Goal: Task Accomplishment & Management: Manage account settings

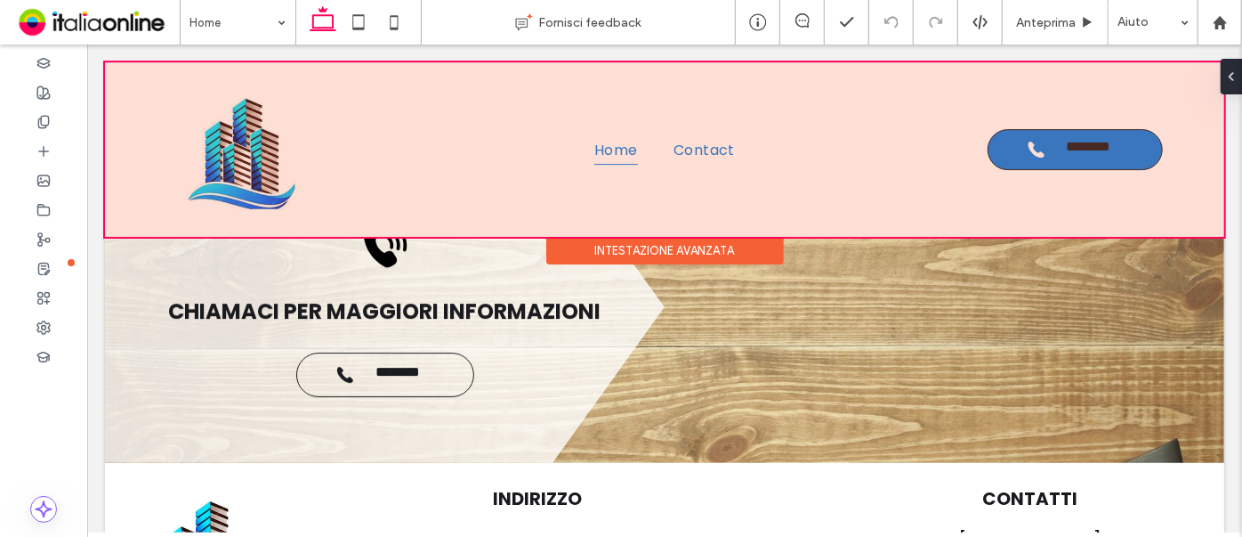
scroll to position [3040, 0]
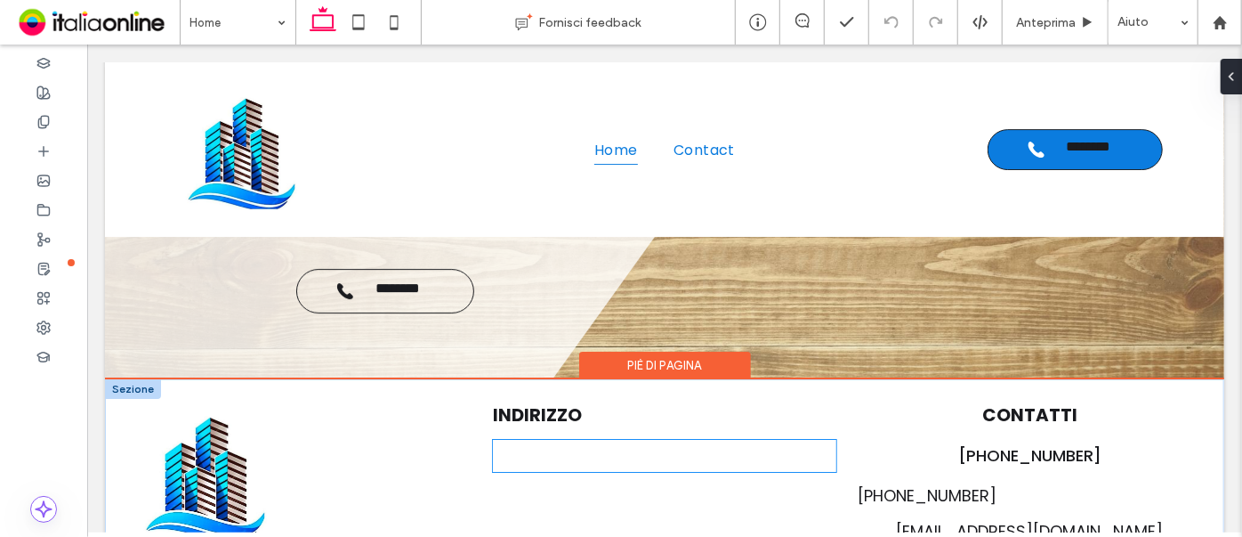
click at [581, 91] on div "[STREET_ADDRESS]" at bounding box center [664, 455] width 344 height 32
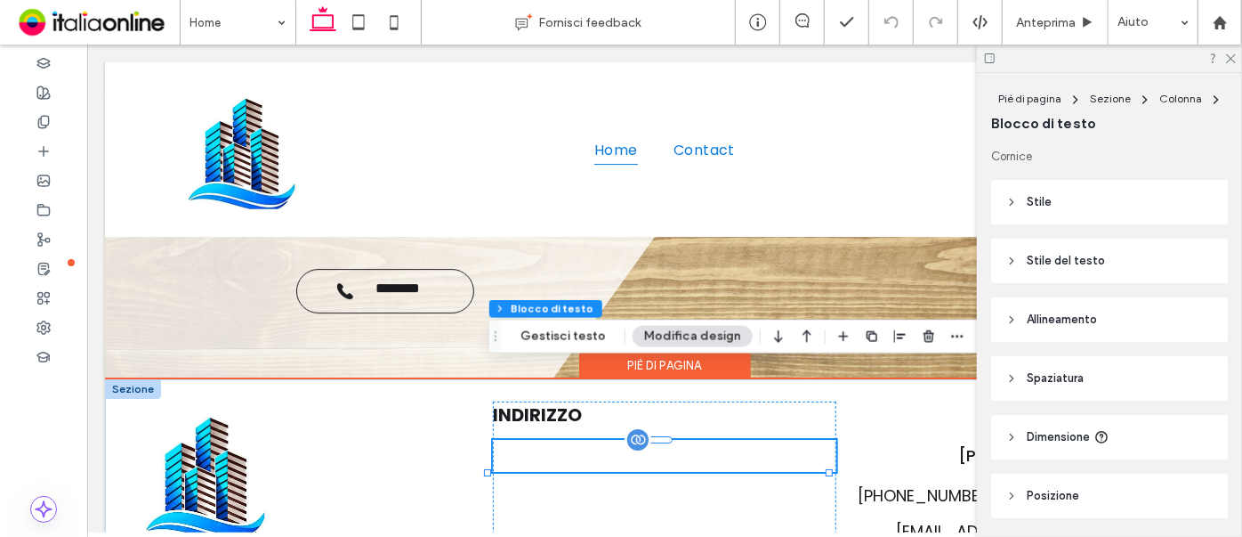
click at [583, 91] on div "[STREET_ADDRESS]" at bounding box center [664, 455] width 344 height 32
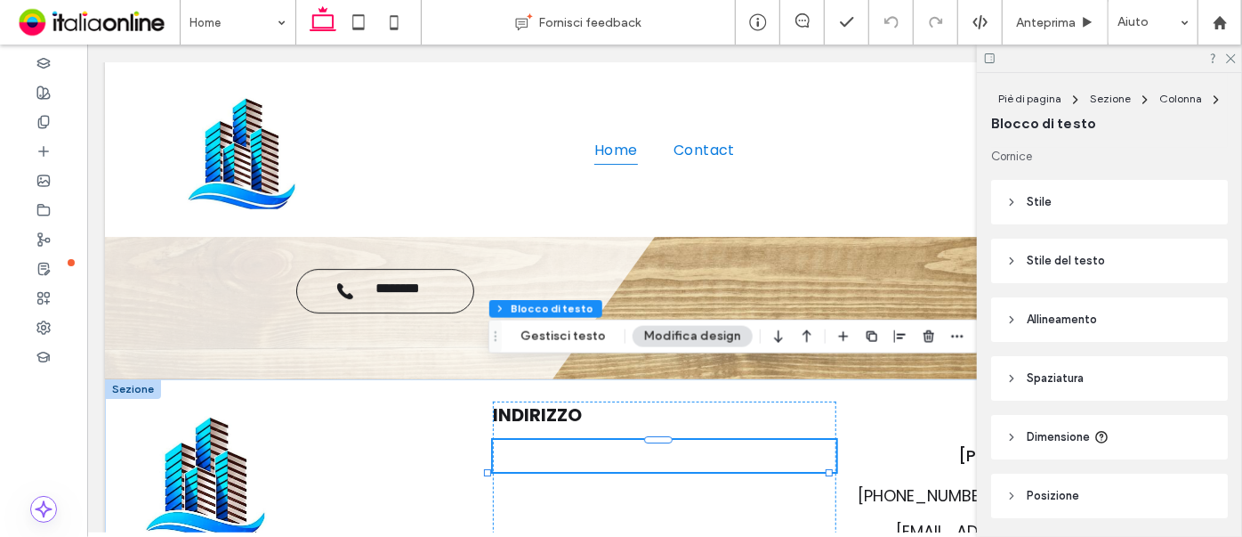
click at [715, 91] on button "Modifica design" at bounding box center [693, 336] width 120 height 21
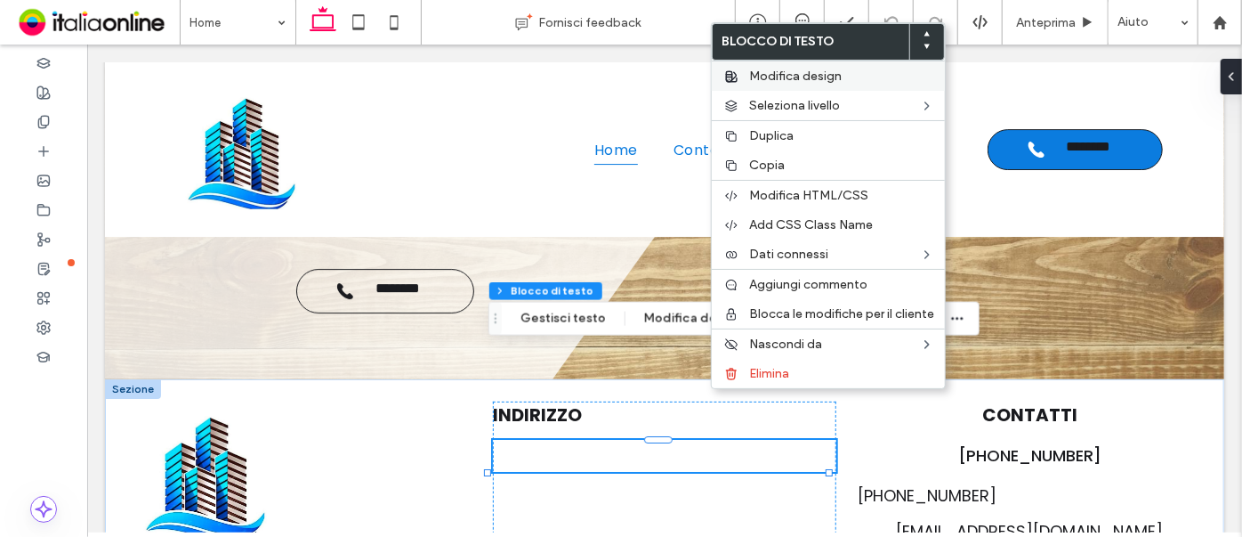
click at [797, 82] on span "Modifica design" at bounding box center [795, 76] width 93 height 15
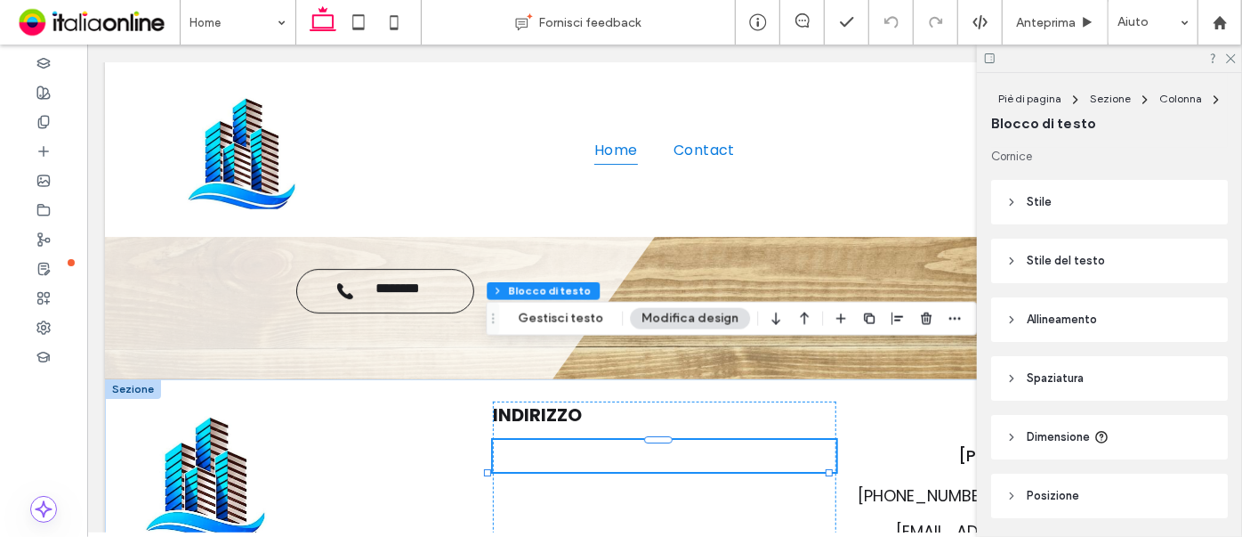
click at [1008, 91] on span "Stile" at bounding box center [1039, 202] width 25 height 18
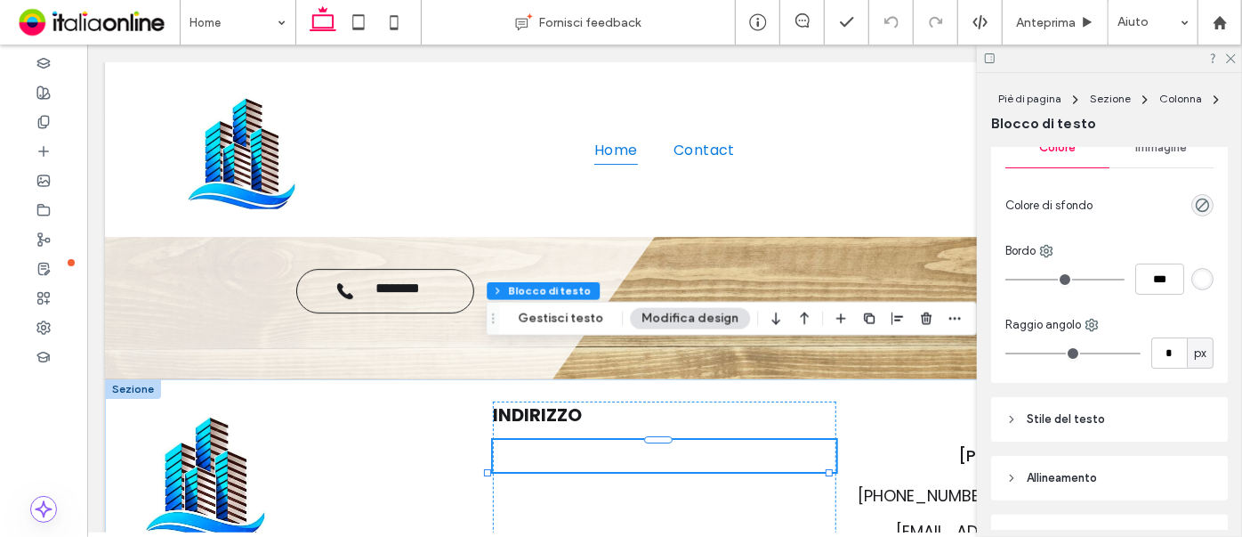
scroll to position [242, 0]
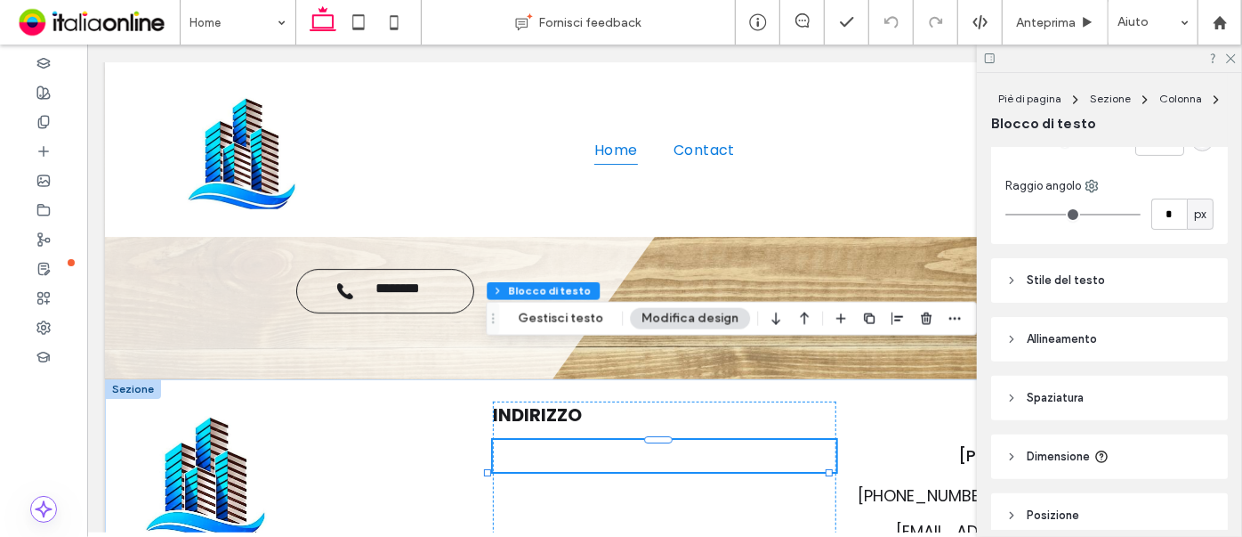
click at [1008, 91] on span "Stile del testo" at bounding box center [1066, 280] width 78 height 18
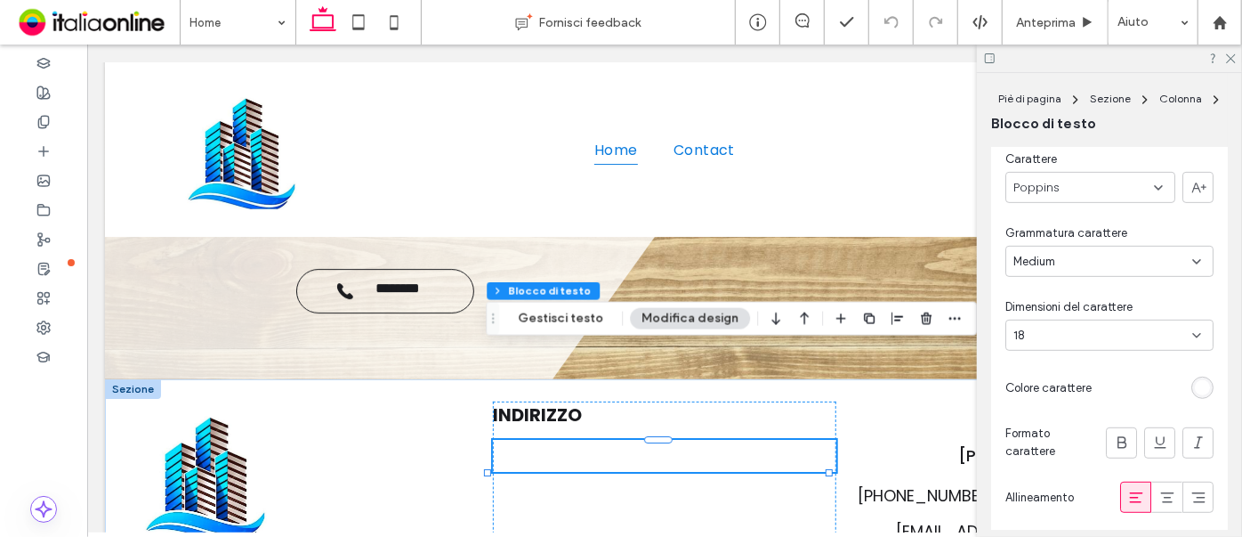
scroll to position [404, 0]
click at [1008, 91] on div "rgb(255, 255, 255)" at bounding box center [1202, 384] width 15 height 15
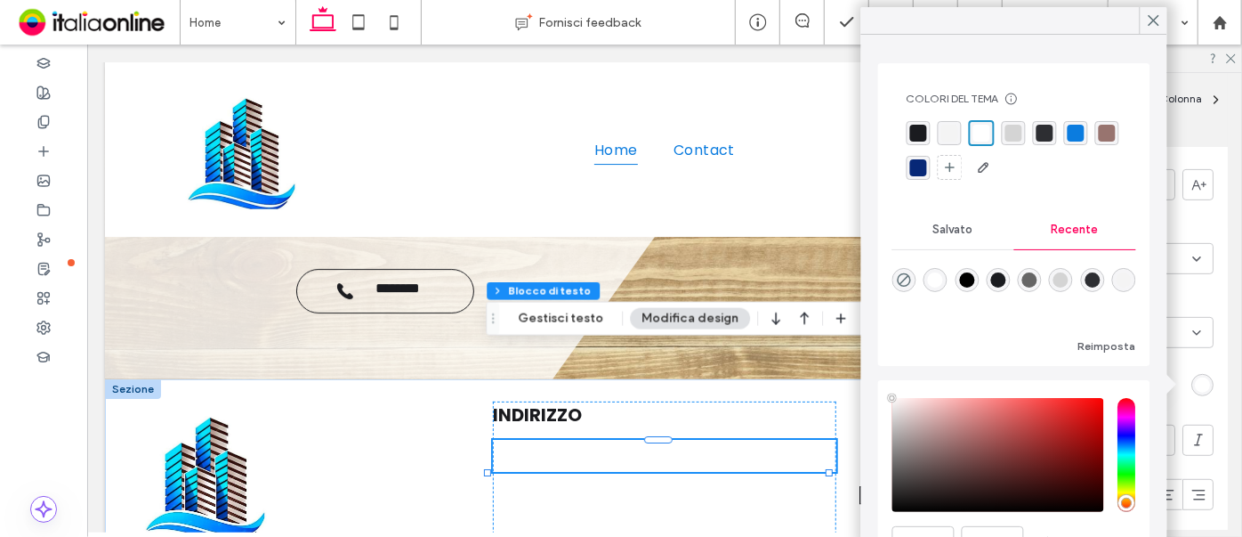
click at [971, 91] on div "rgba(0, 0, 0, 1)" at bounding box center [966, 279] width 15 height 15
type input "*******"
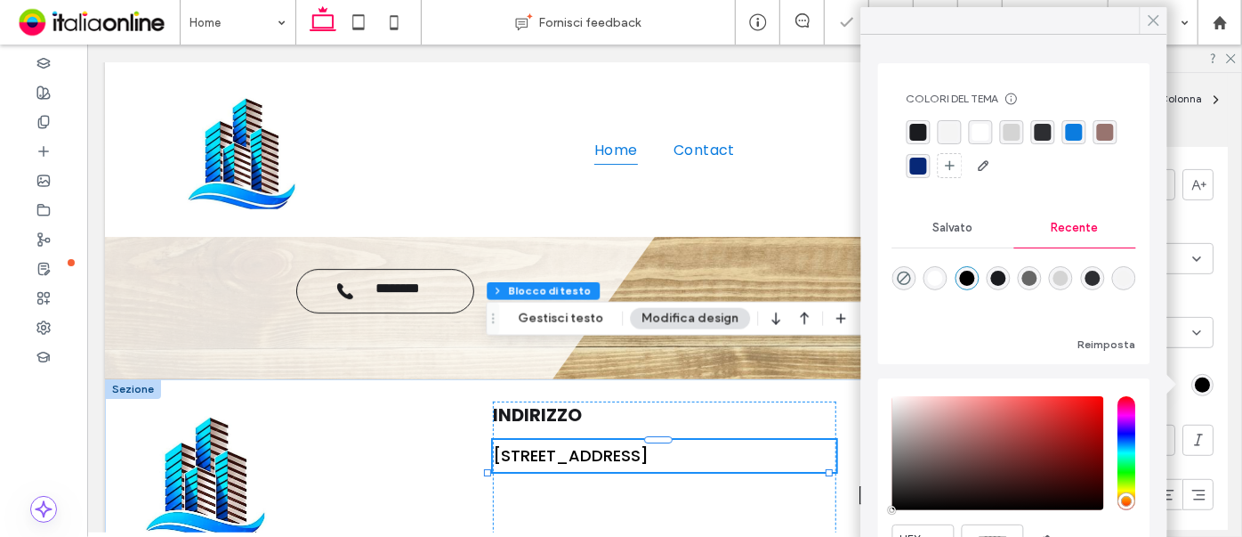
click at [1008, 19] on icon at bounding box center [1154, 20] width 16 height 16
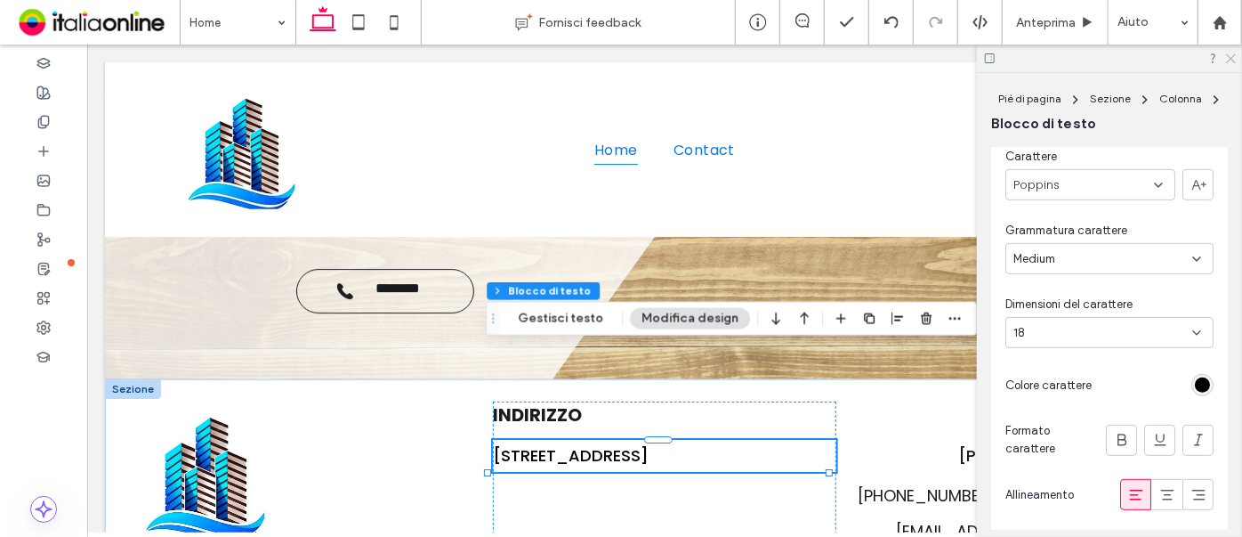
click at [1008, 55] on icon at bounding box center [1231, 58] width 12 height 12
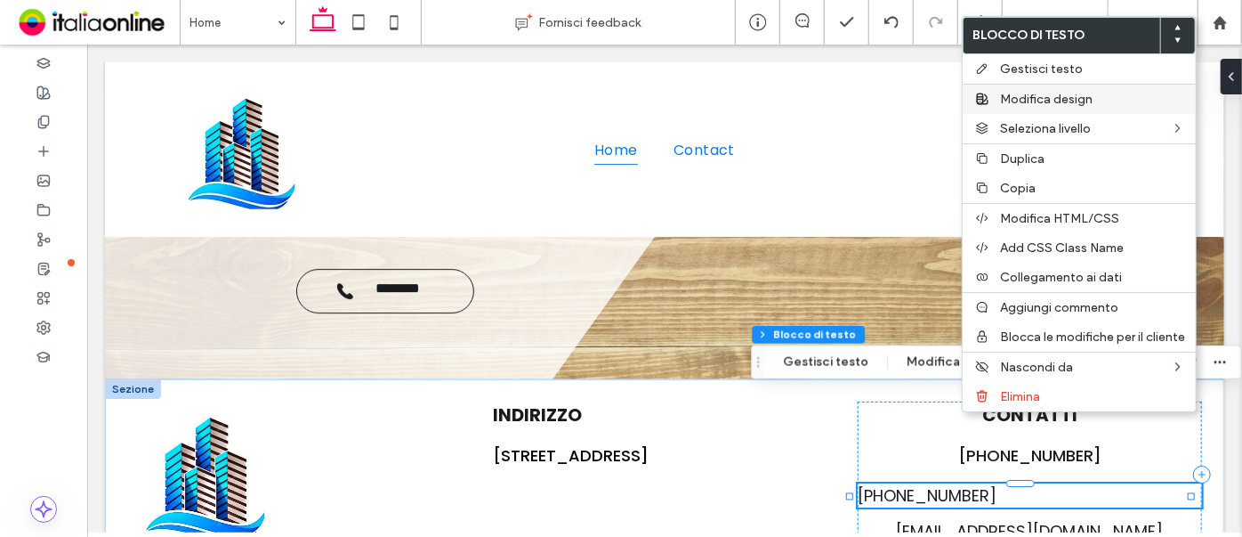
click at [1008, 91] on span "Modifica design" at bounding box center [1046, 99] width 93 height 15
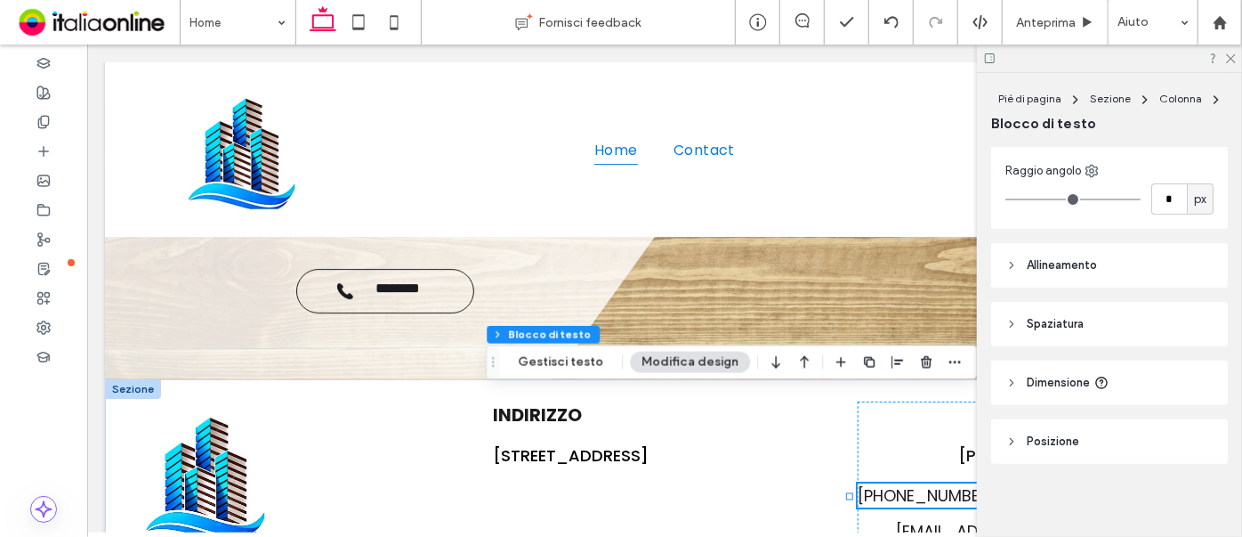
scroll to position [262, 0]
click at [1008, 91] on span "Allineamento" at bounding box center [1062, 261] width 70 height 18
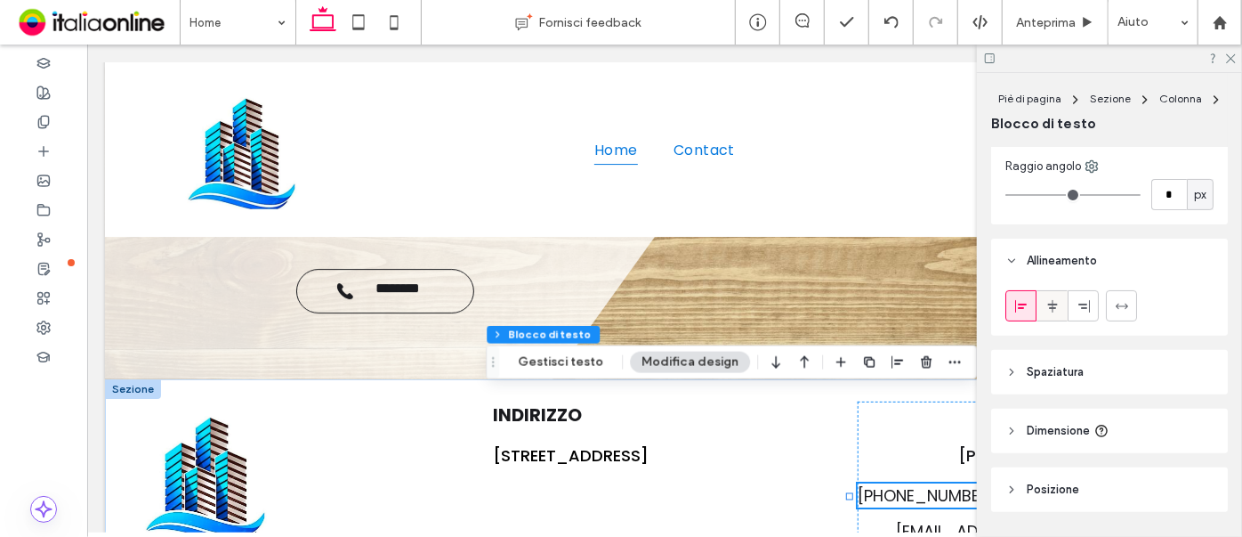
click at [1008, 91] on icon at bounding box center [1053, 306] width 14 height 14
click at [1008, 57] on use at bounding box center [1231, 59] width 10 height 10
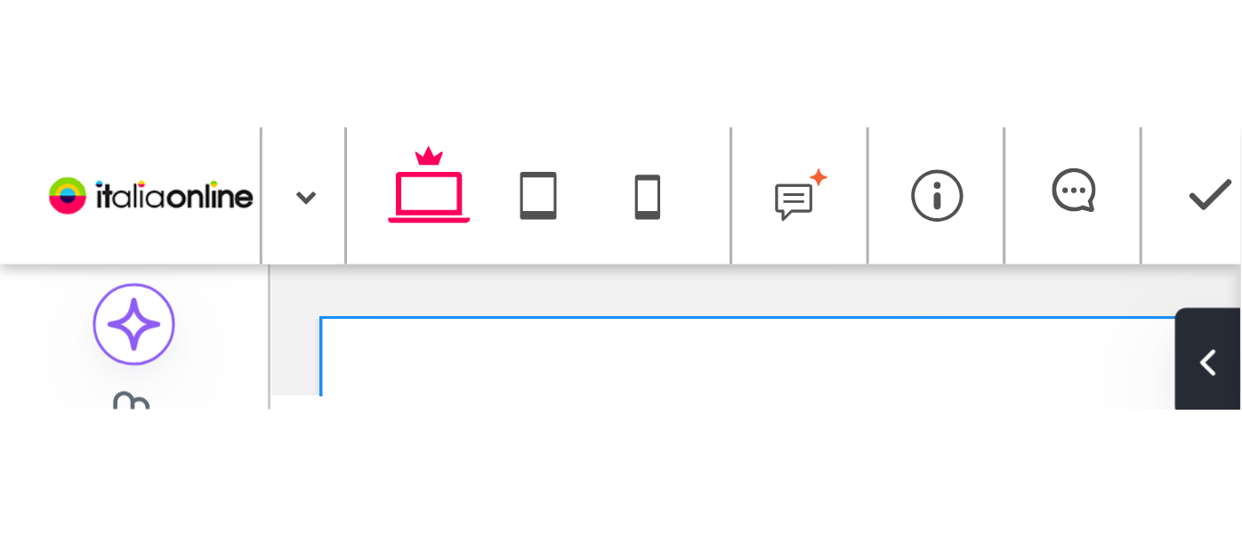
scroll to position [532, 0]
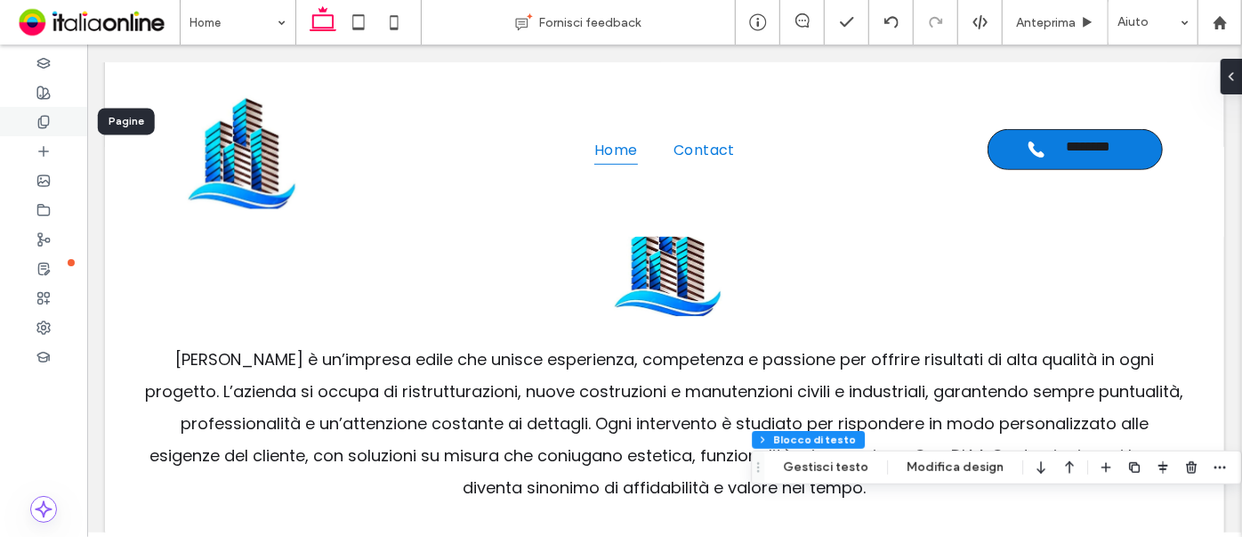
click at [40, 91] on icon at bounding box center [43, 122] width 14 height 14
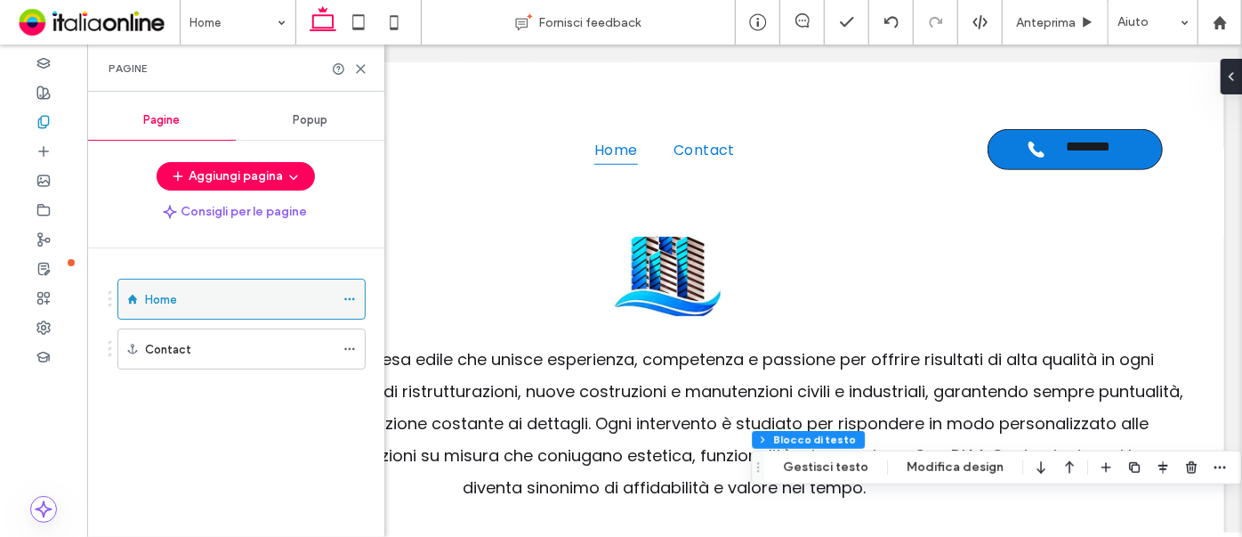
click at [351, 91] on use at bounding box center [349, 299] width 10 height 3
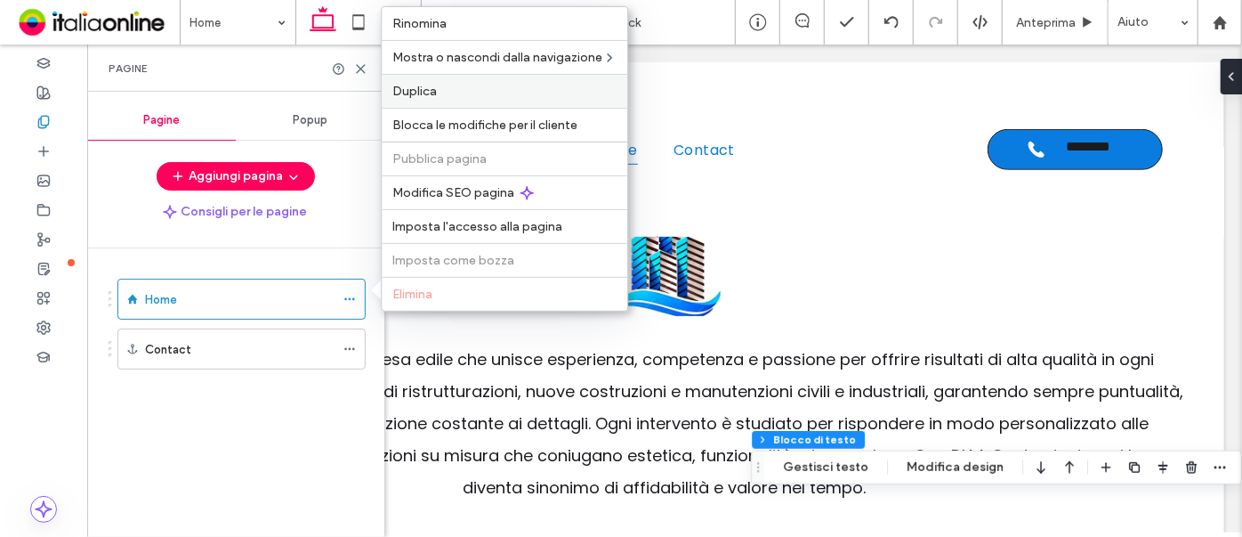
click at [443, 91] on label "Duplica" at bounding box center [504, 91] width 224 height 15
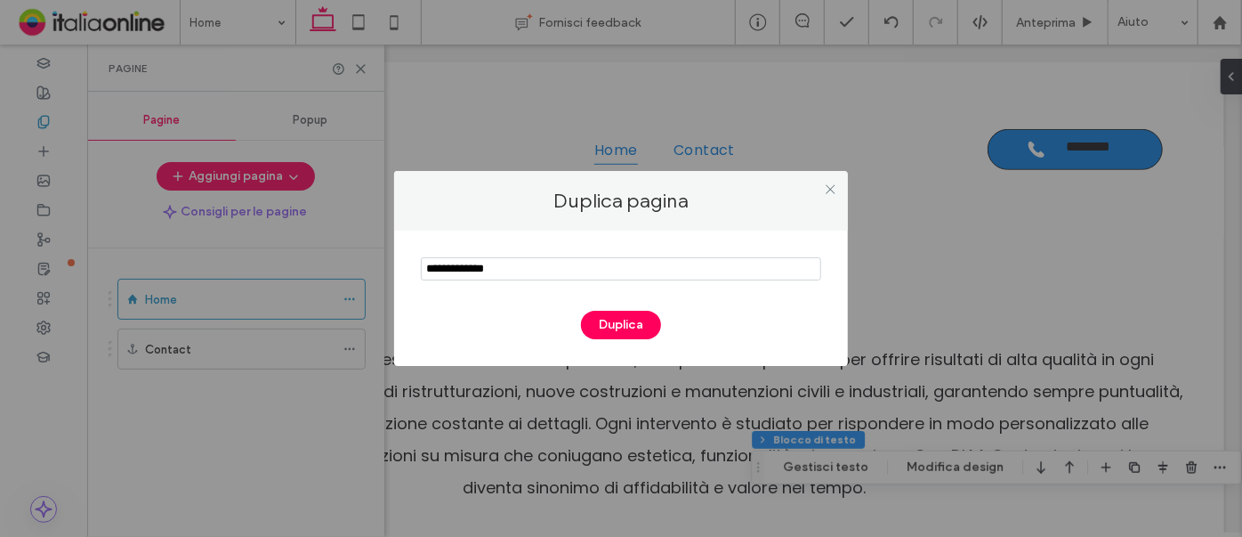
drag, startPoint x: 519, startPoint y: 270, endPoint x: 251, endPoint y: 243, distance: 269.2
click at [251, 91] on div "Duplica pagina Duplica" at bounding box center [621, 268] width 1242 height 537
type input "**********"
drag, startPoint x: 618, startPoint y: 324, endPoint x: 603, endPoint y: 328, distance: 14.9
click at [614, 91] on button "Duplica" at bounding box center [621, 325] width 80 height 28
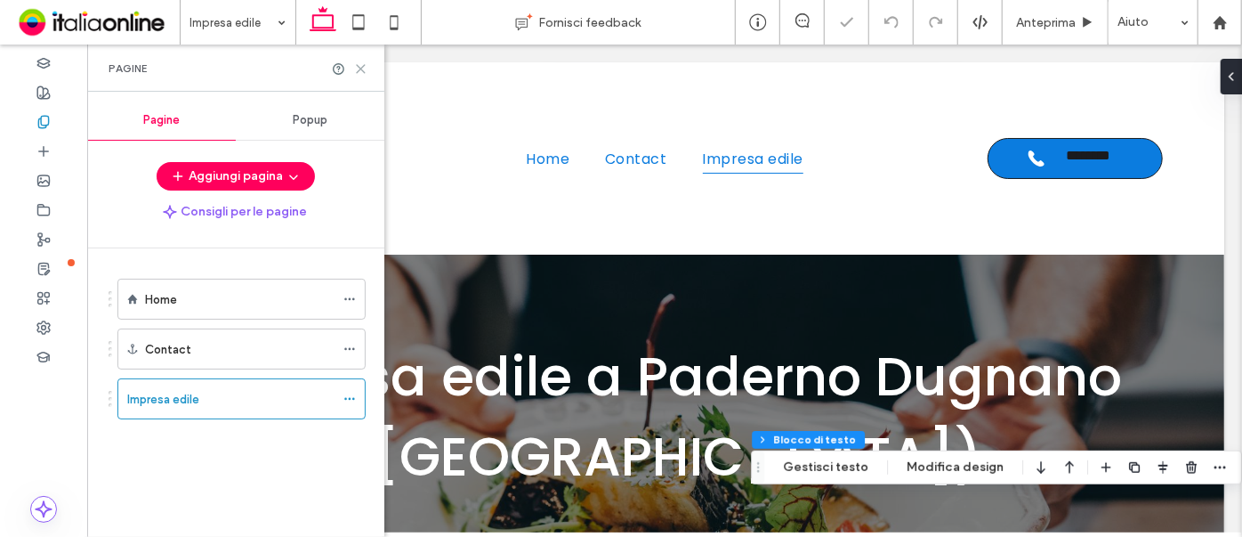
click at [363, 69] on icon at bounding box center [360, 68] width 13 height 13
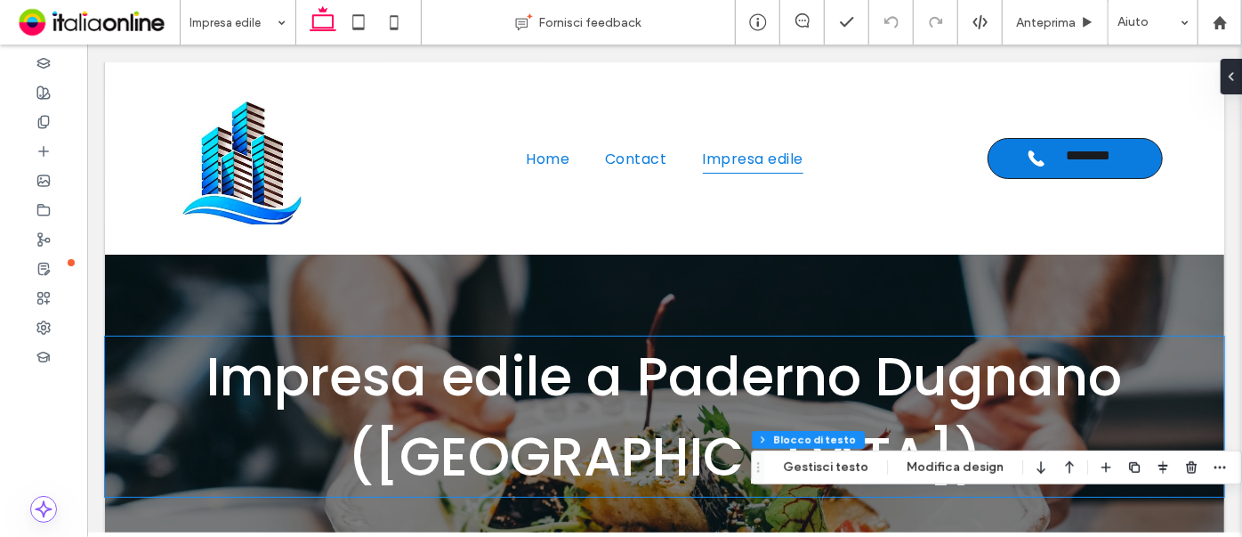
click at [376, 91] on strong "Impresa edile a Paderno Dugnano (Mi)" at bounding box center [664, 415] width 916 height 155
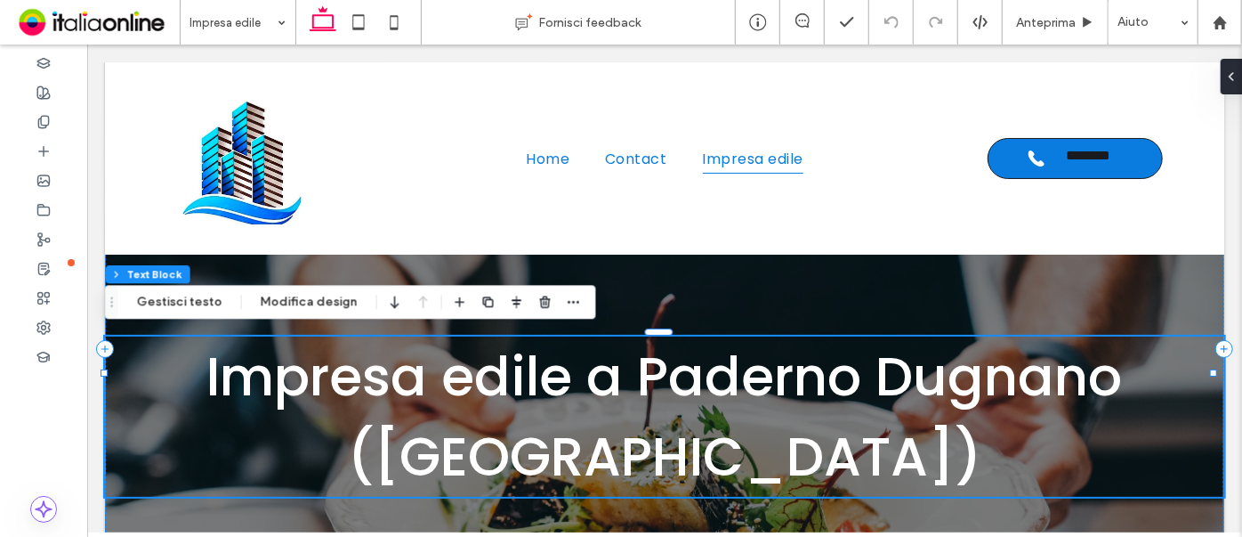
click at [376, 91] on strong "Impresa edile a Paderno Dugnano (Mi)" at bounding box center [664, 415] width 916 height 155
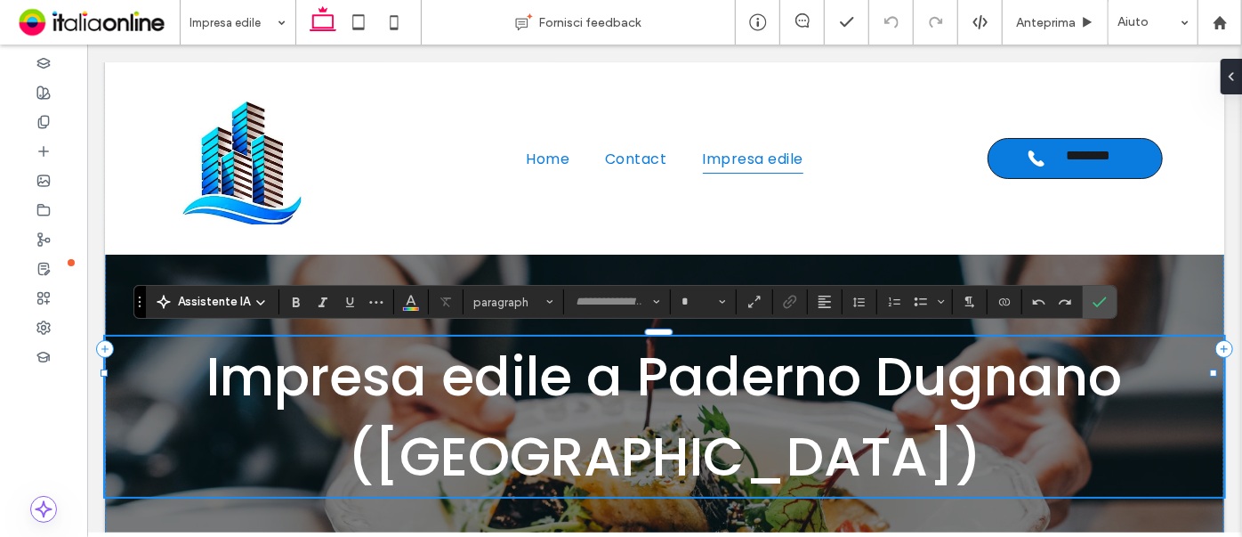
type input "*******"
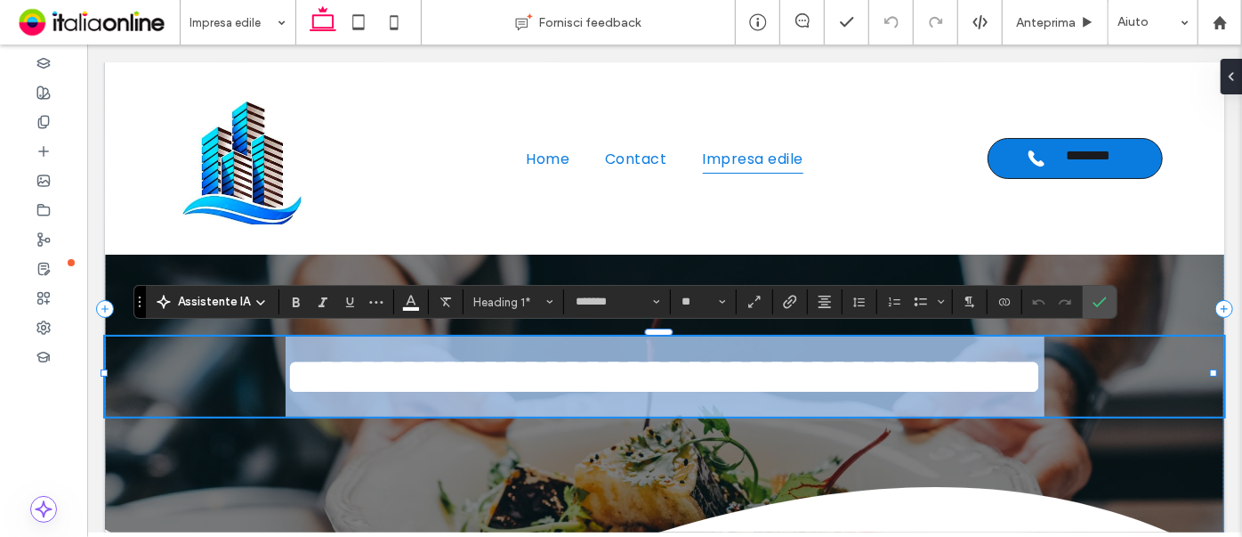
click at [285, 91] on strong "**********" at bounding box center [664, 375] width 759 height 53
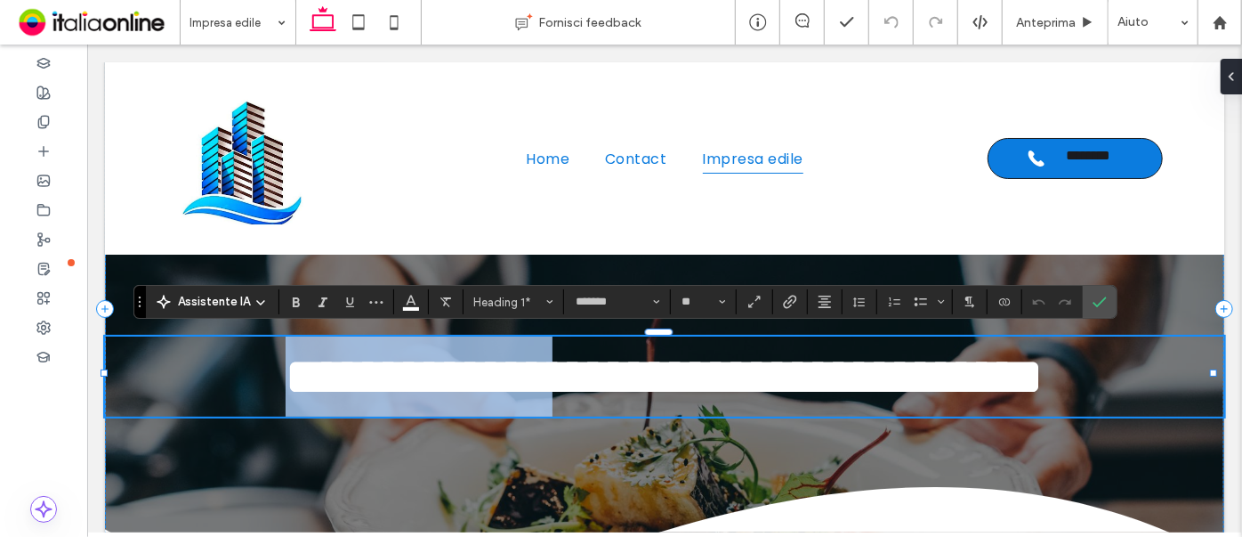
drag, startPoint x: 126, startPoint y: 378, endPoint x: 494, endPoint y: 358, distance: 368.1
click at [494, 91] on strong "**********" at bounding box center [664, 375] width 759 height 53
paste div
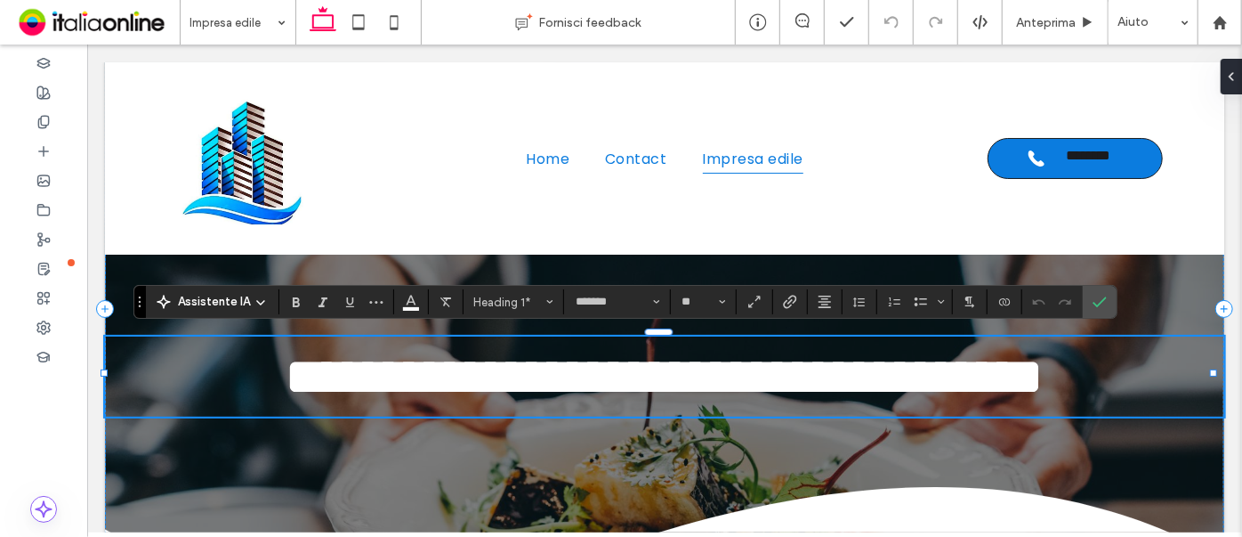
type input "**"
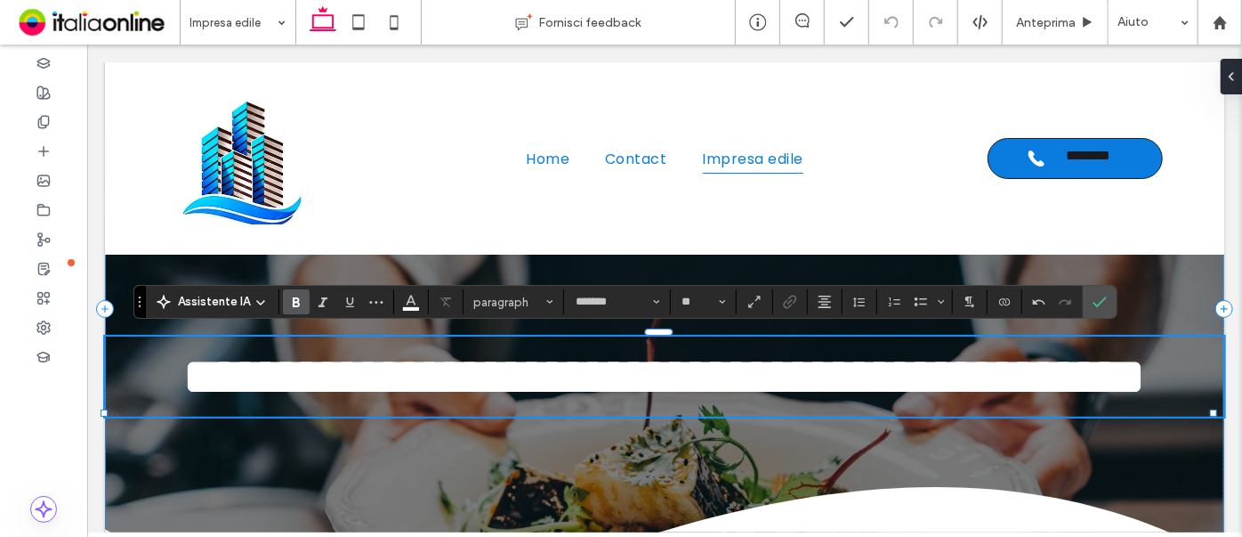
click at [673, 91] on strong "**********" at bounding box center [664, 375] width 964 height 53
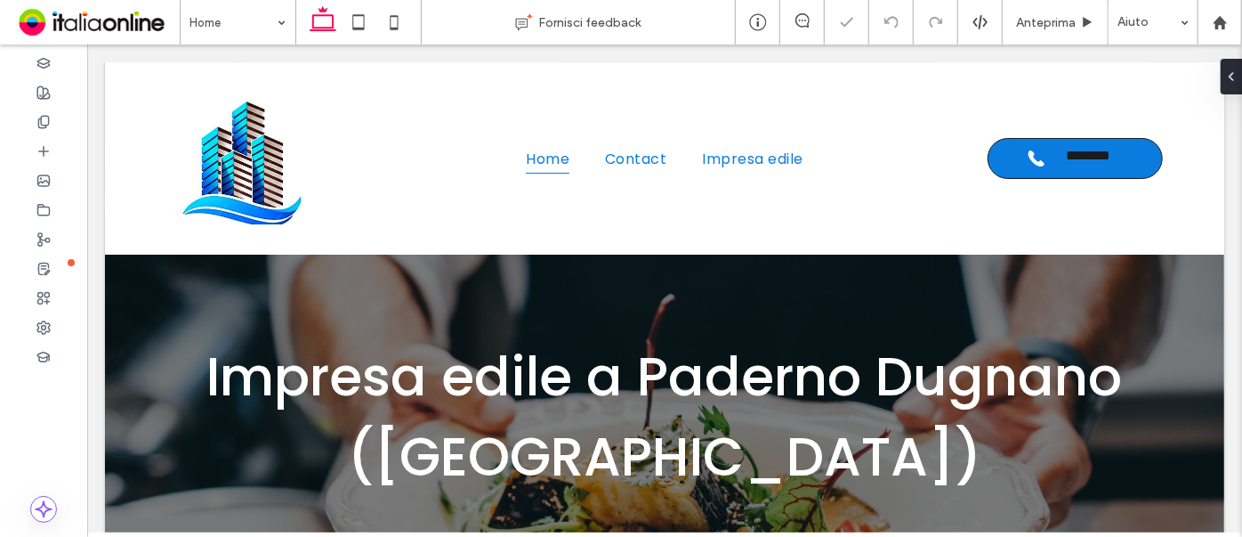
click at [443, 91] on strong "Impresa edile a Paderno Dugnano (Mi)" at bounding box center [664, 415] width 916 height 155
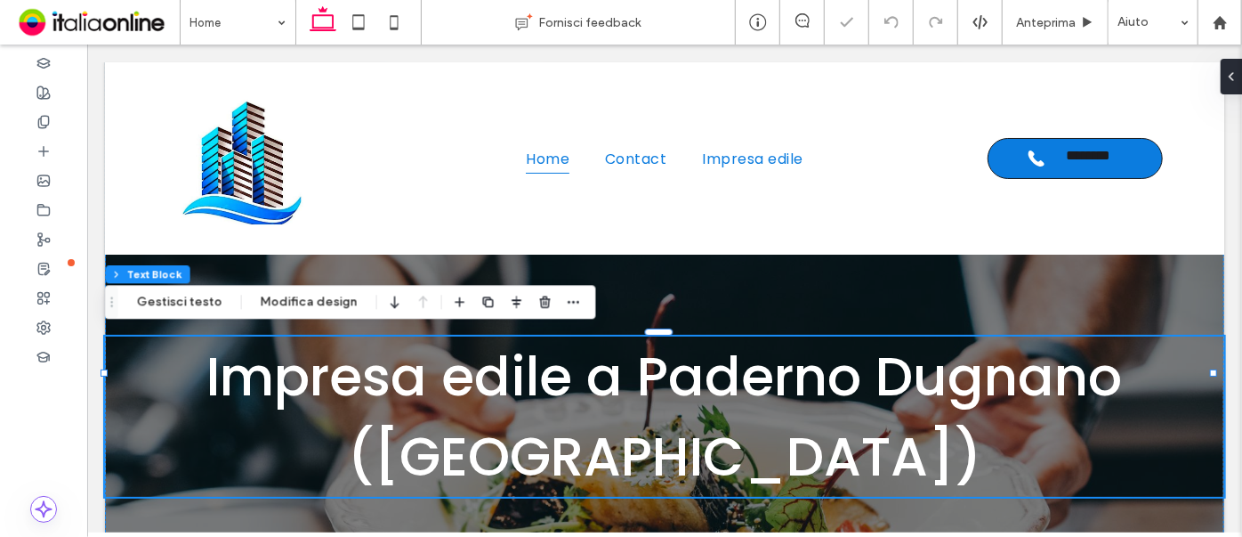
click at [440, 91] on strong "Impresa edile a Paderno Dugnano (Mi)" at bounding box center [664, 415] width 916 height 155
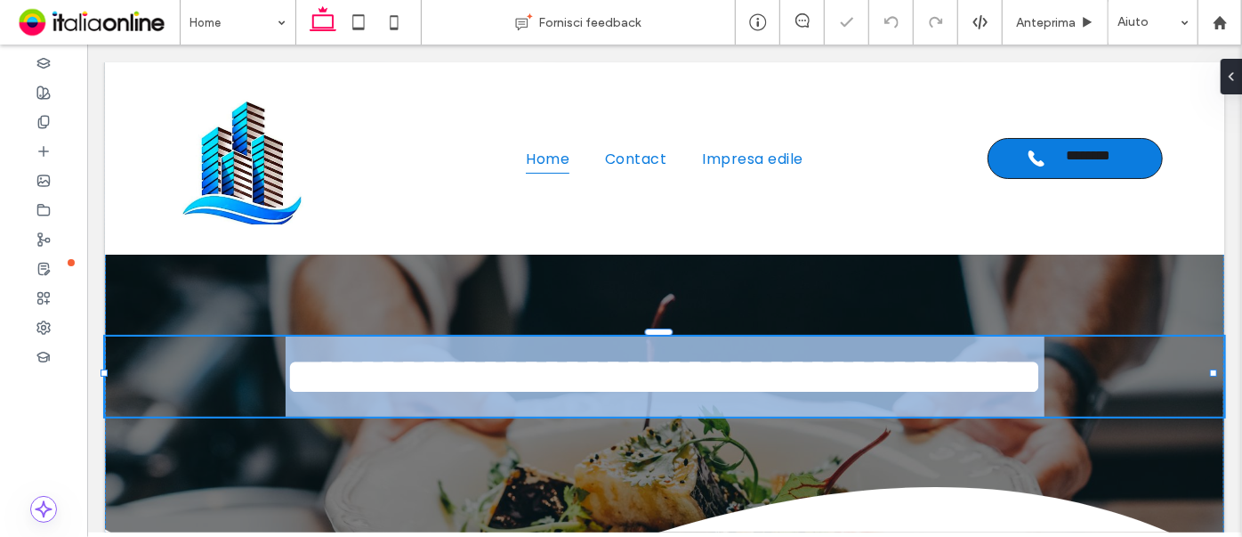
type input "*******"
type input "**"
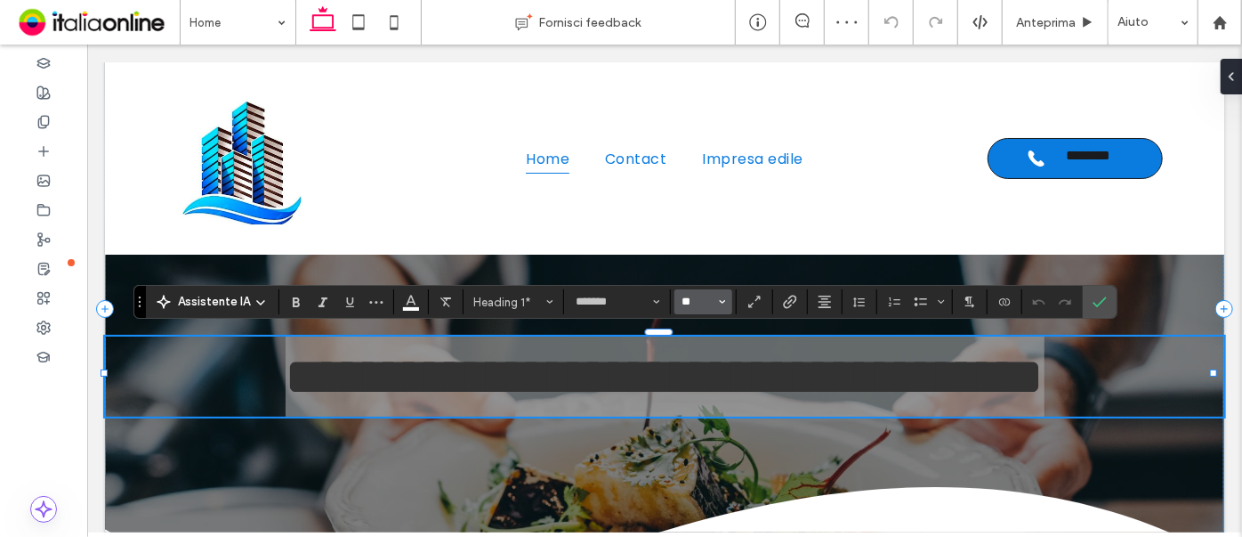
click at [691, 91] on input "**" at bounding box center [698, 302] width 35 height 14
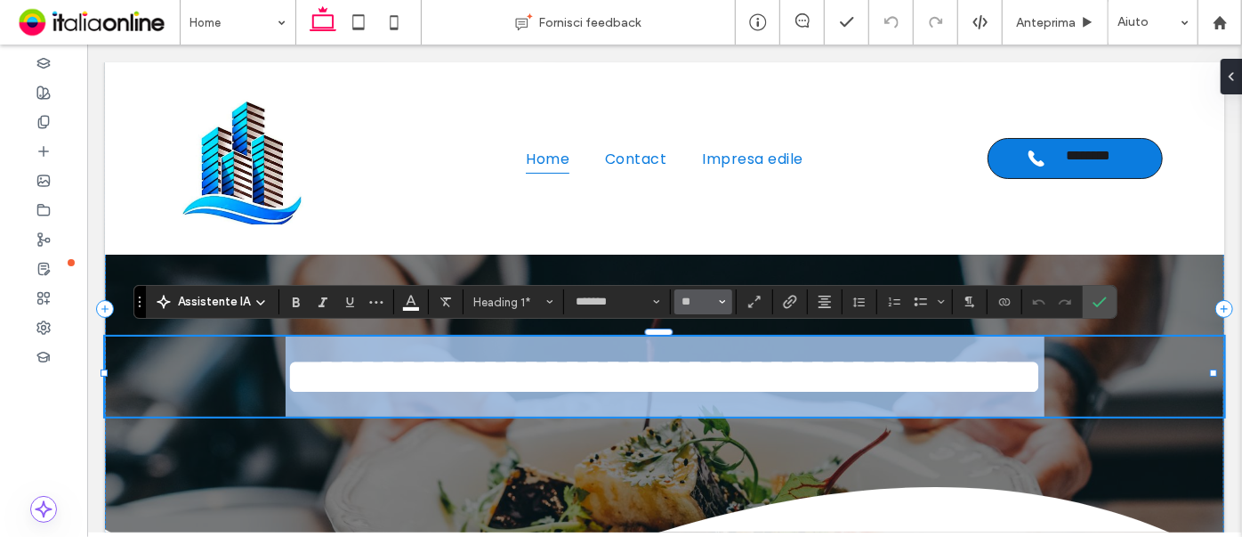
type input "**"
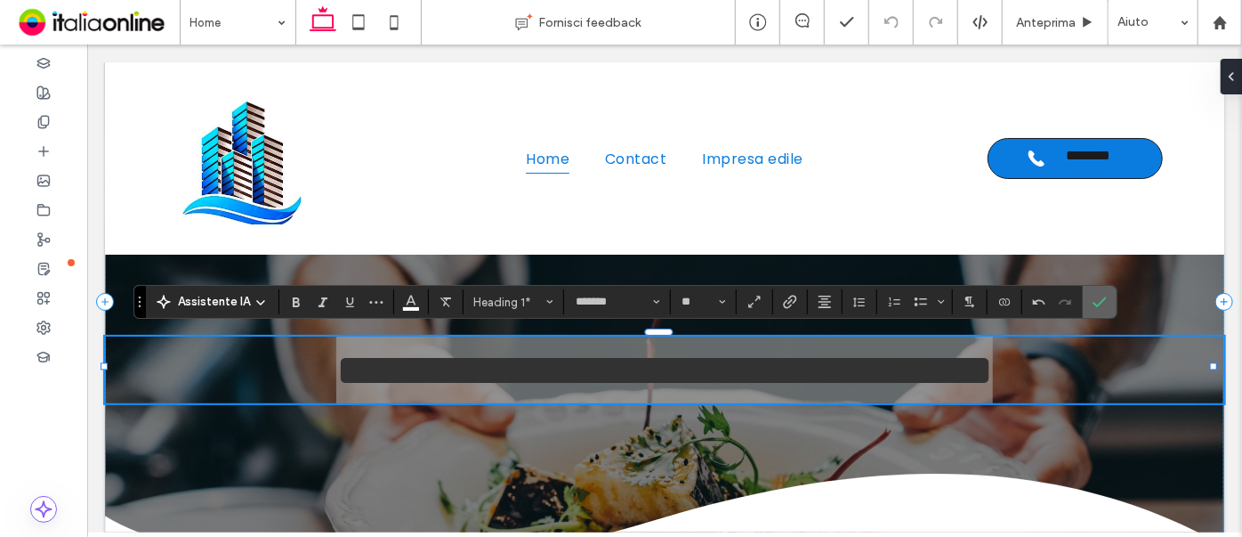
click at [1008, 91] on use "Conferma" at bounding box center [1100, 302] width 14 height 11
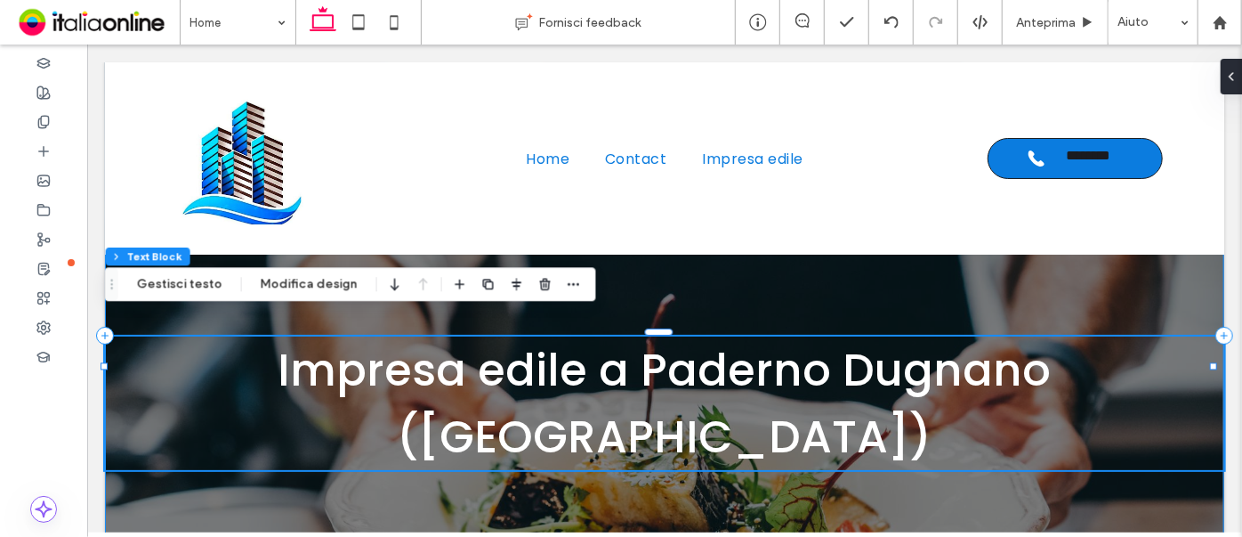
click at [772, 91] on div "Impresa edile a Paderno Dugnano (Mi)" at bounding box center [664, 334] width 1120 height 670
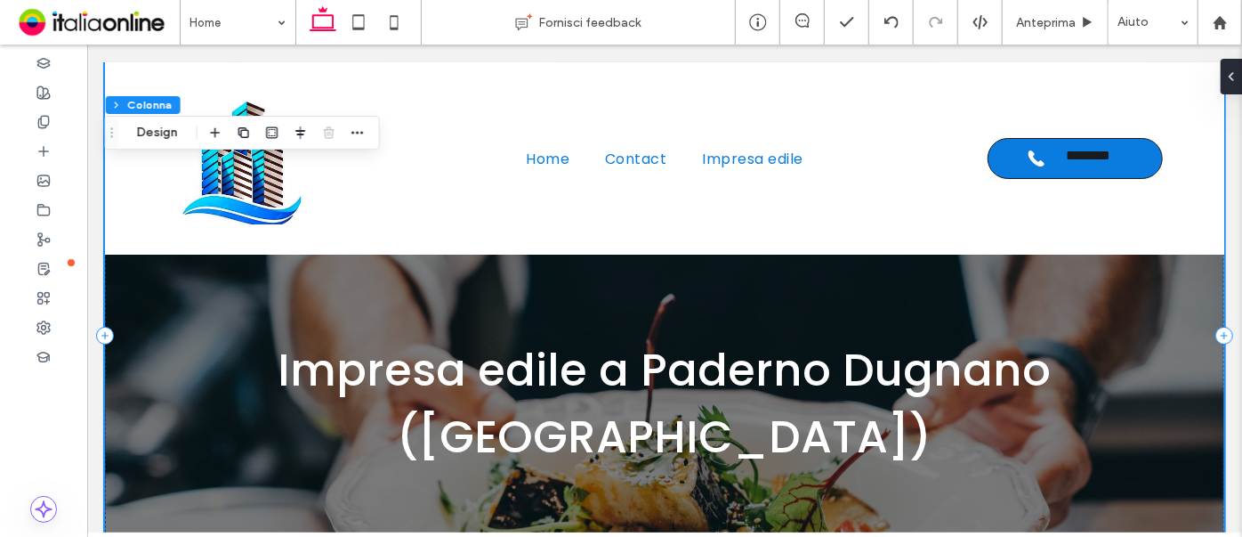
click at [690, 91] on div "Impresa edile a Paderno Dugnano (Mi)" at bounding box center [664, 334] width 1120 height 670
click at [158, 91] on div "Impresa edile a Paderno Dugnano (Mi)" at bounding box center [664, 334] width 1120 height 670
click at [162, 91] on div "Impresa edile a Paderno Dugnano (Mi)" at bounding box center [664, 334] width 1120 height 670
click at [146, 91] on div "Impresa edile a Paderno Dugnano (Mi)" at bounding box center [664, 334] width 1120 height 670
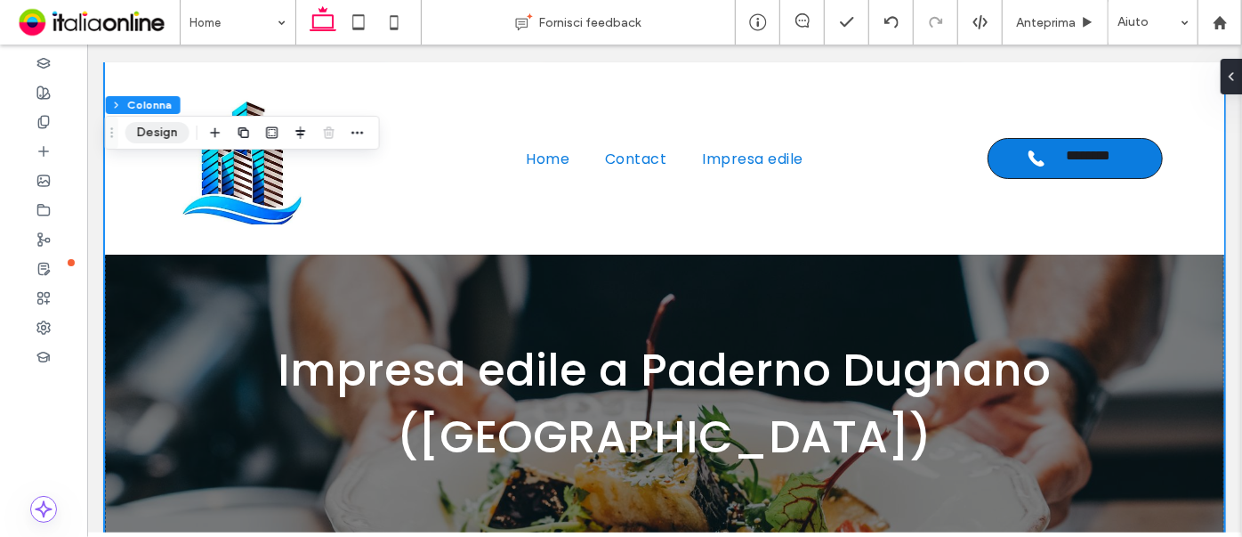
click at [143, 91] on button "Design" at bounding box center [157, 132] width 64 height 21
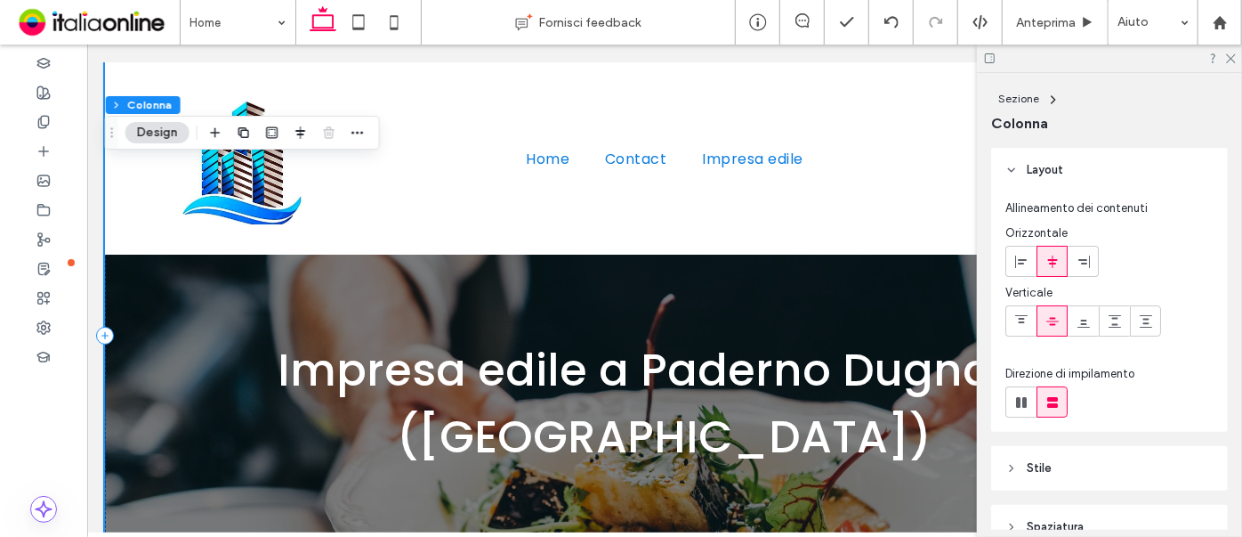
click at [143, 91] on div "Impresa edile a Paderno Dugnano (Mi)" at bounding box center [664, 334] width 1120 height 670
click at [154, 91] on button "Design" at bounding box center [157, 132] width 64 height 21
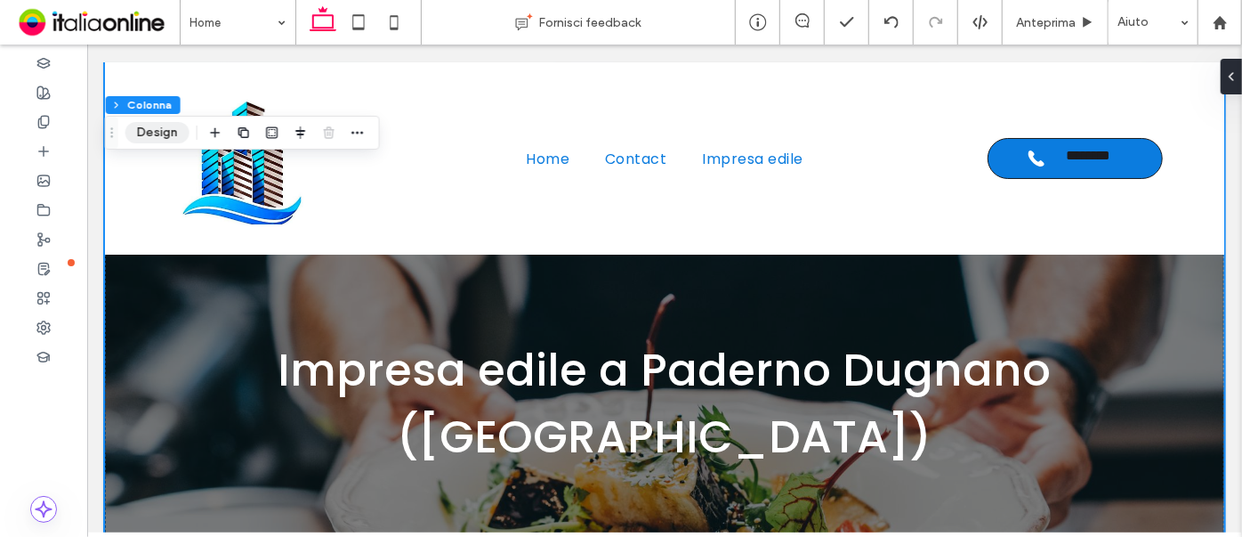
click at [156, 91] on button "Design" at bounding box center [157, 132] width 64 height 21
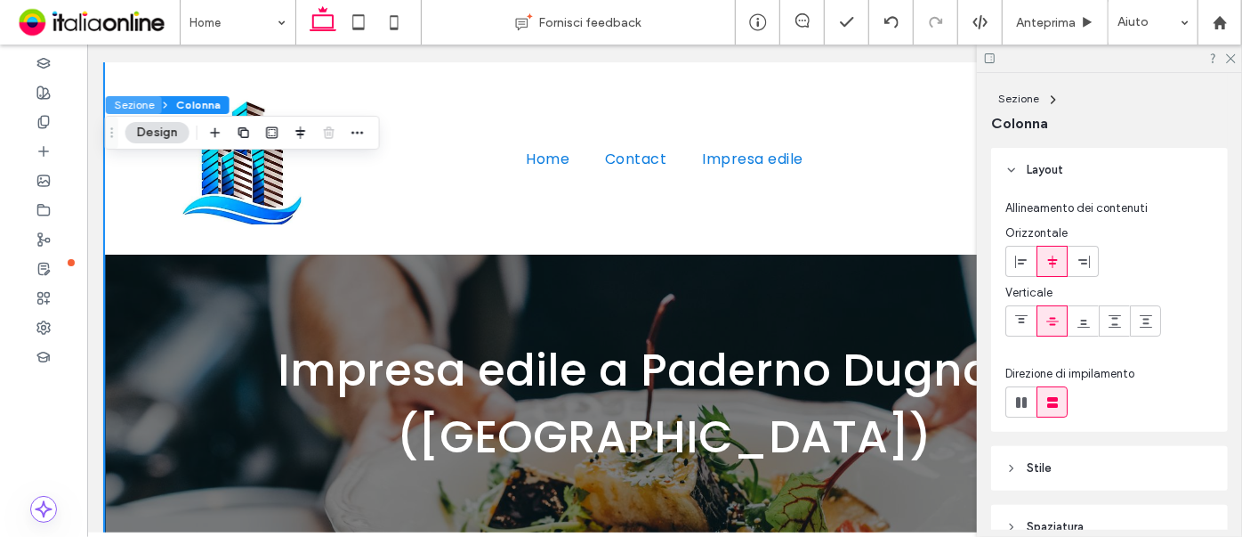
click at [132, 91] on button "Sezione" at bounding box center [134, 105] width 56 height 18
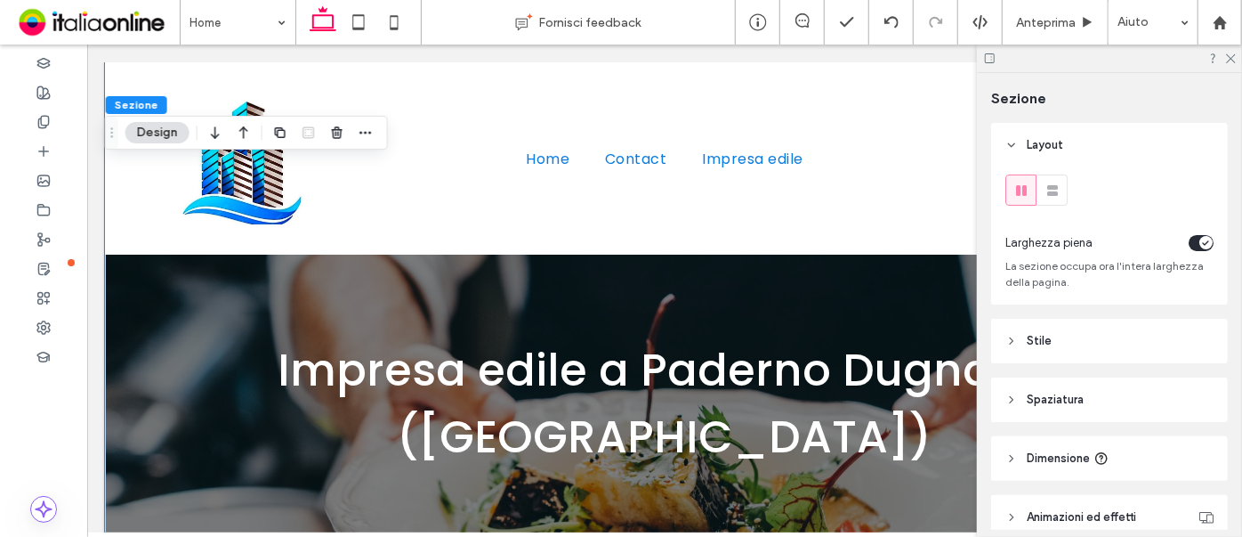
scroll to position [80, 0]
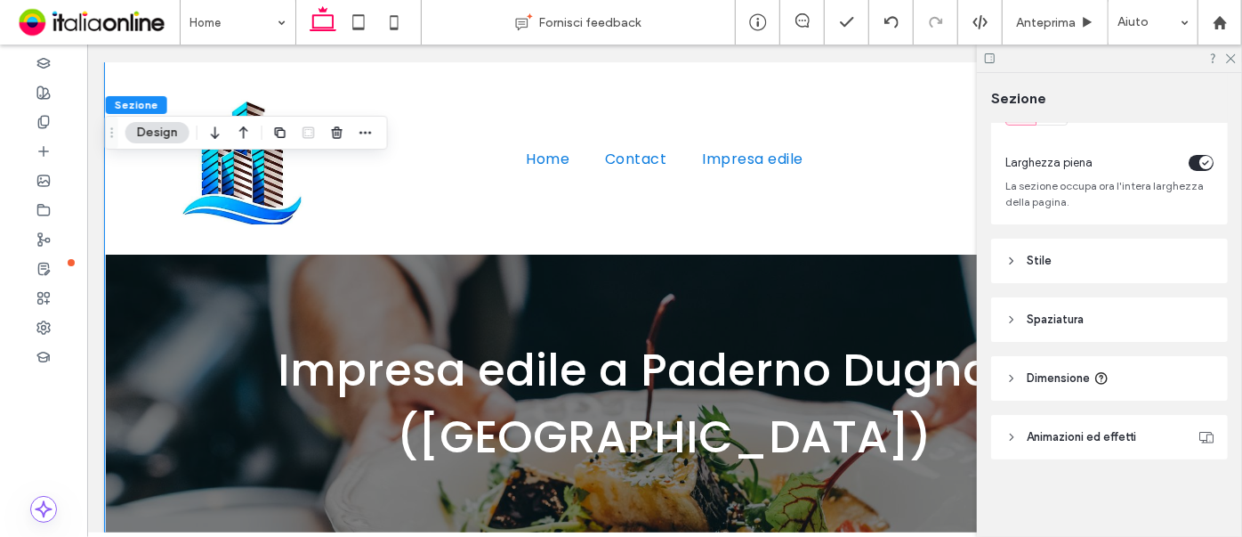
click at [1008, 91] on span "Stile" at bounding box center [1039, 261] width 25 height 18
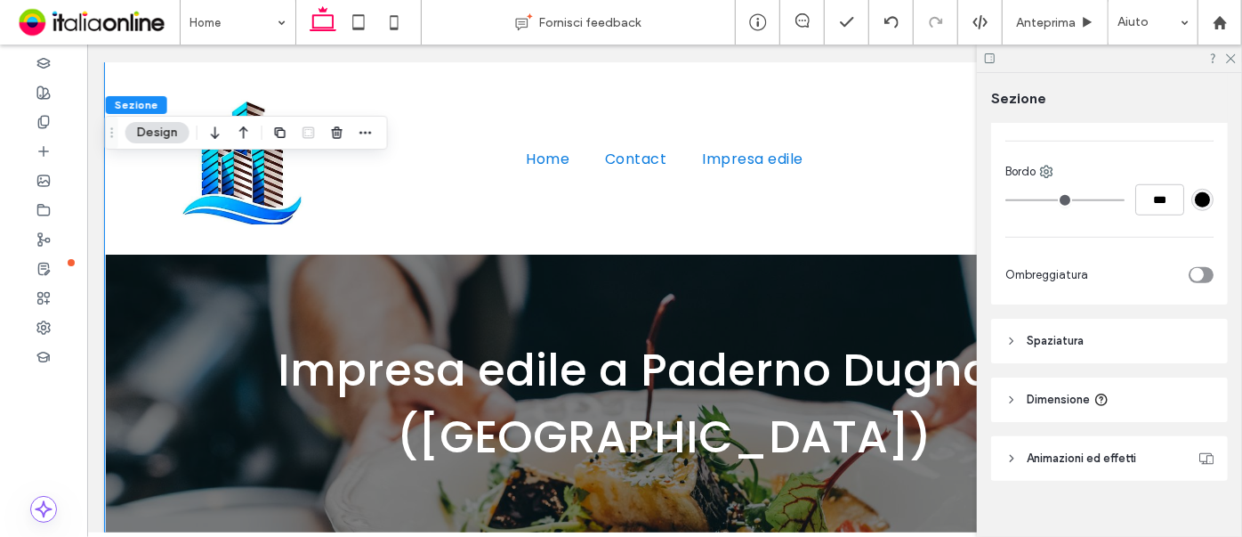
scroll to position [647, 0]
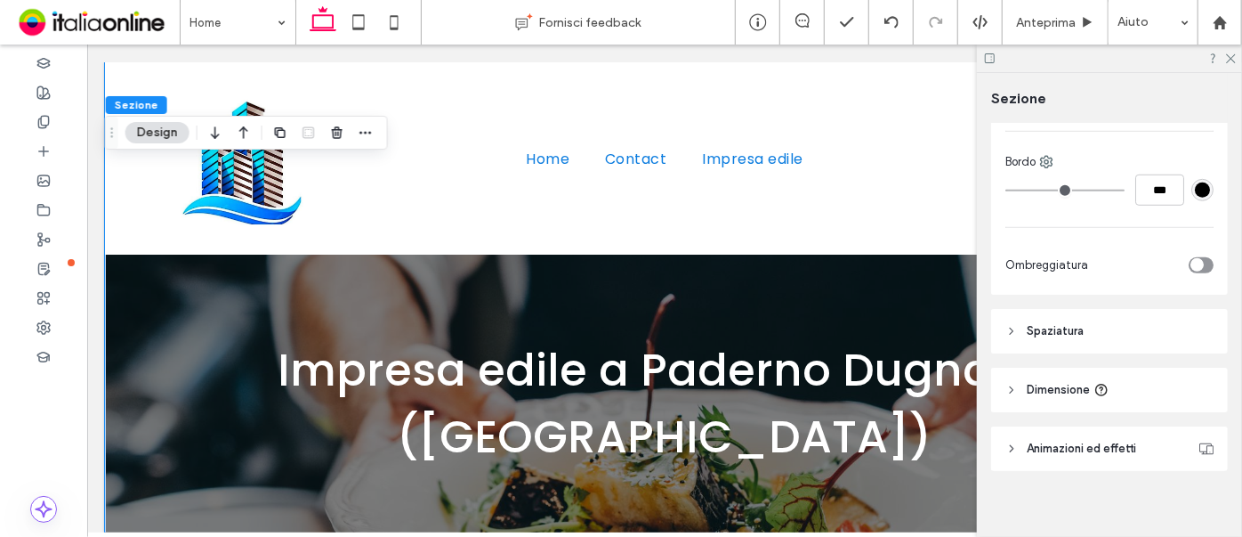
click at [1008, 91] on span "Spaziatura" at bounding box center [1055, 331] width 57 height 18
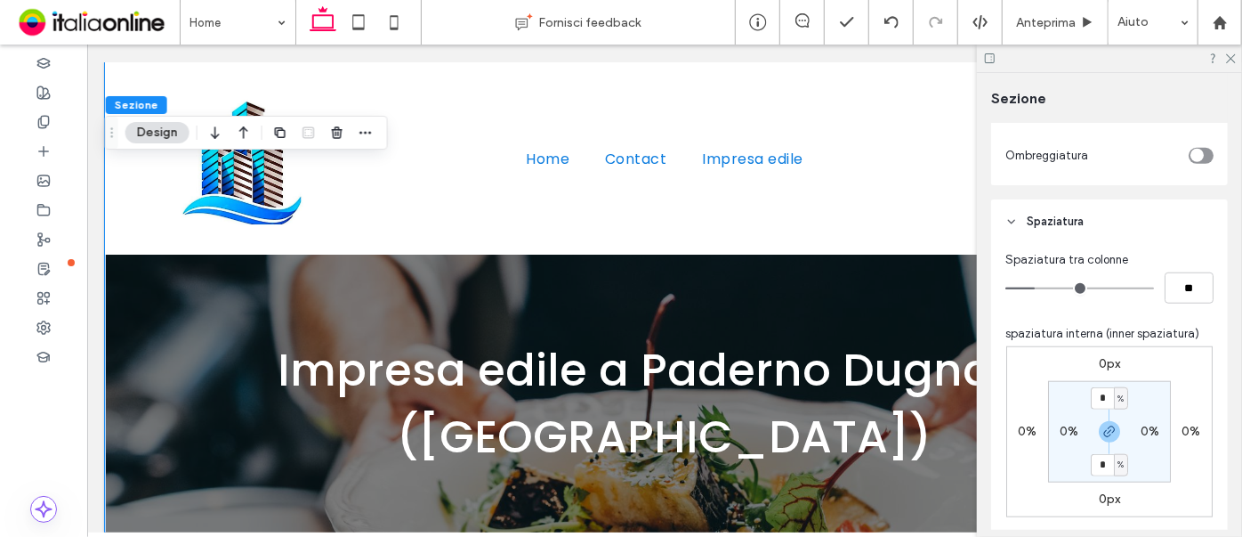
scroll to position [809, 0]
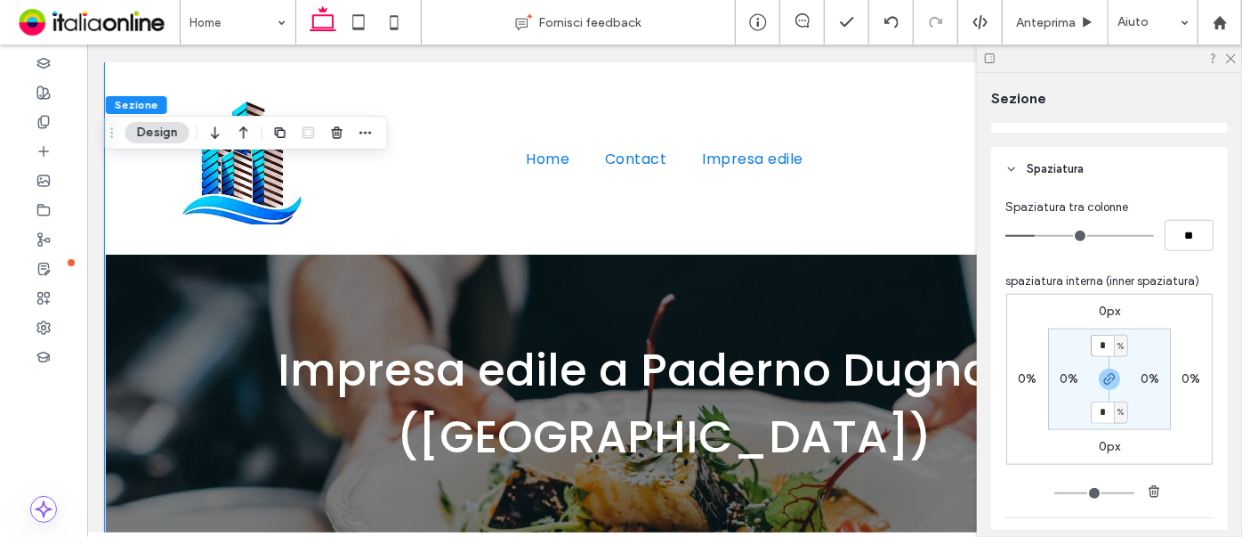
click at [1008, 91] on input "*" at bounding box center [1102, 346] width 23 height 22
type input "**"
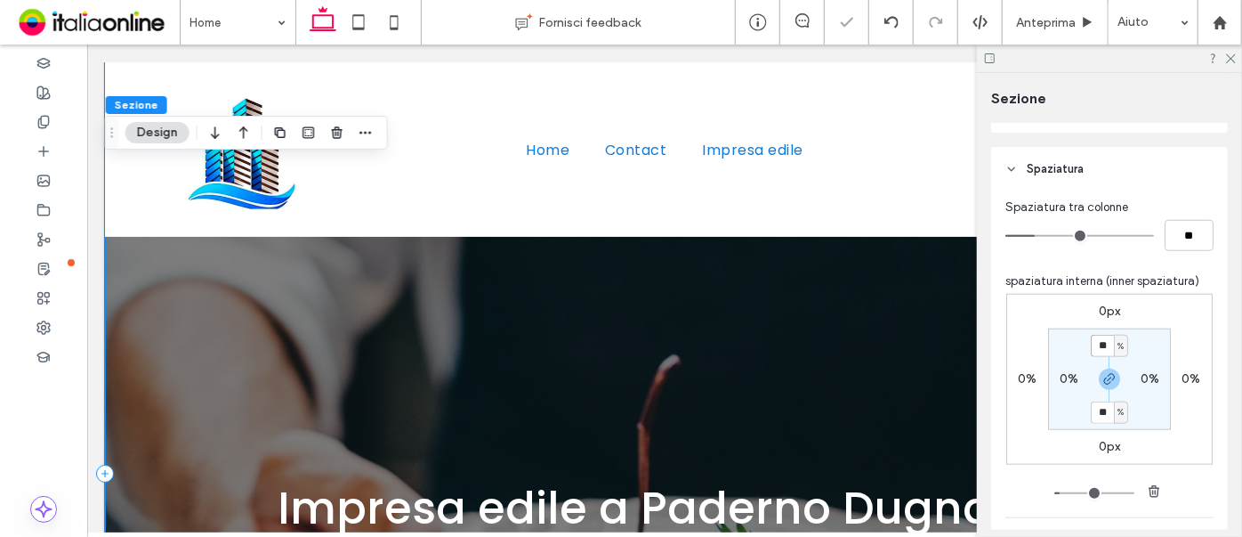
scroll to position [223, 0]
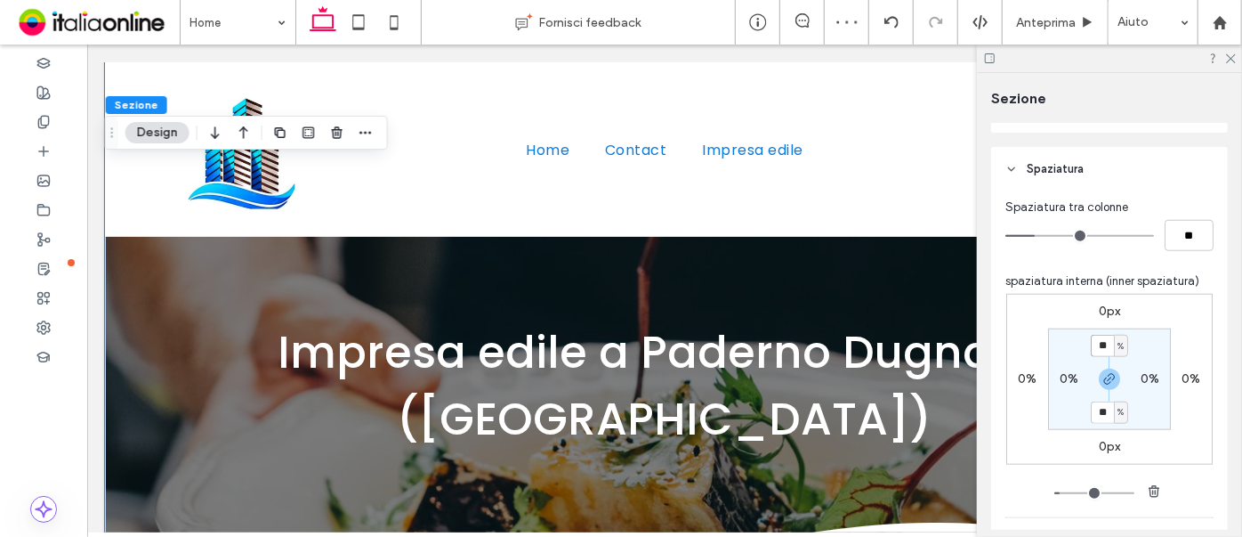
drag, startPoint x: 1108, startPoint y: 349, endPoint x: 1068, endPoint y: 336, distance: 41.9
click at [1008, 91] on section "** % 0% ** % 0%" at bounding box center [1109, 378] width 123 height 101
type input "**"
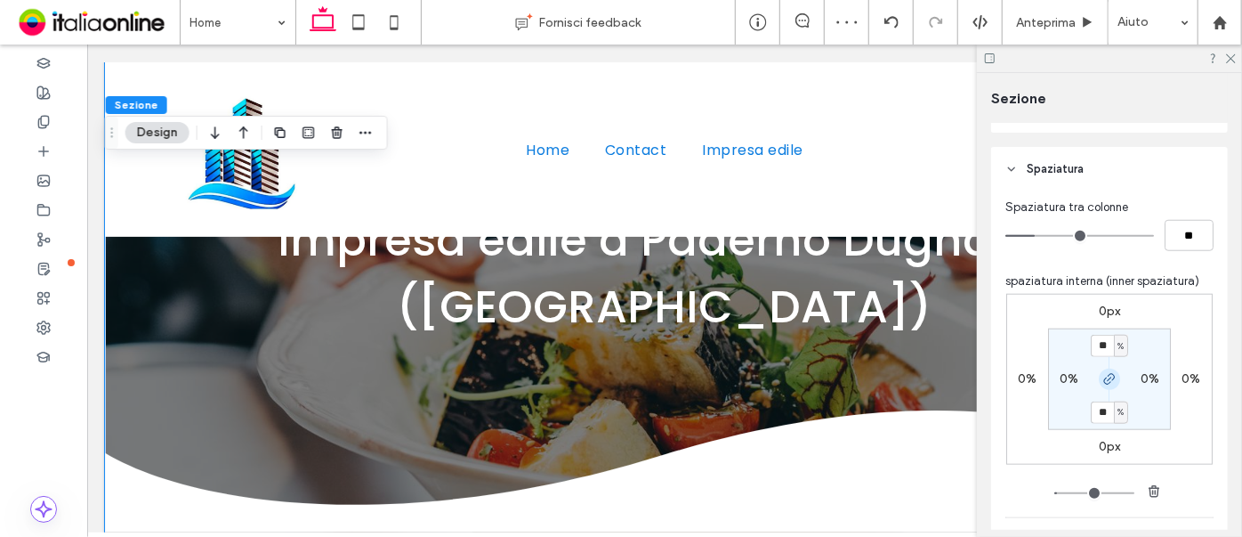
click at [1008, 91] on use "button" at bounding box center [1109, 379] width 11 height 11
click at [1008, 91] on label "10%" at bounding box center [1109, 411] width 23 height 15
type input "*"
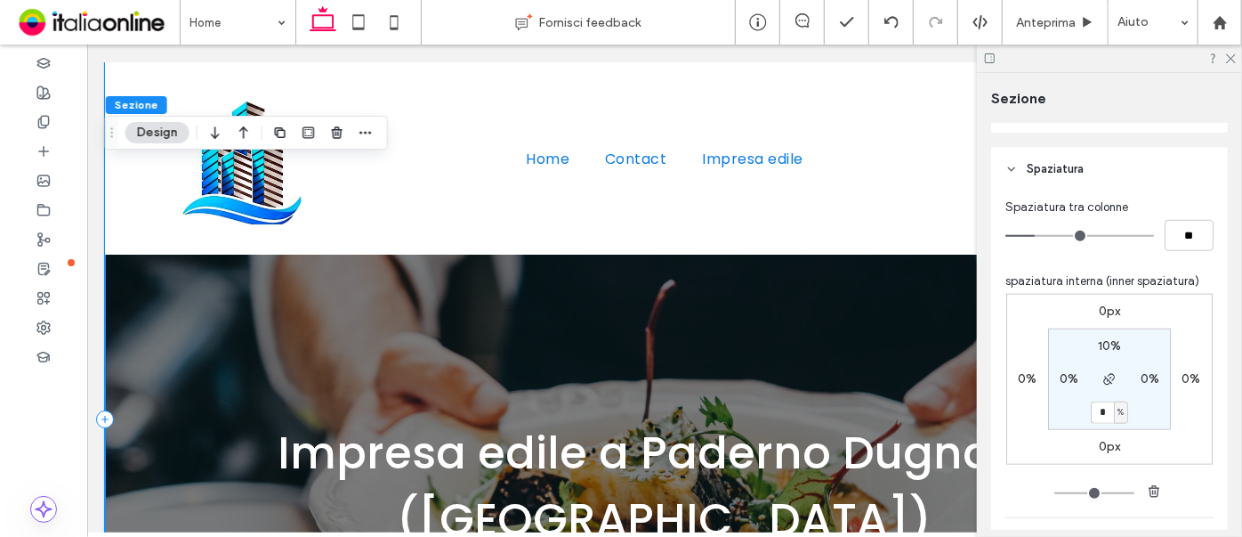
scroll to position [0, 0]
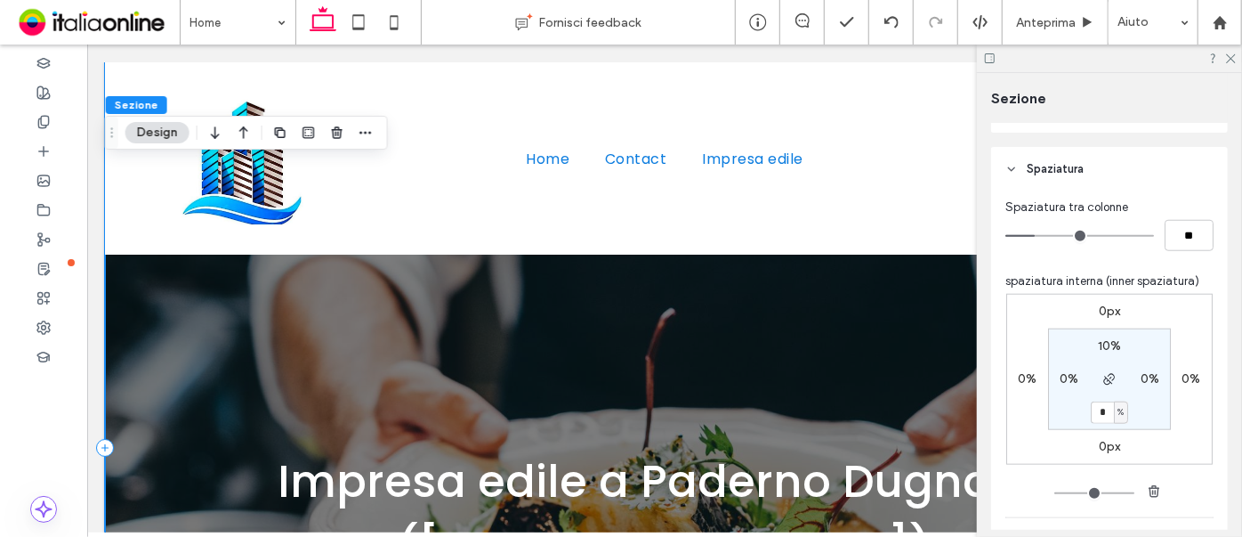
click at [182, 91] on div "Impresa edile a Paderno Dugnano (Mi)" at bounding box center [664, 446] width 1120 height 670
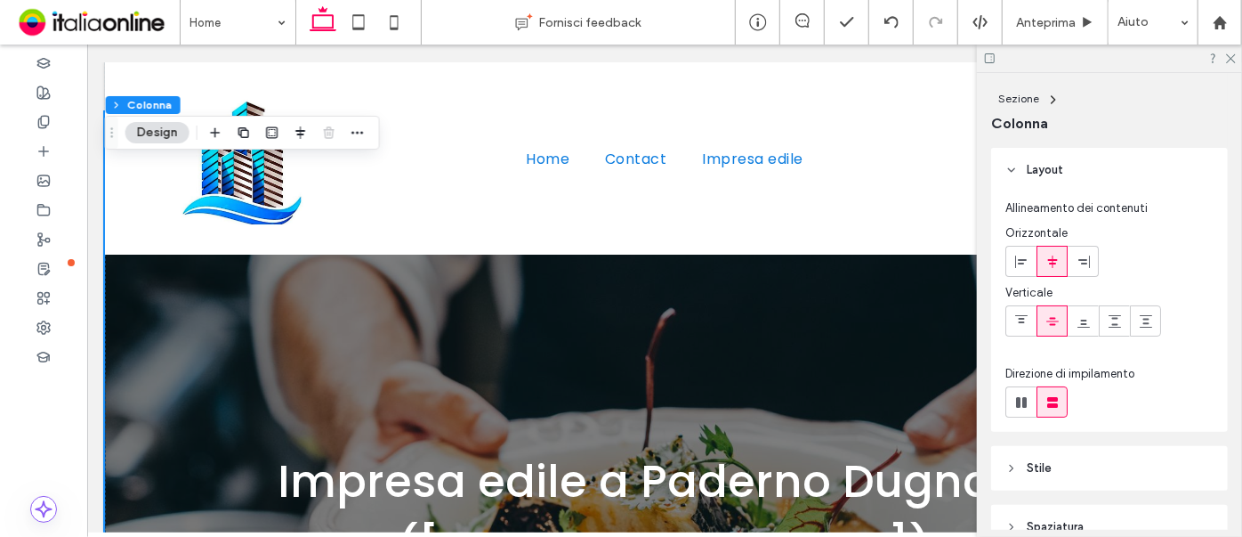
click at [154, 91] on button "Design" at bounding box center [157, 132] width 64 height 21
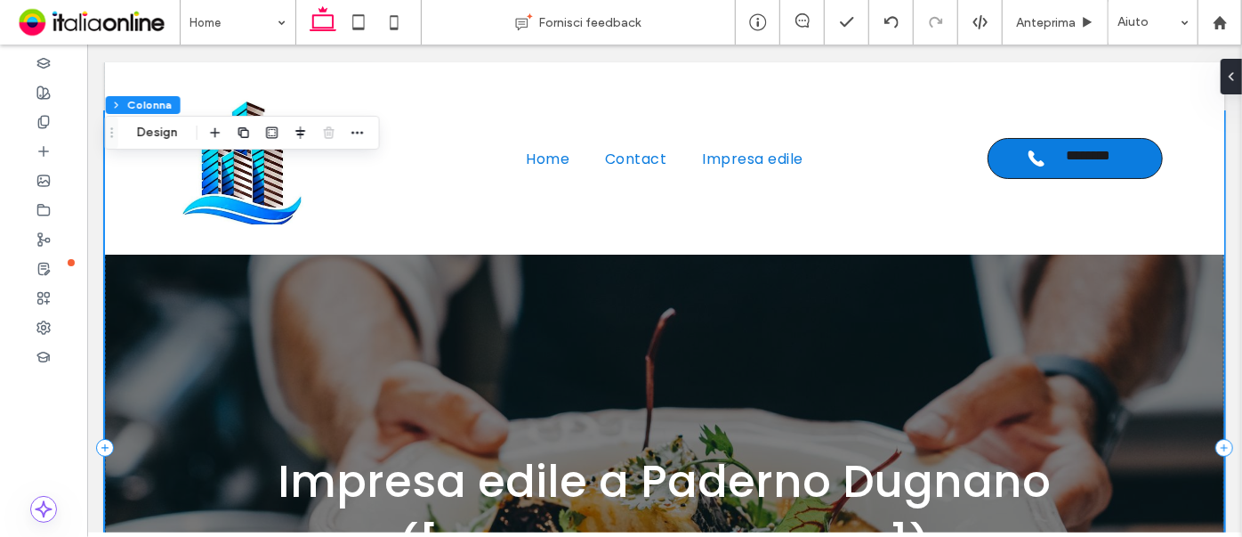
click at [163, 91] on div "Impresa edile a Paderno Dugnano (Mi)" at bounding box center [664, 446] width 1120 height 670
click at [119, 91] on div "Impresa edile a Paderno Dugnano (Mi)" at bounding box center [664, 446] width 1120 height 670
click at [131, 91] on div "Impresa edile a Paderno Dugnano (Mi)" at bounding box center [664, 446] width 1120 height 670
drag, startPoint x: 132, startPoint y: 266, endPoint x: 135, endPoint y: 244, distance: 22.5
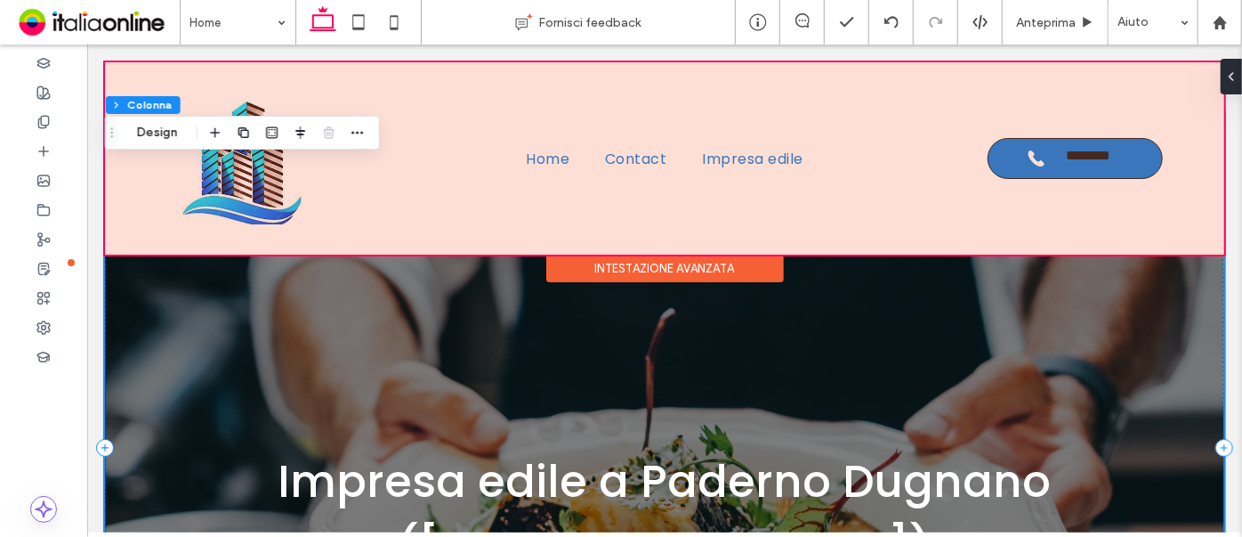
click at [133, 91] on div "Impresa edile a Paderno Dugnano (Mi)" at bounding box center [664, 446] width 1120 height 670
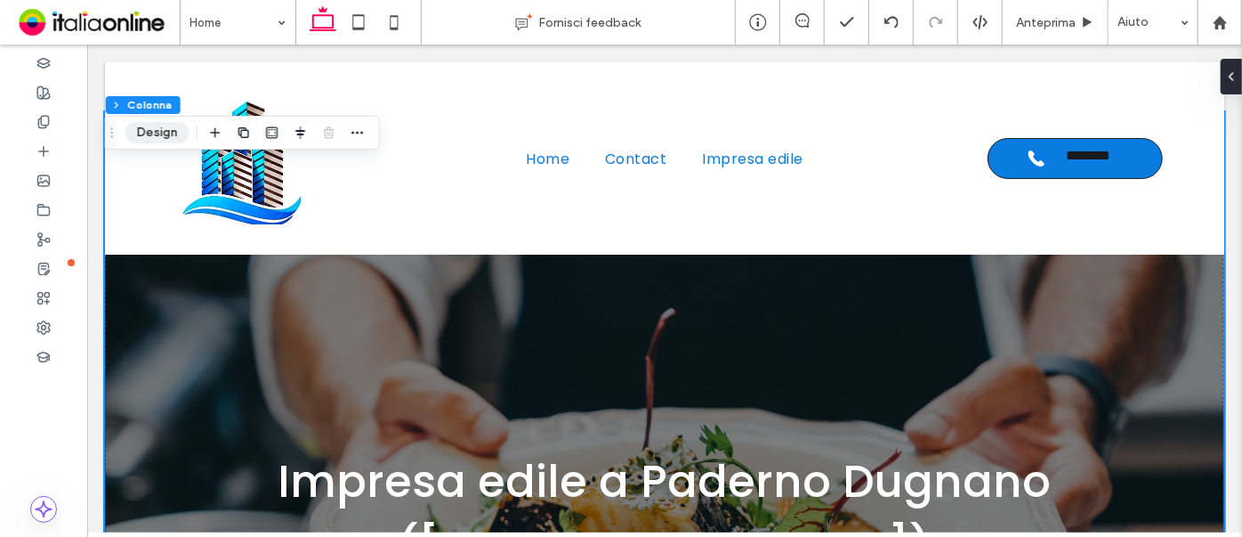
click at [153, 91] on button "Design" at bounding box center [157, 132] width 64 height 21
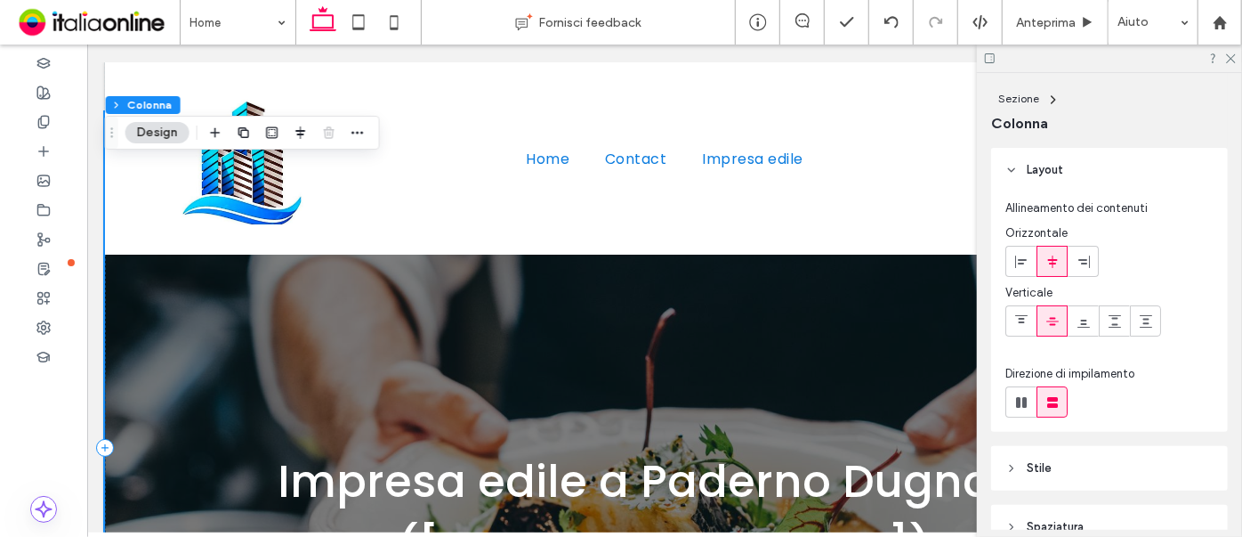
click at [128, 91] on div "Impresa edile a Paderno Dugnano (Mi)" at bounding box center [664, 446] width 1120 height 670
click at [157, 91] on button "Design" at bounding box center [157, 132] width 64 height 21
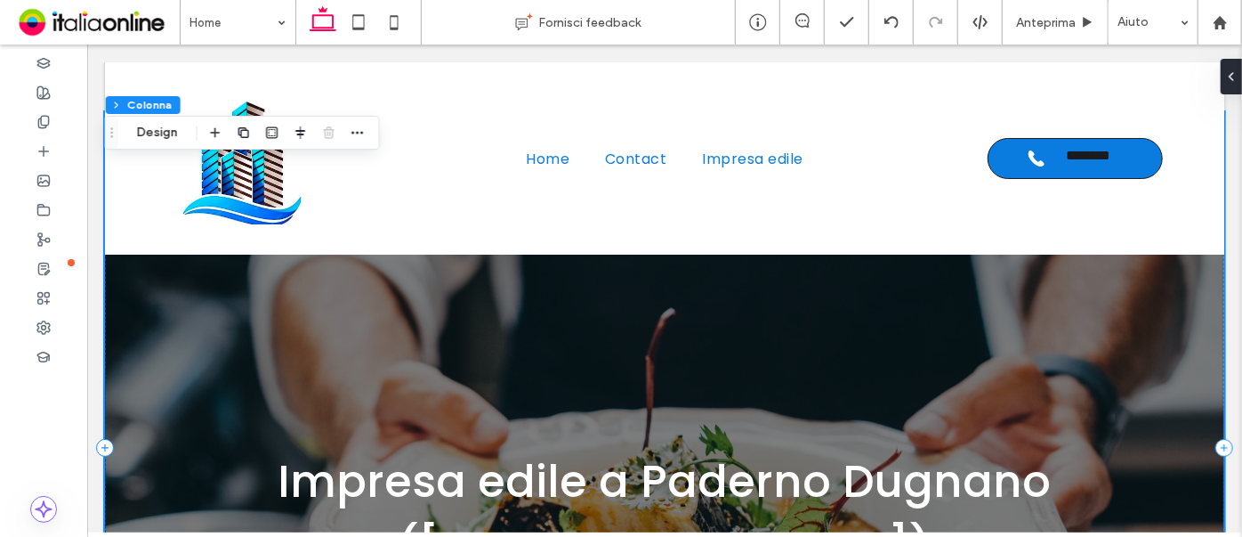
click at [134, 91] on div "Impresa edile a Paderno Dugnano (Mi)" at bounding box center [664, 446] width 1120 height 670
click at [132, 91] on div "Impresa edile a Paderno Dugnano (Mi)" at bounding box center [664, 446] width 1120 height 670
click at [147, 91] on button "Design" at bounding box center [157, 132] width 64 height 21
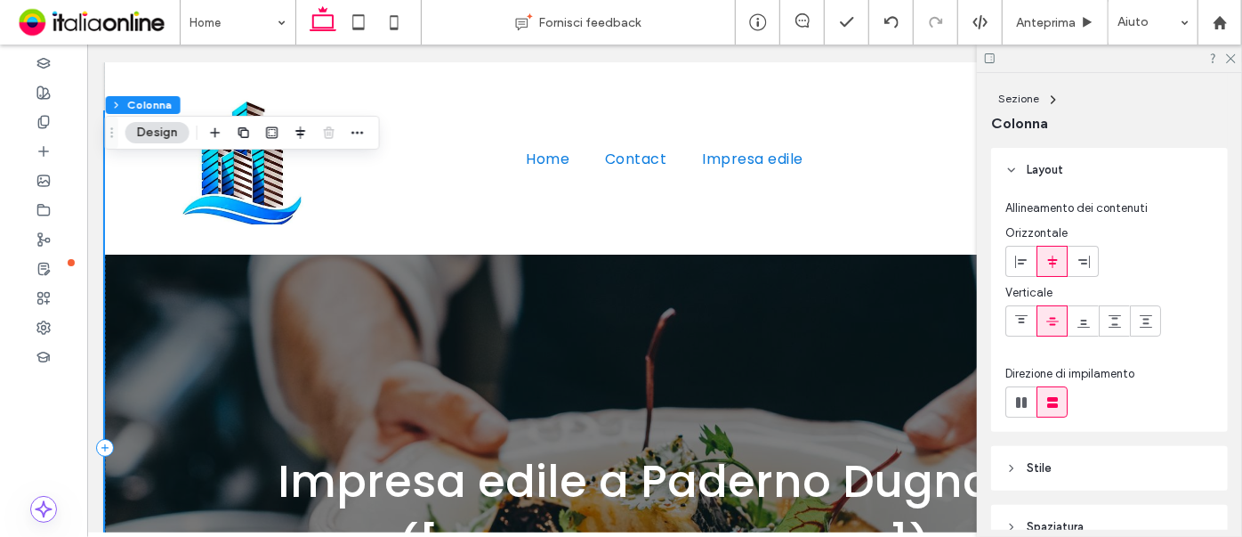
click at [150, 91] on div "Impresa edile a Paderno Dugnano (Mi)" at bounding box center [664, 446] width 1120 height 670
click at [161, 91] on button "Design" at bounding box center [157, 132] width 64 height 21
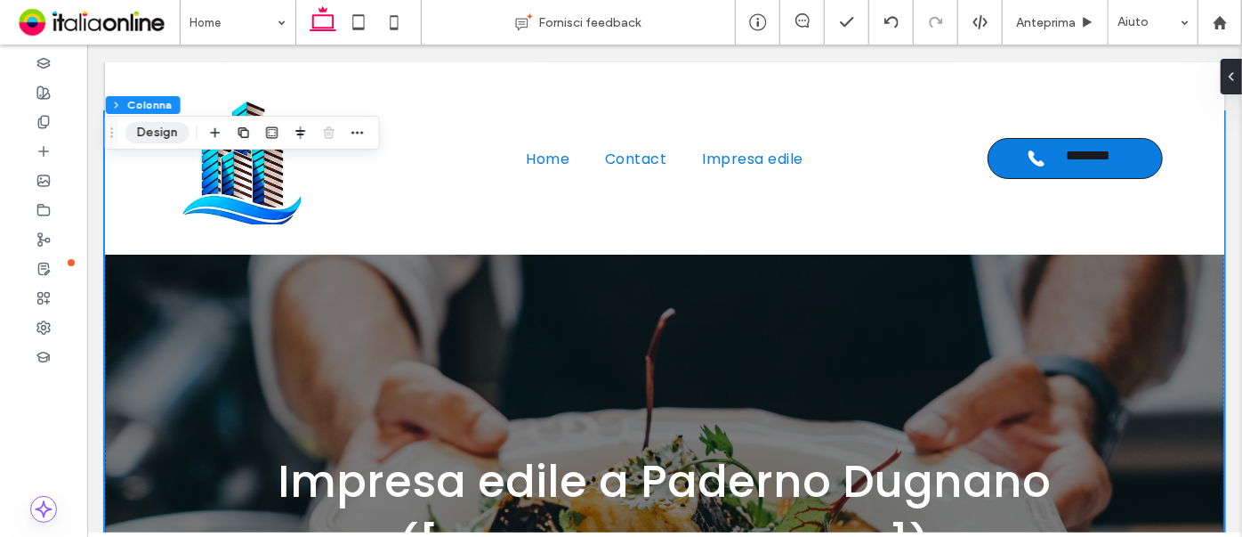
click at [158, 91] on button "Design" at bounding box center [157, 132] width 64 height 21
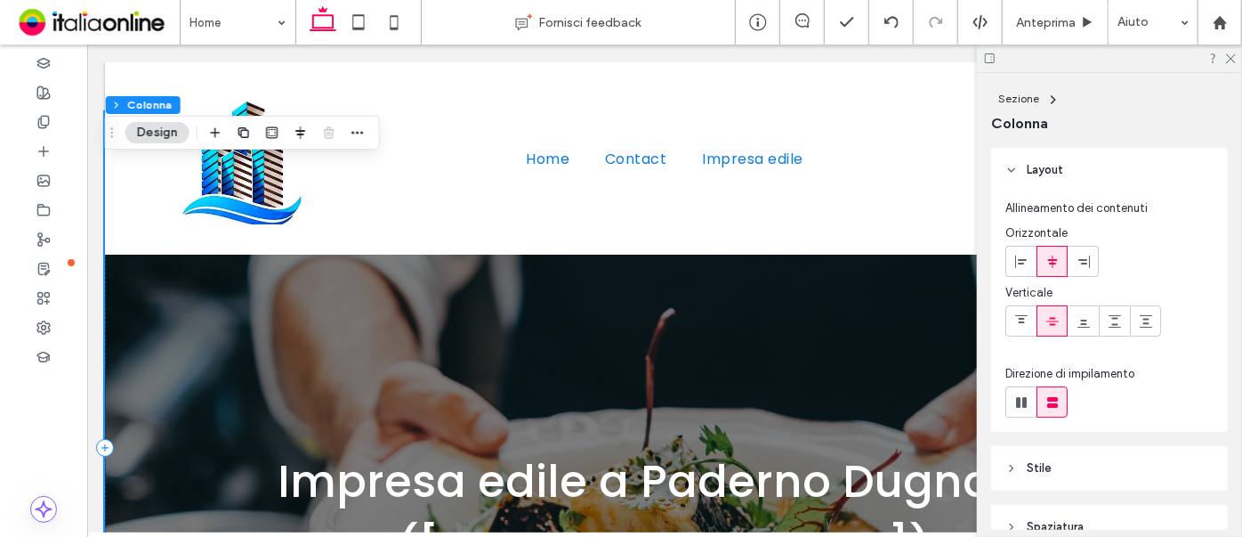
click at [141, 91] on div "Impresa edile a Paderno Dugnano (Mi)" at bounding box center [664, 446] width 1120 height 670
click at [143, 91] on div "Impresa edile a Paderno Dugnano (Mi)" at bounding box center [664, 446] width 1120 height 670
click at [172, 91] on div "Impresa edile a Paderno Dugnano (Mi)" at bounding box center [664, 446] width 1120 height 670
click at [191, 91] on div "Impresa edile a Paderno Dugnano (Mi)" at bounding box center [664, 446] width 1120 height 670
click at [158, 91] on button "Design" at bounding box center [157, 132] width 64 height 21
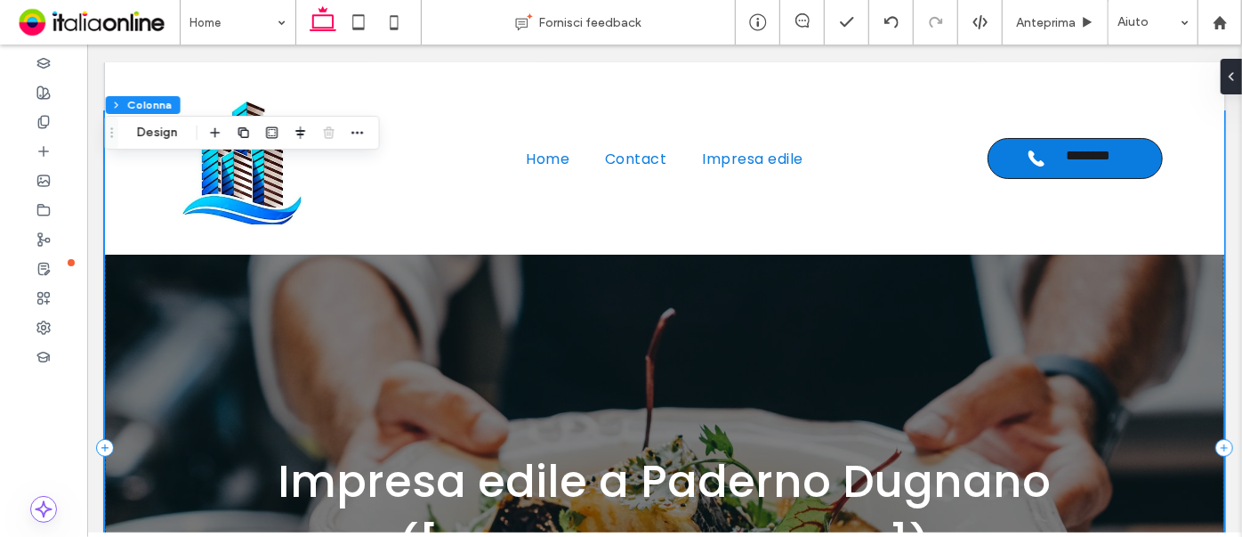
click at [159, 91] on div "Impresa edile a Paderno Dugnano (Mi)" at bounding box center [664, 446] width 1120 height 670
click at [158, 91] on div "Impresa edile a Paderno Dugnano (Mi)" at bounding box center [664, 446] width 1120 height 670
click at [175, 91] on div "Impresa edile a Paderno Dugnano (Mi)" at bounding box center [664, 446] width 1120 height 670
click at [137, 91] on button "Sezione" at bounding box center [134, 105] width 56 height 18
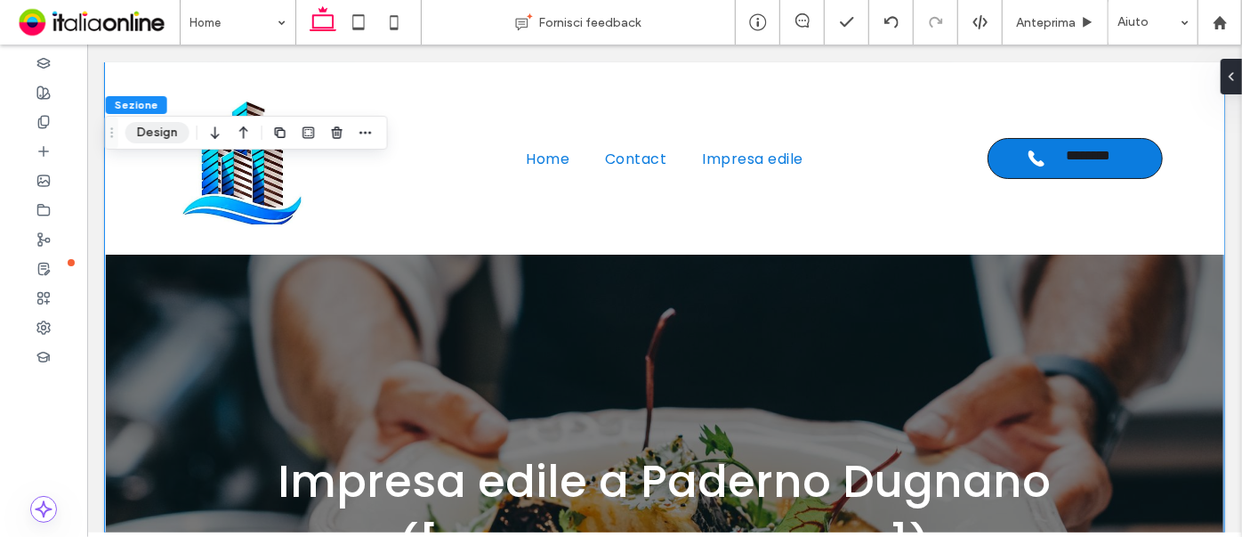
click at [142, 91] on button "Design" at bounding box center [157, 132] width 64 height 21
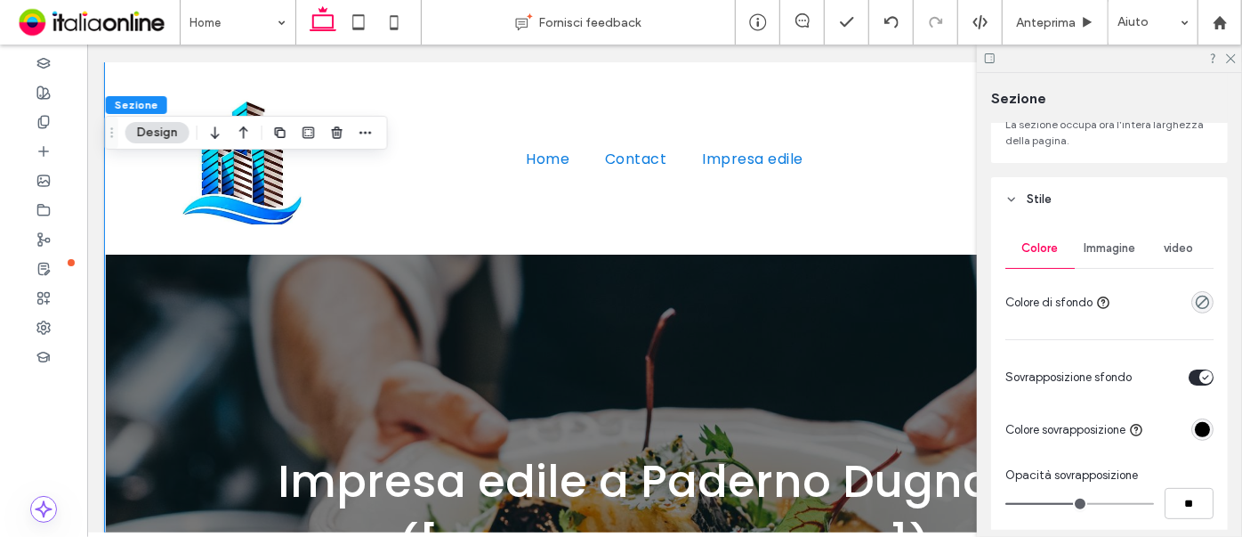
scroll to position [242, 0]
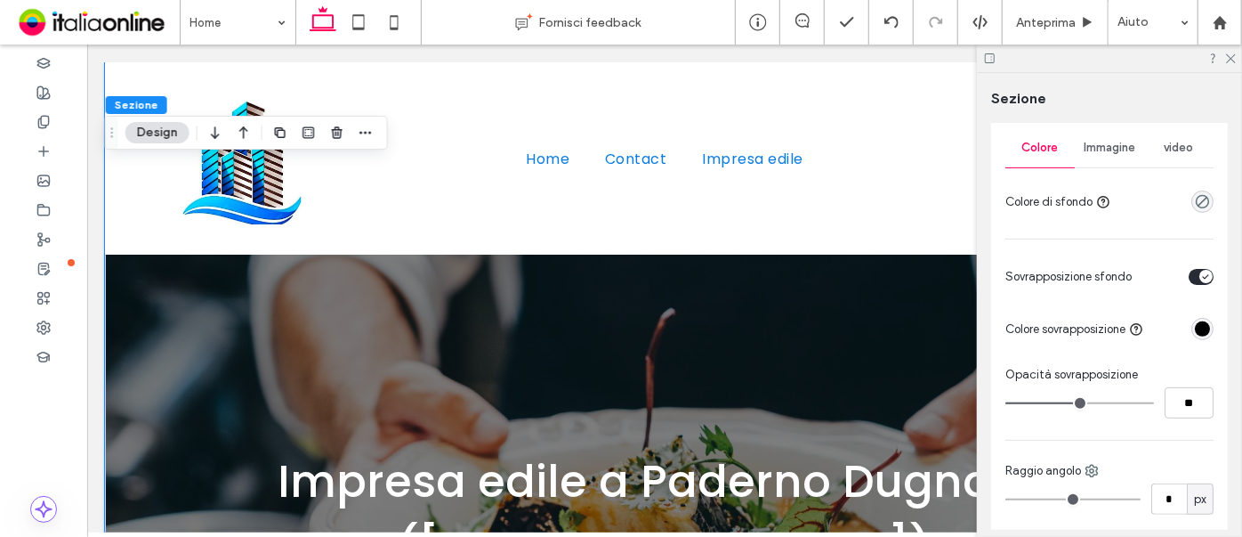
click at [1008, 91] on span "Immagine" at bounding box center [1110, 148] width 52 height 14
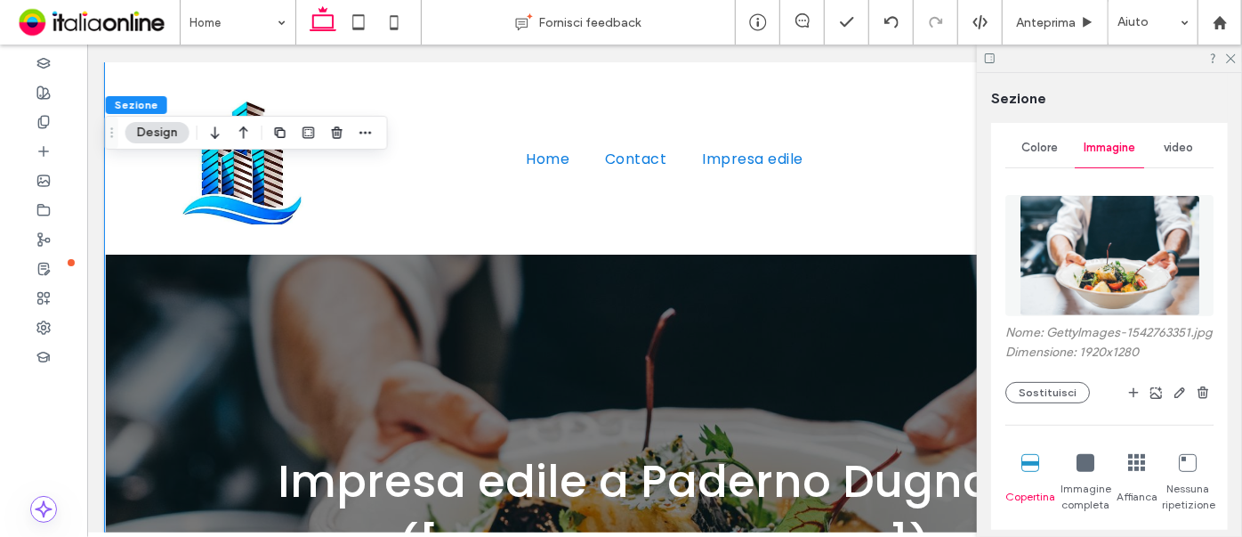
click at [1008, 91] on img at bounding box center [1110, 255] width 181 height 121
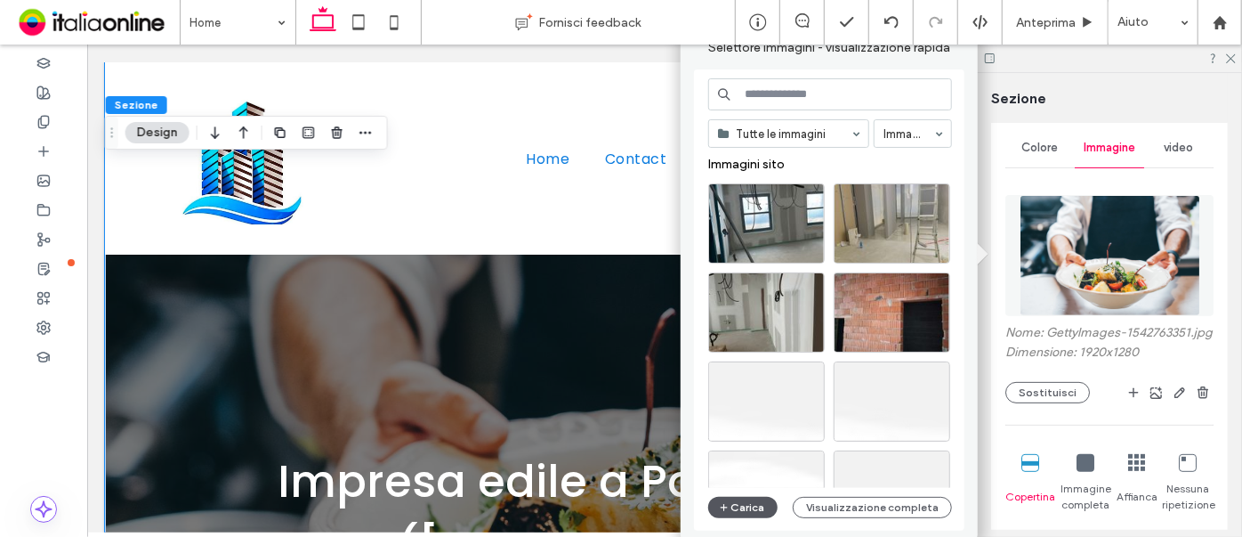
click at [735, 91] on button "Carica" at bounding box center [742, 507] width 69 height 21
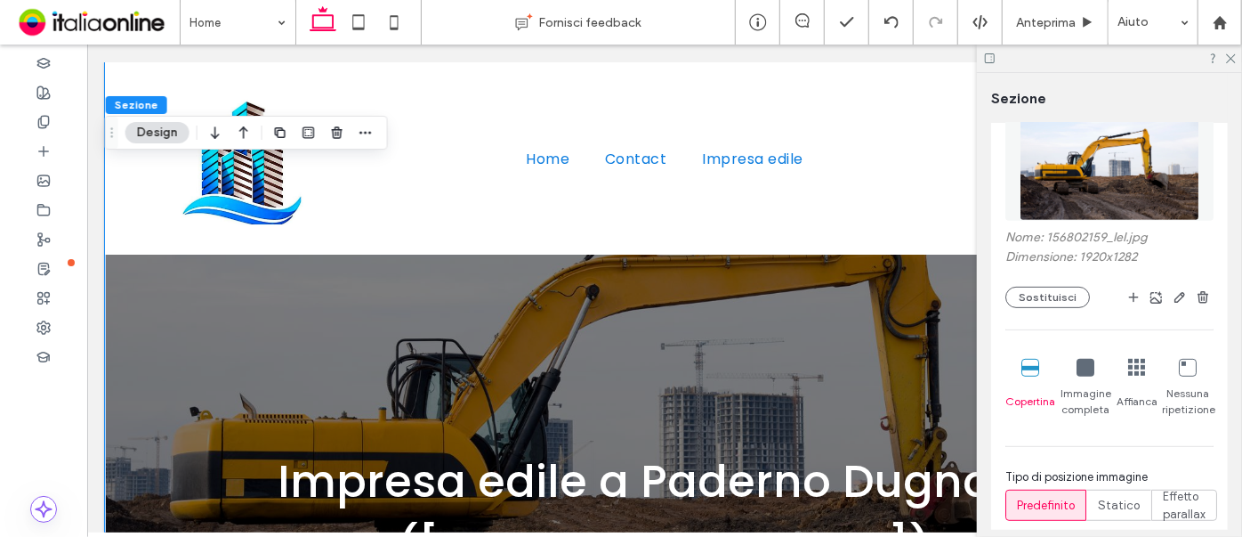
scroll to position [485, 0]
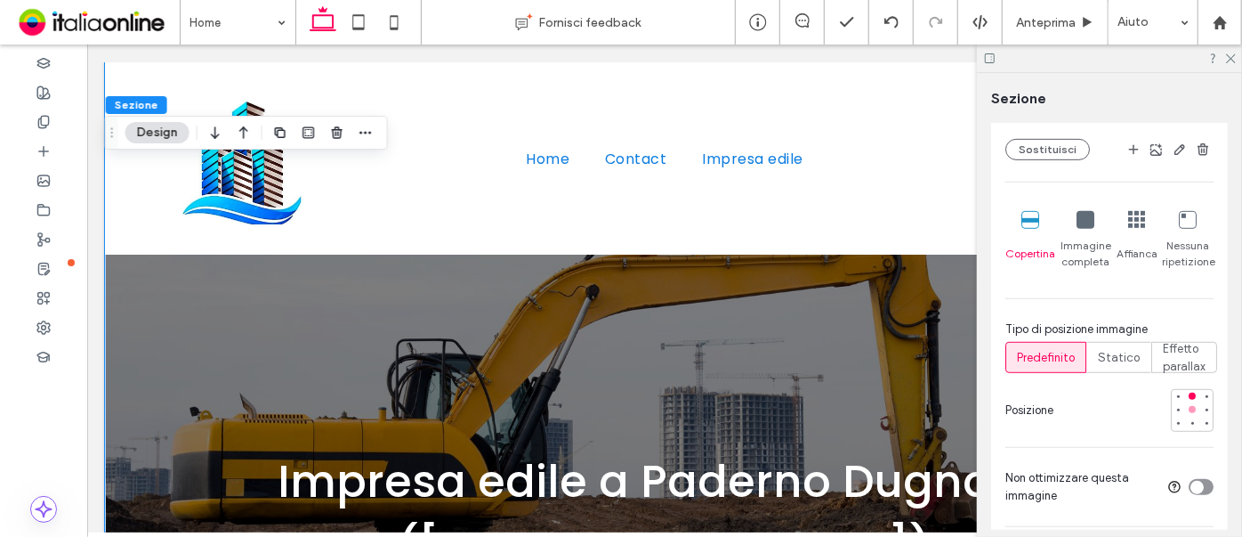
click at [1008, 91] on div at bounding box center [1192, 409] width 7 height 7
click at [1008, 91] on div at bounding box center [1192, 395] width 7 height 7
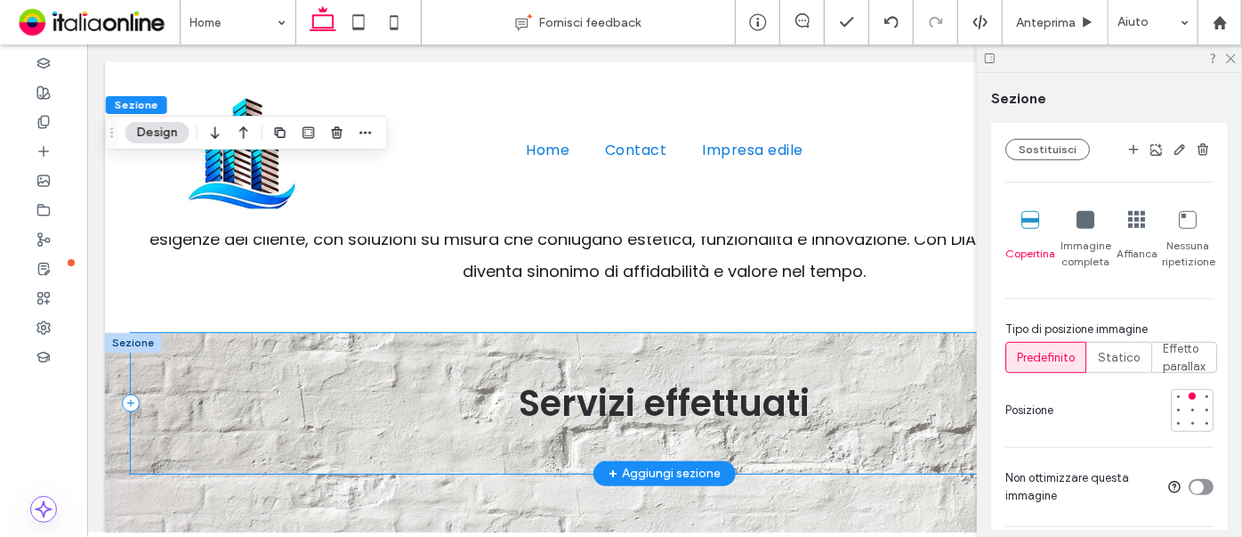
scroll to position [871, 0]
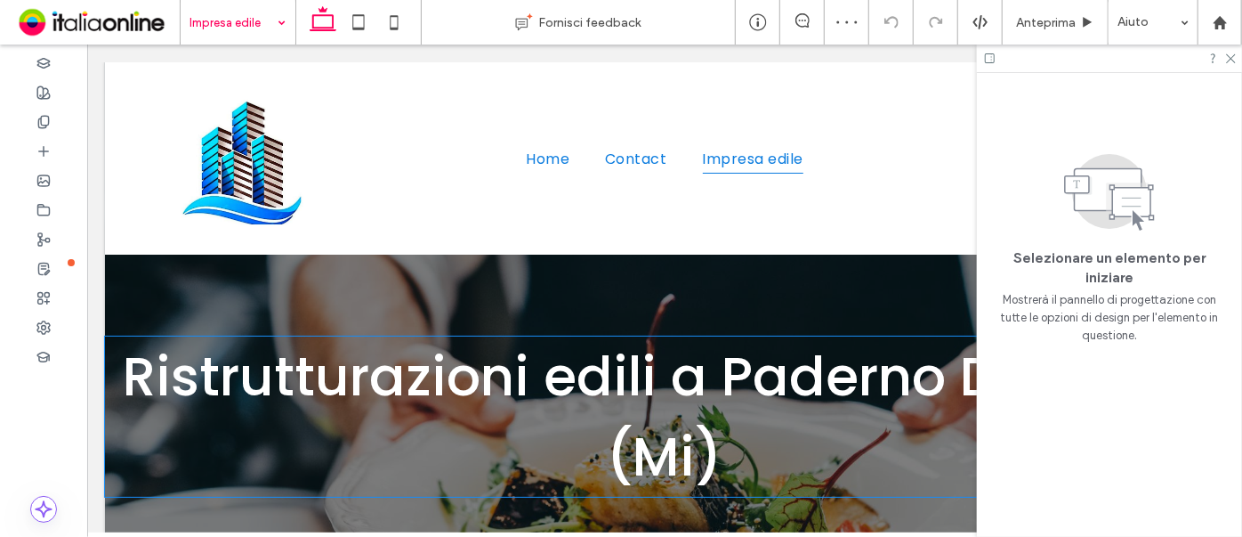
click at [446, 91] on strong "Ristrutturazioni edili a Paderno Dugnano (Mi)" at bounding box center [664, 415] width 1084 height 155
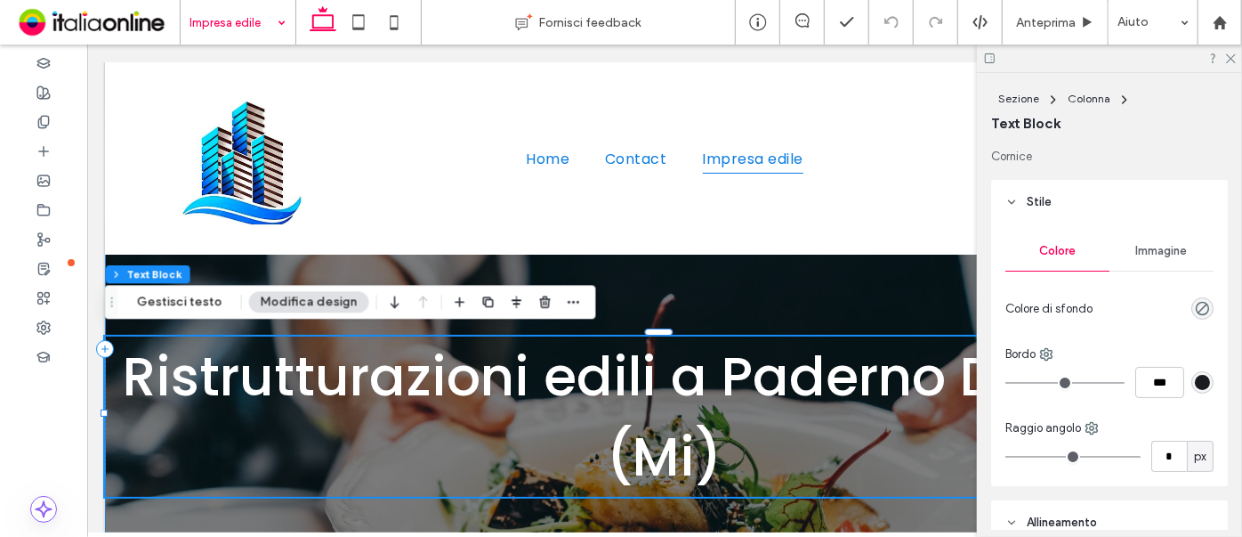
click at [446, 91] on strong "Ristrutturazioni edili a Paderno Dugnano (Mi)" at bounding box center [664, 415] width 1084 height 155
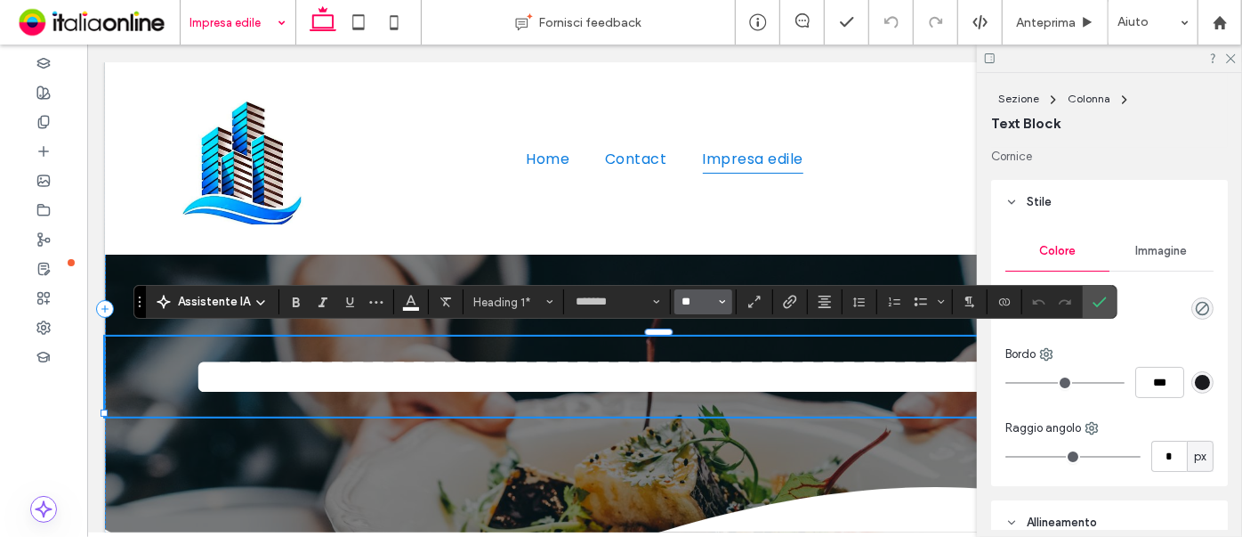
click at [696, 91] on input "**" at bounding box center [698, 302] width 35 height 14
type input "**"
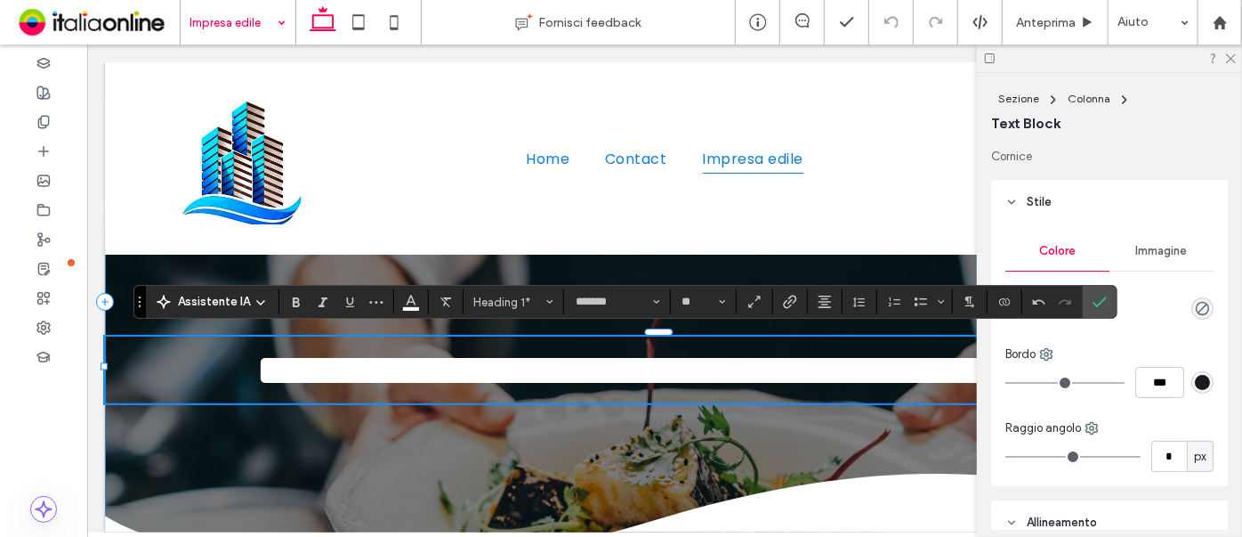
click at [1008, 91] on icon "Conferma" at bounding box center [1100, 302] width 14 height 14
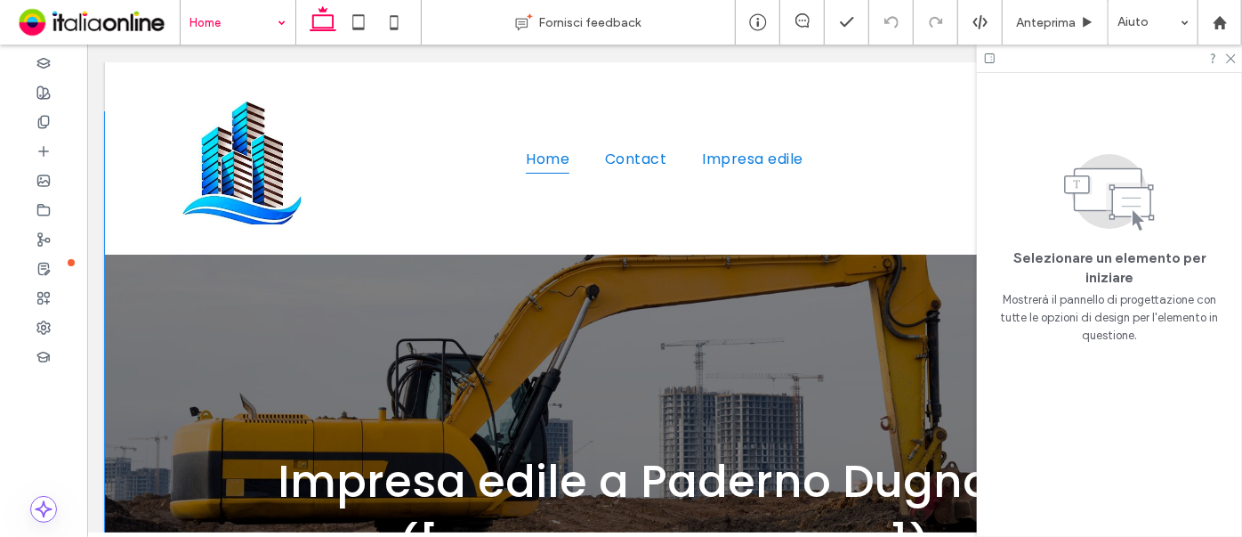
click at [153, 91] on div "Impresa edile a Paderno Dugnano (Mi)" at bounding box center [664, 446] width 1120 height 670
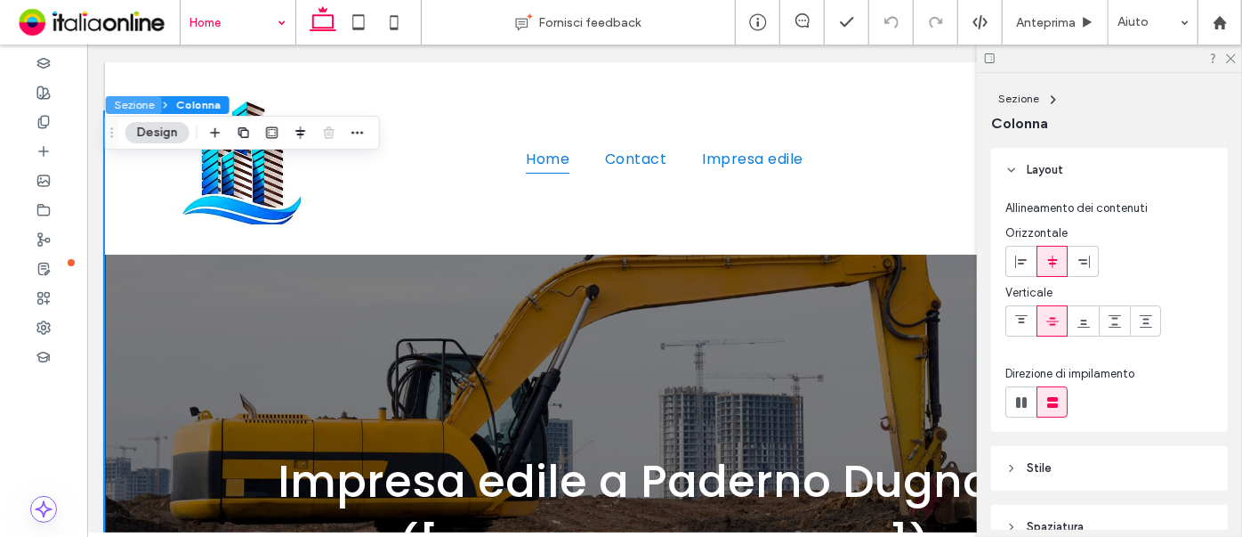
click at [135, 91] on button "Sezione" at bounding box center [134, 105] width 56 height 18
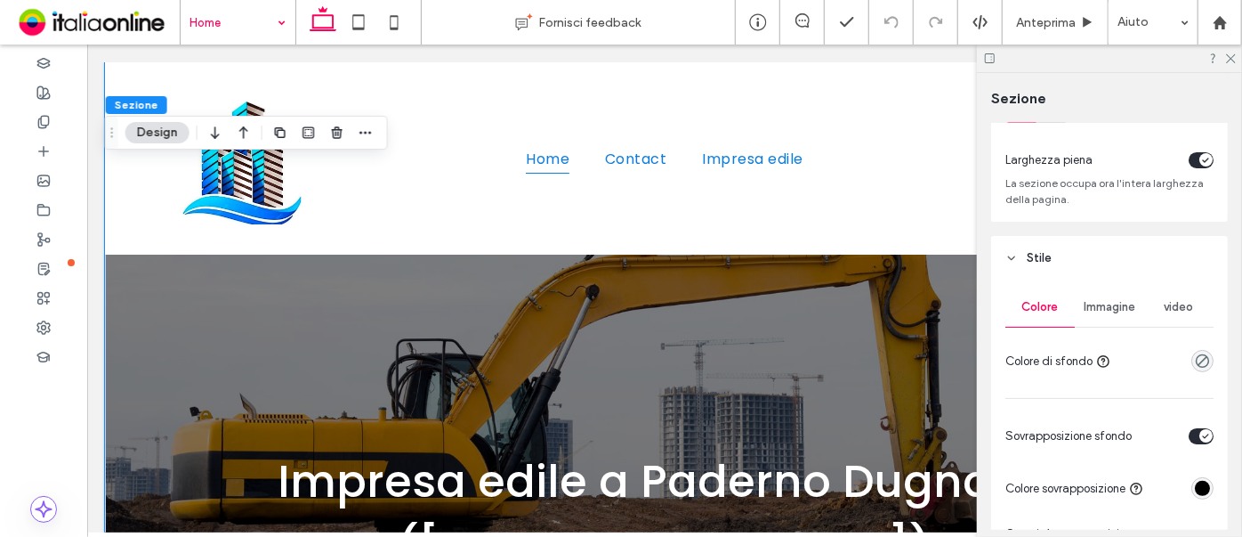
scroll to position [80, 0]
click at [1008, 91] on span "Immagine" at bounding box center [1110, 310] width 52 height 14
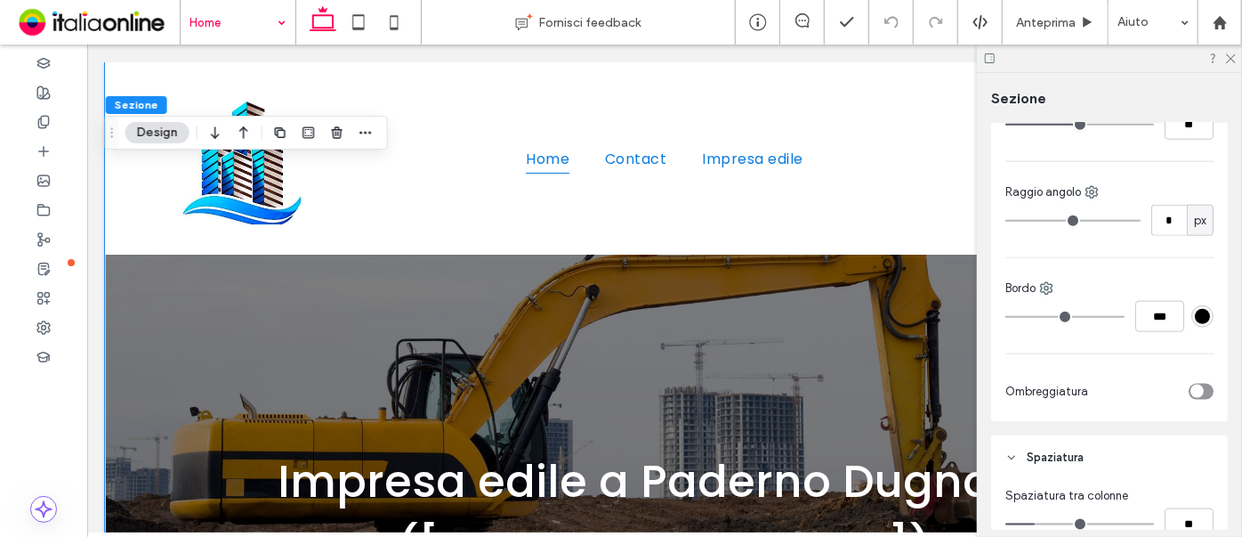
scroll to position [1375, 0]
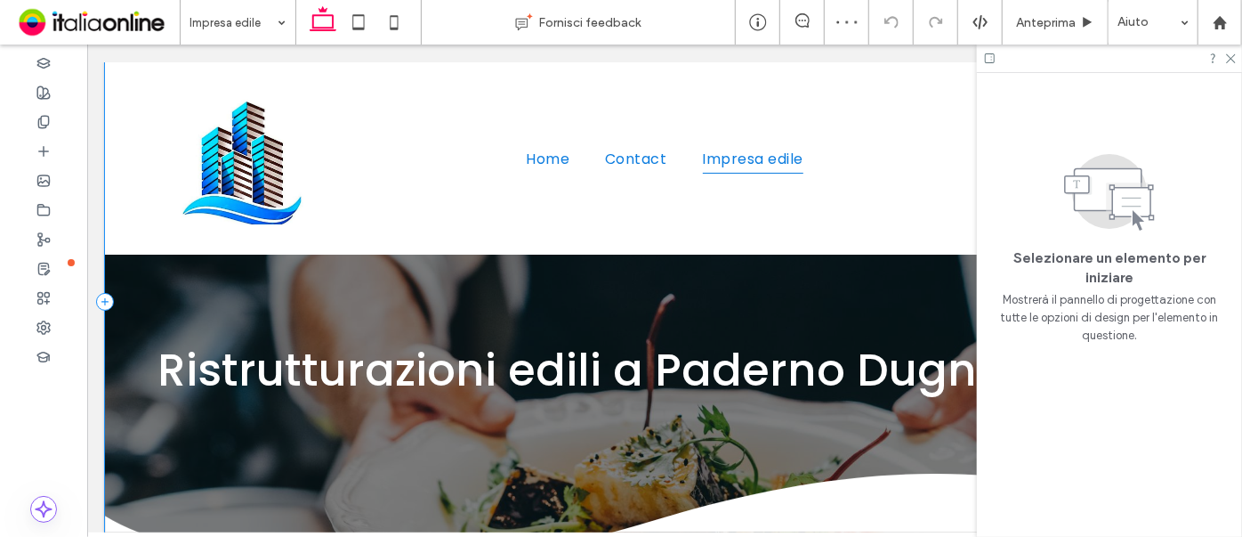
click at [210, 91] on div "Ristrutturazioni edili a Paderno Dugnano (Mi)" at bounding box center [664, 300] width 1120 height 603
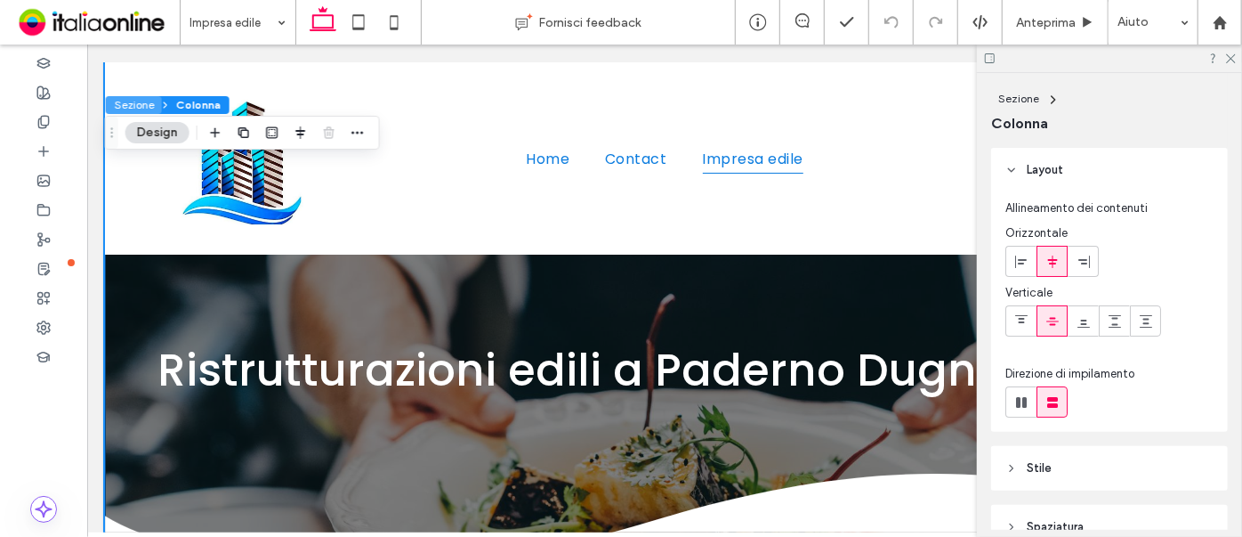
click at [132, 91] on button "Sezione" at bounding box center [134, 105] width 56 height 18
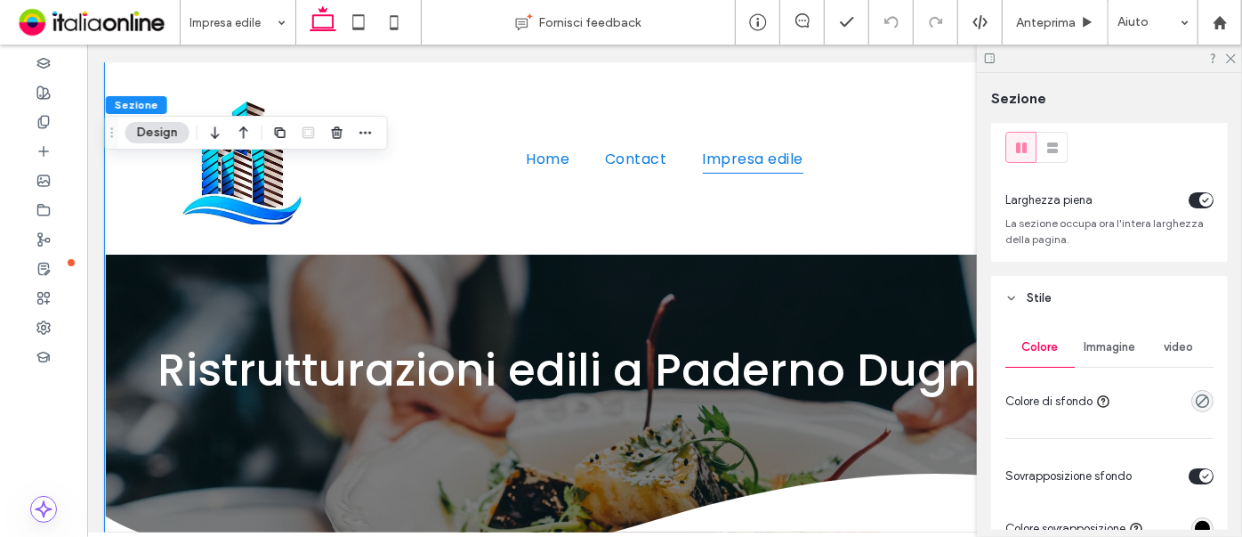
scroll to position [80, 0]
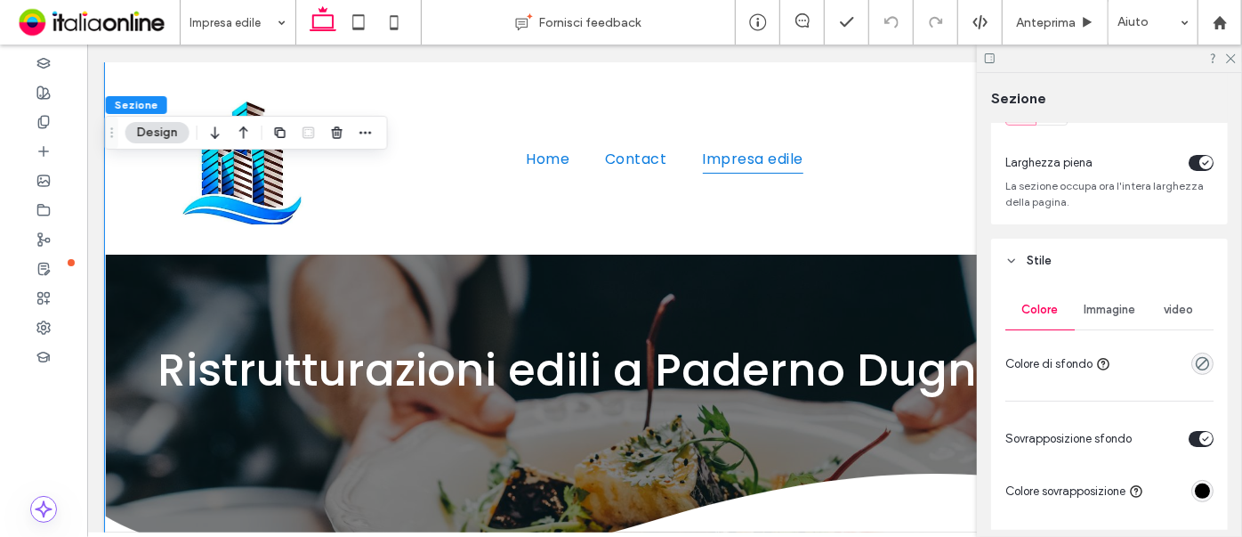
click at [1008, 91] on span "Immagine" at bounding box center [1110, 310] width 52 height 14
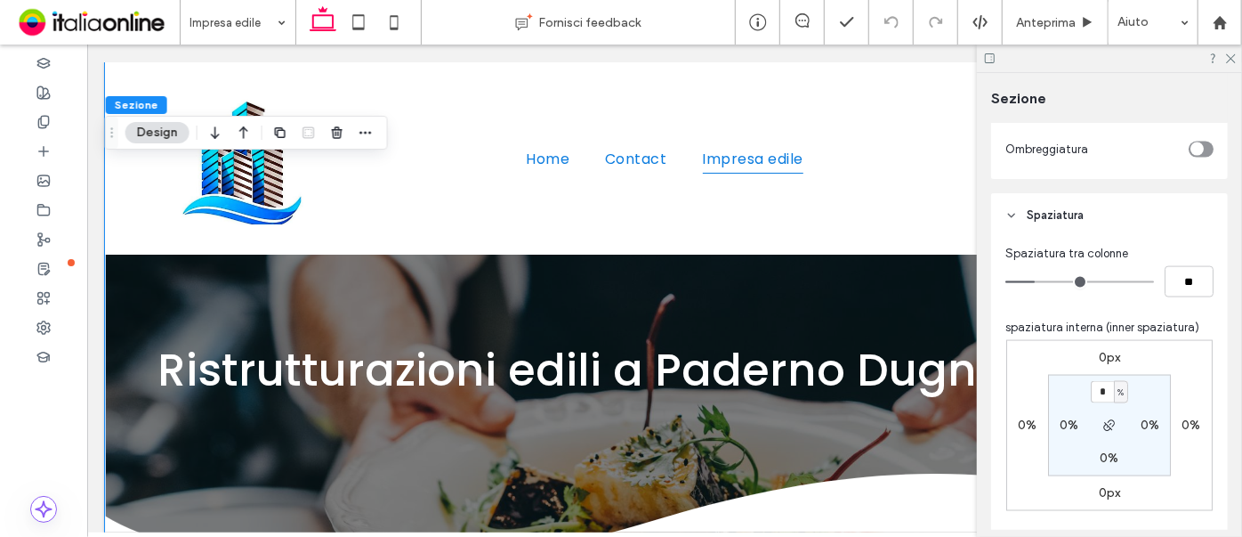
scroll to position [1294, 0]
click at [1008, 91] on icon "button" at bounding box center [1110, 424] width 14 height 14
click at [1008, 91] on input "*" at bounding box center [1102, 391] width 23 height 22
type input "**"
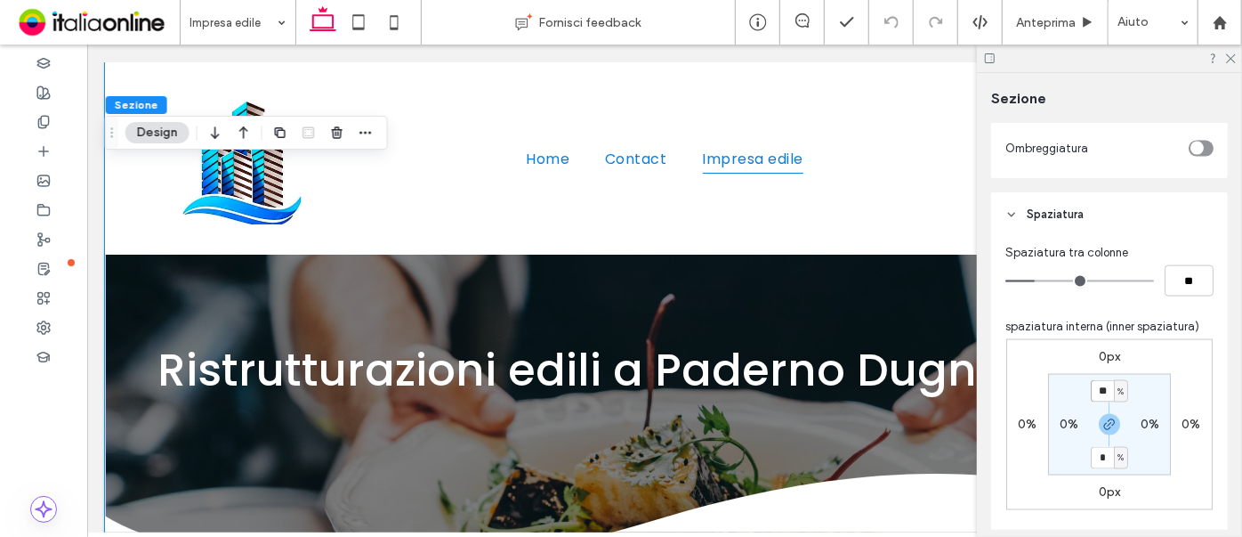
type input "**"
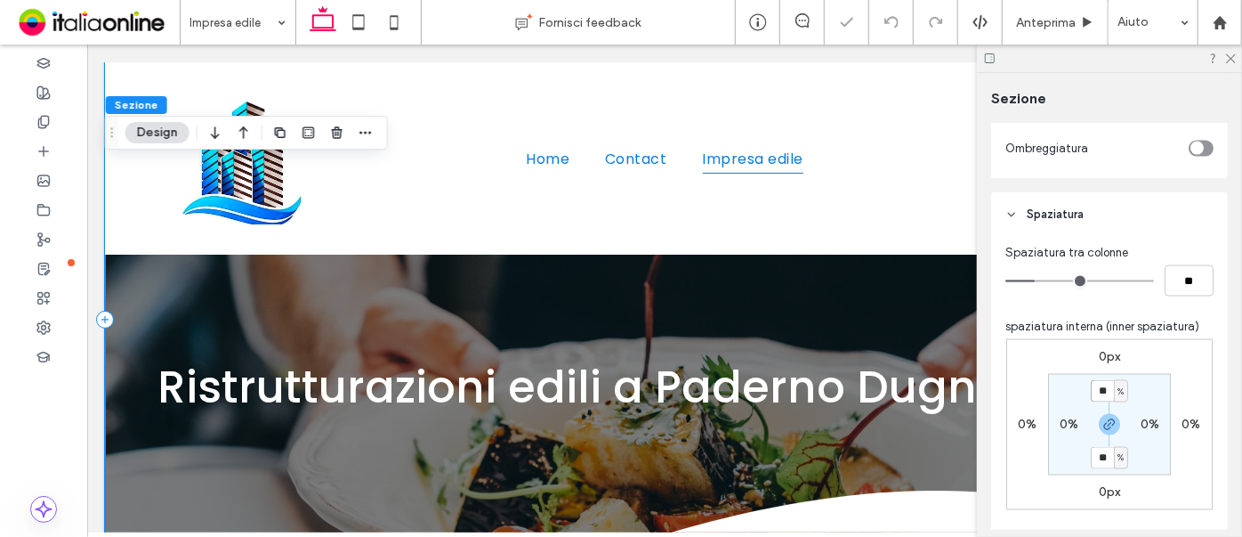
scroll to position [222, 0]
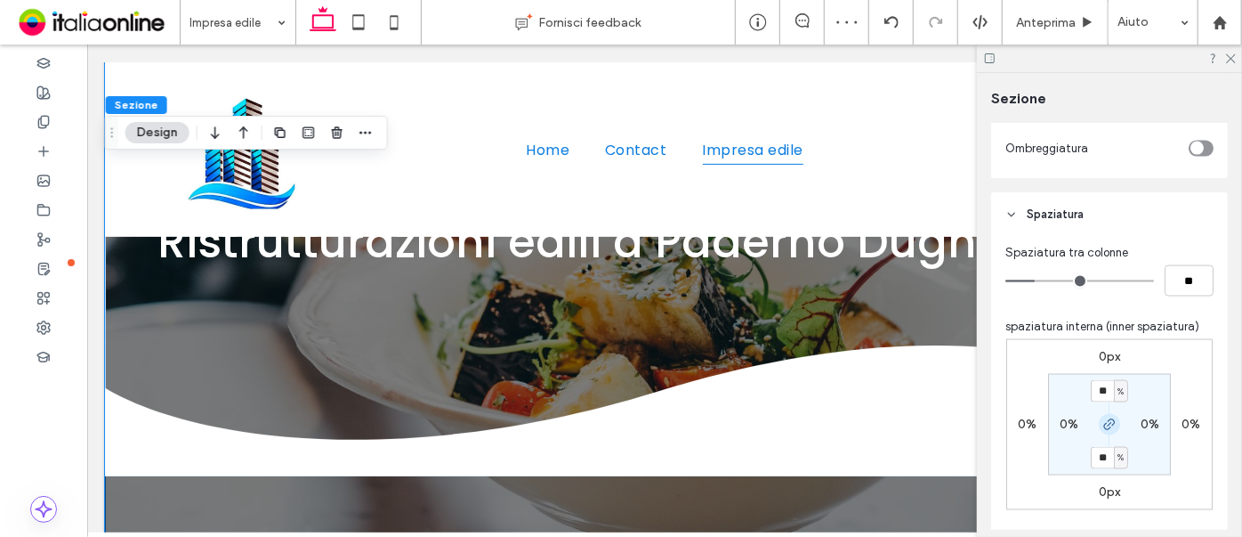
click at [1008, 91] on icon "button" at bounding box center [1110, 424] width 14 height 14
click at [1008, 91] on label "10%" at bounding box center [1109, 456] width 23 height 15
type input "*"
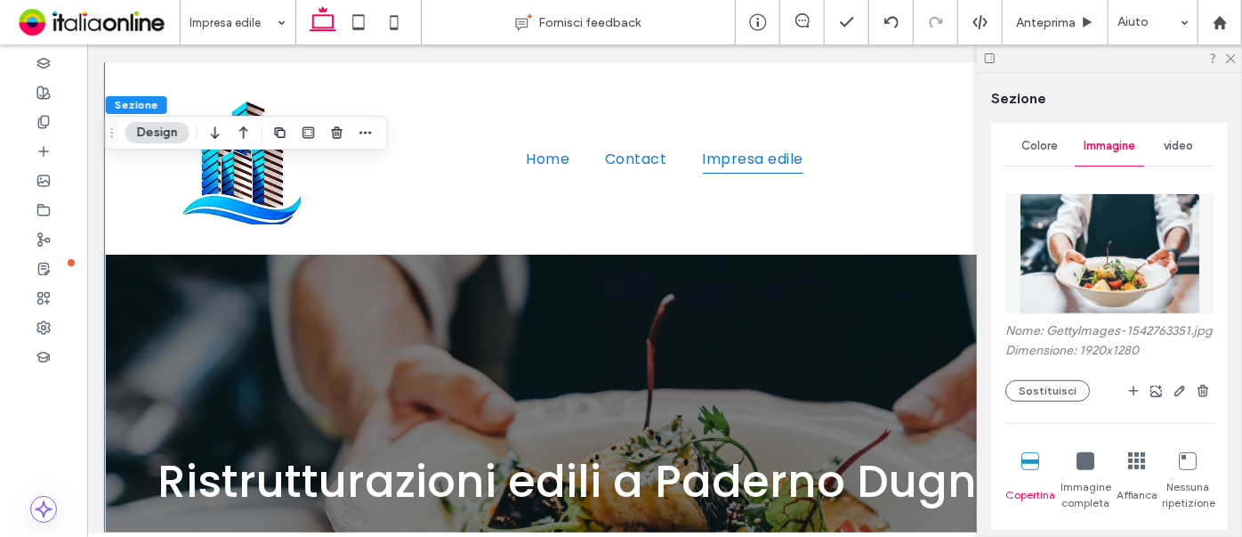
scroll to position [242, 0]
click at [1008, 91] on img at bounding box center [1110, 255] width 181 height 121
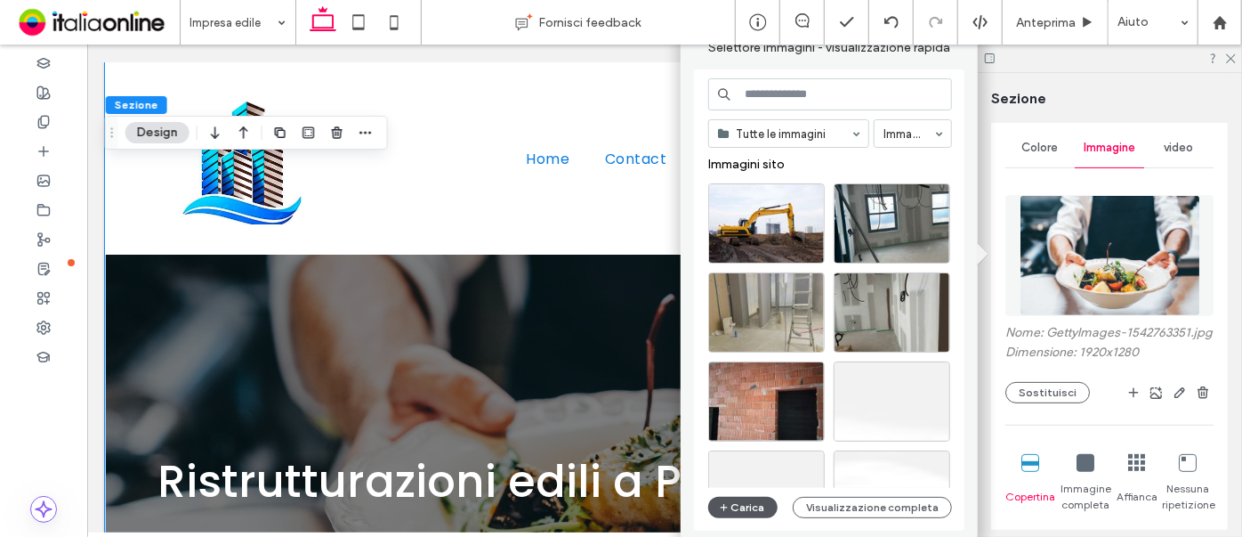
click at [738, 91] on button "Carica" at bounding box center [742, 507] width 69 height 21
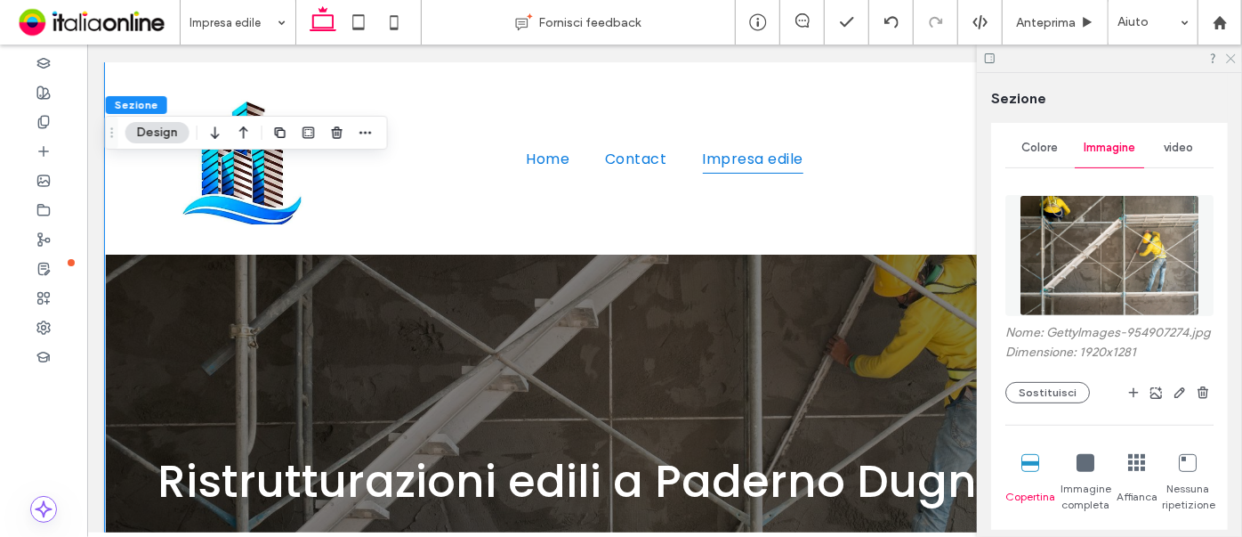
click at [1008, 59] on use at bounding box center [1231, 59] width 10 height 10
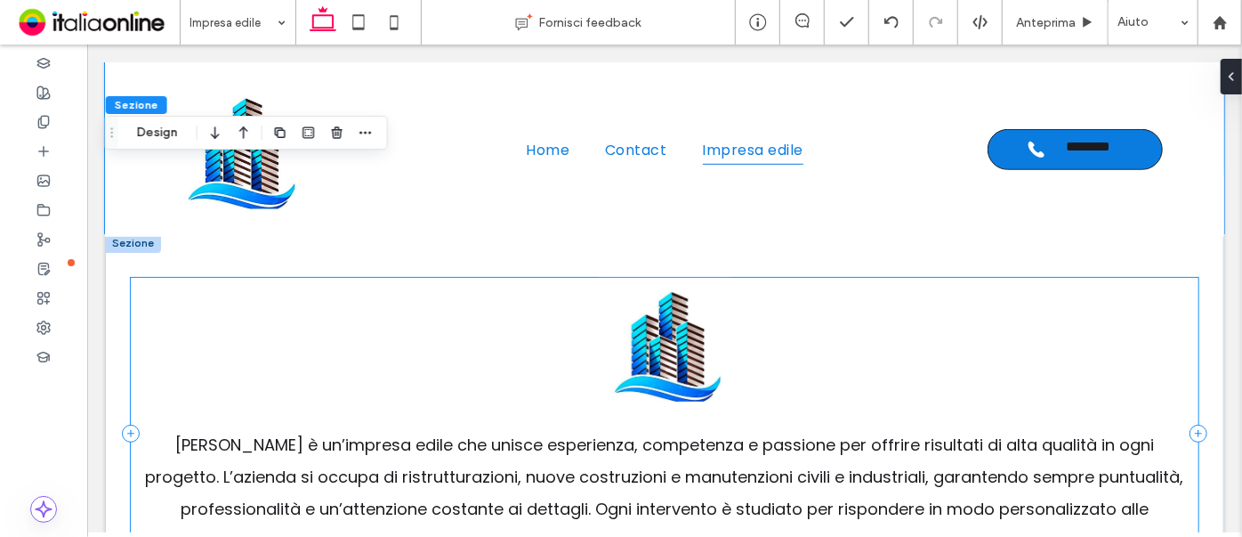
scroll to position [548, 0]
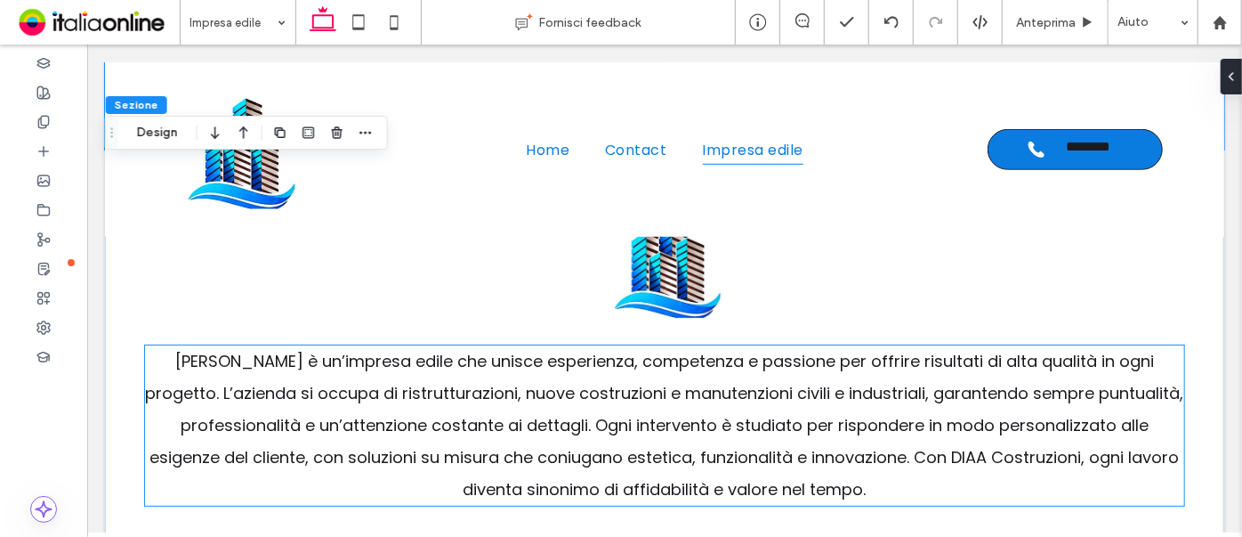
click at [482, 91] on p "DIAA Costruzioni è un’impresa edile che unisce esperienza, competenza e passion…" at bounding box center [663, 424] width 1039 height 160
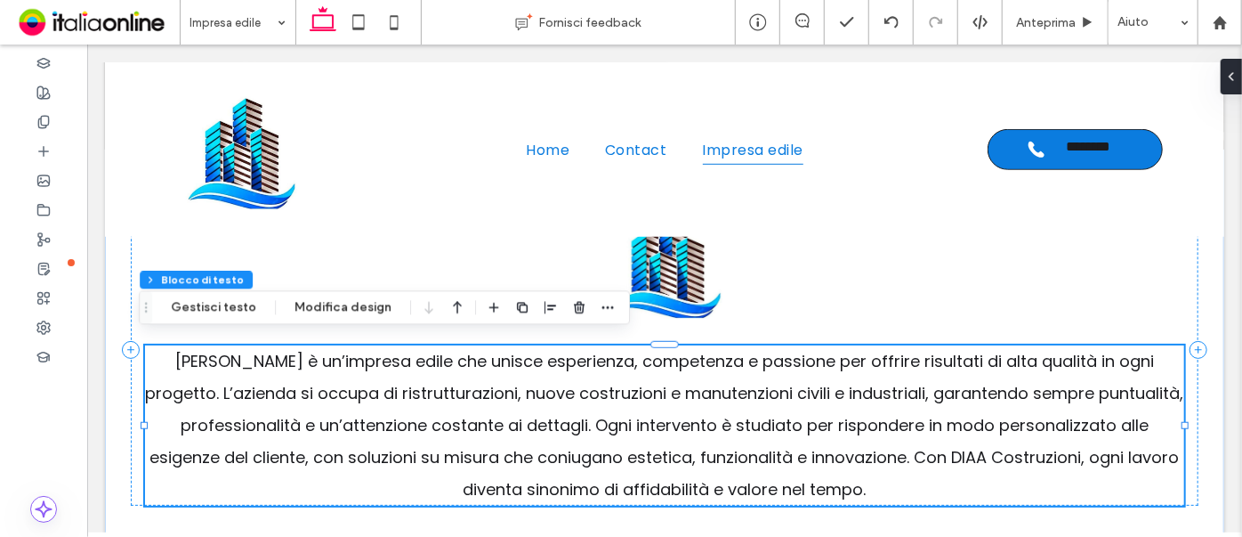
click at [481, 91] on p "DIAA Costruzioni è un’impresa edile che unisce esperienza, competenza e passion…" at bounding box center [663, 424] width 1039 height 160
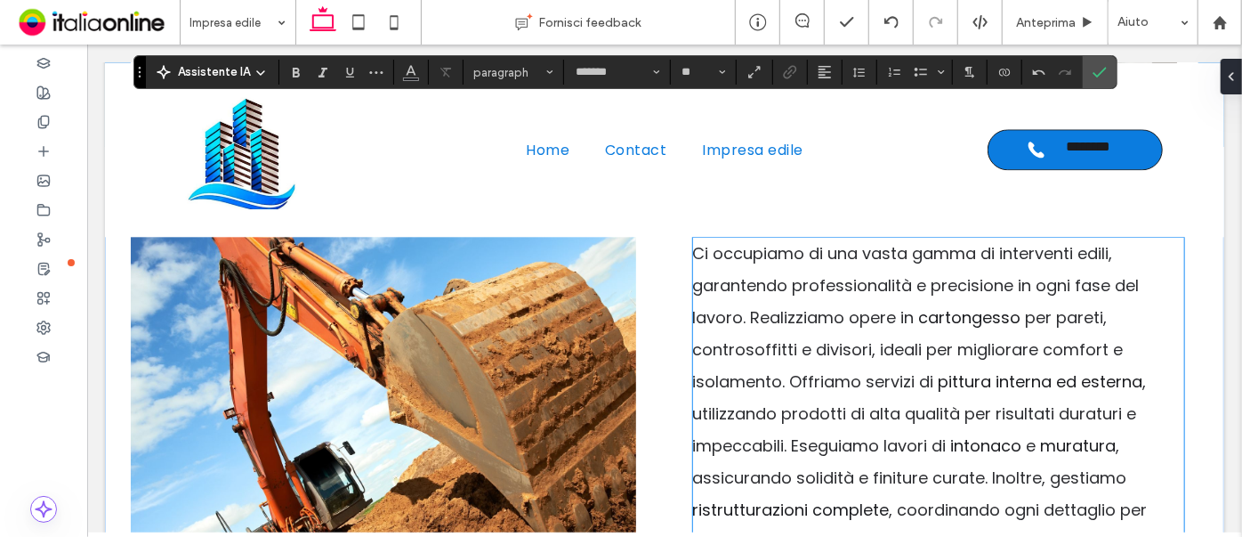
scroll to position [2005, 0]
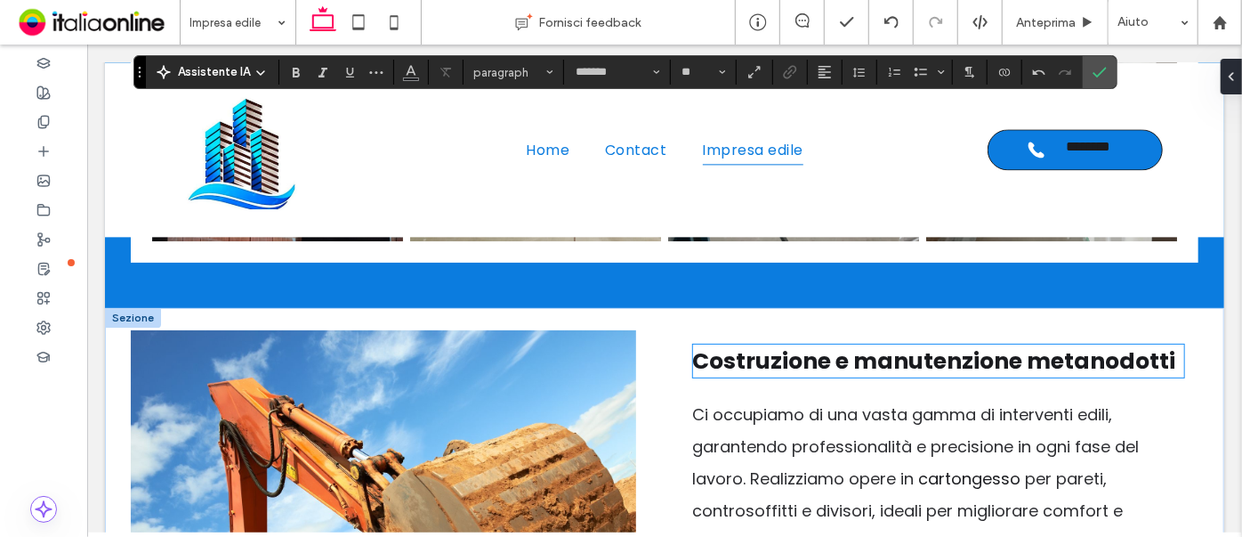
click at [958, 91] on span "Costruzione e manutenzione metanodotti" at bounding box center [933, 359] width 483 height 31
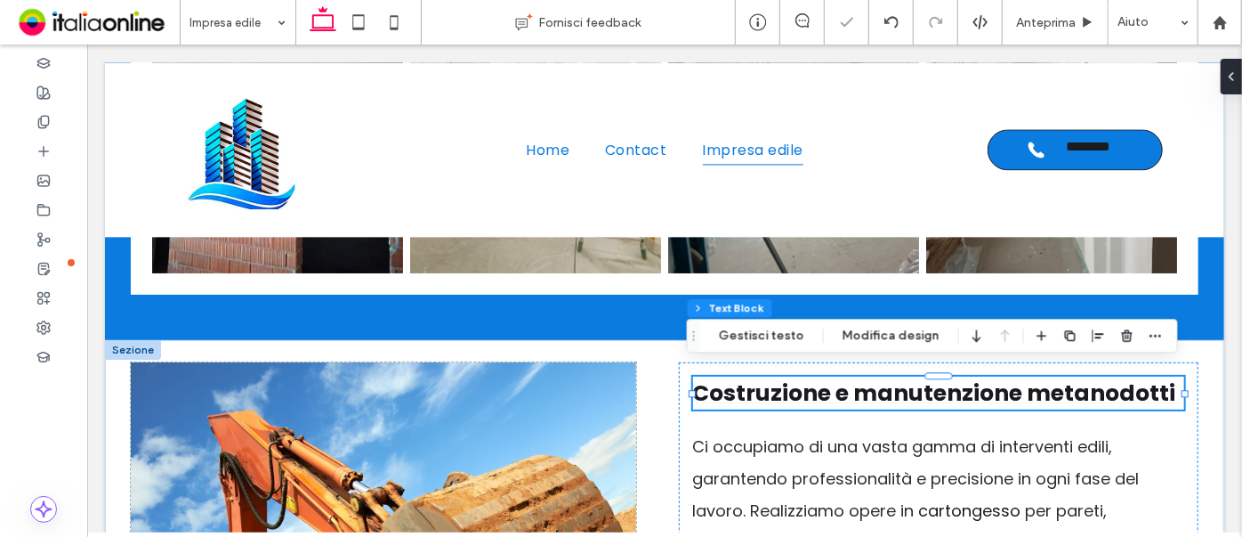
click at [958, 91] on span "Costruzione e manutenzione metanodotti" at bounding box center [933, 391] width 483 height 31
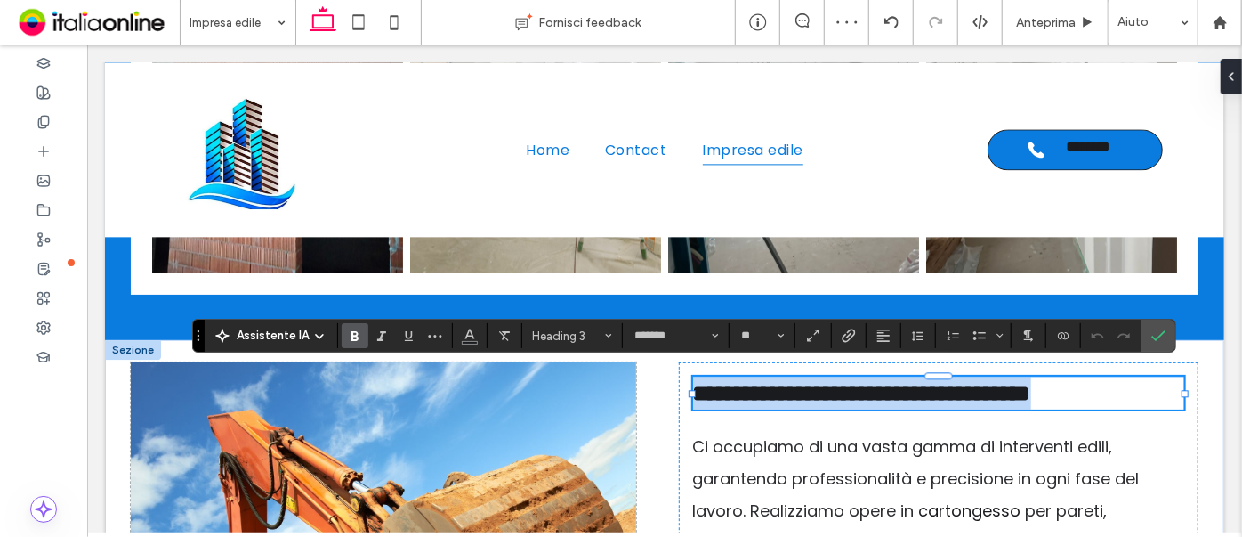
type input "**"
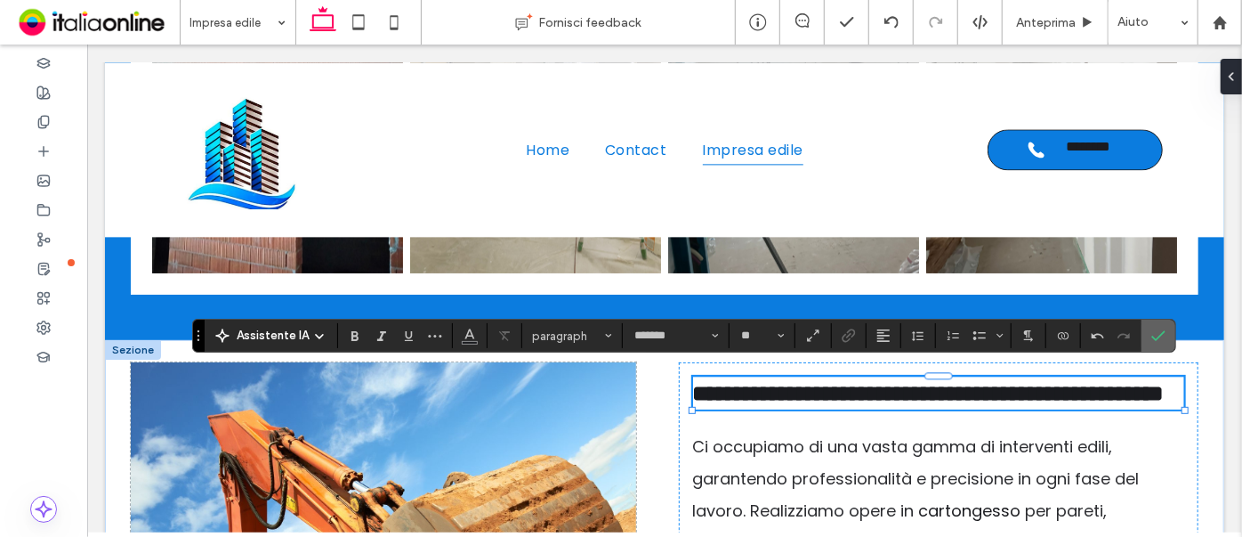
click at [1008, 91] on label "Conferma" at bounding box center [1158, 335] width 27 height 32
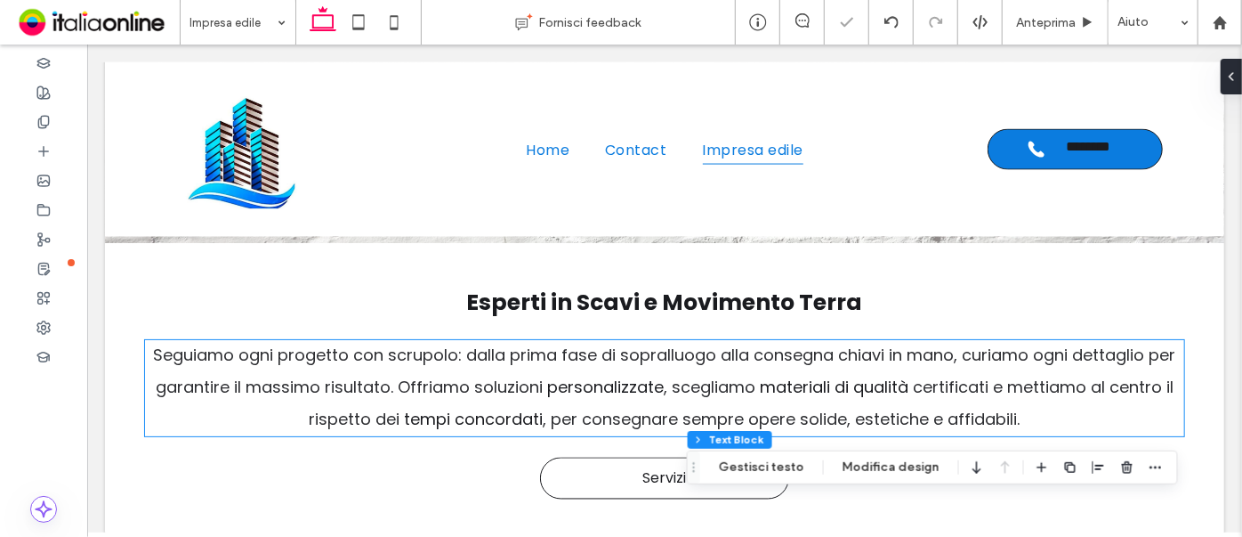
scroll to position [1357, 0]
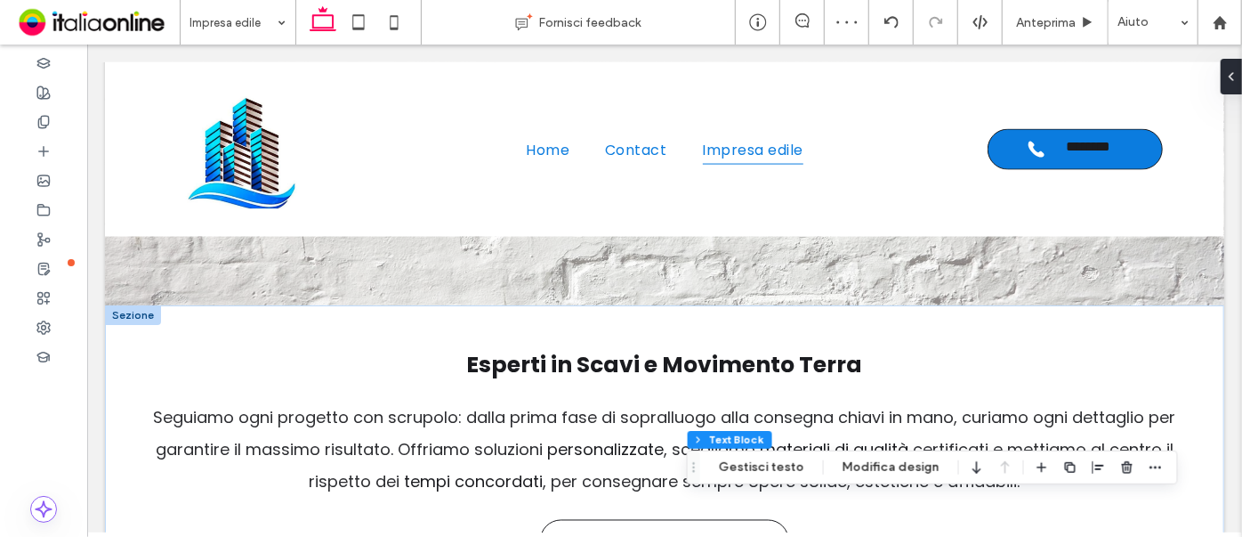
click at [126, 91] on div at bounding box center [132, 314] width 56 height 20
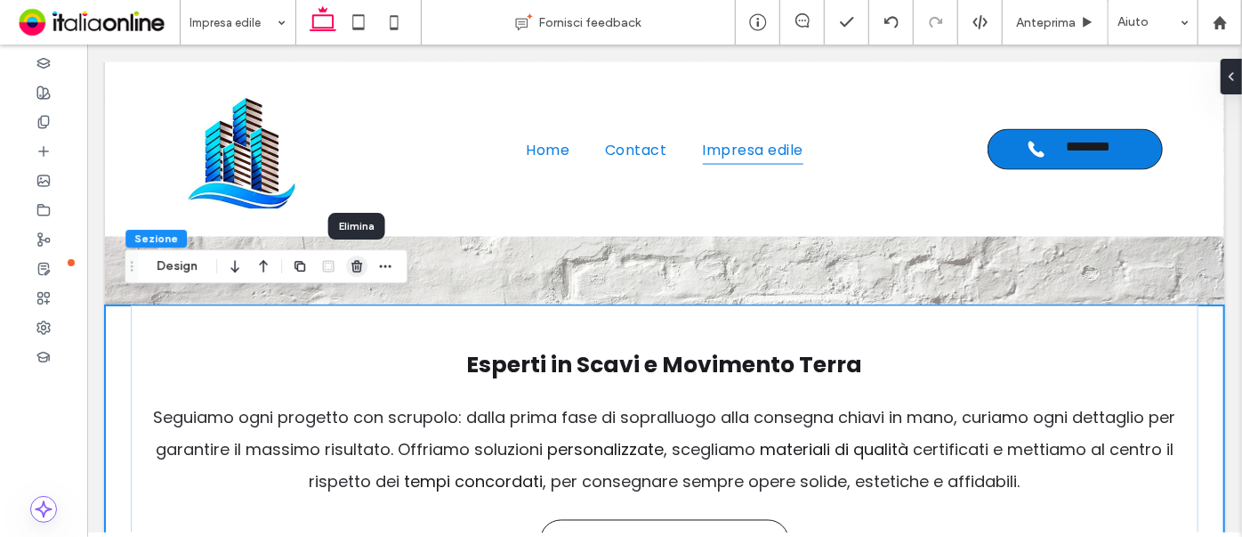
click at [359, 91] on icon "button" at bounding box center [357, 266] width 14 height 14
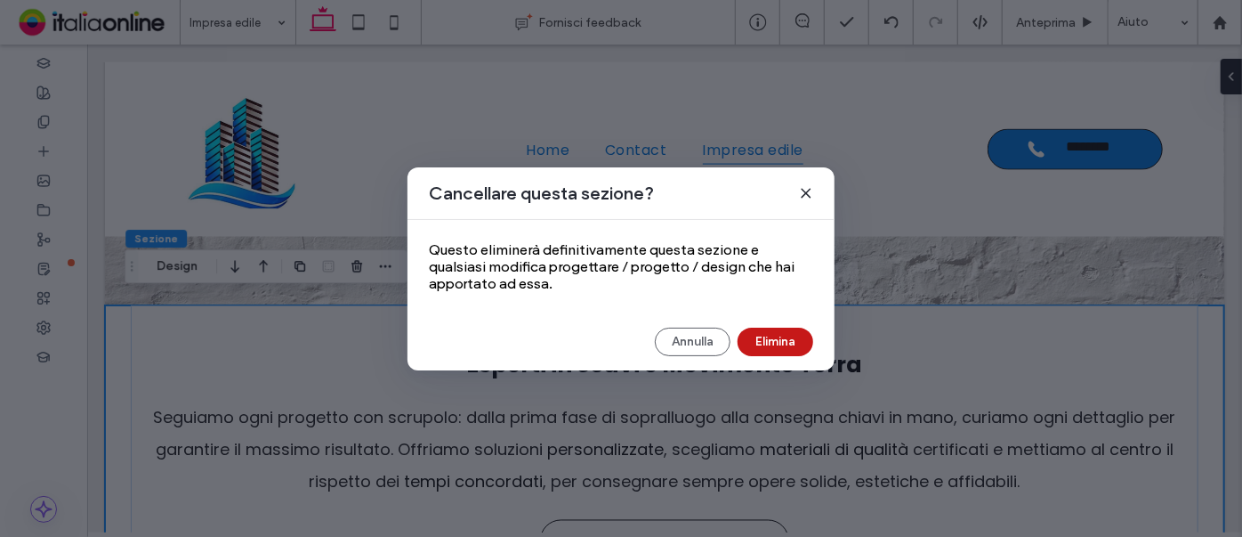
click at [785, 91] on button "Elimina" at bounding box center [776, 341] width 76 height 28
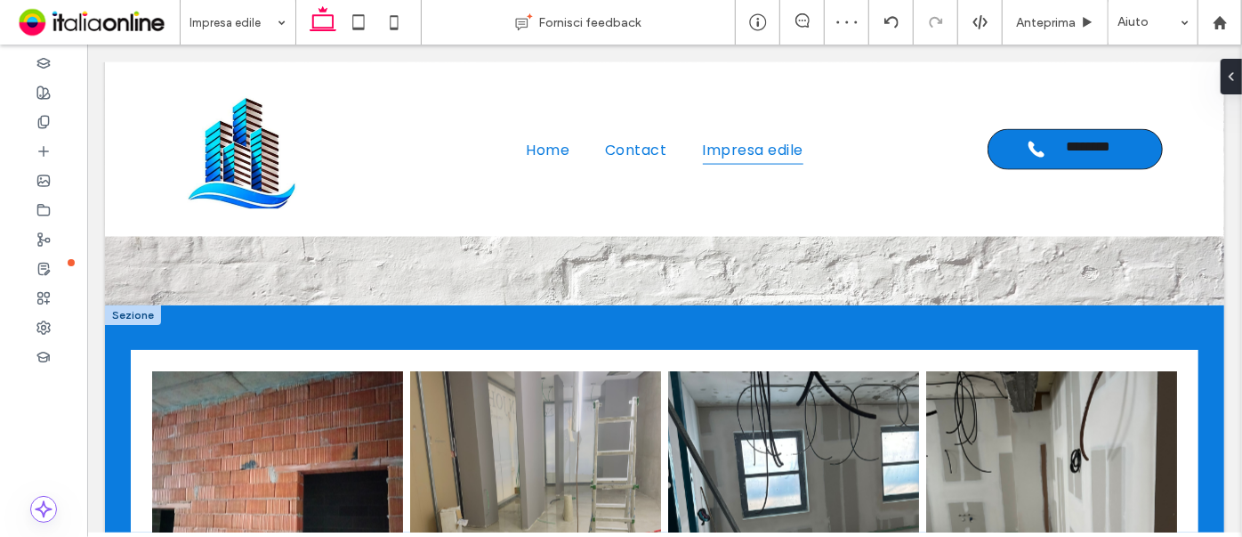
click at [133, 91] on div at bounding box center [132, 314] width 56 height 20
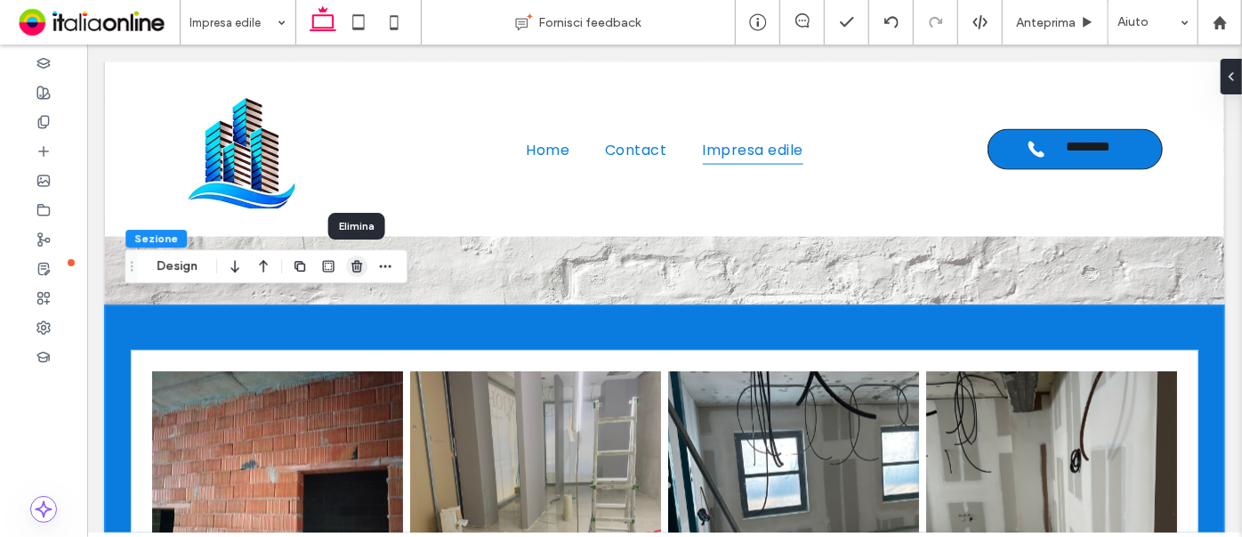
click at [363, 91] on icon "button" at bounding box center [357, 266] width 14 height 14
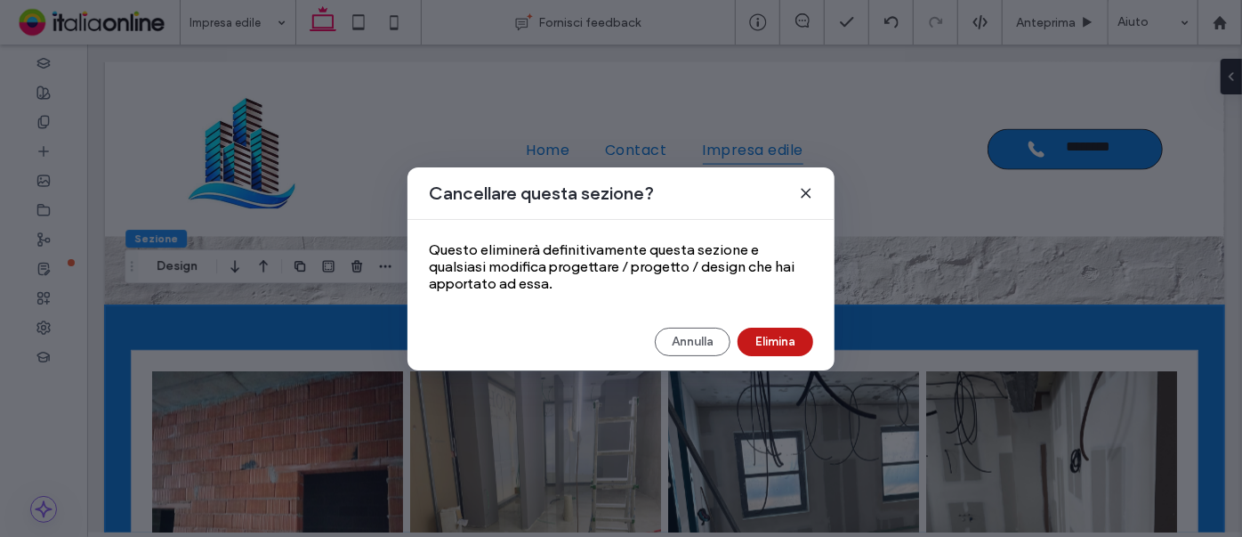
drag, startPoint x: 782, startPoint y: 335, endPoint x: 696, endPoint y: 291, distance: 97.1
click at [782, 91] on button "Elimina" at bounding box center [776, 341] width 76 height 28
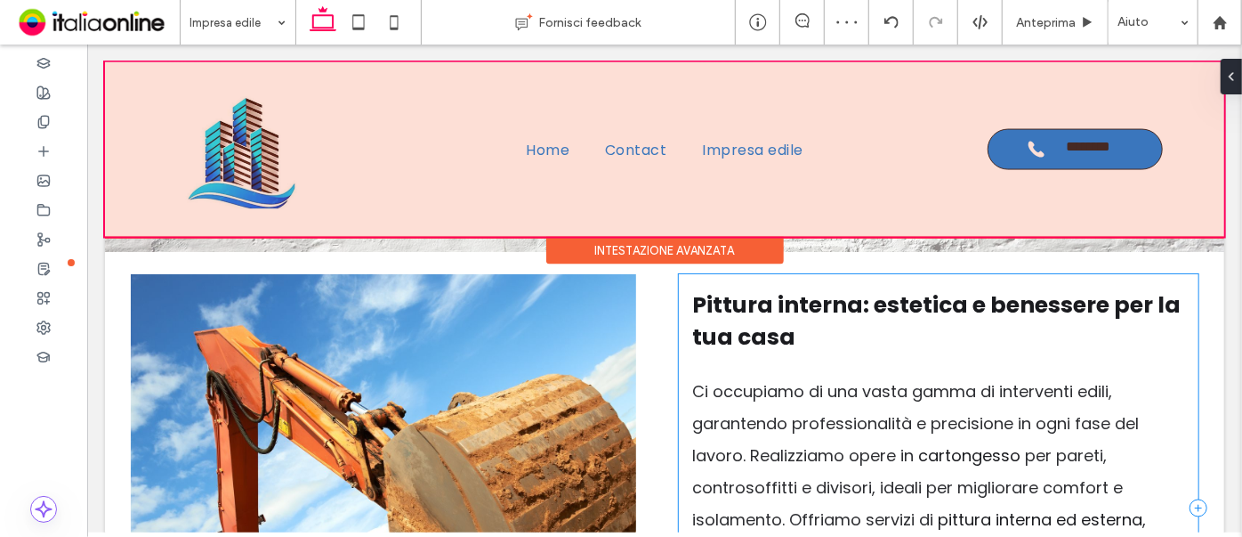
scroll to position [1438, 0]
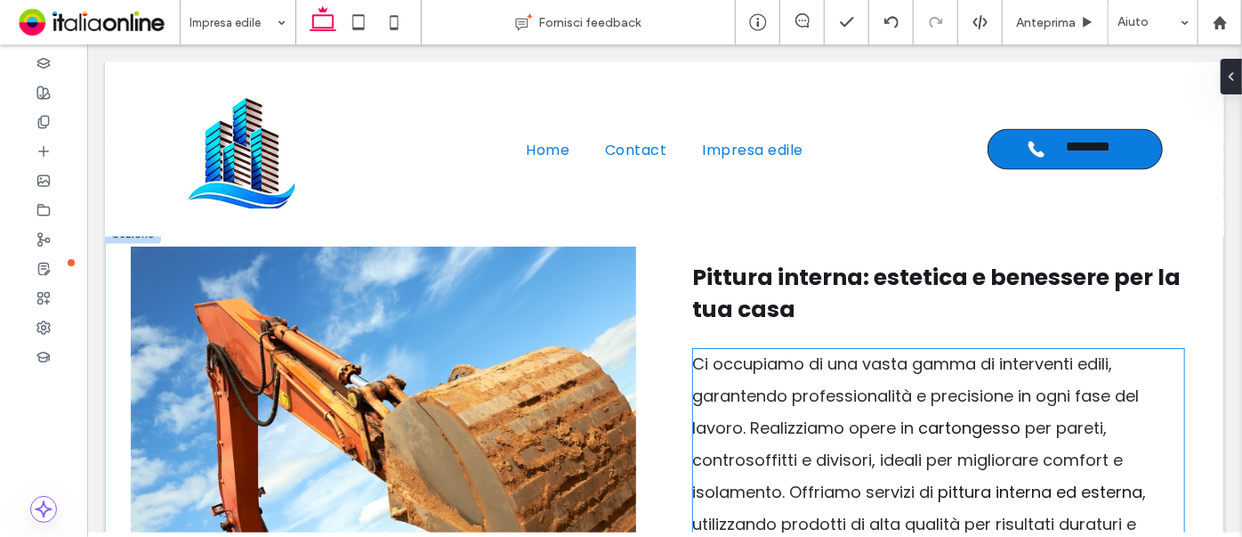
click at [739, 91] on span "Ci occupiamo di una vasta gamma di interventi edili, garantendo professionalità…" at bounding box center [915, 395] width 447 height 86
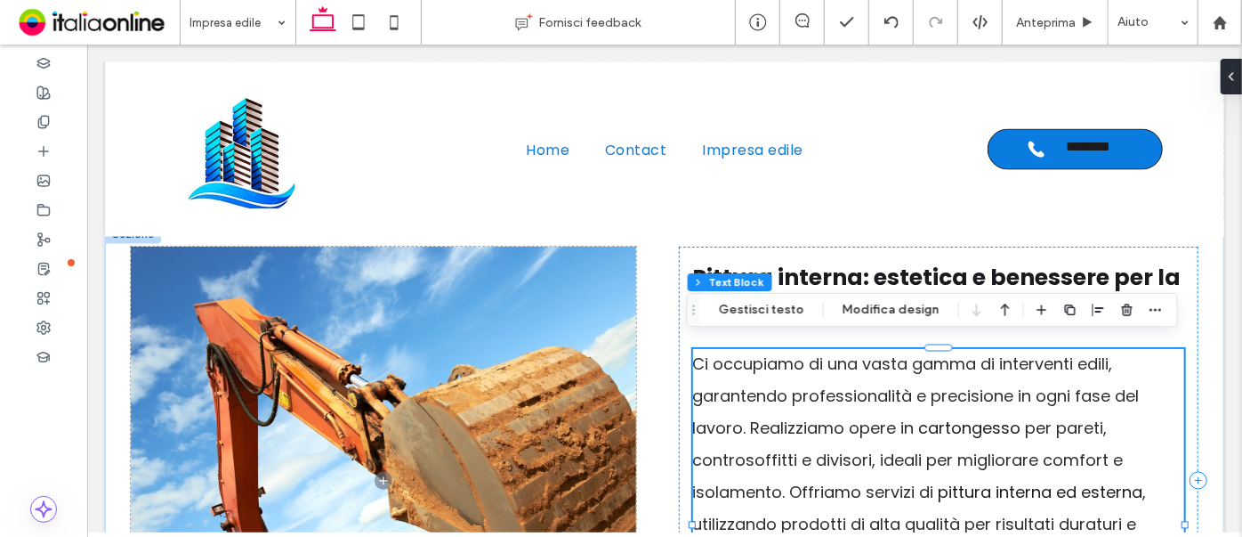
click at [739, 91] on span "Ci occupiamo di una vasta gamma di interventi edili, garantendo professionalità…" at bounding box center [915, 395] width 447 height 86
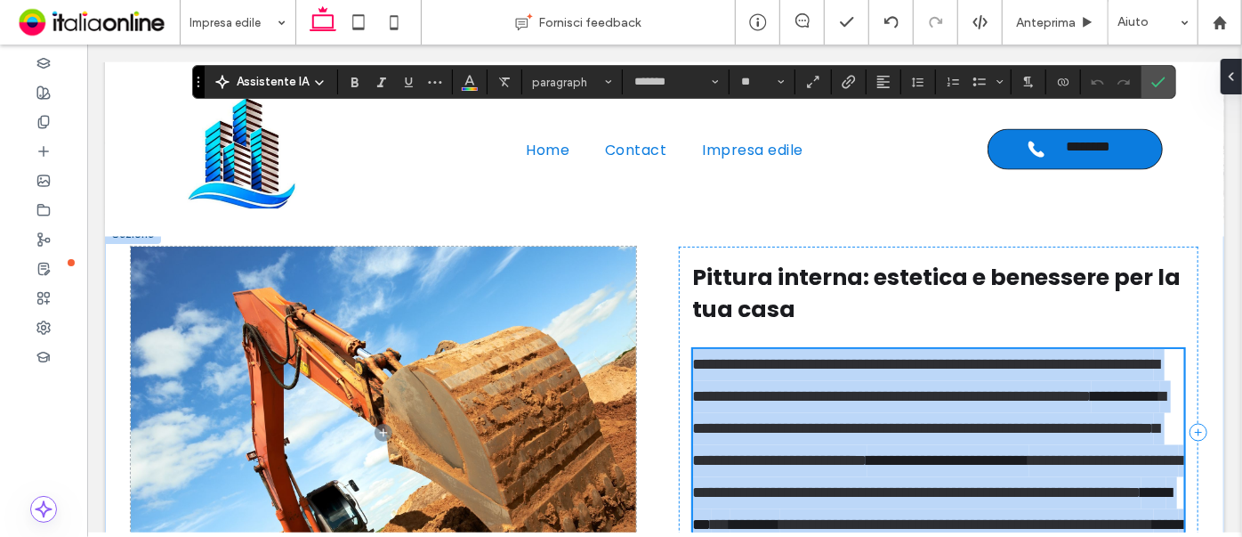
scroll to position [1666, 0]
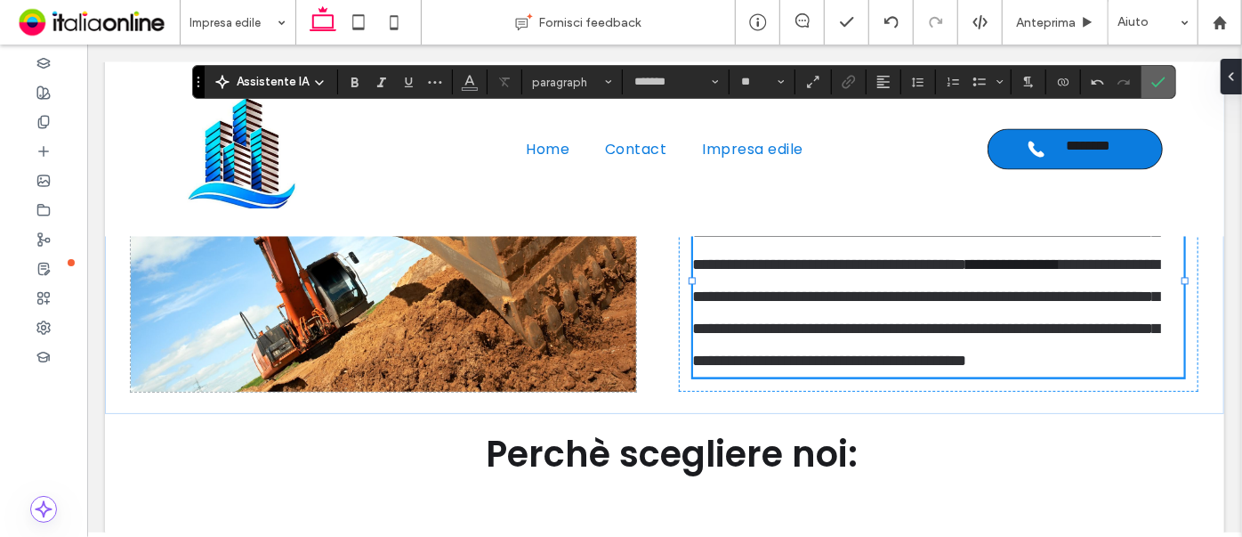
click at [1008, 91] on span "Conferma" at bounding box center [1159, 82] width 14 height 30
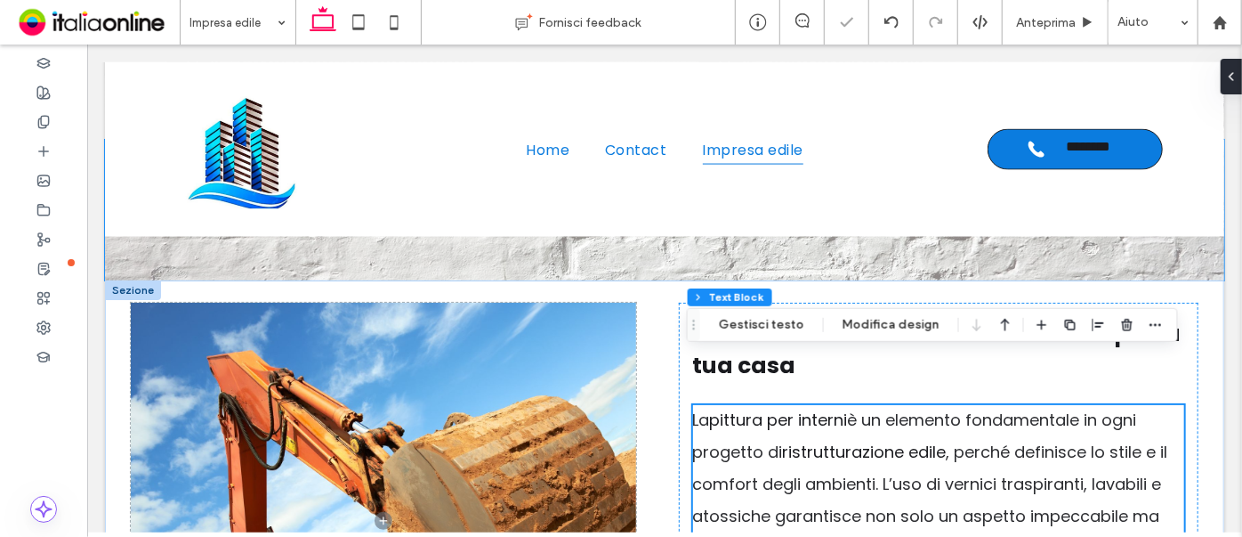
scroll to position [1343, 0]
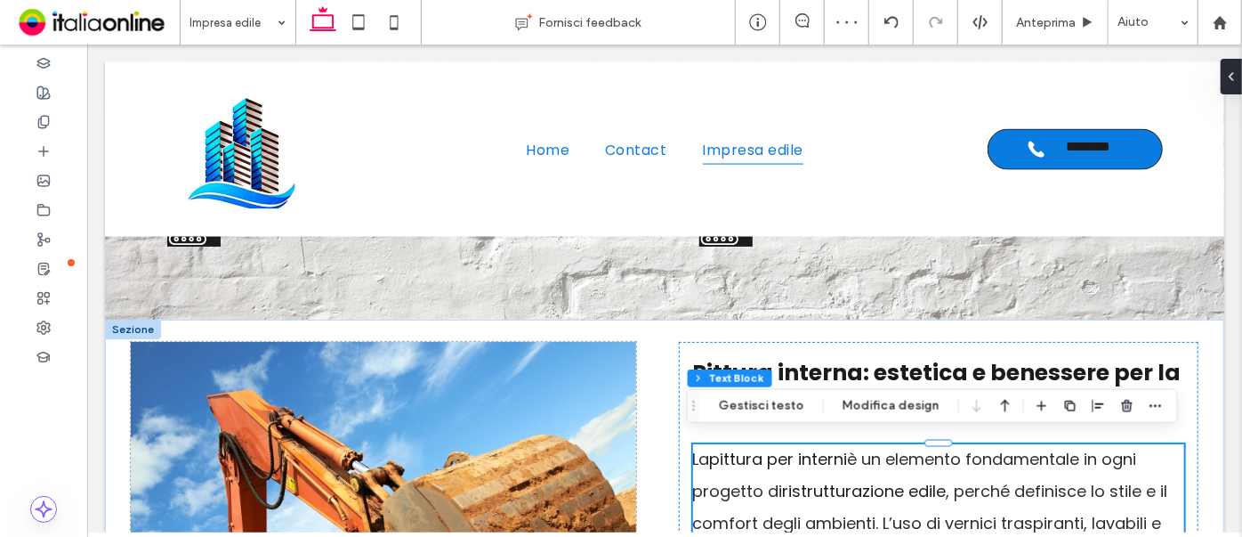
click at [126, 91] on div at bounding box center [132, 329] width 56 height 20
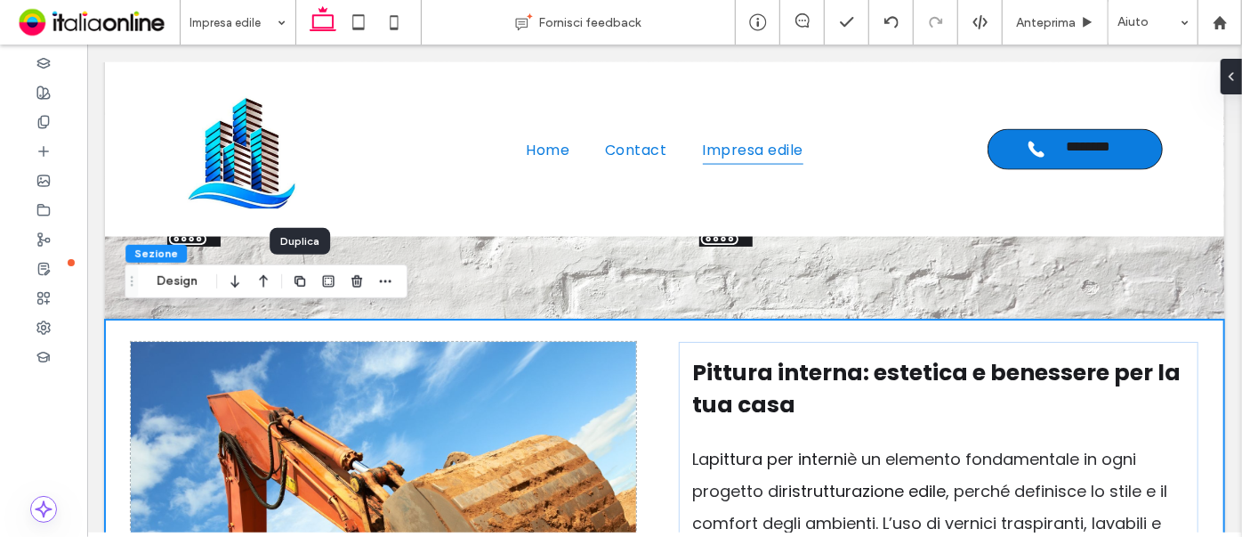
click at [297, 91] on use "button" at bounding box center [300, 281] width 11 height 11
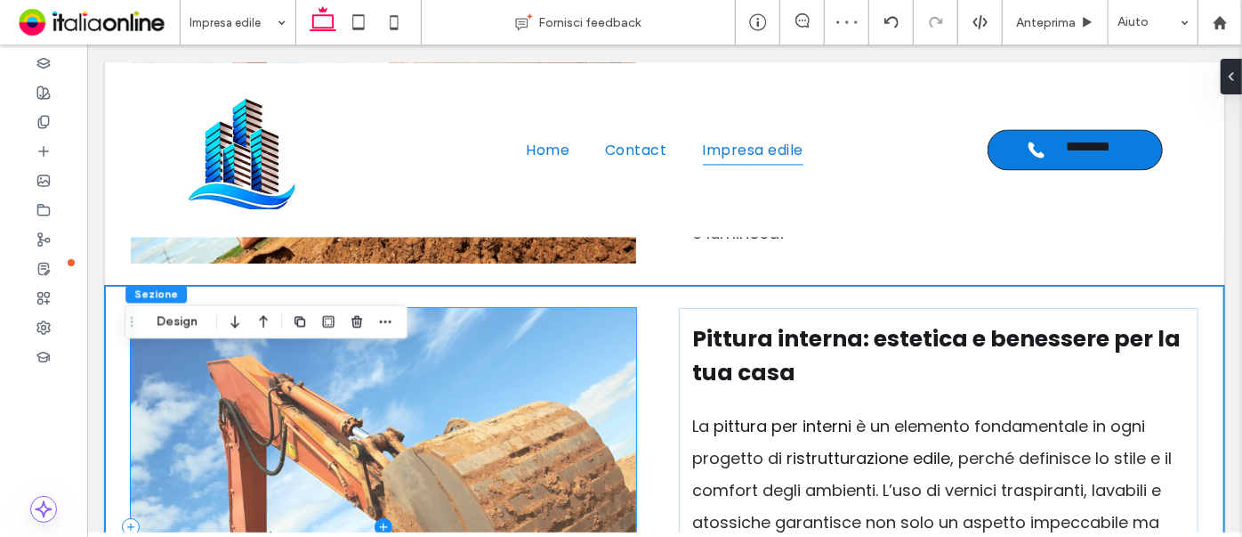
scroll to position [1926, 0]
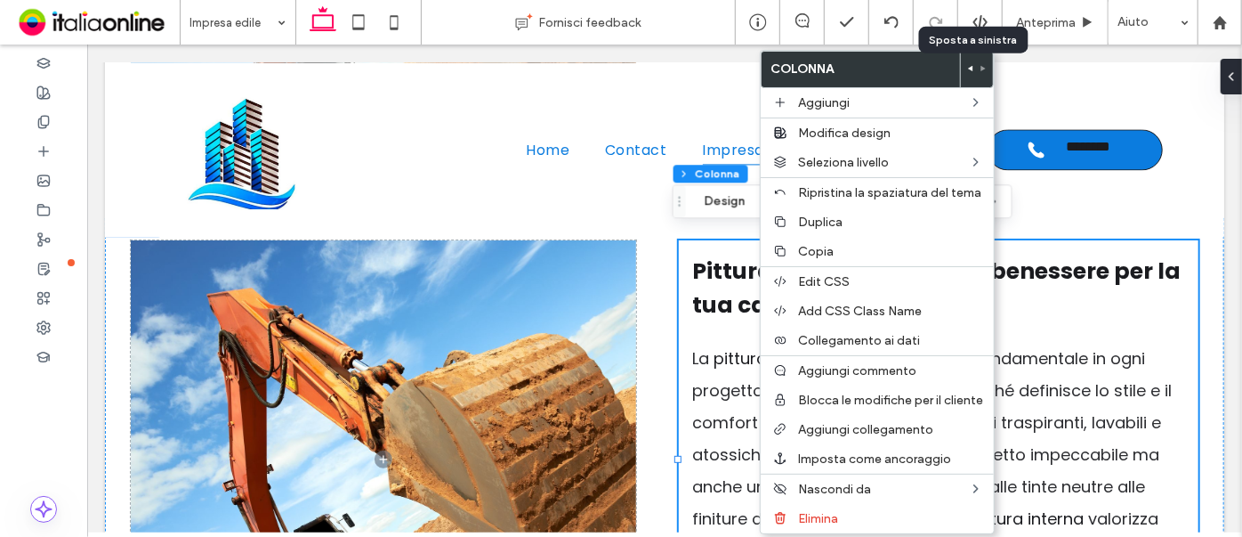
click at [972, 68] on icon at bounding box center [970, 68] width 7 height 7
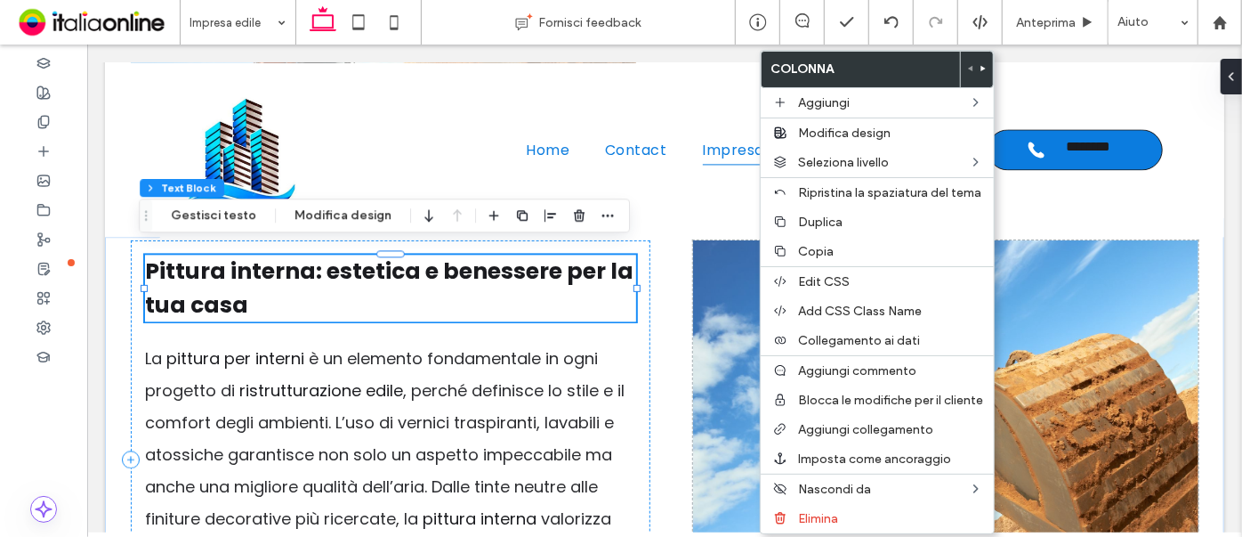
click at [291, 91] on span "Pittura interna: estetica e benessere per la tua casa" at bounding box center [388, 287] width 489 height 65
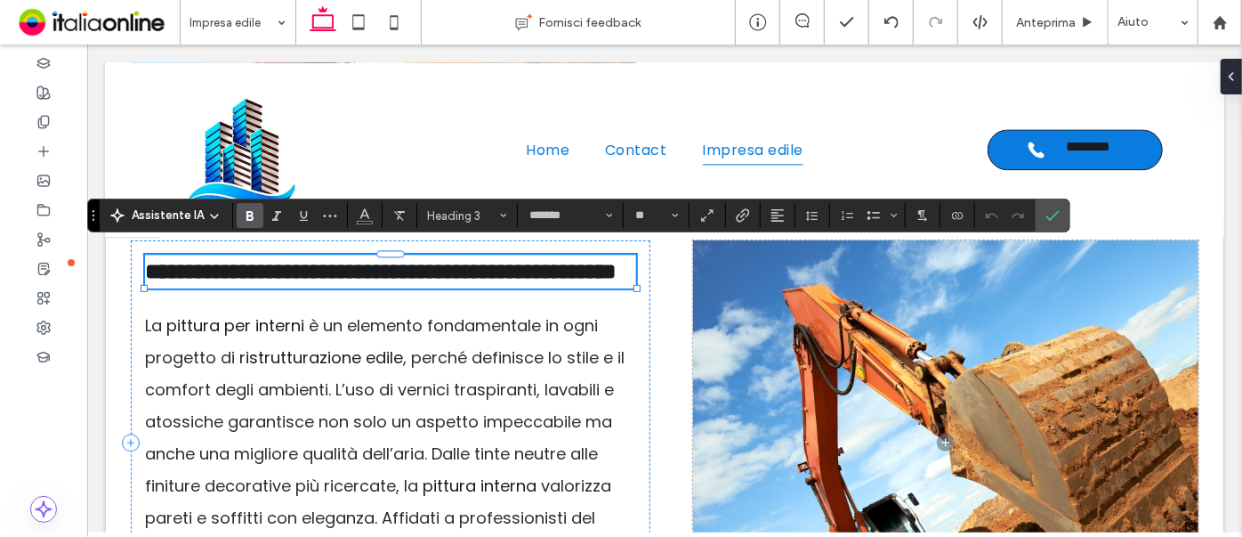
type input "**"
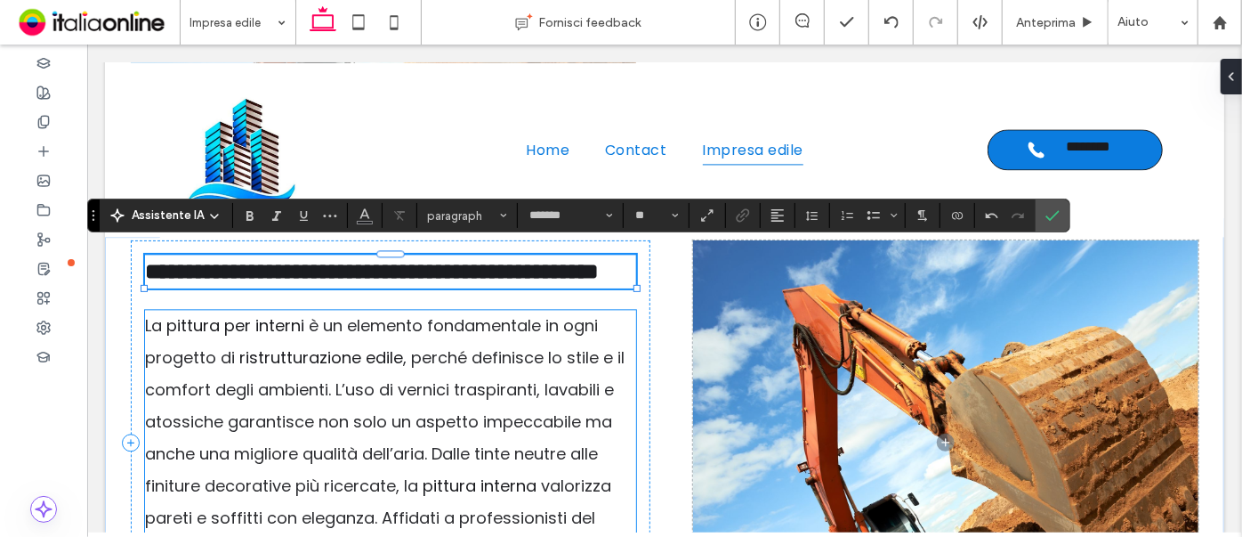
click at [402, 91] on span ", perché definisce lo stile e il comfort degli ambienti. L’uso di vernici trasp…" at bounding box center [384, 420] width 480 height 150
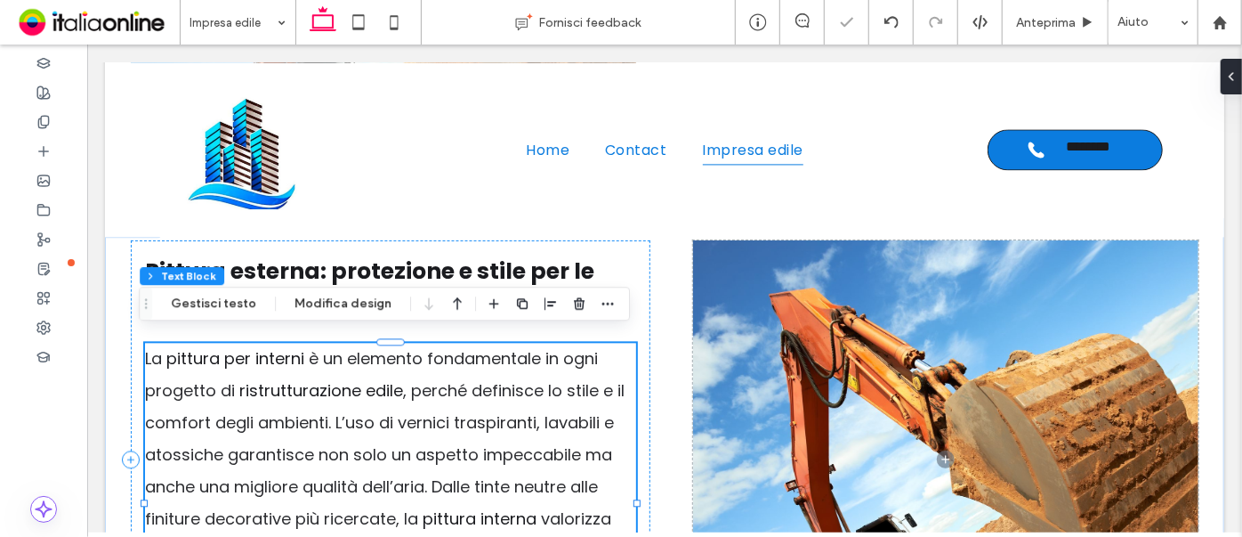
click at [402, 91] on span ", perché definisce lo stile e il comfort degli ambienti. L’uso di vernici trasp…" at bounding box center [384, 453] width 480 height 150
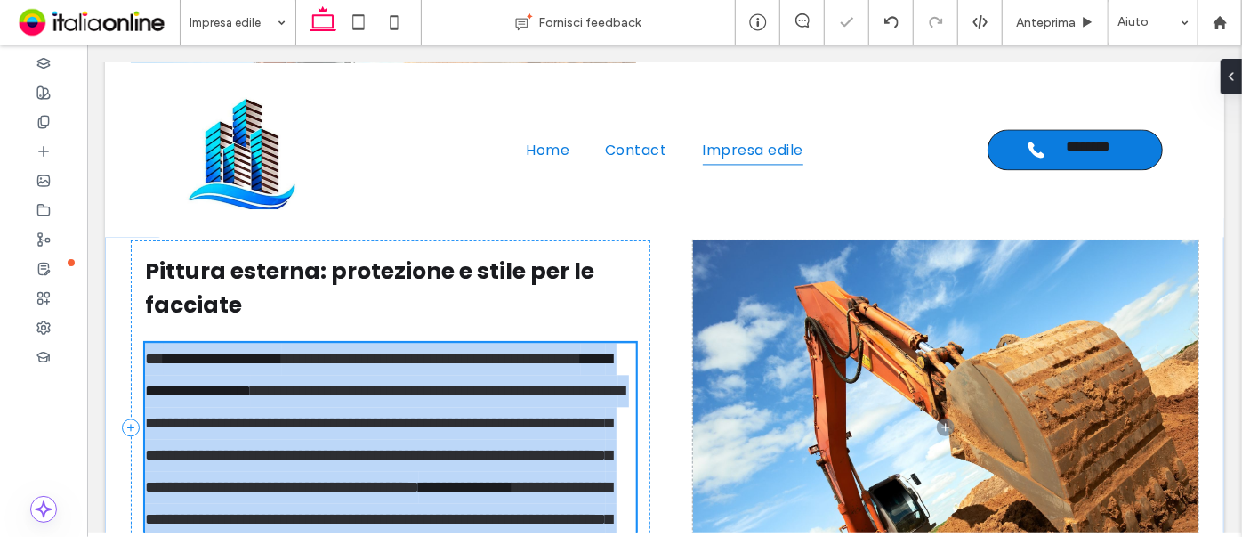
scroll to position [2131, 0]
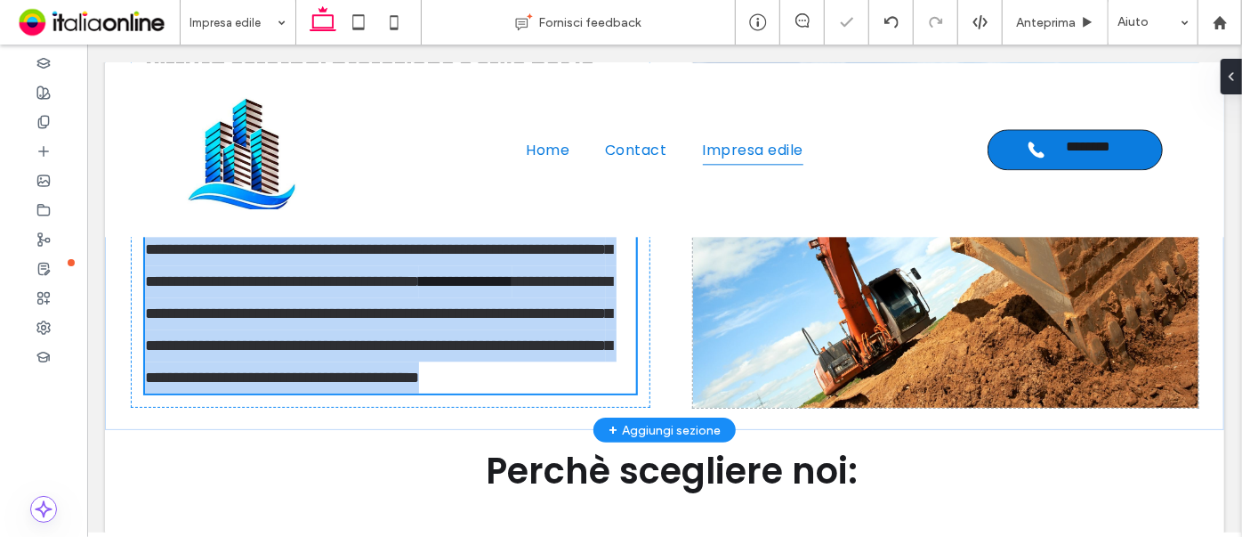
type input "*******"
type input "**"
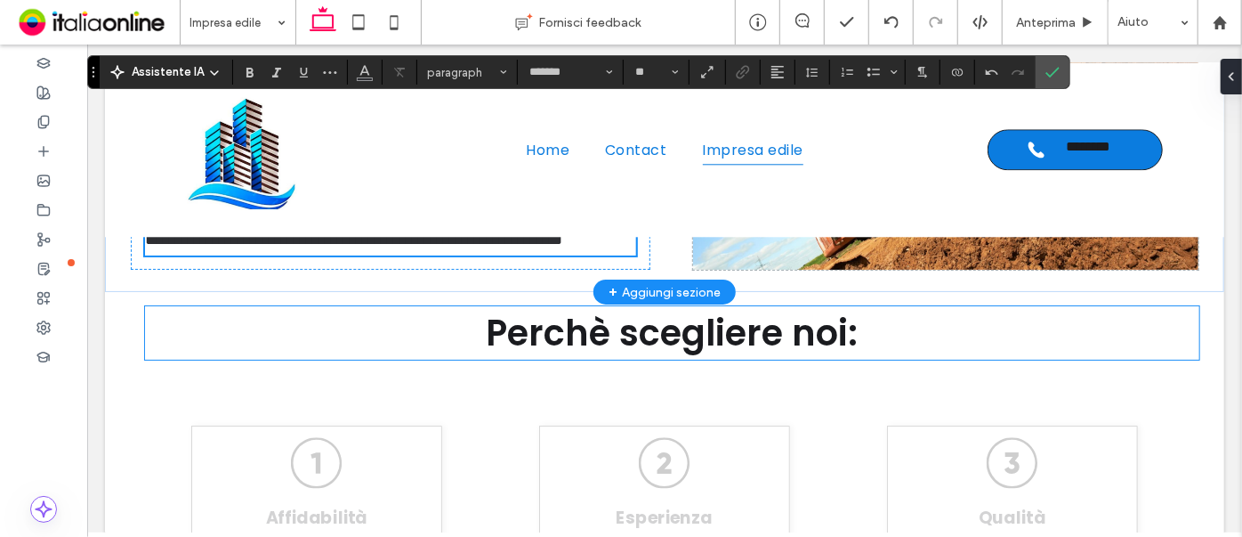
scroll to position [2374, 0]
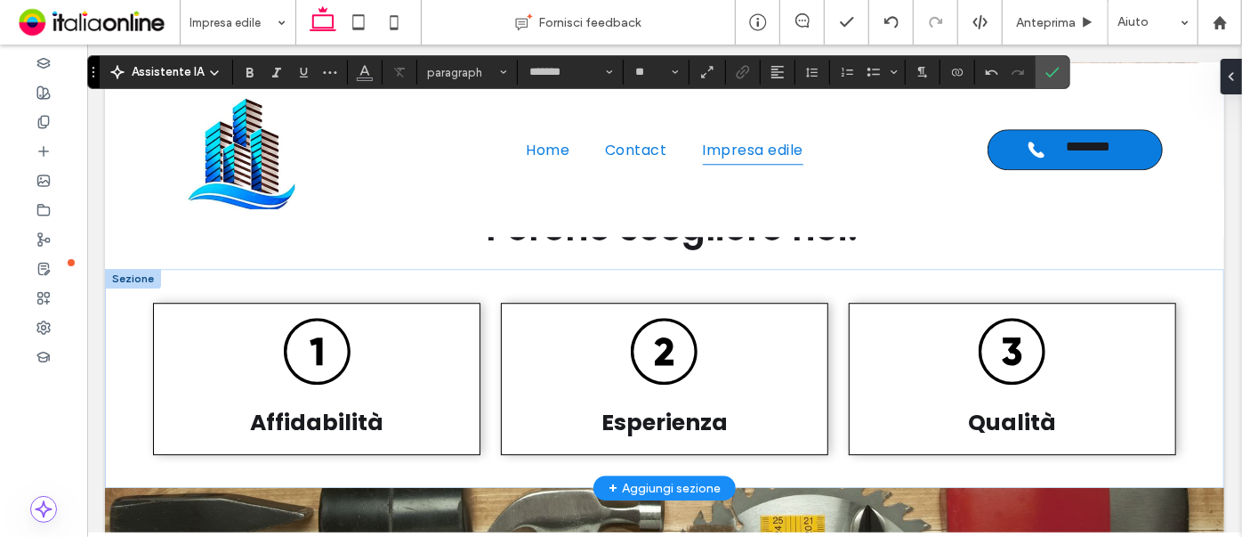
click at [129, 91] on div at bounding box center [132, 278] width 56 height 20
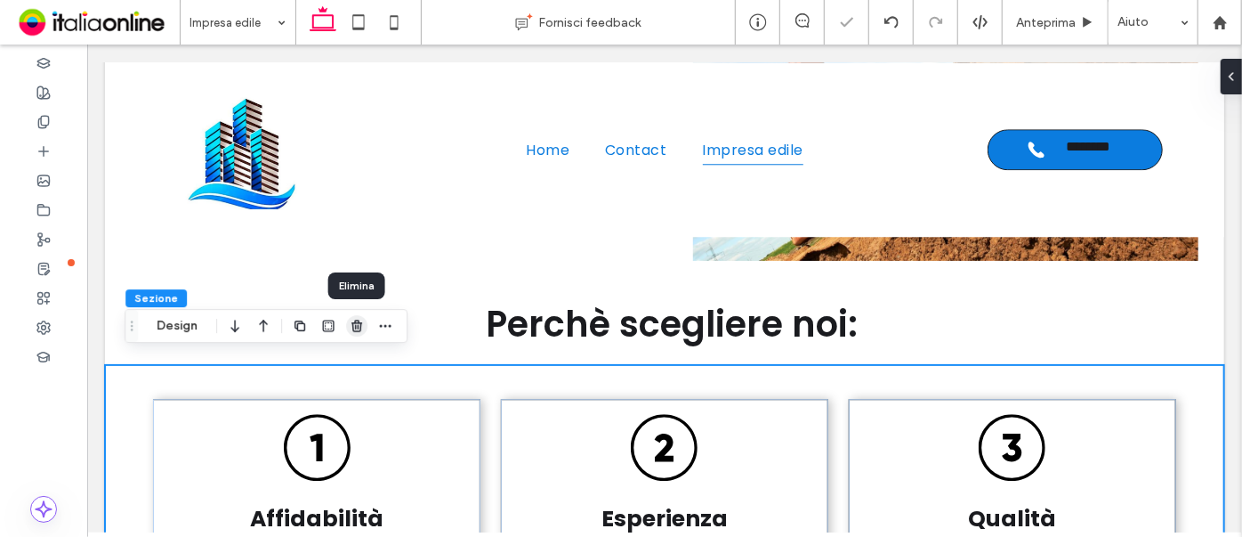
click at [356, 91] on span "button" at bounding box center [356, 325] width 21 height 21
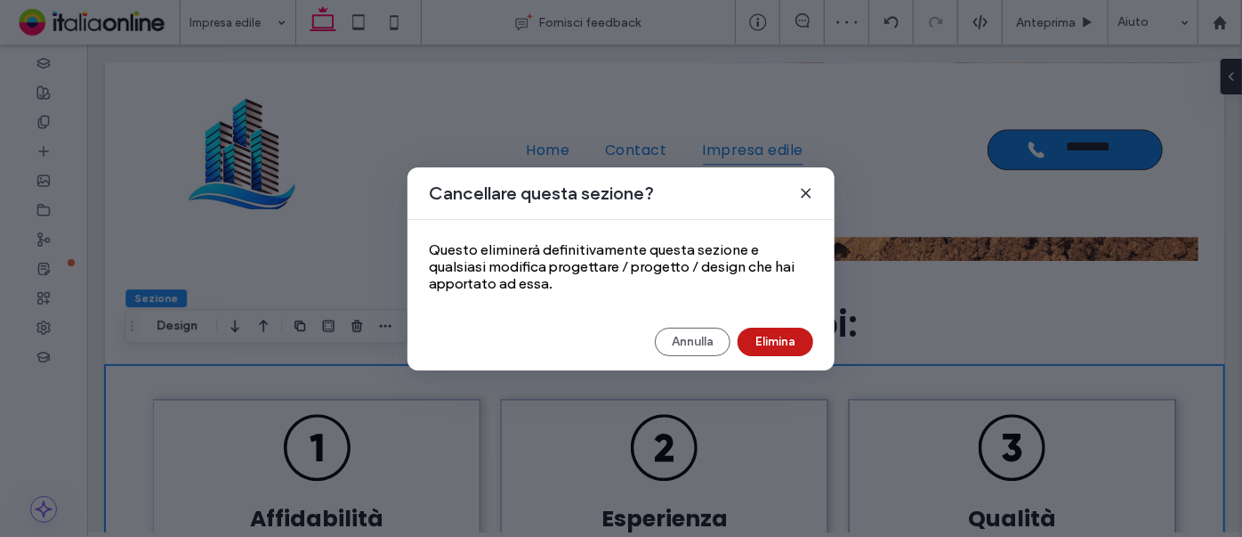
click at [798, 91] on button "Elimina" at bounding box center [776, 341] width 76 height 28
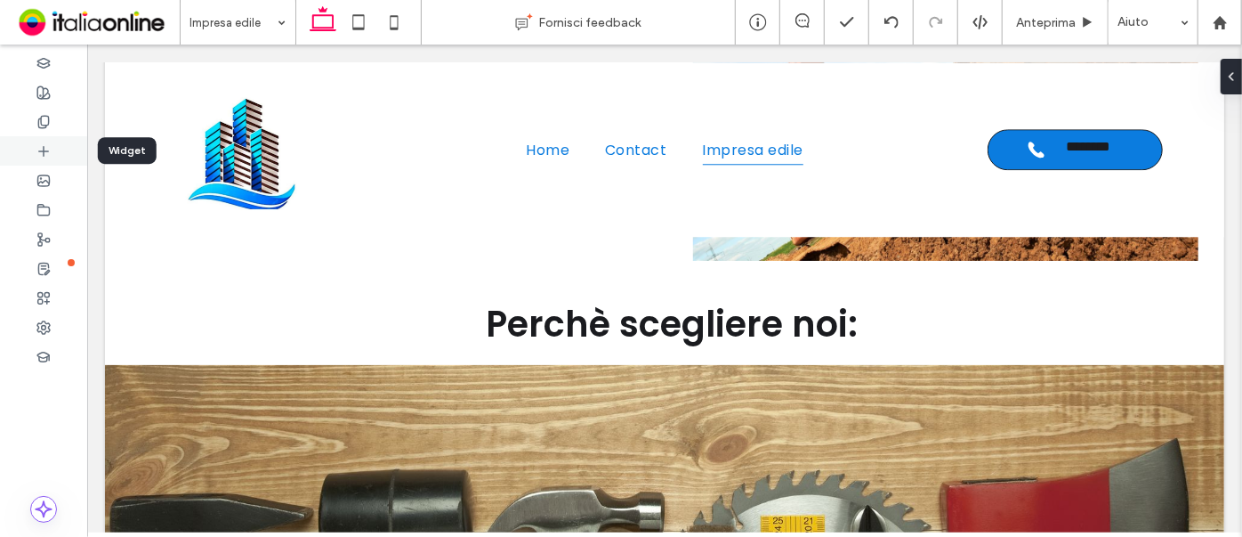
click at [41, 91] on icon at bounding box center [43, 151] width 14 height 14
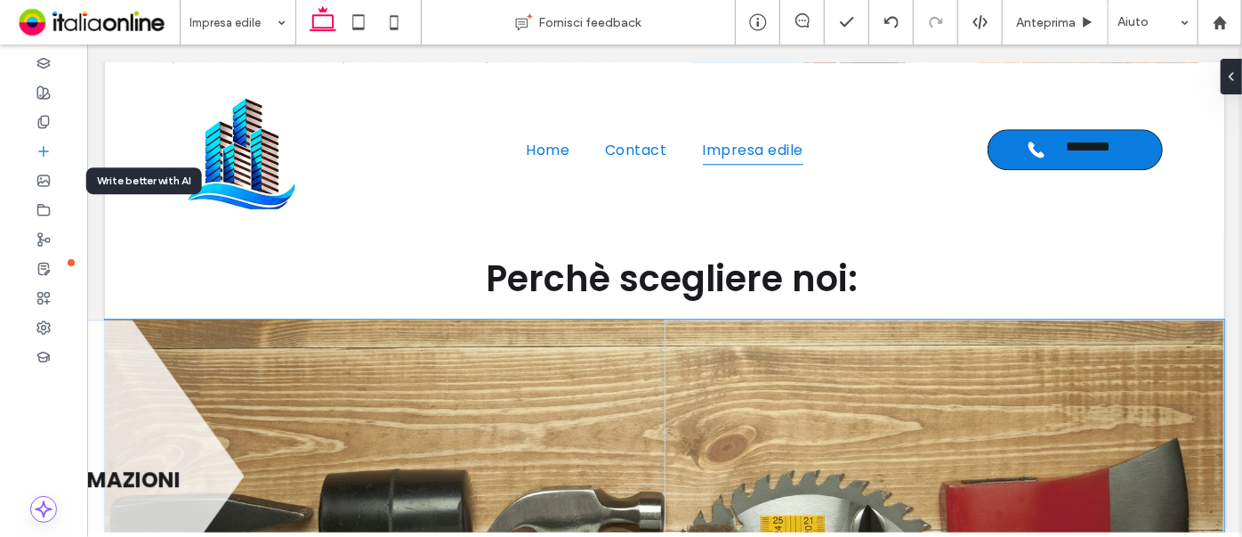
scroll to position [2433, 0]
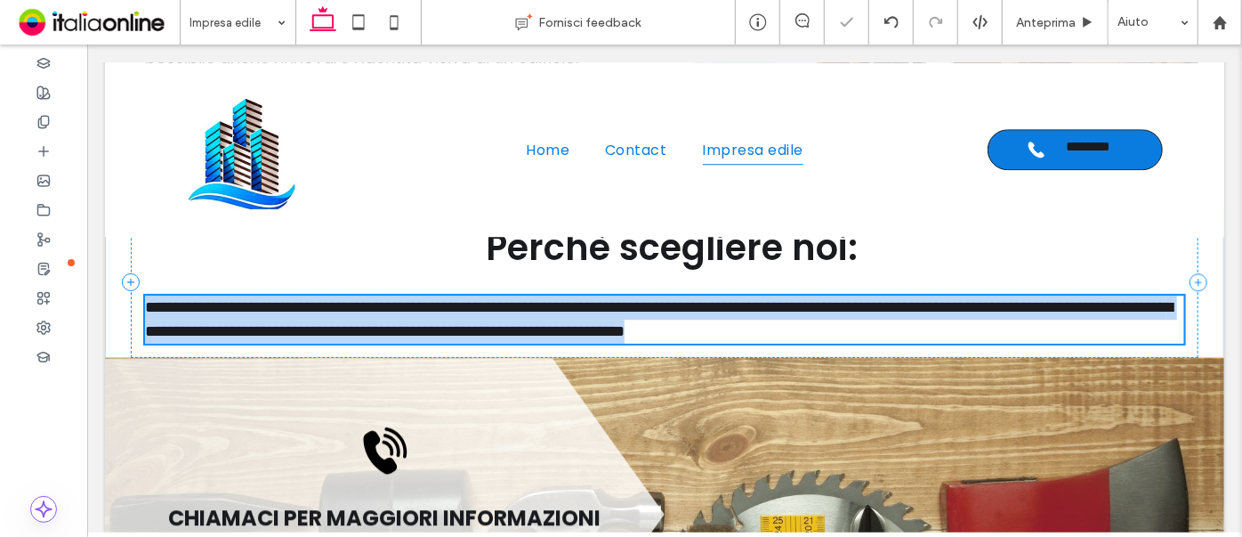
type input "*******"
type input "**"
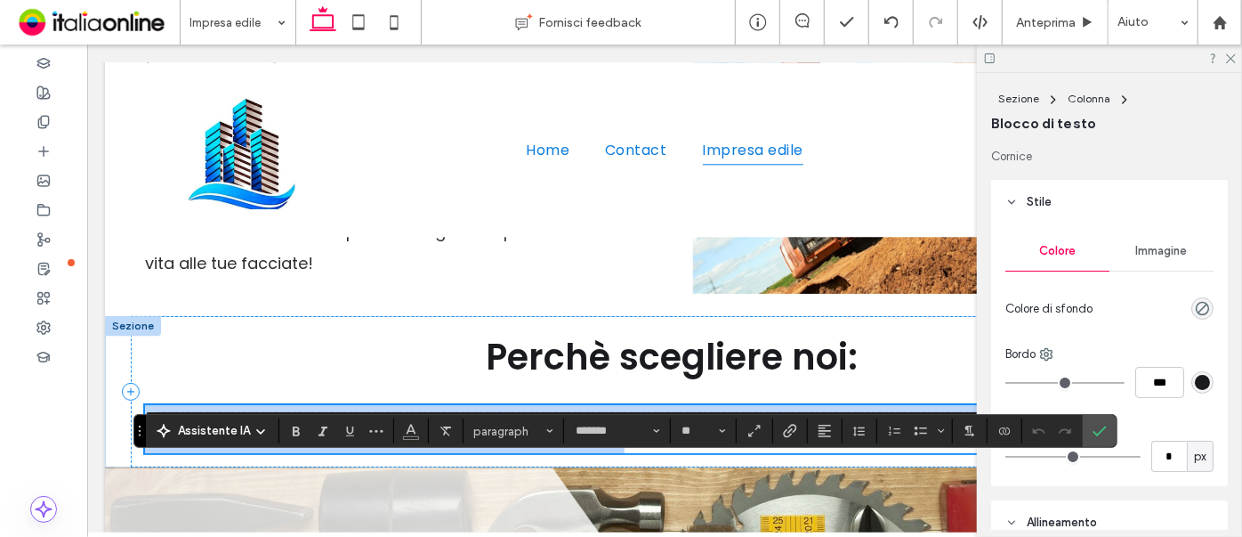
scroll to position [2352, 0]
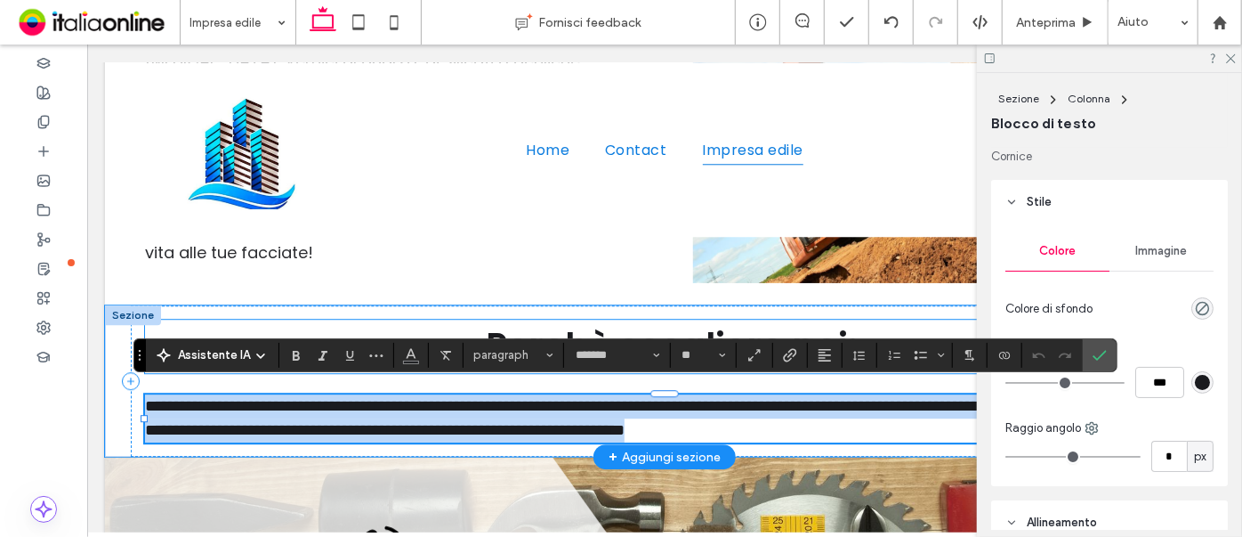
click at [530, 91] on span "Perchè scegliere noi:" at bounding box center [671, 345] width 372 height 50
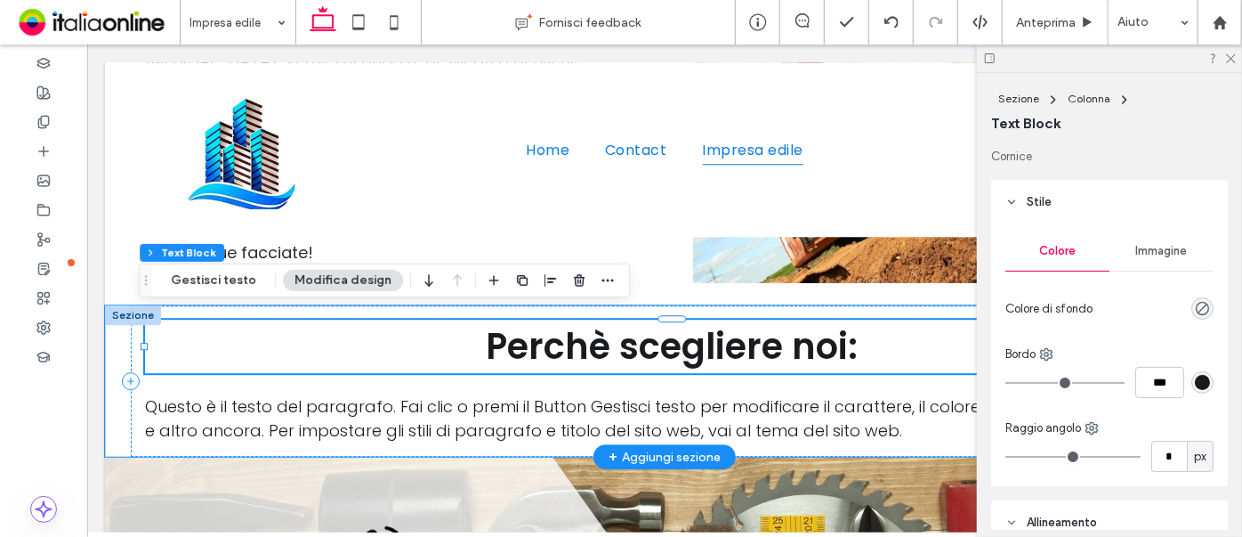
click at [530, 91] on span "Perchè scegliere noi:" at bounding box center [671, 345] width 372 height 50
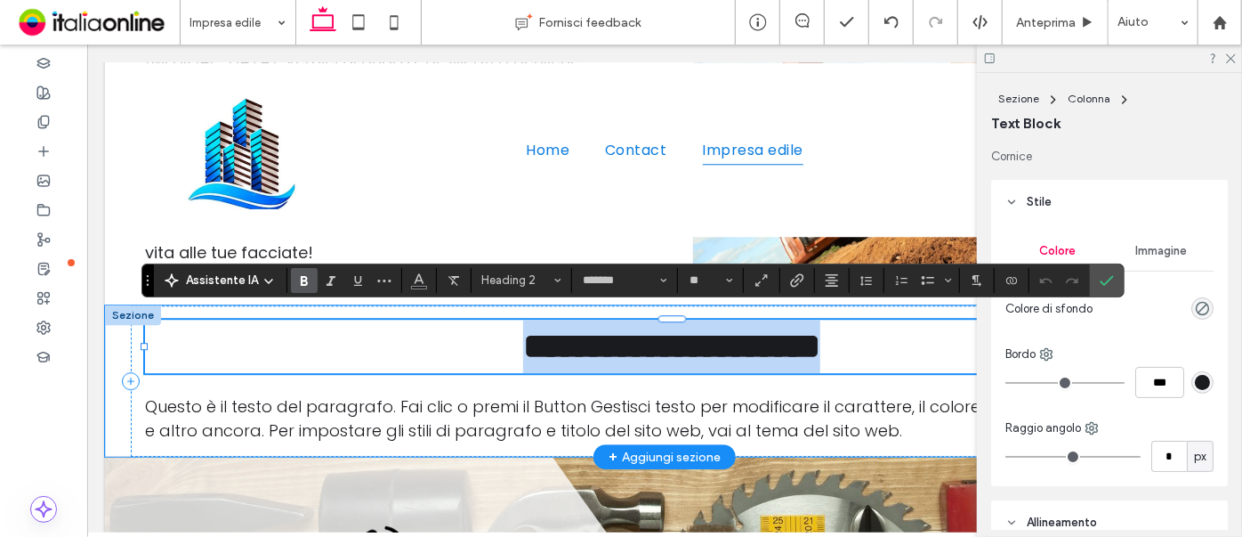
type input "**"
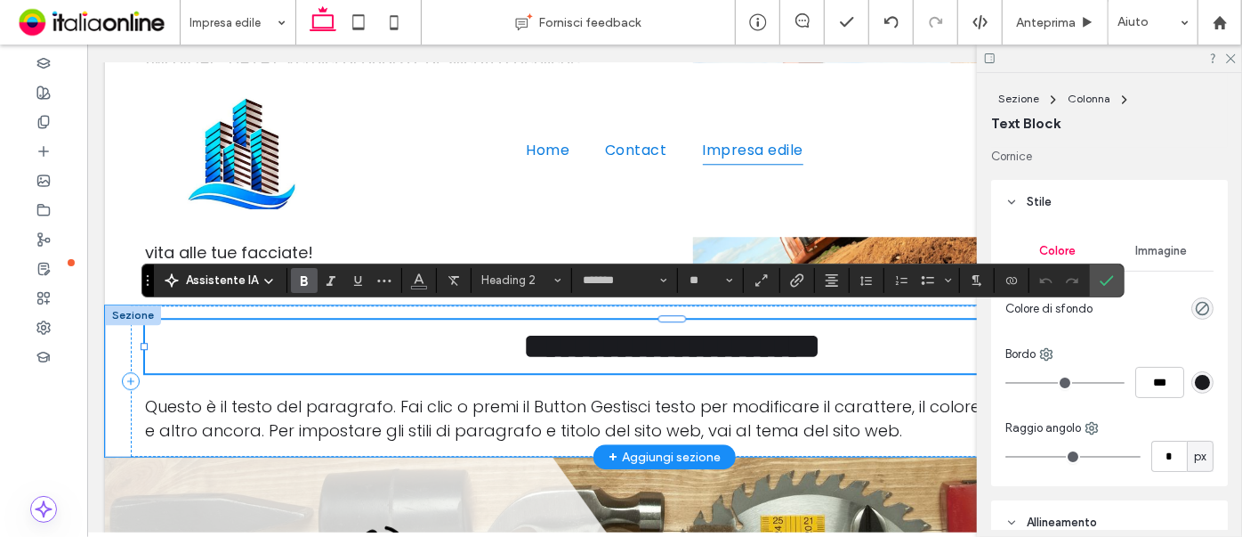
scroll to position [0, 0]
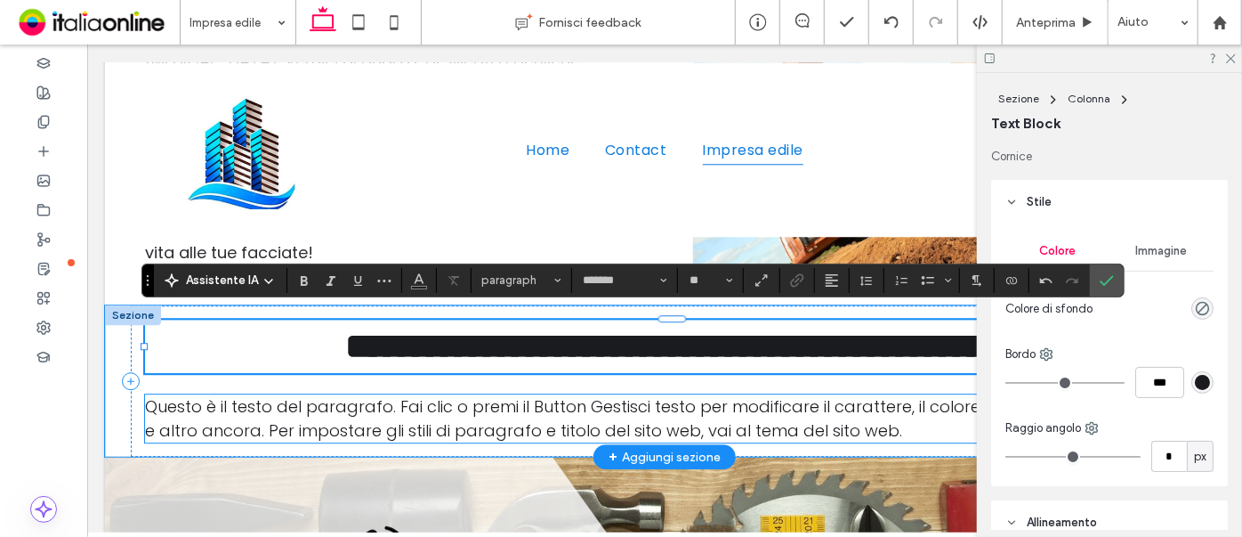
click at [448, 91] on span "Questo è il testo del paragrafo. Fai clic o premi il Button Gestisci testo per …" at bounding box center [659, 417] width 1030 height 46
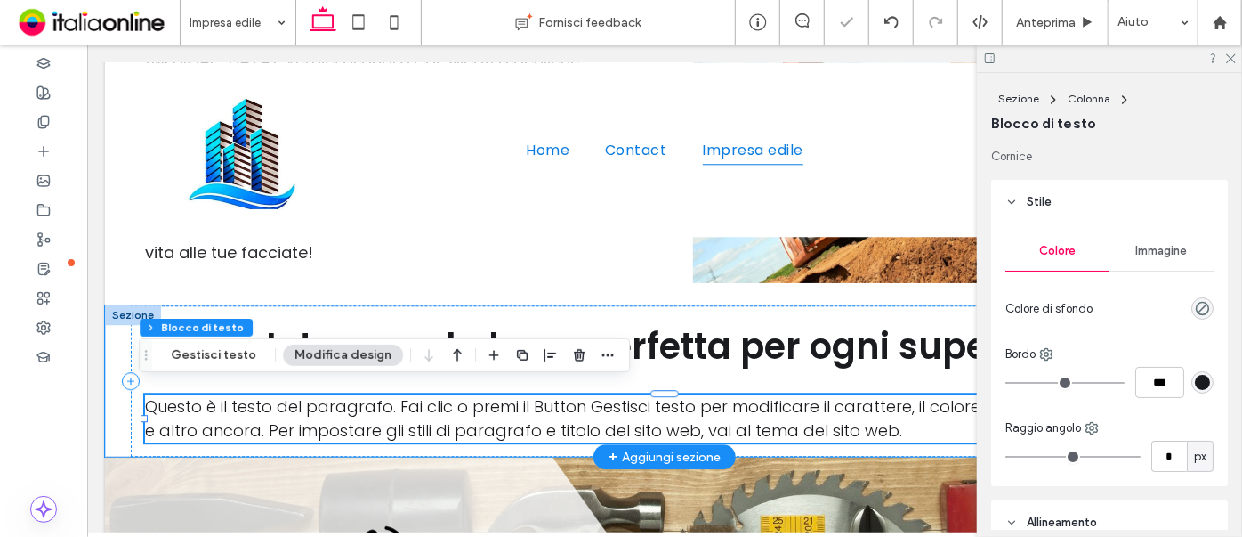
click at [448, 91] on span "Questo è il testo del paragrafo. Fai clic o premi il Button Gestisci testo per …" at bounding box center [659, 417] width 1030 height 46
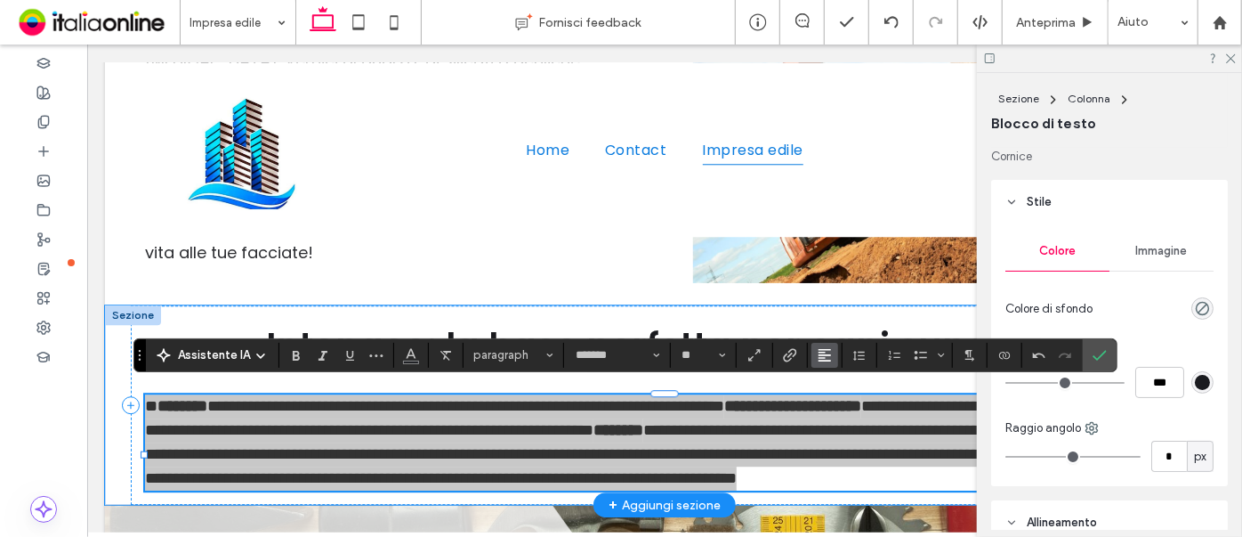
click at [818, 91] on icon "Allineamento" at bounding box center [825, 355] width 14 height 14
click at [831, 91] on icon "ui.textEditor.alignment.center" at bounding box center [838, 274] width 14 height 14
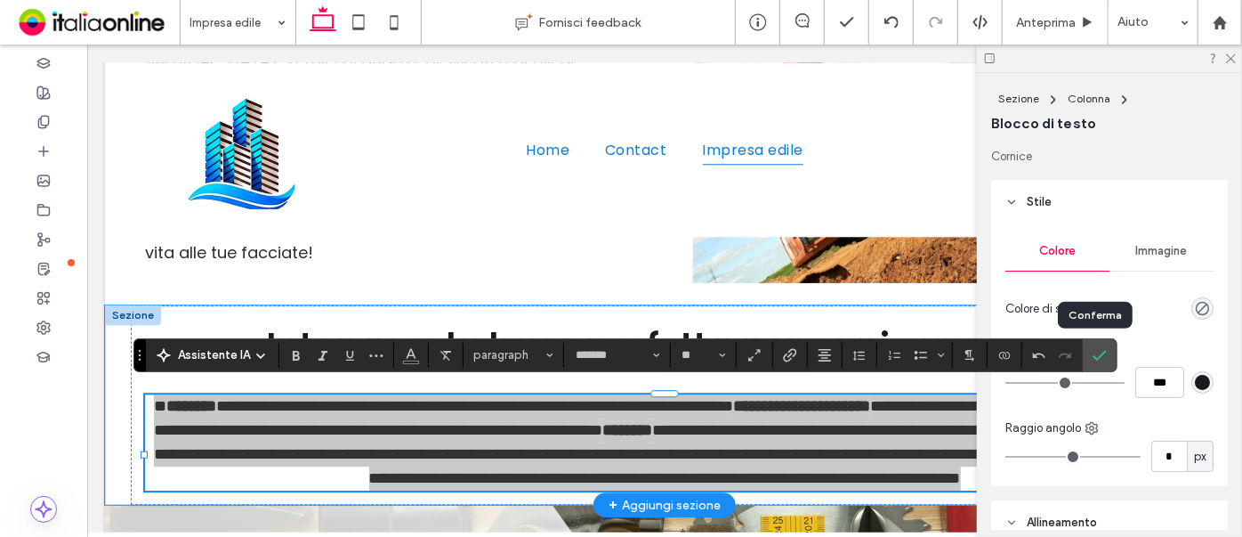
drag, startPoint x: 1103, startPoint y: 355, endPoint x: 1105, endPoint y: 302, distance: 53.4
click at [1008, 91] on label "Conferma" at bounding box center [1100, 355] width 27 height 32
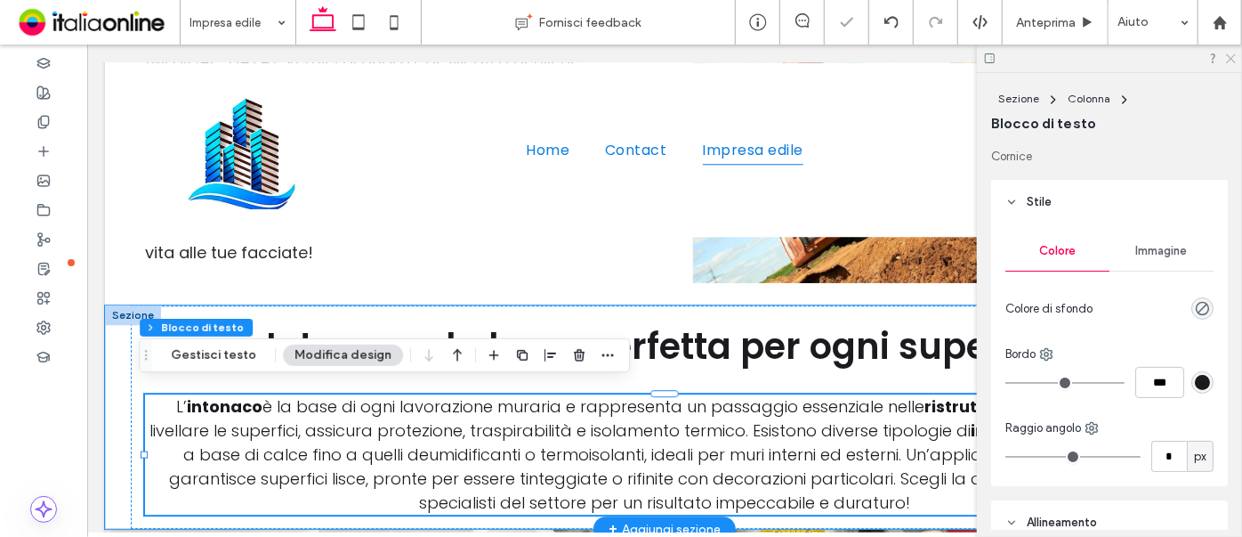
click at [1008, 61] on icon at bounding box center [1231, 58] width 12 height 12
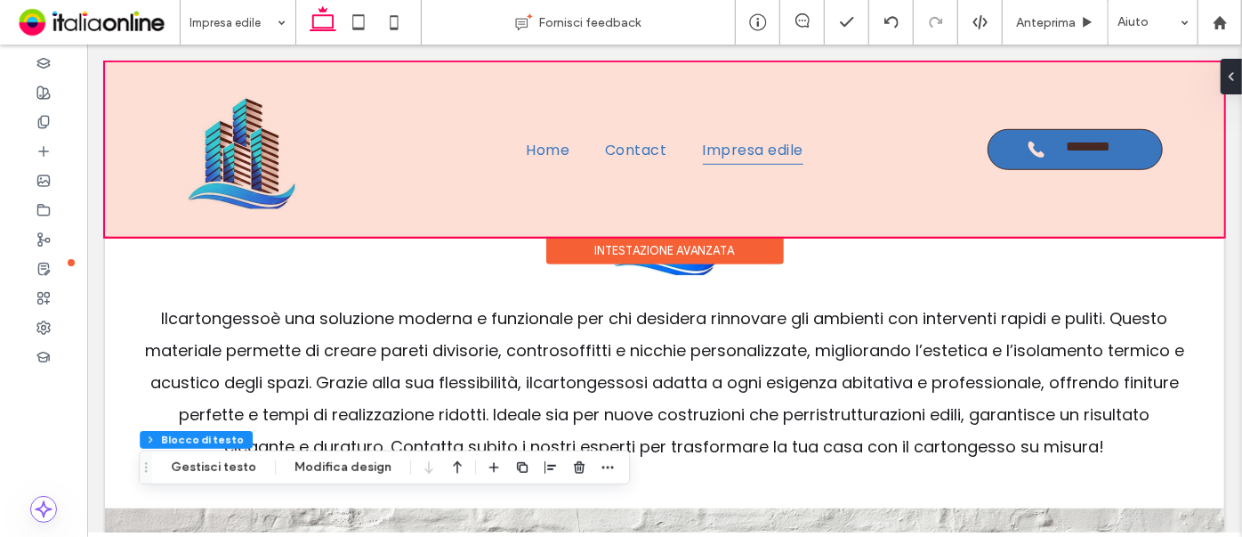
scroll to position [491, 0]
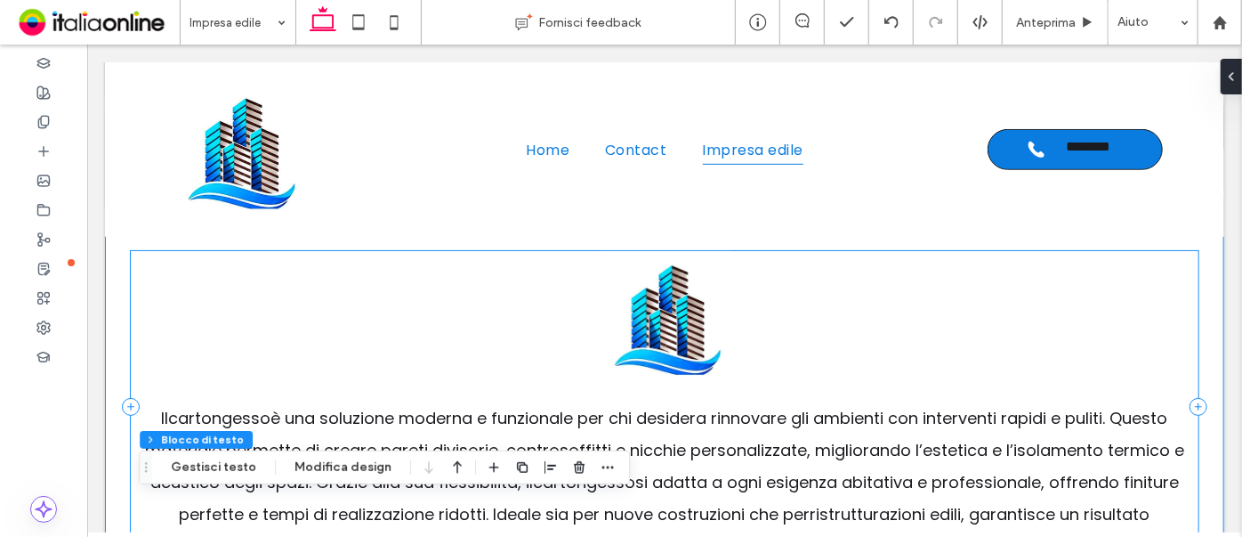
click at [179, 91] on div "Il cartongesso è una soluzione moderna e funzionale per chi desidera rinnovare …" at bounding box center [664, 405] width 1068 height 311
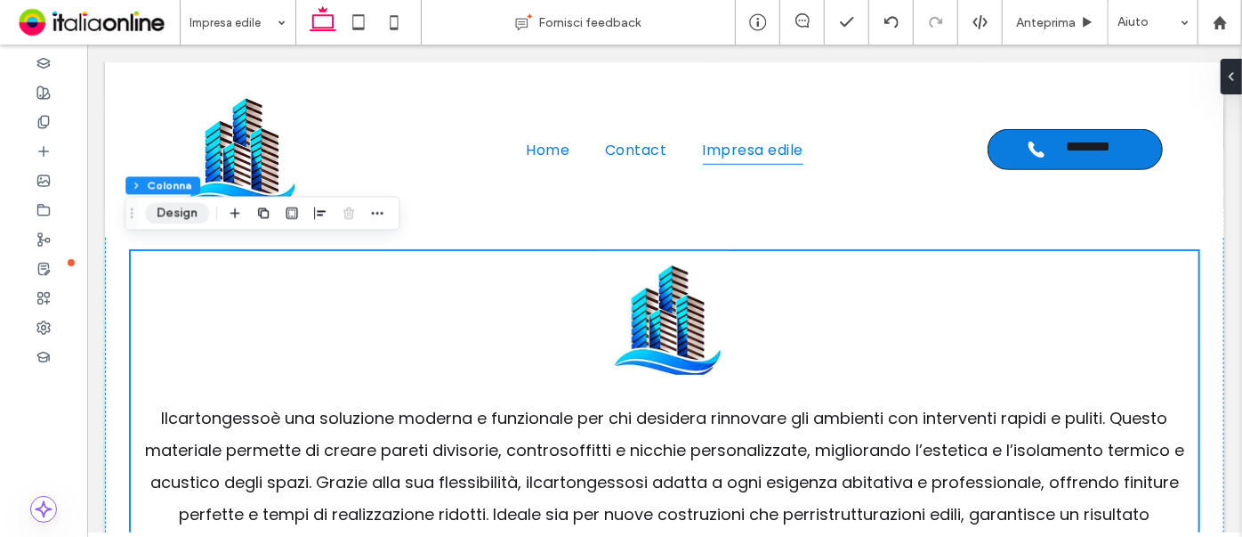
click at [174, 91] on button "Design" at bounding box center [177, 212] width 64 height 21
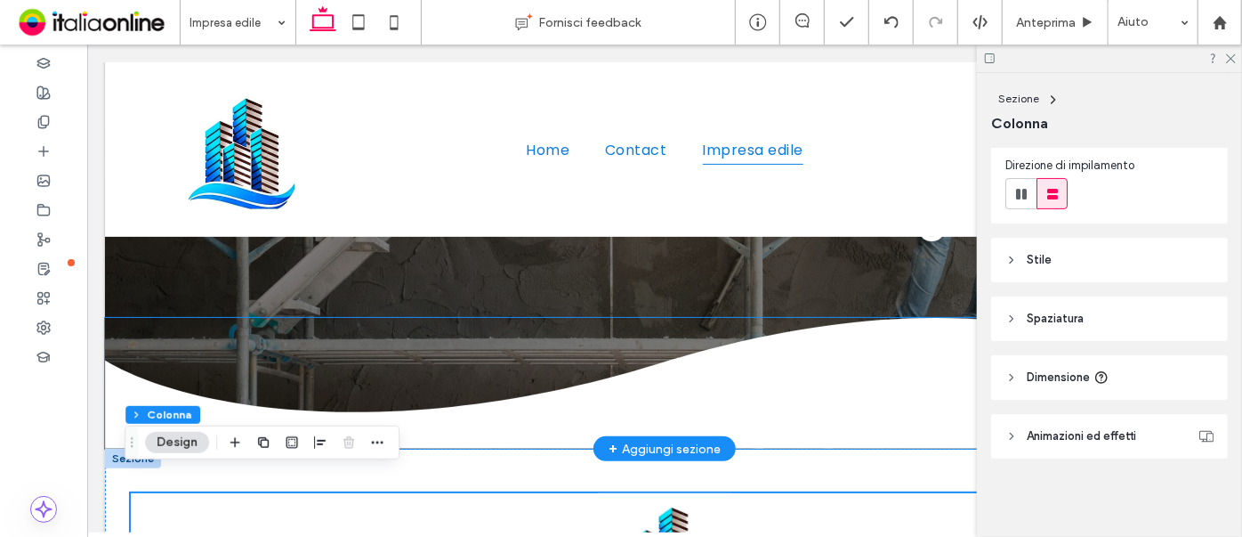
scroll to position [249, 0]
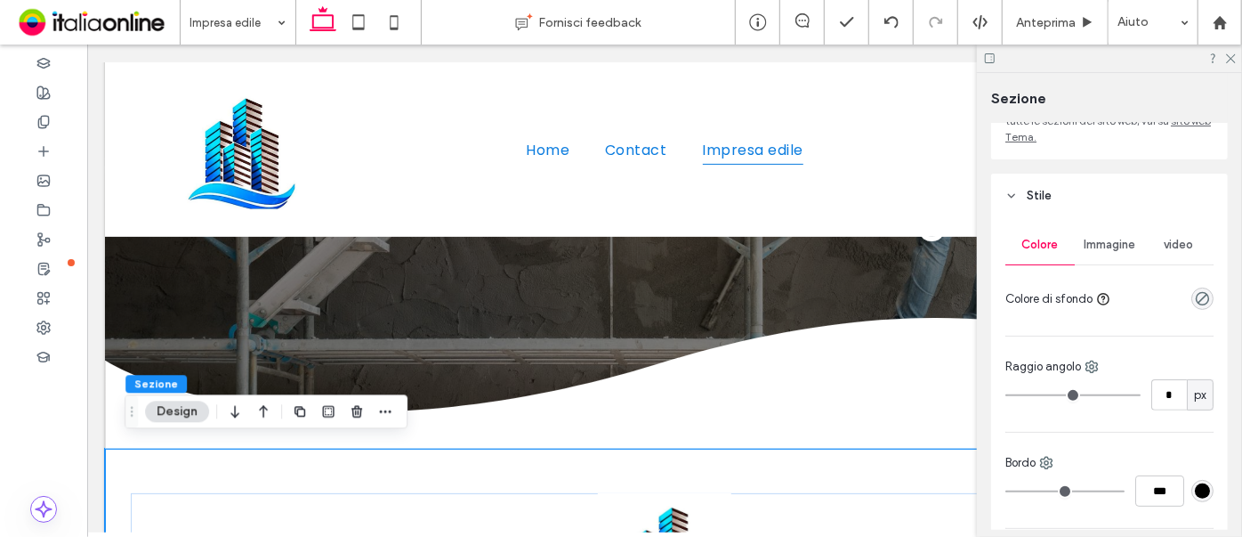
scroll to position [0, 0]
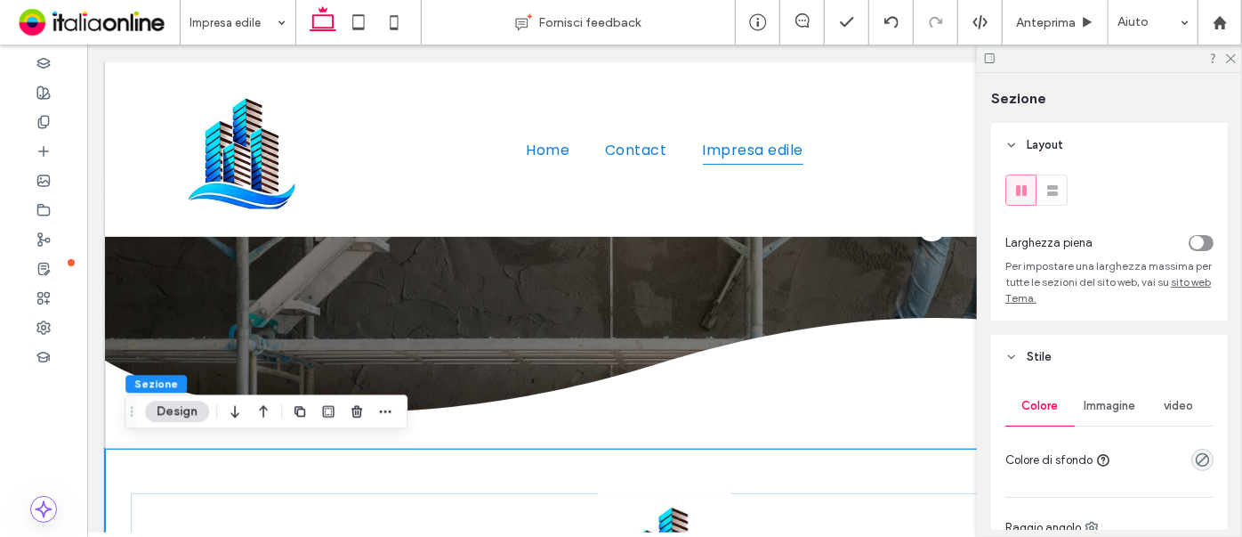
click at [1008, 91] on div "toggle" at bounding box center [1201, 243] width 25 height 16
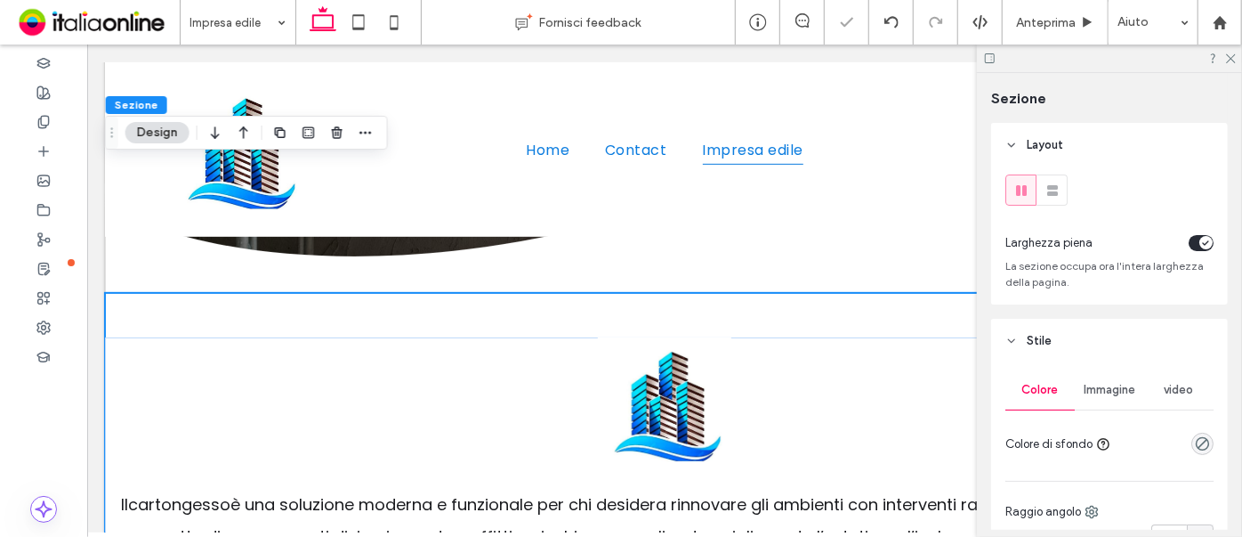
scroll to position [572, 0]
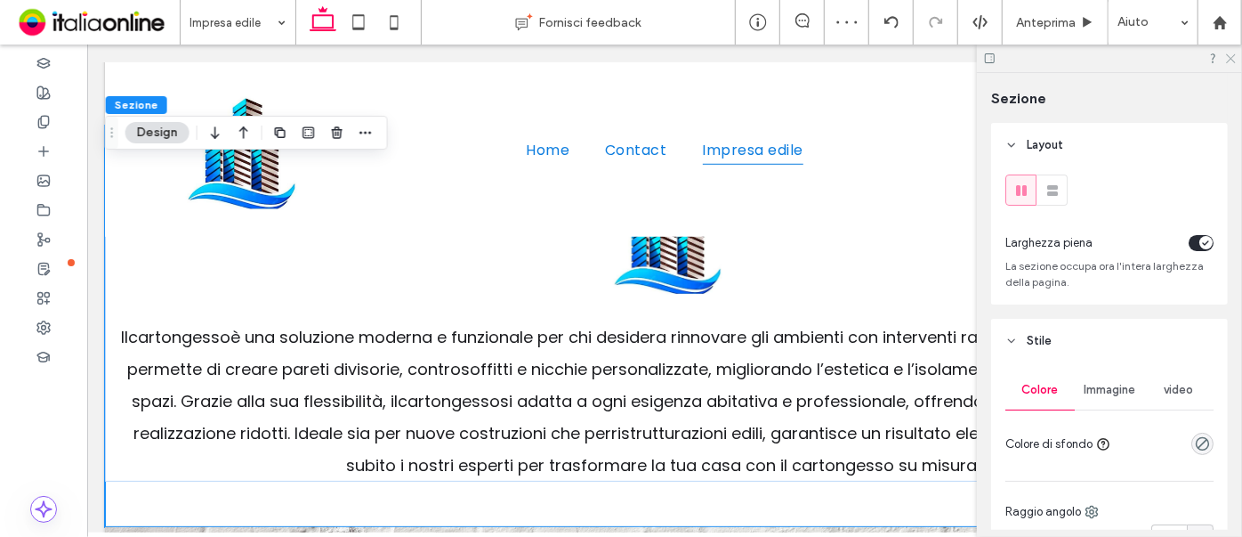
click at [1008, 59] on icon at bounding box center [1231, 58] width 12 height 12
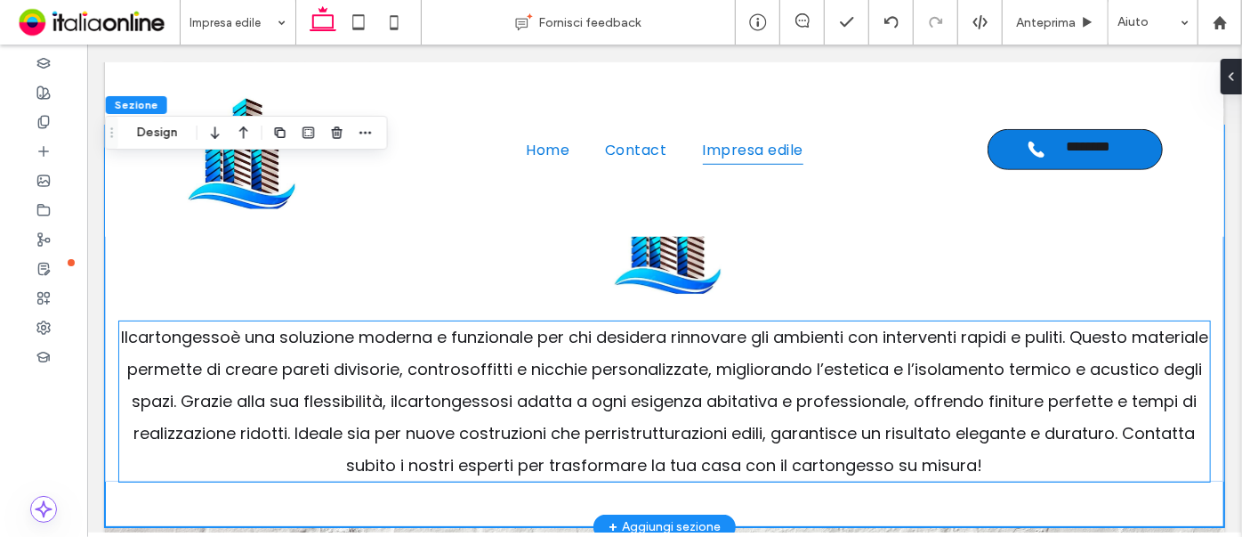
click at [1008, 91] on p "Il cartongesso è una soluzione moderna e funzionale per chi desidera rinnovare …" at bounding box center [663, 400] width 1091 height 160
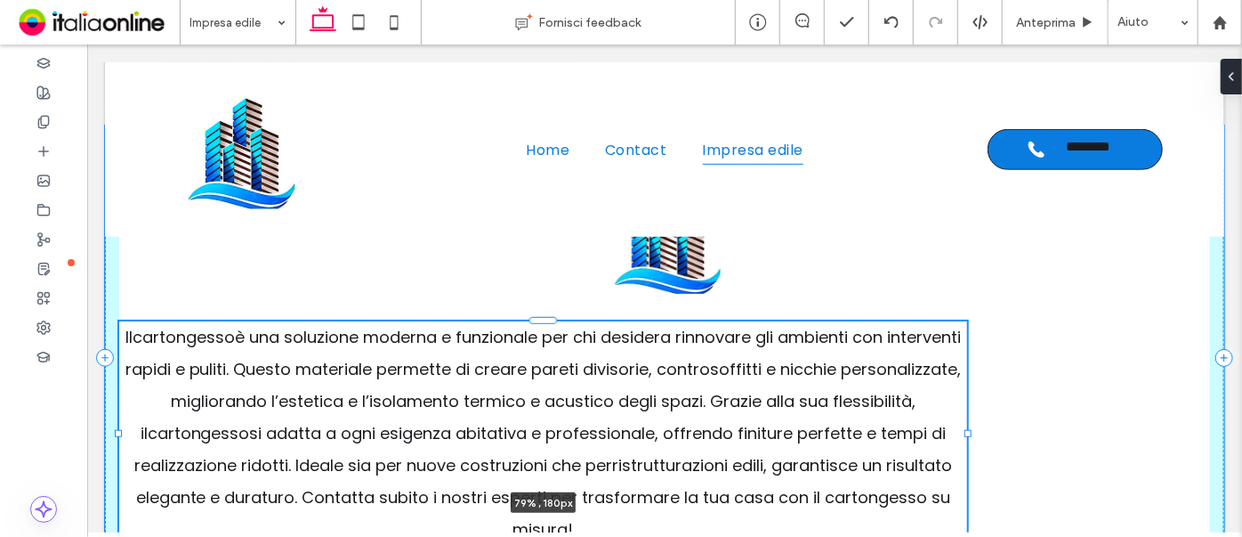
drag, startPoint x: 1197, startPoint y: 392, endPoint x: 966, endPoint y: 380, distance: 231.7
click at [119, 91] on div at bounding box center [118, 320] width 1 height 1
type input "**"
type input "****"
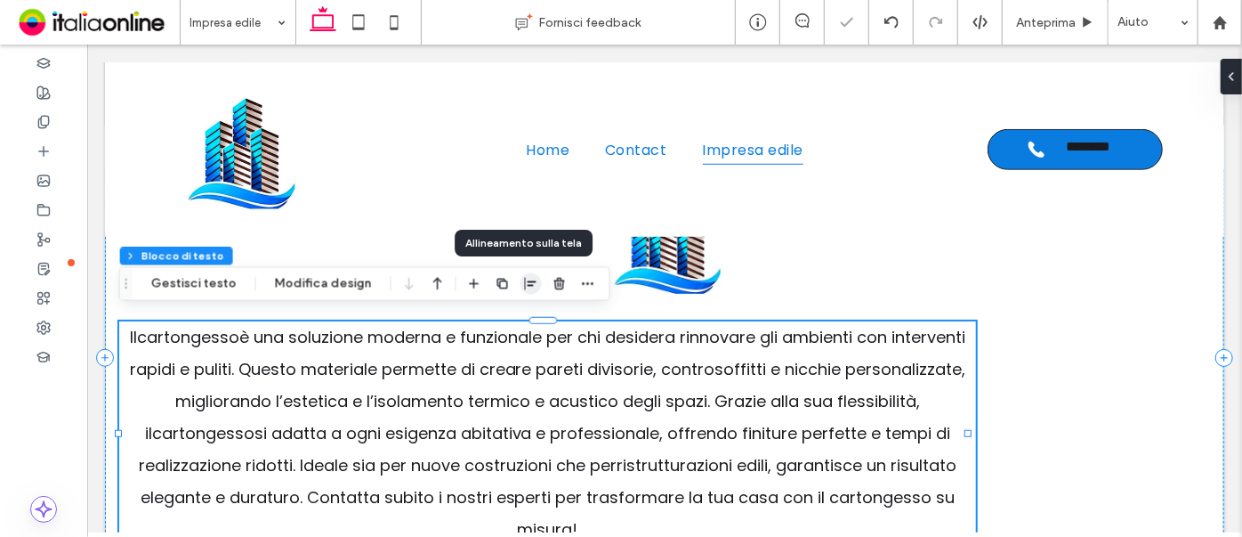
click at [524, 91] on icon "button" at bounding box center [531, 284] width 14 height 14
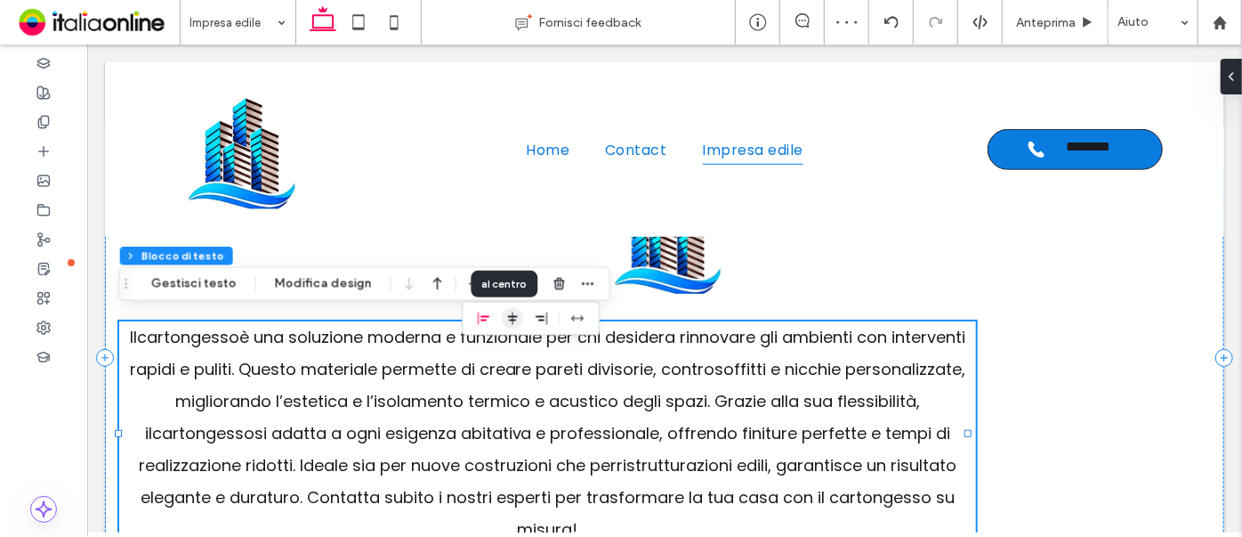
click at [508, 91] on use "center" at bounding box center [513, 318] width 10 height 12
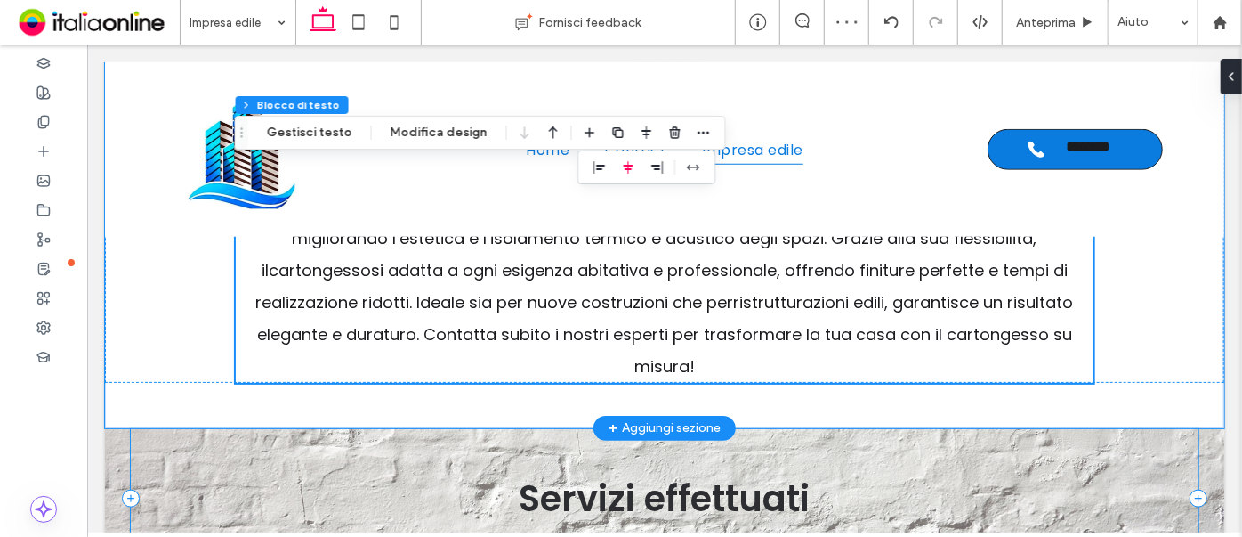
scroll to position [734, 0]
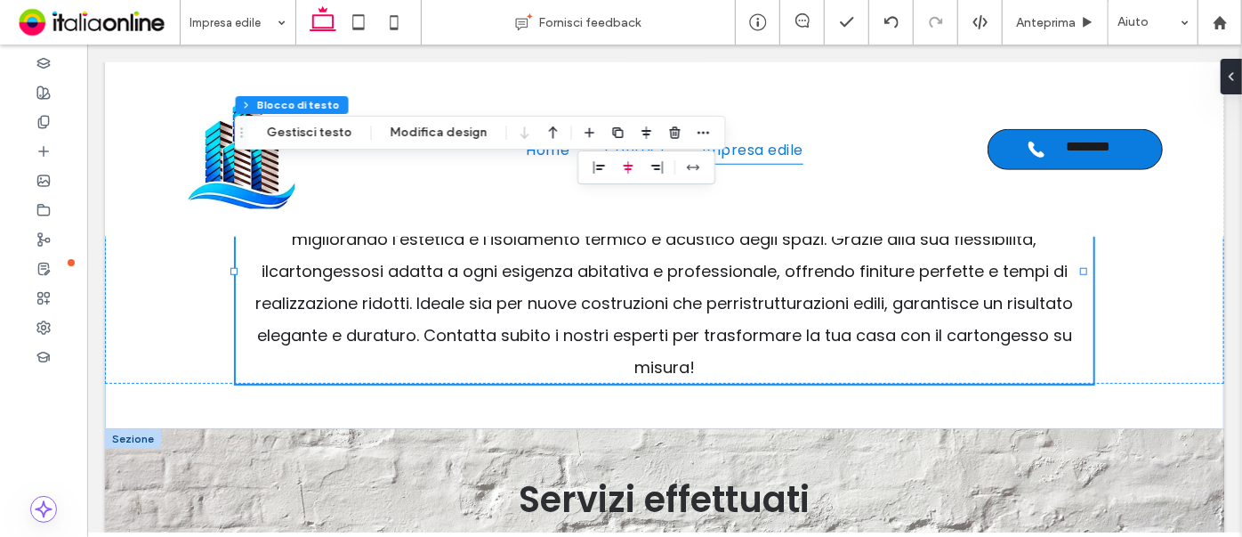
click at [125, 91] on div at bounding box center [132, 438] width 56 height 20
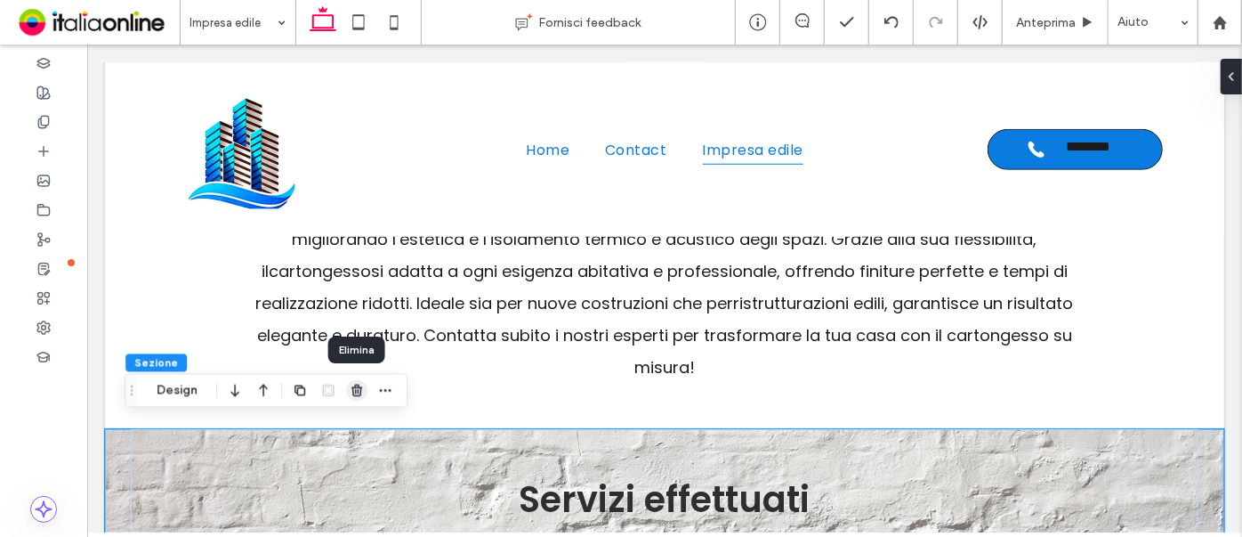
click at [351, 91] on icon "button" at bounding box center [357, 391] width 14 height 14
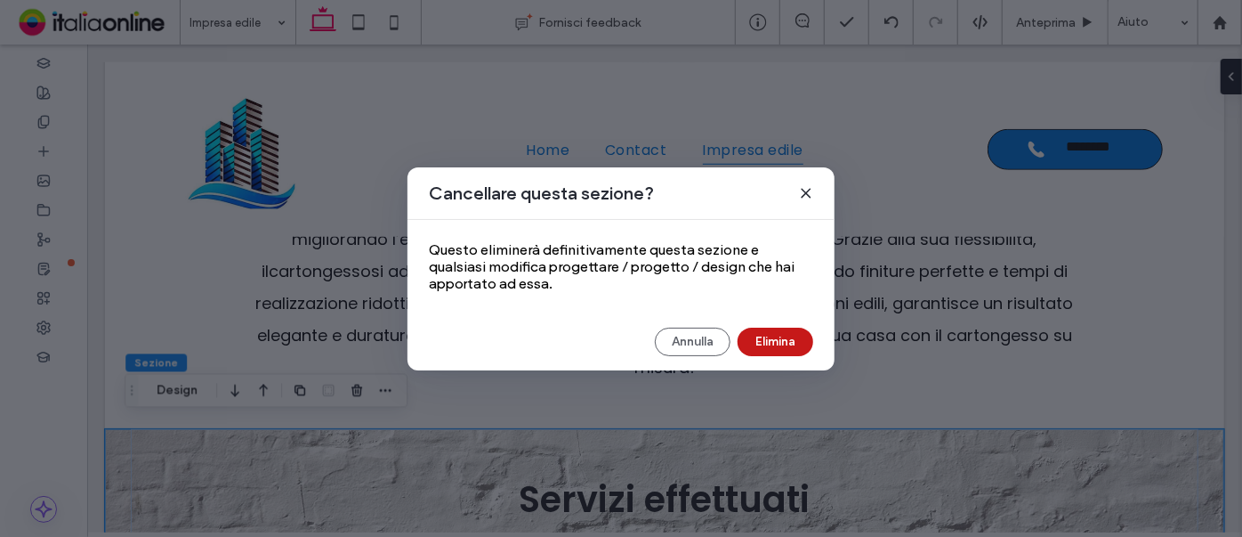
click at [777, 91] on button "Elimina" at bounding box center [776, 341] width 76 height 28
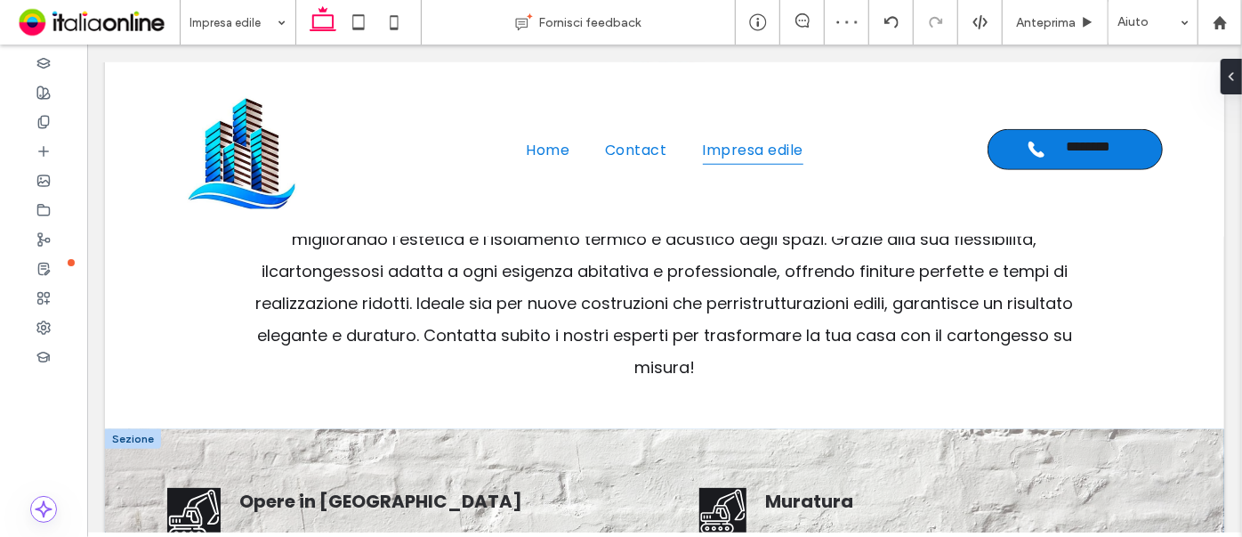
click at [129, 91] on div at bounding box center [132, 438] width 56 height 20
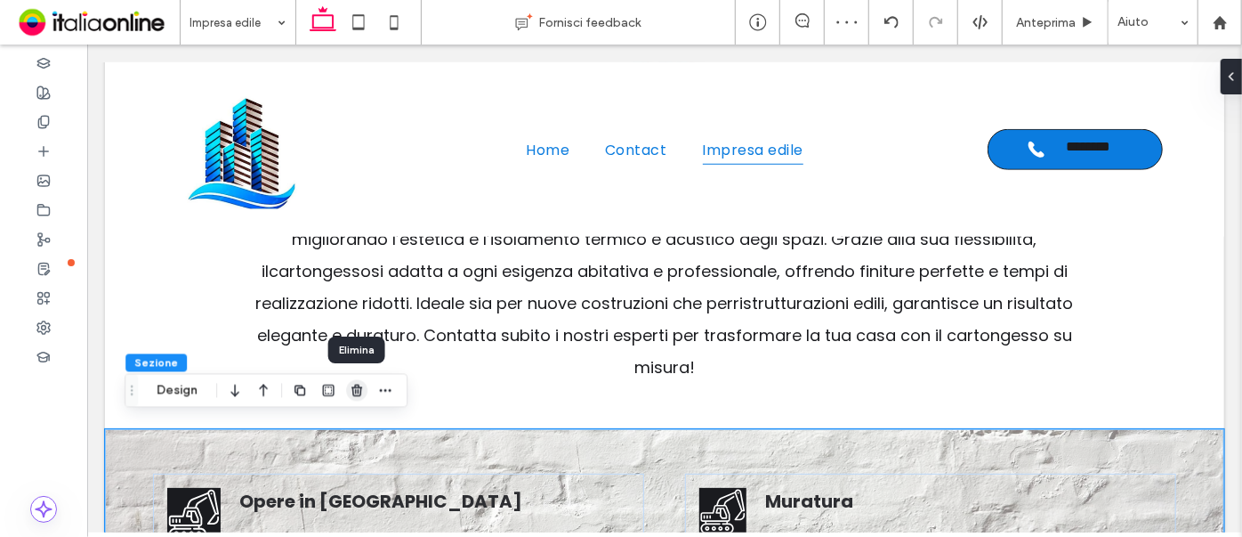
click at [358, 91] on use "button" at bounding box center [357, 390] width 11 height 12
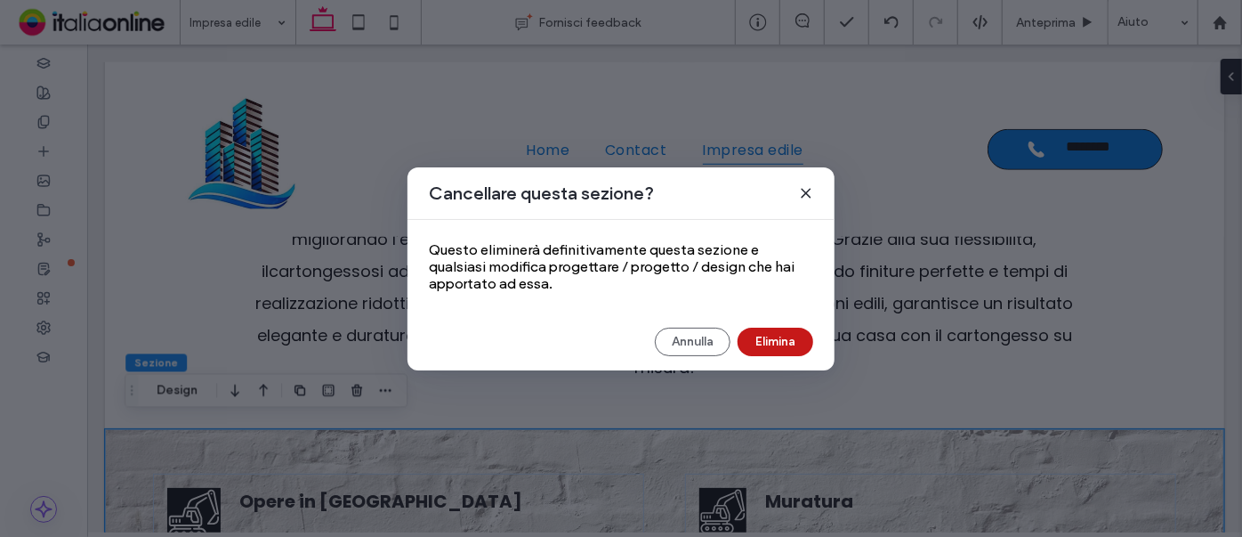
click at [795, 91] on button "Elimina" at bounding box center [776, 341] width 76 height 28
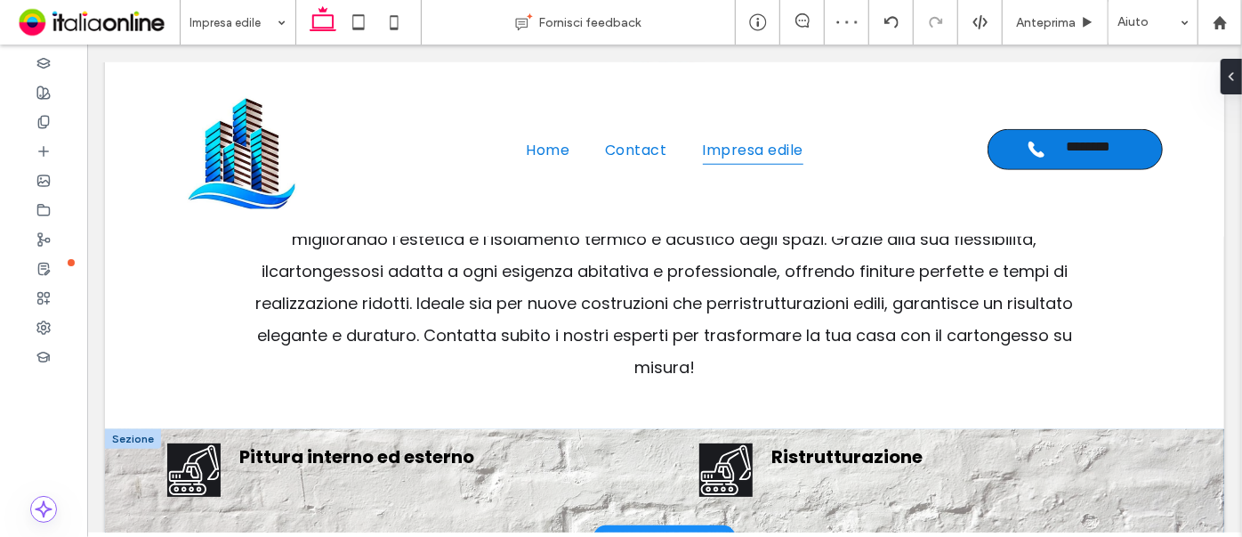
click at [137, 91] on div at bounding box center [132, 438] width 56 height 20
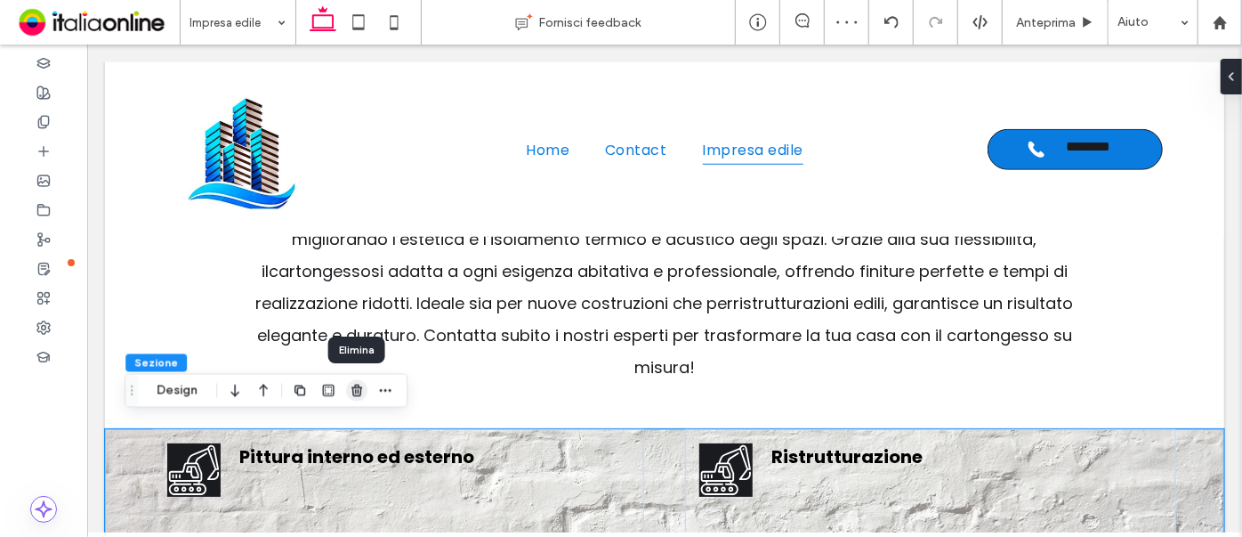
click at [352, 91] on icon "button" at bounding box center [357, 391] width 14 height 14
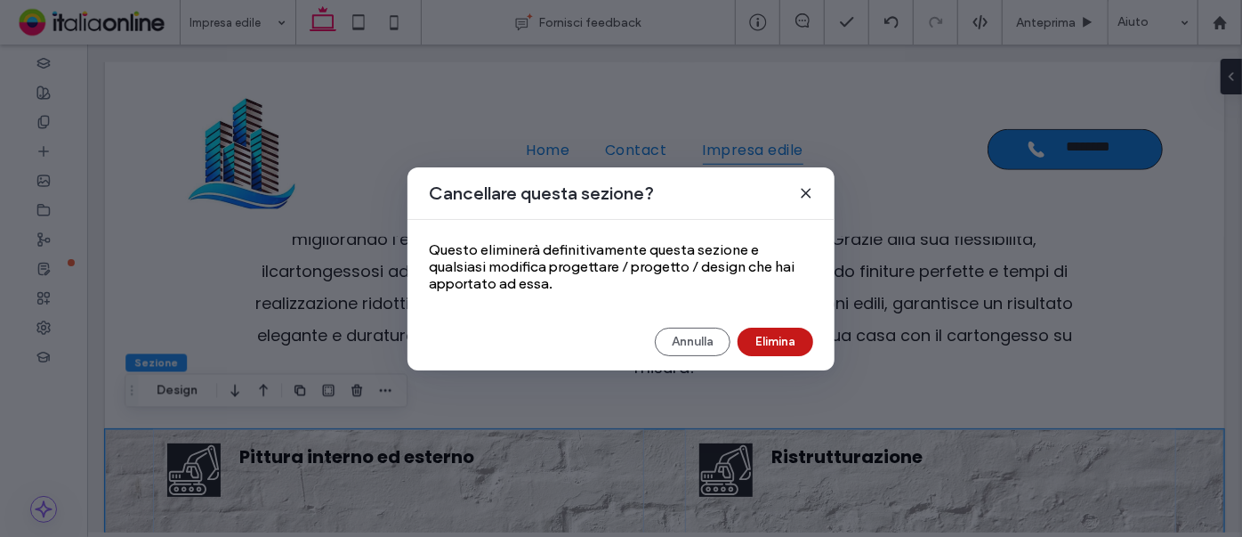
click at [764, 91] on button "Elimina" at bounding box center [776, 341] width 76 height 28
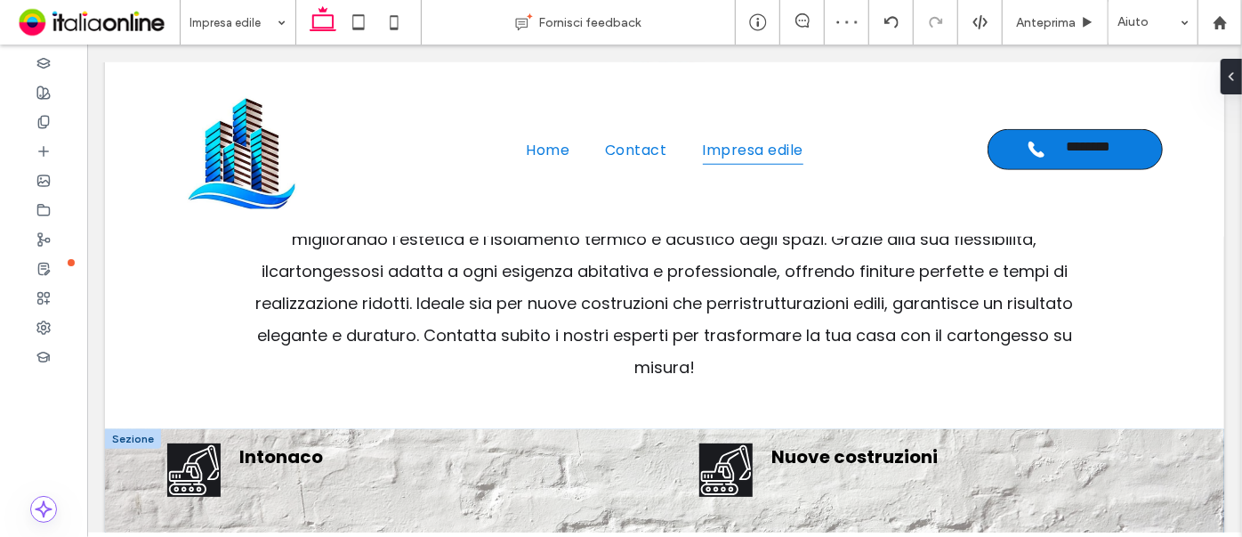
click at [126, 91] on div at bounding box center [132, 438] width 56 height 20
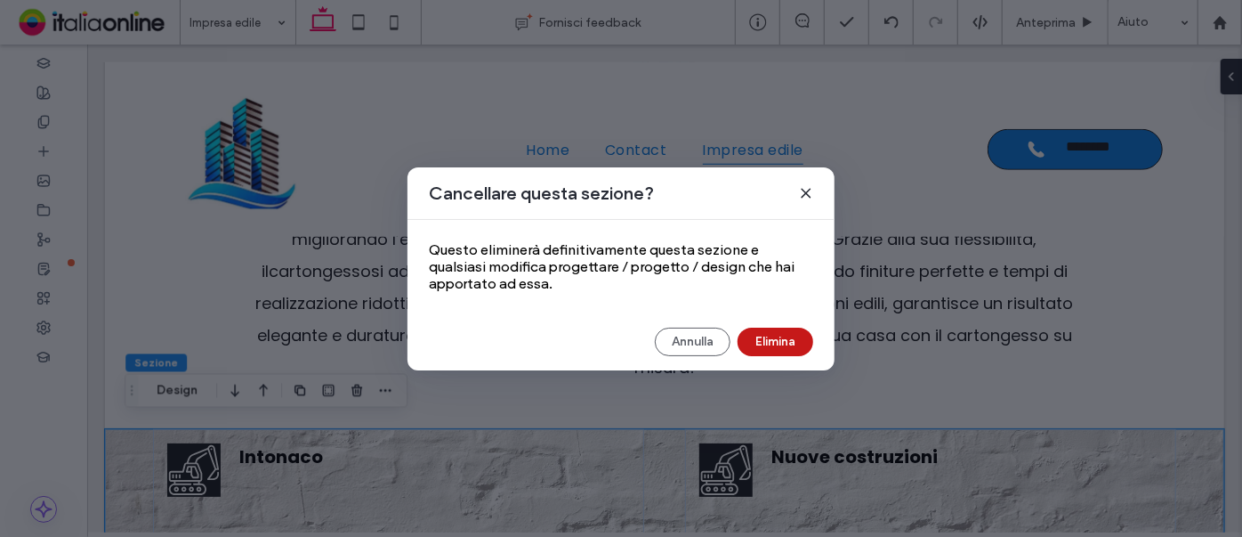
click at [780, 342] on button "Elimina" at bounding box center [776, 341] width 76 height 28
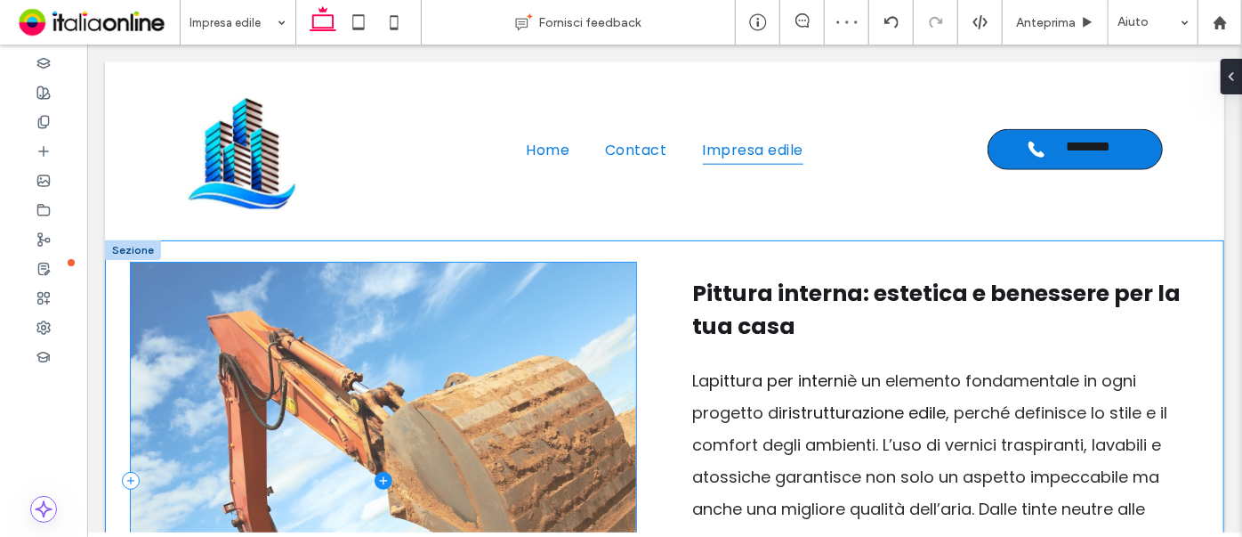
scroll to position [815, 0]
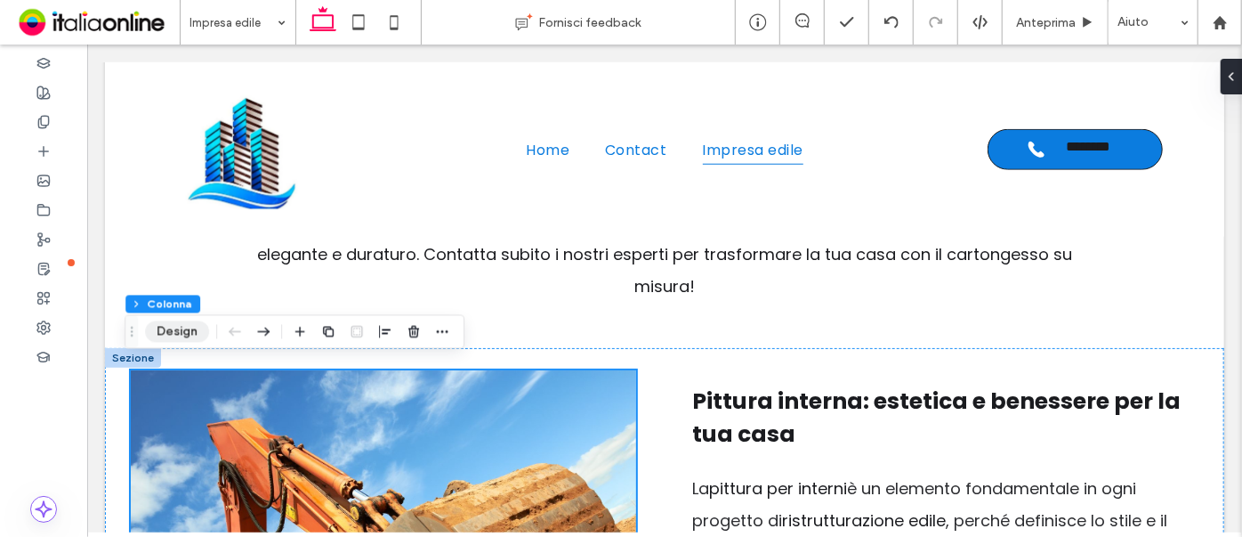
click at [178, 336] on button "Design" at bounding box center [177, 331] width 64 height 21
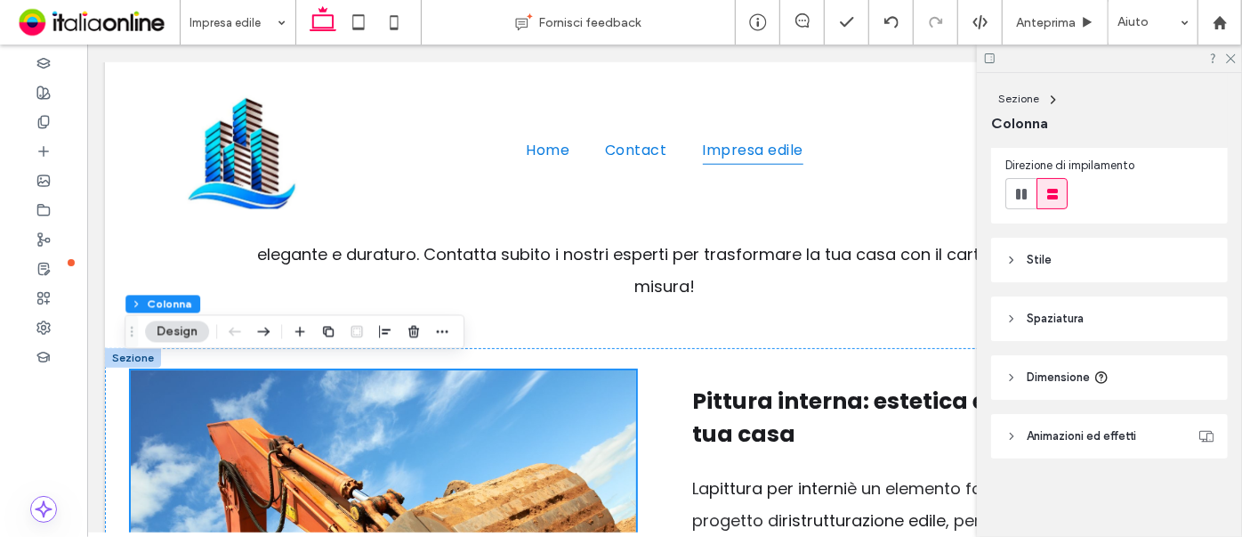
scroll to position [127, 0]
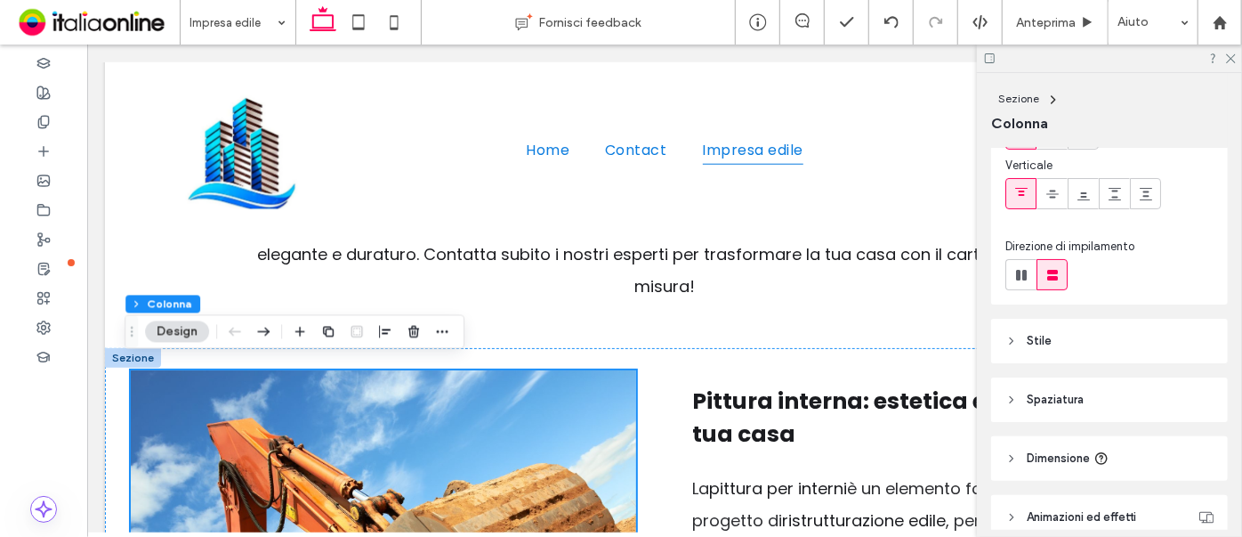
drag, startPoint x: 1065, startPoint y: 329, endPoint x: 1072, endPoint y: 350, distance: 21.7
click at [1065, 329] on header "Stile" at bounding box center [1109, 341] width 237 height 44
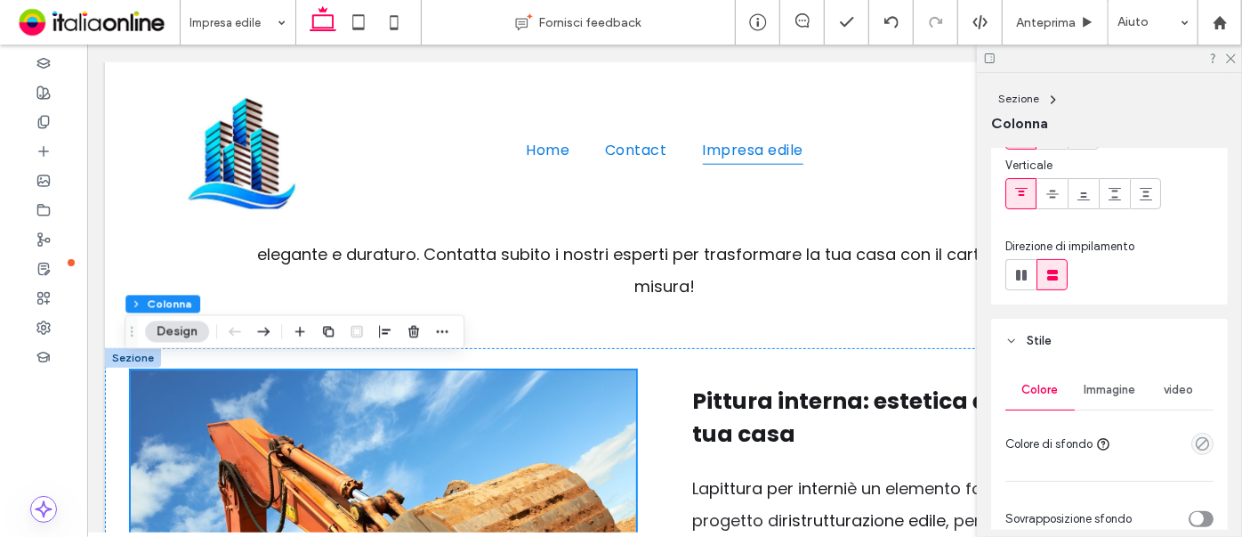
click at [1096, 392] on span "Immagine" at bounding box center [1110, 390] width 52 height 14
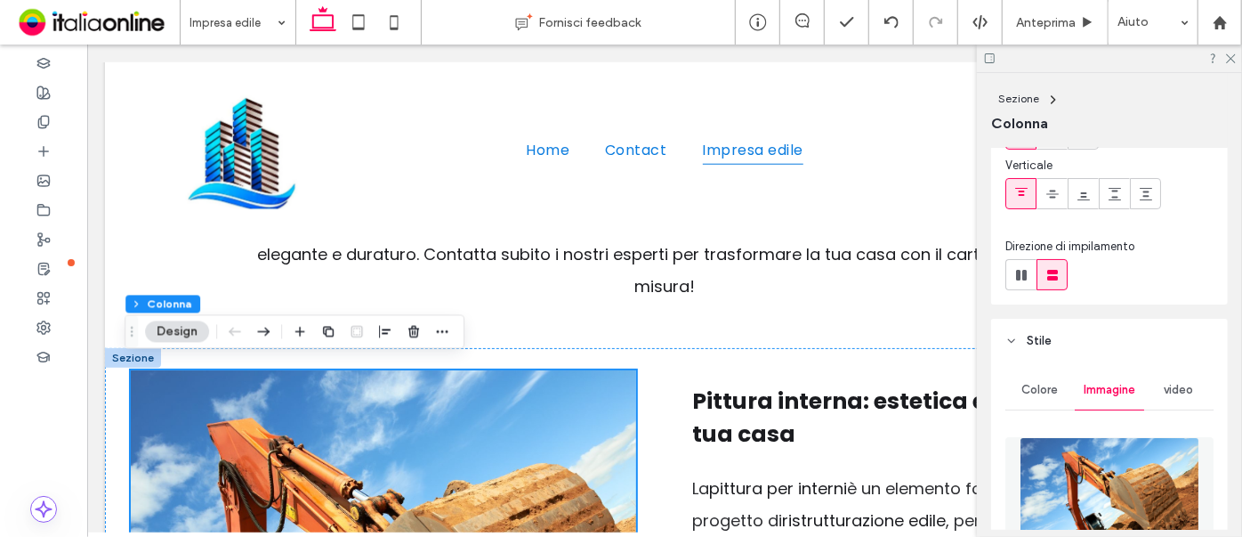
click at [1112, 493] on img at bounding box center [1110, 497] width 181 height 121
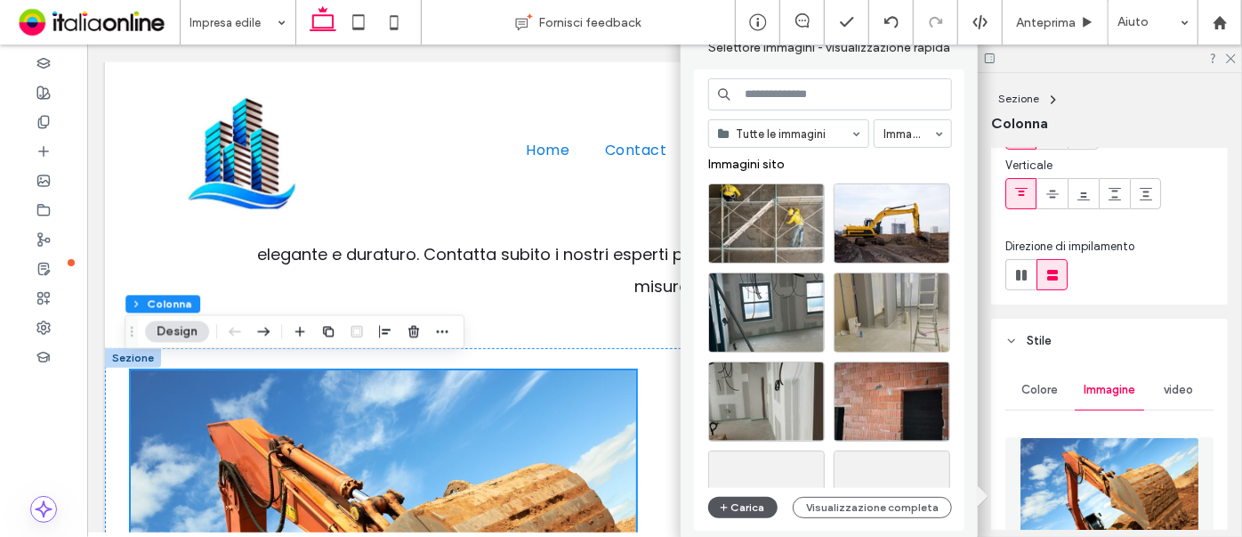
click at [752, 505] on button "Carica" at bounding box center [742, 507] width 69 height 21
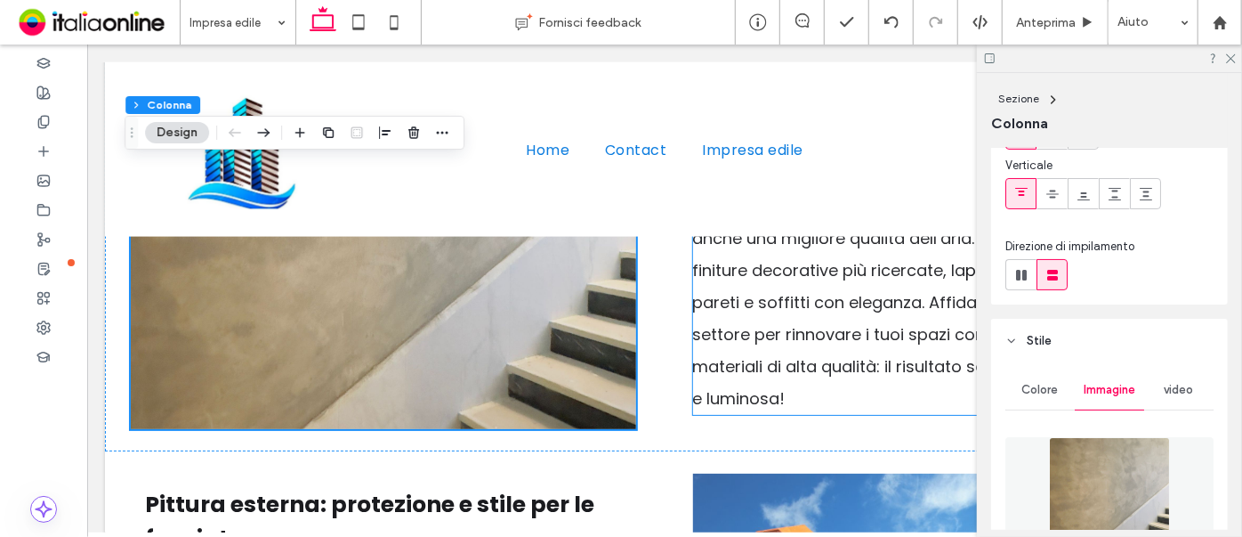
scroll to position [1300, 0]
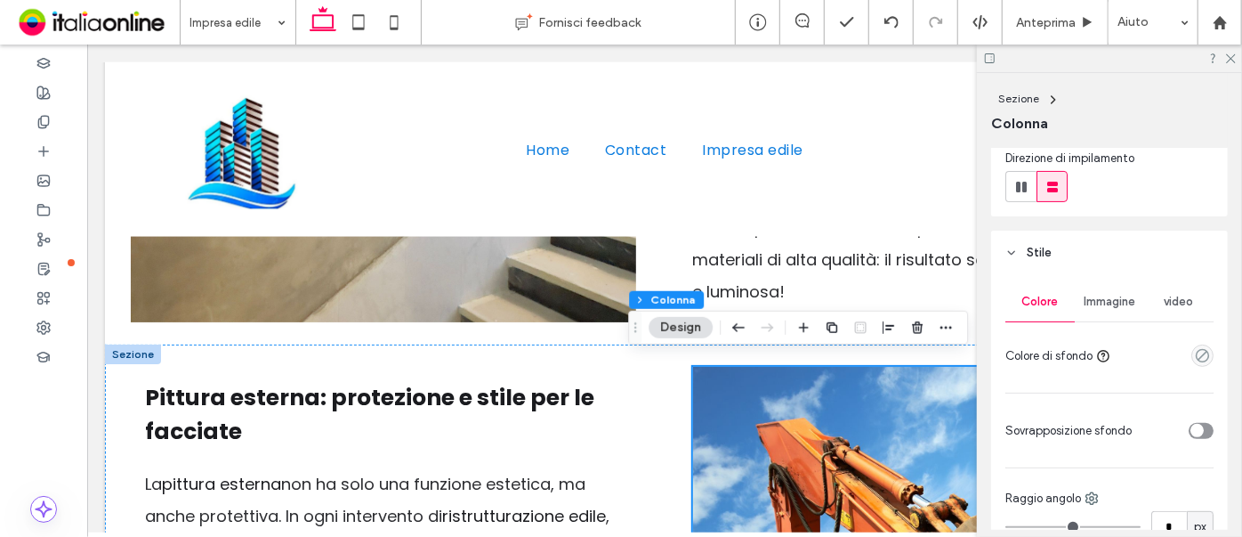
scroll to position [242, 0]
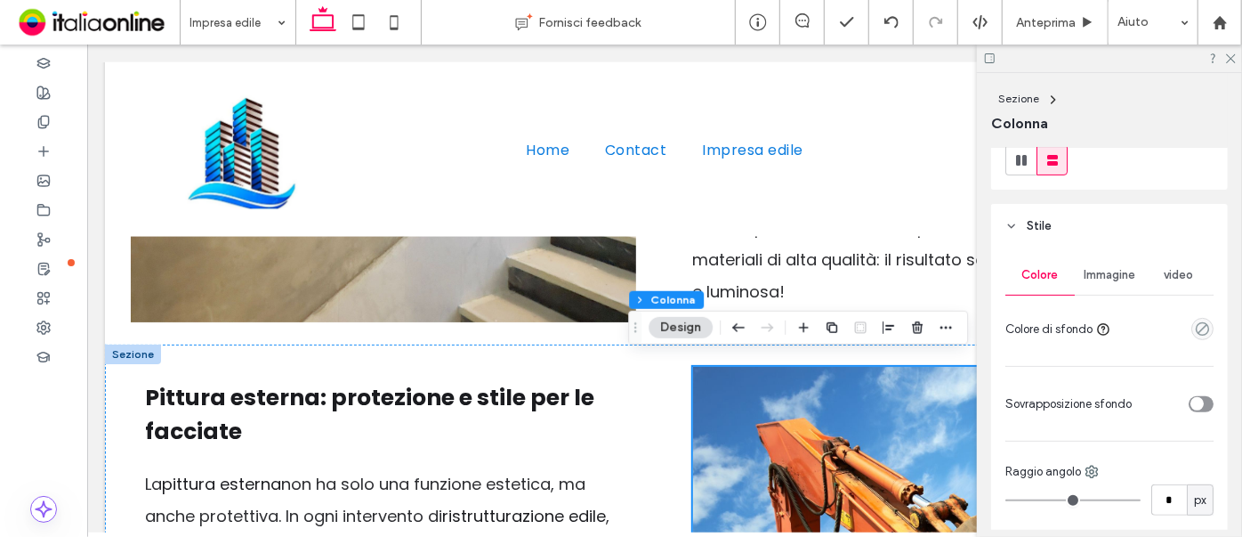
click at [1096, 275] on span "Immagine" at bounding box center [1110, 275] width 52 height 14
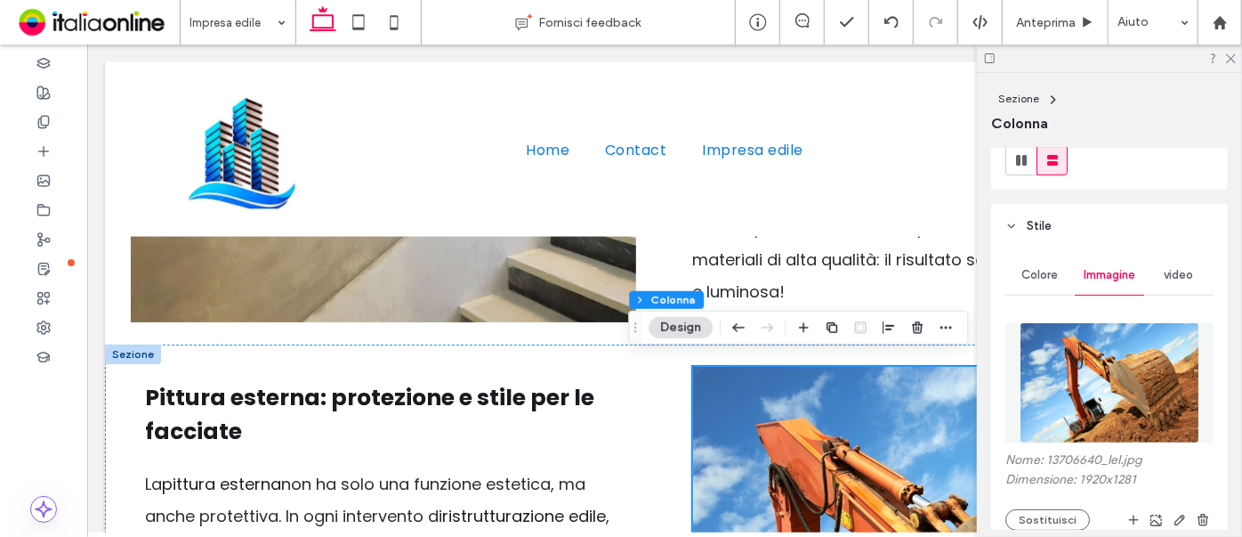
click at [1134, 348] on img at bounding box center [1110, 382] width 181 height 121
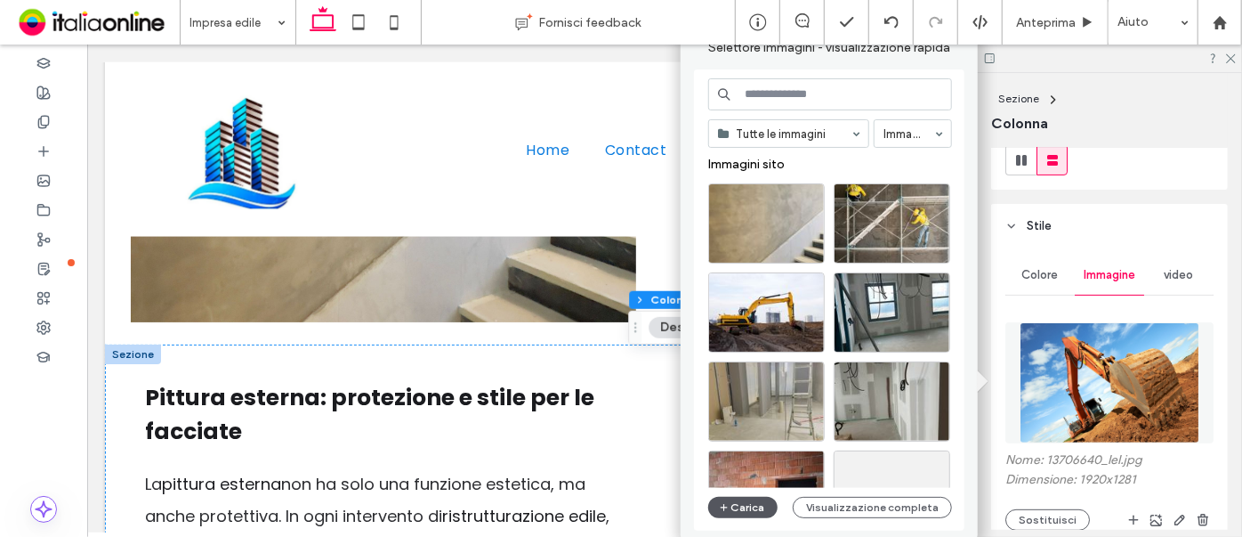
click at [763, 507] on button "Carica" at bounding box center [742, 507] width 69 height 21
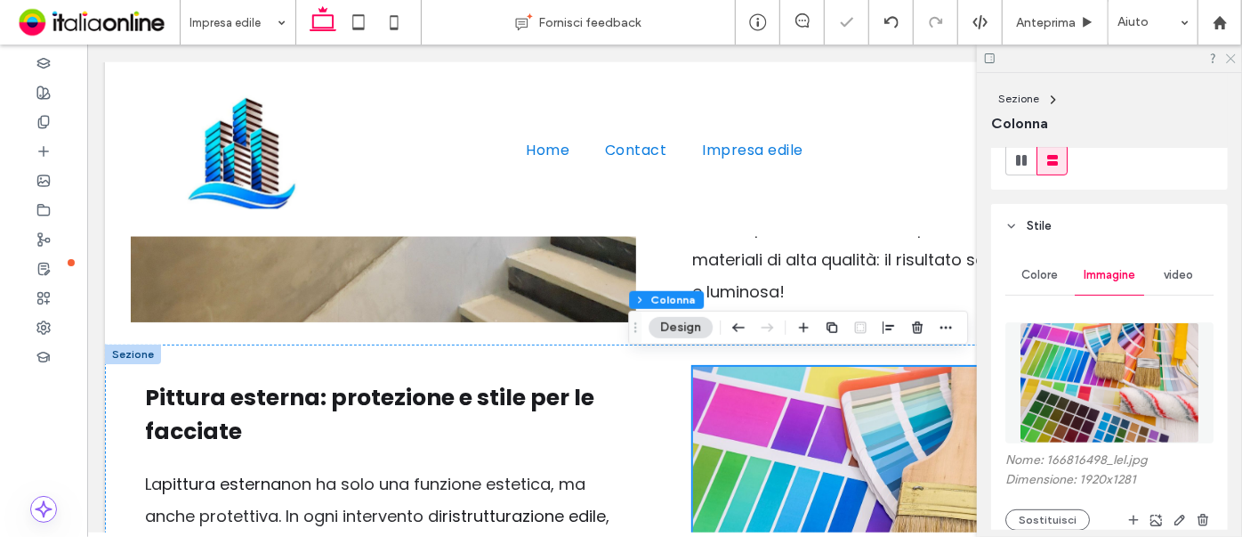
click at [1233, 60] on use at bounding box center [1231, 59] width 10 height 10
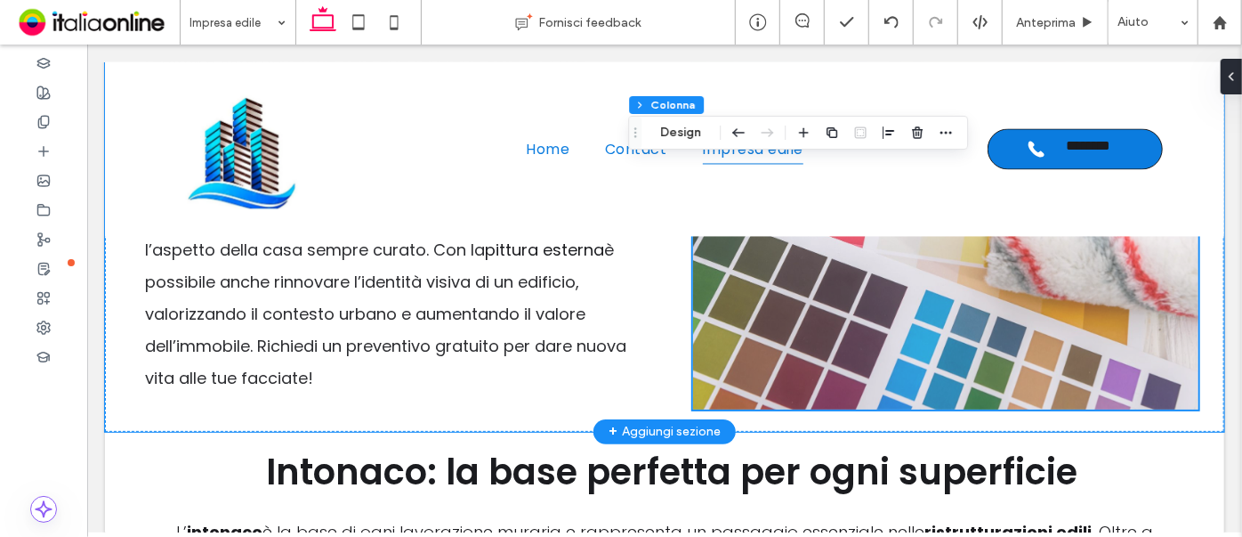
scroll to position [1948, 0]
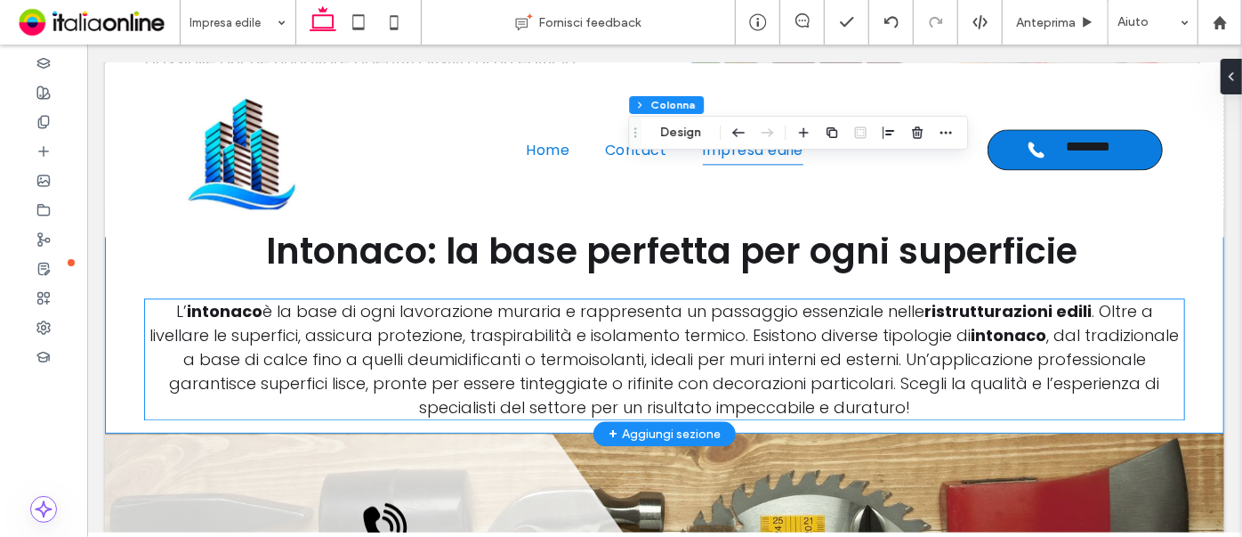
click at [1137, 367] on span ", dal tradizionale a base di calce fino a quelli deumidificanti o termoisolanti…" at bounding box center [674, 370] width 1010 height 94
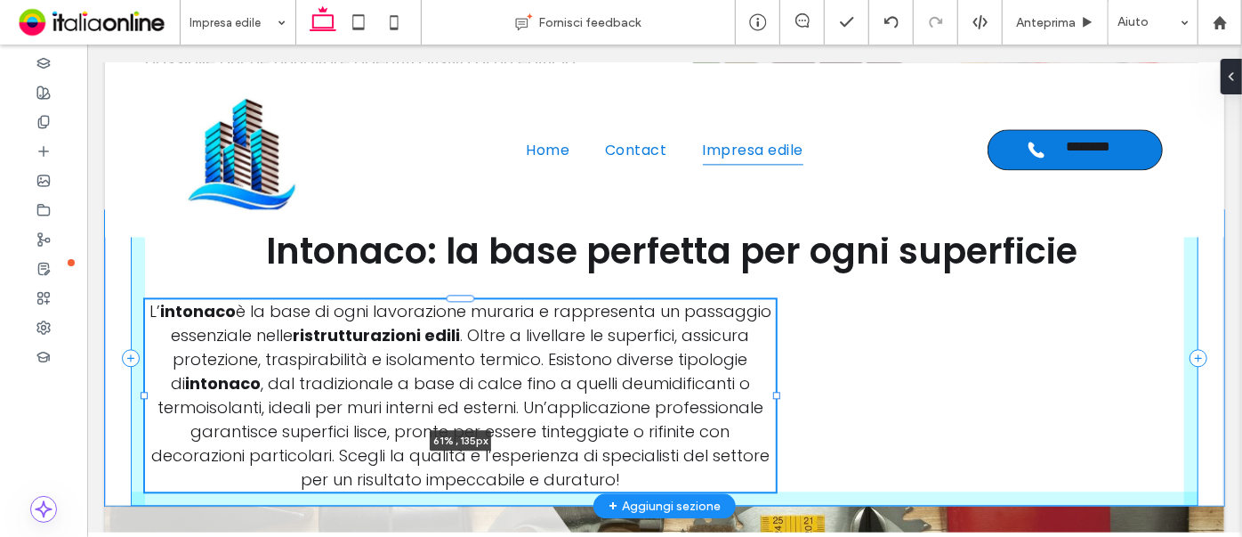
drag, startPoint x: 1178, startPoint y: 352, endPoint x: 770, endPoint y: 311, distance: 410.4
click at [770, 311] on div "Intonaco: la base perfetta per ogni superficie L’ intonaco è la base di ogni la…" at bounding box center [664, 356] width 1068 height 295
type input "**"
type input "****"
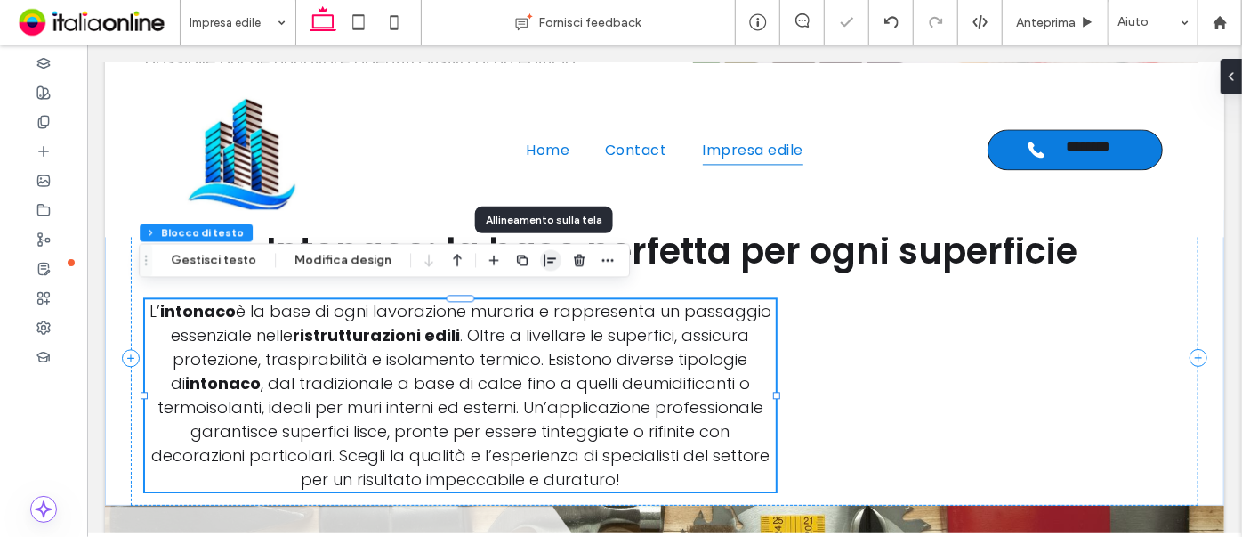
click at [548, 260] on icon "button" at bounding box center [551, 260] width 14 height 14
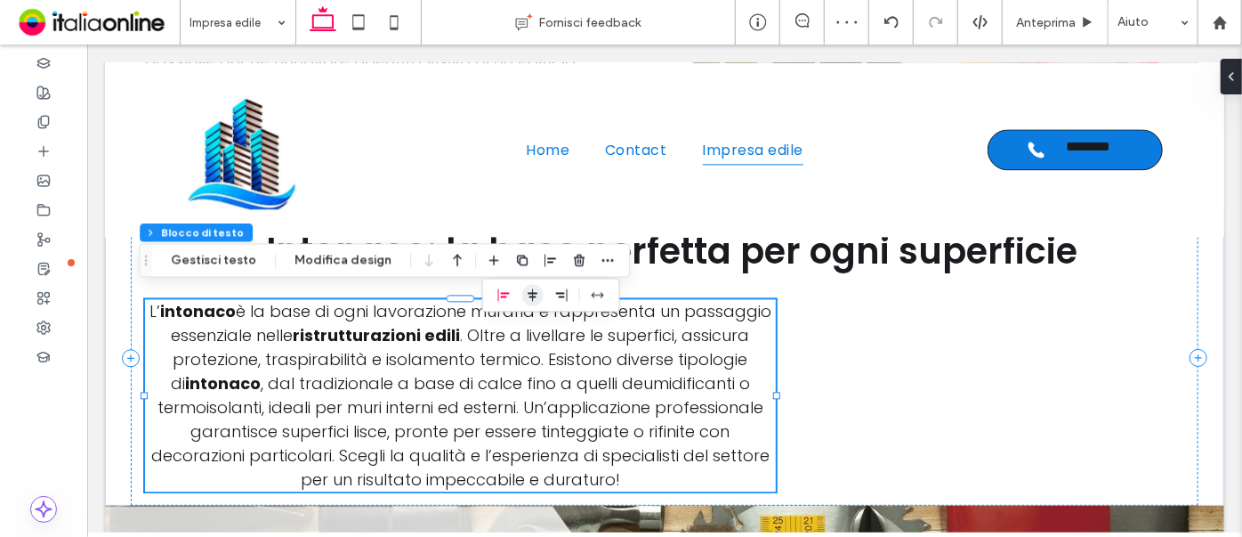
click at [534, 292] on span "center" at bounding box center [532, 294] width 21 height 21
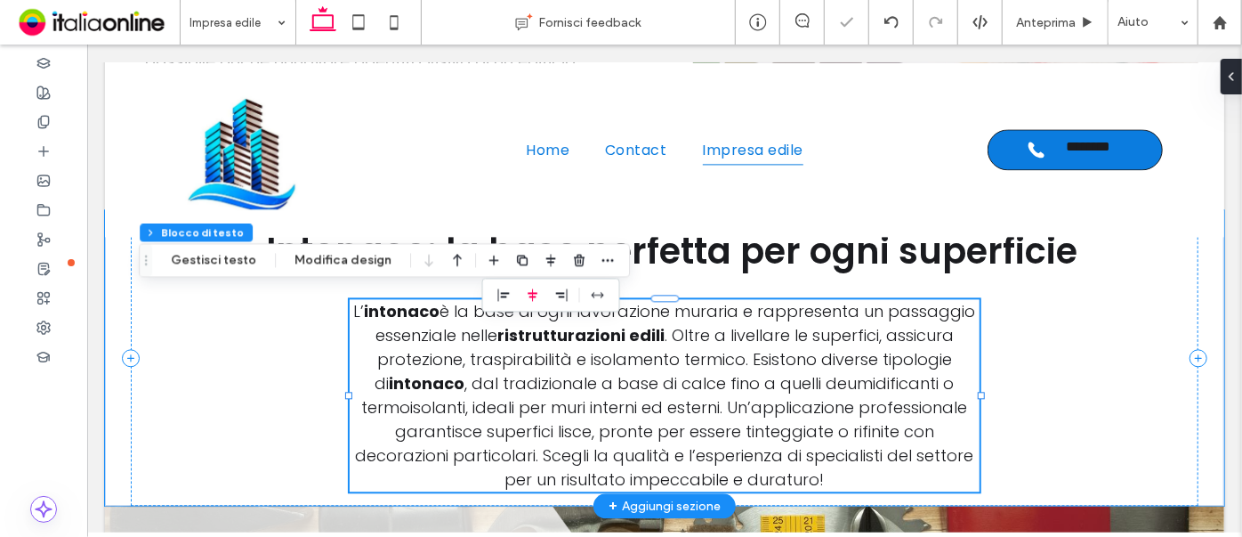
click at [635, 372] on span ", dal tradizionale a base di calce fino a quelli deumidificanti o termoisolanti…" at bounding box center [664, 430] width 618 height 118
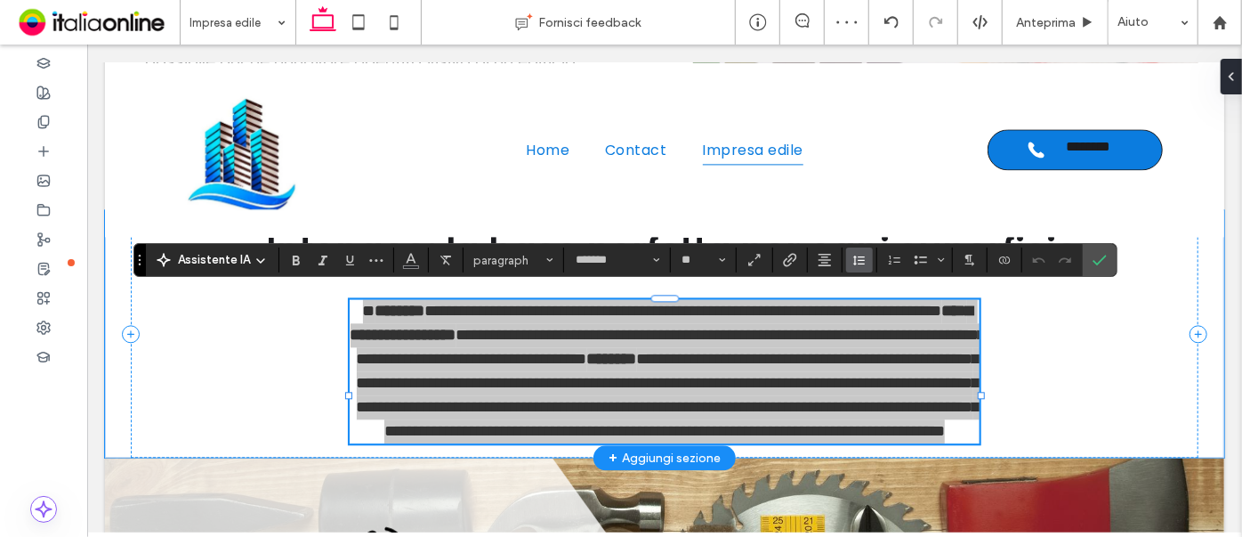
click at [857, 261] on icon "Altezza riga" at bounding box center [860, 260] width 14 height 14
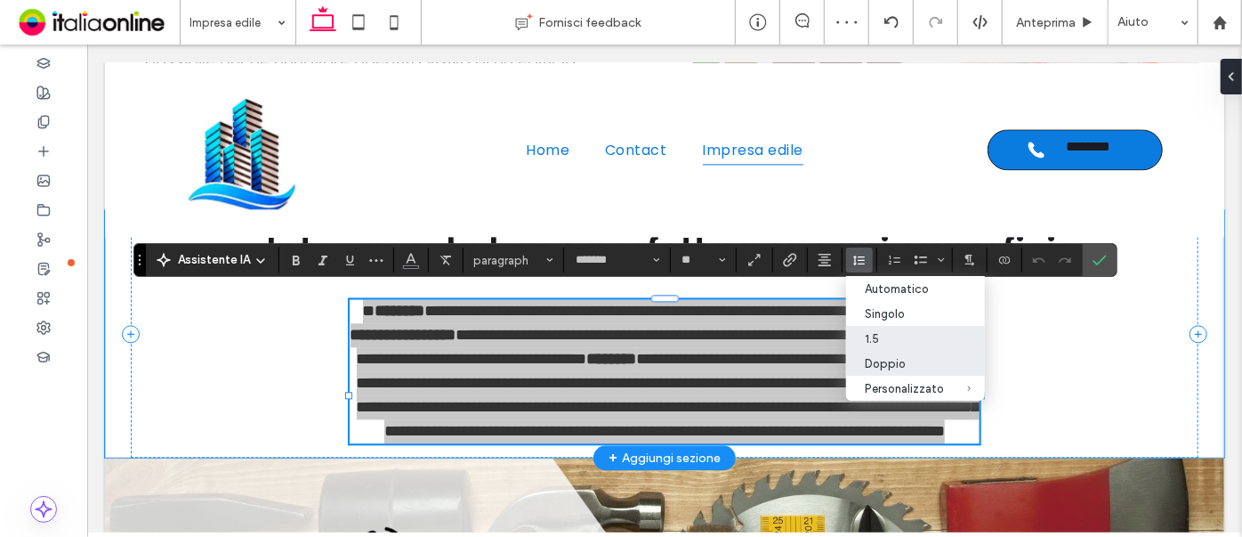
click at [904, 370] on div "Doppio" at bounding box center [905, 363] width 79 height 13
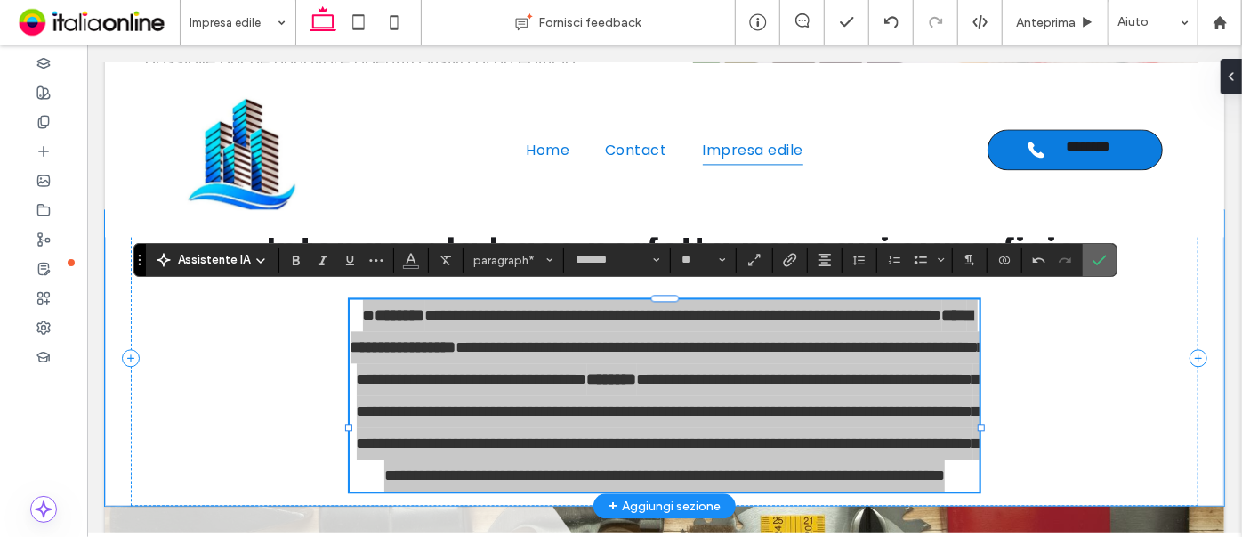
click at [1093, 263] on icon "Conferma" at bounding box center [1100, 260] width 14 height 14
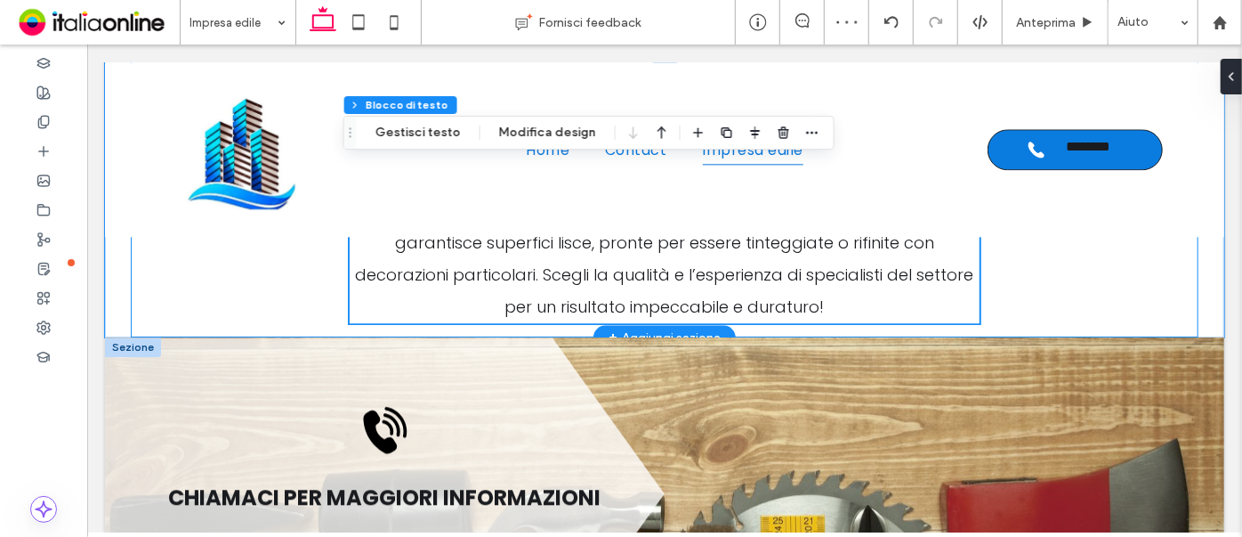
scroll to position [2271, 0]
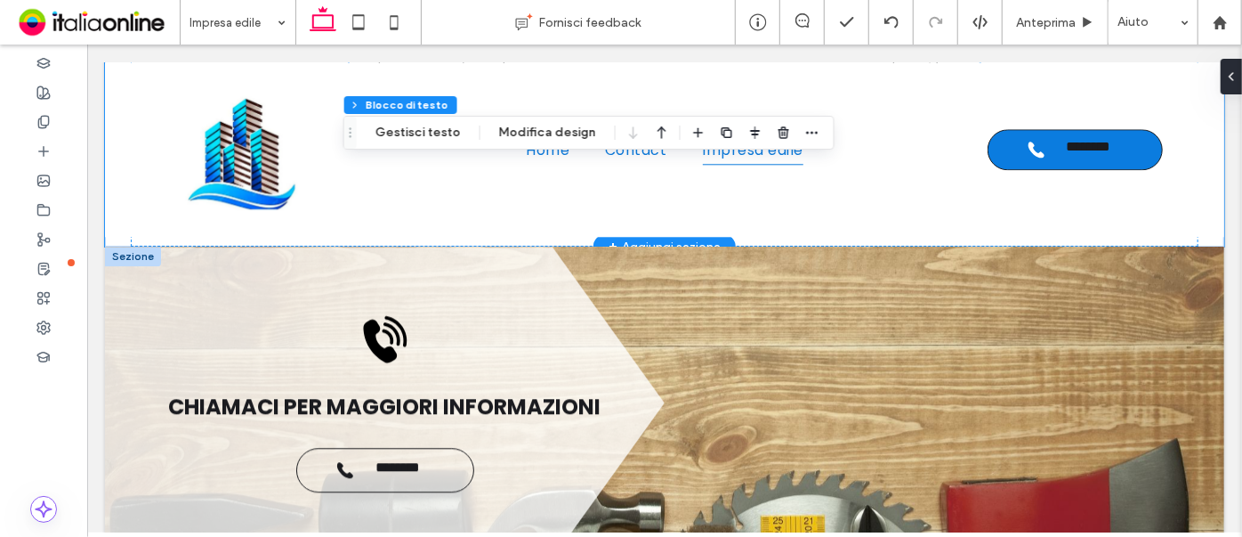
click at [124, 247] on div at bounding box center [132, 256] width 56 height 20
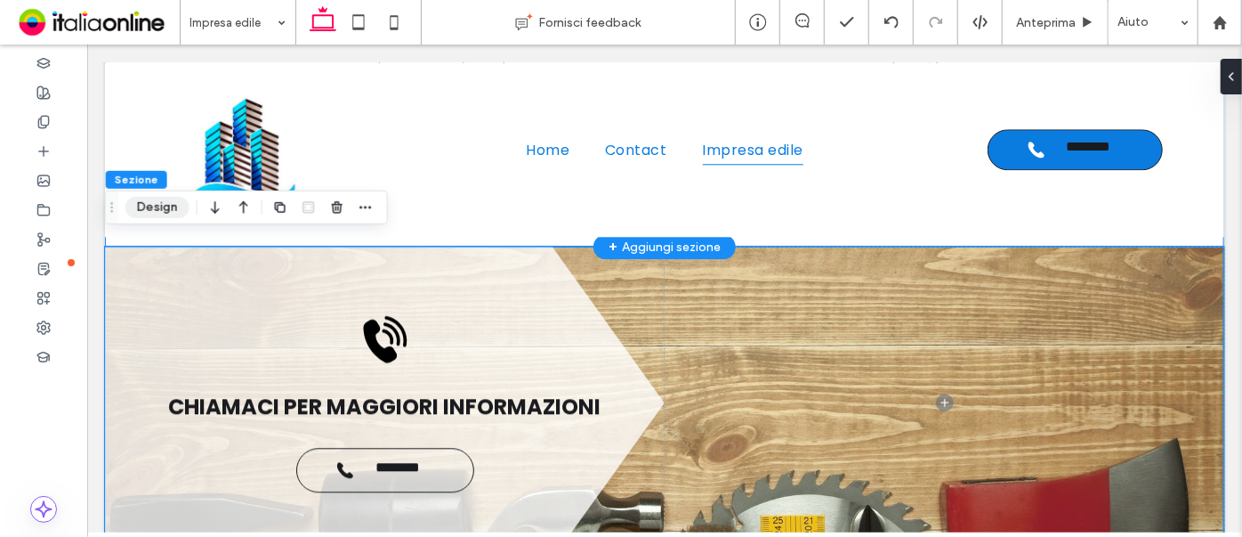
click at [162, 209] on button "Design" at bounding box center [157, 207] width 64 height 21
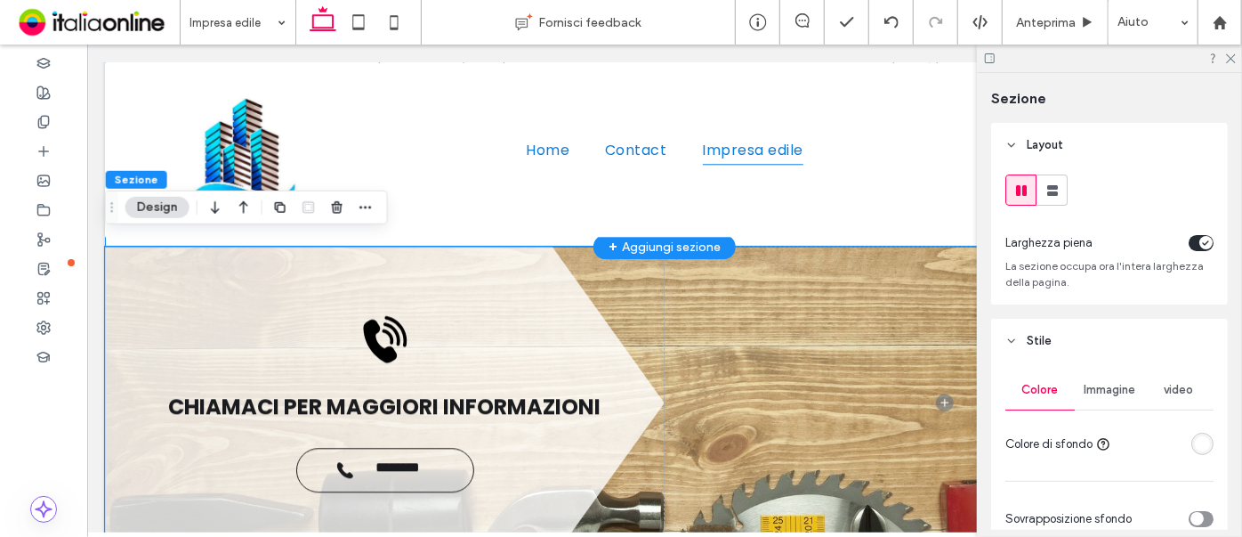
click at [1085, 388] on span "Immagine" at bounding box center [1110, 390] width 52 height 14
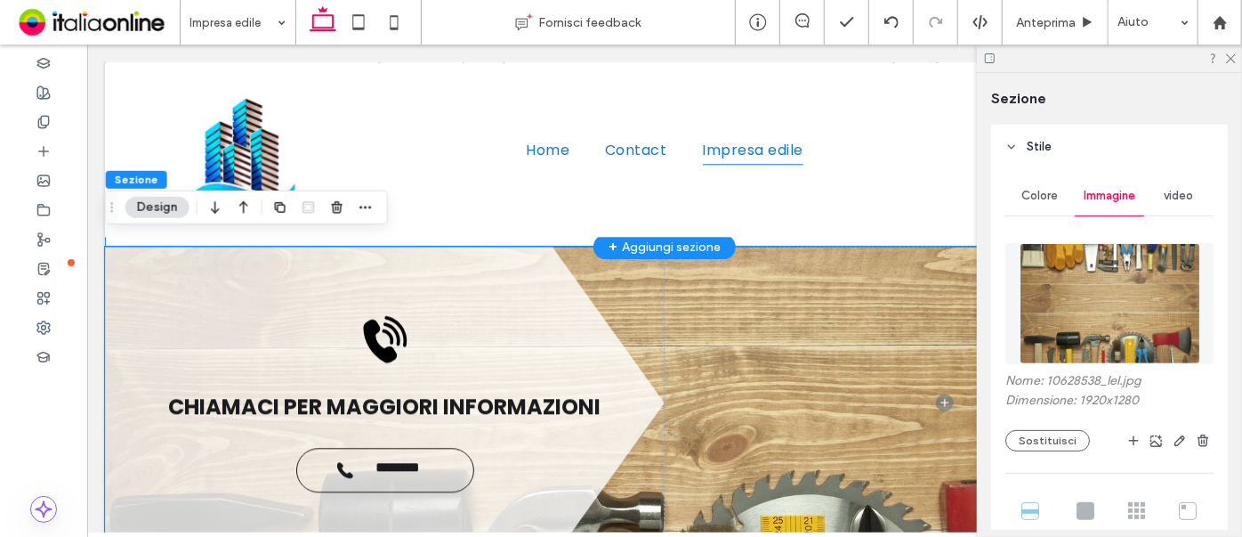
scroll to position [323, 0]
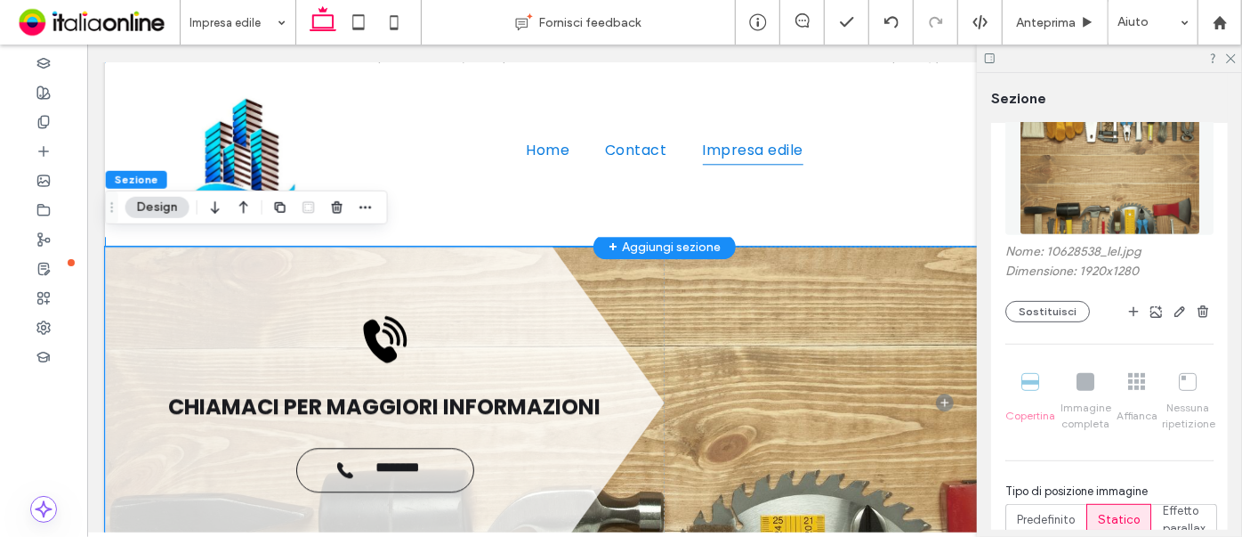
click at [1105, 198] on img at bounding box center [1110, 174] width 181 height 121
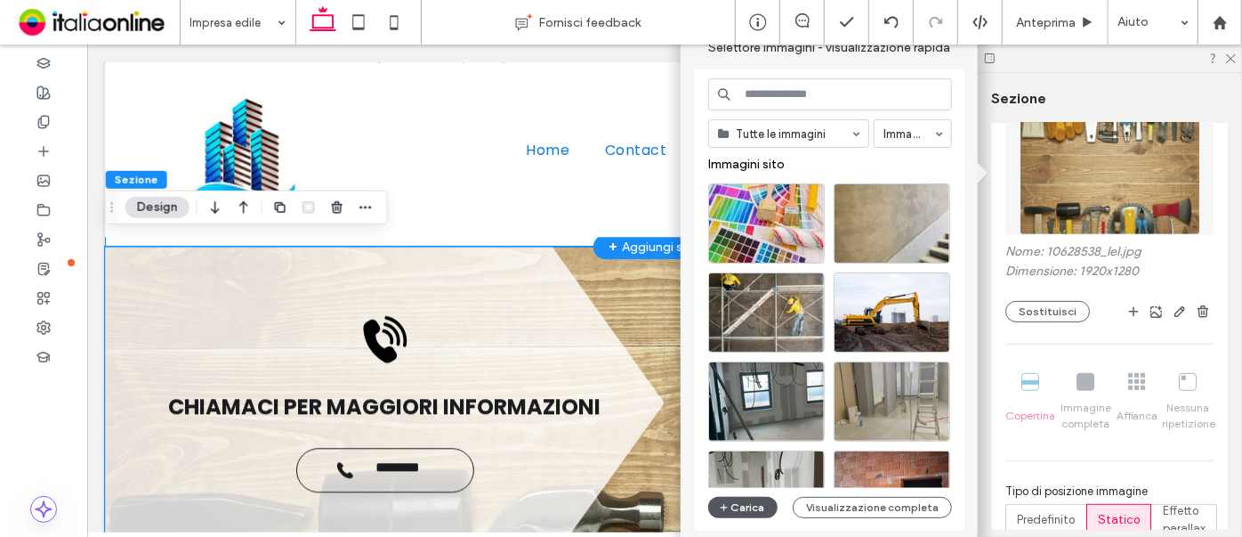
click at [756, 500] on button "Carica" at bounding box center [742, 507] width 69 height 21
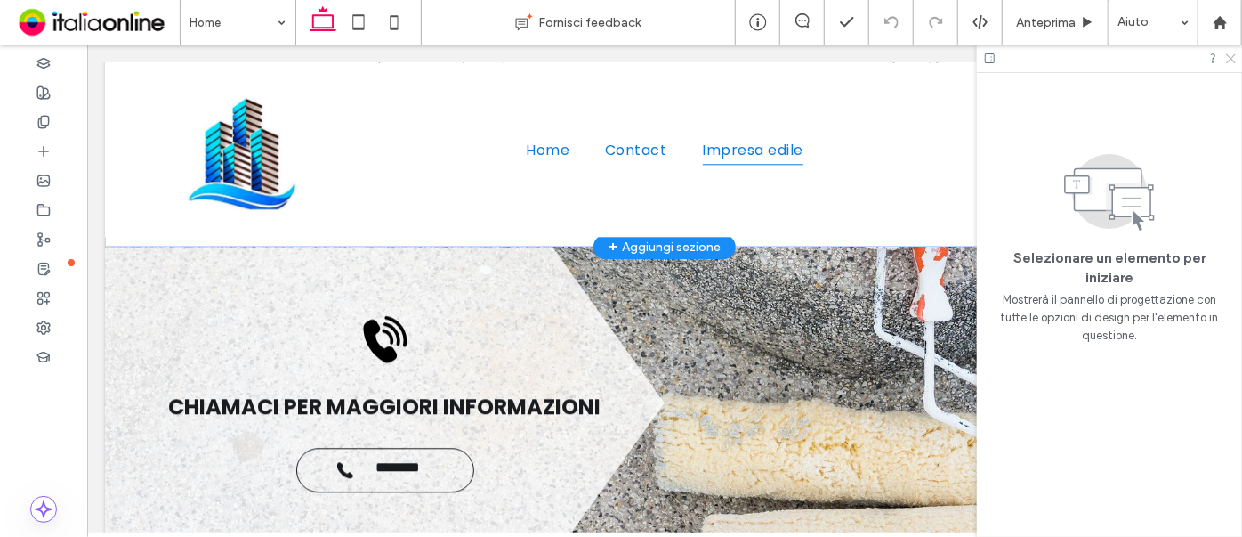
click at [1226, 62] on icon at bounding box center [1231, 58] width 12 height 12
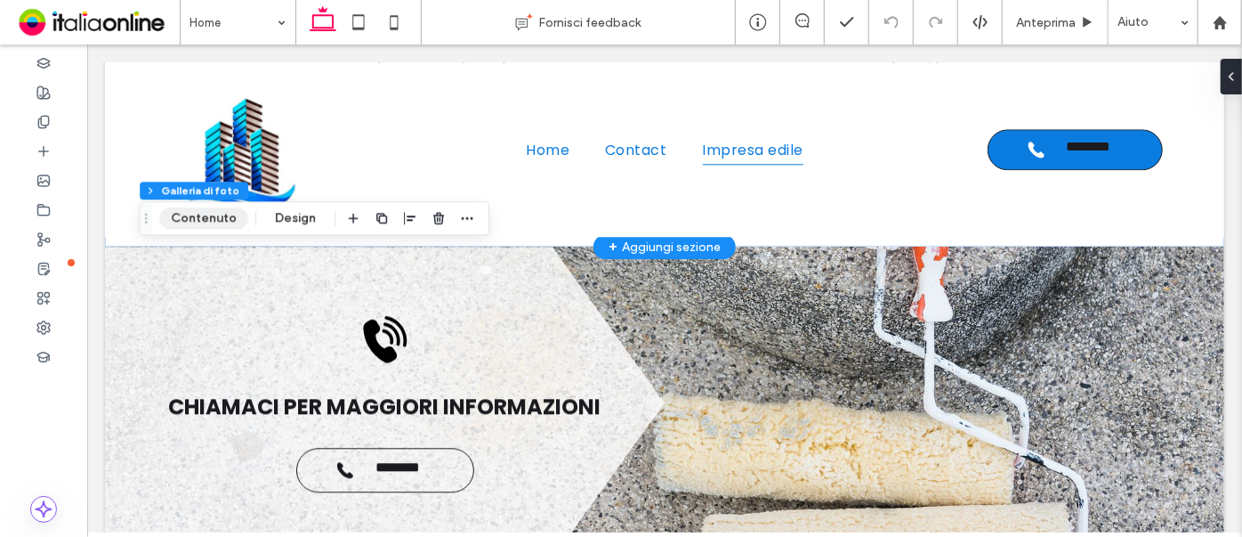
click at [206, 216] on button "Contenuto" at bounding box center [203, 217] width 89 height 21
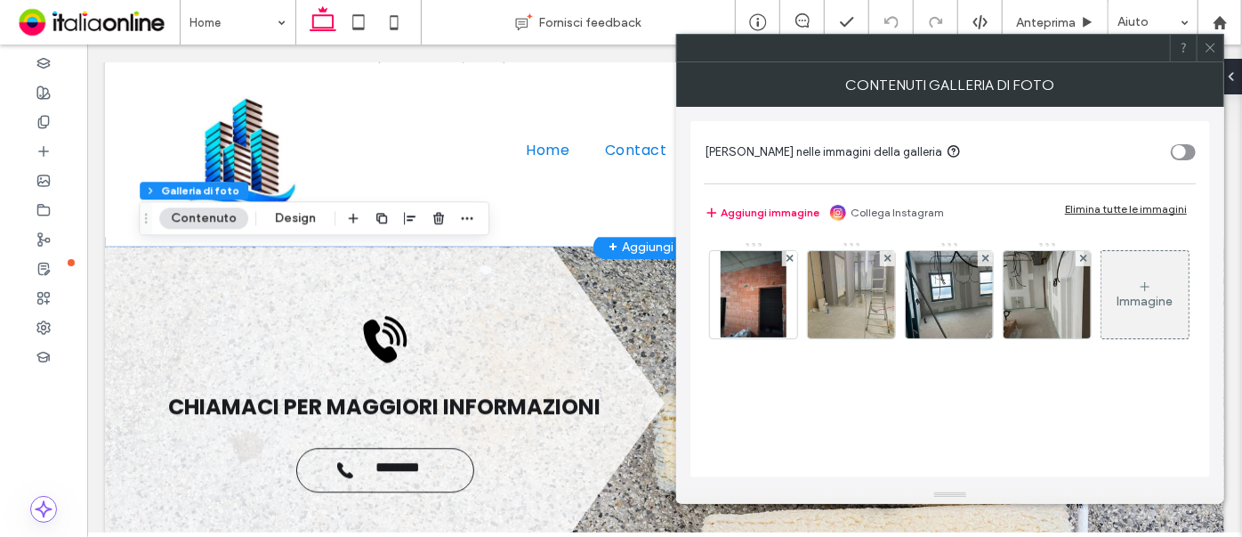
click at [1102, 336] on div "Immagine" at bounding box center [1145, 295] width 87 height 84
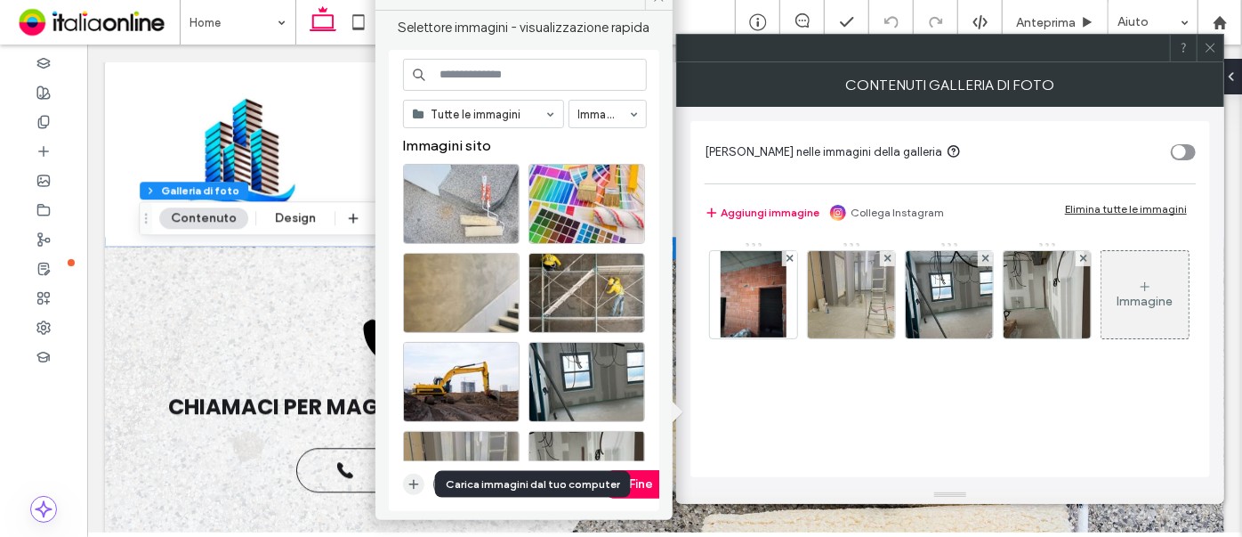
click at [411, 487] on icon "button" at bounding box center [414, 484] width 14 height 14
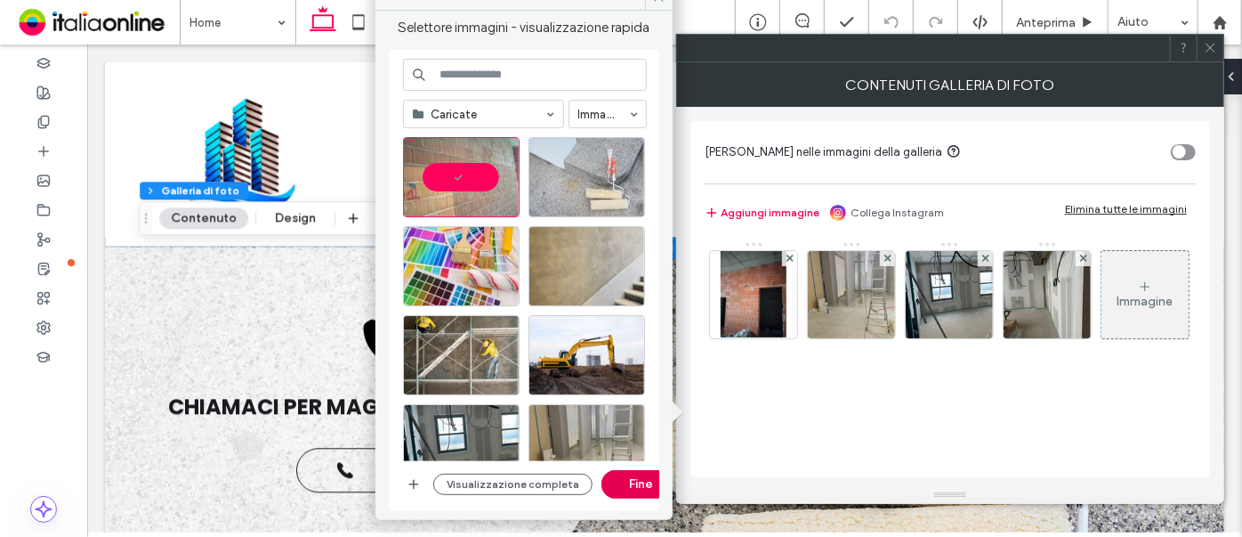
click at [632, 480] on button "Fine" at bounding box center [642, 484] width 80 height 28
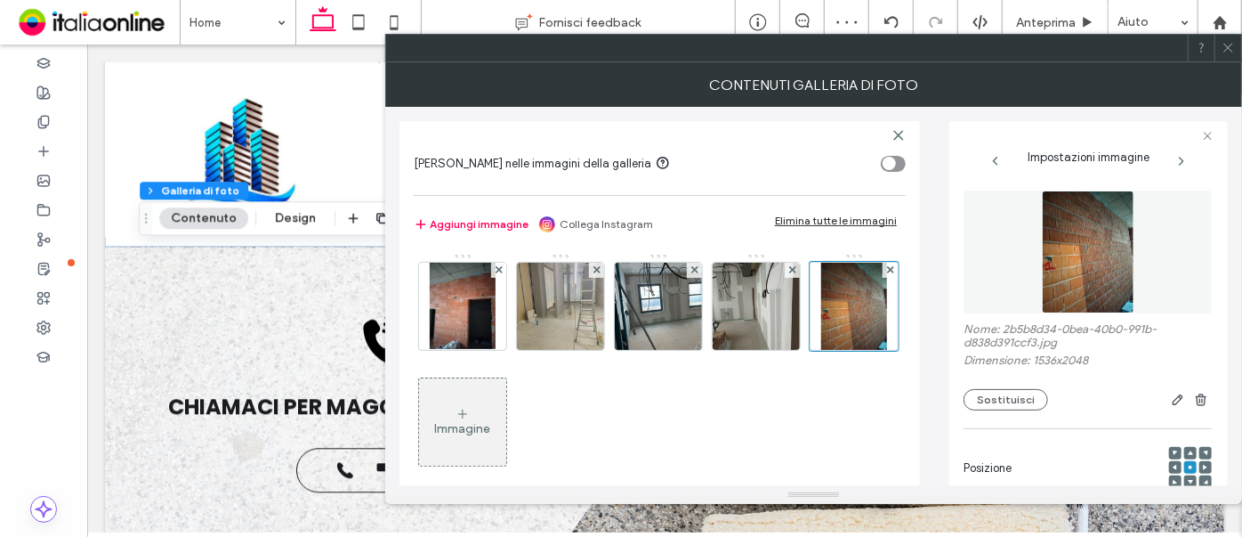
click at [491, 433] on div "Immagine" at bounding box center [463, 428] width 56 height 15
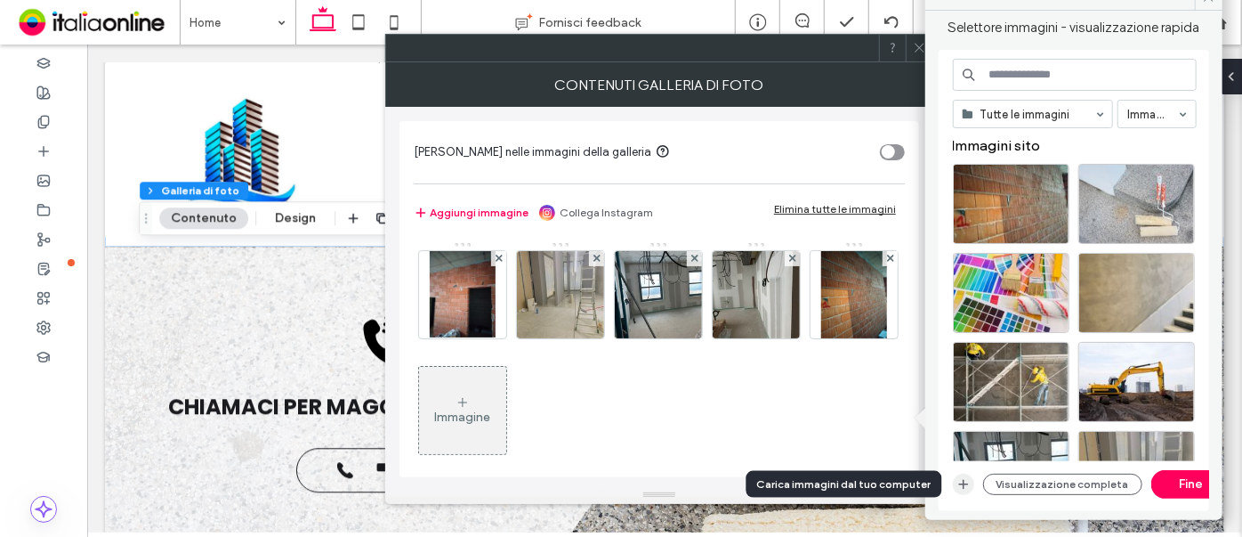
click at [958, 486] on icon "button" at bounding box center [964, 484] width 14 height 14
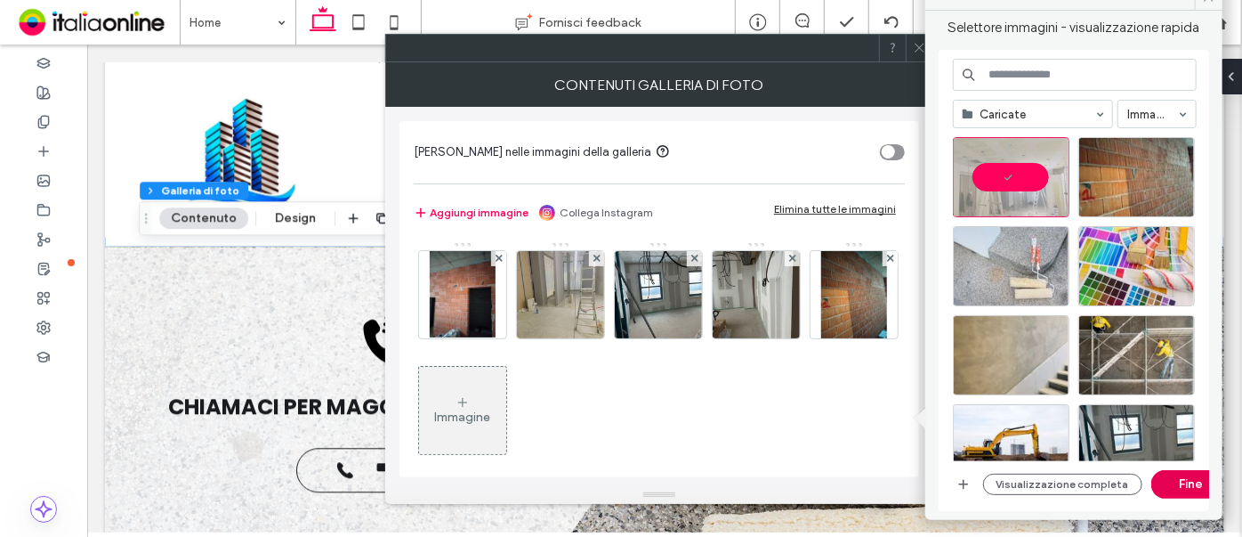
click at [1183, 476] on button "Fine" at bounding box center [1192, 484] width 80 height 28
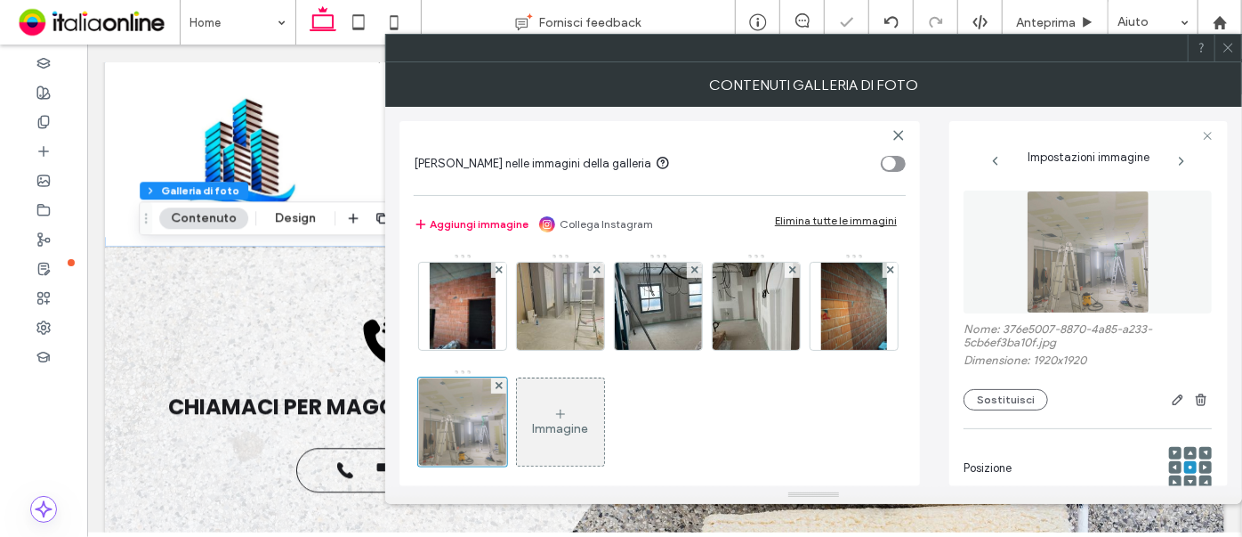
click at [604, 406] on div "Immagine" at bounding box center [560, 422] width 87 height 84
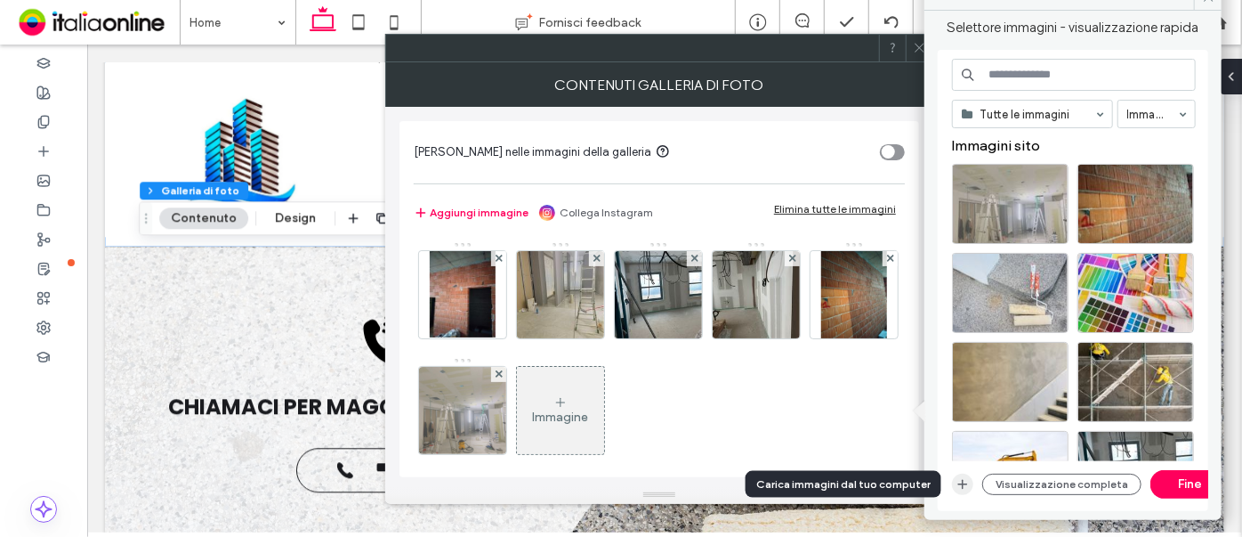
click at [961, 486] on icon "button" at bounding box center [963, 484] width 14 height 14
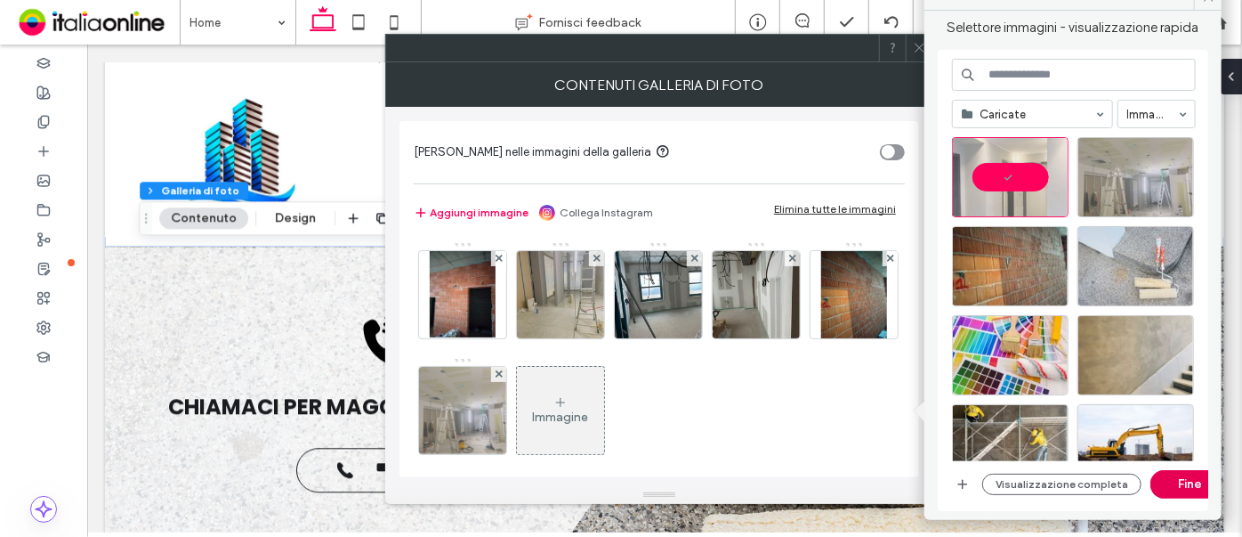
click at [1170, 486] on button "Fine" at bounding box center [1191, 484] width 80 height 28
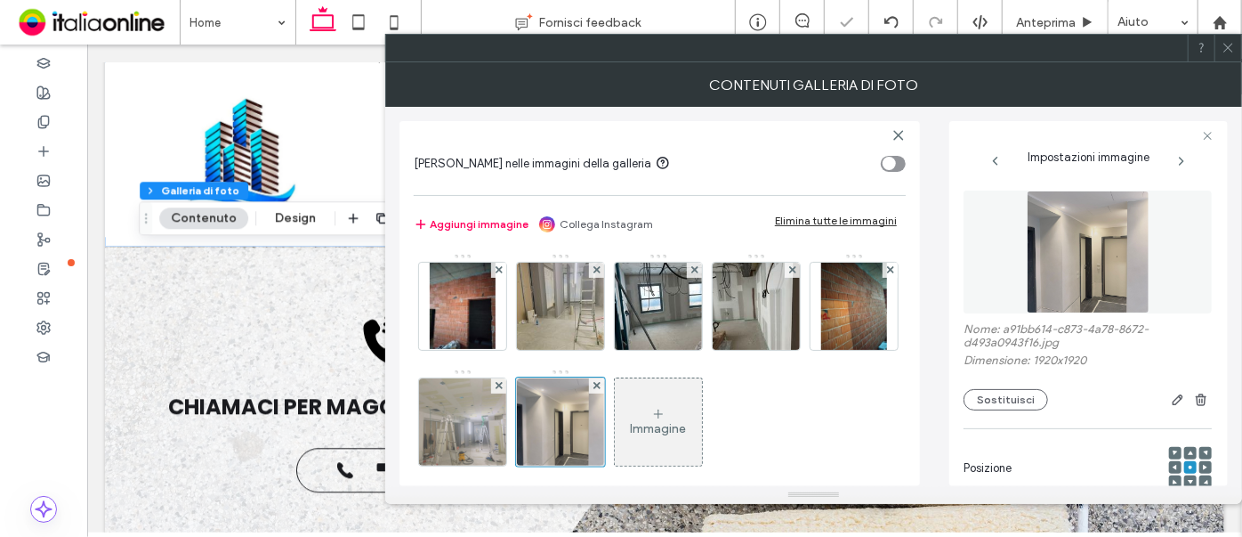
click at [702, 418] on div "Immagine" at bounding box center [658, 422] width 87 height 84
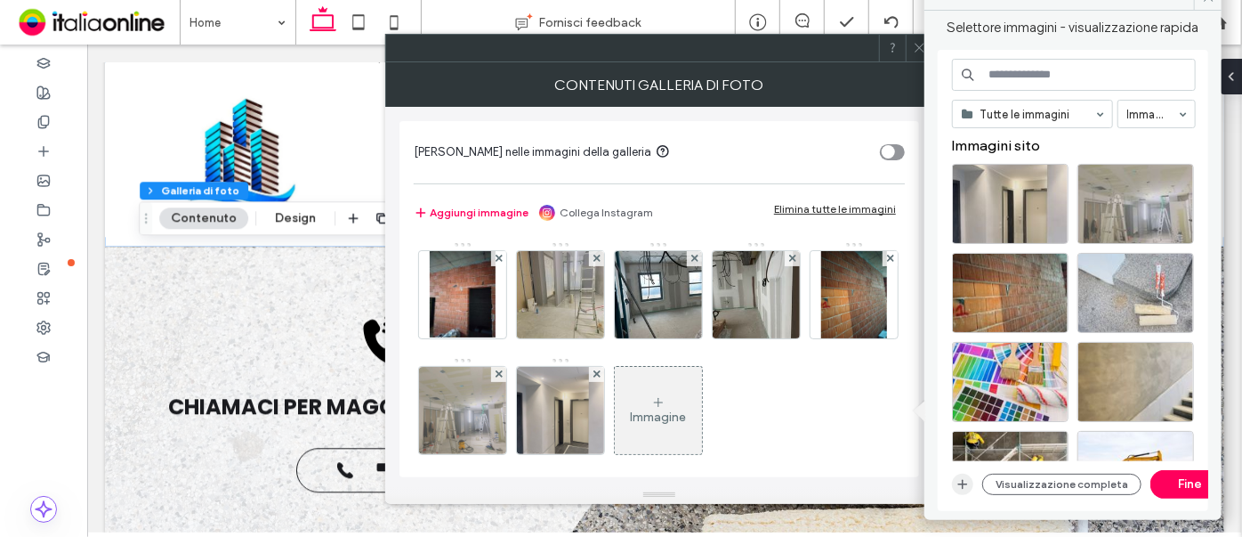
click at [958, 483] on use "button" at bounding box center [963, 485] width 10 height 10
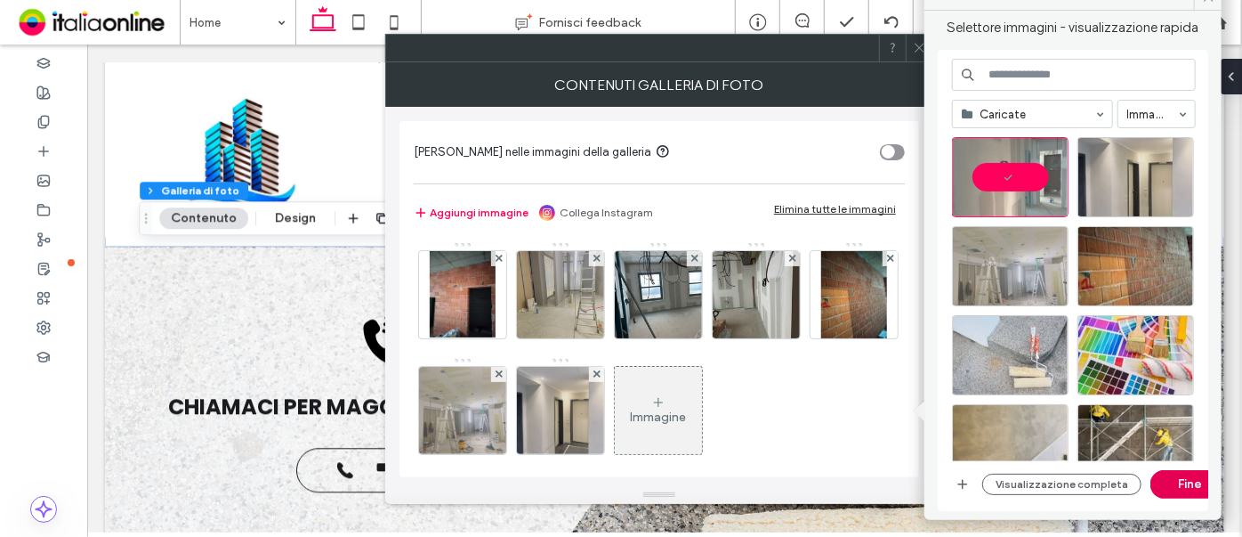
click at [1169, 486] on button "Fine" at bounding box center [1191, 484] width 80 height 28
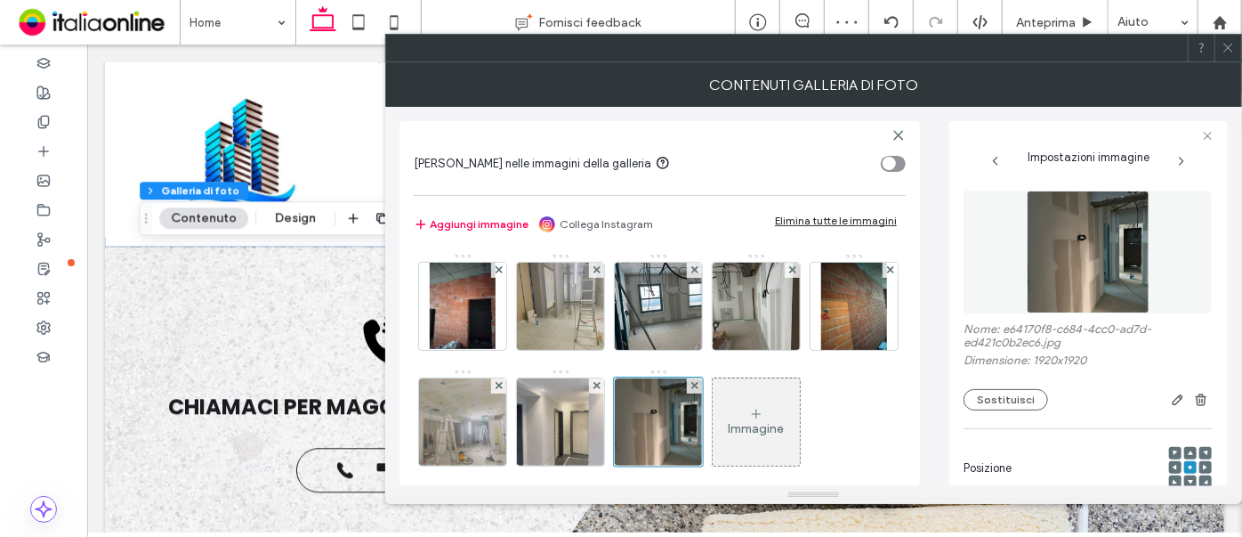
click at [1226, 53] on icon at bounding box center [1228, 47] width 13 height 13
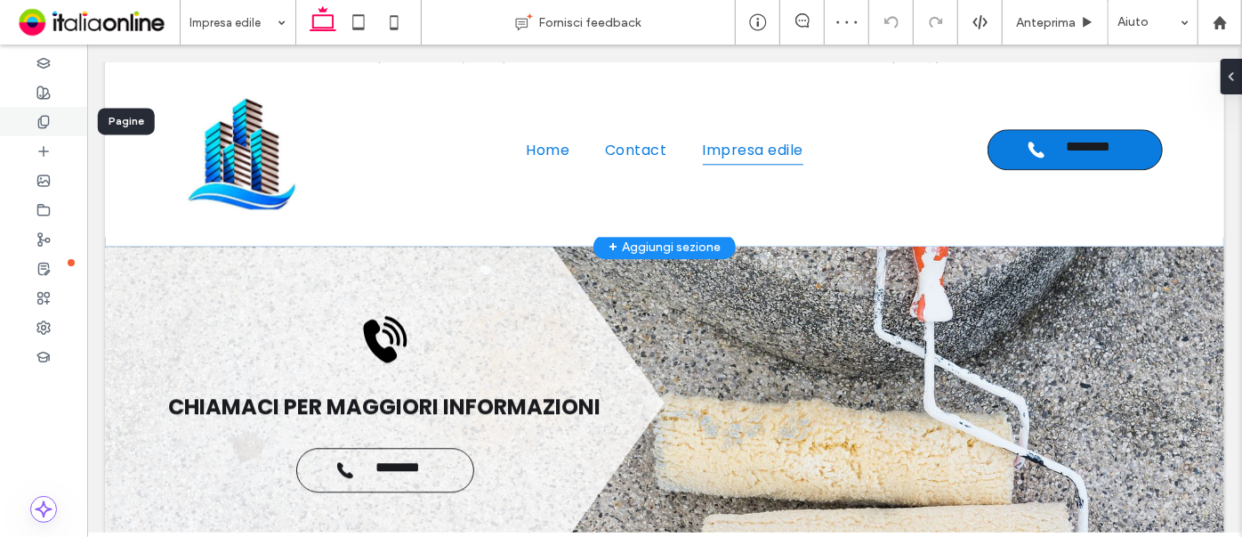
click at [45, 117] on icon at bounding box center [43, 122] width 14 height 14
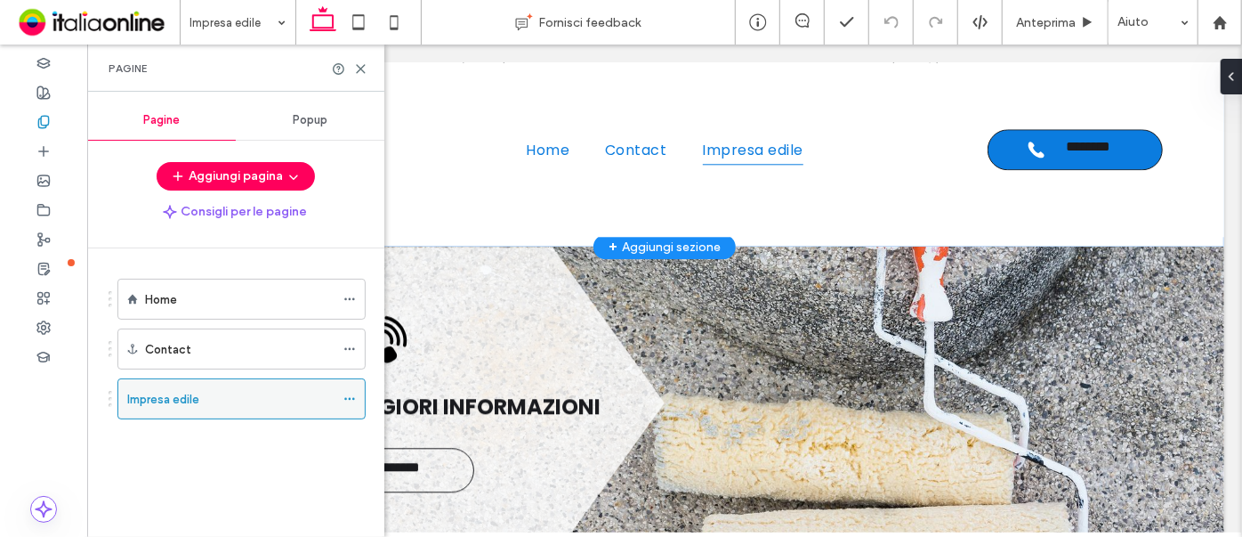
click at [349, 392] on icon at bounding box center [350, 398] width 12 height 12
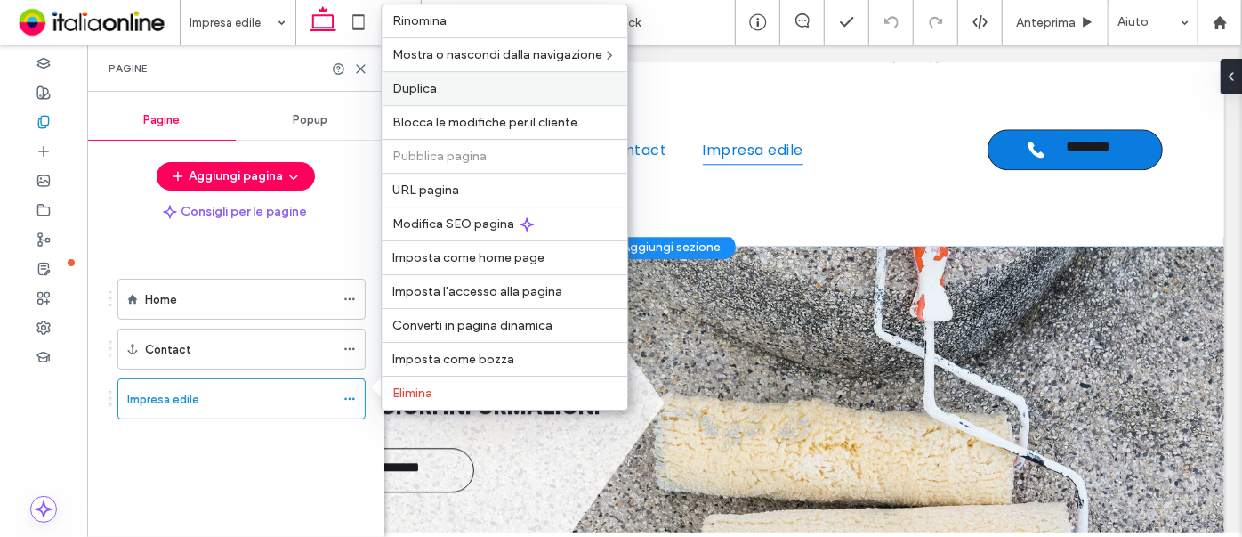
click at [441, 96] on label "Duplica" at bounding box center [504, 88] width 224 height 15
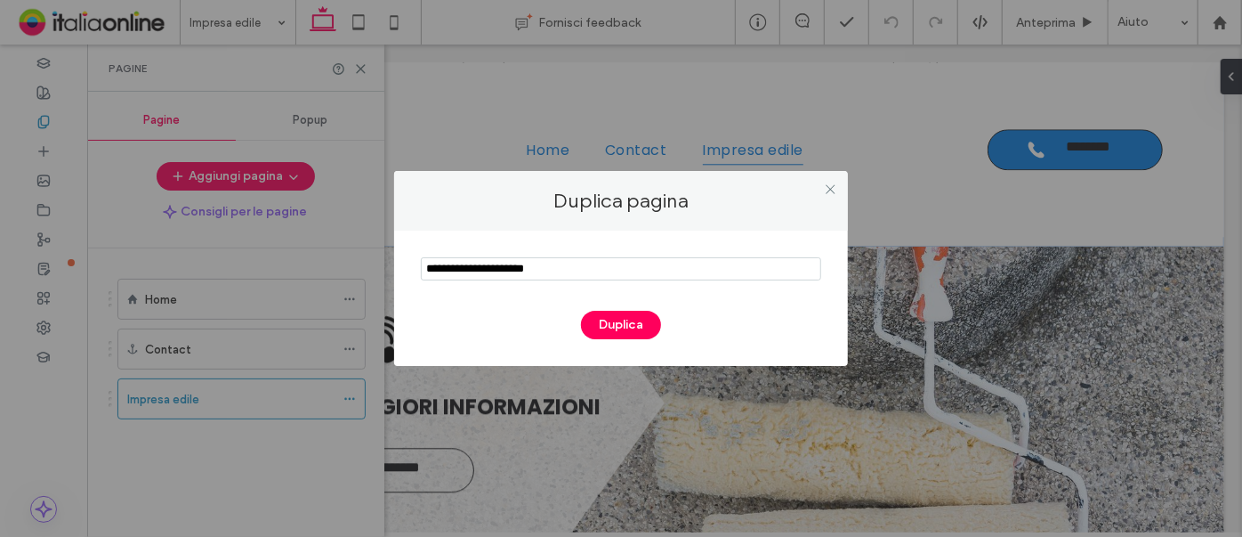
drag, startPoint x: 534, startPoint y: 263, endPoint x: 400, endPoint y: 213, distance: 142.5
click at [401, 221] on div "Duplica pagina Duplica" at bounding box center [621, 268] width 454 height 195
type input "**********"
click at [617, 336] on button "Duplica" at bounding box center [621, 325] width 80 height 28
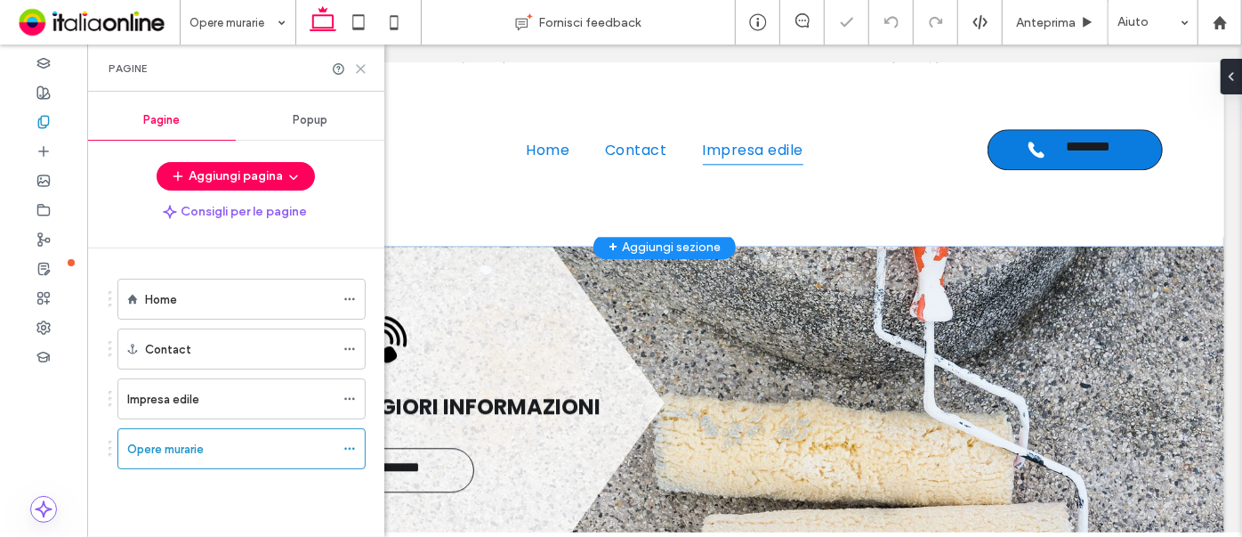
click at [358, 73] on icon at bounding box center [360, 68] width 13 height 13
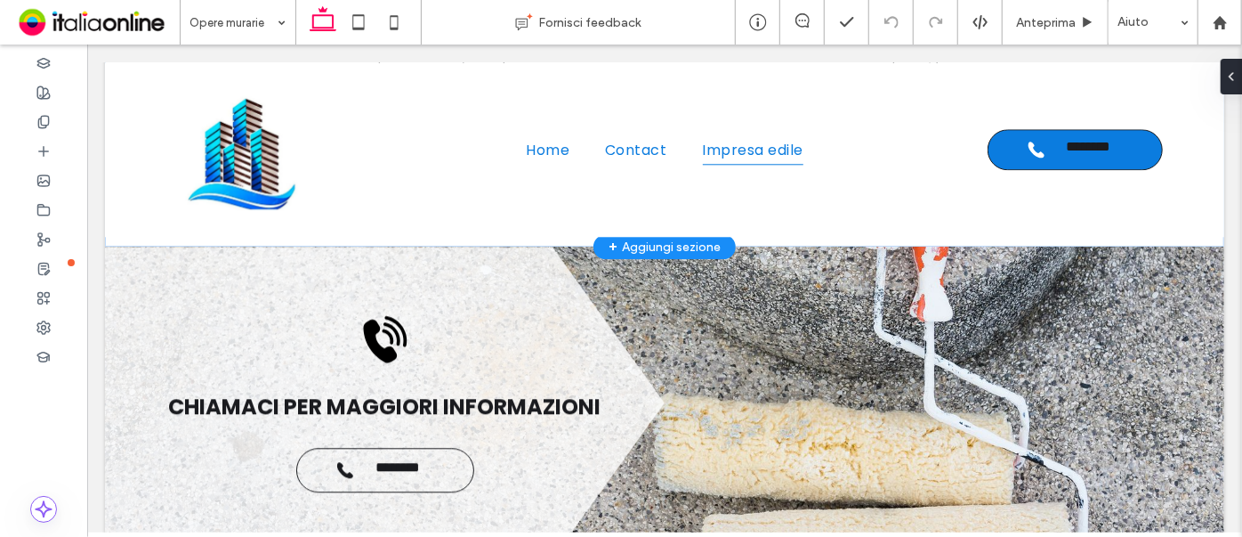
type input "*******"
type input "**"
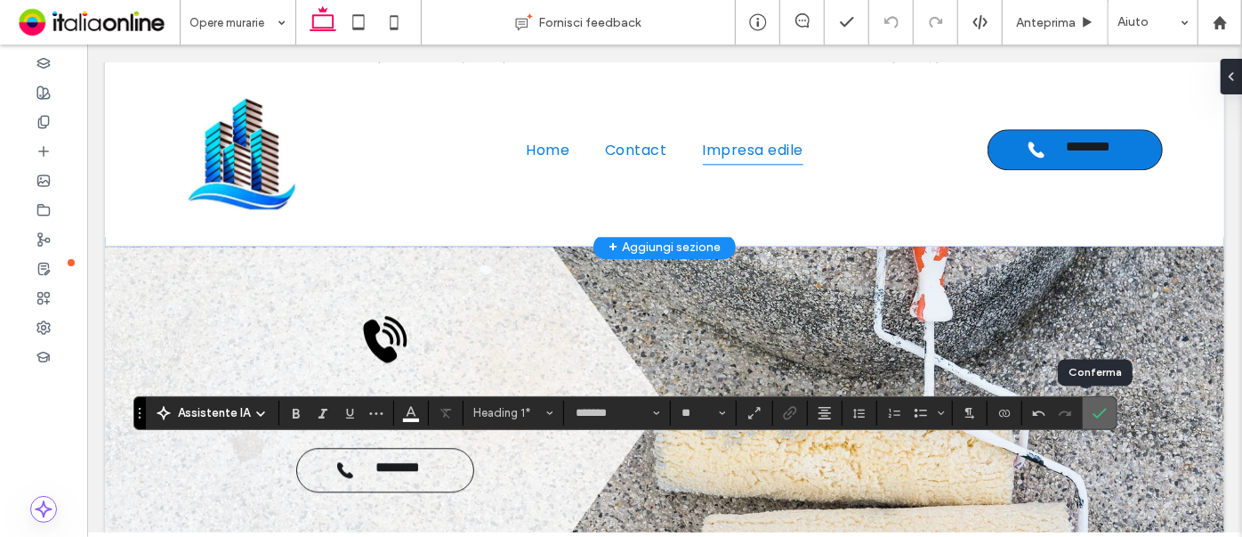
click at [1094, 406] on icon "Conferma" at bounding box center [1100, 413] width 14 height 14
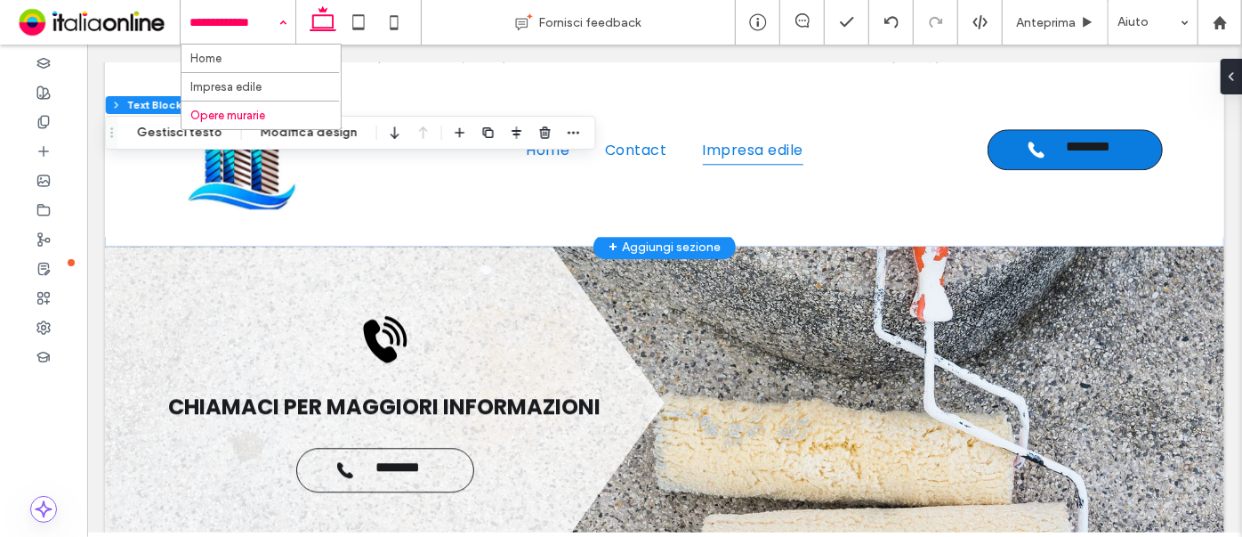
click at [247, 22] on input at bounding box center [234, 22] width 88 height 44
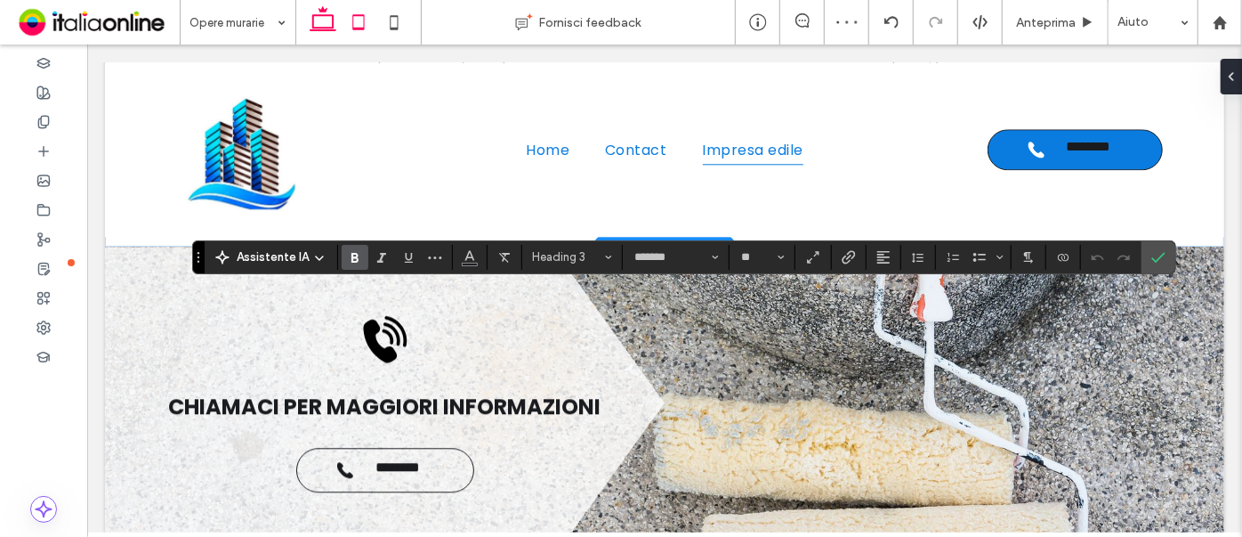
type input "**"
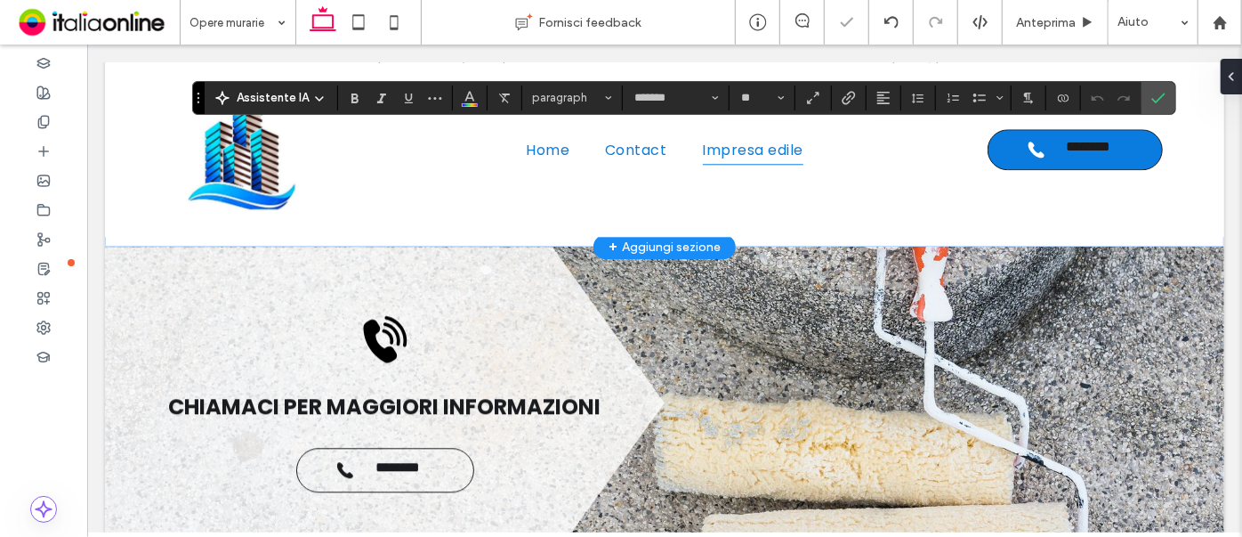
type input "*******"
type input "**"
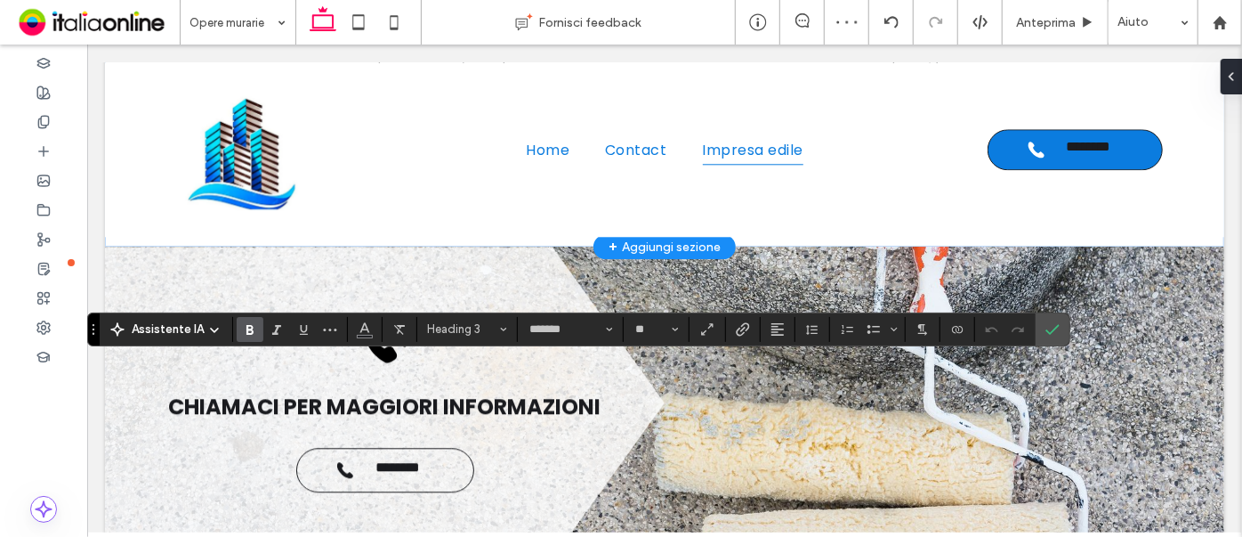
type input "**"
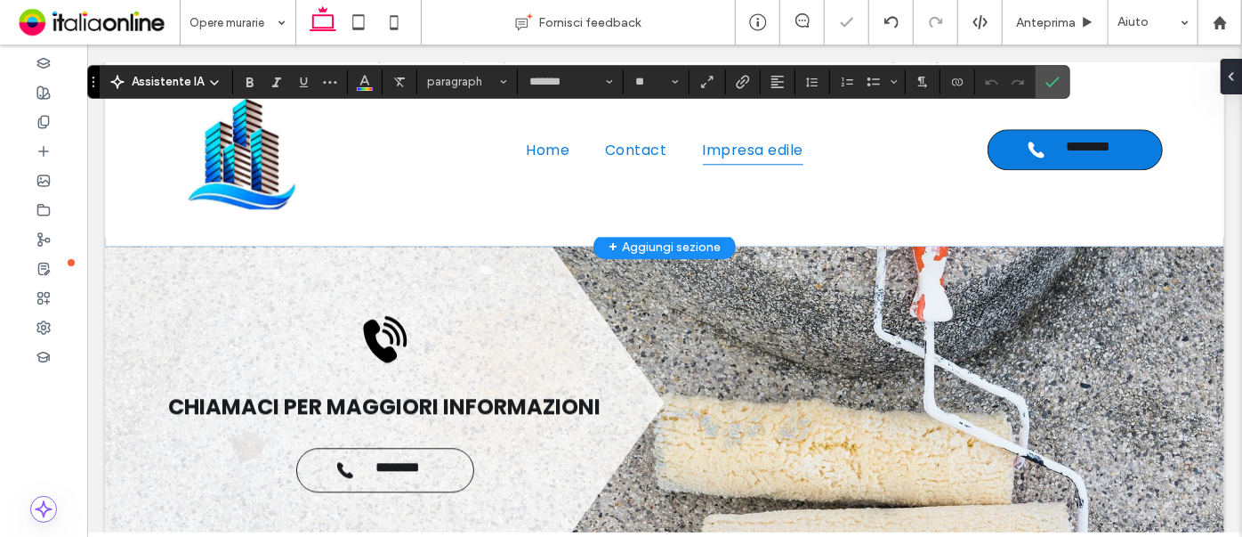
scroll to position [352, 0]
click at [1049, 87] on icon "Conferma" at bounding box center [1053, 82] width 14 height 14
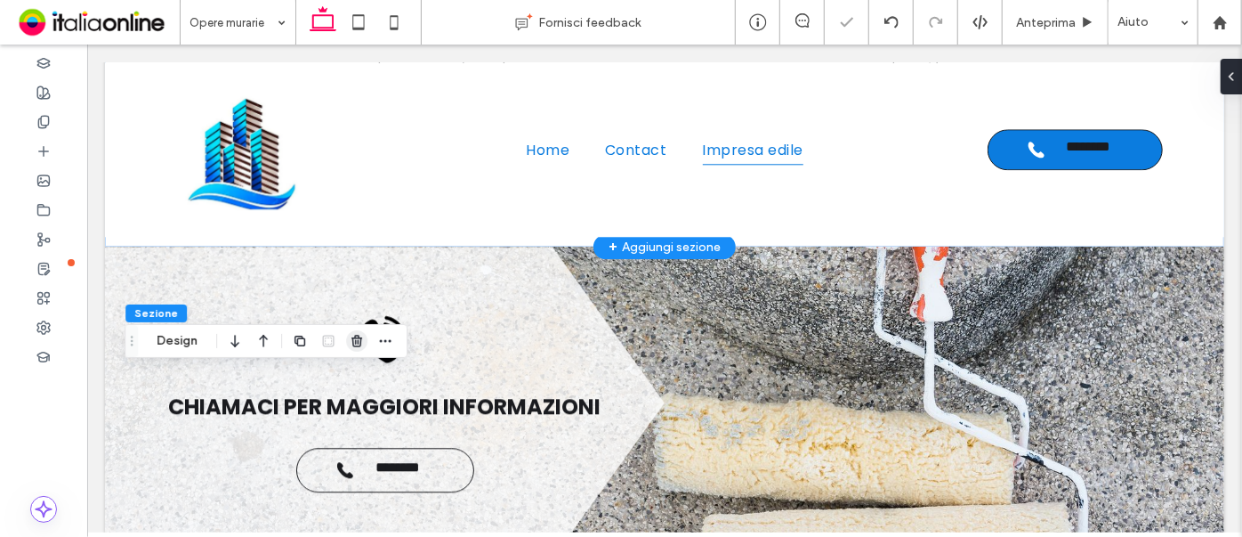
click at [356, 340] on use "button" at bounding box center [357, 341] width 11 height 12
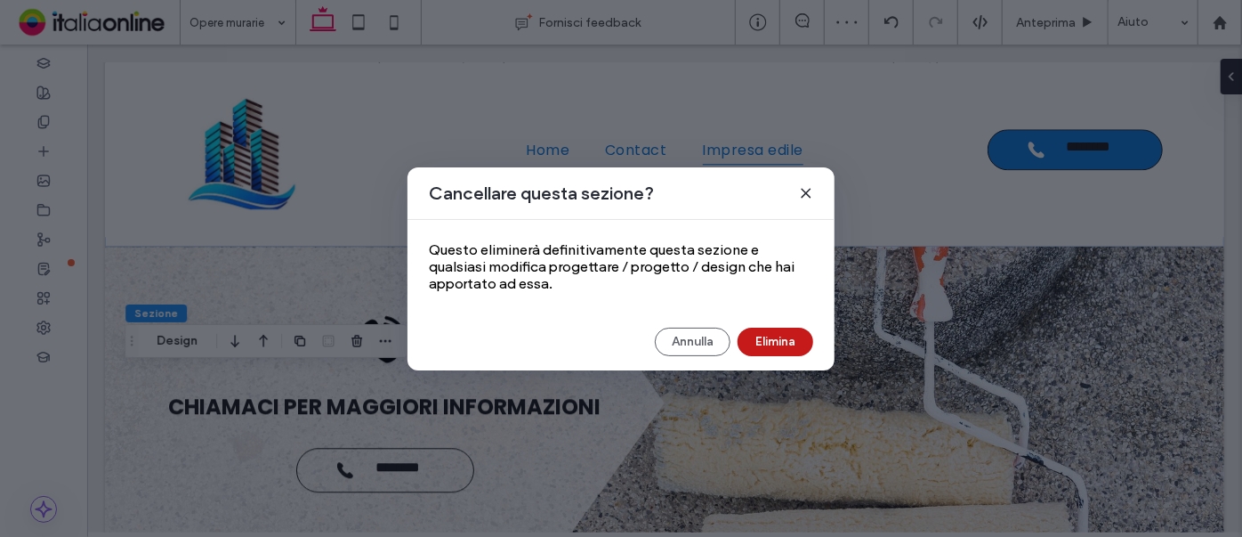
click at [796, 352] on button "Elimina" at bounding box center [776, 341] width 76 height 28
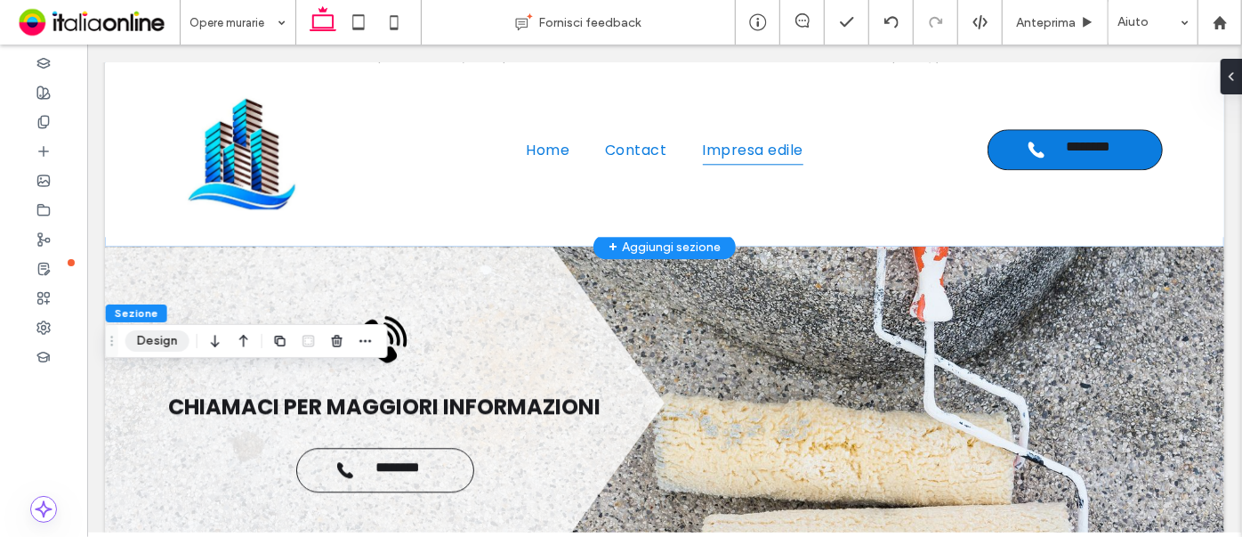
click at [166, 345] on button "Design" at bounding box center [157, 340] width 64 height 21
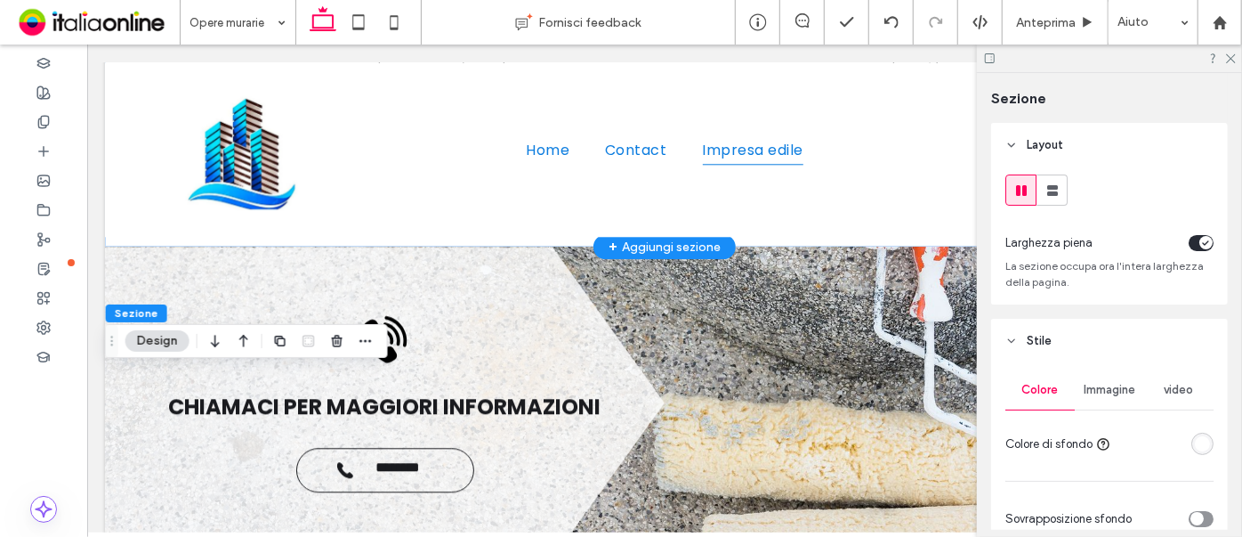
click at [1118, 390] on span "Immagine" at bounding box center [1110, 390] width 52 height 14
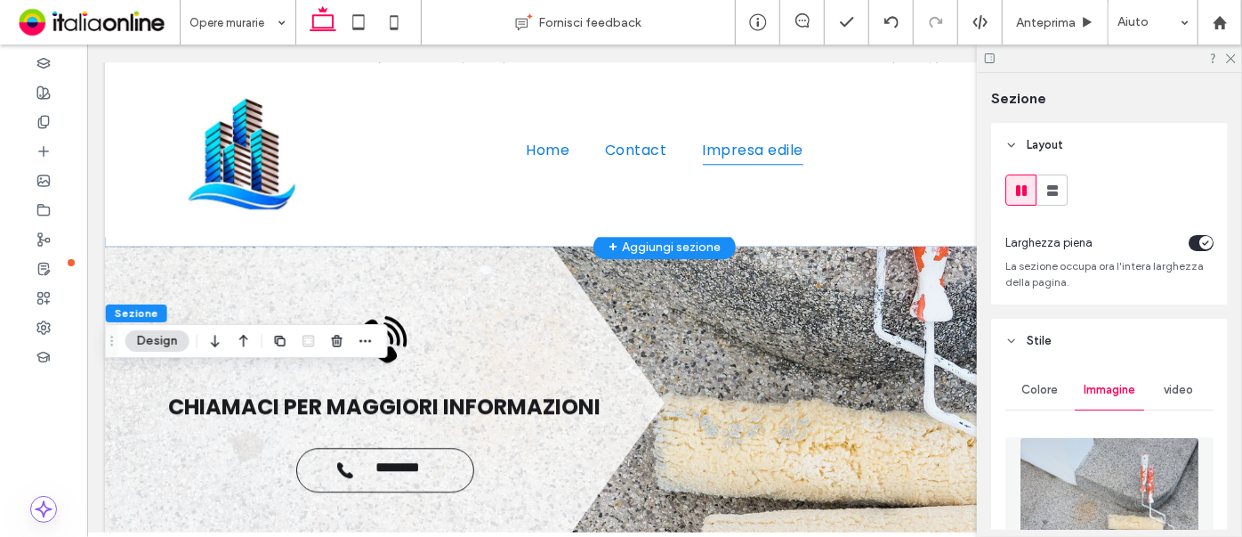
click at [1120, 473] on img at bounding box center [1110, 497] width 181 height 121
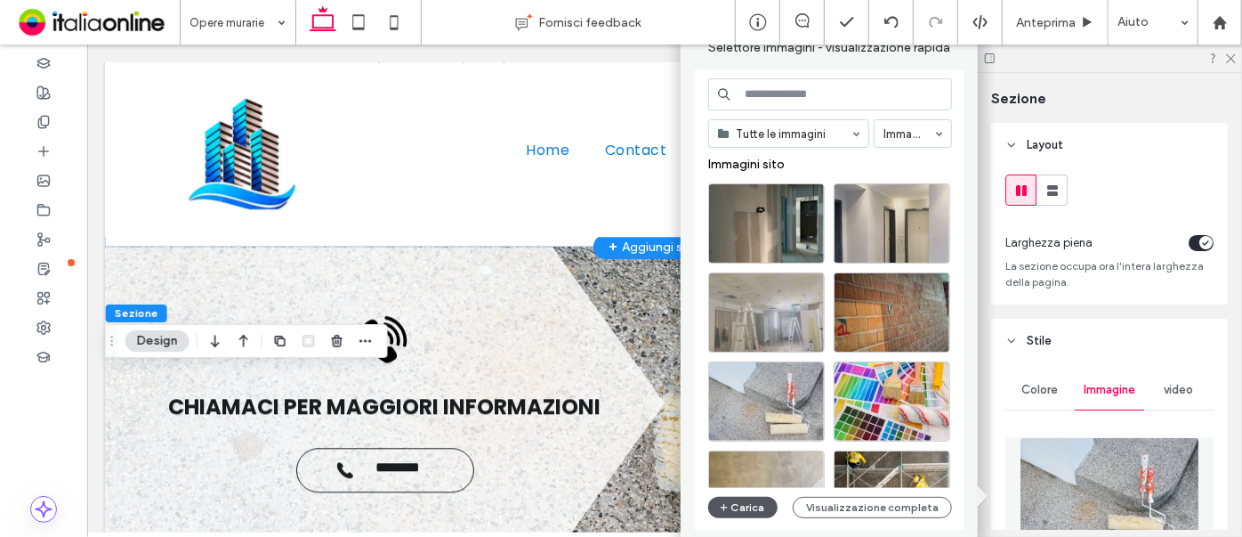
click at [748, 511] on button "Carica" at bounding box center [742, 507] width 69 height 21
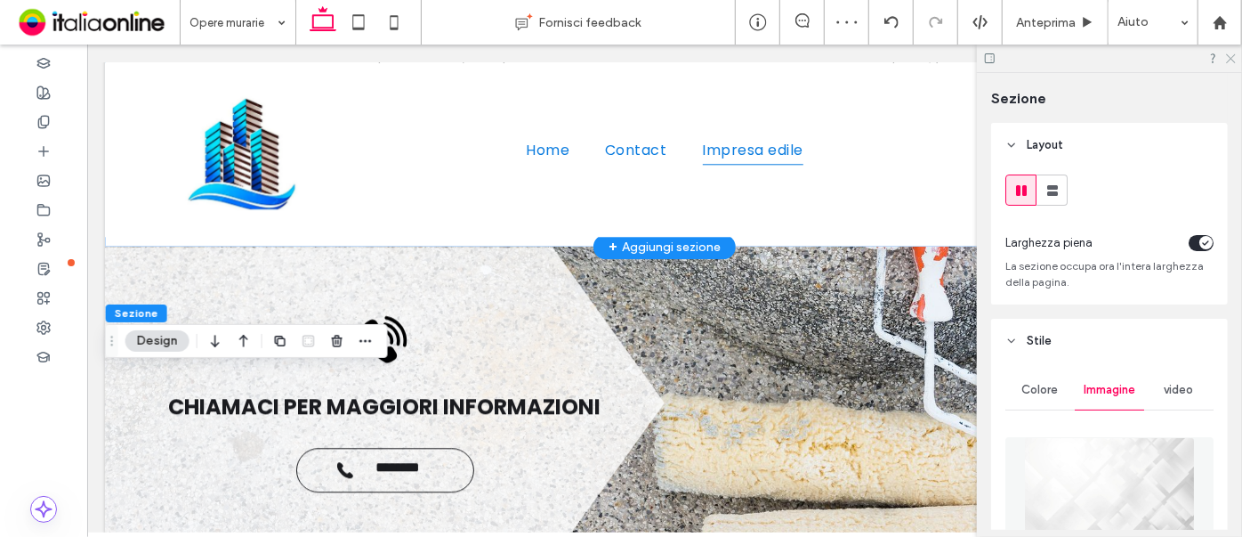
click at [1232, 61] on icon at bounding box center [1231, 58] width 12 height 12
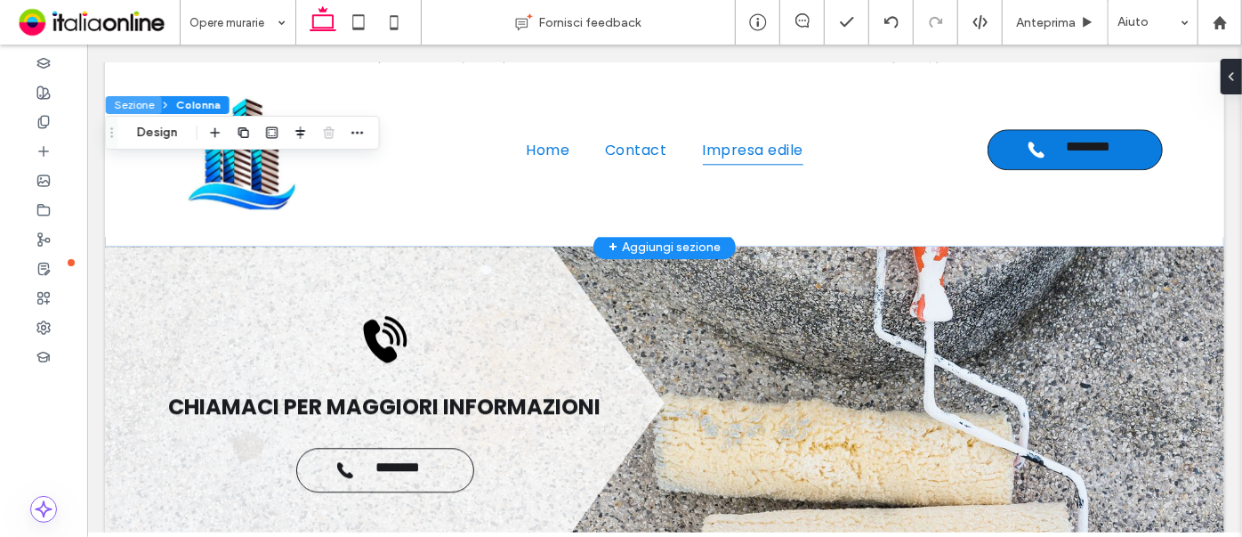
click at [144, 101] on button "Sezione" at bounding box center [134, 105] width 56 height 18
click at [140, 106] on button "Sezione" at bounding box center [134, 105] width 56 height 18
click at [166, 133] on button "Design" at bounding box center [157, 132] width 64 height 21
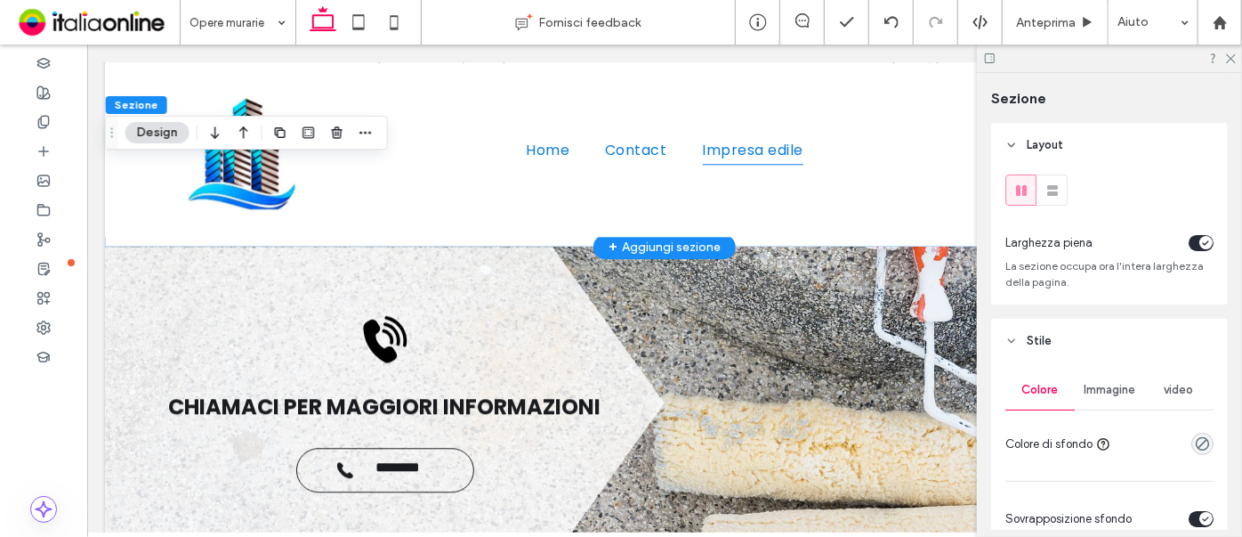
click at [1103, 381] on div "Immagine" at bounding box center [1109, 389] width 69 height 39
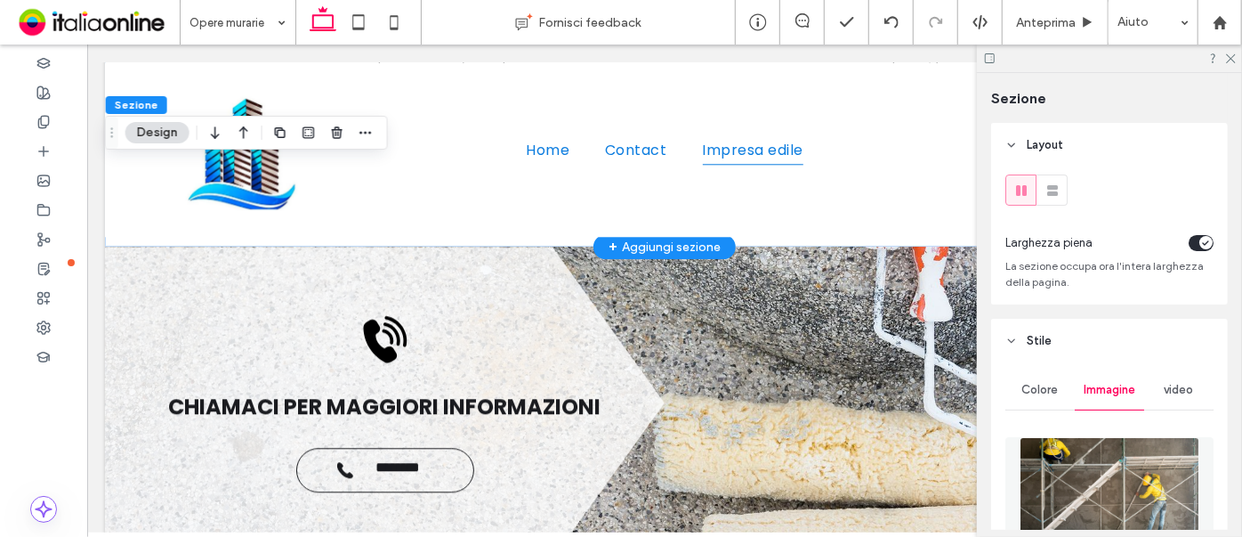
scroll to position [242, 0]
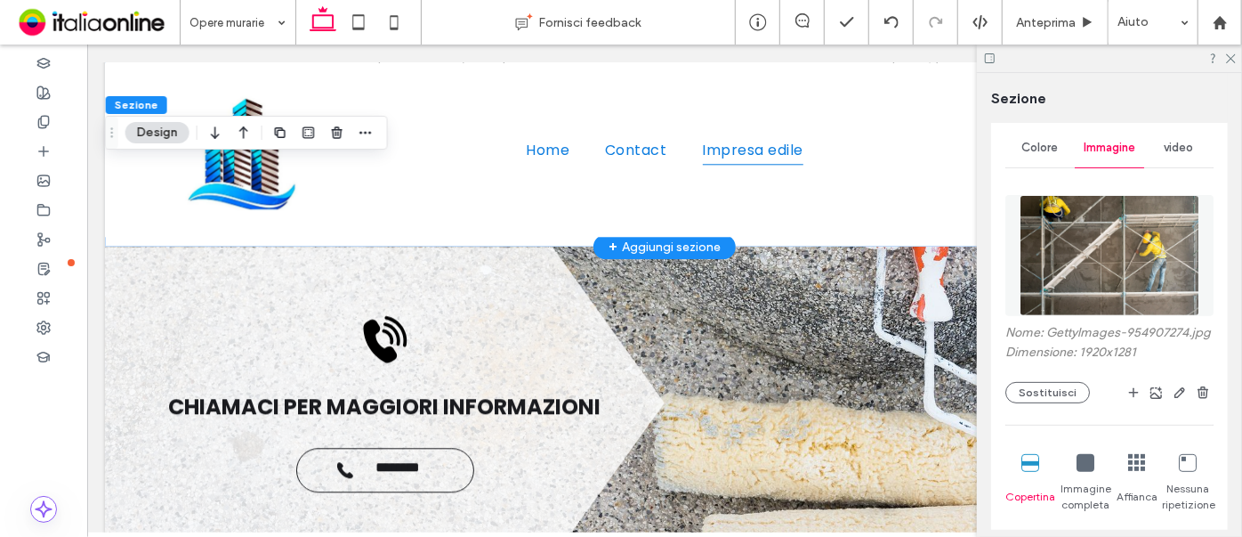
click at [1123, 267] on img at bounding box center [1110, 255] width 181 height 121
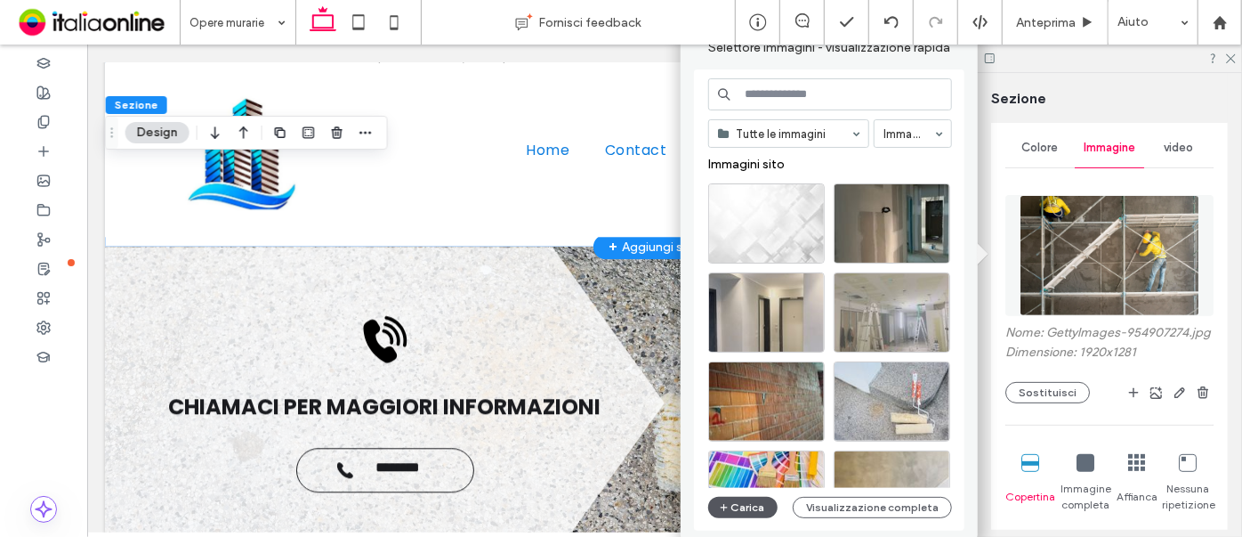
click at [745, 505] on button "Carica" at bounding box center [742, 507] width 69 height 21
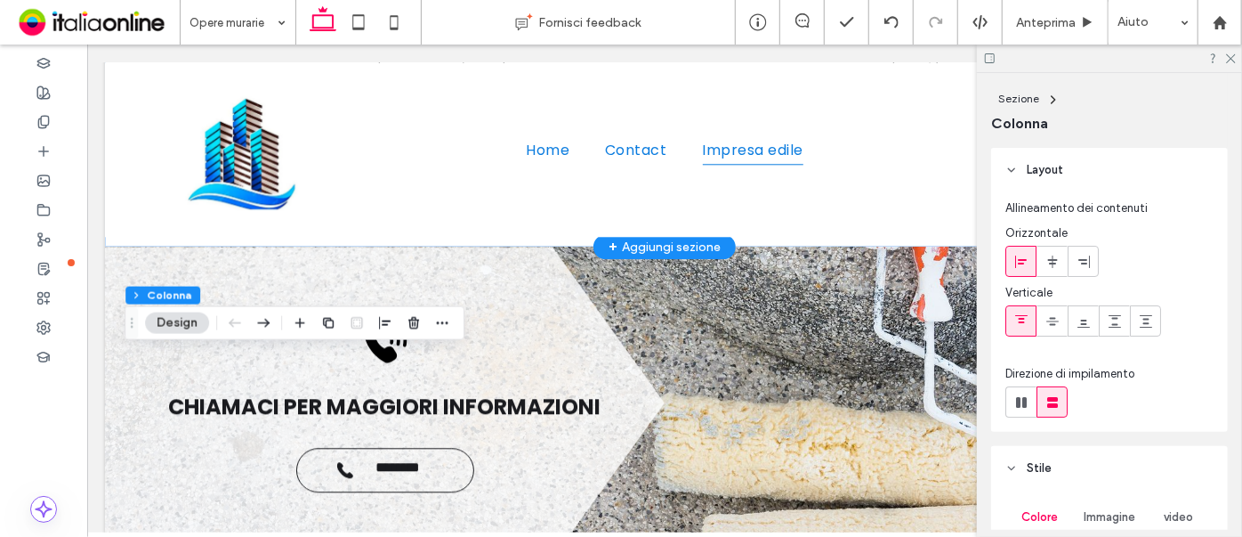
click at [161, 328] on button "Design" at bounding box center [177, 322] width 64 height 21
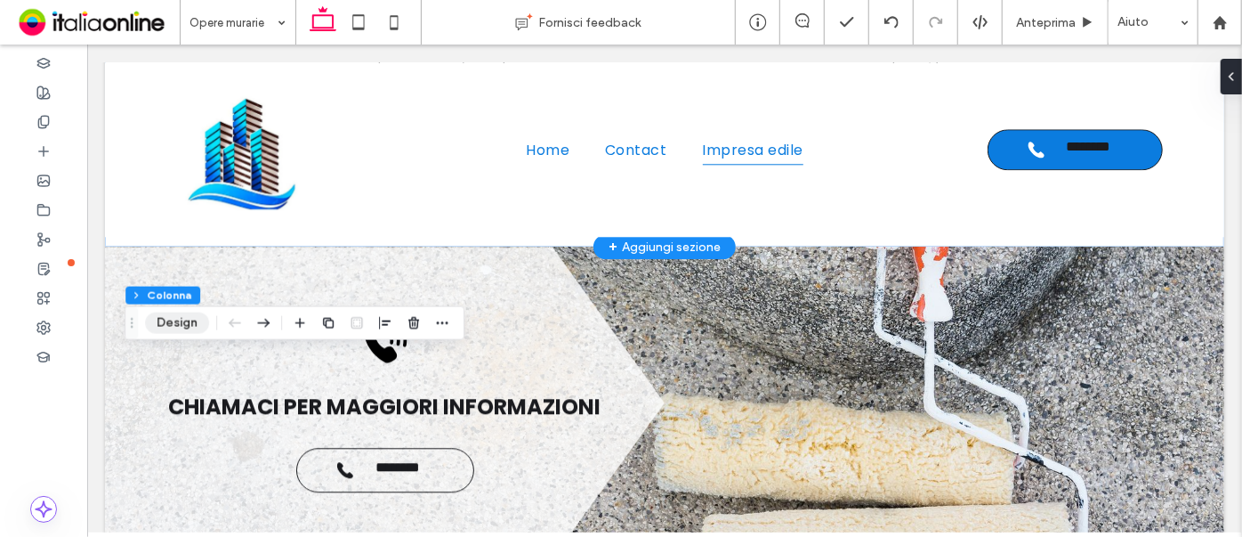
click at [166, 319] on button "Design" at bounding box center [177, 322] width 64 height 21
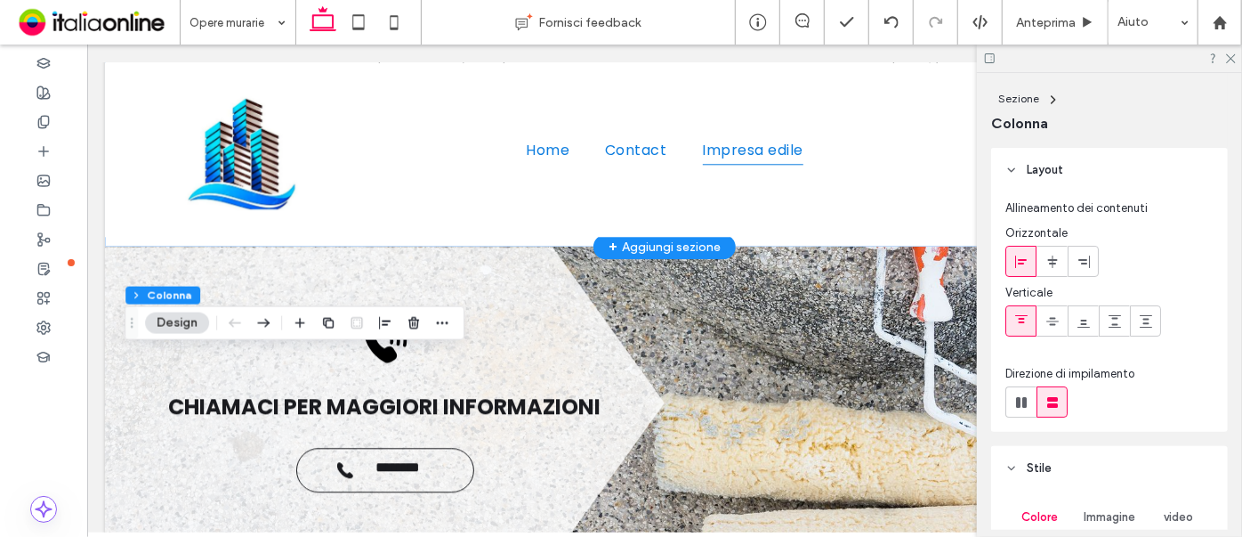
scroll to position [161, 0]
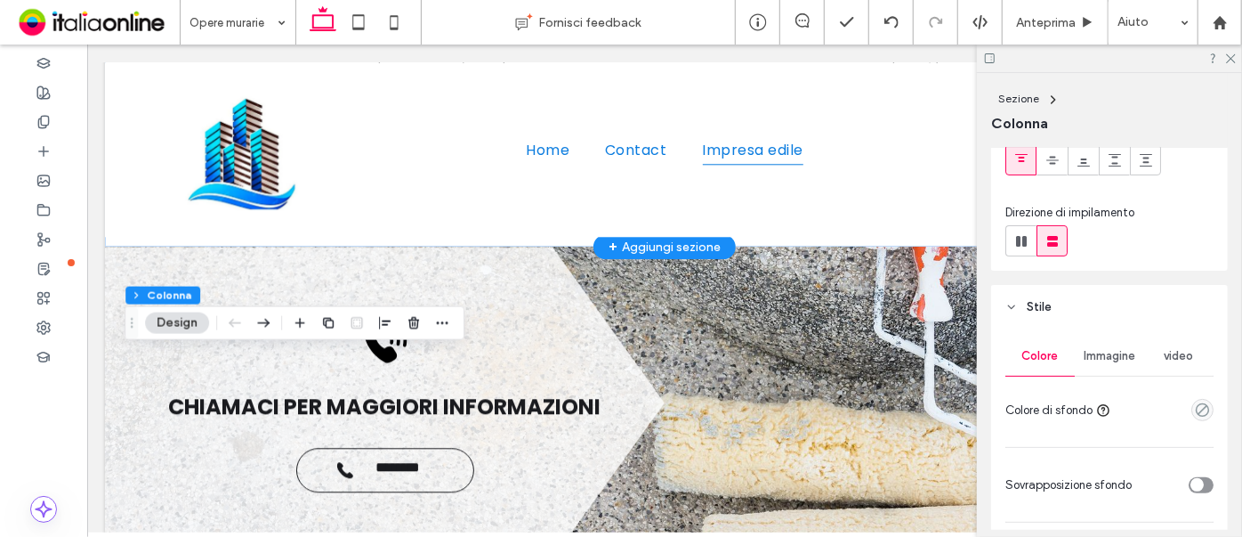
click at [1093, 353] on span "Immagine" at bounding box center [1110, 356] width 52 height 14
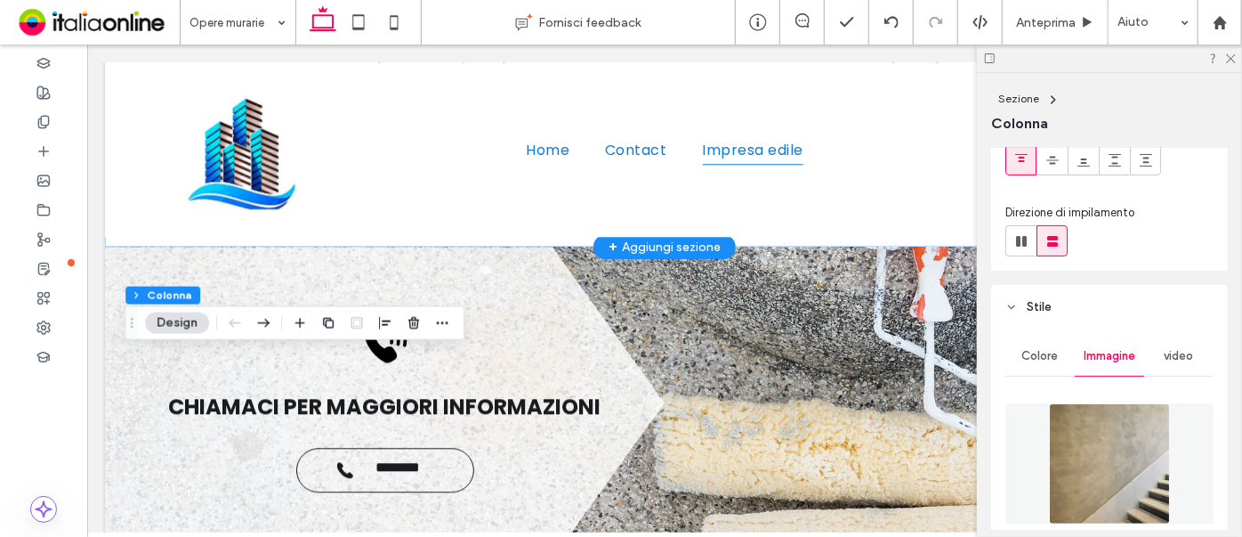
click at [1108, 414] on img at bounding box center [1109, 463] width 121 height 121
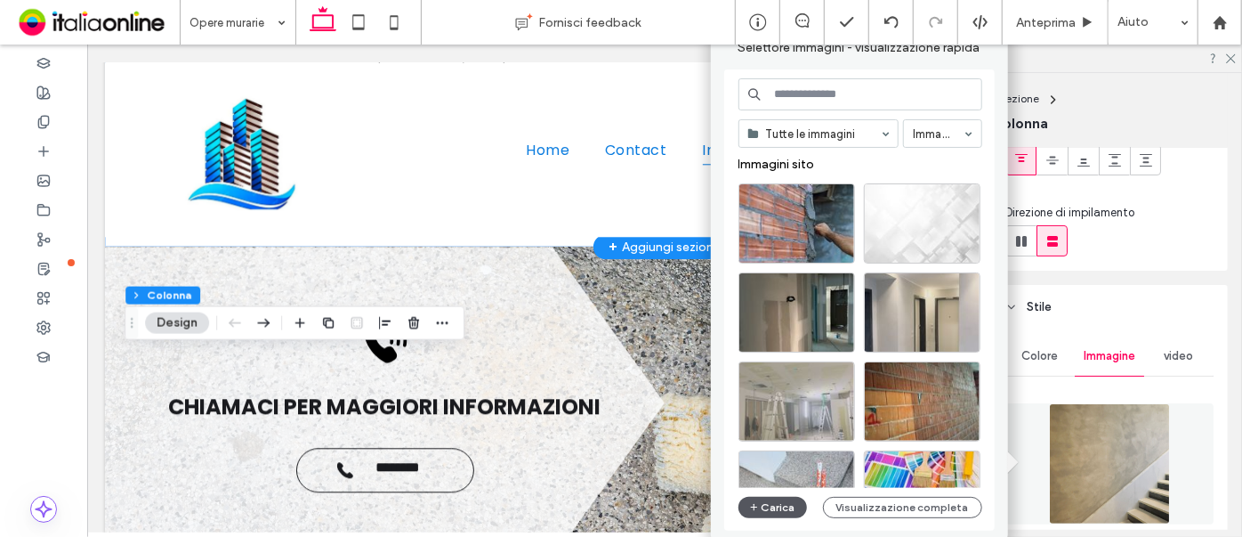
click at [793, 513] on button "Carica" at bounding box center [773, 507] width 69 height 21
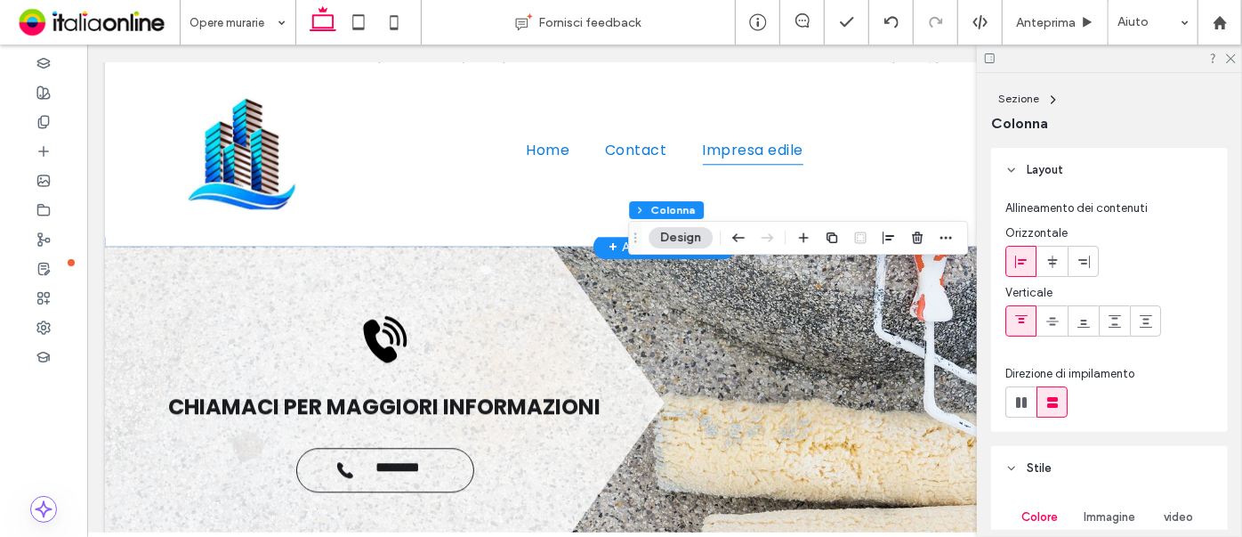
click at [680, 232] on button "Design" at bounding box center [681, 237] width 64 height 21
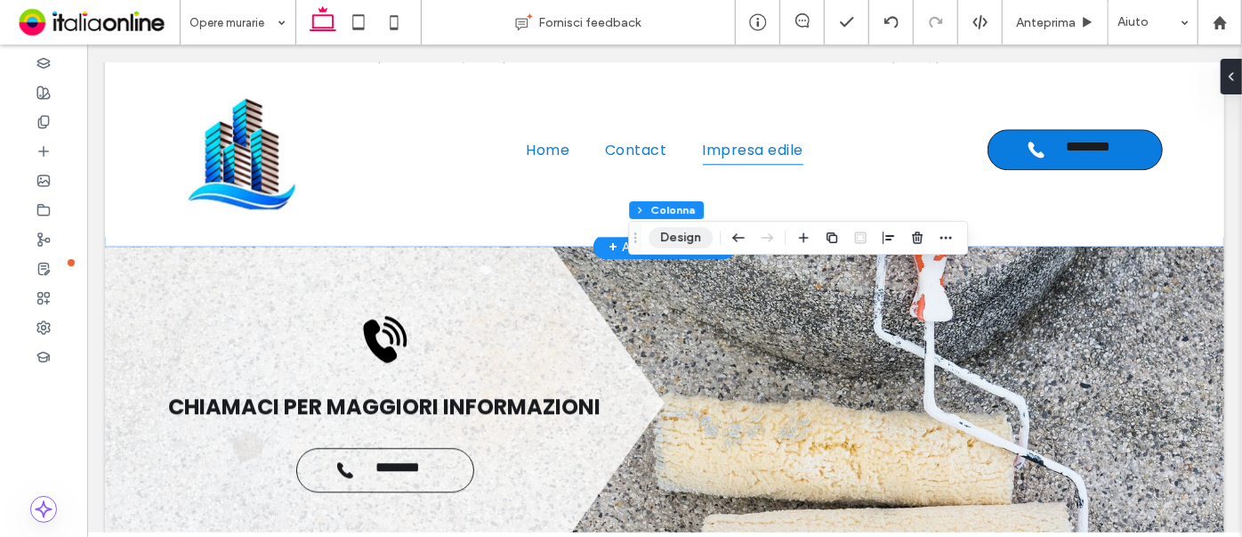
click at [678, 238] on button "Design" at bounding box center [681, 237] width 64 height 21
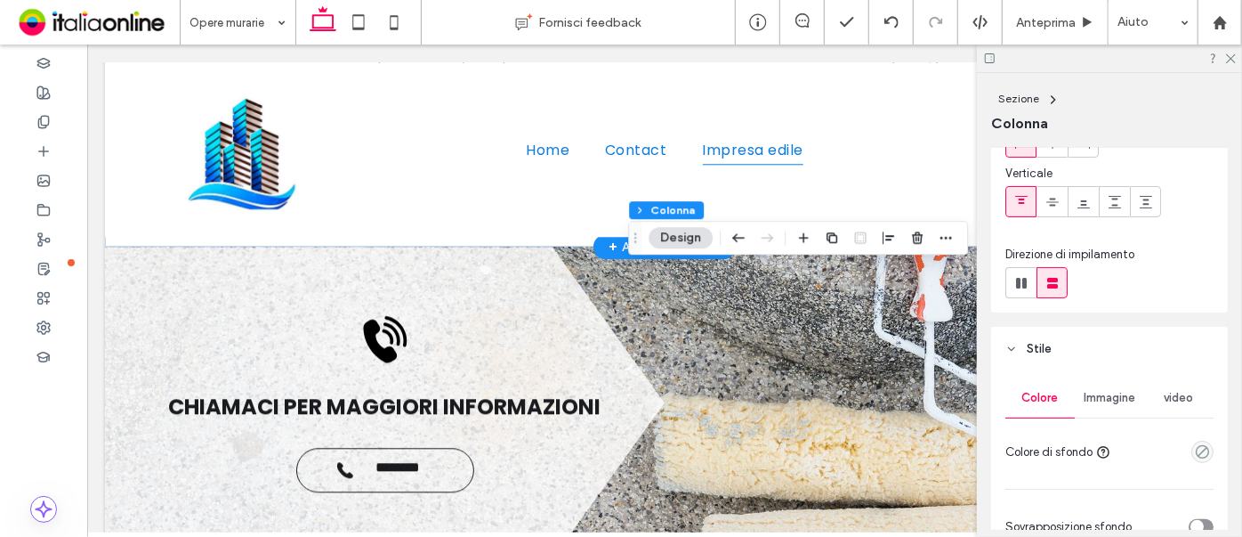
scroll to position [242, 0]
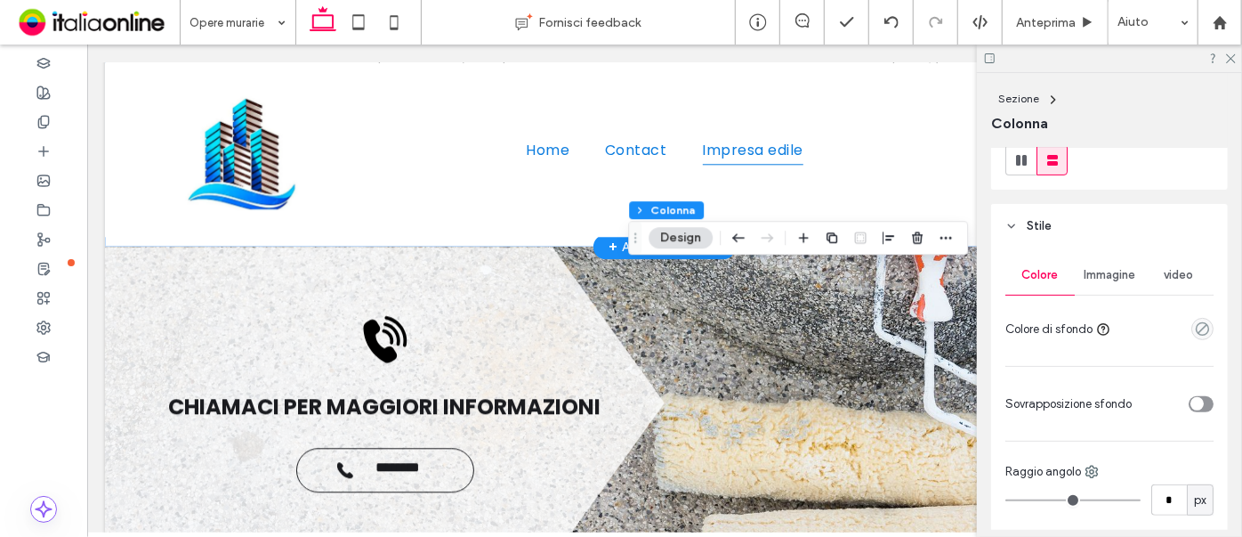
click at [1119, 270] on span "Immagine" at bounding box center [1110, 275] width 52 height 14
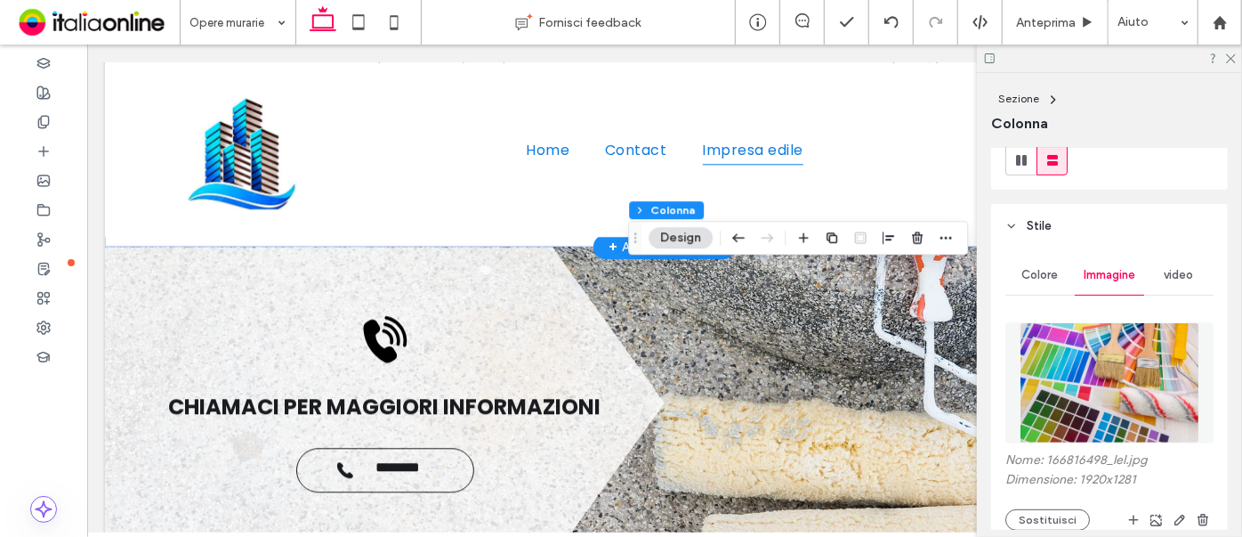
click at [1115, 334] on img at bounding box center [1110, 382] width 181 height 121
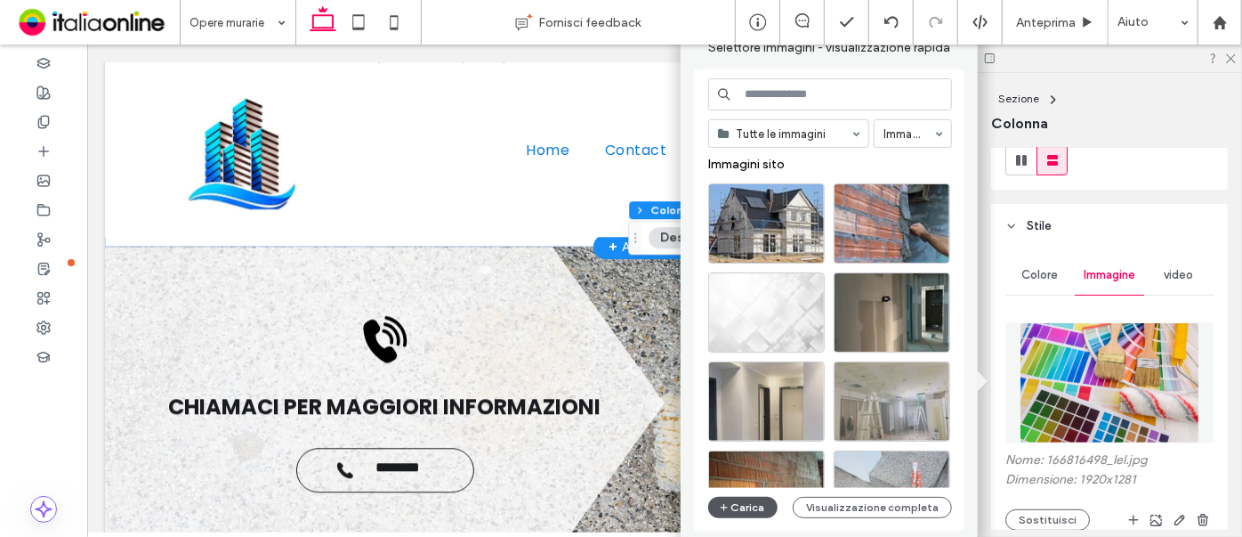
click at [740, 506] on button "Carica" at bounding box center [742, 507] width 69 height 21
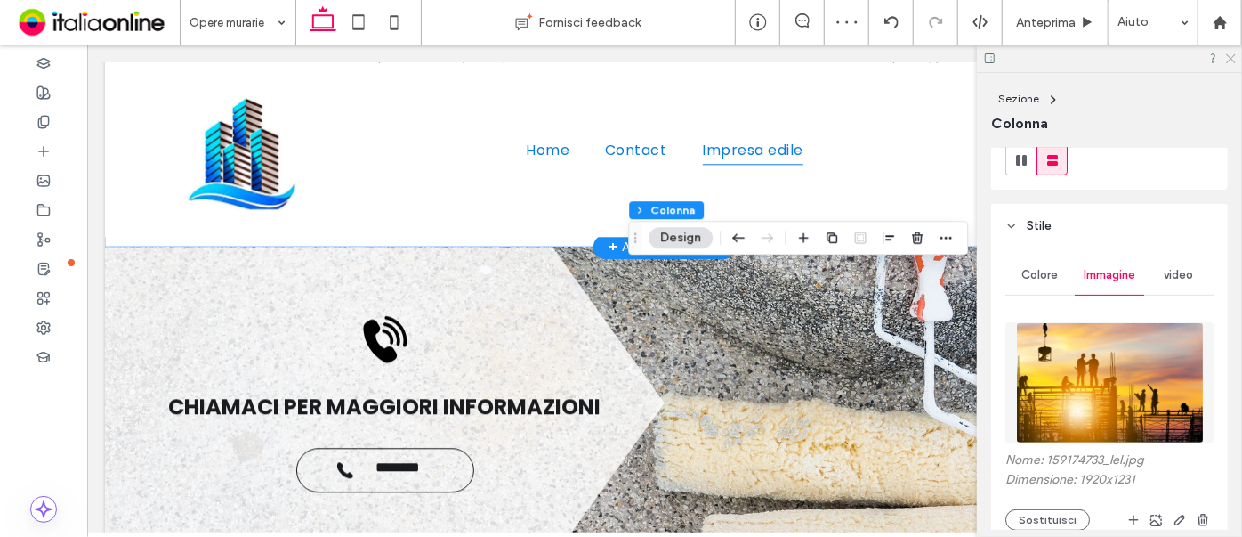
click at [1229, 56] on use at bounding box center [1231, 59] width 10 height 10
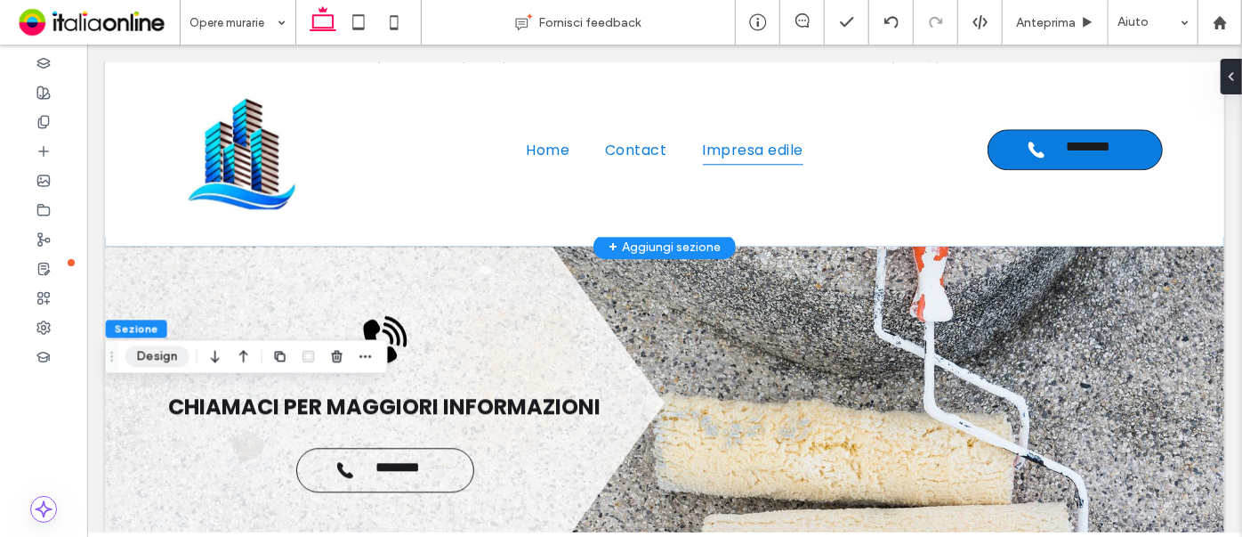
click at [142, 361] on button "Design" at bounding box center [157, 355] width 64 height 21
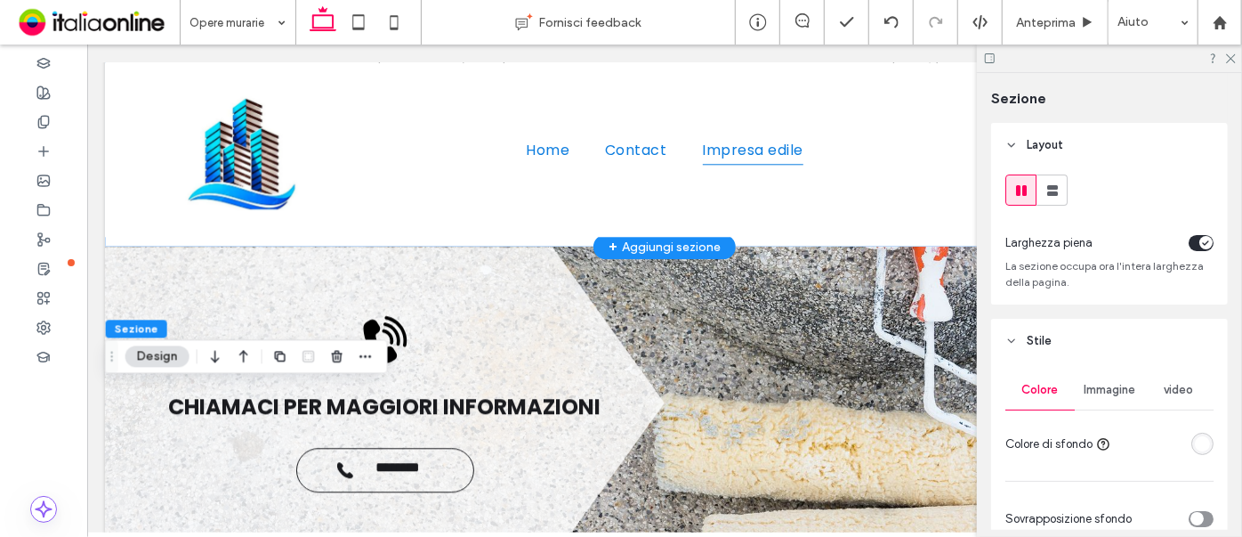
click at [1112, 388] on span "Immagine" at bounding box center [1110, 390] width 52 height 14
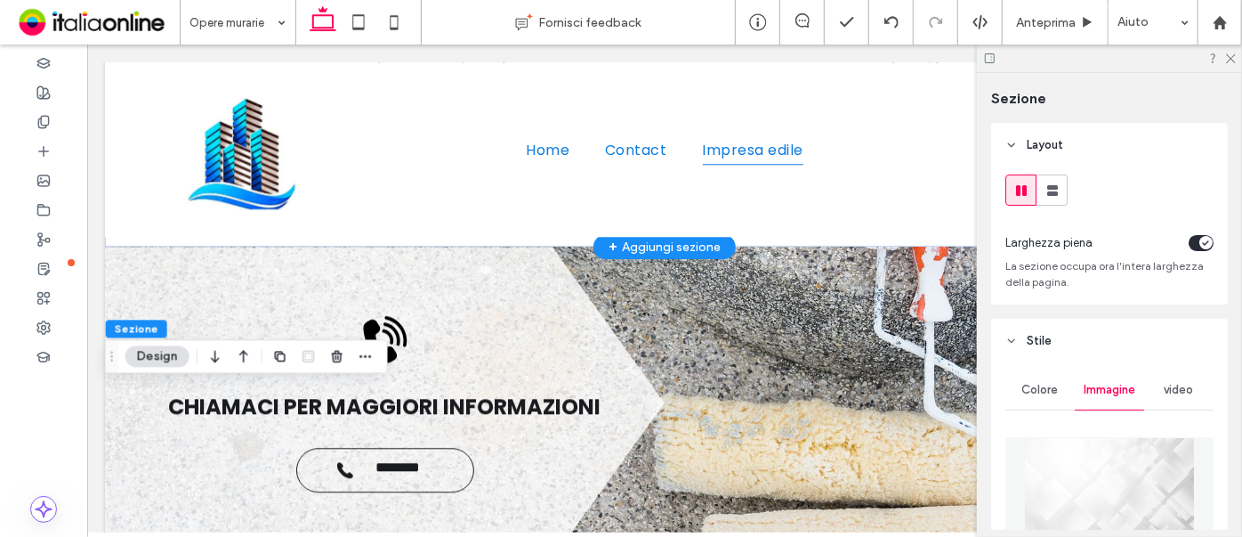
click at [1152, 455] on img at bounding box center [1109, 497] width 171 height 121
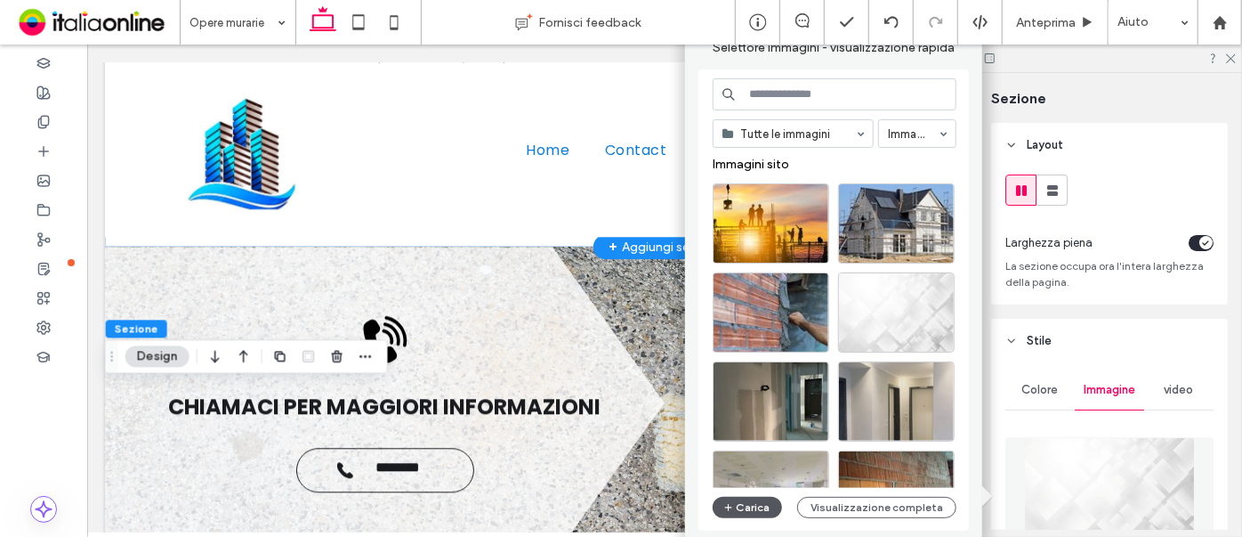
click at [765, 511] on button "Carica" at bounding box center [747, 507] width 69 height 21
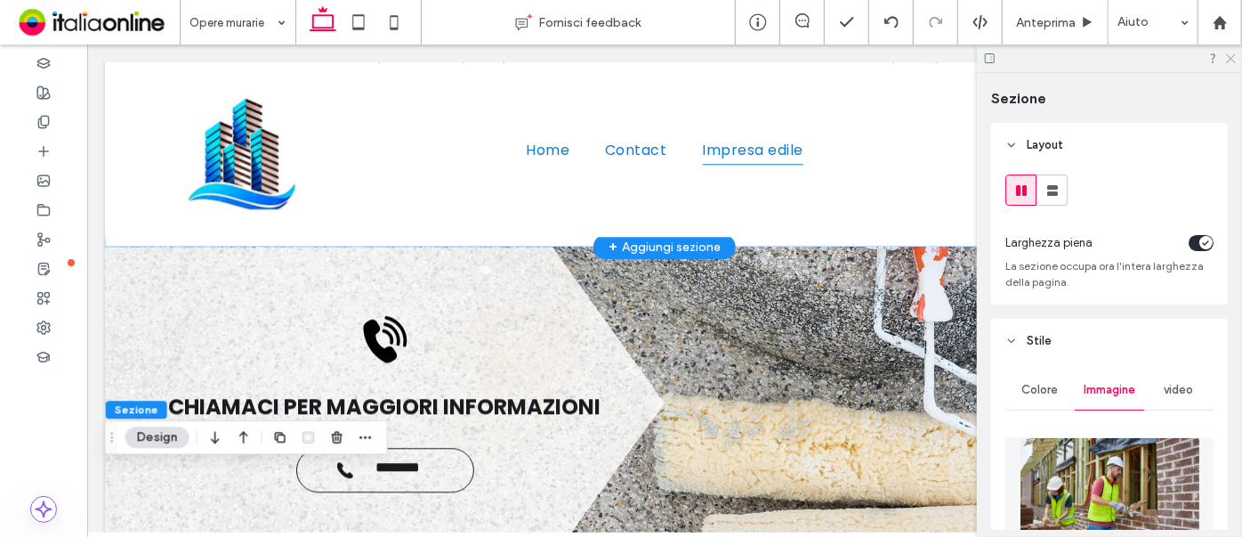
click at [1226, 58] on icon at bounding box center [1231, 58] width 12 height 12
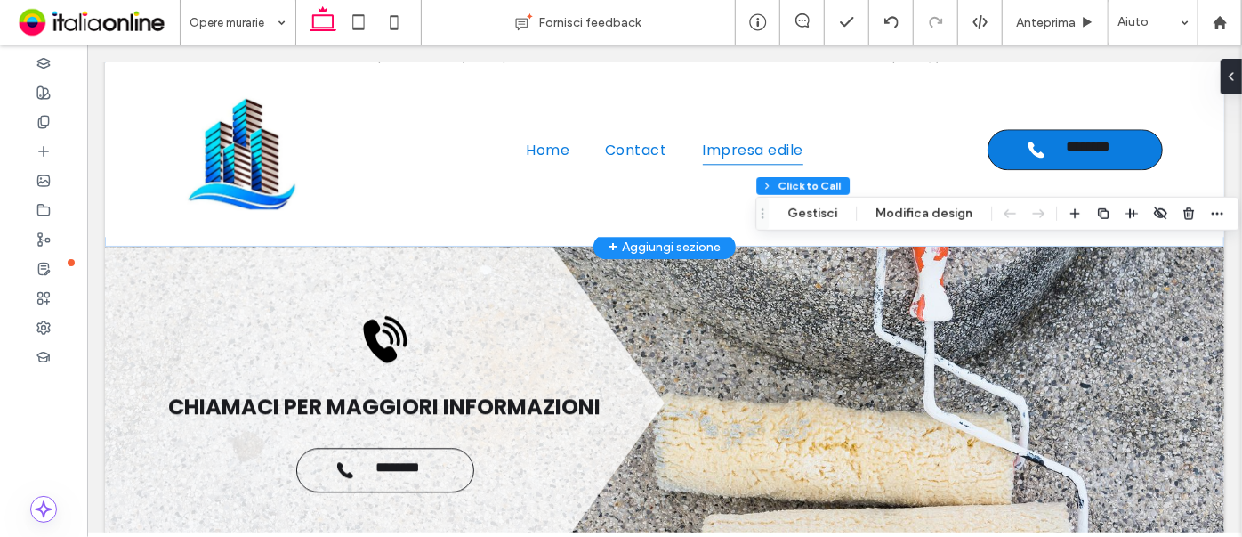
type input "**"
type input "*"
type input "***"
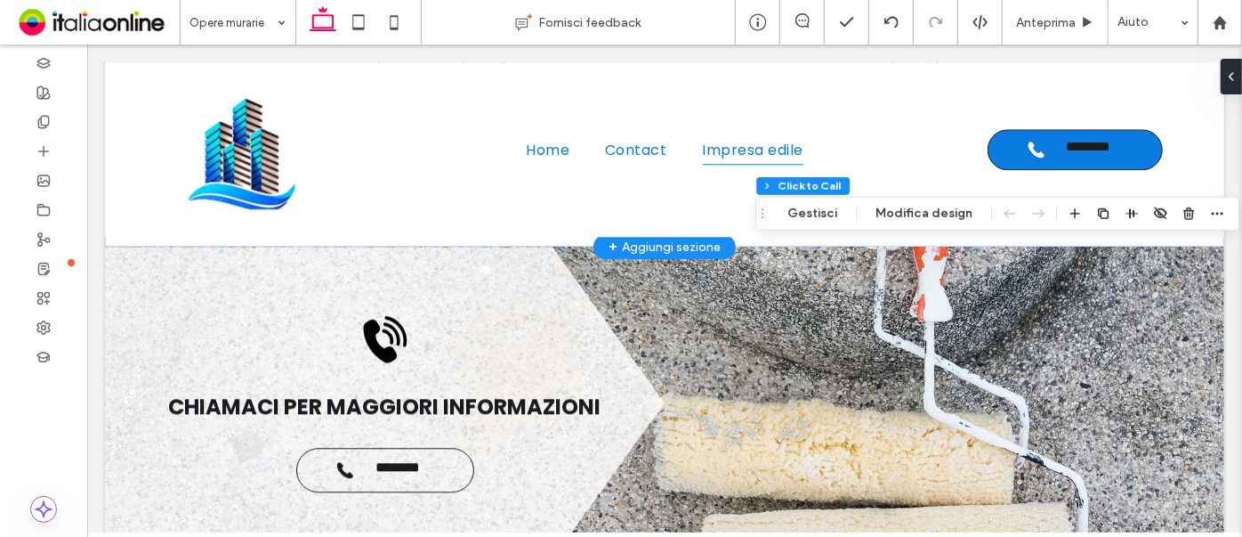
type input "*"
click at [937, 212] on button "Modifica design" at bounding box center [924, 213] width 120 height 21
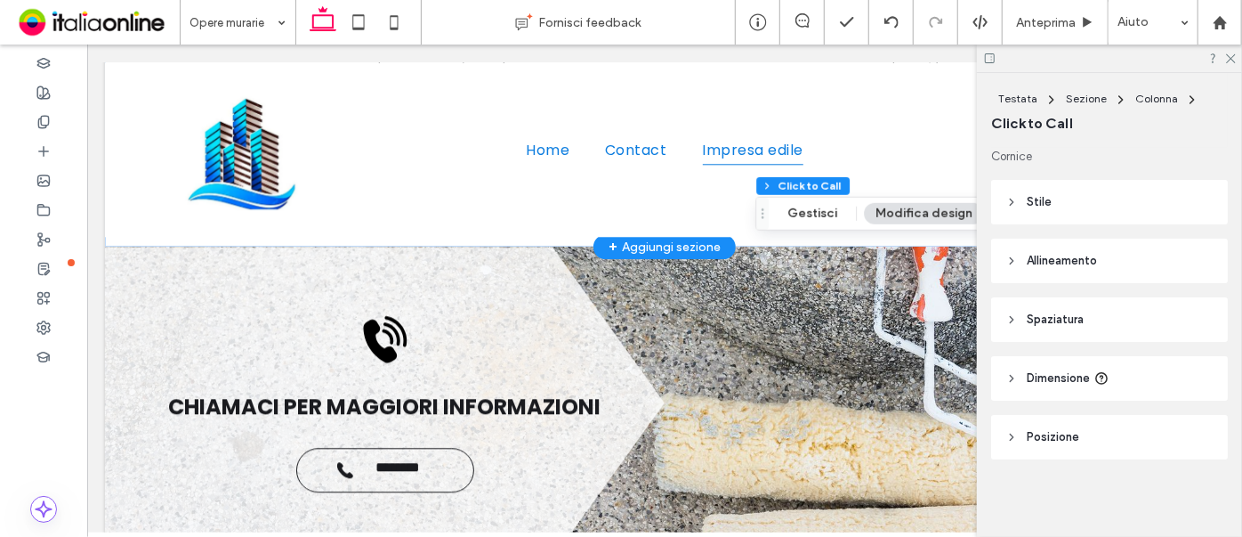
click at [1050, 199] on span "Stile" at bounding box center [1039, 202] width 25 height 18
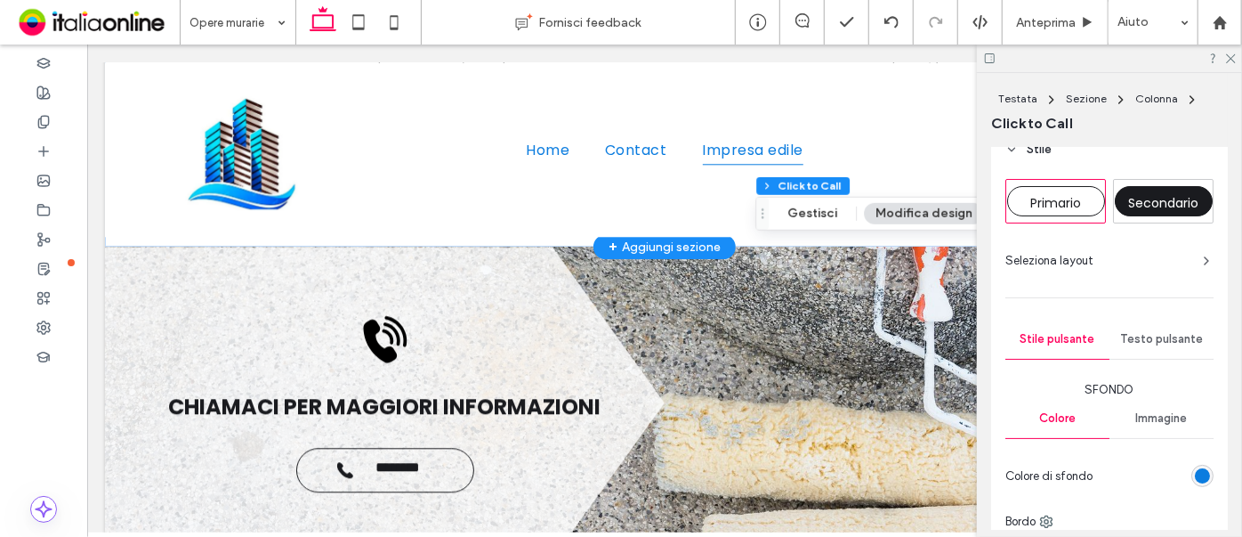
scroll to position [80, 0]
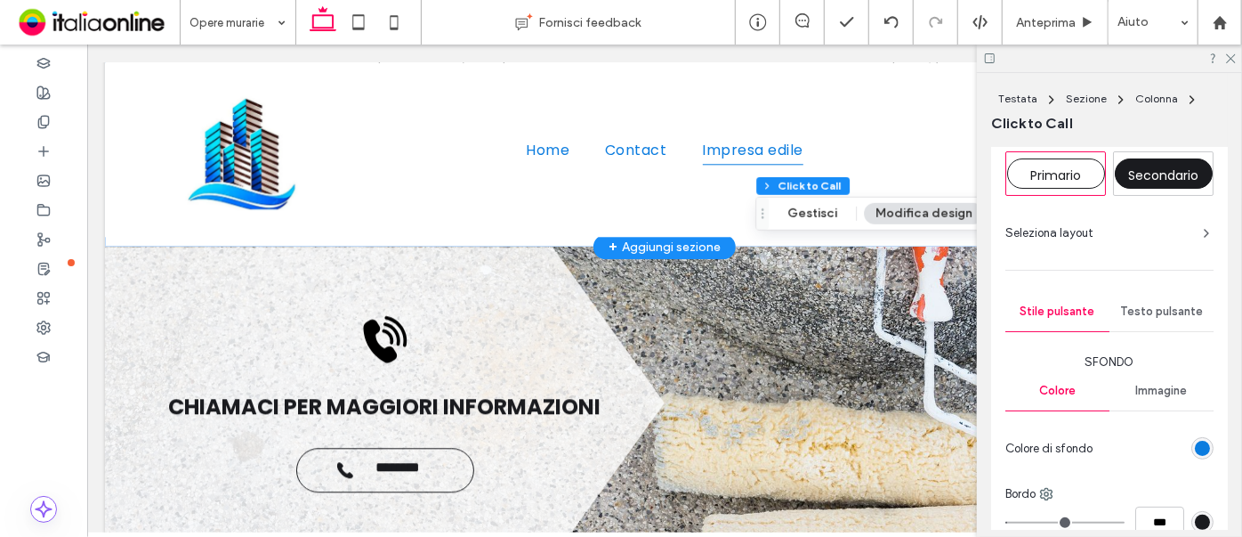
click at [1131, 309] on span "Testo pulsante" at bounding box center [1161, 311] width 83 height 14
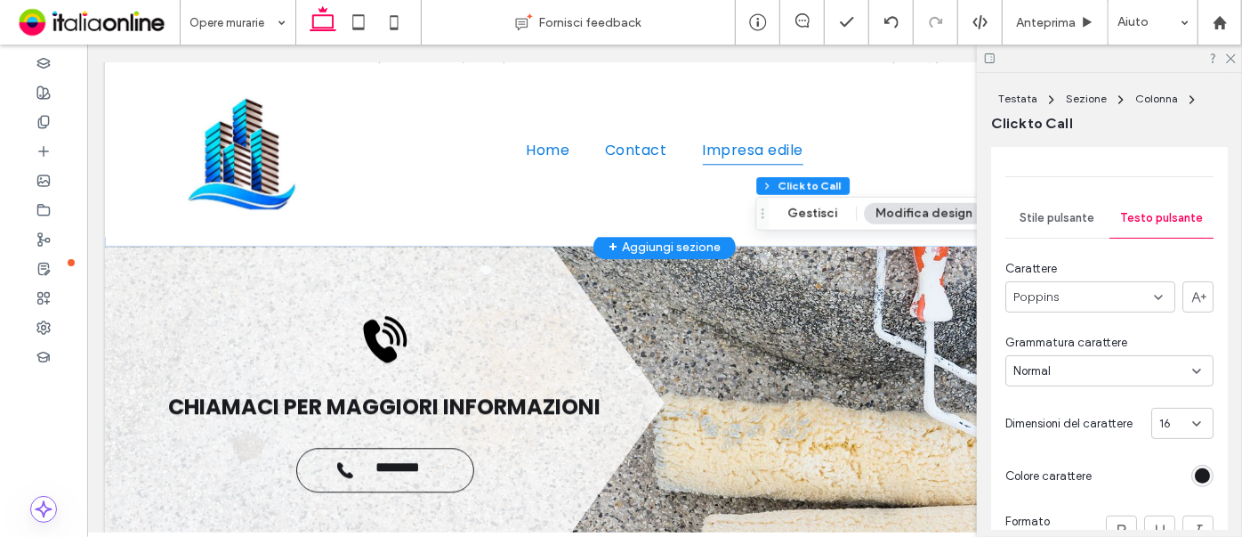
scroll to position [242, 0]
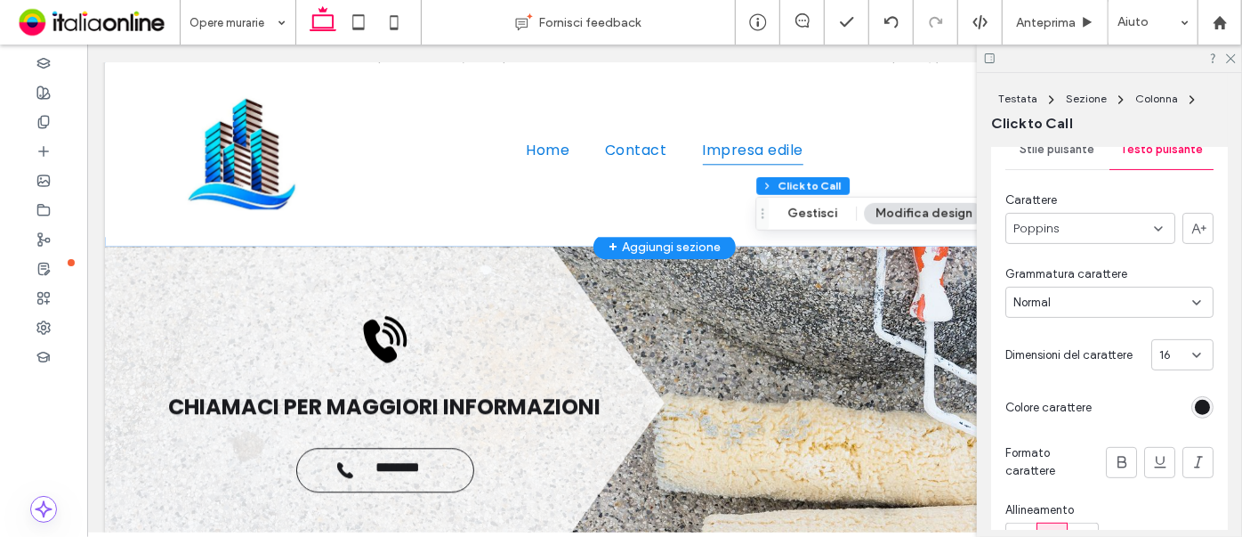
click at [1195, 407] on div "rgb(26, 27, 31)" at bounding box center [1202, 407] width 15 height 15
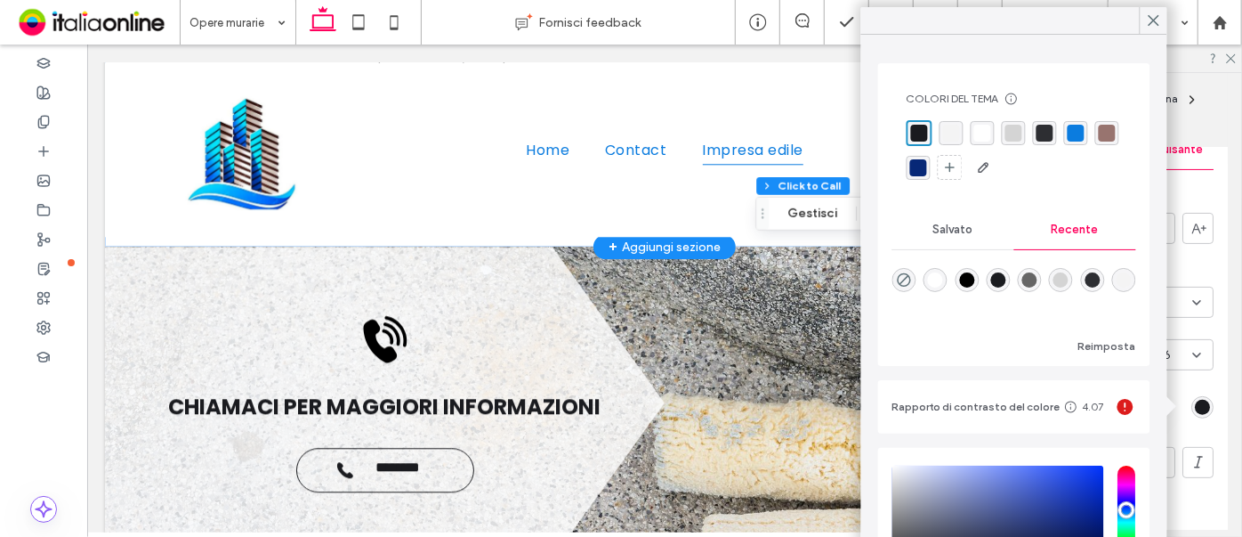
click at [981, 134] on div "rgba(255, 255, 255, 1)" at bounding box center [982, 133] width 17 height 17
drag, startPoint x: 1153, startPoint y: 12, endPoint x: 1168, endPoint y: 52, distance: 42.8
click at [1153, 12] on span at bounding box center [1154, 20] width 16 height 27
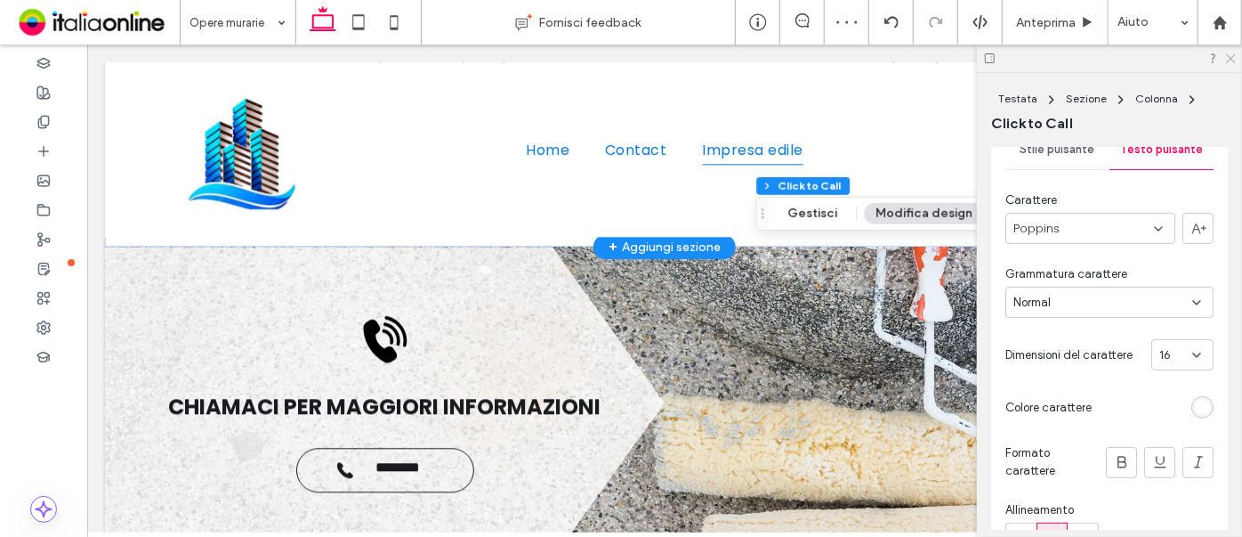
click at [1230, 57] on use at bounding box center [1231, 59] width 10 height 10
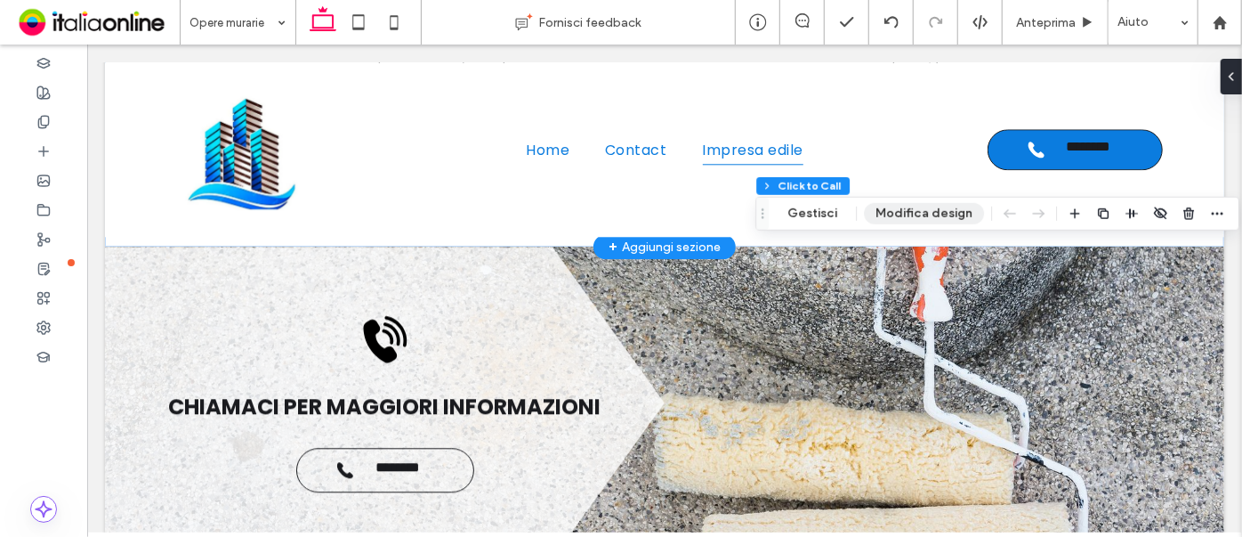
click at [918, 217] on button "Modifica design" at bounding box center [924, 213] width 120 height 21
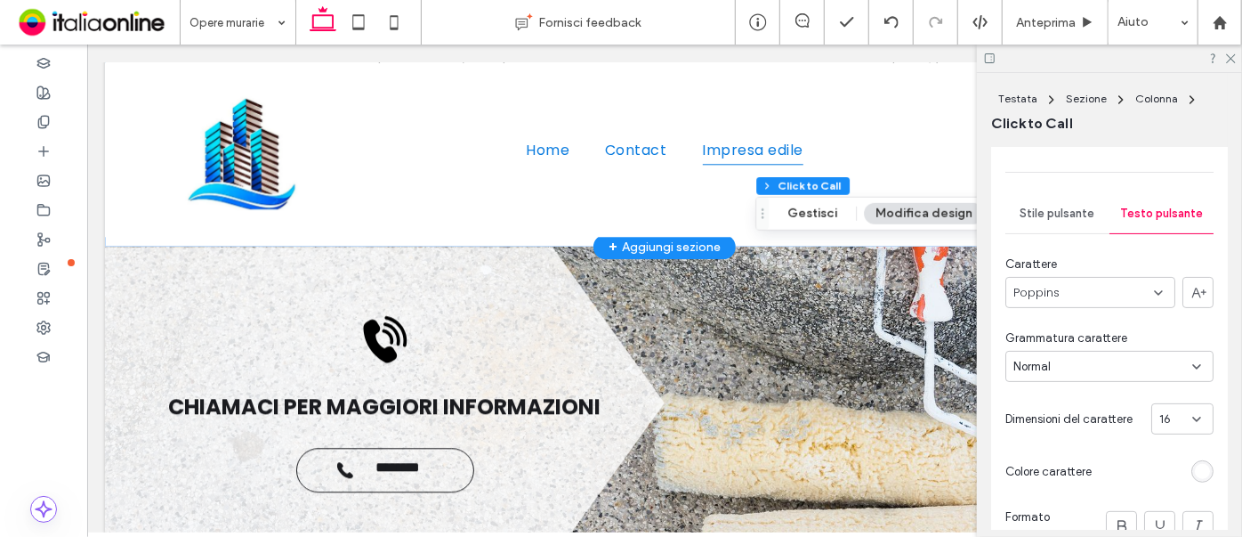
scroll to position [161, 0]
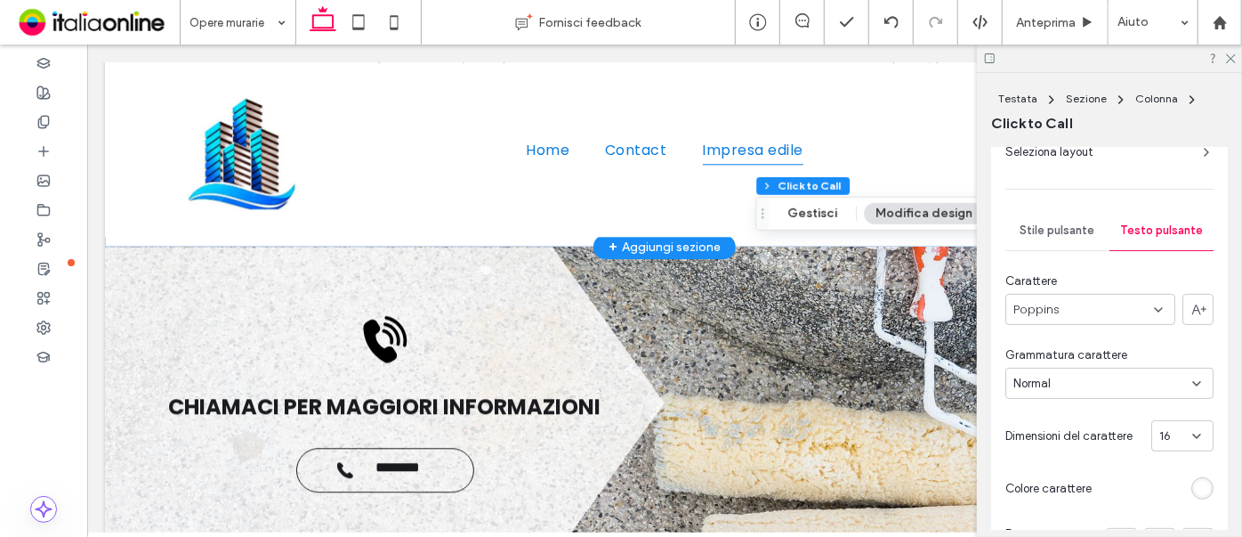
click at [1044, 224] on span "Stile pulsante" at bounding box center [1058, 230] width 75 height 14
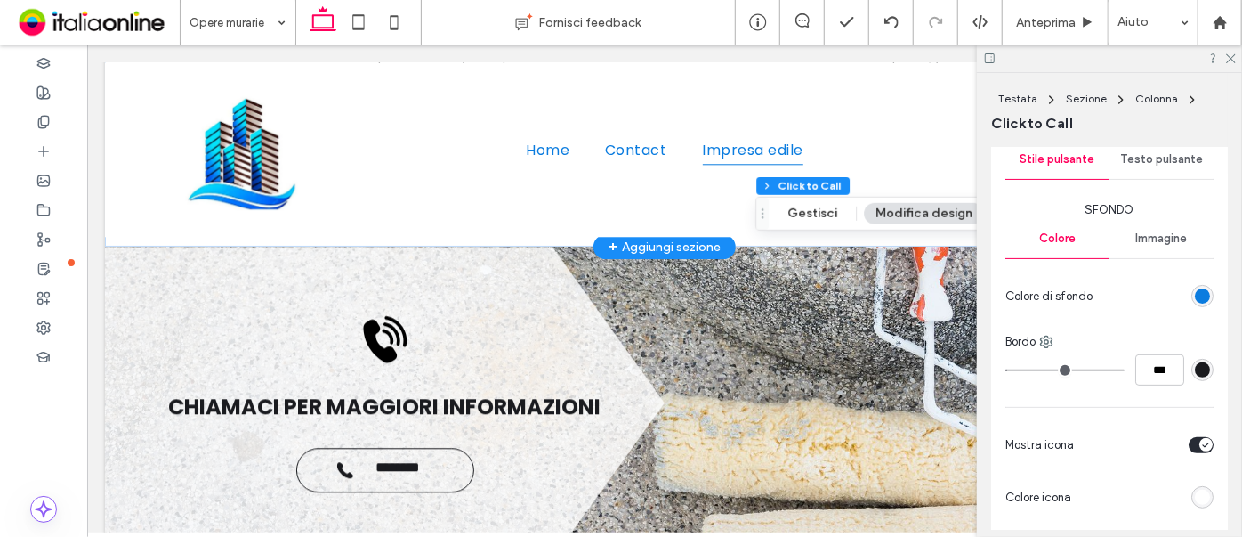
scroll to position [566, 0]
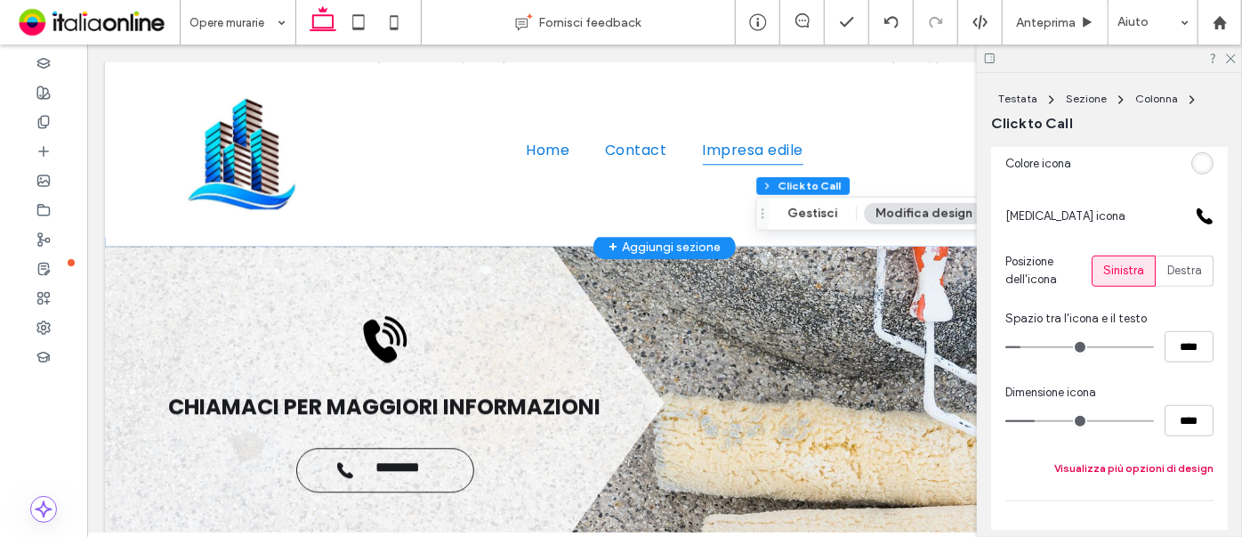
click at [1136, 472] on button "Visualizza più opzioni di design" at bounding box center [1134, 467] width 159 height 21
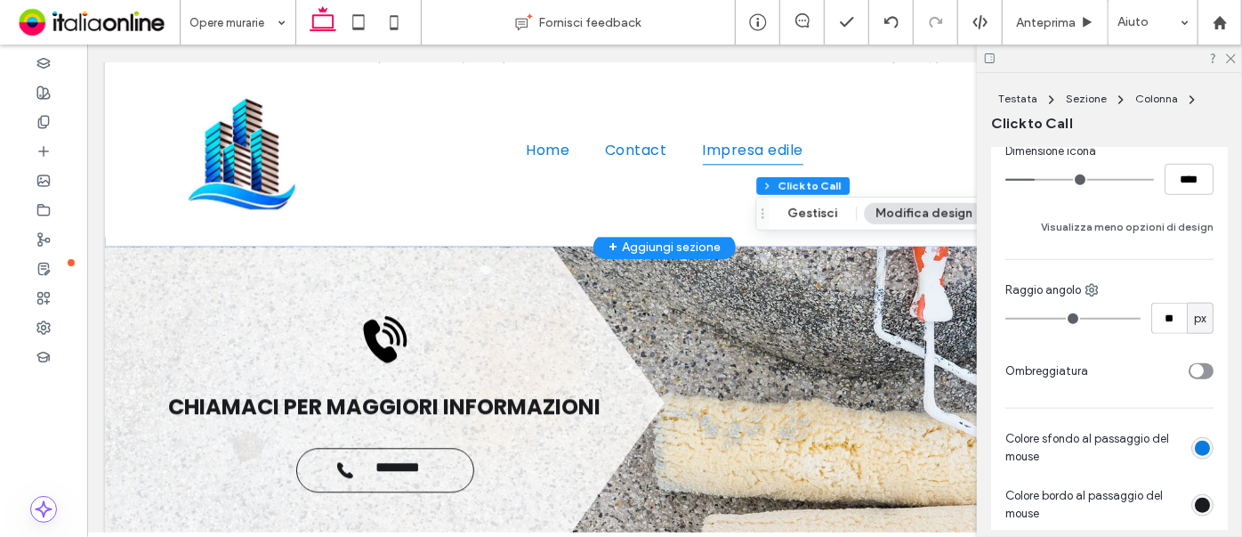
scroll to position [809, 0]
click at [1195, 443] on div "rgb(11, 124, 223)" at bounding box center [1202, 446] width 15 height 15
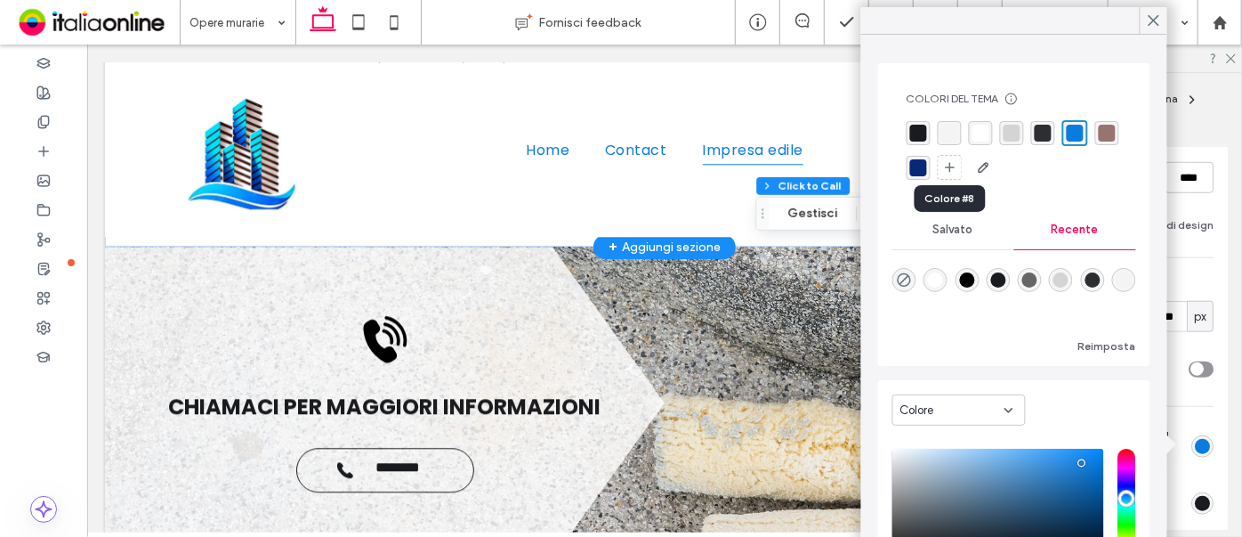
drag, startPoint x: 947, startPoint y: 158, endPoint x: 977, endPoint y: 132, distance: 40.4
click at [927, 159] on div "rgba(7,40,119,1)" at bounding box center [918, 167] width 17 height 17
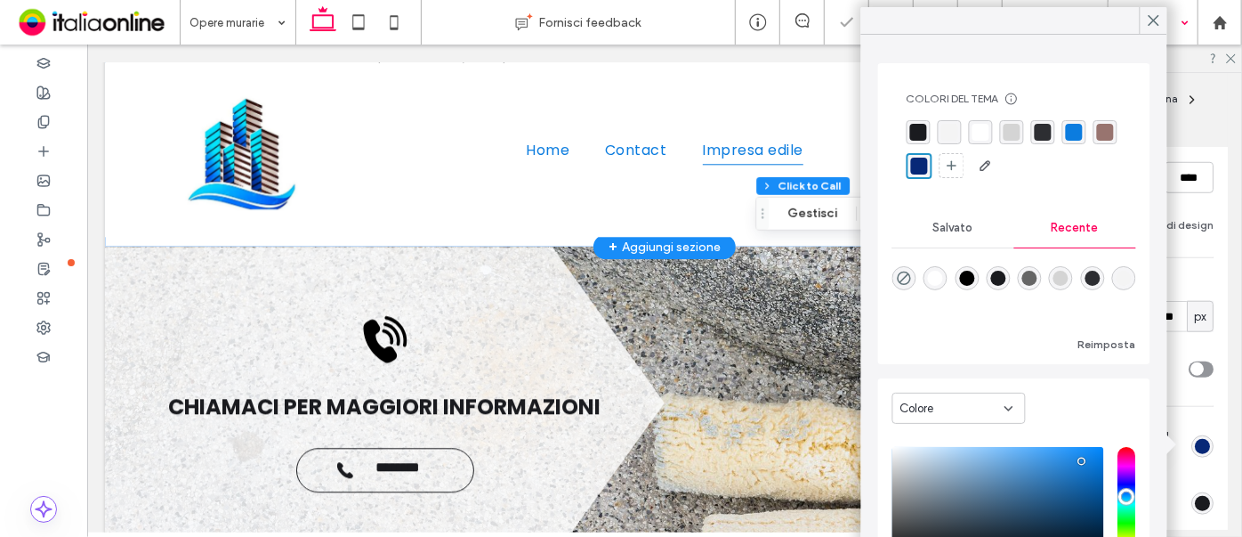
type input "*"
click at [1160, 22] on icon at bounding box center [1154, 20] width 16 height 16
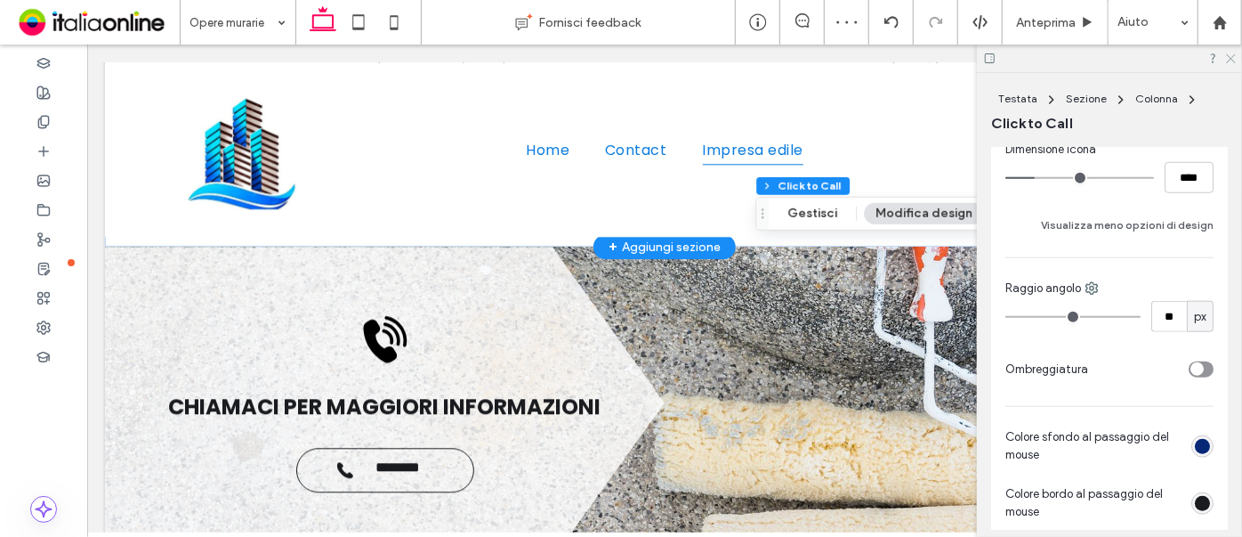
click at [1225, 57] on icon at bounding box center [1231, 58] width 12 height 12
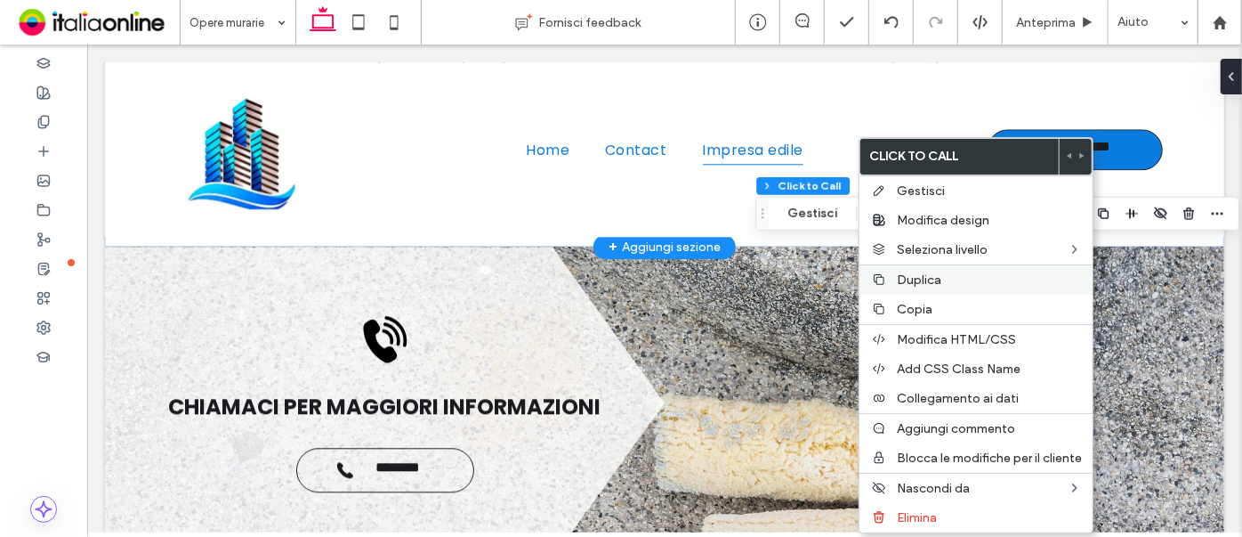
drag, startPoint x: 912, startPoint y: 302, endPoint x: 863, endPoint y: 288, distance: 50.7
click at [912, 302] on span "Copia" at bounding box center [915, 309] width 36 height 15
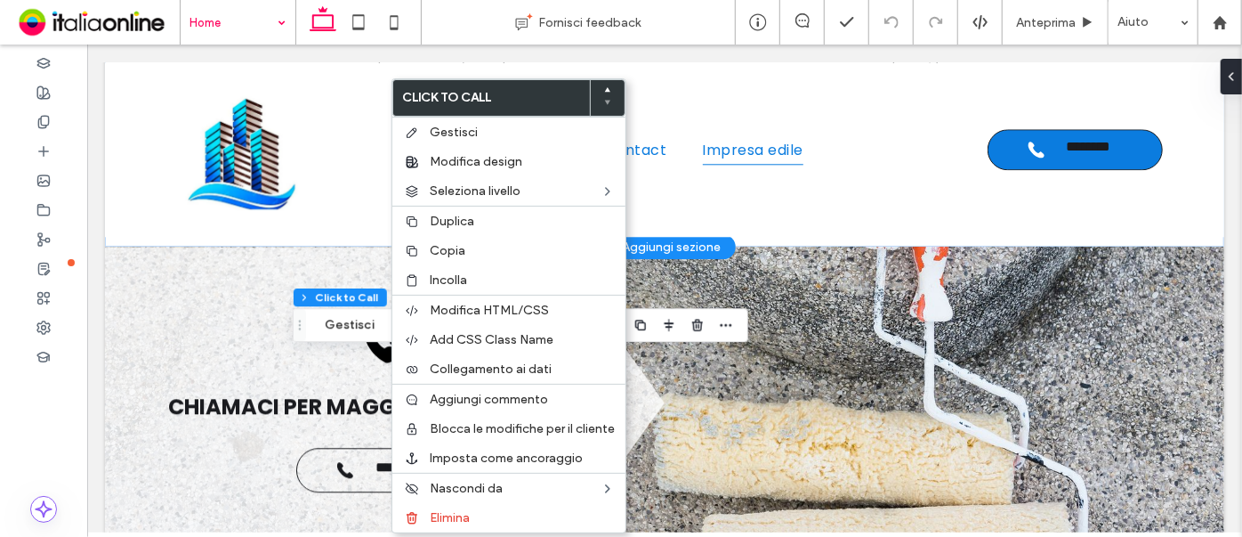
type input "**"
type input "*"
type input "***"
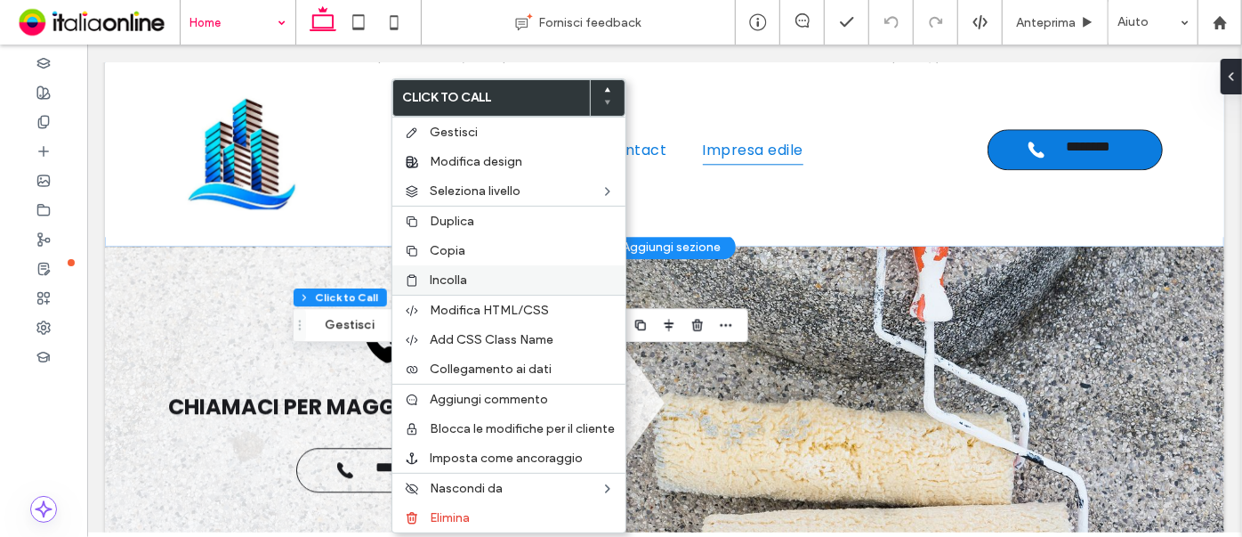
click at [430, 274] on span "Incolla" at bounding box center [448, 279] width 37 height 15
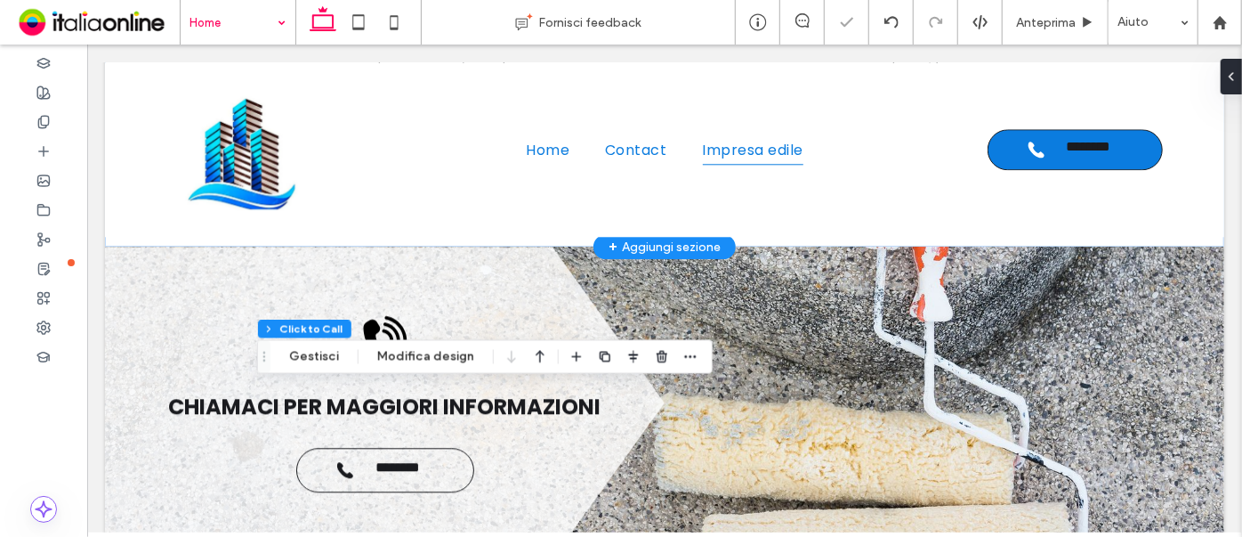
type input "*"
type input "***"
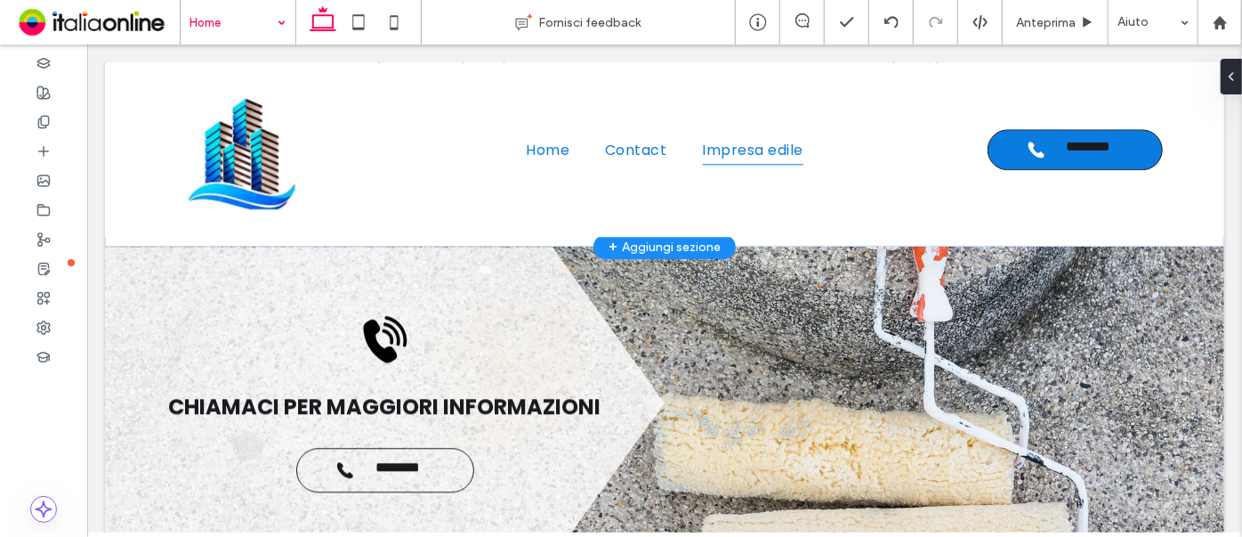
type input "***"
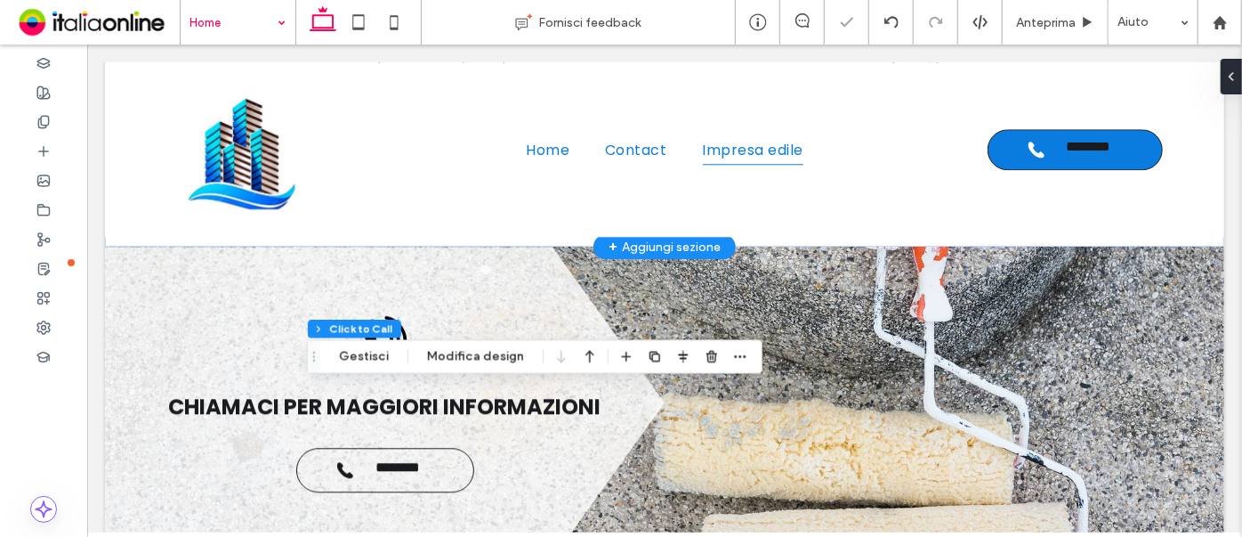
type input "*"
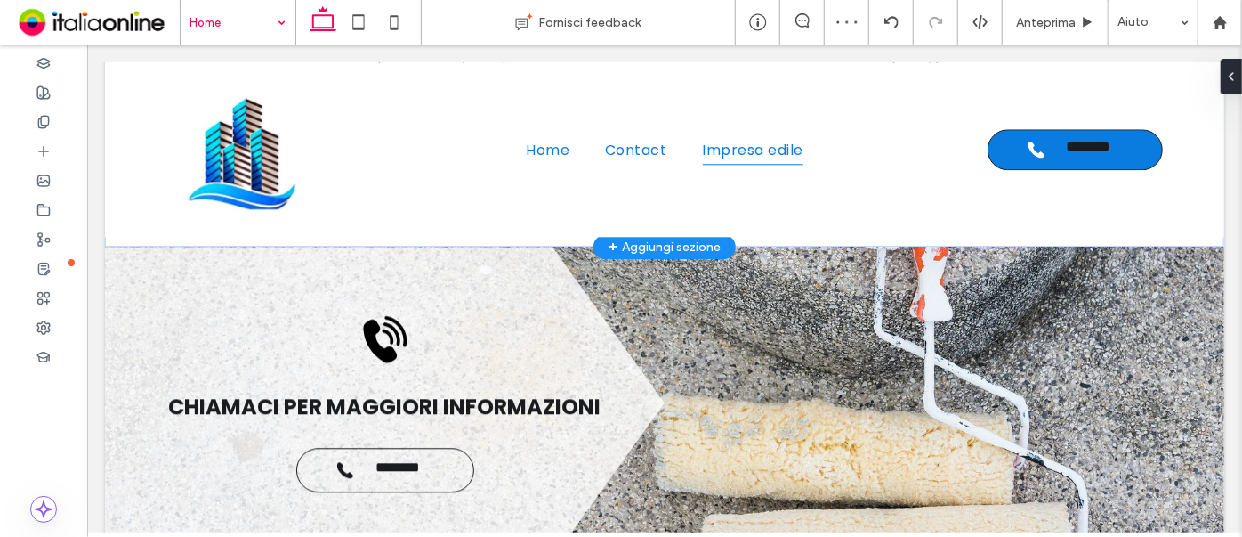
type input "***"
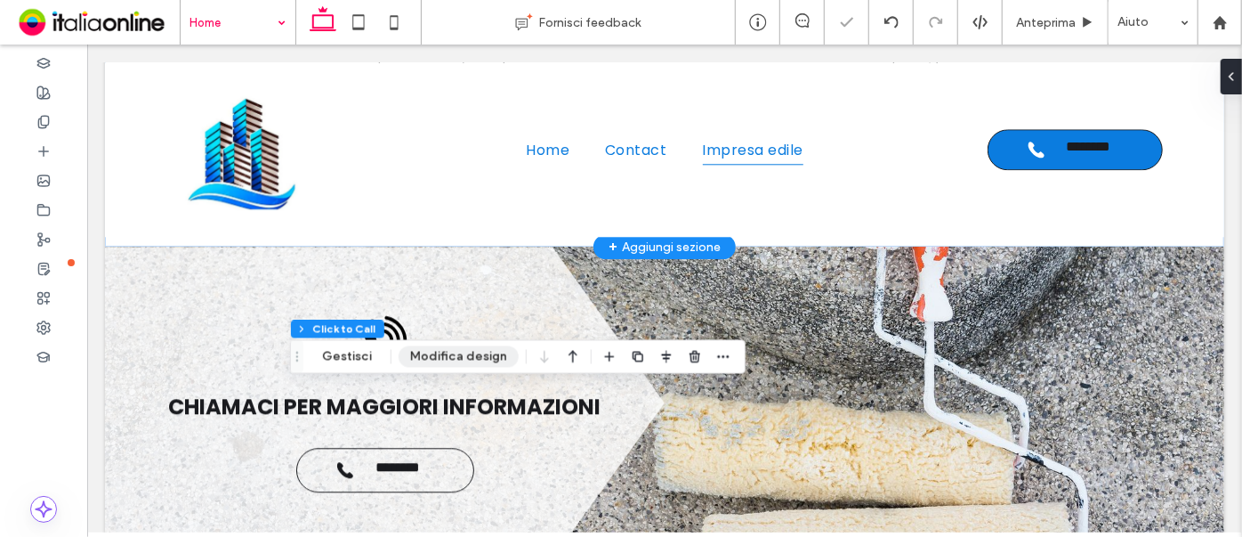
click at [430, 348] on button "Modifica design" at bounding box center [459, 356] width 120 height 21
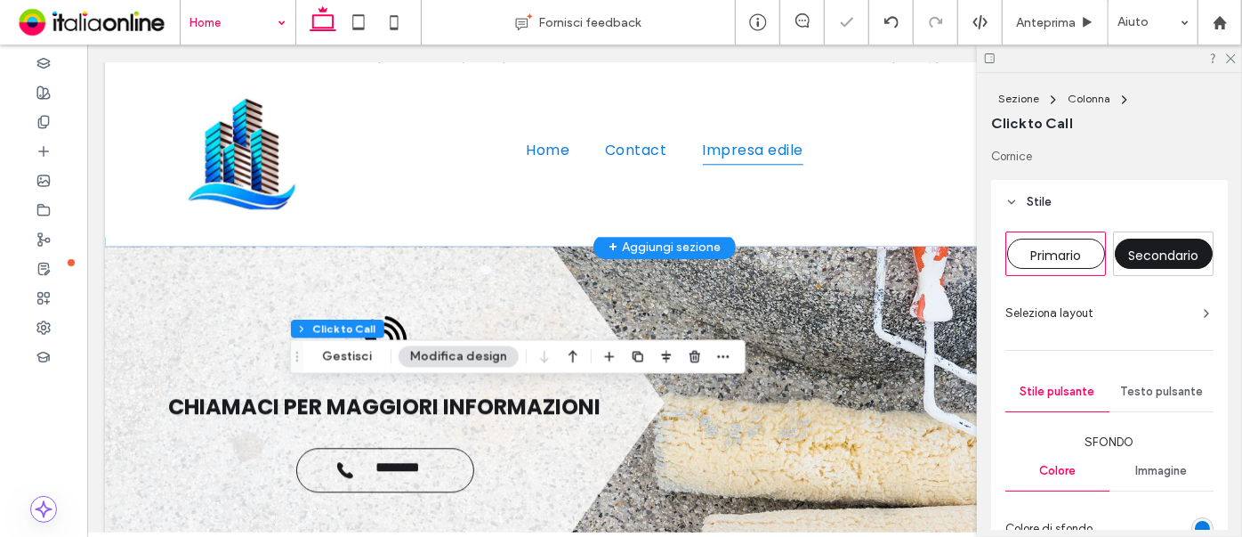
click at [429, 340] on div "Sezione Colonna Click to Call Gestisci Modifica design" at bounding box center [518, 357] width 456 height 34
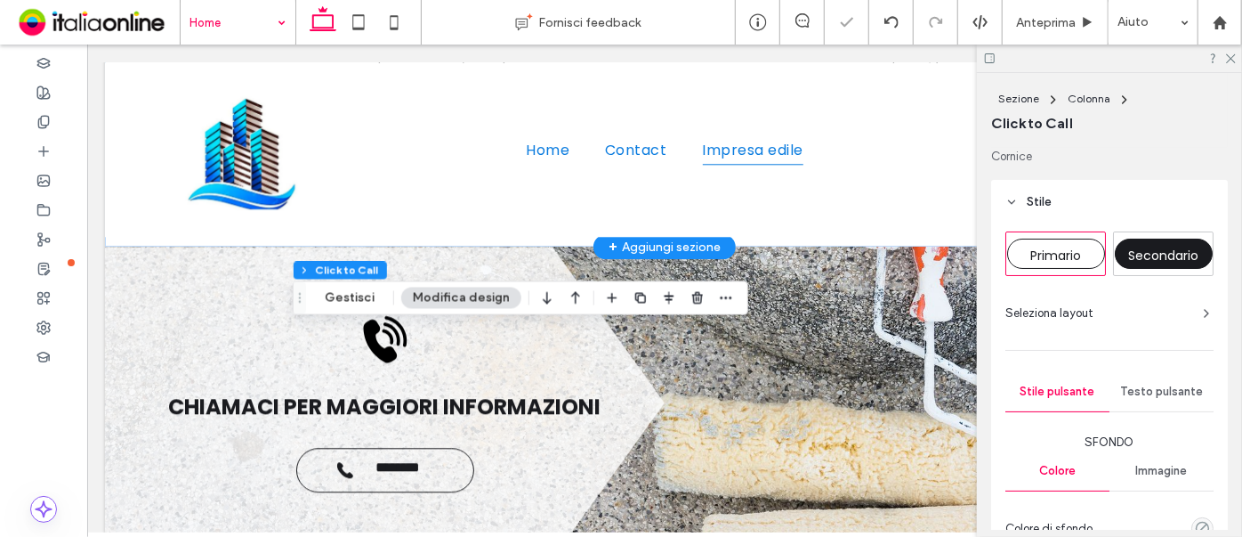
type input "**"
type input "*"
type input "***"
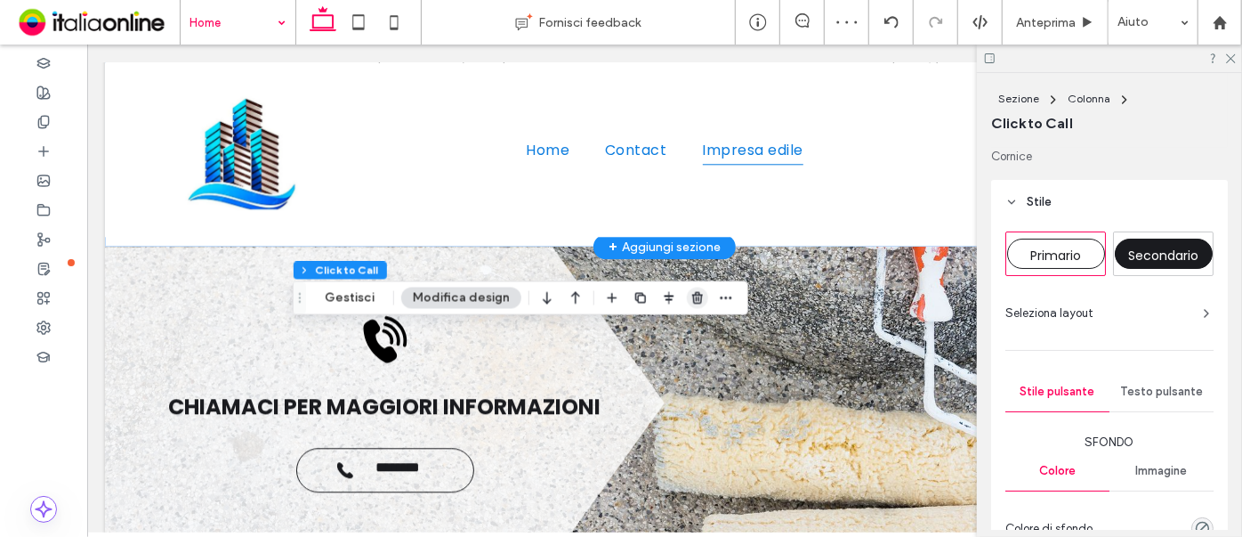
click at [692, 300] on use "button" at bounding box center [697, 298] width 11 height 12
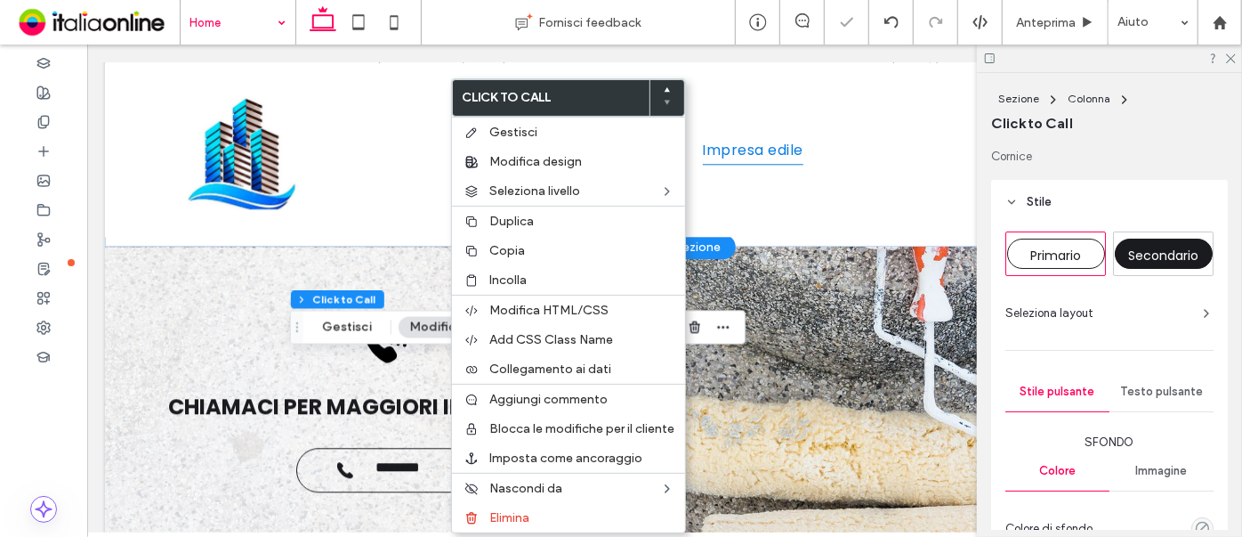
type input "**"
type input "*"
type input "***"
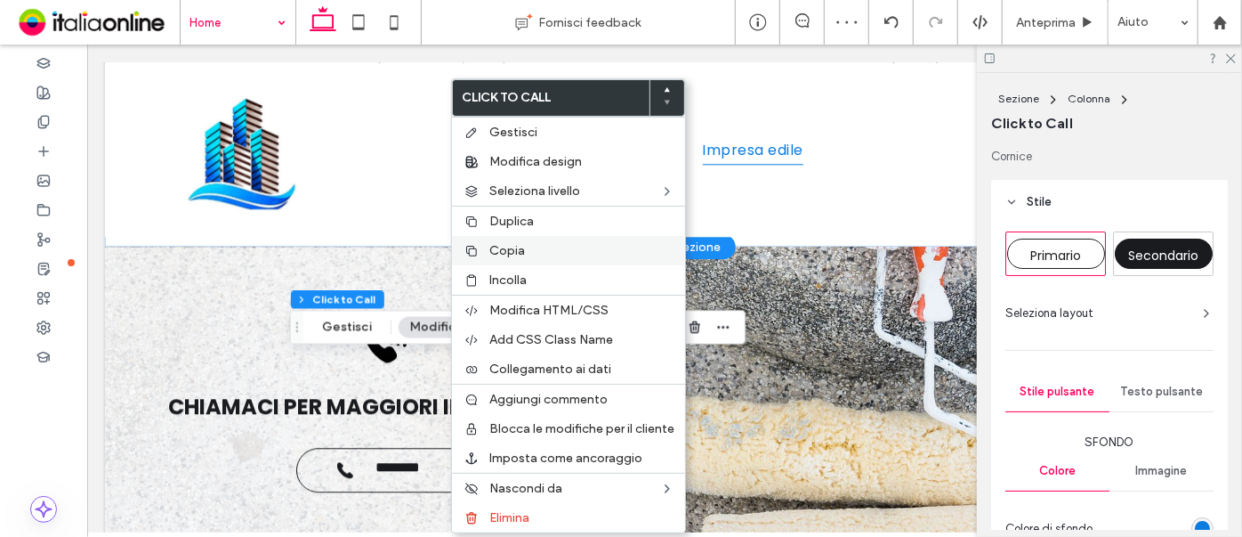
click at [510, 243] on span "Copia" at bounding box center [507, 250] width 36 height 15
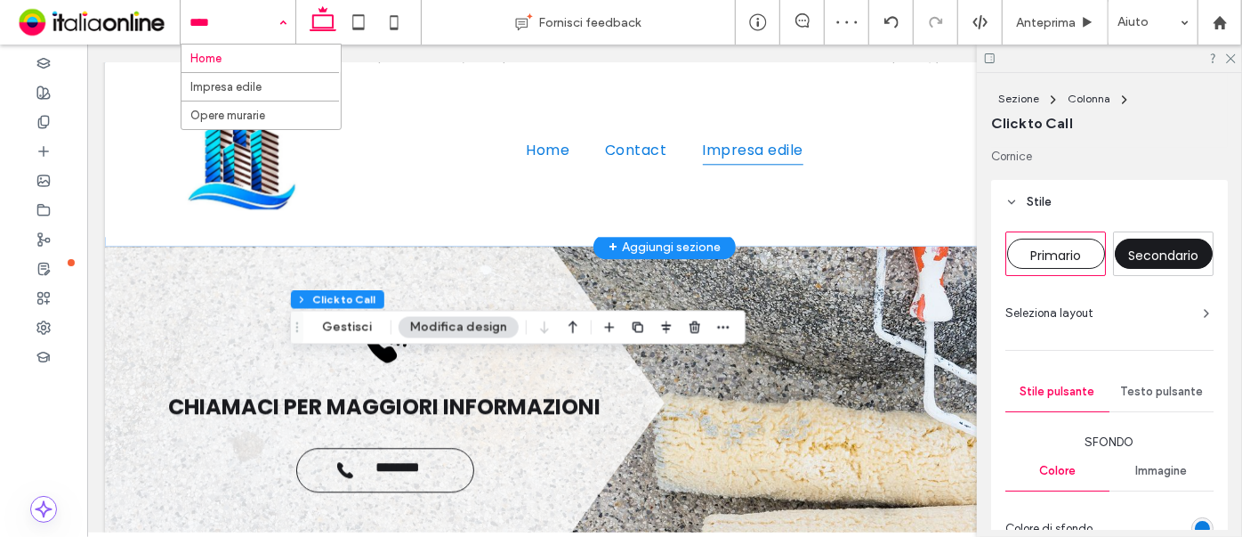
drag, startPoint x: 237, startPoint y: 25, endPoint x: 241, endPoint y: 44, distance: 20.1
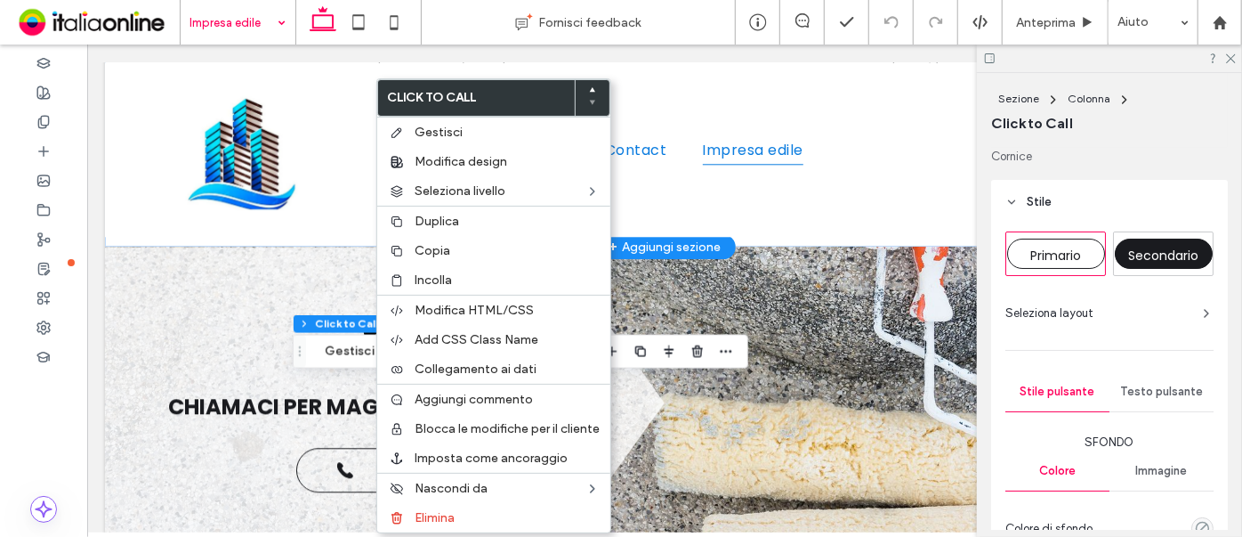
type input "**"
type input "*"
type input "***"
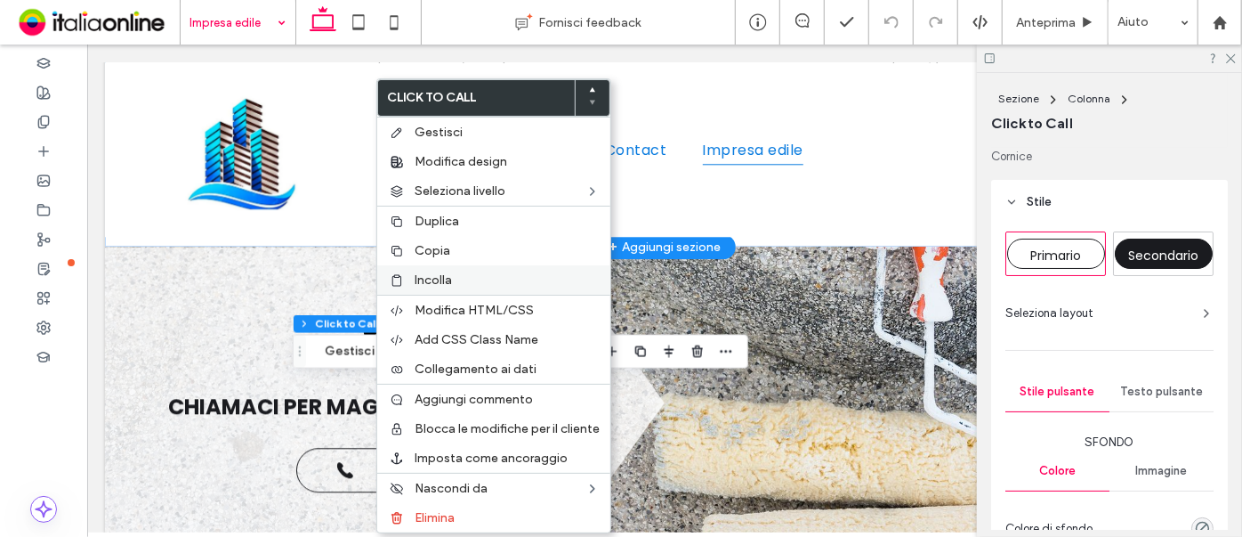
click at [433, 279] on span "Incolla" at bounding box center [433, 279] width 37 height 15
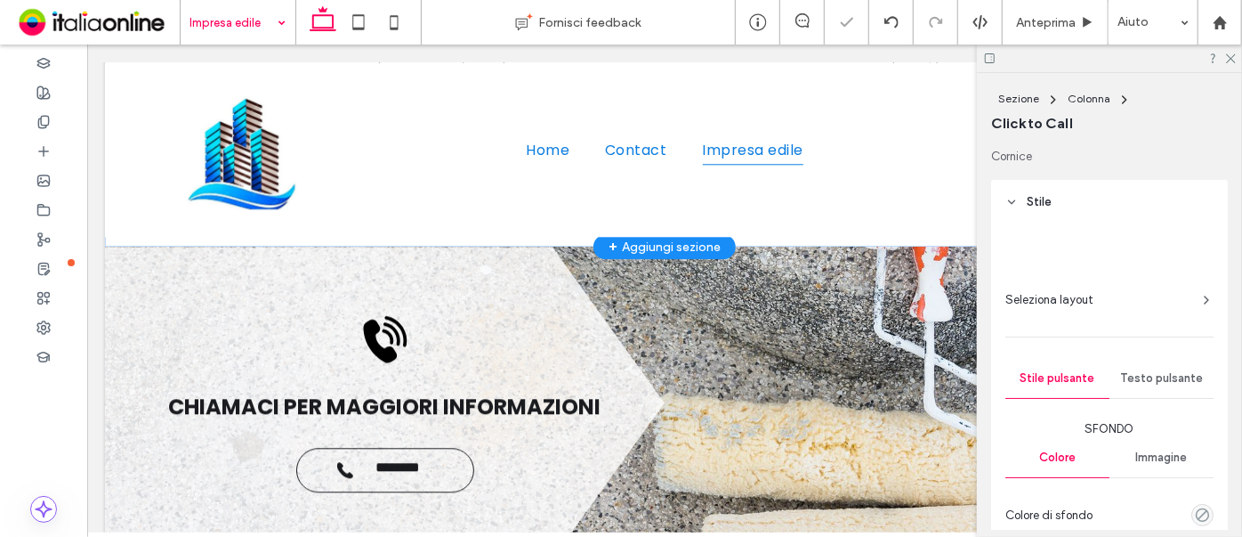
type input "**"
type input "*"
type input "***"
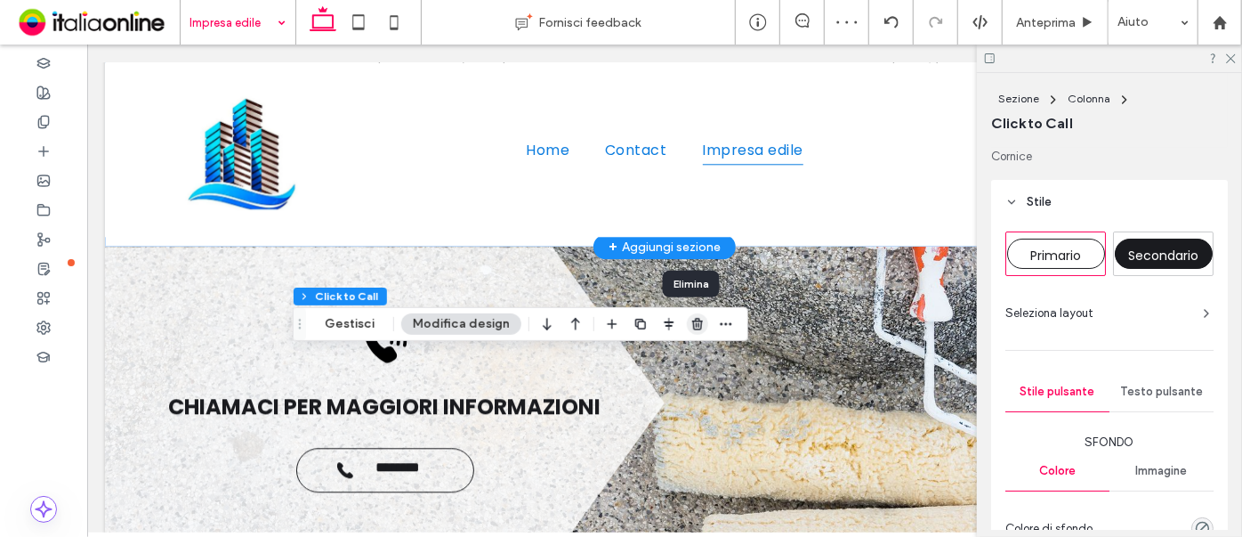
click at [691, 317] on icon "button" at bounding box center [698, 324] width 14 height 14
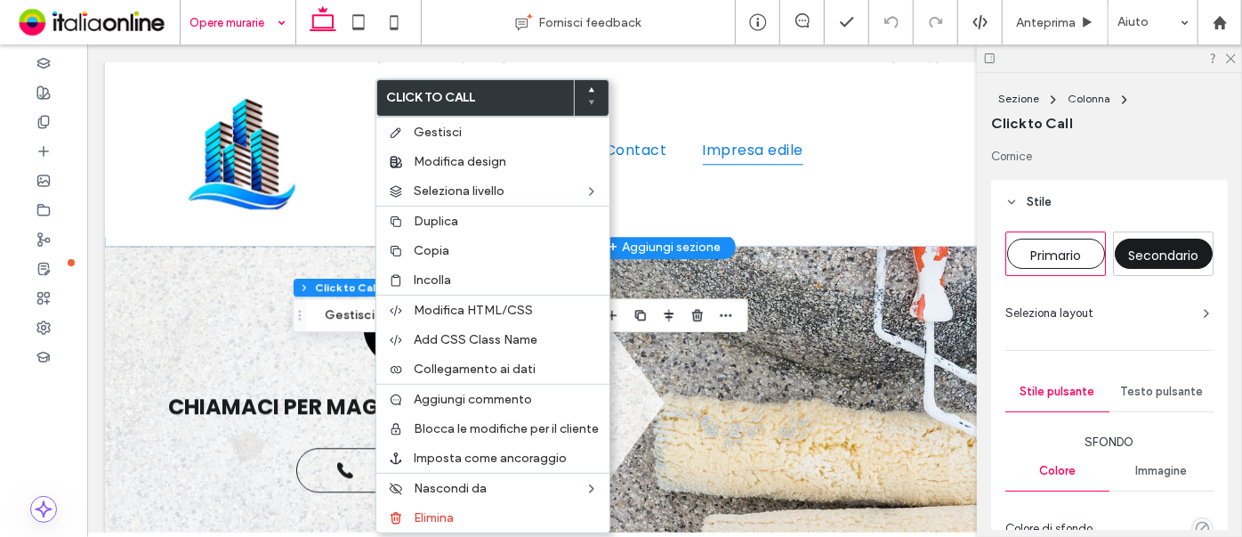
type input "*"
type input "***"
click at [422, 272] on span "Incolla" at bounding box center [432, 279] width 37 height 15
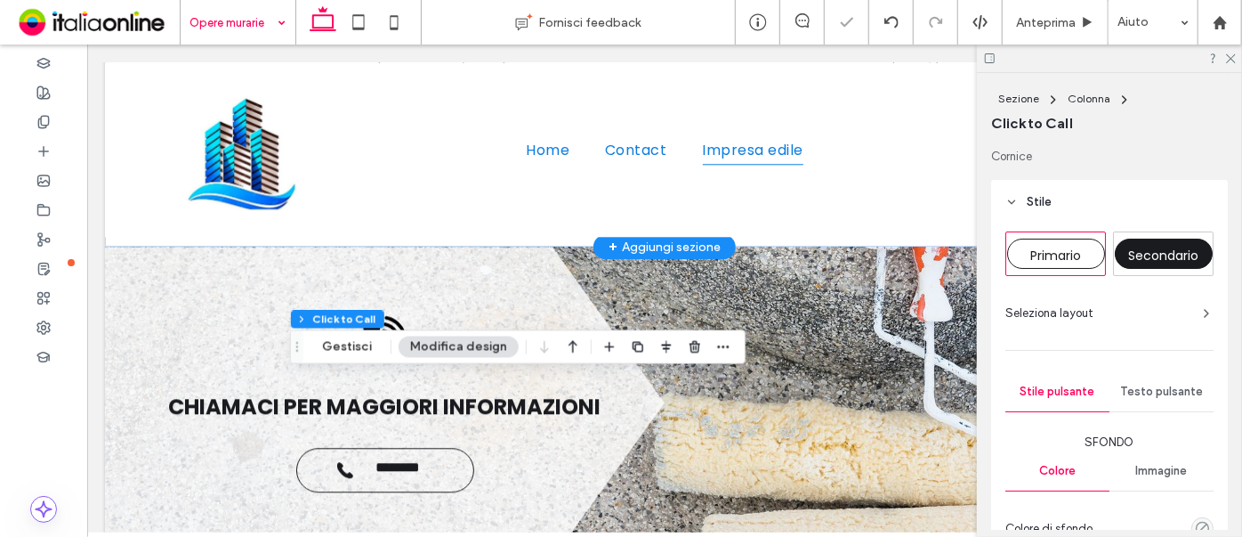
type input "*"
type input "***"
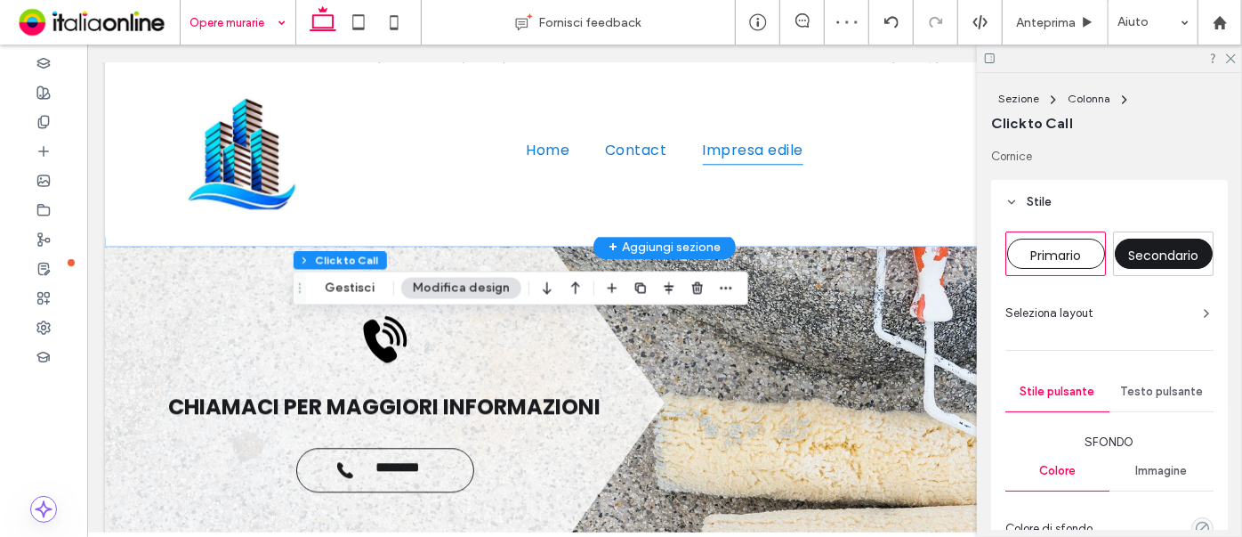
type input "**"
type input "*"
type input "***"
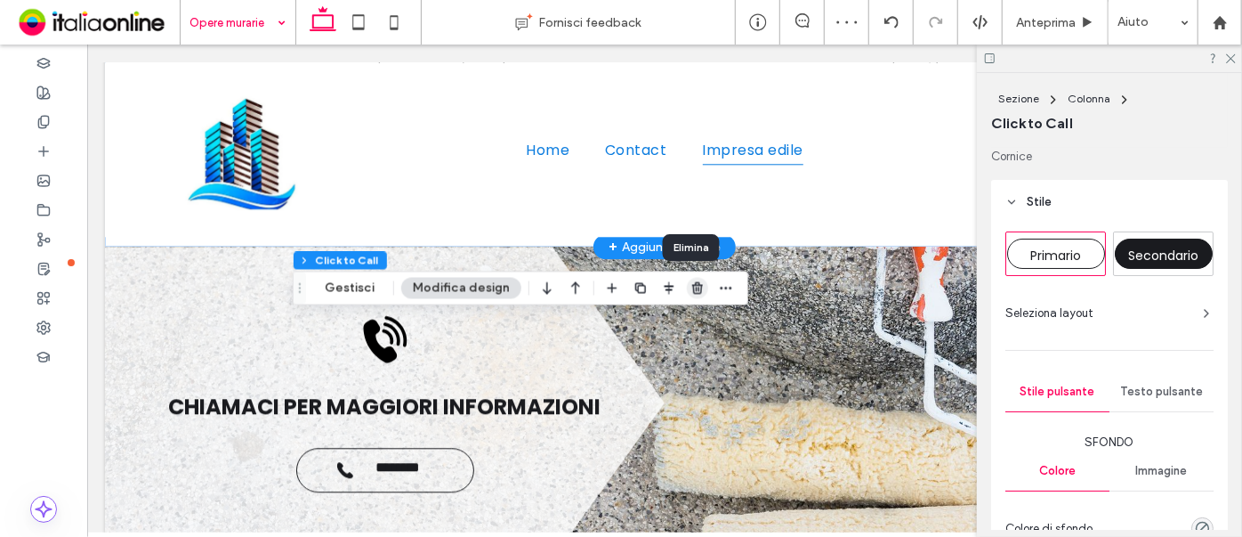
click at [692, 286] on icon "button" at bounding box center [698, 288] width 14 height 14
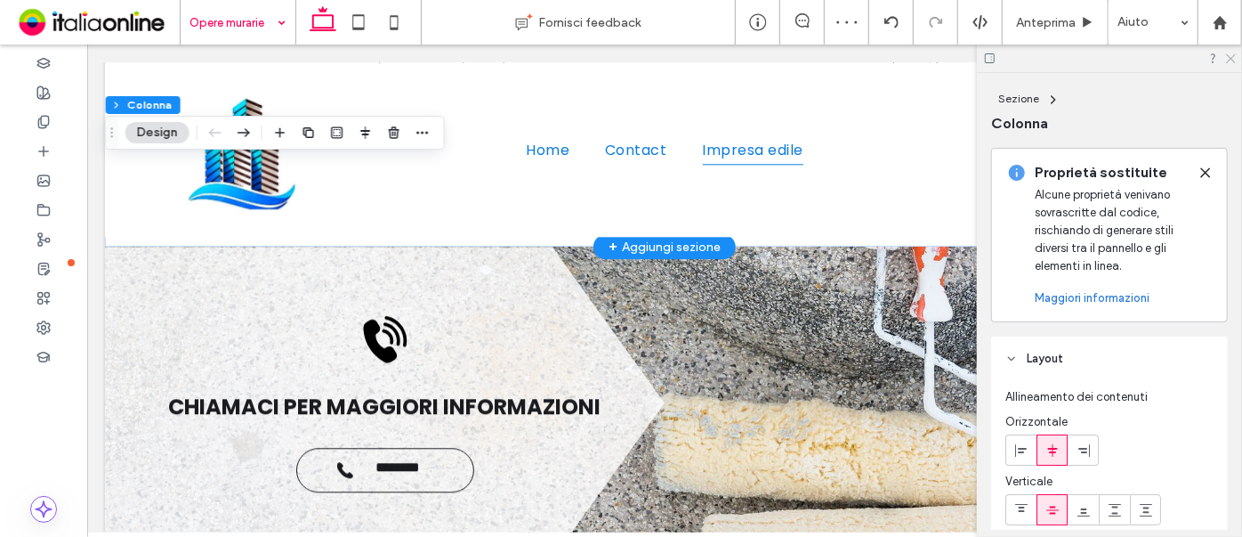
click at [1231, 53] on icon at bounding box center [1231, 58] width 12 height 12
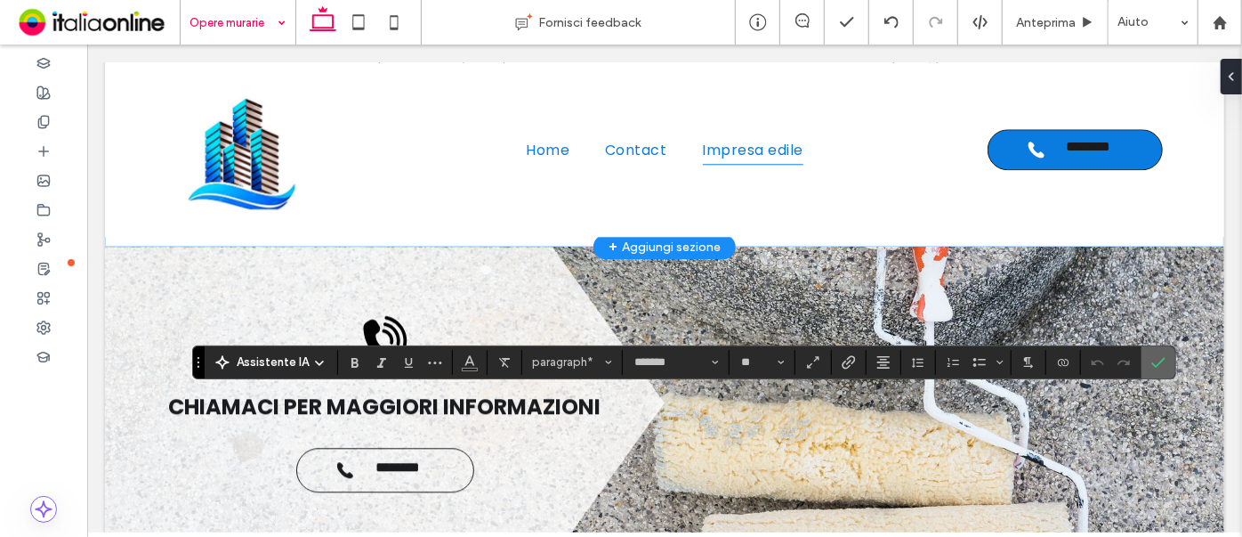
click at [1165, 367] on label "Conferma" at bounding box center [1158, 362] width 27 height 32
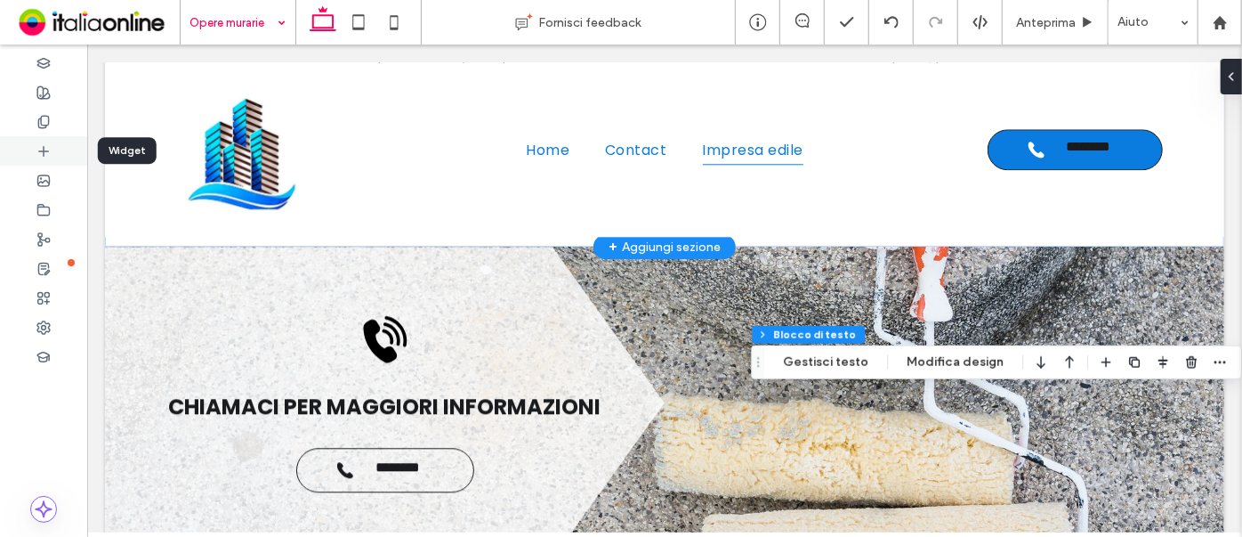
click at [44, 158] on icon at bounding box center [43, 151] width 14 height 14
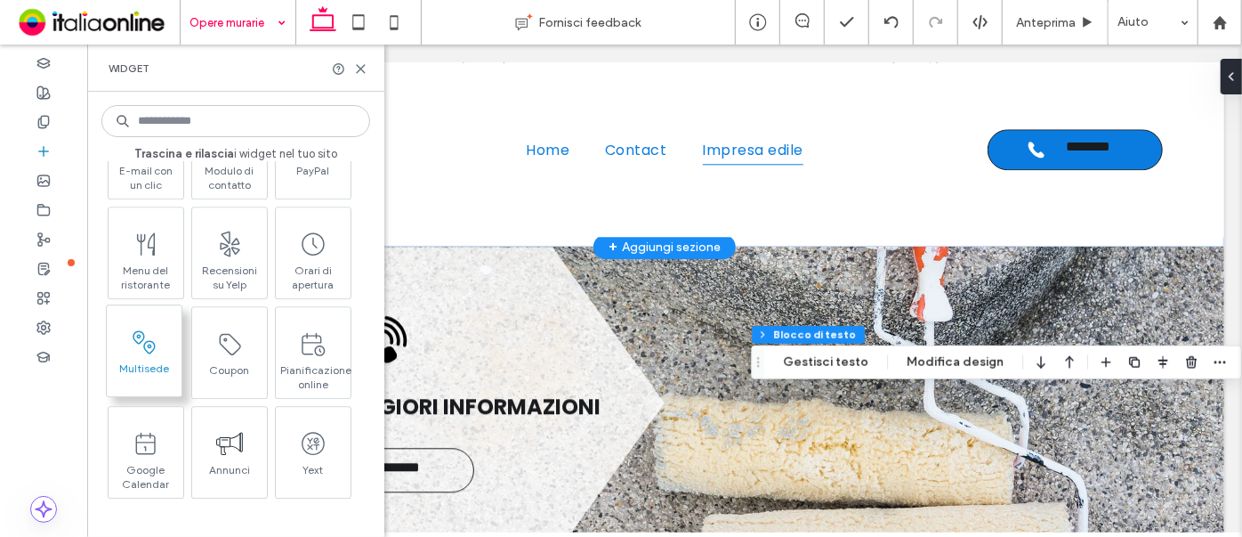
scroll to position [2912, 0]
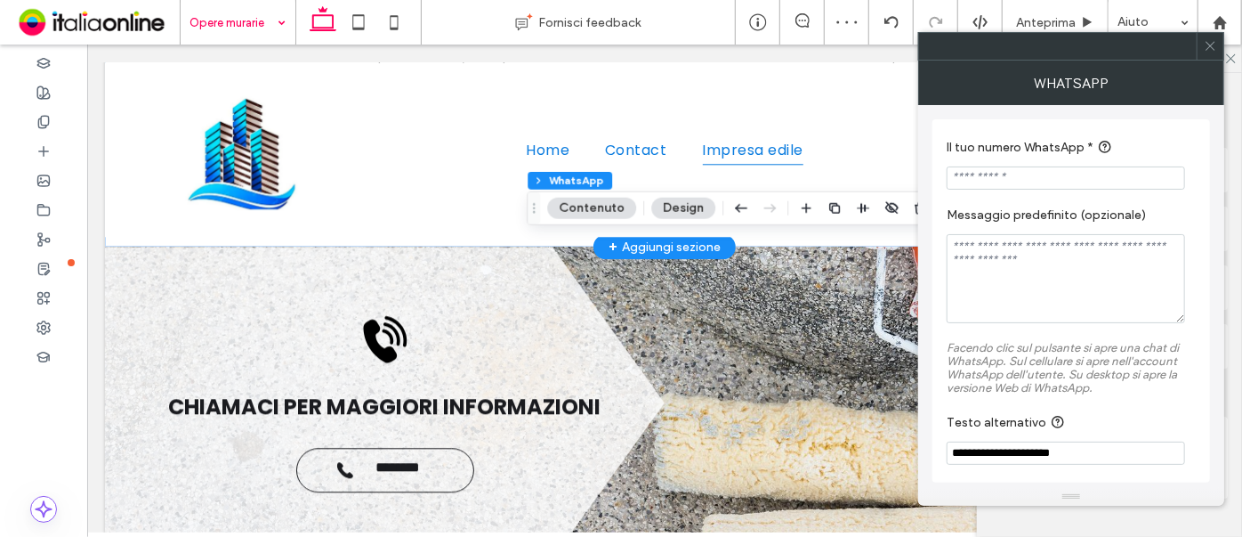
click at [1051, 180] on input "Il tuo numero WhatsApp *" at bounding box center [1066, 177] width 238 height 23
paste input "**********"
click at [976, 182] on input "**********" at bounding box center [1066, 177] width 238 height 23
click at [991, 179] on input "**********" at bounding box center [1066, 177] width 238 height 23
click at [994, 180] on input "**********" at bounding box center [1066, 177] width 238 height 23
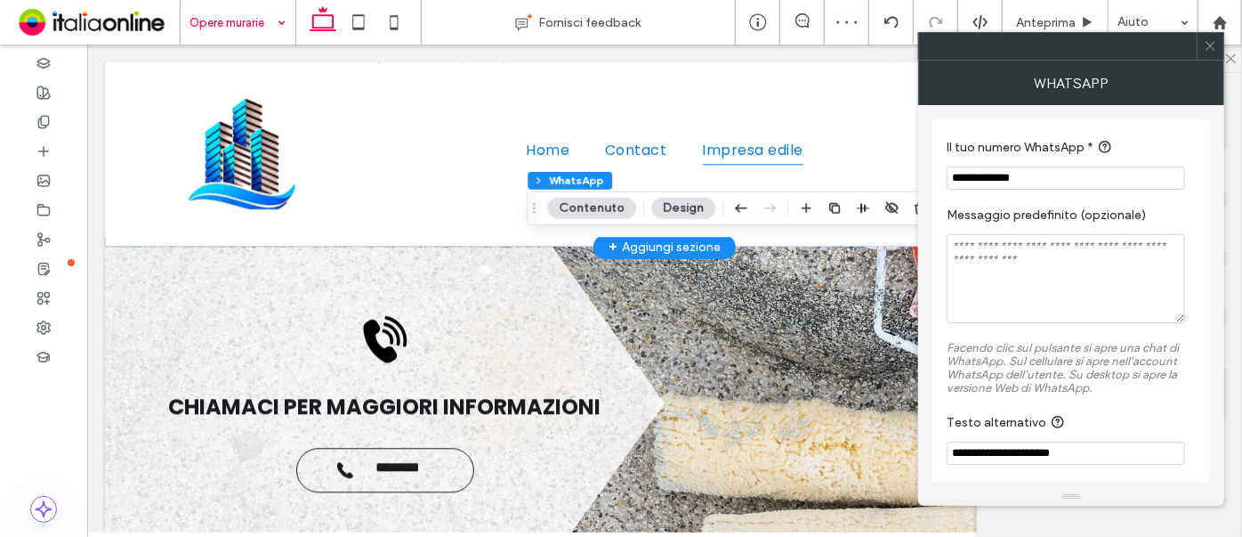
type input "**********"
click at [1214, 43] on icon at bounding box center [1210, 45] width 13 height 13
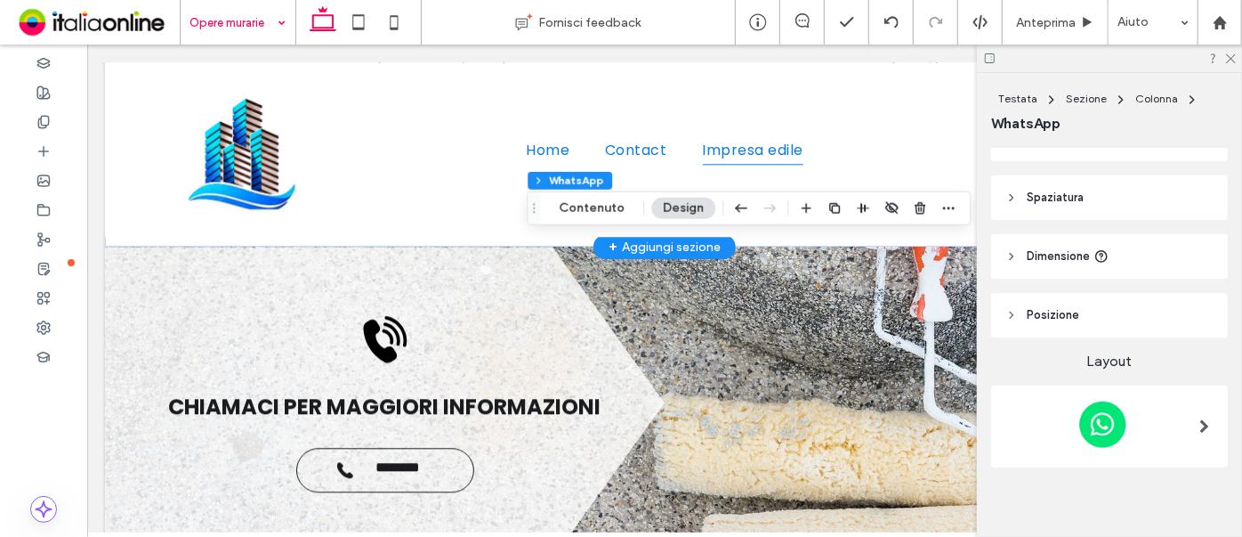
scroll to position [45, 0]
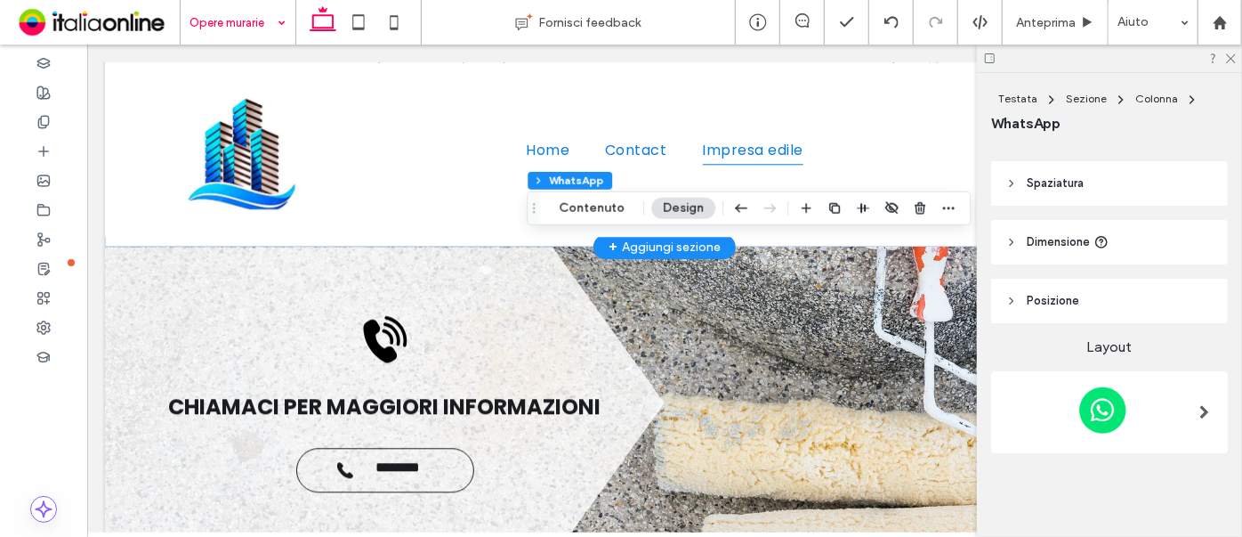
click at [1054, 293] on span "Posizione" at bounding box center [1053, 301] width 53 height 18
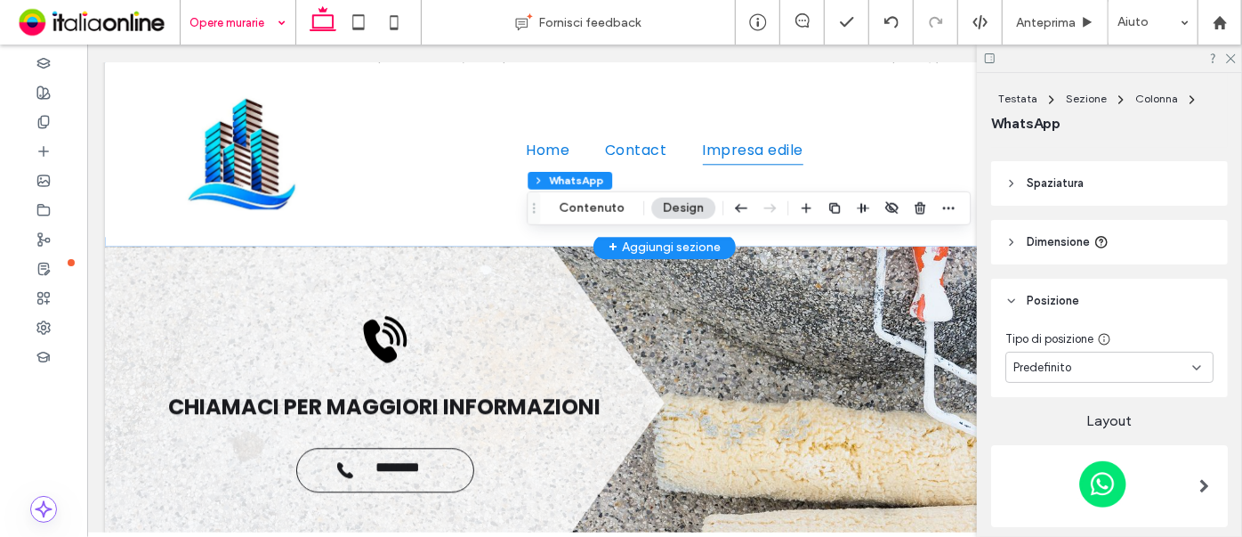
click at [1047, 366] on span "Predefinito" at bounding box center [1043, 368] width 58 height 18
click at [1060, 222] on div "Fisso" at bounding box center [1105, 213] width 198 height 31
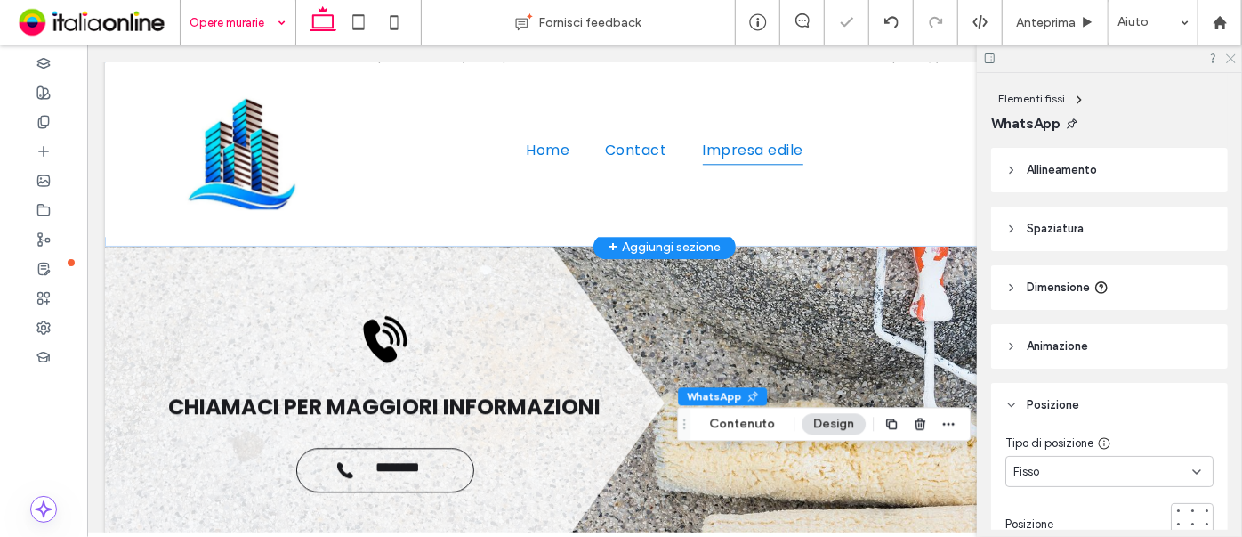
click at [1226, 53] on icon at bounding box center [1231, 58] width 12 height 12
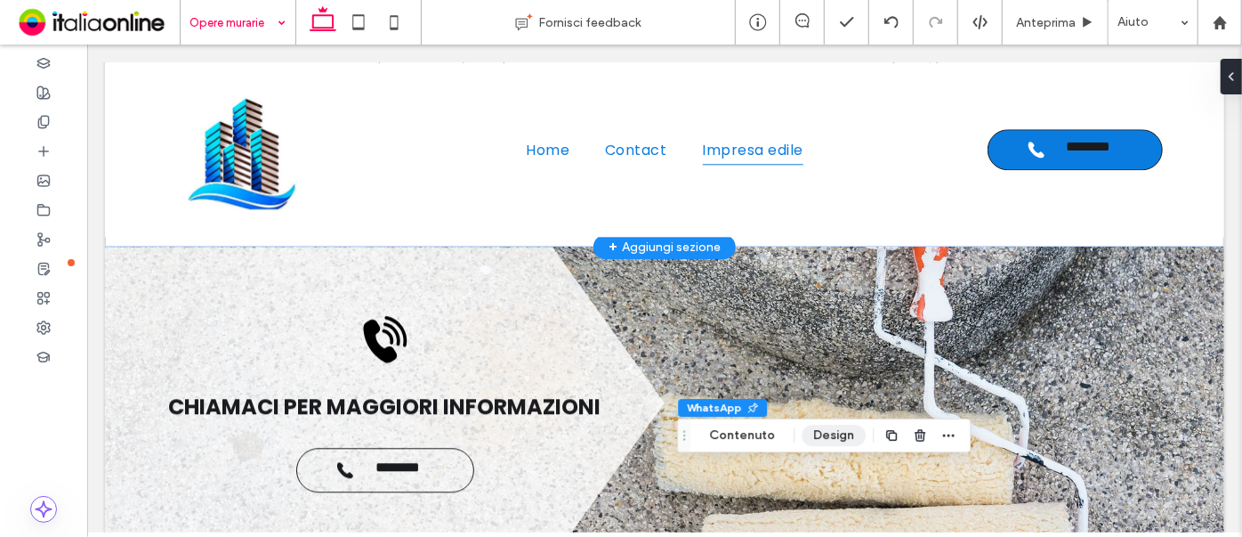
click at [828, 431] on button "Design" at bounding box center [834, 434] width 64 height 21
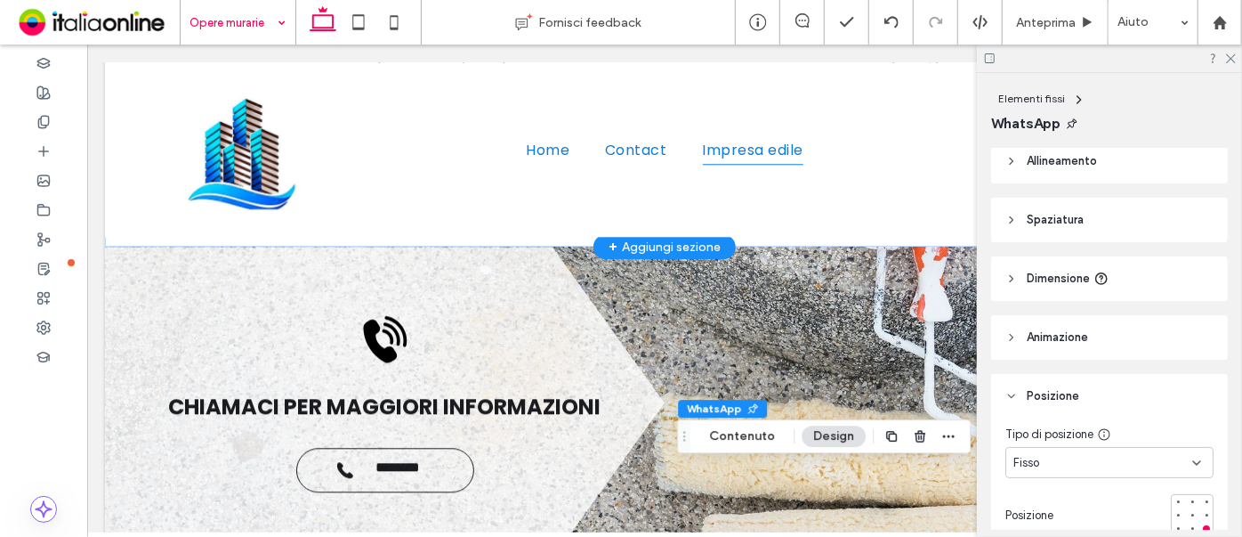
scroll to position [0, 0]
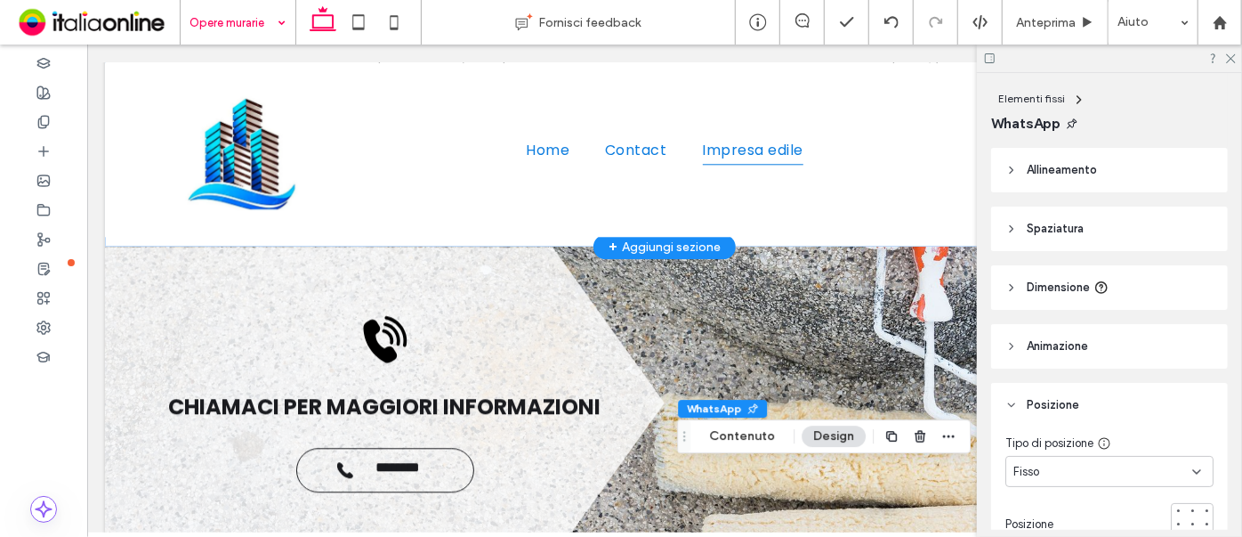
click at [1042, 292] on span "Dimensione" at bounding box center [1058, 288] width 63 height 18
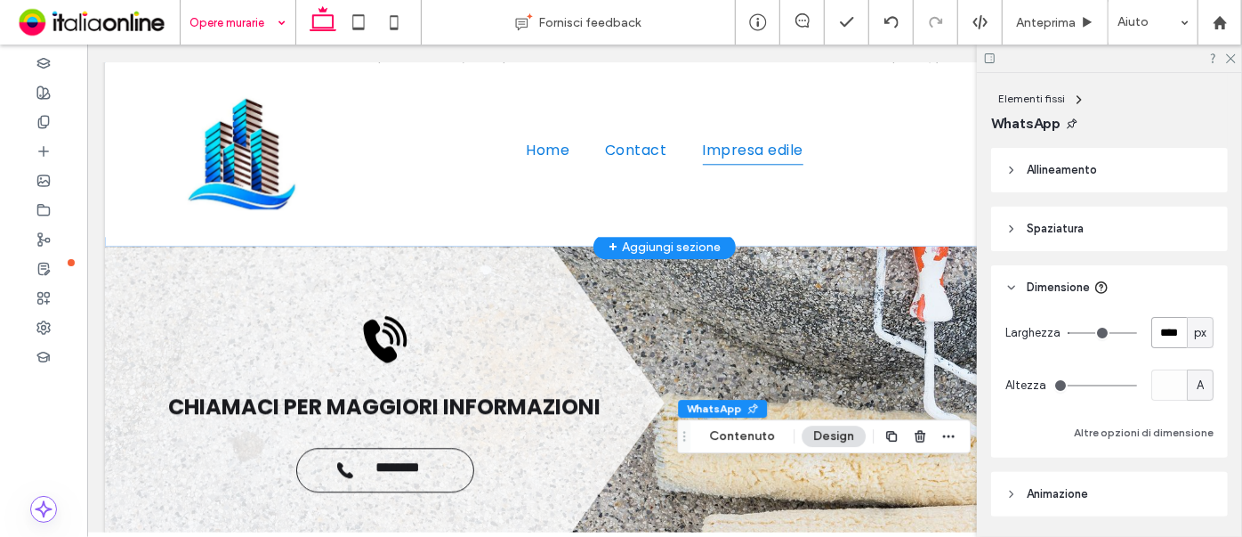
click at [1176, 334] on input "****" at bounding box center [1170, 332] width 36 height 31
type input "**"
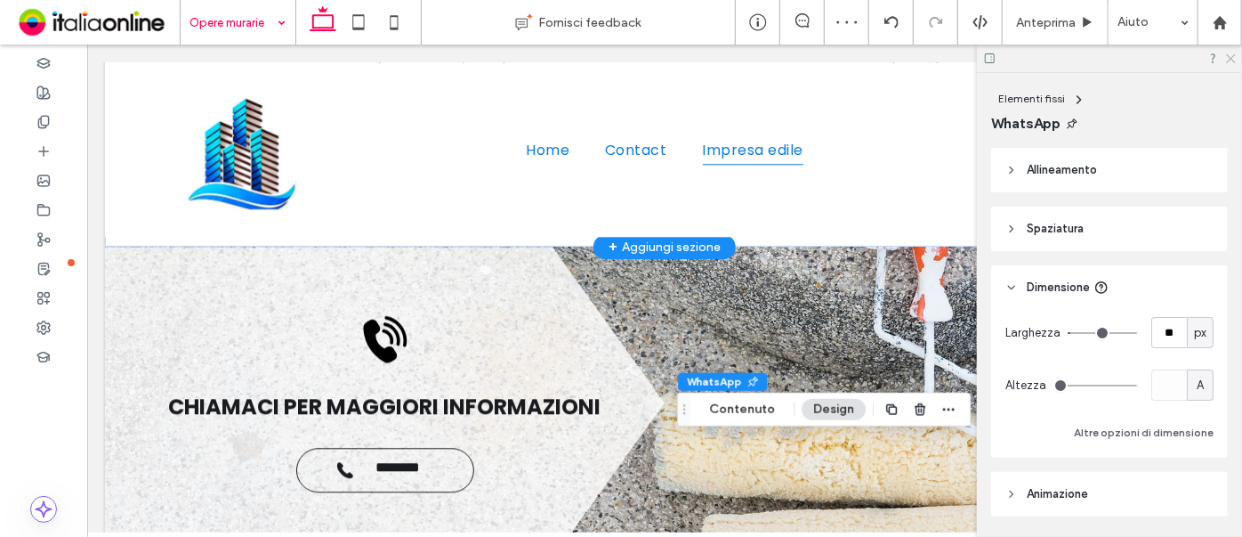
click at [1230, 53] on icon at bounding box center [1231, 58] width 12 height 12
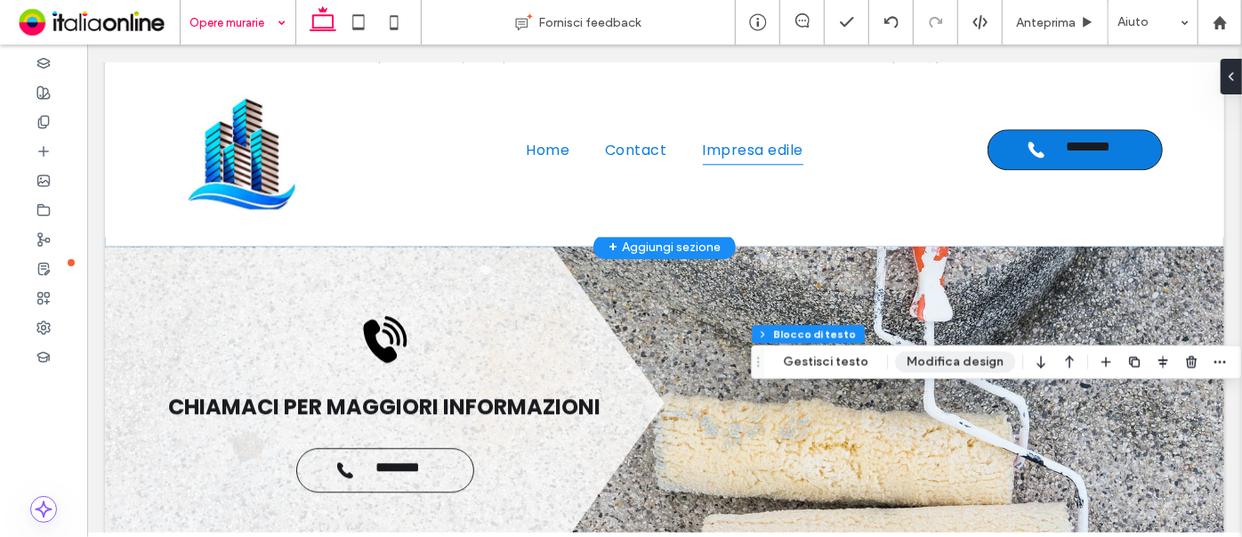
click at [943, 361] on button "Modifica design" at bounding box center [955, 362] width 120 height 21
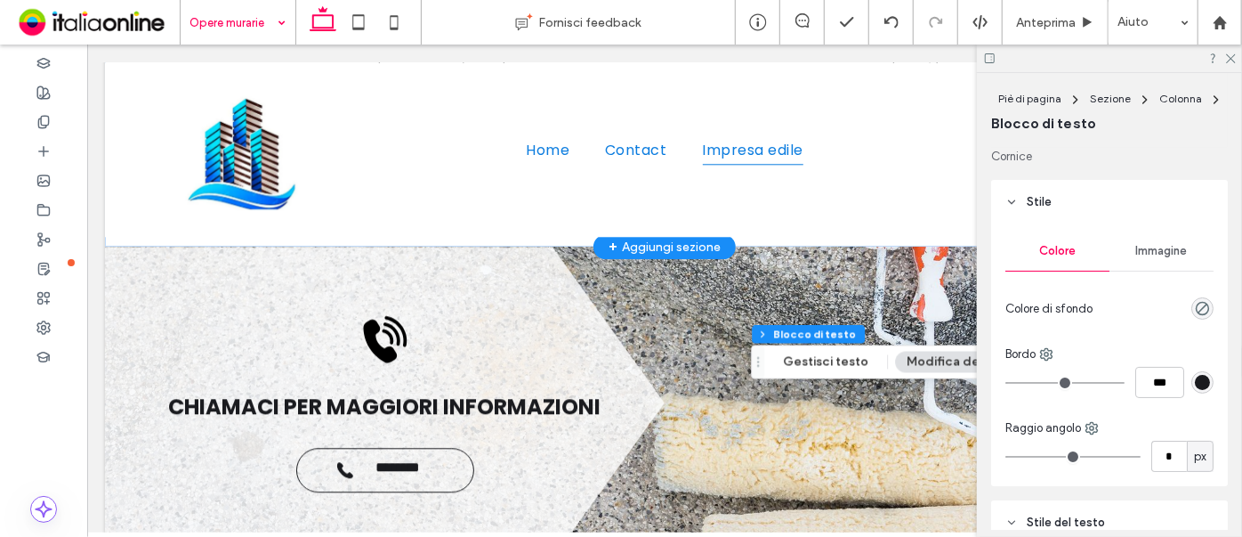
click at [1233, 64] on div at bounding box center [1109, 58] width 265 height 28
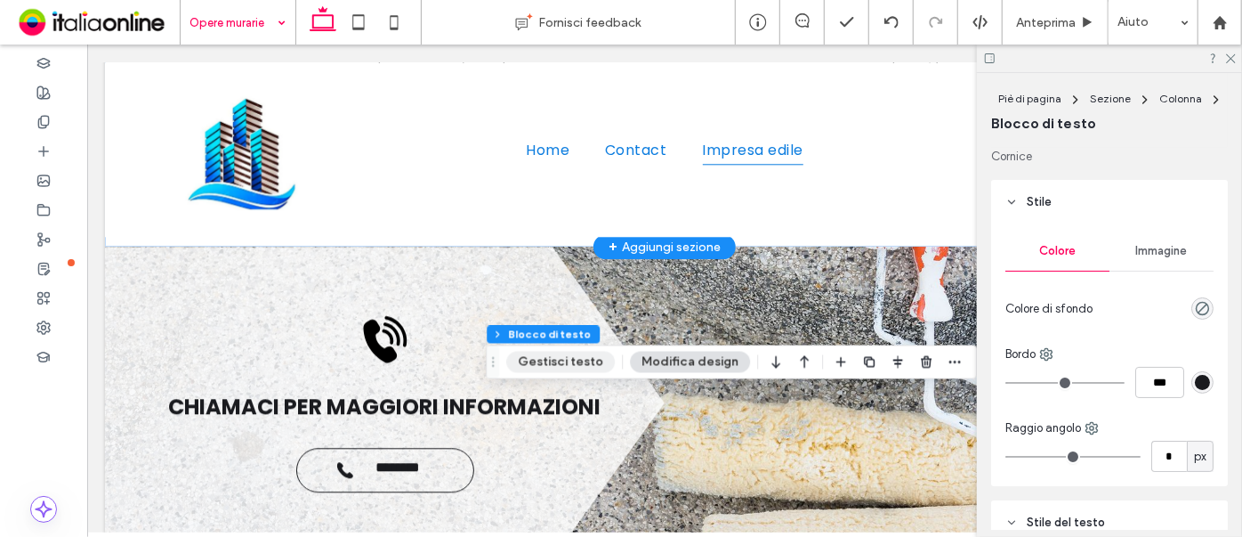
click at [550, 362] on button "Gestisci testo" at bounding box center [560, 362] width 109 height 21
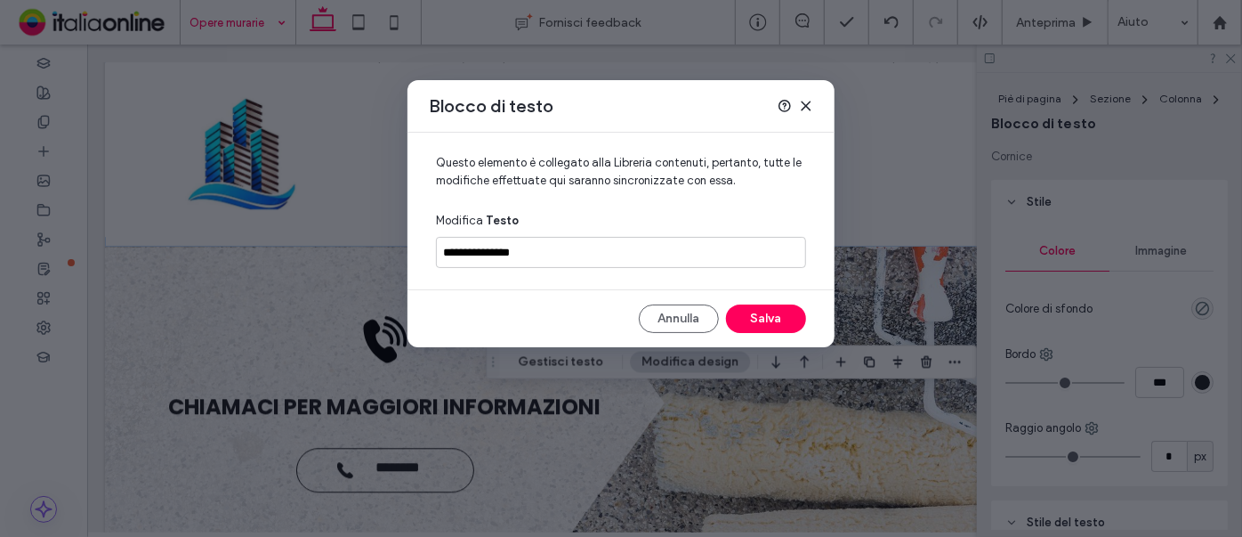
drag, startPoint x: 664, startPoint y: 312, endPoint x: 734, endPoint y: 363, distance: 86.7
click at [664, 312] on button "Annulla" at bounding box center [679, 318] width 80 height 28
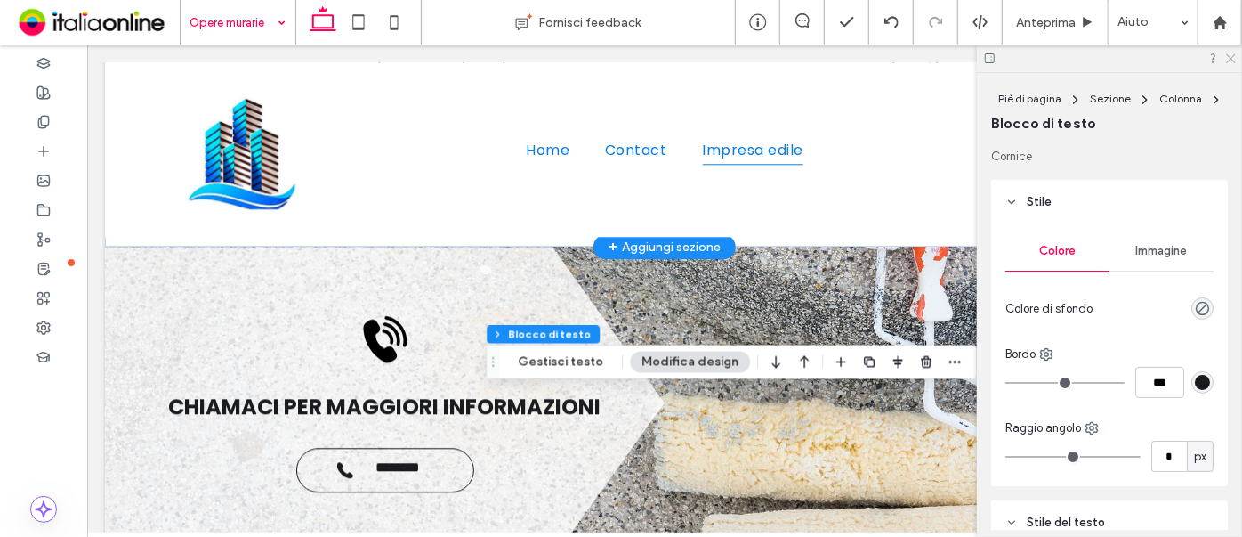
click at [1233, 60] on use at bounding box center [1231, 59] width 10 height 10
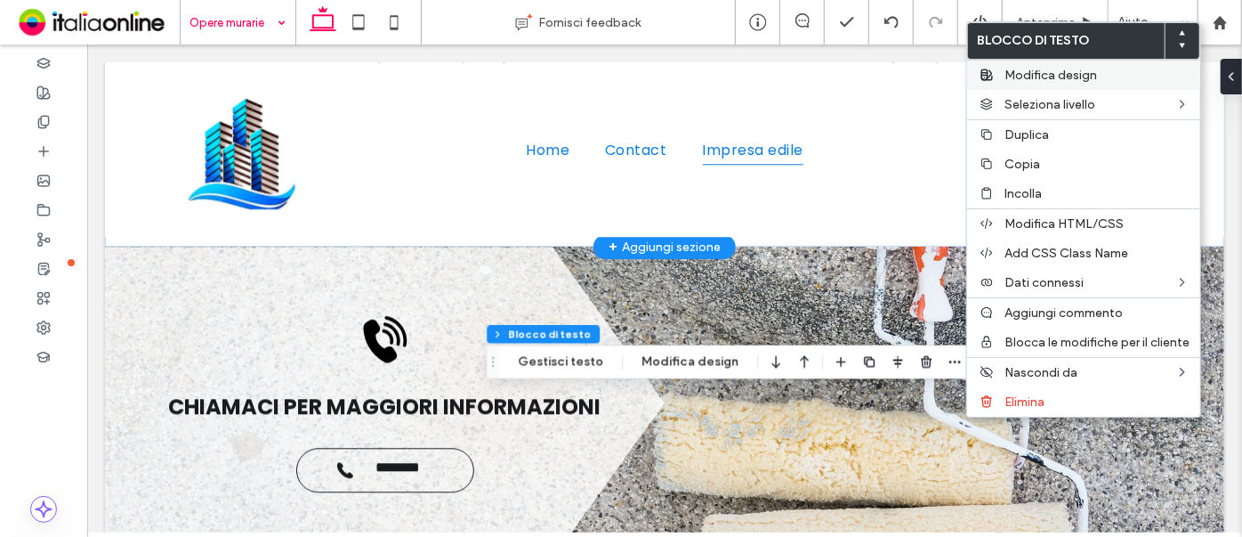
drag, startPoint x: 1040, startPoint y: 73, endPoint x: 1032, endPoint y: 77, distance: 9.2
click at [1039, 73] on span "Modifica design" at bounding box center [1051, 75] width 93 height 15
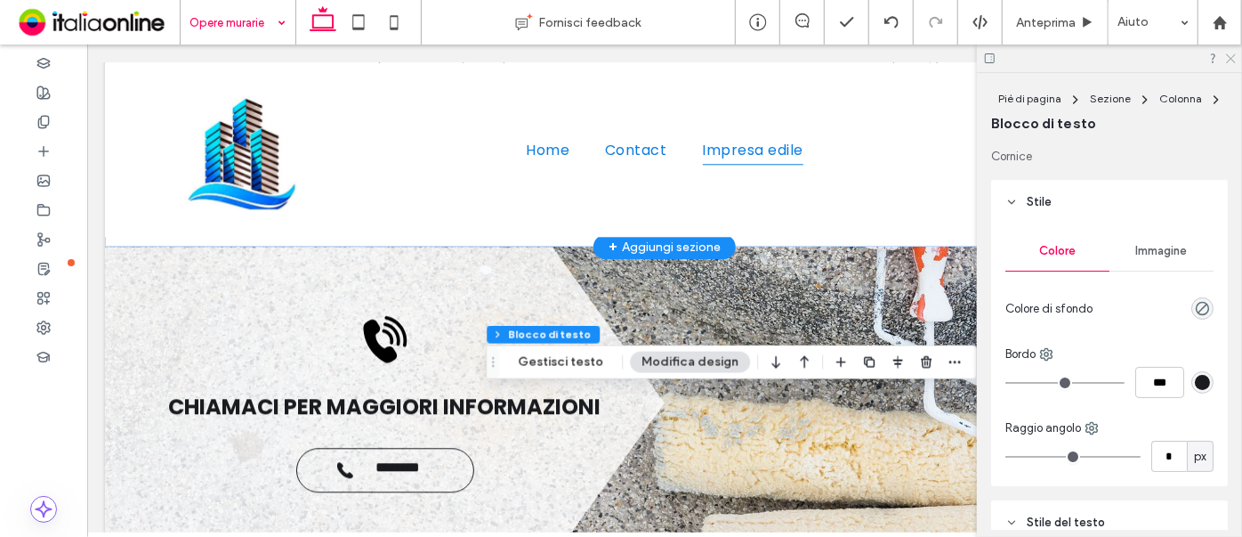
click at [1231, 59] on icon at bounding box center [1231, 58] width 12 height 12
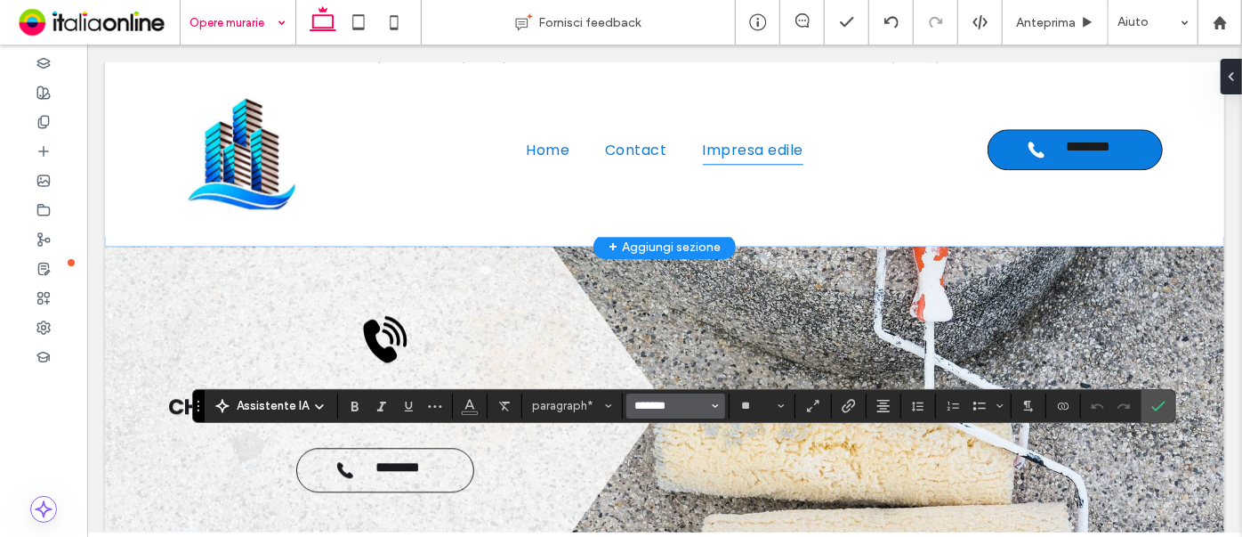
click at [672, 408] on input "*******" at bounding box center [671, 406] width 76 height 14
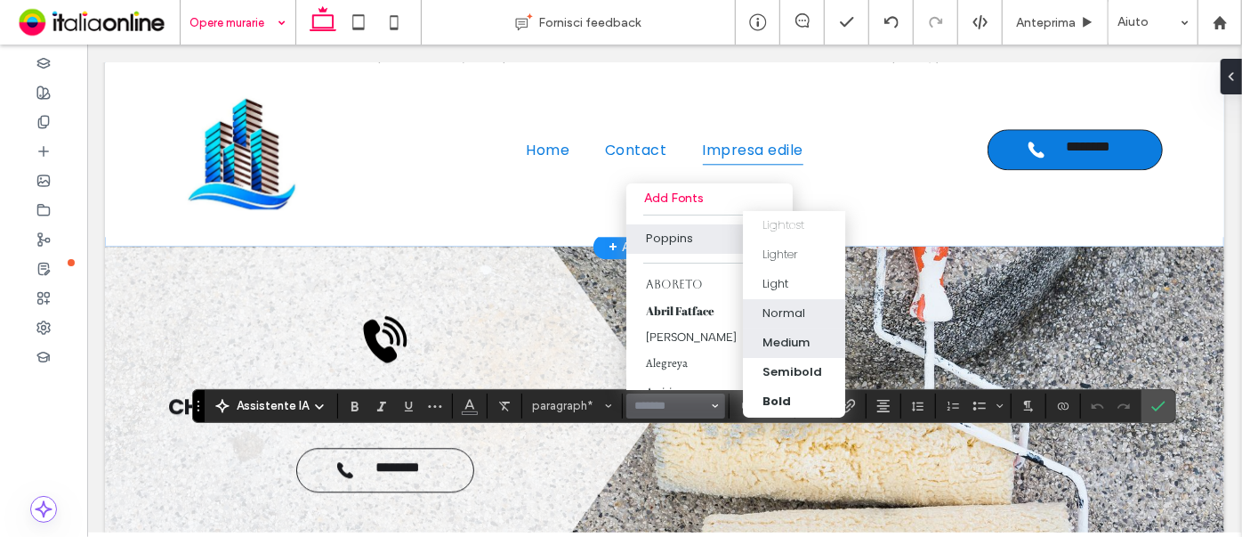
click at [787, 338] on div "Medium" at bounding box center [787, 343] width 47 height 18
type input "*******"
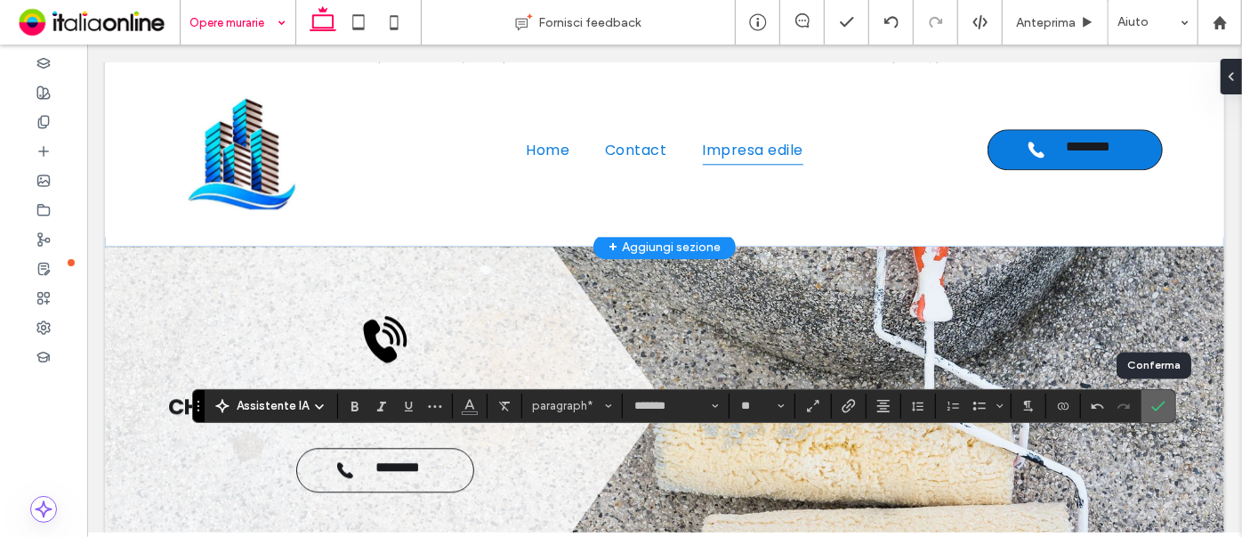
click at [1156, 409] on icon "Conferma" at bounding box center [1159, 406] width 14 height 14
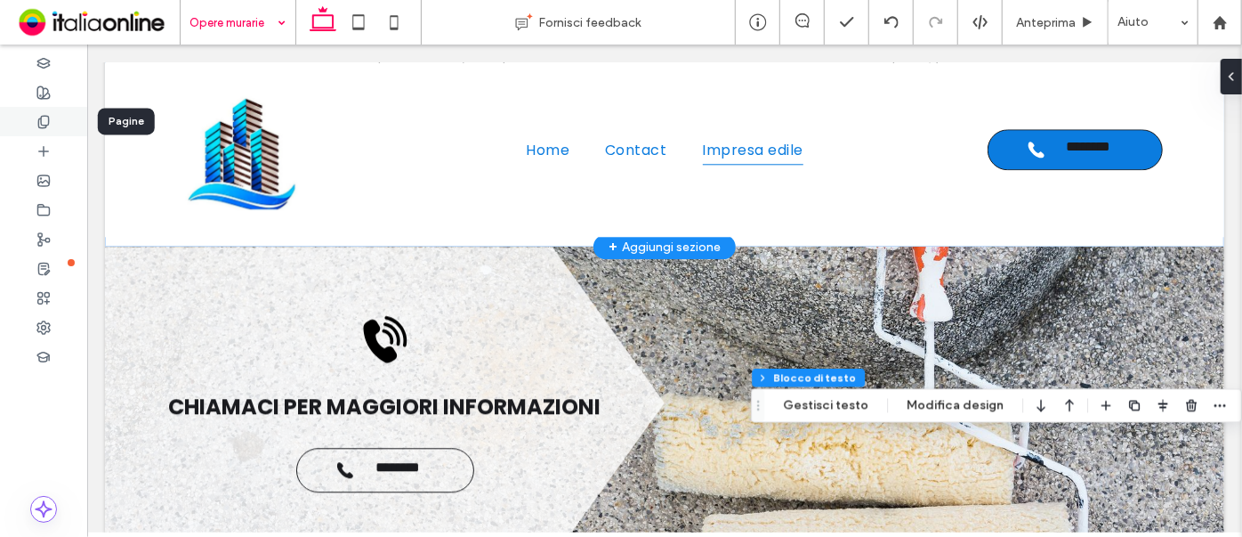
click at [41, 121] on use at bounding box center [43, 122] width 10 height 12
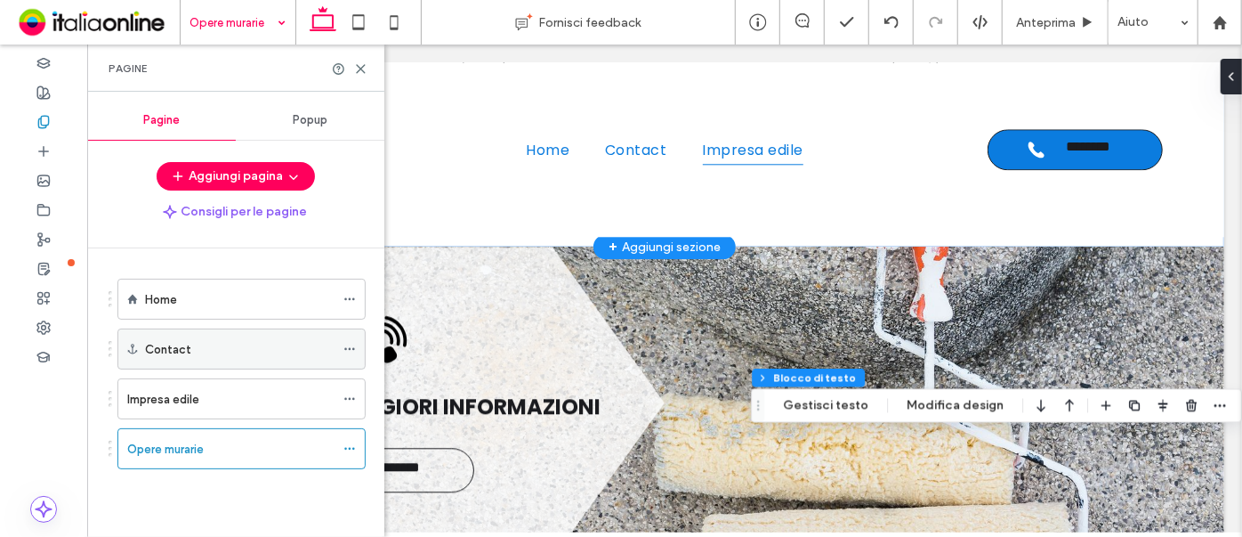
click at [351, 345] on icon at bounding box center [350, 349] width 12 height 12
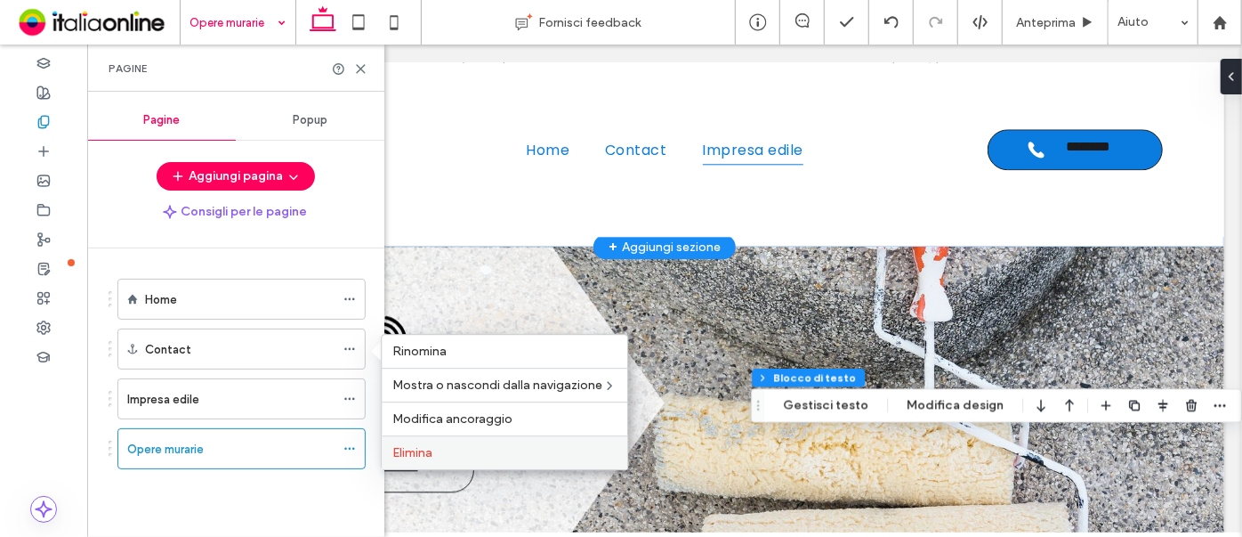
click at [428, 457] on span "Elimina" at bounding box center [412, 452] width 40 height 15
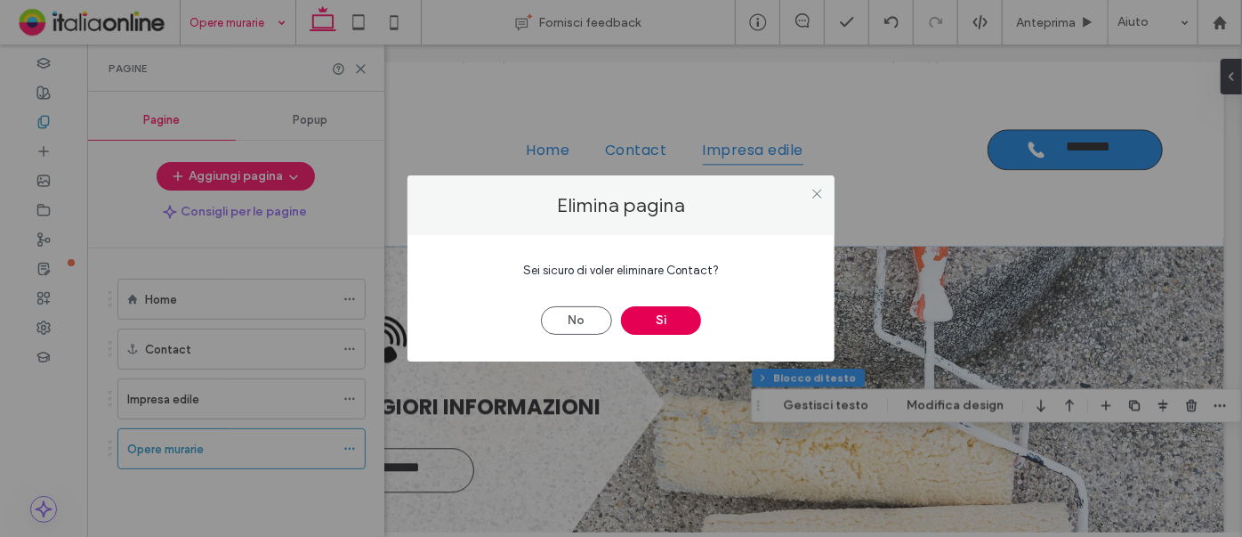
click at [683, 321] on button "Sì" at bounding box center [661, 320] width 80 height 28
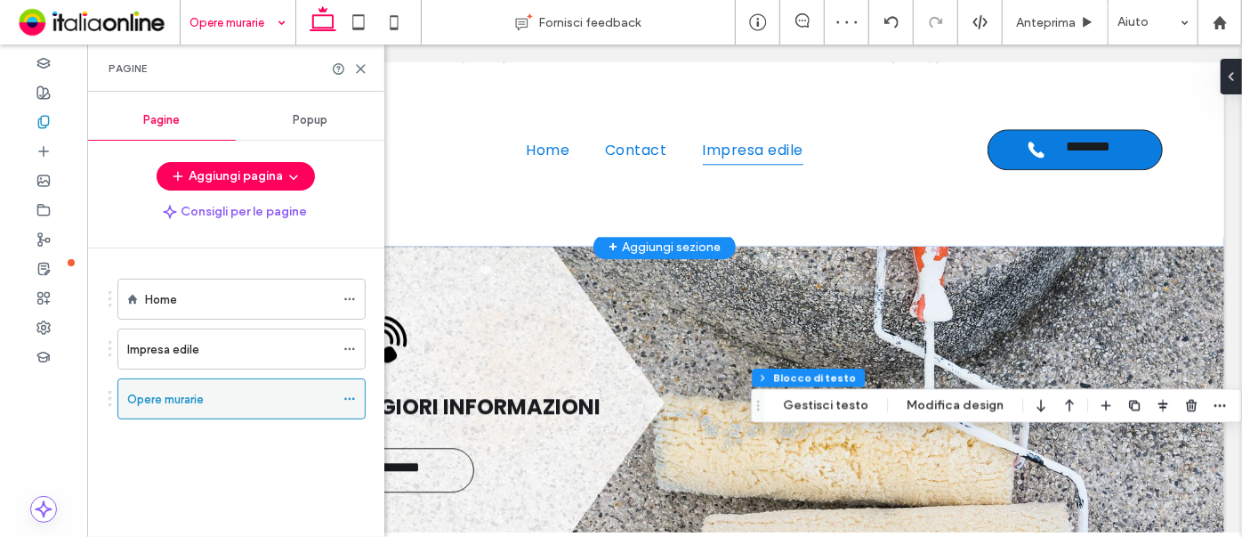
click at [350, 393] on icon at bounding box center [350, 398] width 12 height 12
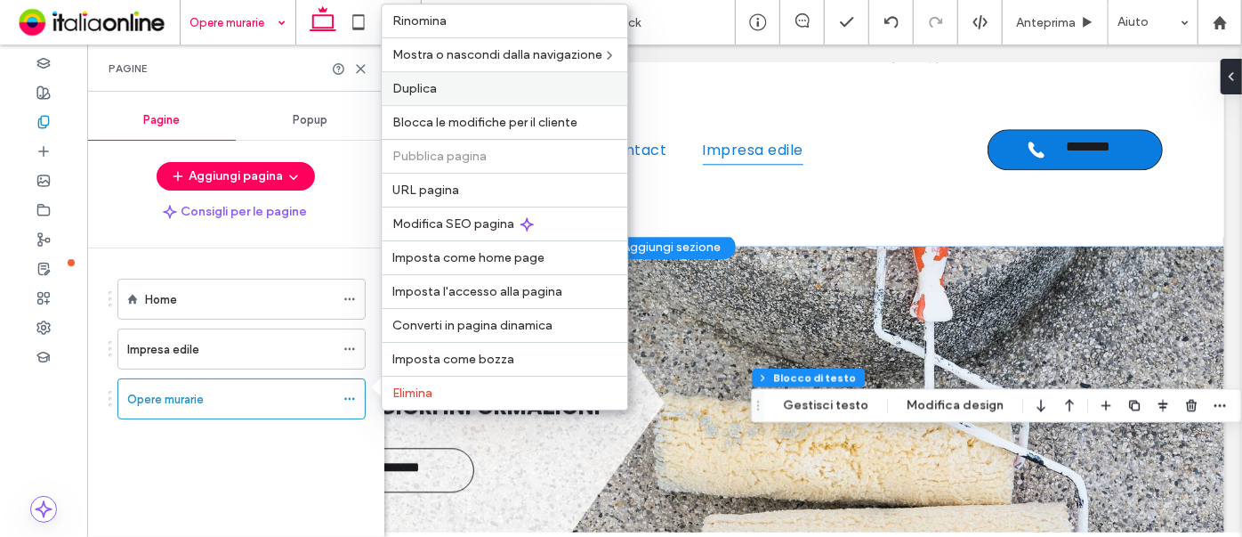
click at [509, 79] on div "Duplica" at bounding box center [505, 88] width 246 height 34
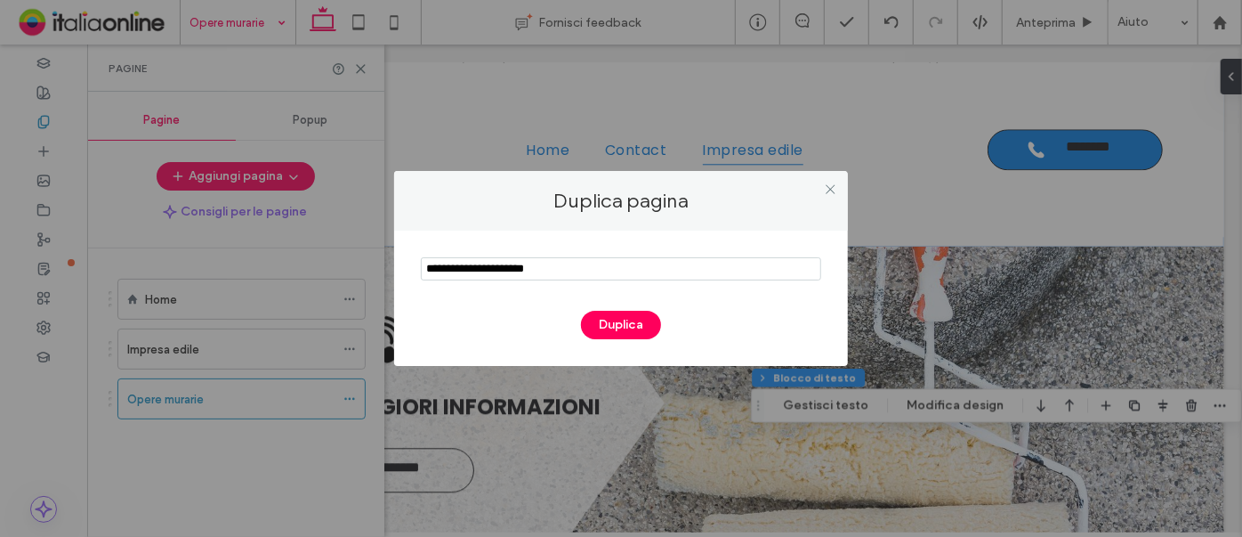
drag, startPoint x: 562, startPoint y: 276, endPoint x: 402, endPoint y: 241, distance: 163.9
click at [402, 241] on div "Duplica" at bounding box center [621, 297] width 454 height 135
type input "********"
click at [636, 322] on button "Duplica" at bounding box center [621, 325] width 80 height 28
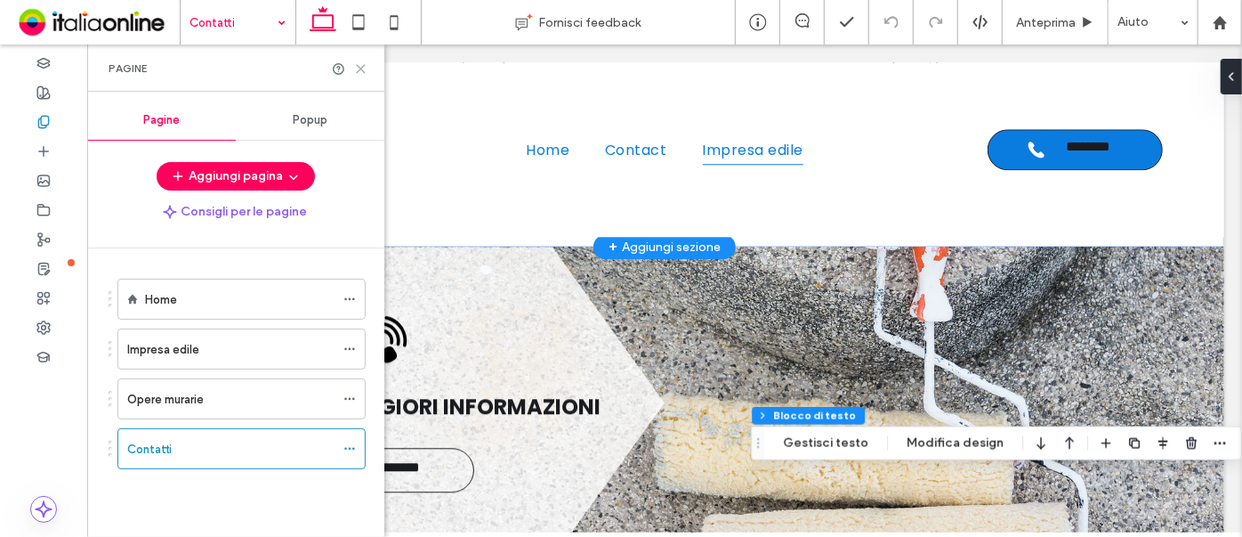
click at [357, 67] on icon at bounding box center [360, 68] width 13 height 13
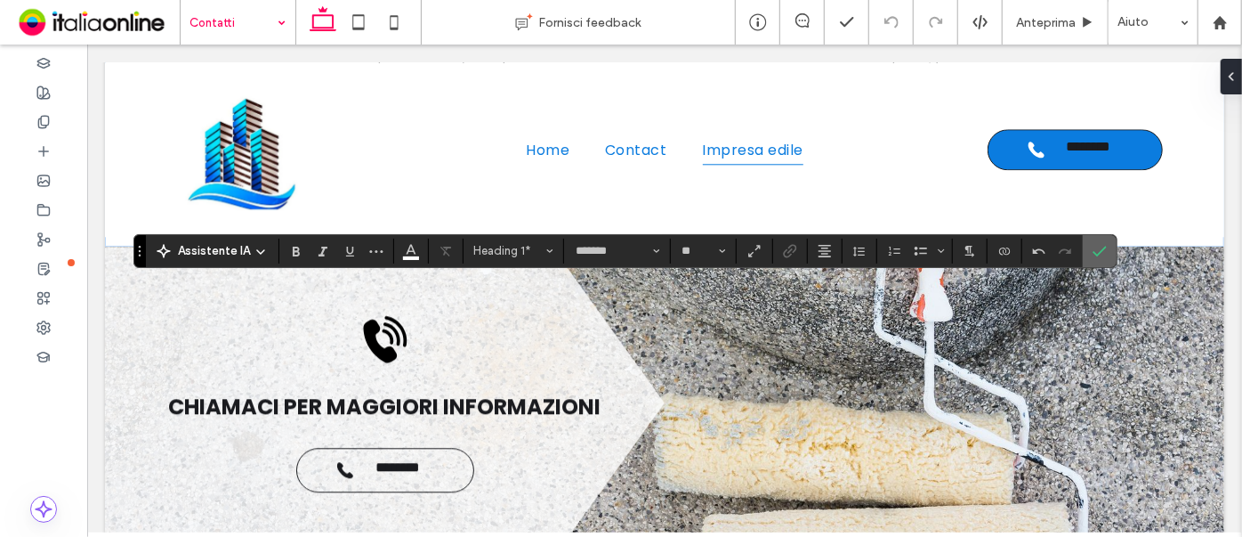
click at [1098, 245] on icon "Conferma" at bounding box center [1100, 251] width 14 height 14
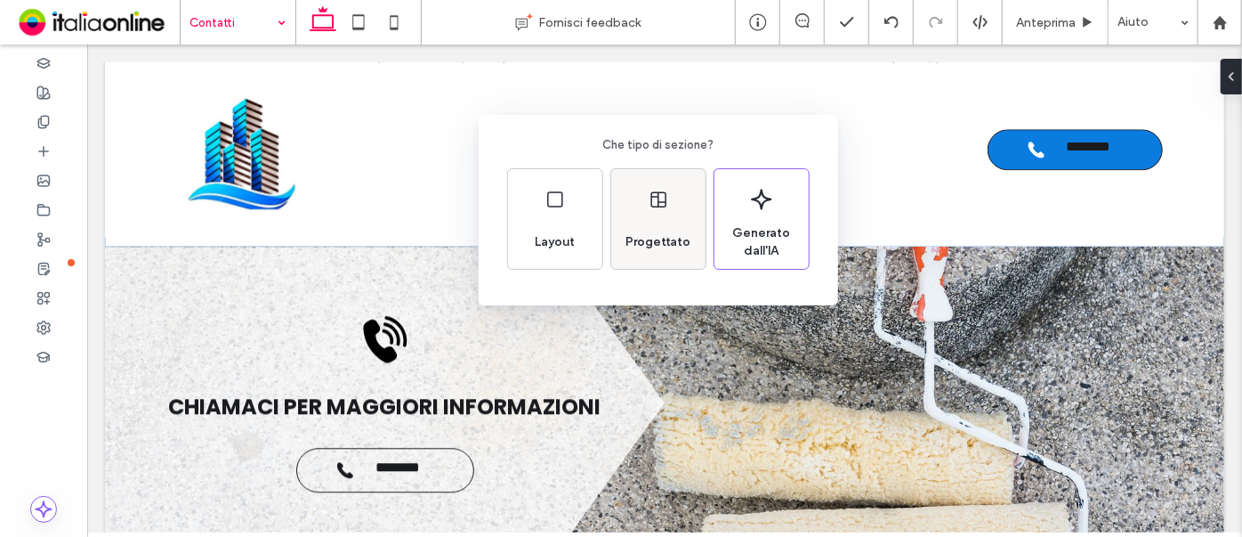
click at [652, 205] on icon at bounding box center [658, 199] width 21 height 21
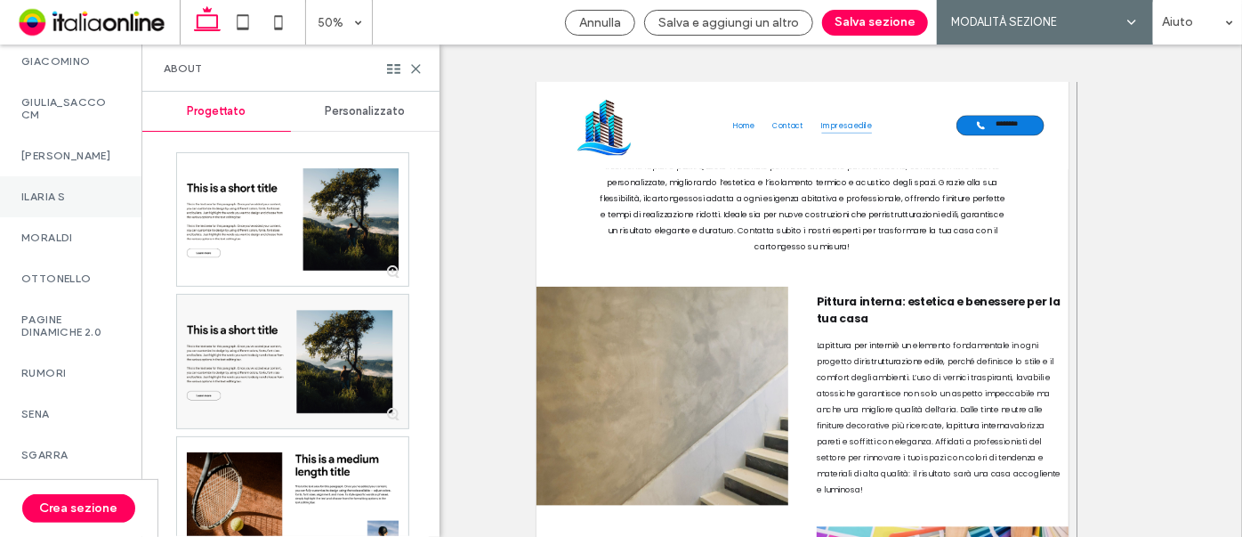
scroll to position [1699, 0]
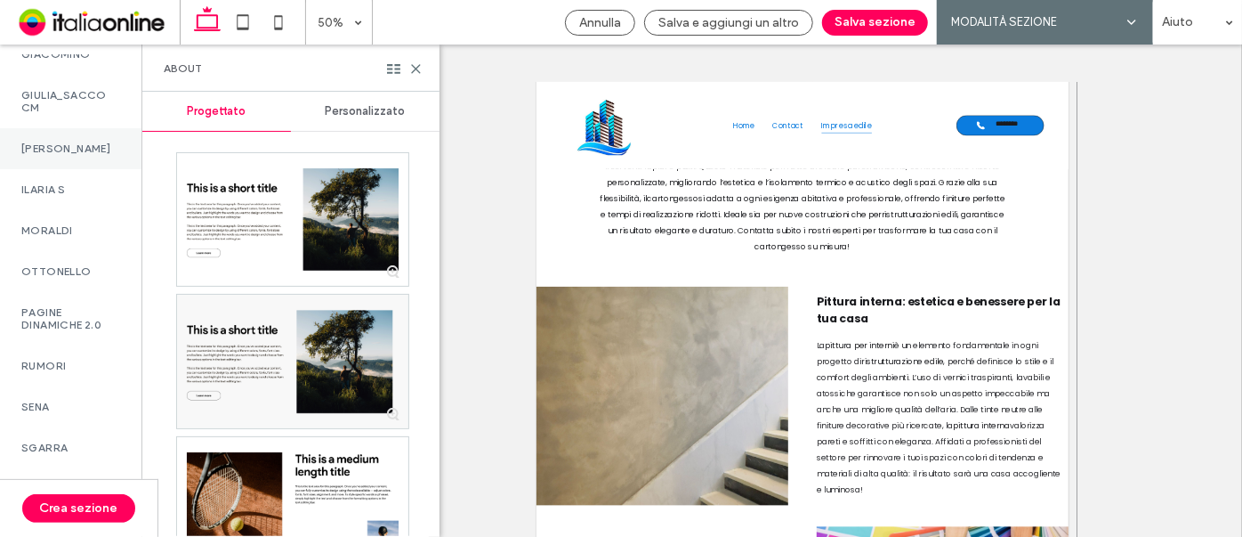
click at [59, 153] on label "GOTTFRIED" at bounding box center [70, 148] width 99 height 12
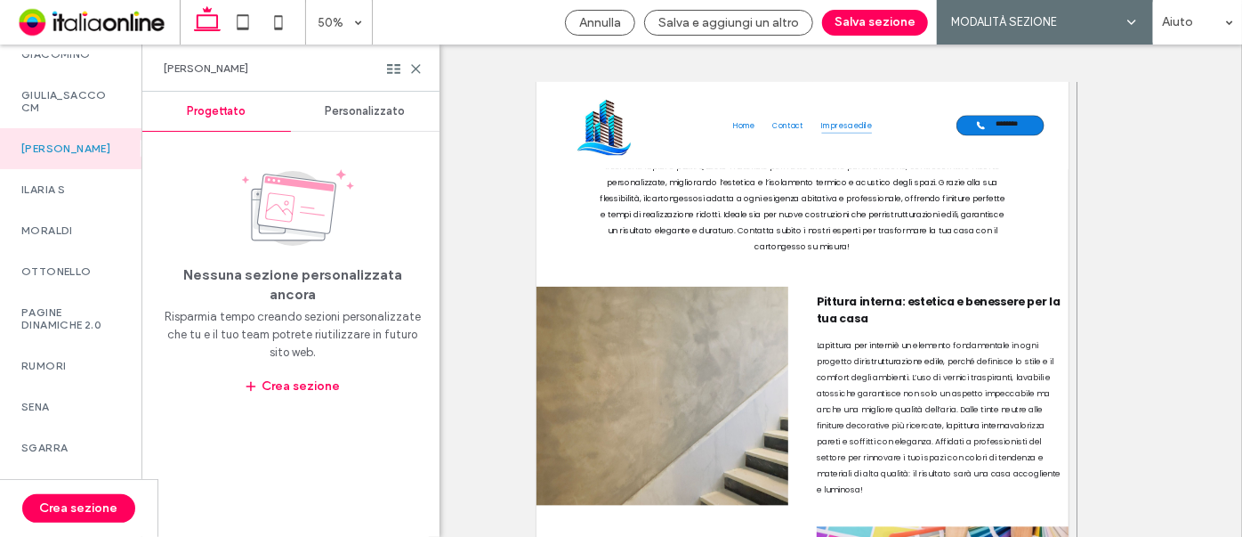
click at [360, 113] on span "Personalizzato" at bounding box center [366, 111] width 80 height 14
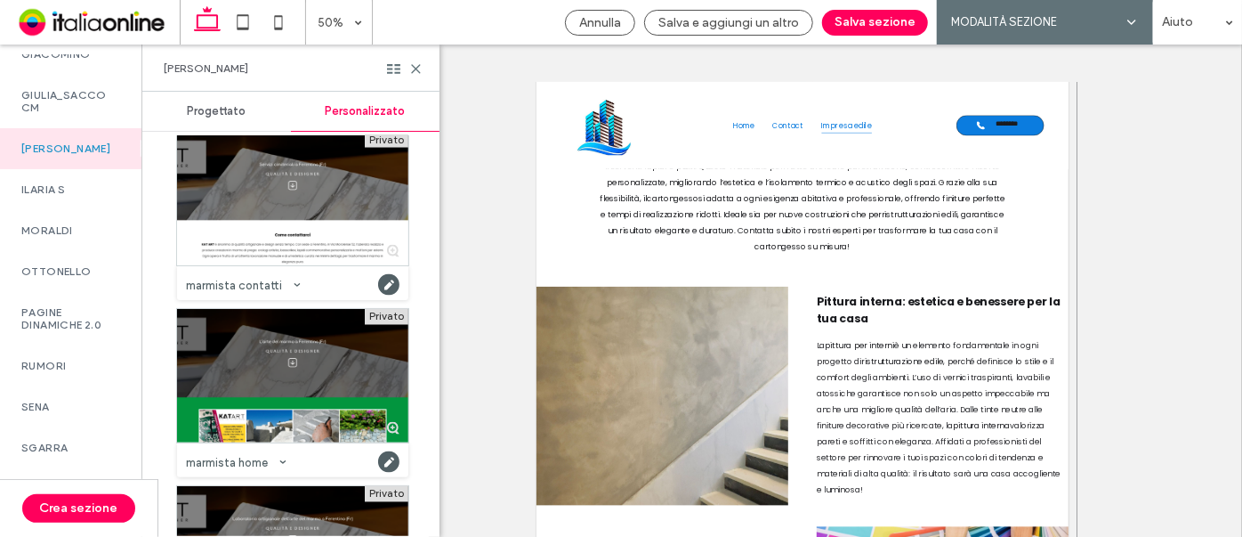
scroll to position [1618, 0]
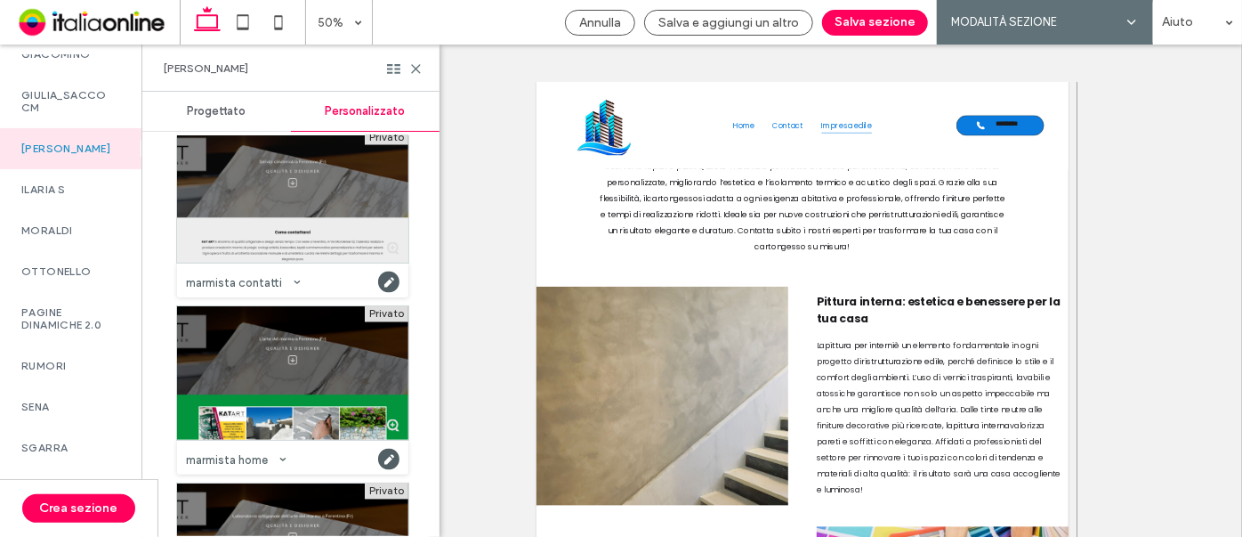
click at [327, 189] on div at bounding box center [292, 195] width 231 height 133
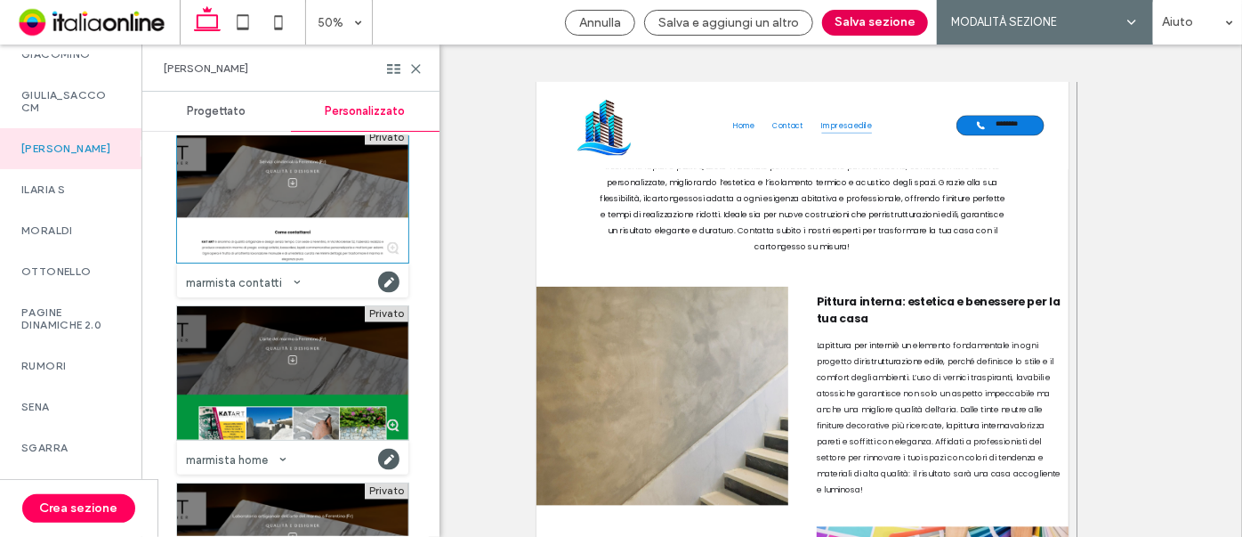
click at [902, 19] on button "Salva sezione" at bounding box center [875, 23] width 106 height 26
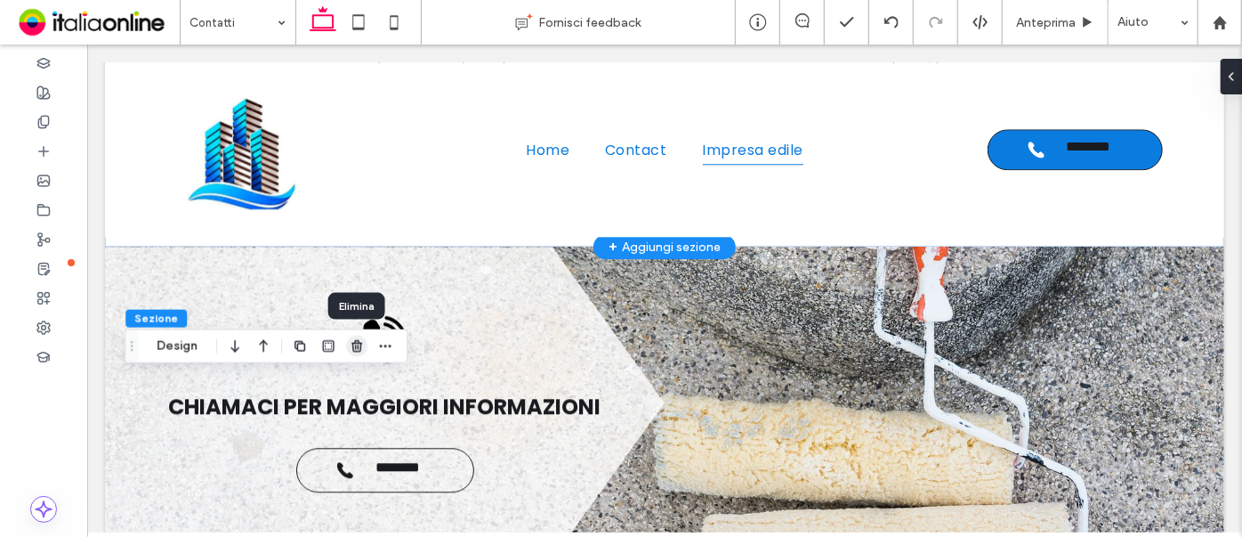
click at [363, 345] on icon "button" at bounding box center [357, 346] width 14 height 14
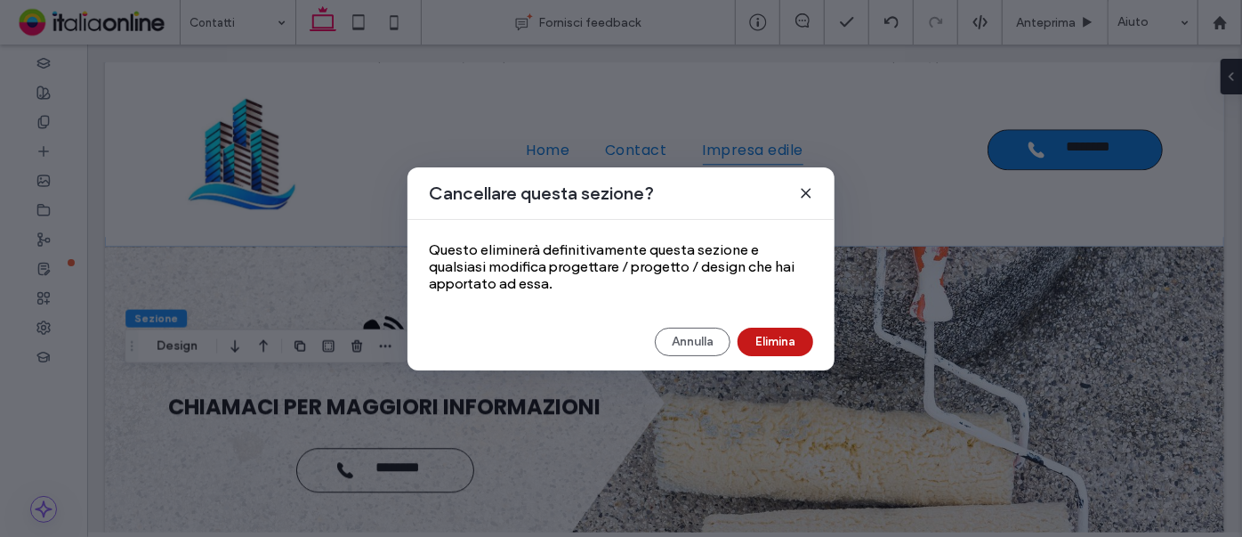
click at [768, 333] on button "Elimina" at bounding box center [776, 341] width 76 height 28
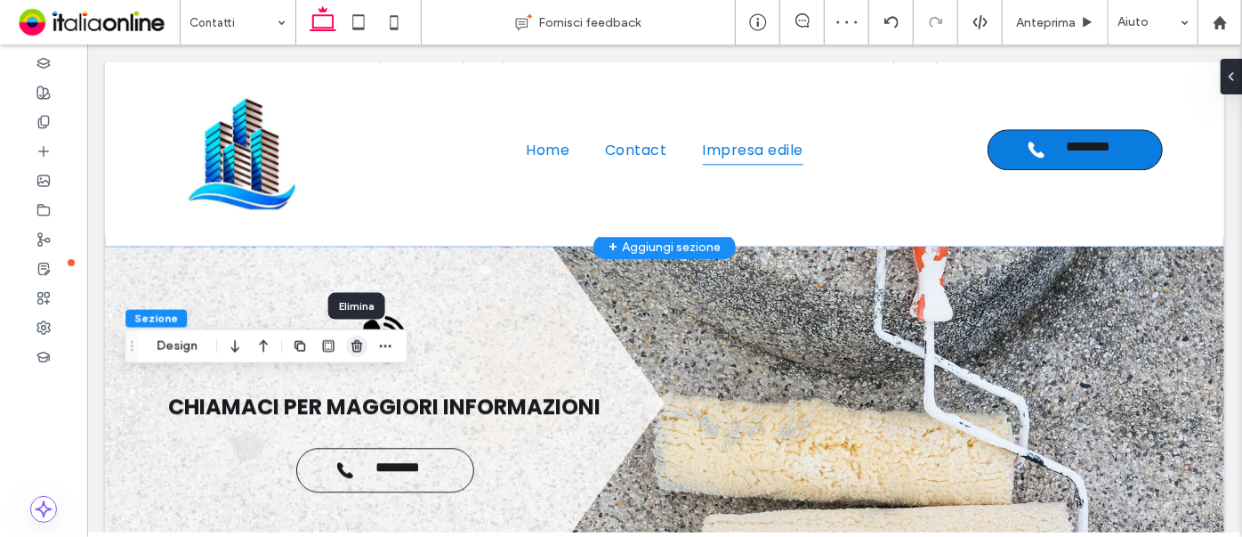
click at [356, 345] on icon "button" at bounding box center [357, 346] width 14 height 14
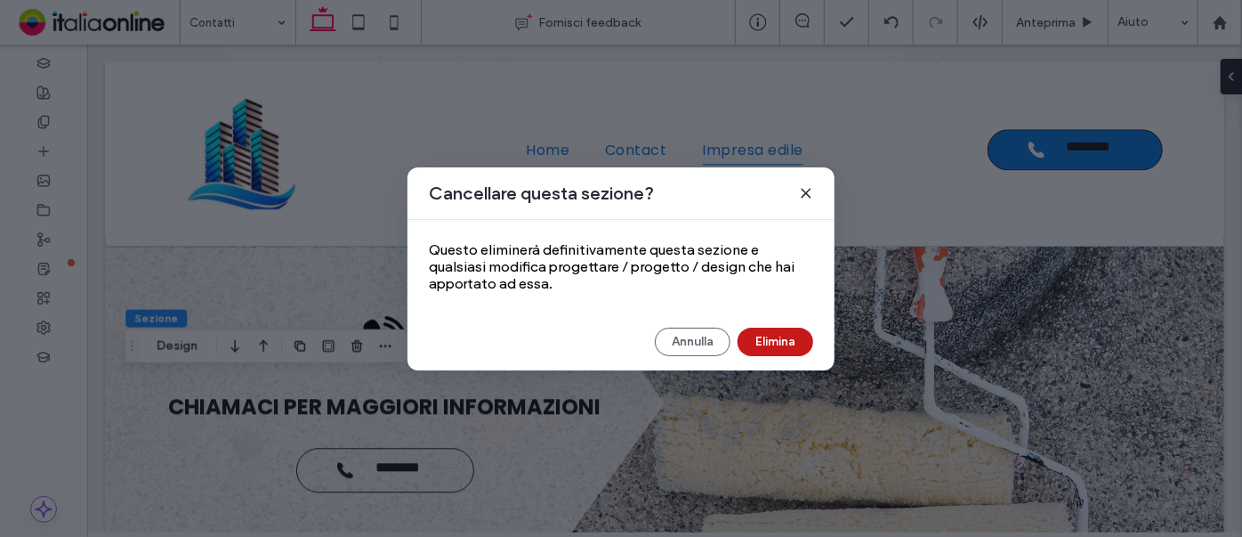
click at [795, 338] on button "Elimina" at bounding box center [776, 341] width 76 height 28
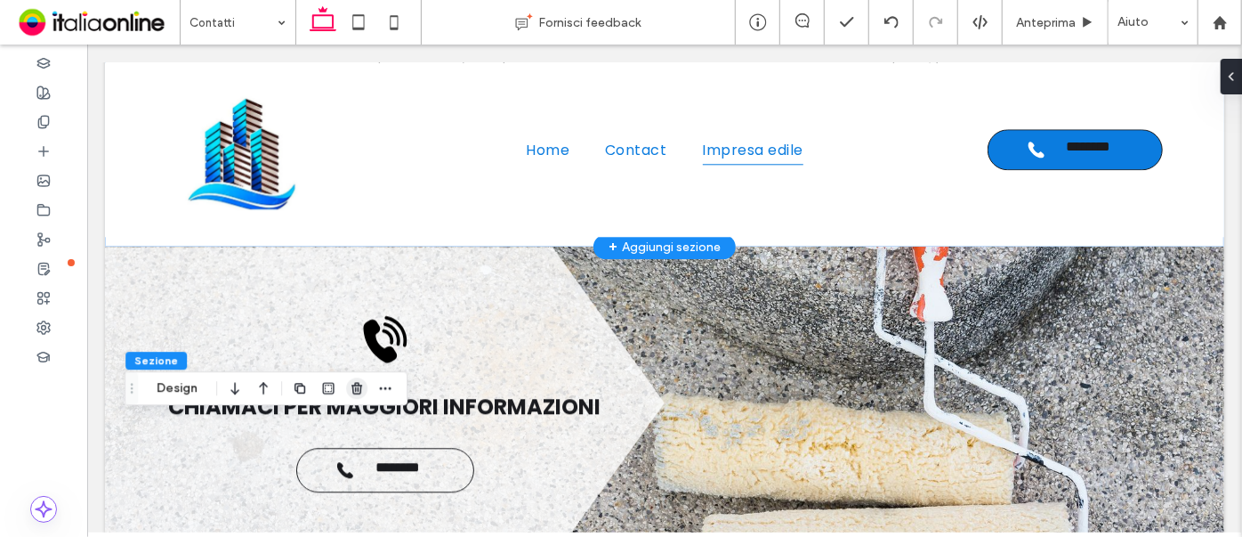
click at [358, 384] on use "button" at bounding box center [357, 389] width 11 height 12
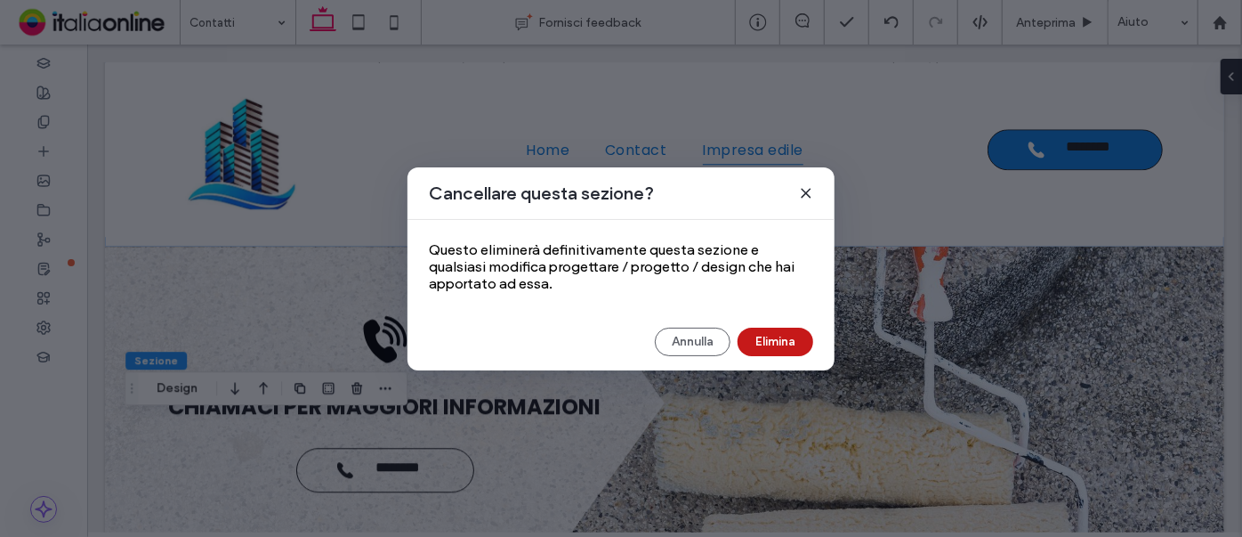
click at [757, 341] on button "Elimina" at bounding box center [776, 341] width 76 height 28
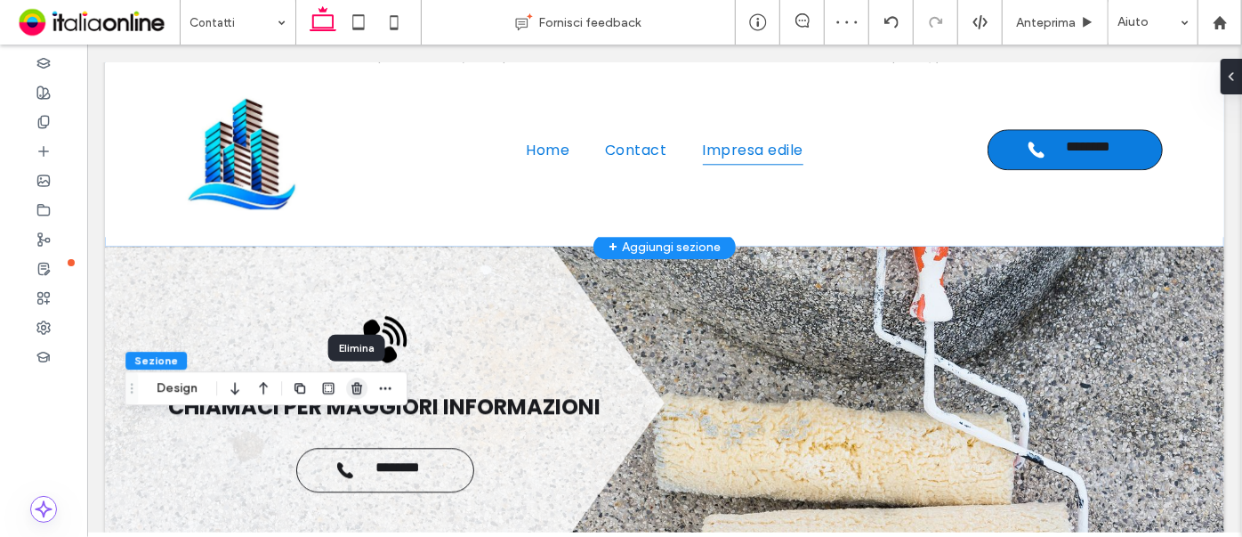
click at [357, 391] on icon "button" at bounding box center [357, 388] width 14 height 14
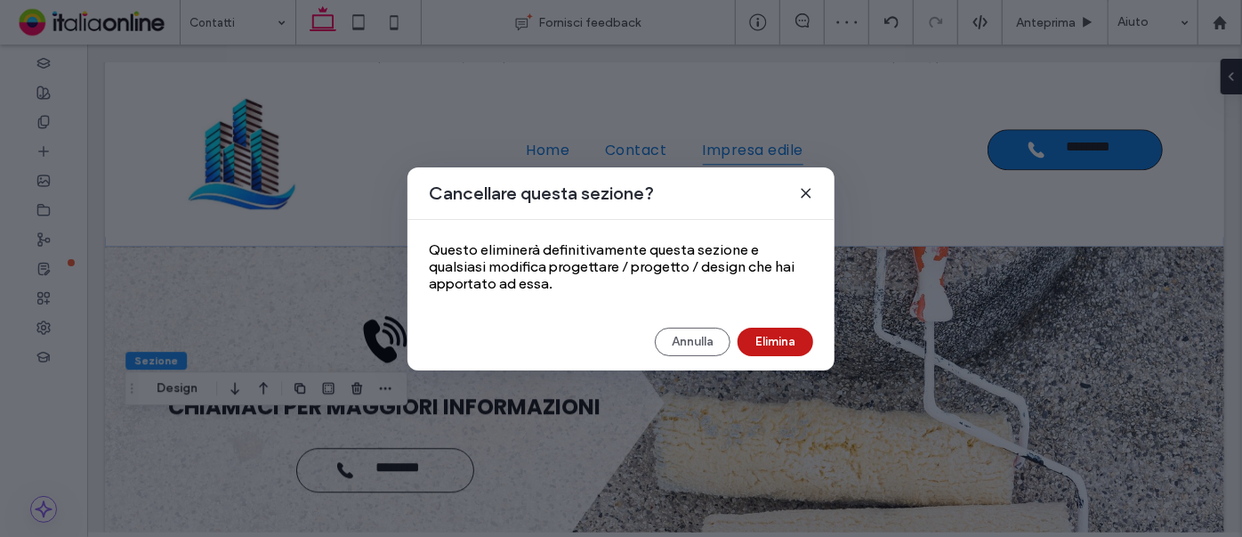
click at [756, 338] on button "Elimina" at bounding box center [776, 341] width 76 height 28
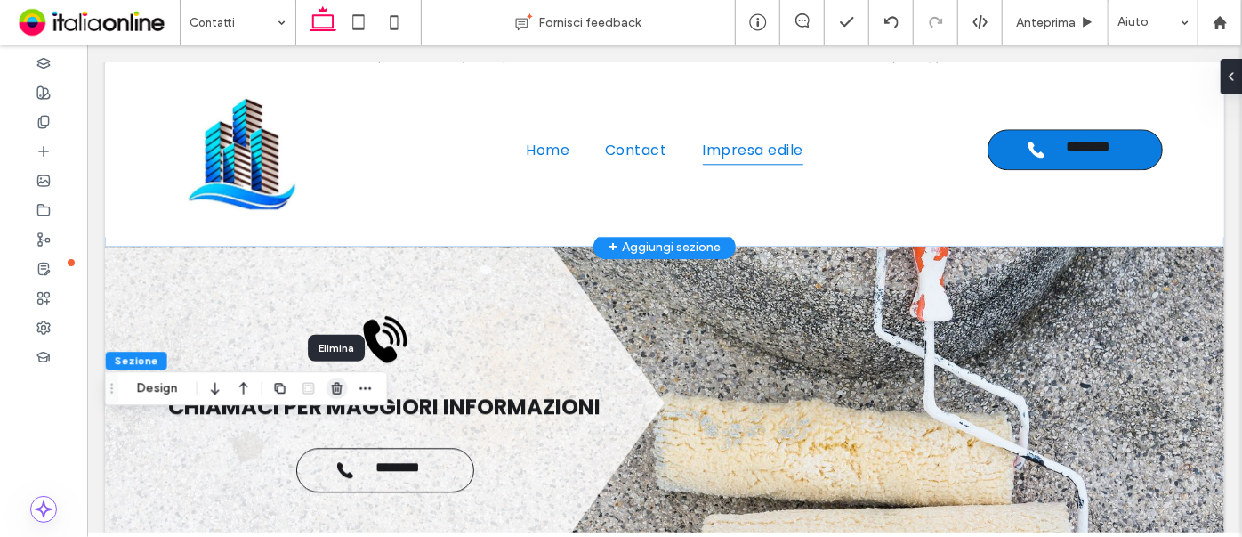
click at [336, 384] on use "button" at bounding box center [337, 389] width 11 height 12
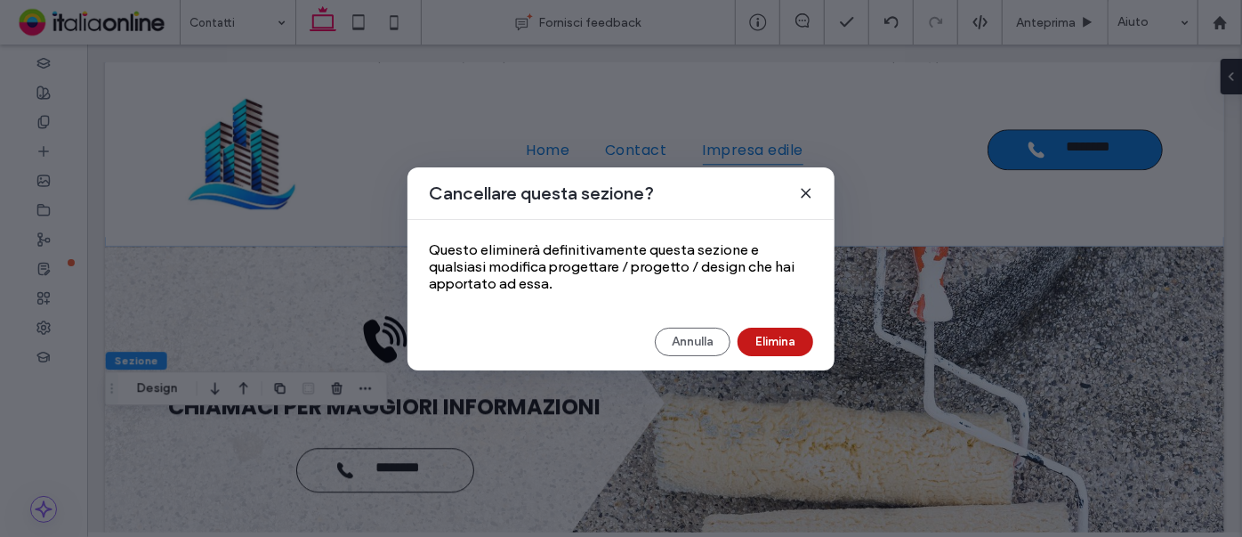
click at [745, 346] on button "Elimina" at bounding box center [776, 341] width 76 height 28
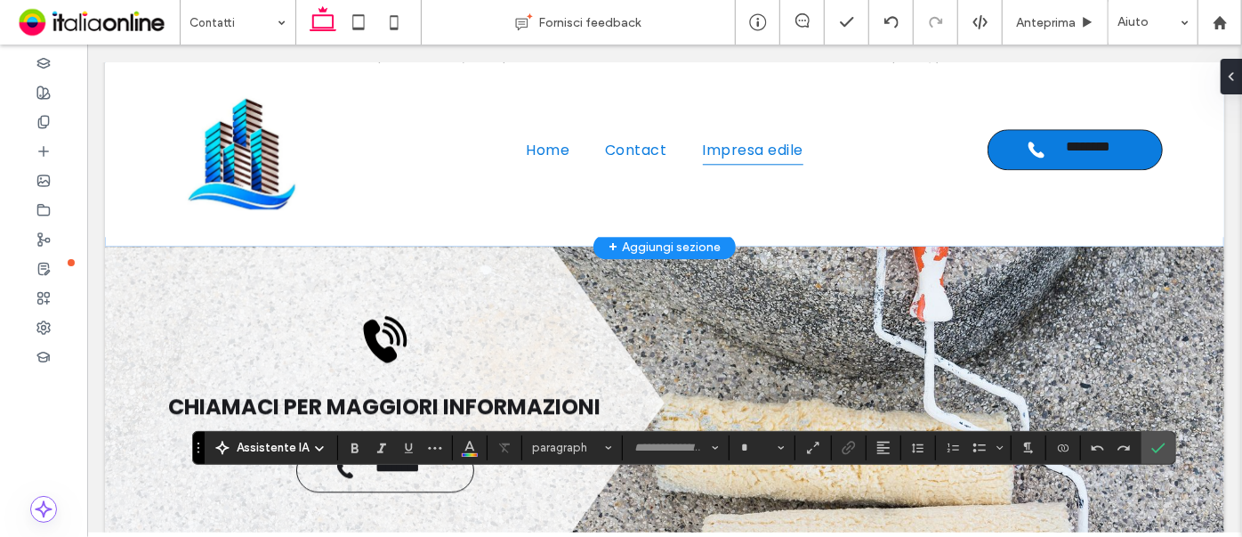
type input "*******"
type input "**"
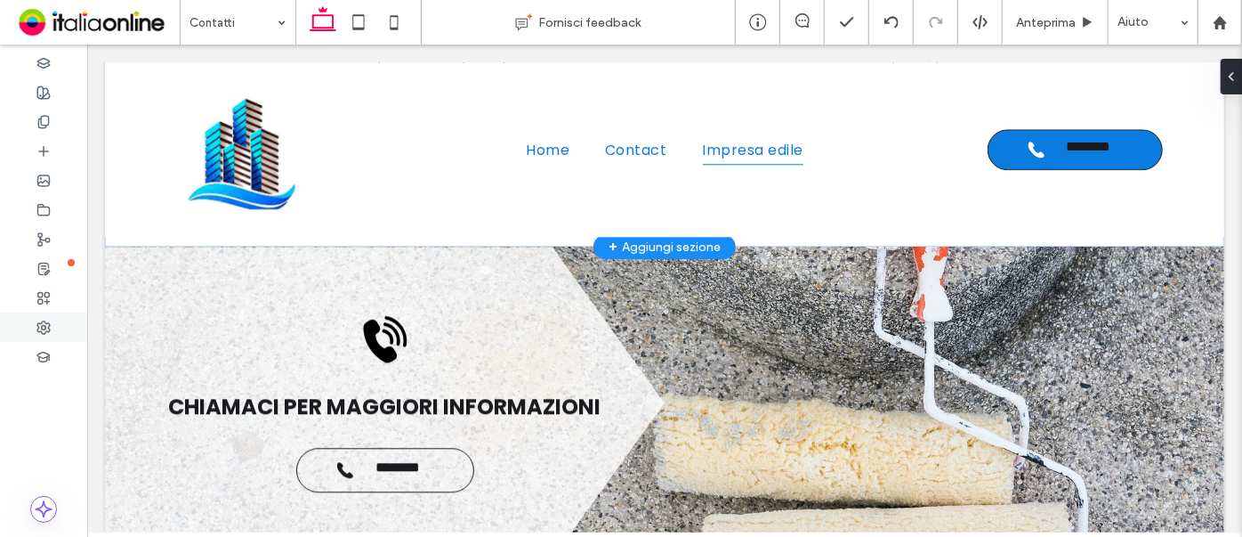
type input "*******"
type input "**"
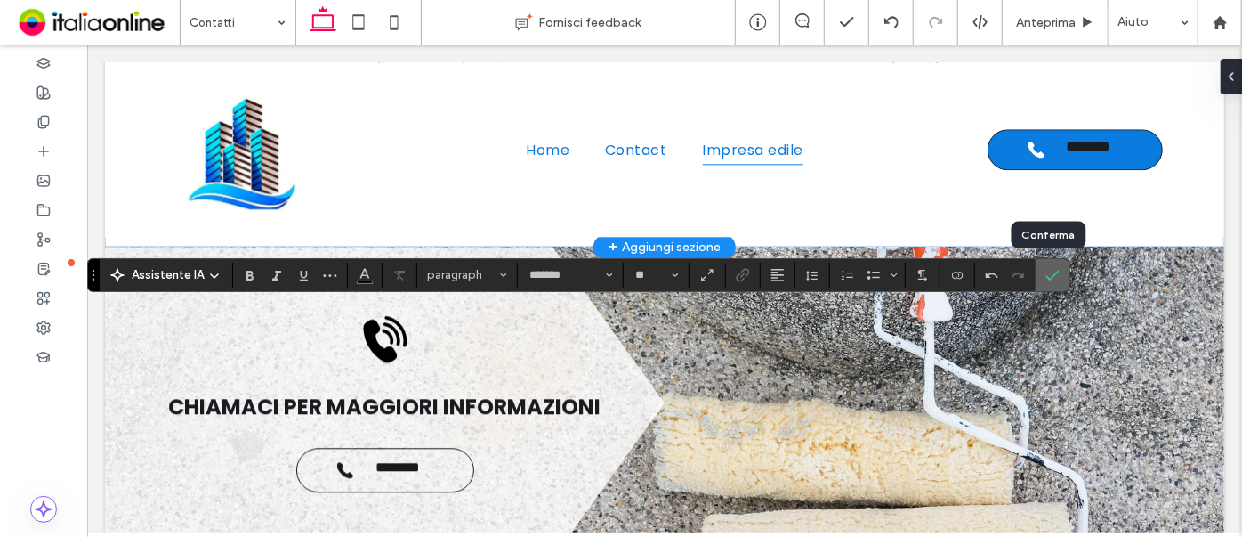
click at [1048, 274] on icon "Conferma" at bounding box center [1053, 275] width 14 height 14
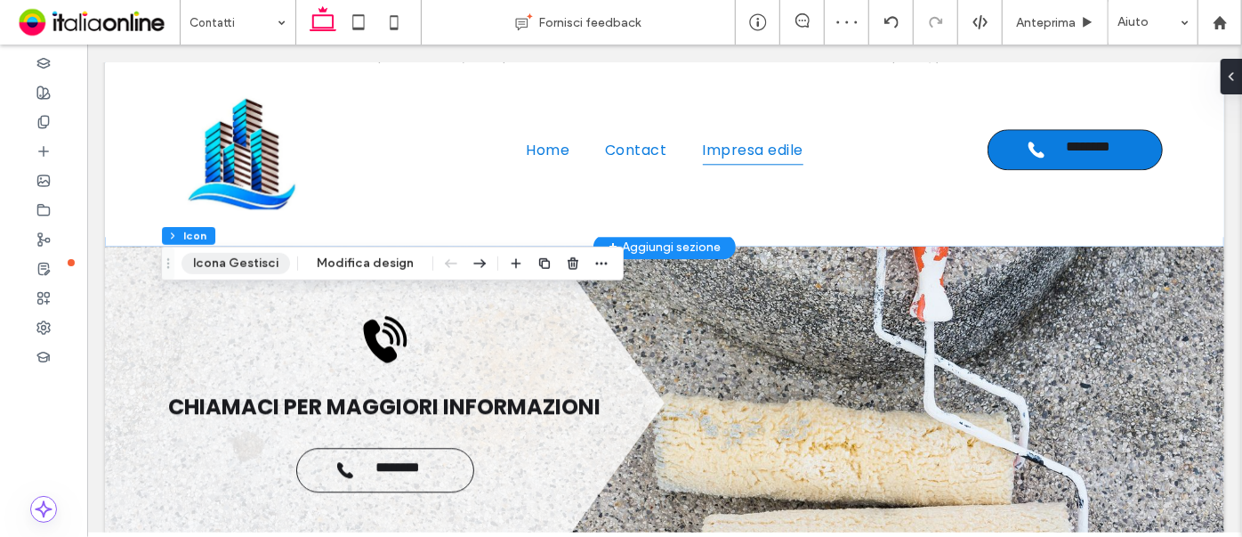
click at [254, 267] on button "Icona Gestisci" at bounding box center [236, 263] width 109 height 21
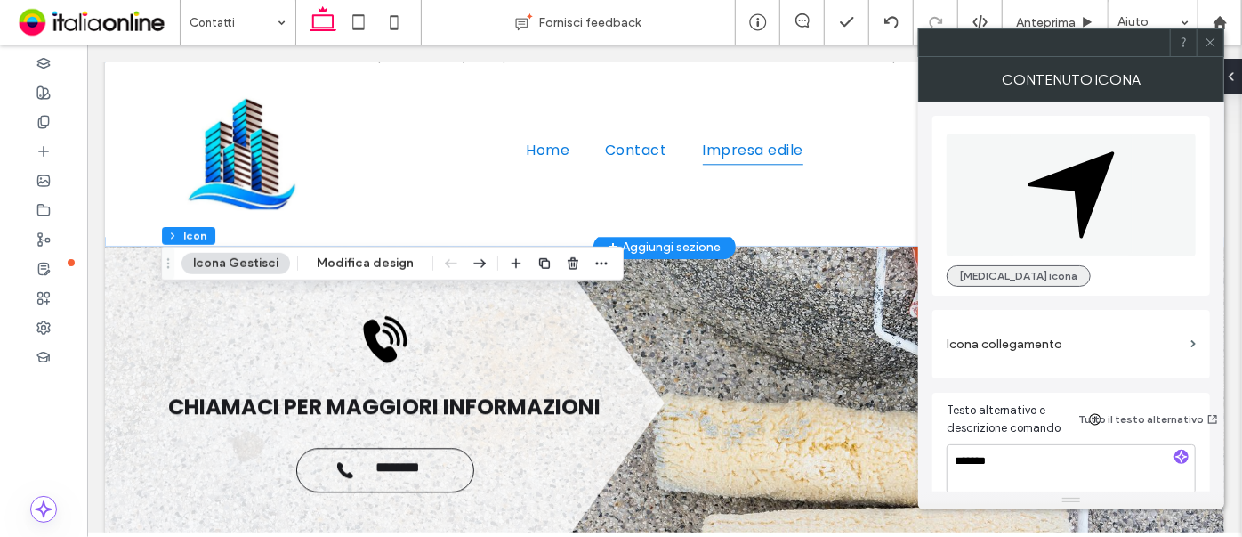
click at [990, 275] on button "Cambia icona" at bounding box center [1019, 275] width 144 height 21
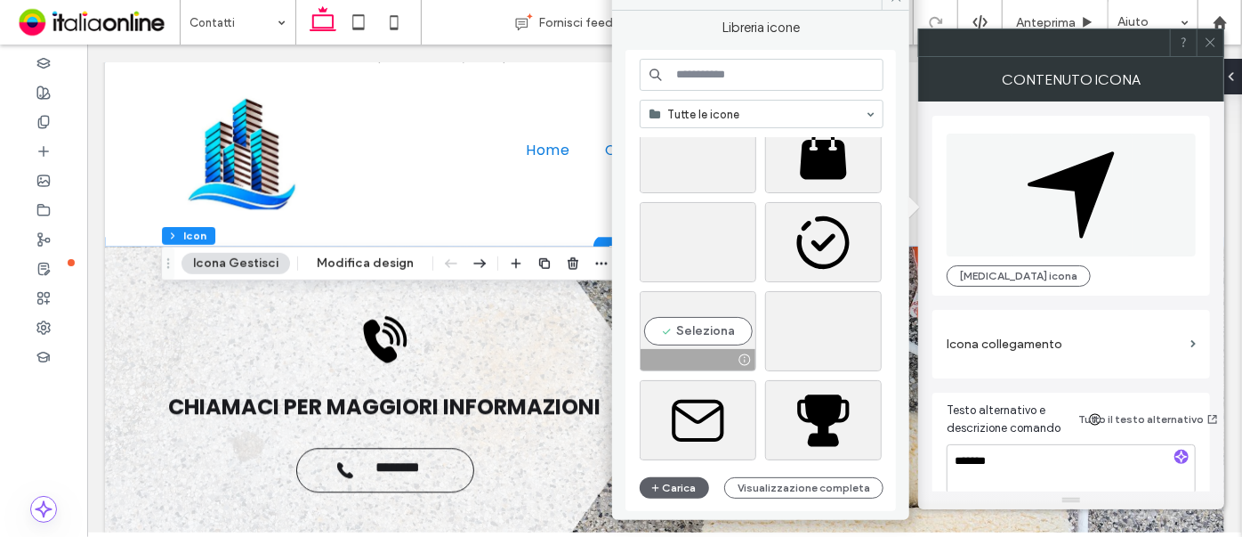
scroll to position [4225, 0]
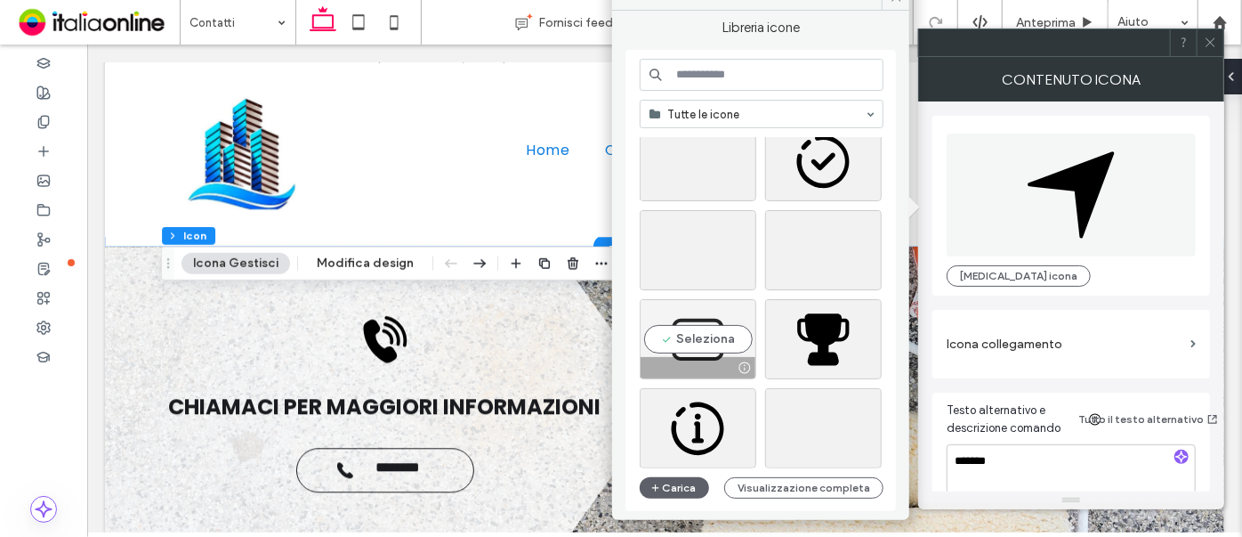
click at [696, 316] on div "Seleziona" at bounding box center [698, 339] width 117 height 80
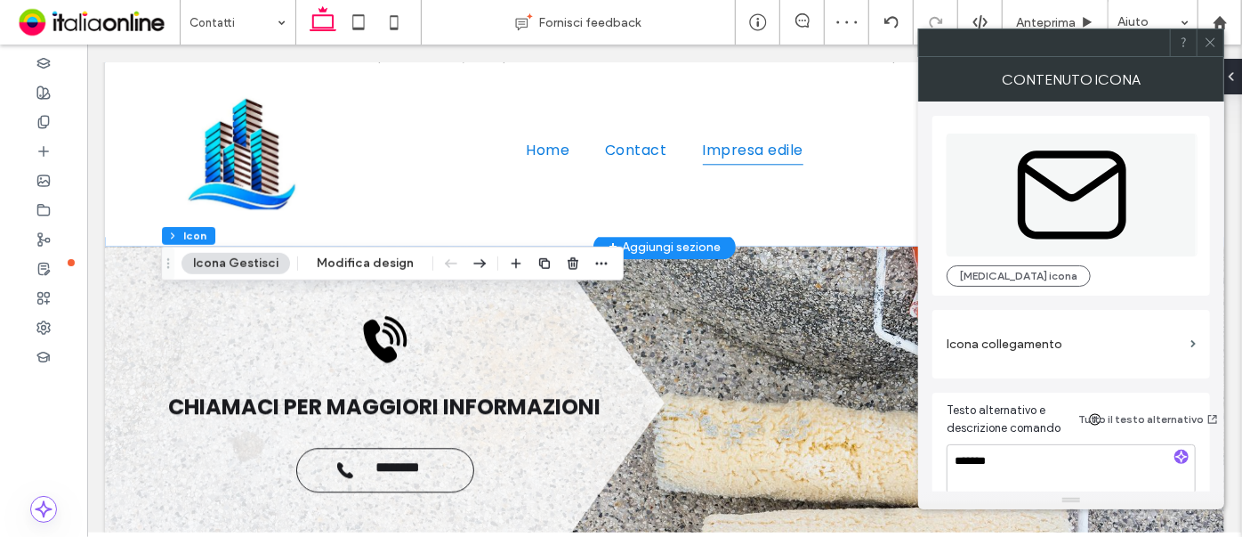
click at [1211, 41] on use at bounding box center [1210, 42] width 9 height 9
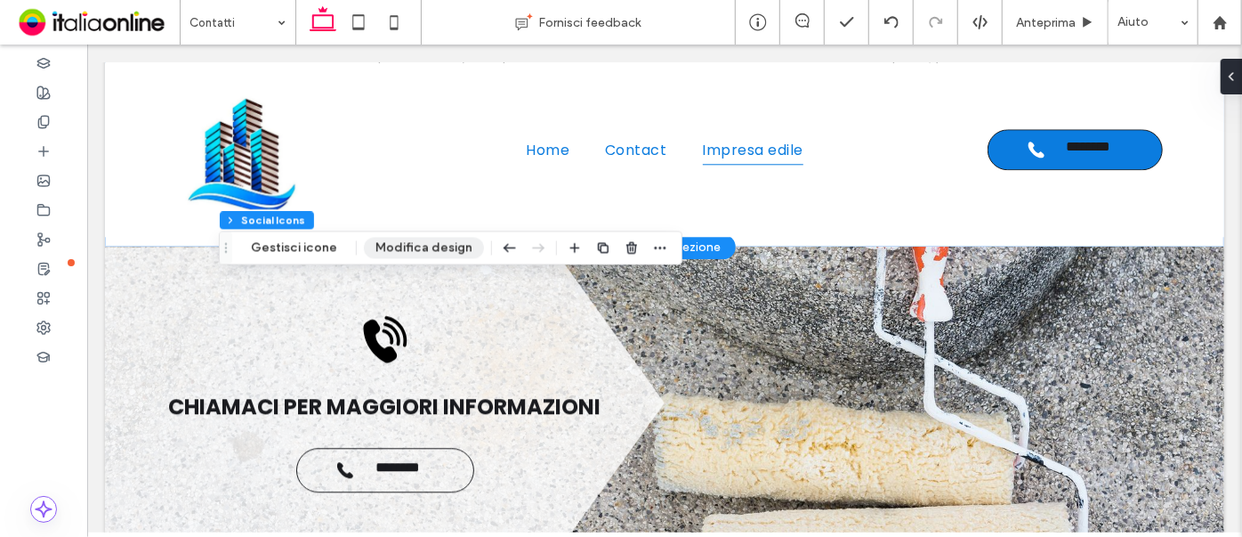
click at [396, 246] on button "Modifica design" at bounding box center [424, 247] width 120 height 21
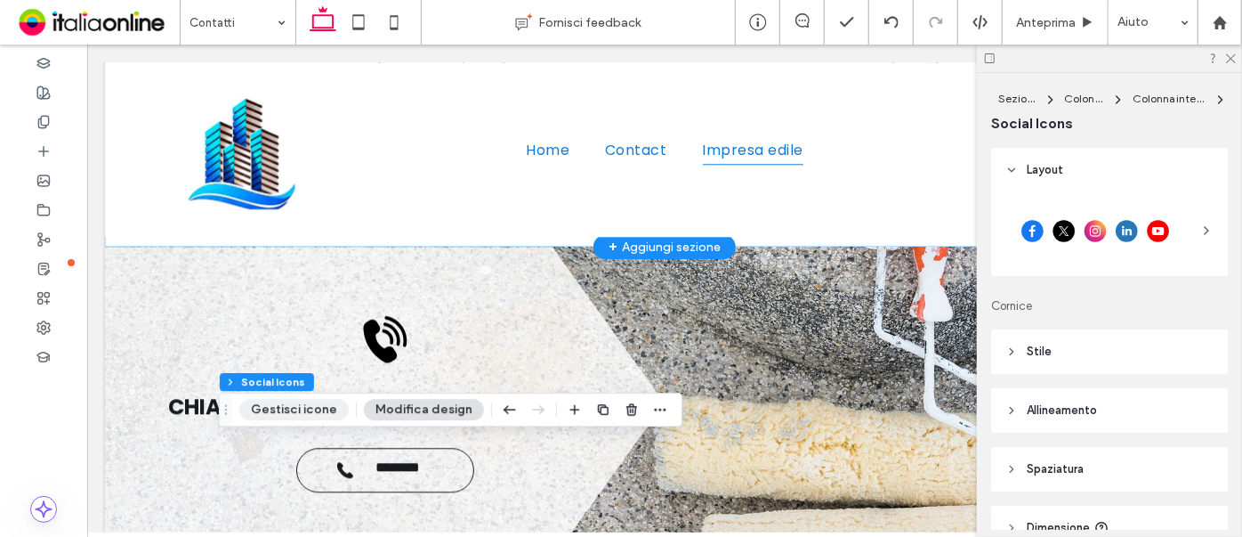
click at [268, 408] on button "Gestisci icone" at bounding box center [293, 409] width 109 height 21
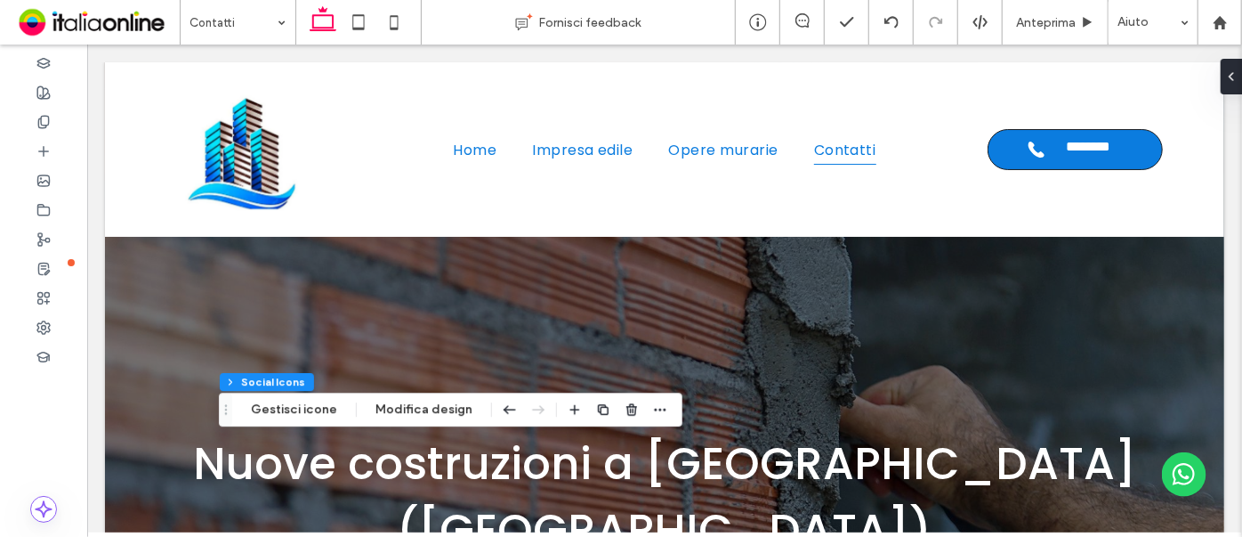
scroll to position [990, 0]
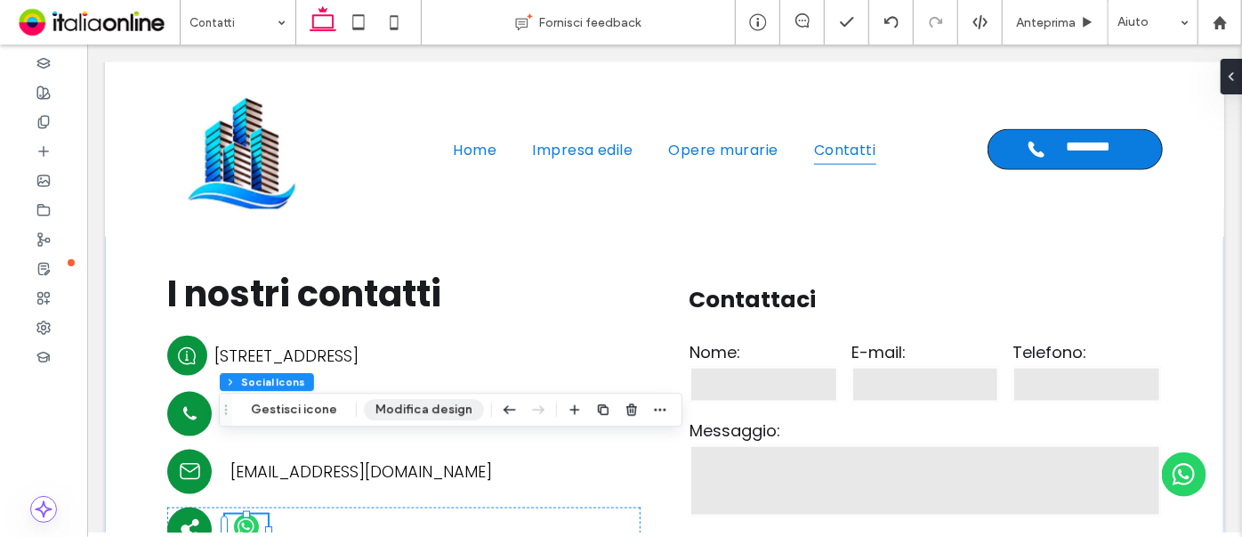
click at [413, 412] on button "Modifica design" at bounding box center [424, 409] width 120 height 21
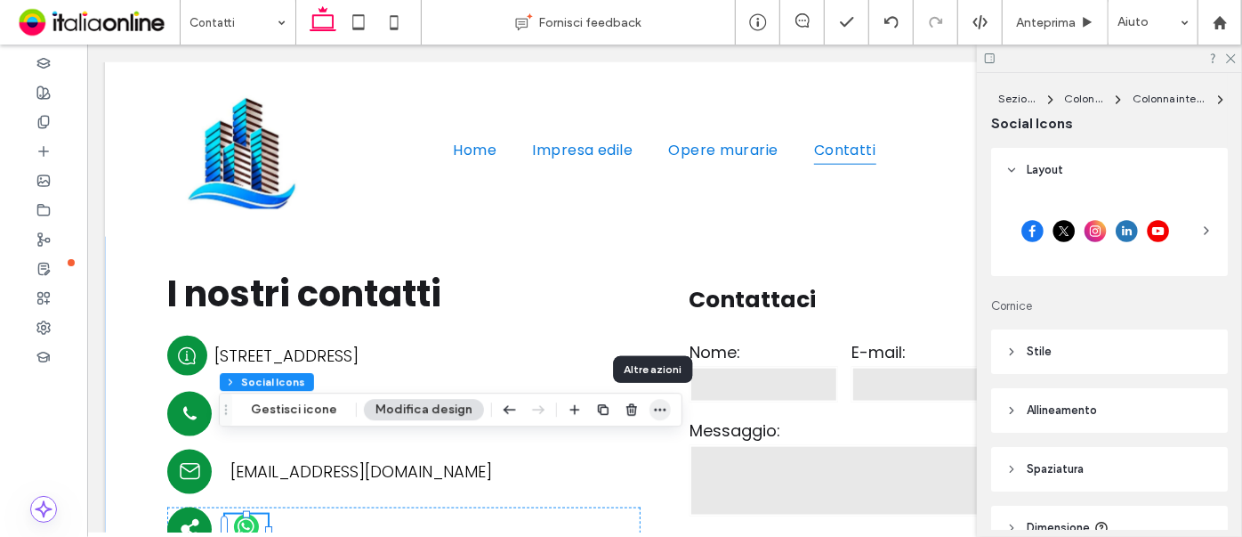
click at [653, 412] on icon "button" at bounding box center [660, 409] width 14 height 14
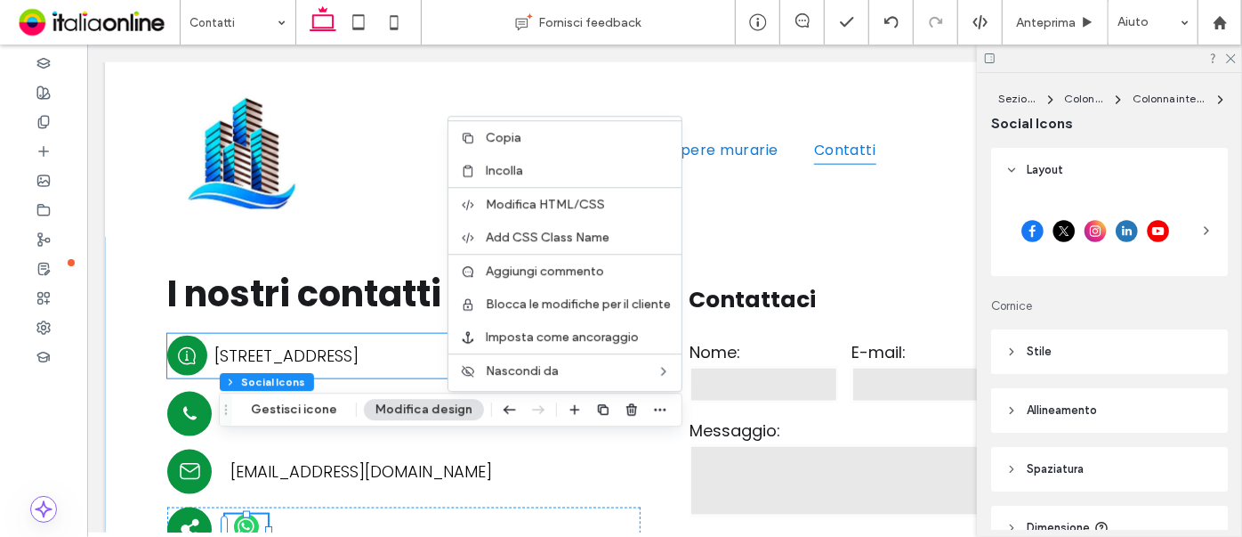
click at [364, 344] on div "[STREET_ADDRESS]" at bounding box center [426, 354] width 425 height 21
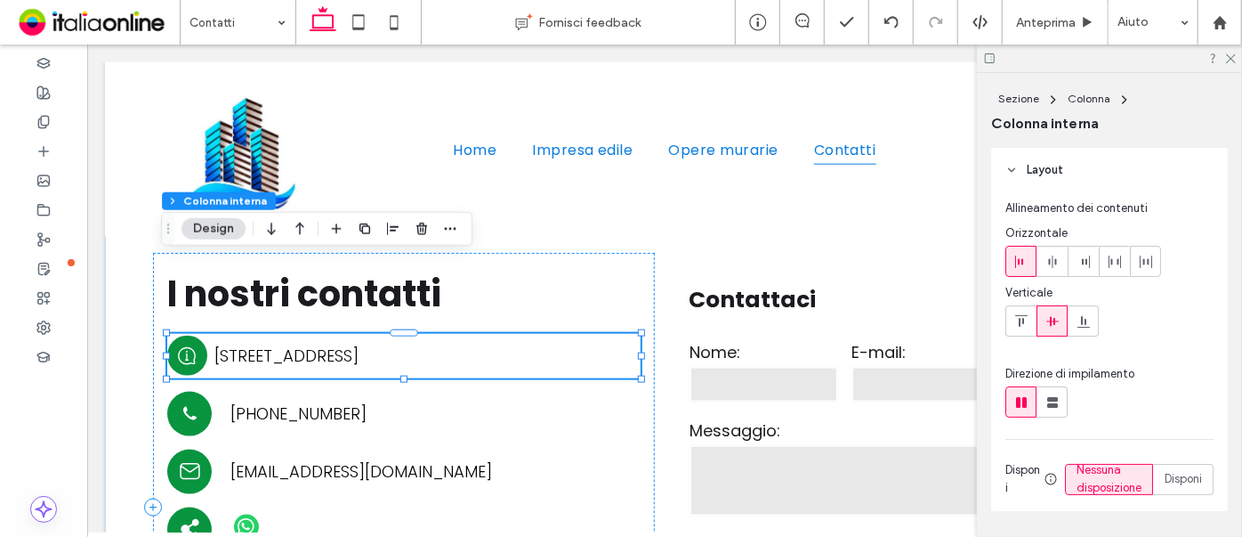
click at [364, 344] on div "[STREET_ADDRESS]" at bounding box center [426, 354] width 425 height 21
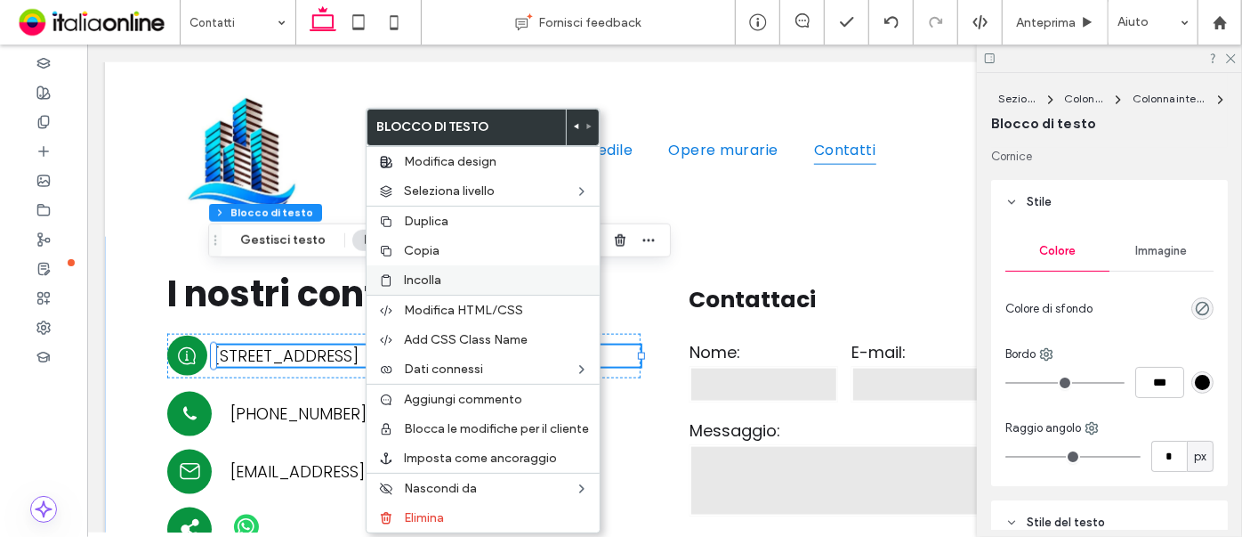
drag, startPoint x: 412, startPoint y: 255, endPoint x: 412, endPoint y: 281, distance: 25.8
click at [412, 255] on span "Copia" at bounding box center [422, 250] width 36 height 15
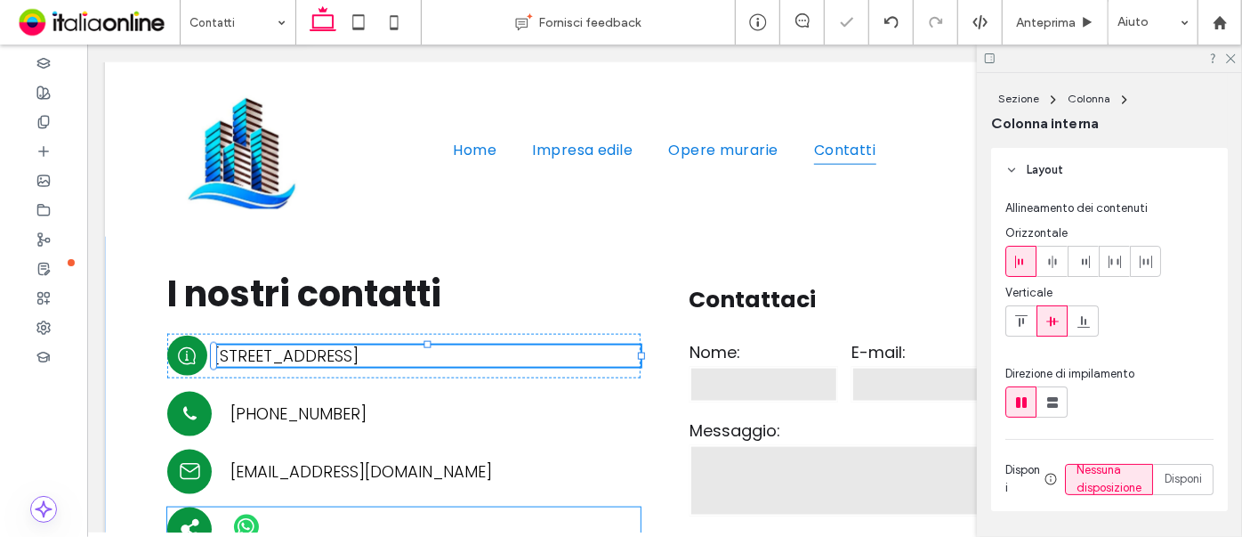
type input "**"
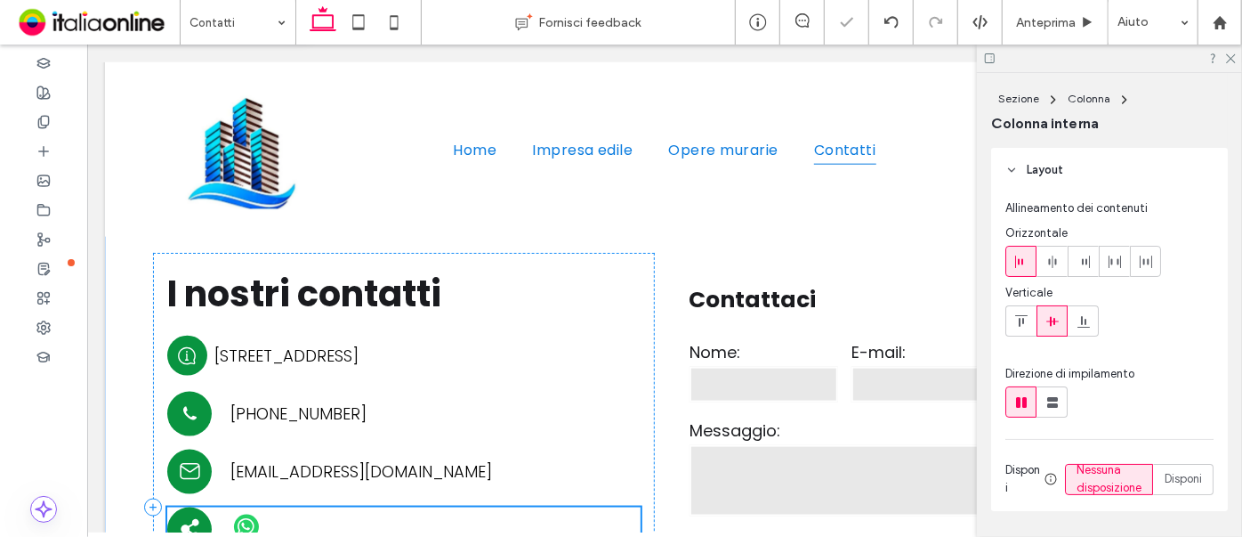
scroll to position [994, 0]
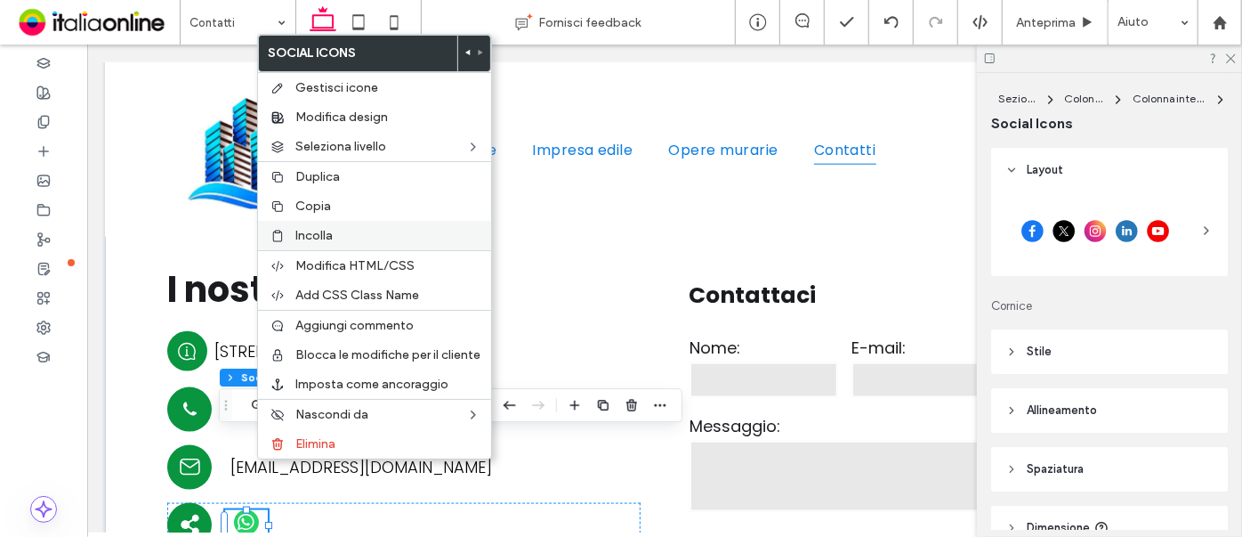
click at [352, 230] on label "Incolla" at bounding box center [387, 235] width 185 height 15
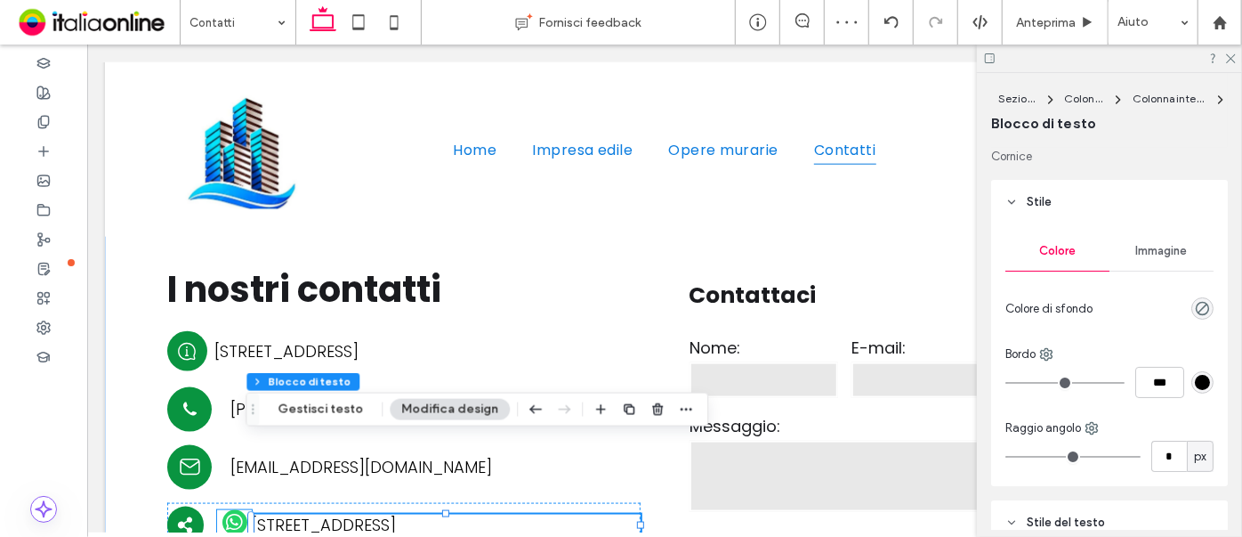
click at [223, 509] on span "whatsapp" at bounding box center [234, 521] width 25 height 25
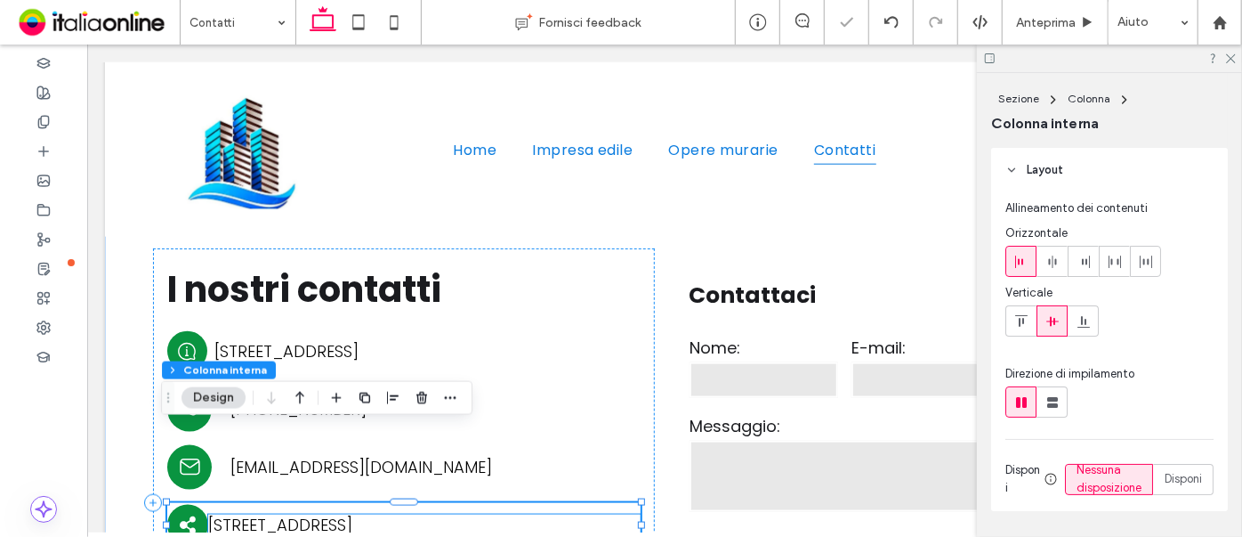
type input "**"
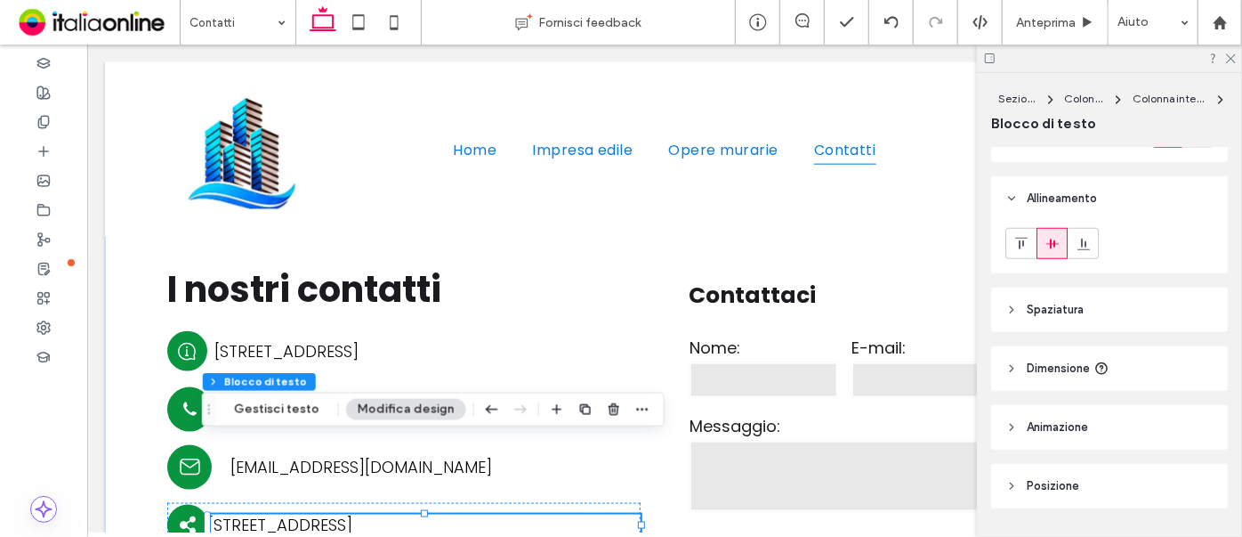
scroll to position [847, 0]
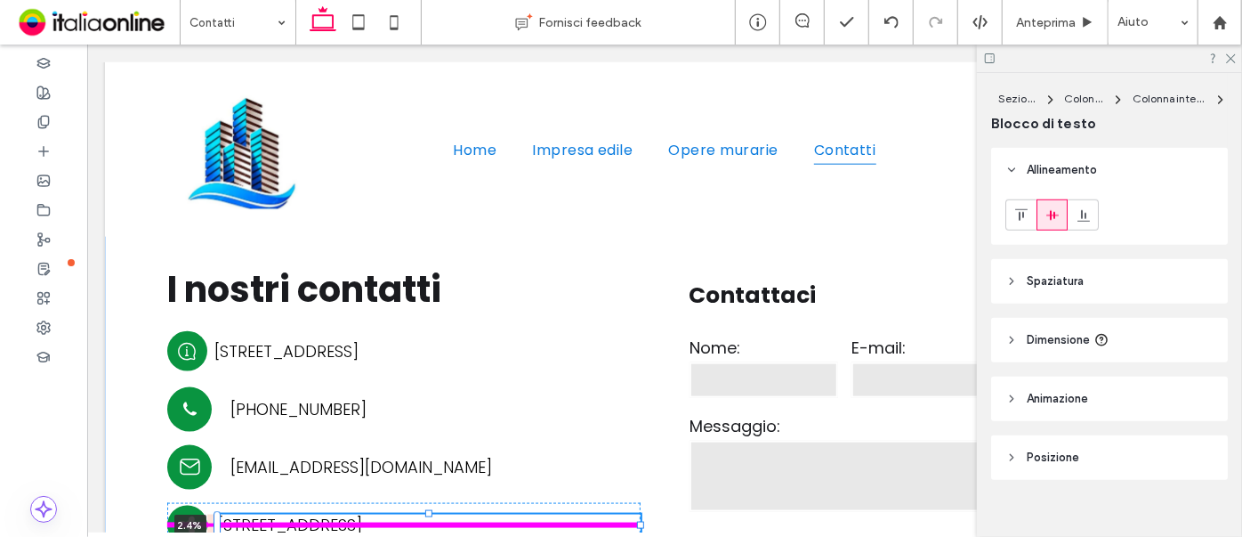
drag, startPoint x: 206, startPoint y: 448, endPoint x: 233, endPoint y: 475, distance: 39.0
click at [214, 449] on div "**********" at bounding box center [664, 502] width 1068 height 598
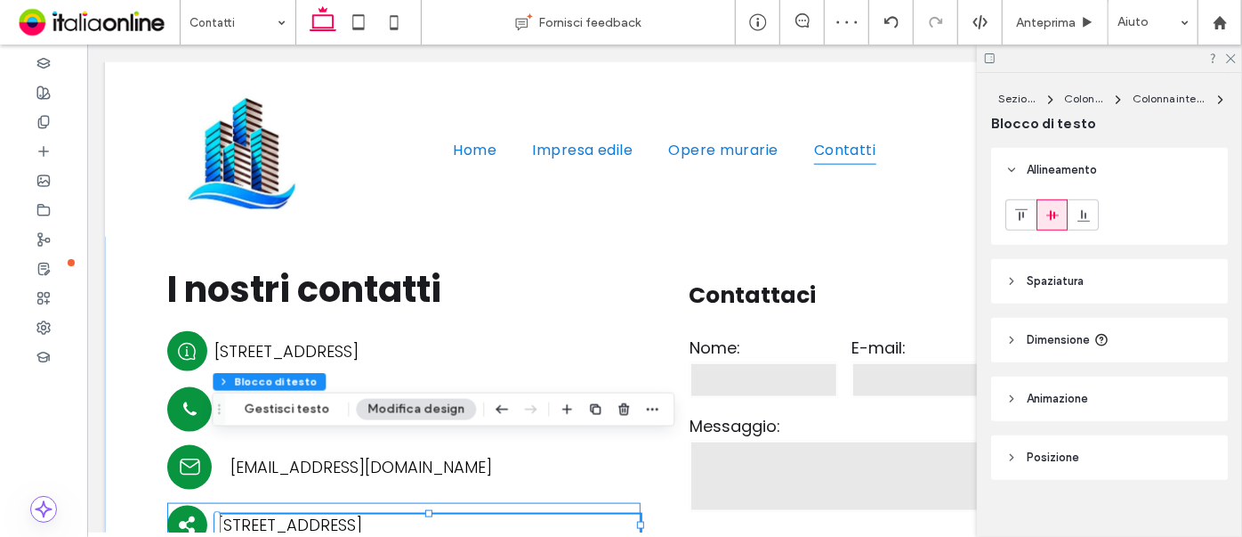
click at [594, 502] on div "KAT ART Via Derna, 6 - 20037 PADERNO DUGNANO (MI) 2.4%" at bounding box center [402, 524] width 473 height 44
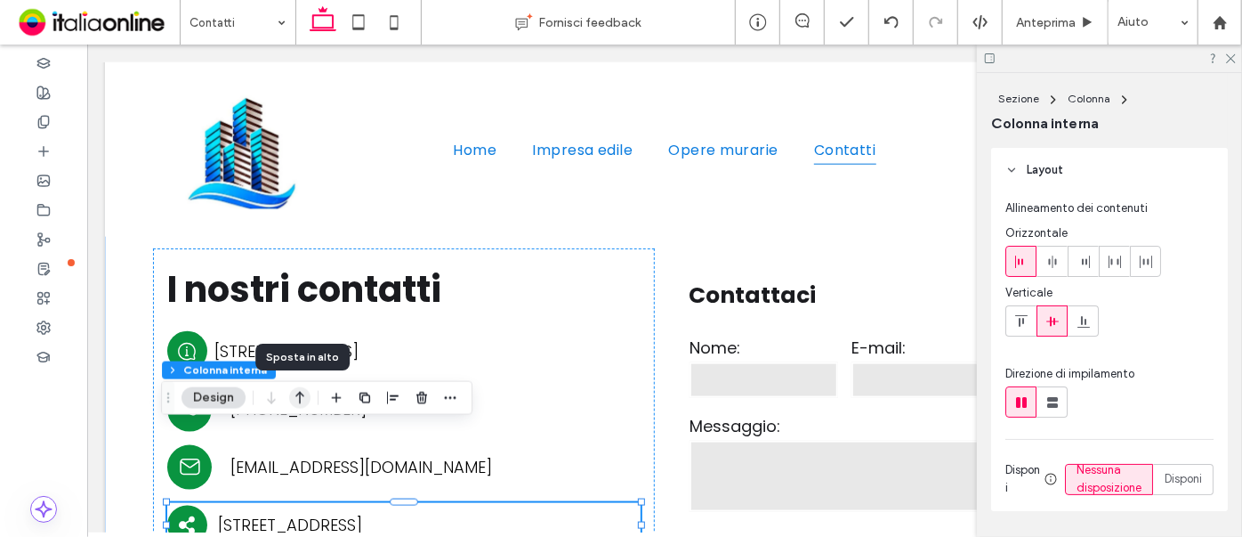
click at [303, 395] on use "button" at bounding box center [299, 398] width 9 height 12
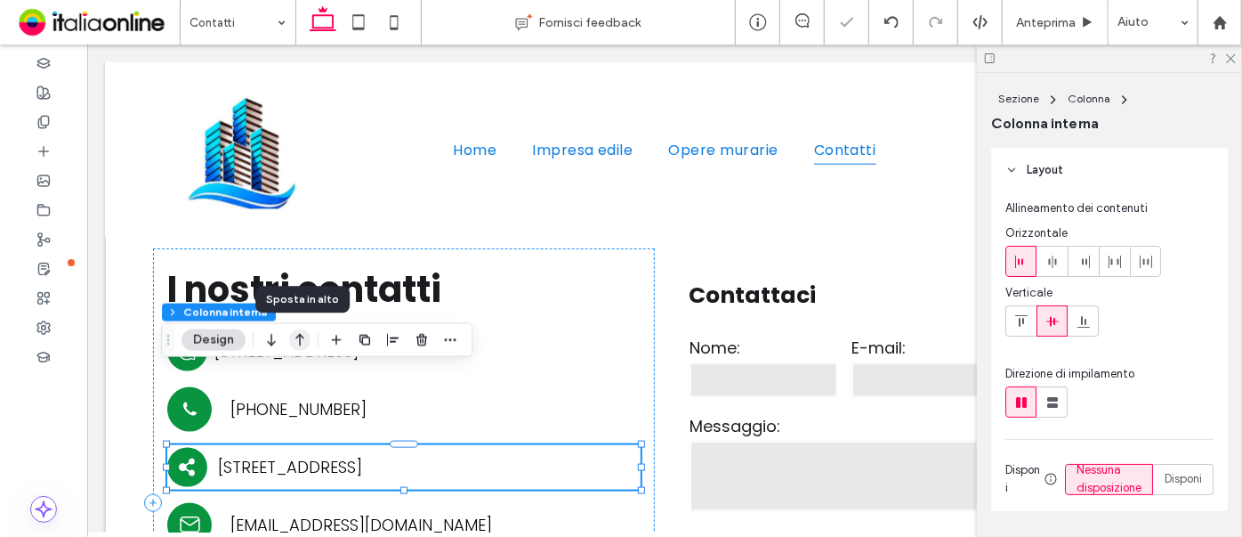
click at [296, 338] on use "button" at bounding box center [299, 340] width 9 height 12
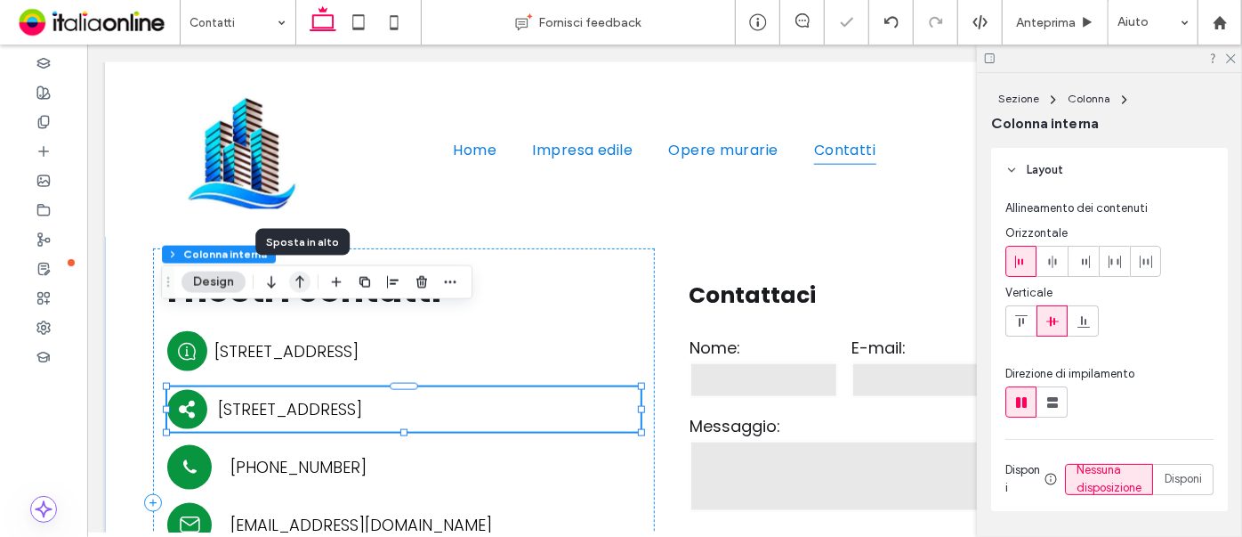
click at [296, 287] on icon "button" at bounding box center [299, 282] width 21 height 32
type input "**"
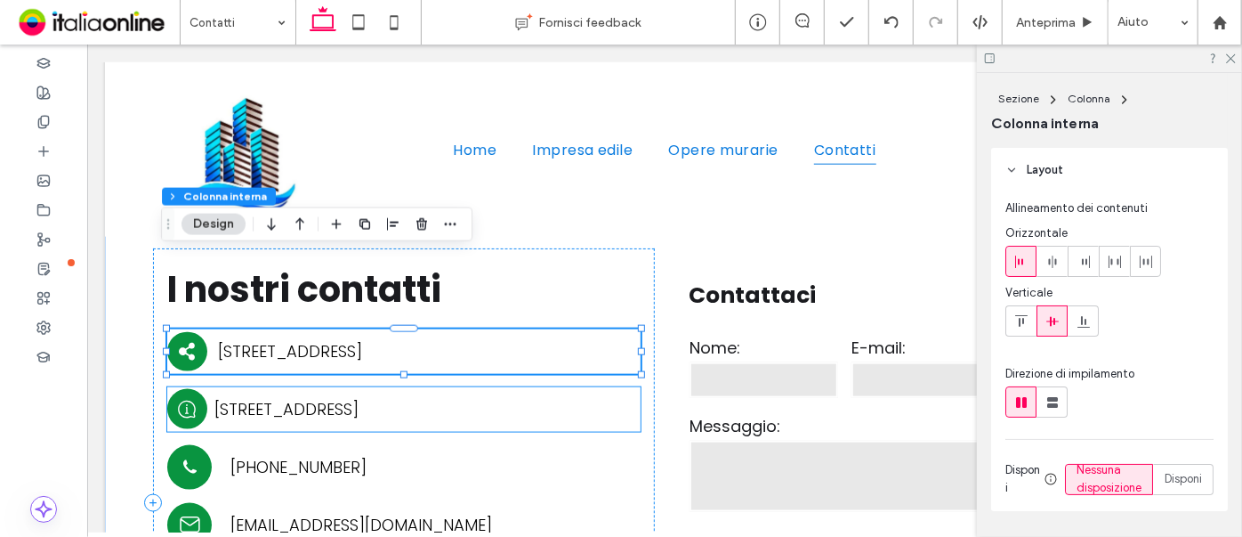
click at [617, 398] on div "[STREET_ADDRESS]" at bounding box center [426, 408] width 425 height 21
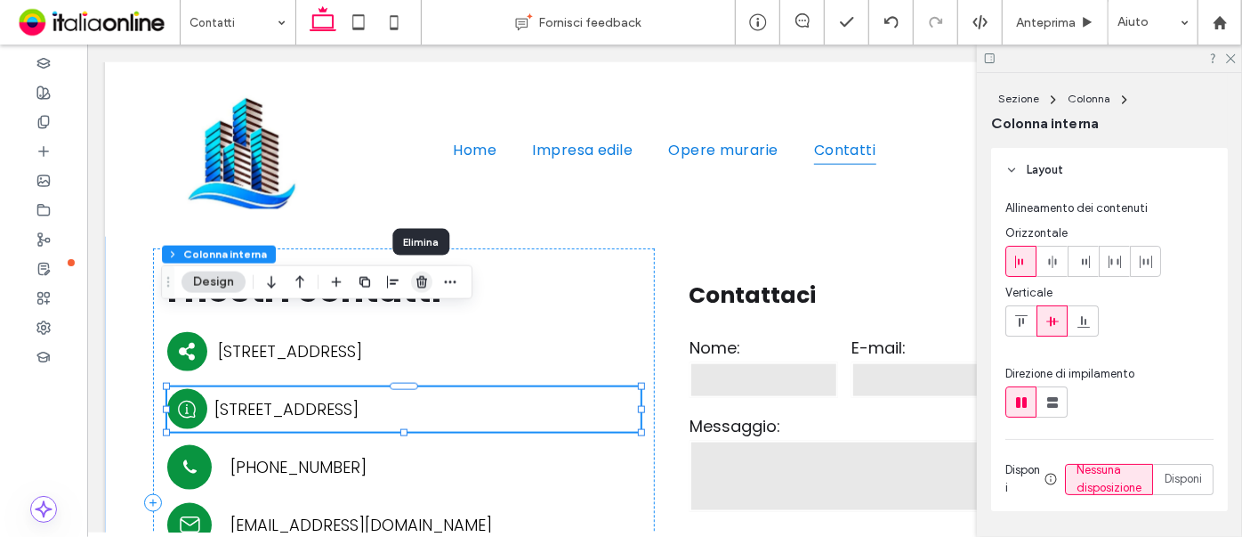
click at [416, 275] on icon "button" at bounding box center [422, 282] width 14 height 14
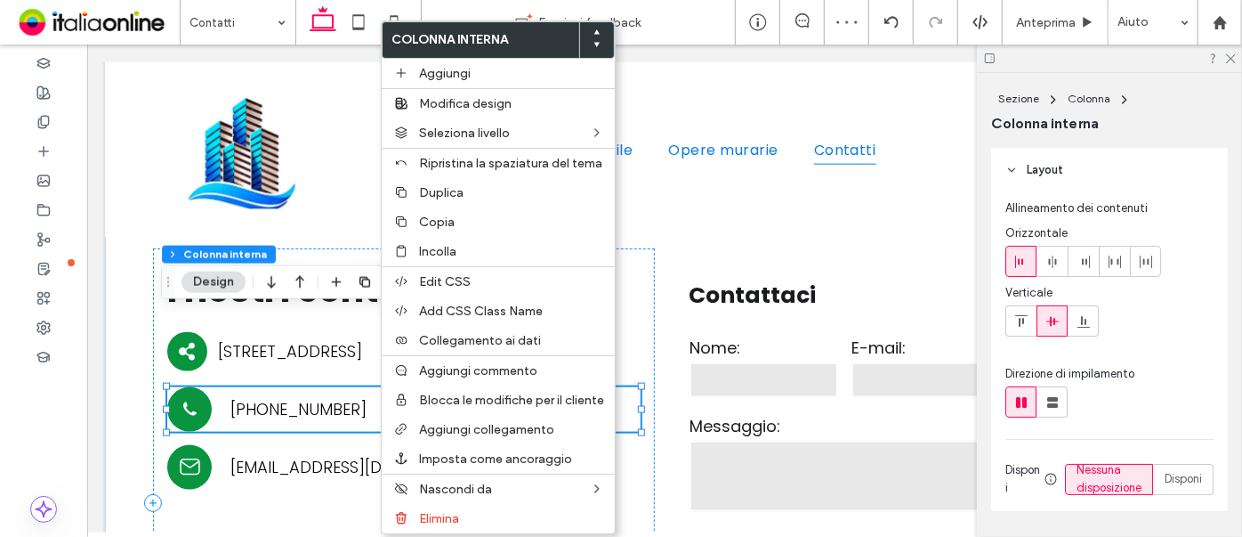
type input "**"
click at [441, 215] on span "Copia" at bounding box center [437, 221] width 36 height 15
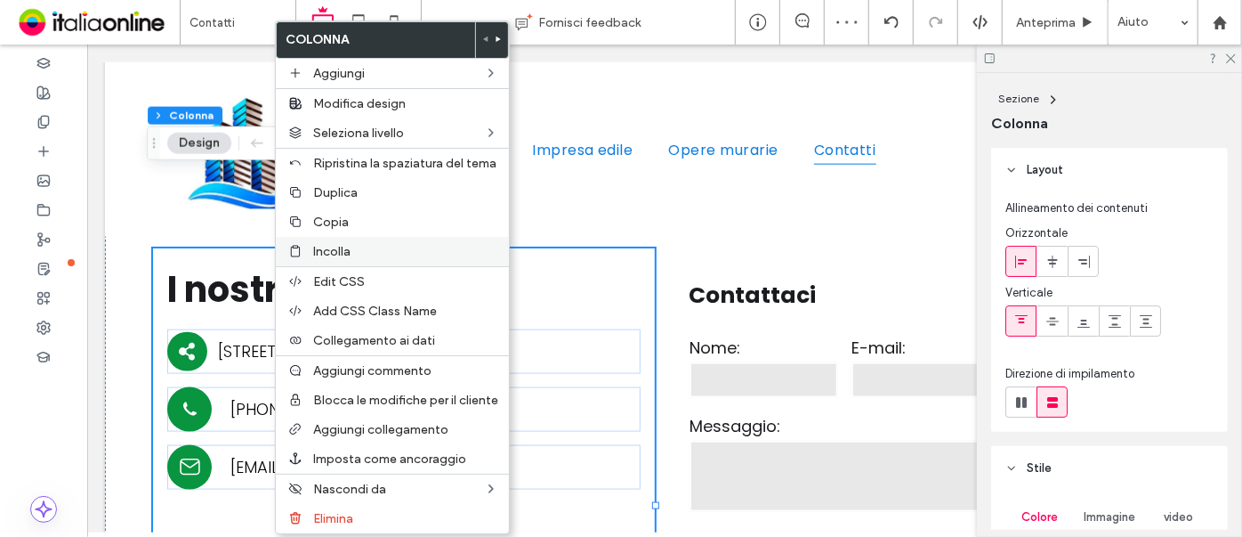
click at [352, 244] on label "Incolla" at bounding box center [405, 251] width 185 height 15
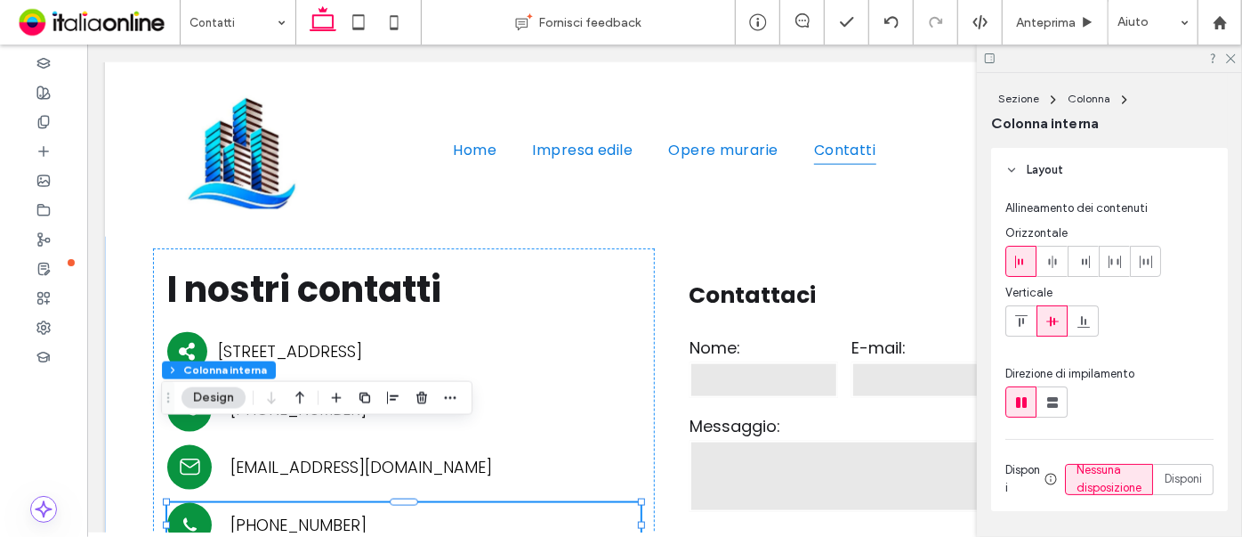
drag, startPoint x: 1232, startPoint y: 61, endPoint x: 1216, endPoint y: 82, distance: 26.7
click at [1231, 59] on icon at bounding box center [1231, 58] width 12 height 12
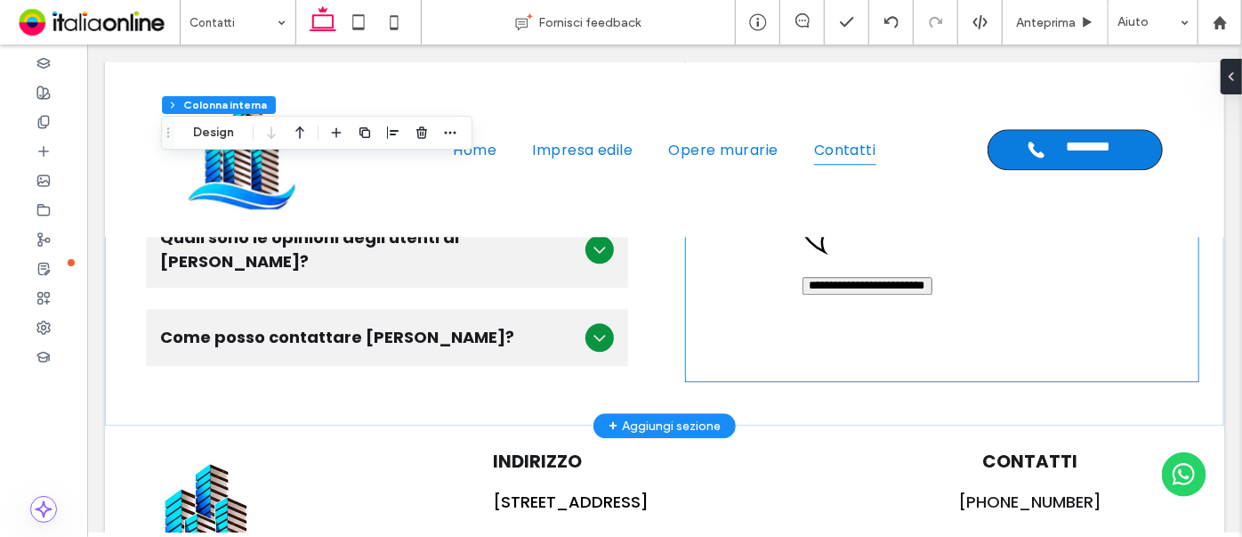
scroll to position [2333, 0]
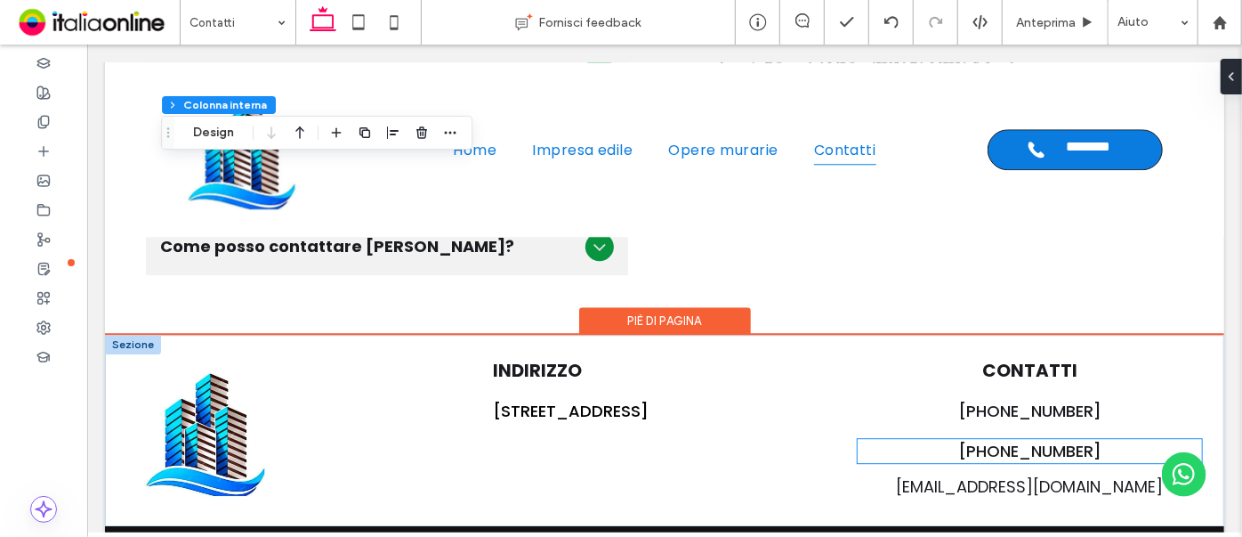
click at [1017, 439] on span "[PHONE_NUMBER]" at bounding box center [1029, 450] width 143 height 22
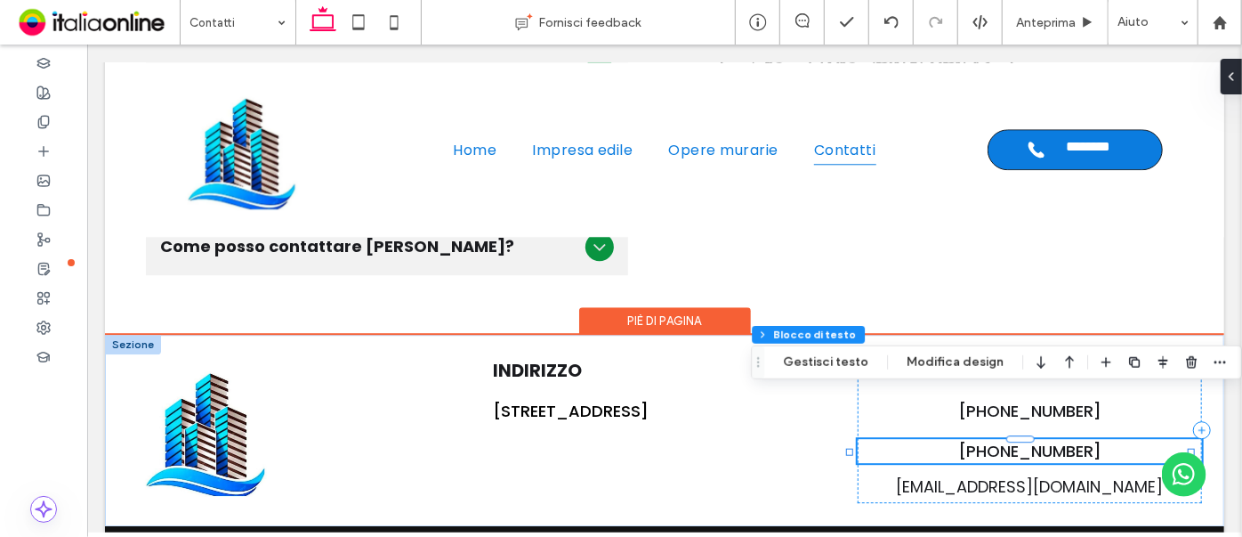
click at [1015, 439] on span "[PHONE_NUMBER]" at bounding box center [1029, 450] width 143 height 22
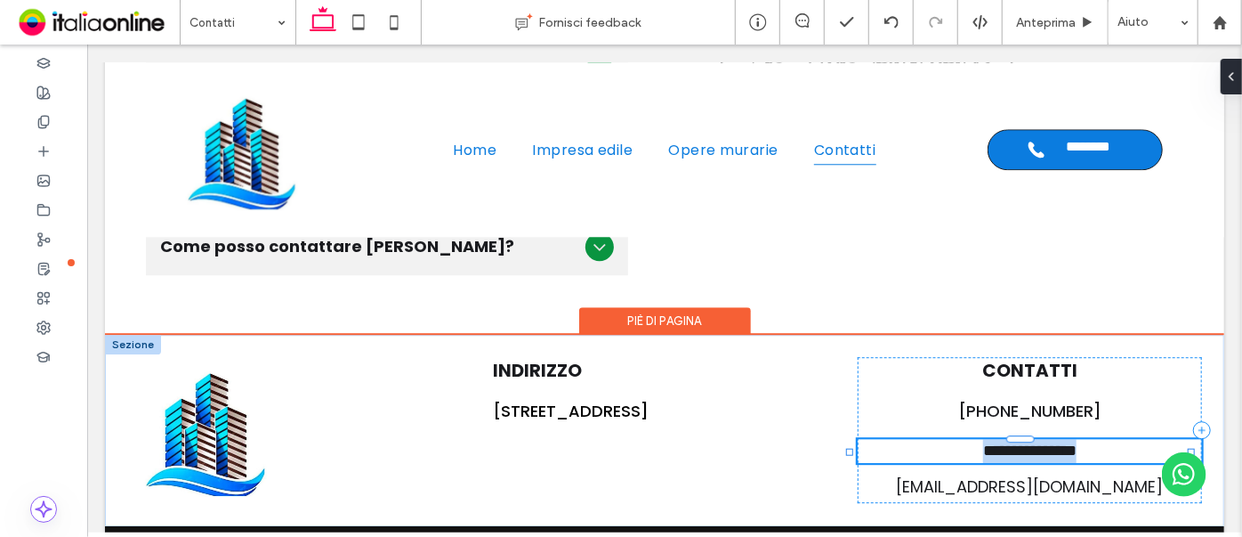
type input "*******"
type input "**"
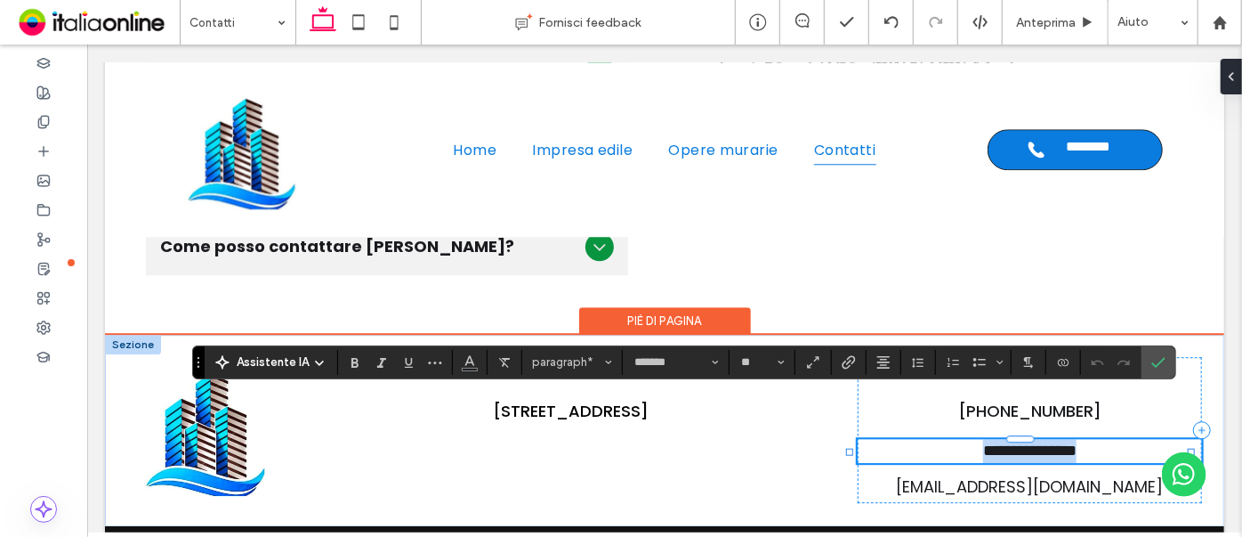
copy span "**********"
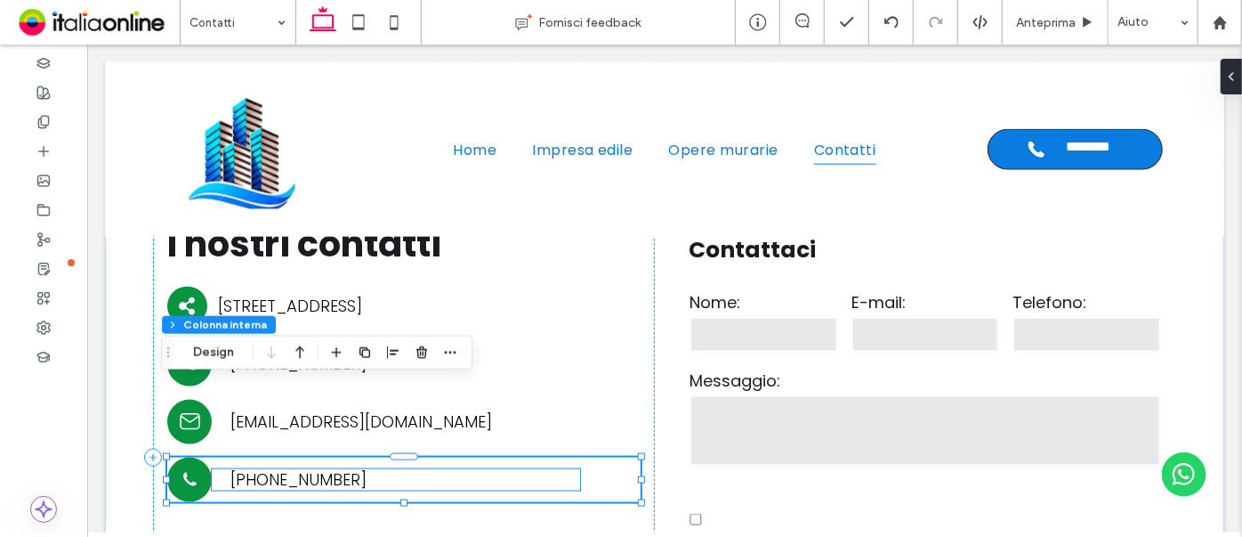
scroll to position [461, 0]
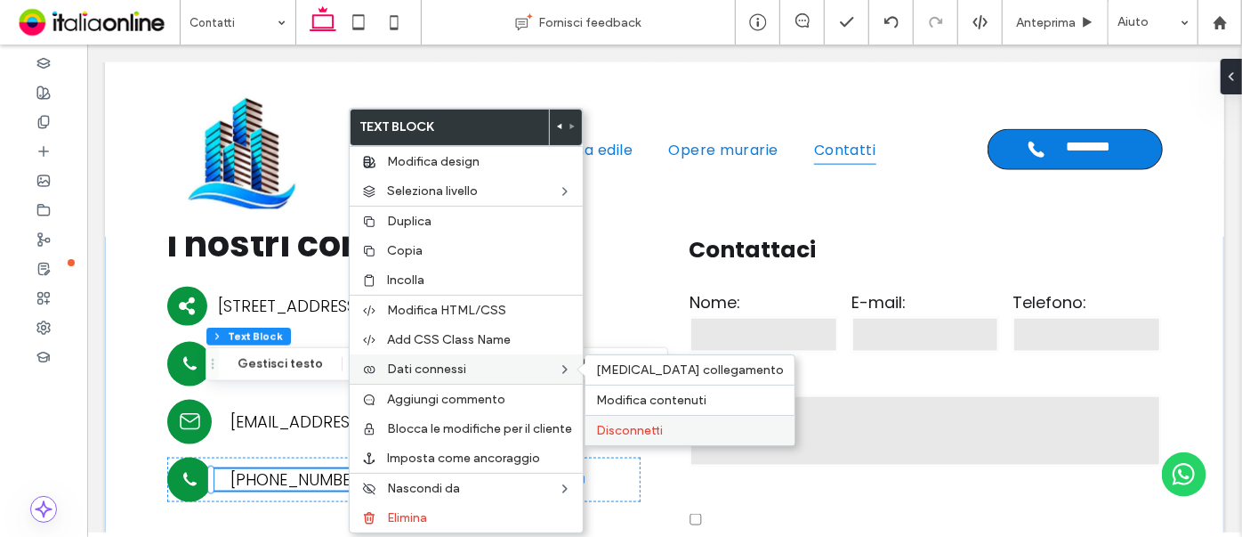
click at [650, 423] on span "Disconnetti" at bounding box center [629, 430] width 67 height 15
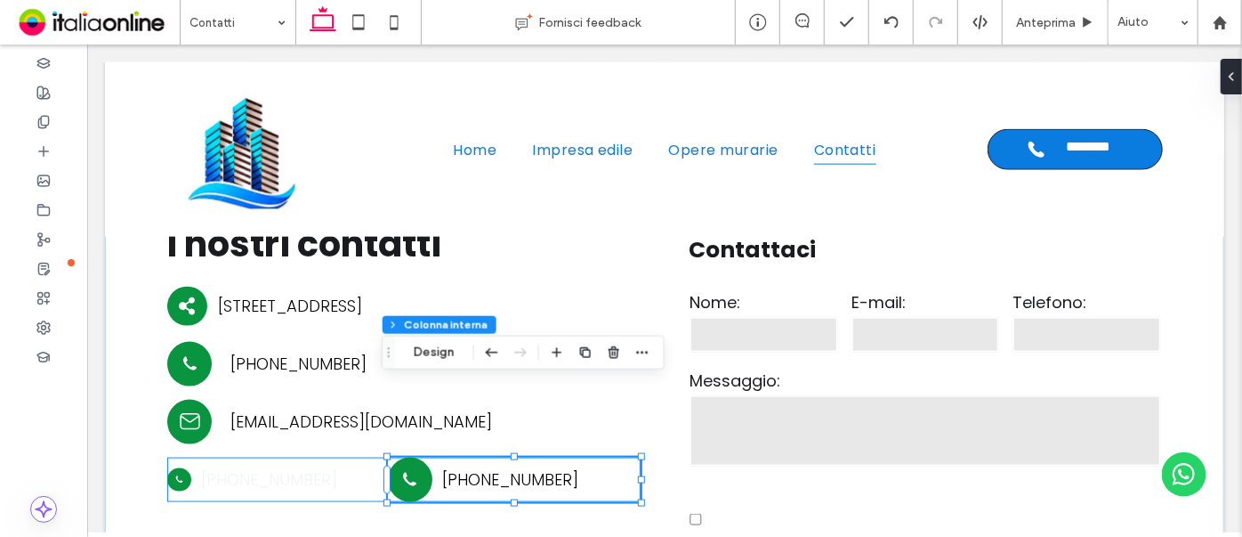
click at [339, 457] on div "KAT ART (555) 555-5555 KAT ART +39 388 7978889" at bounding box center [402, 479] width 473 height 44
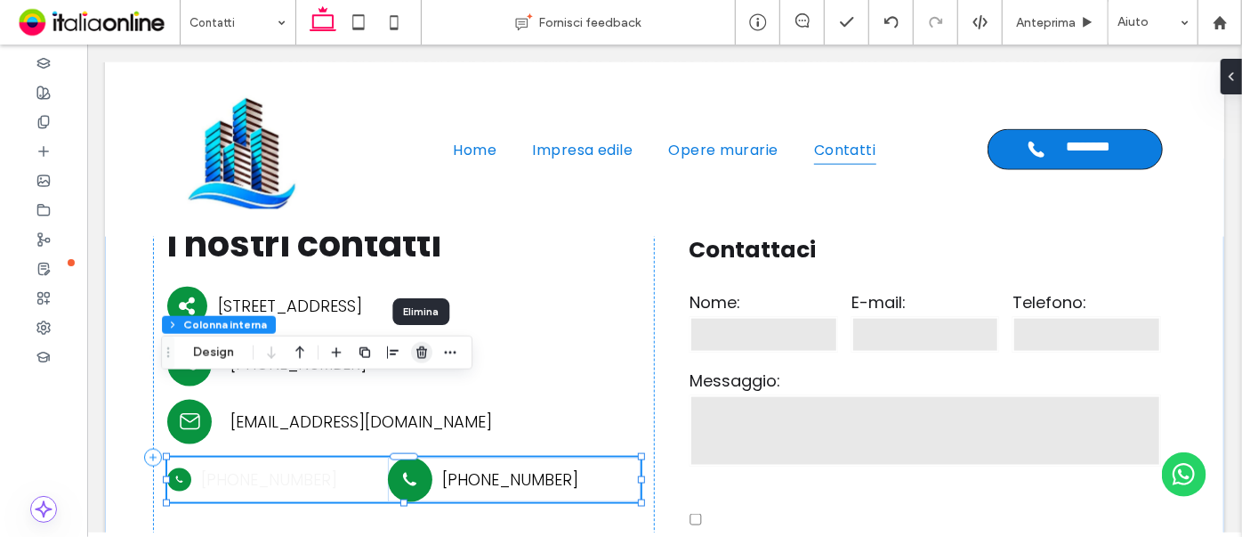
click at [422, 351] on icon "button" at bounding box center [422, 352] width 14 height 14
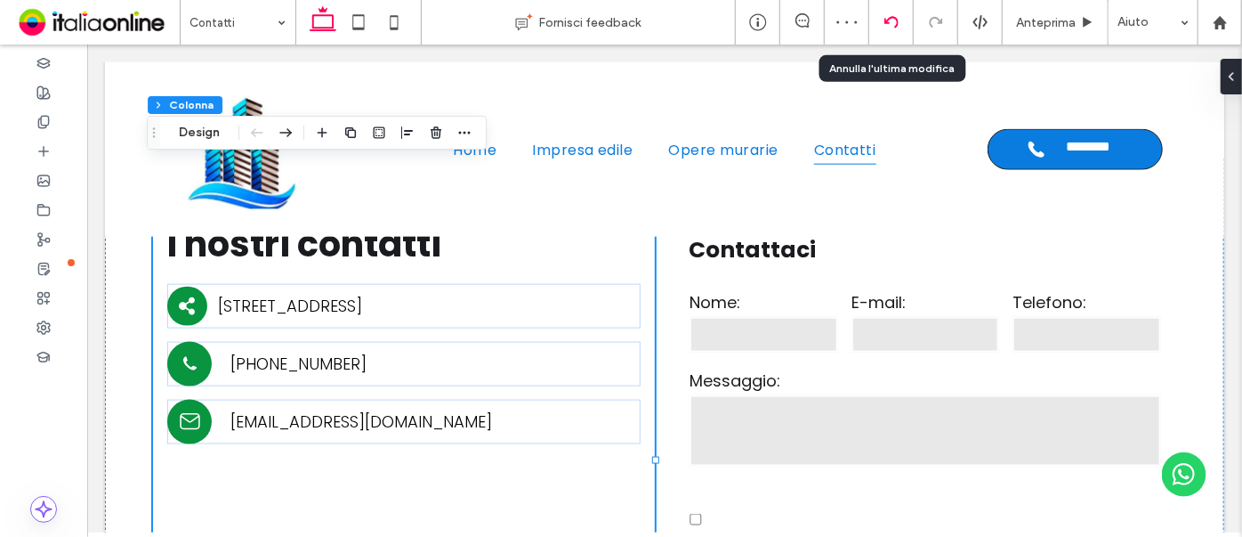
click at [892, 24] on icon at bounding box center [892, 22] width 14 height 14
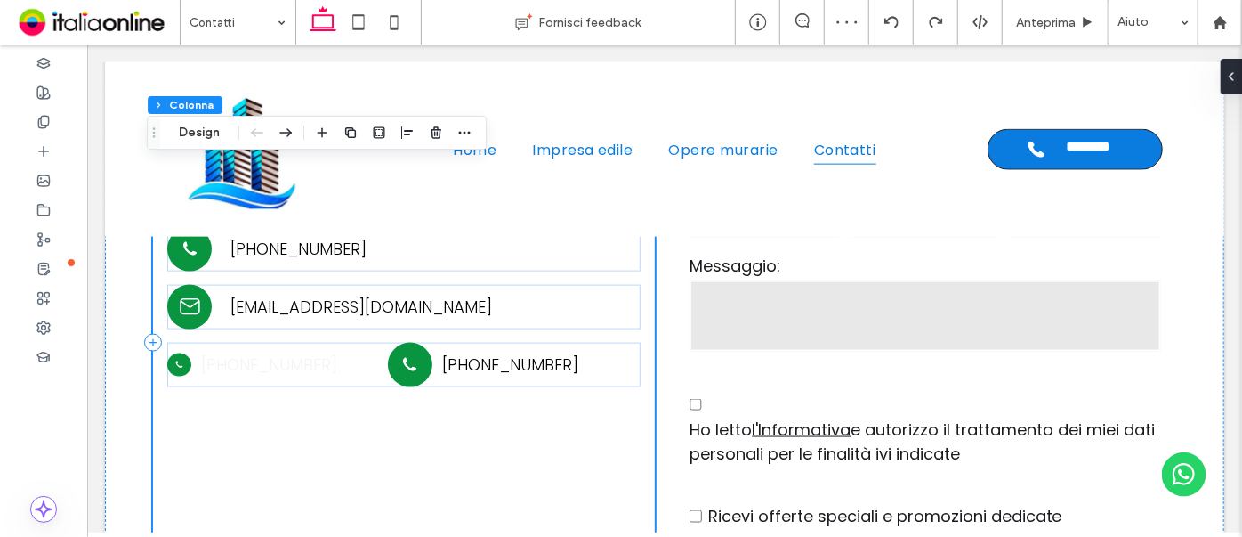
scroll to position [1154, 0]
click at [477, 353] on div "[PHONE_NUMBER]" at bounding box center [530, 363] width 197 height 21
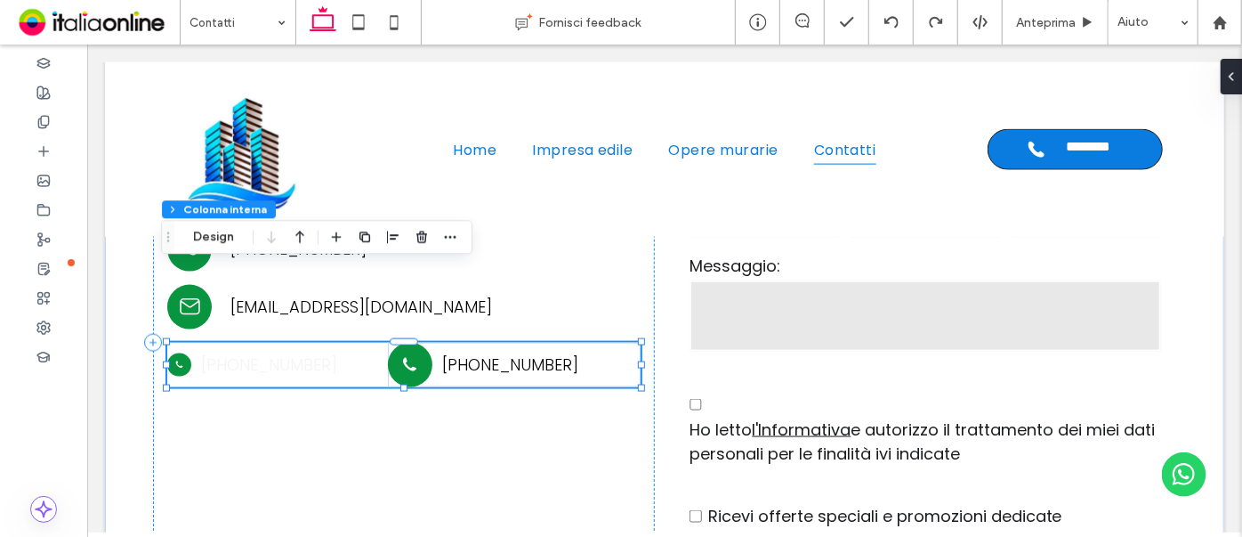
click at [477, 353] on div "[PHONE_NUMBER]" at bounding box center [530, 363] width 197 height 21
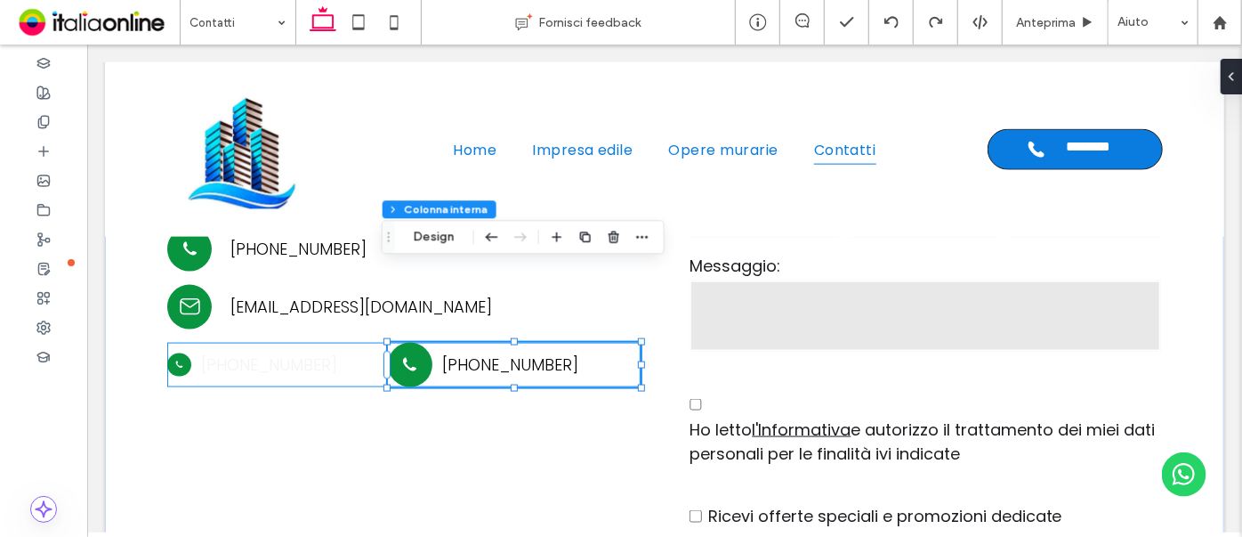
click at [477, 353] on div "[PHONE_NUMBER]" at bounding box center [530, 363] width 197 height 21
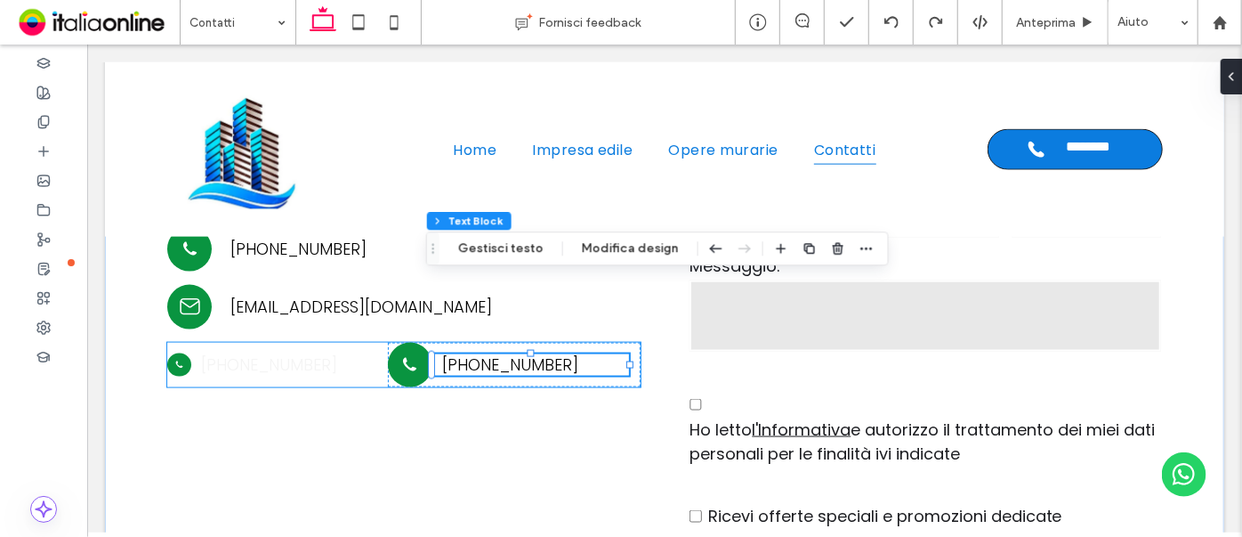
click at [477, 353] on div "[PHONE_NUMBER]" at bounding box center [530, 363] width 197 height 21
click at [476, 353] on div "[PHONE_NUMBER]" at bounding box center [530, 363] width 197 height 21
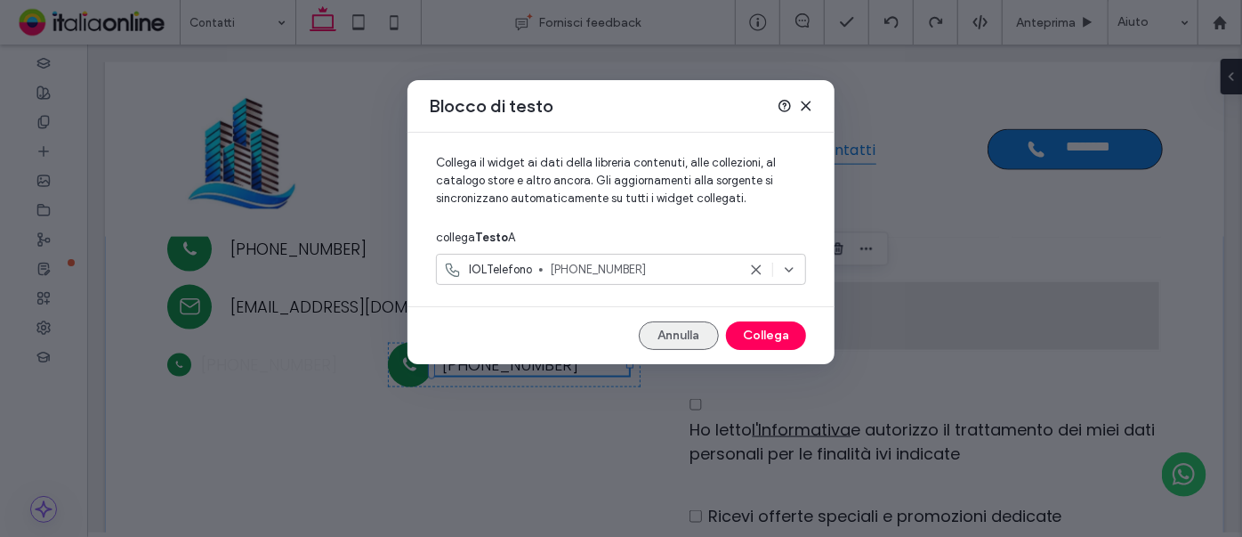
click at [676, 334] on button "Annulla" at bounding box center [679, 335] width 80 height 28
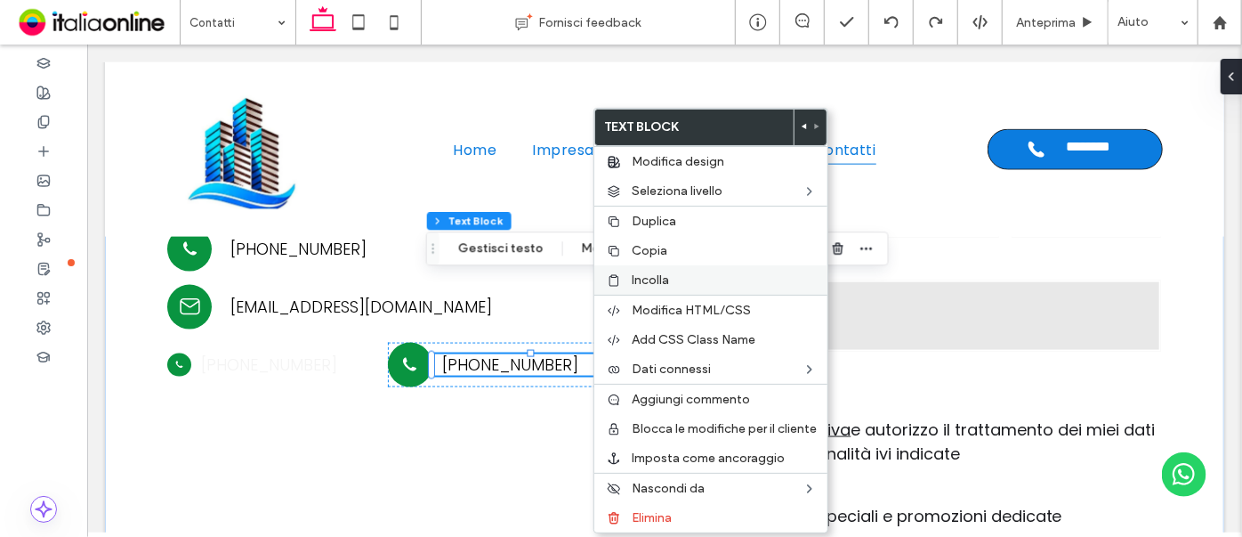
click at [628, 280] on div "Incolla" at bounding box center [710, 279] width 233 height 29
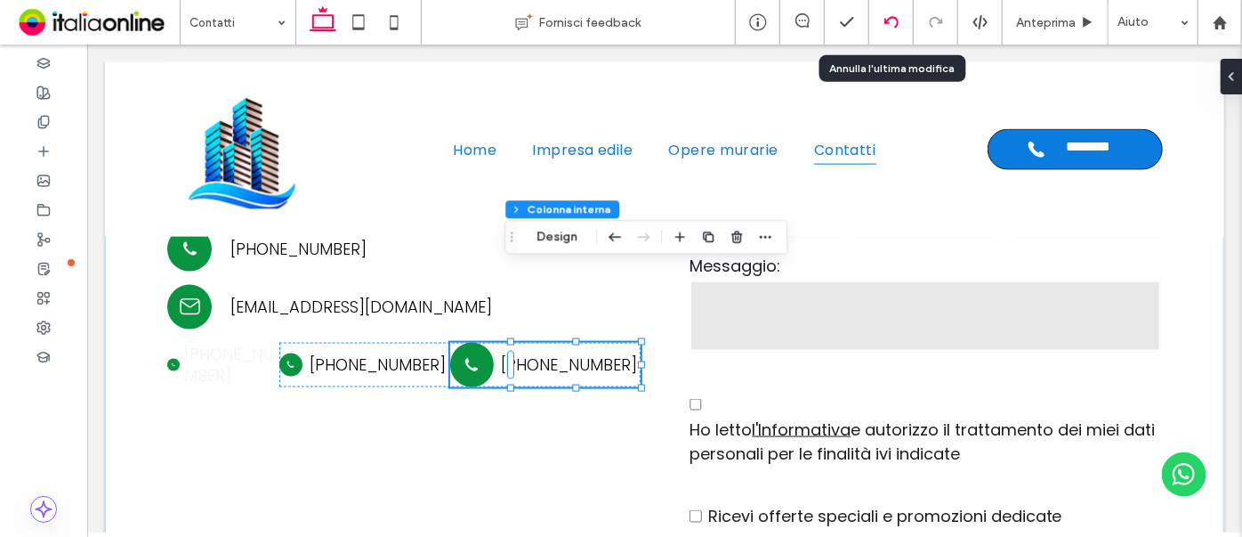
click at [885, 20] on use at bounding box center [891, 22] width 14 height 12
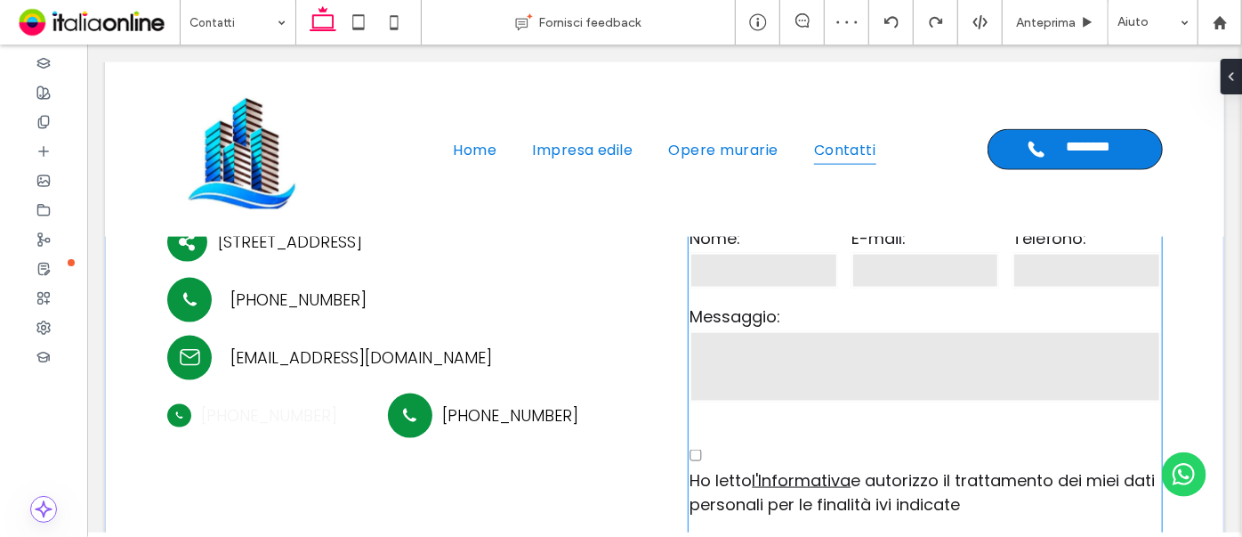
scroll to position [1034, 0]
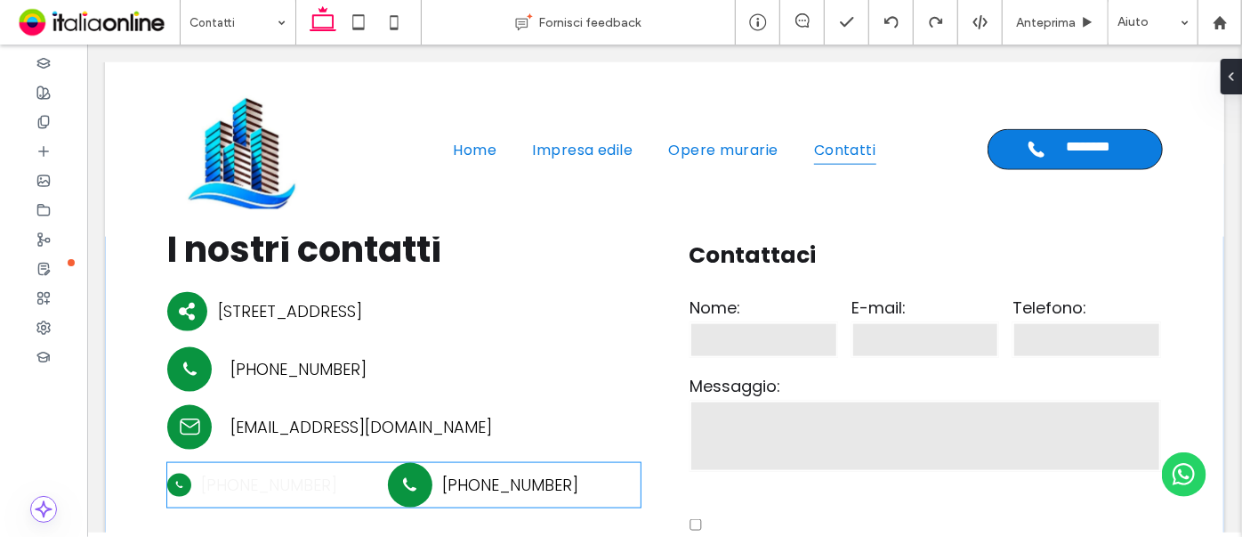
click at [293, 473] on span "(555) 555-5555" at bounding box center [268, 484] width 136 height 22
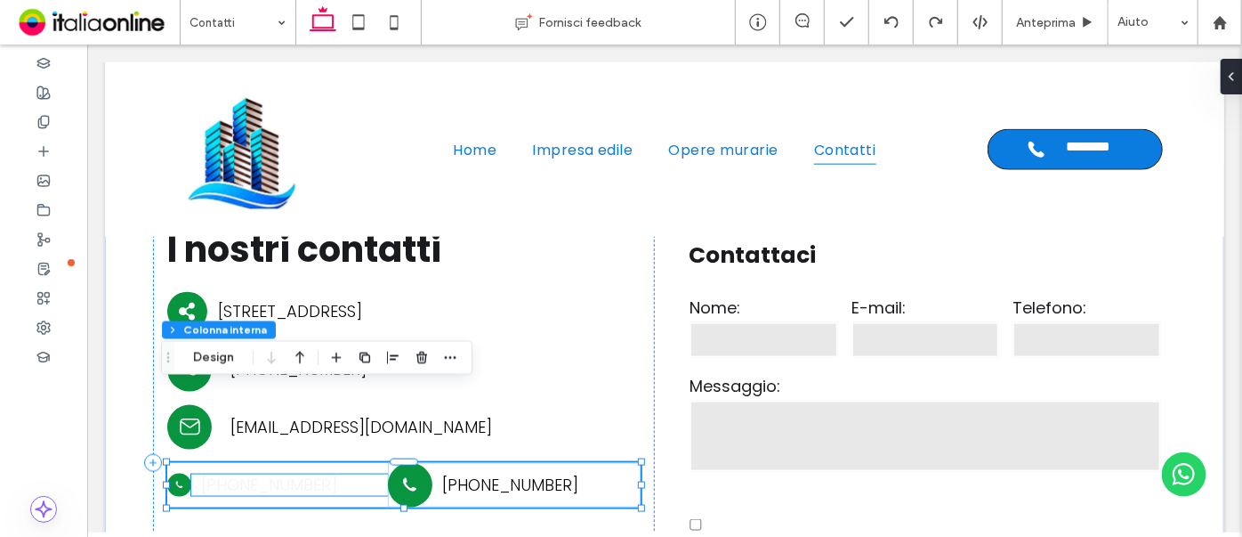
type input "**"
click at [293, 473] on span "(555) 555-5555" at bounding box center [268, 484] width 136 height 22
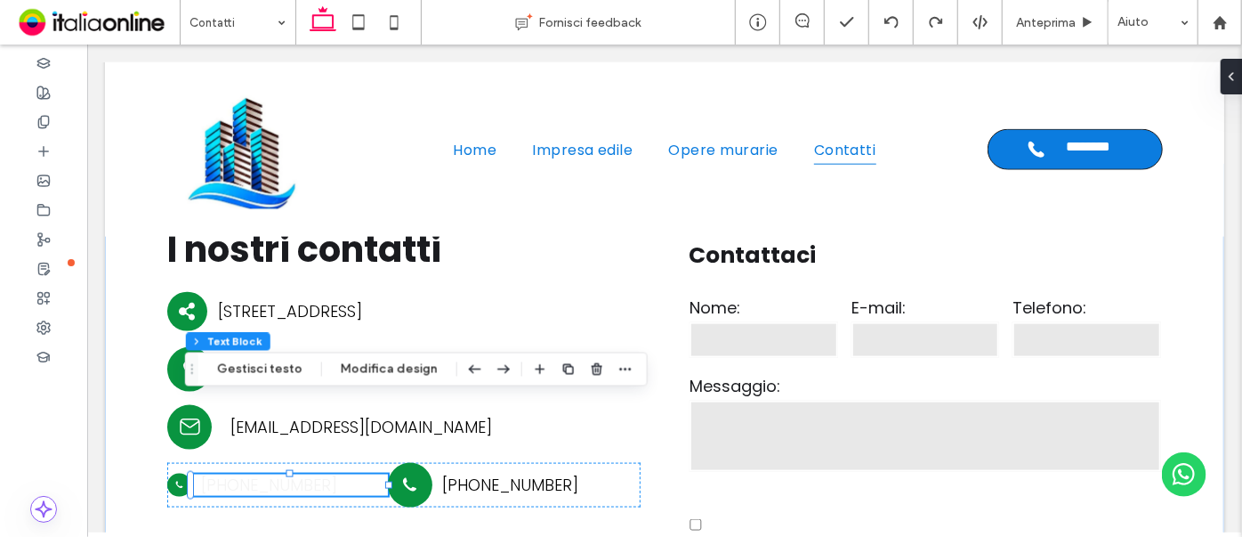
click at [231, 473] on span "(555) 555-5555" at bounding box center [268, 484] width 136 height 22
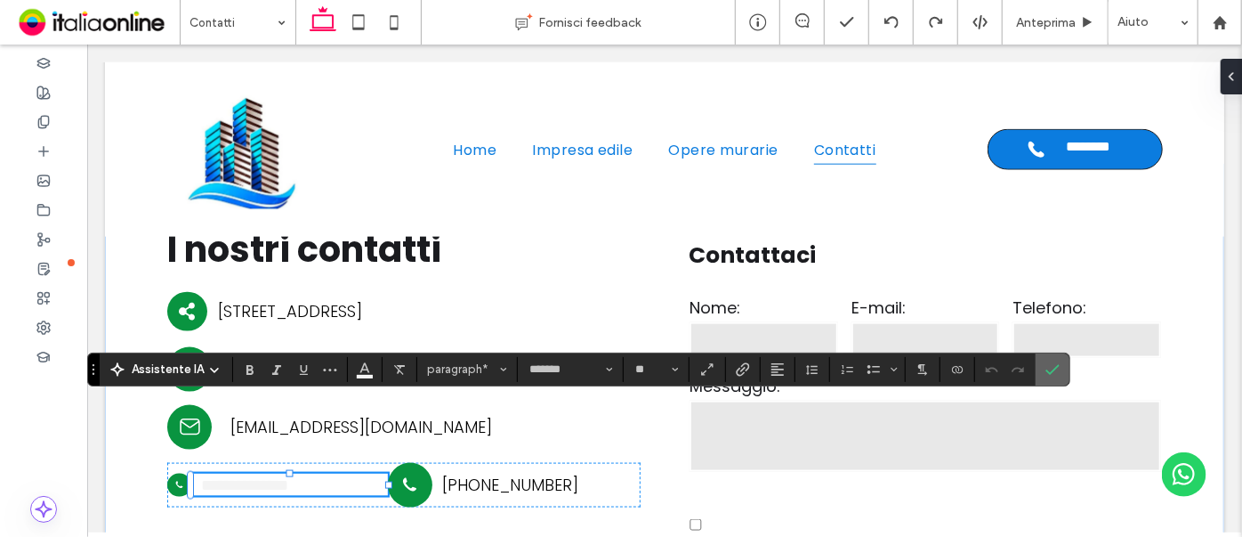
click at [1053, 367] on icon "Conferma" at bounding box center [1053, 369] width 14 height 14
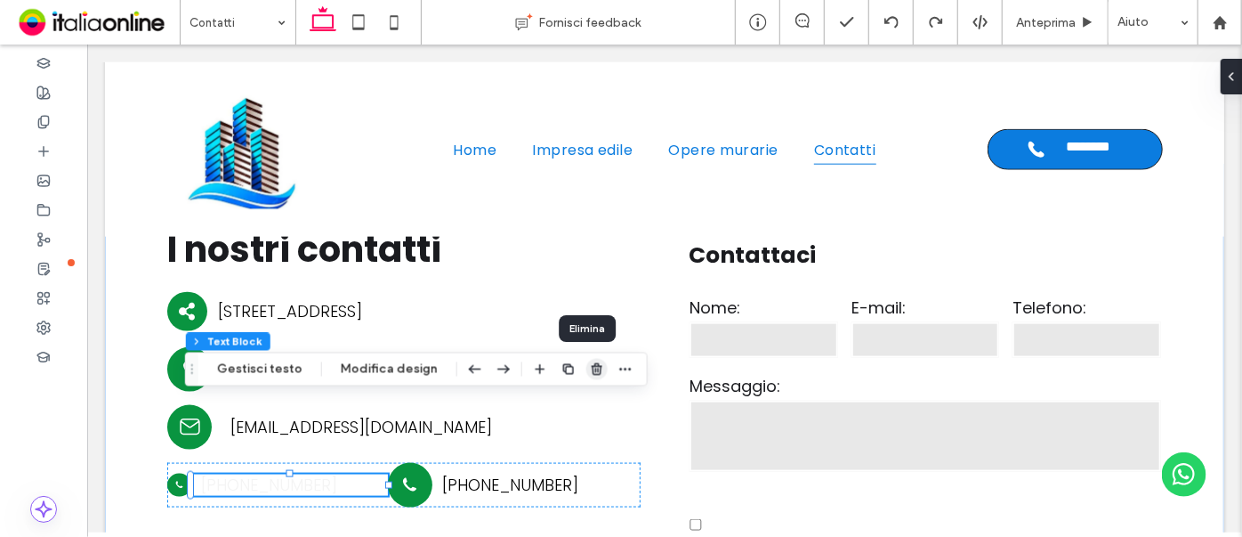
click at [590, 365] on icon "button" at bounding box center [597, 369] width 14 height 14
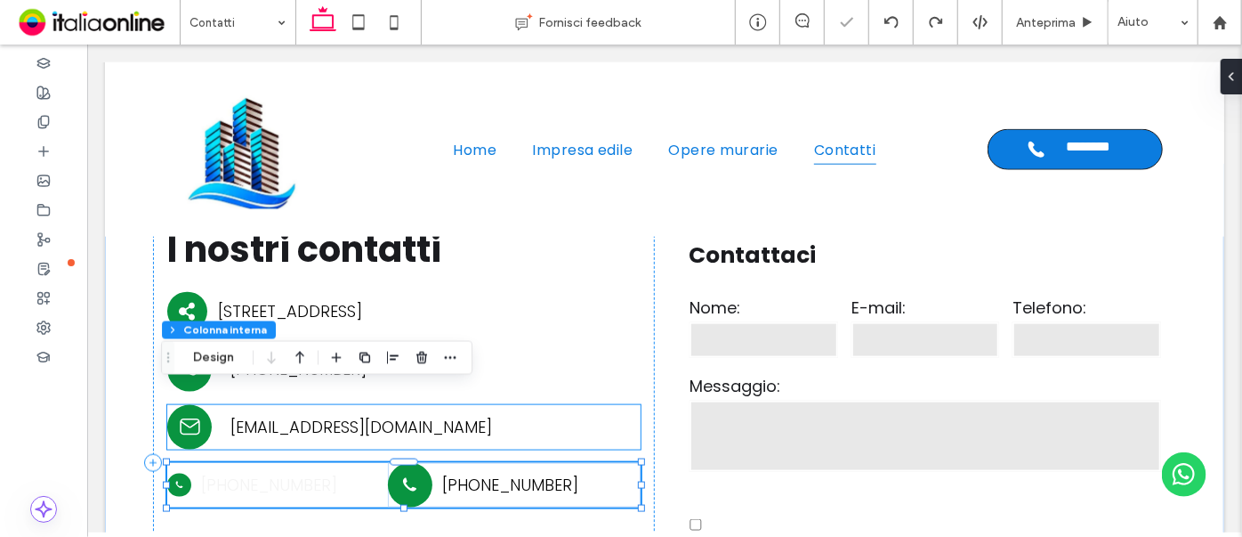
type input "**"
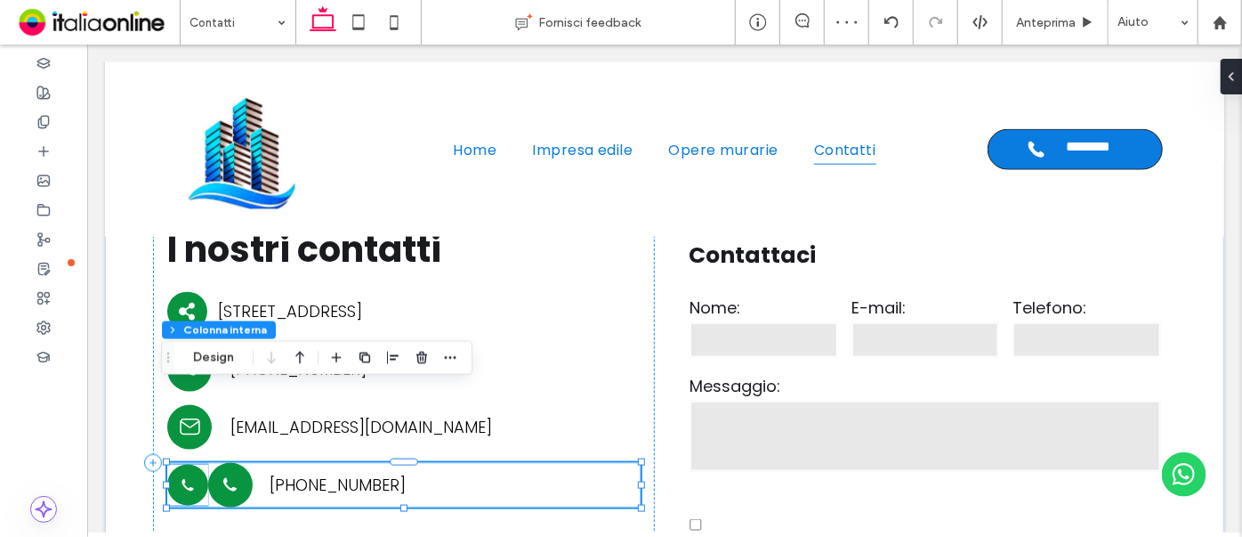
click at [182, 474] on icon "KAT ART" at bounding box center [187, 484] width 20 height 20
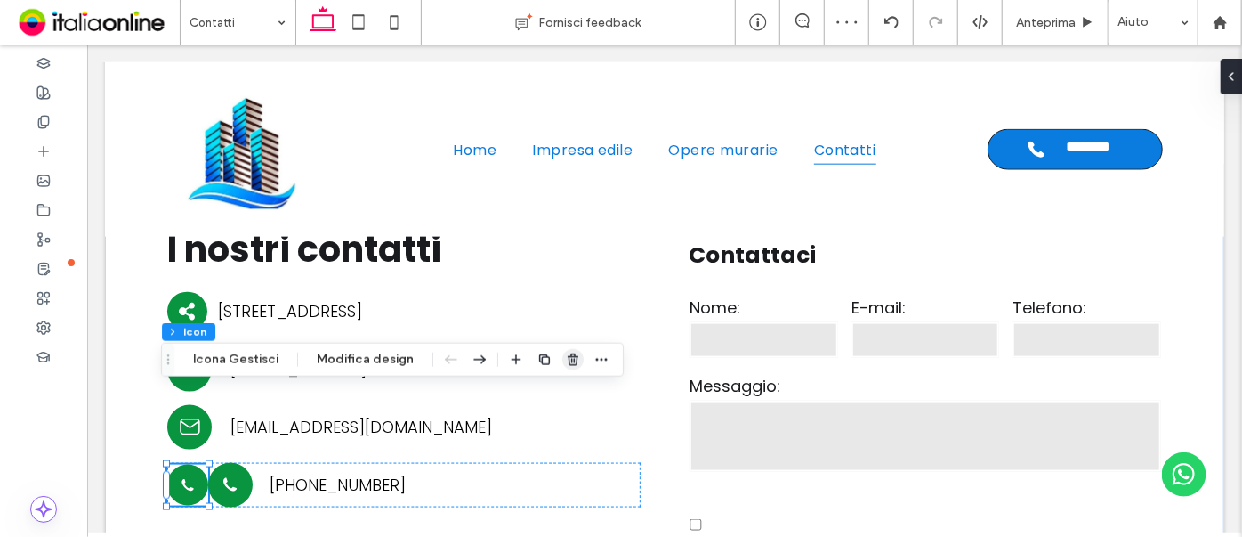
click at [566, 357] on icon "button" at bounding box center [573, 359] width 14 height 14
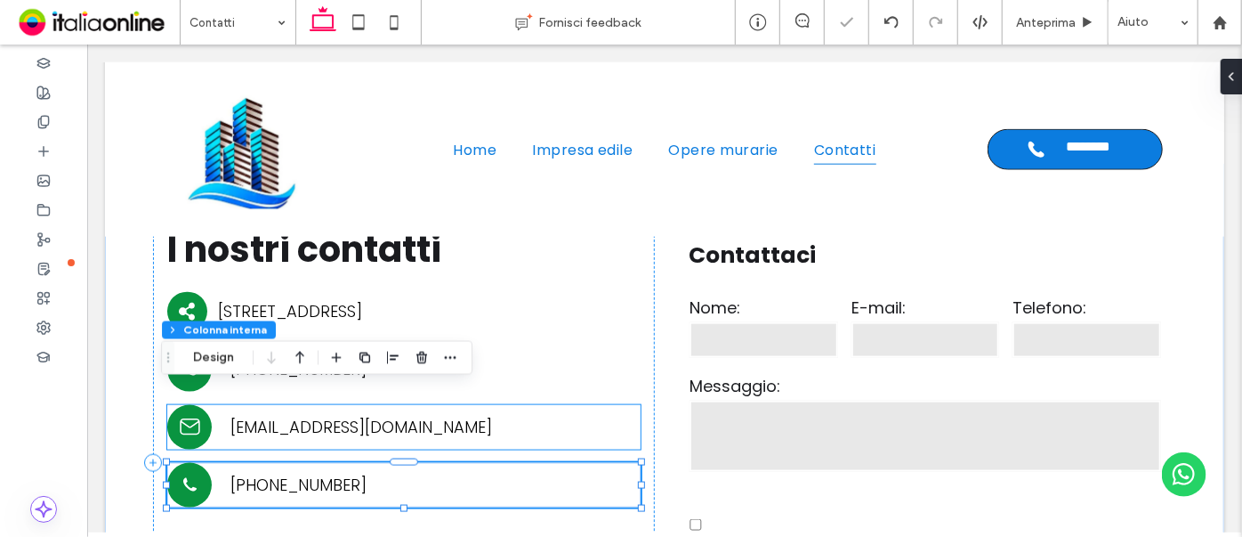
type input "**"
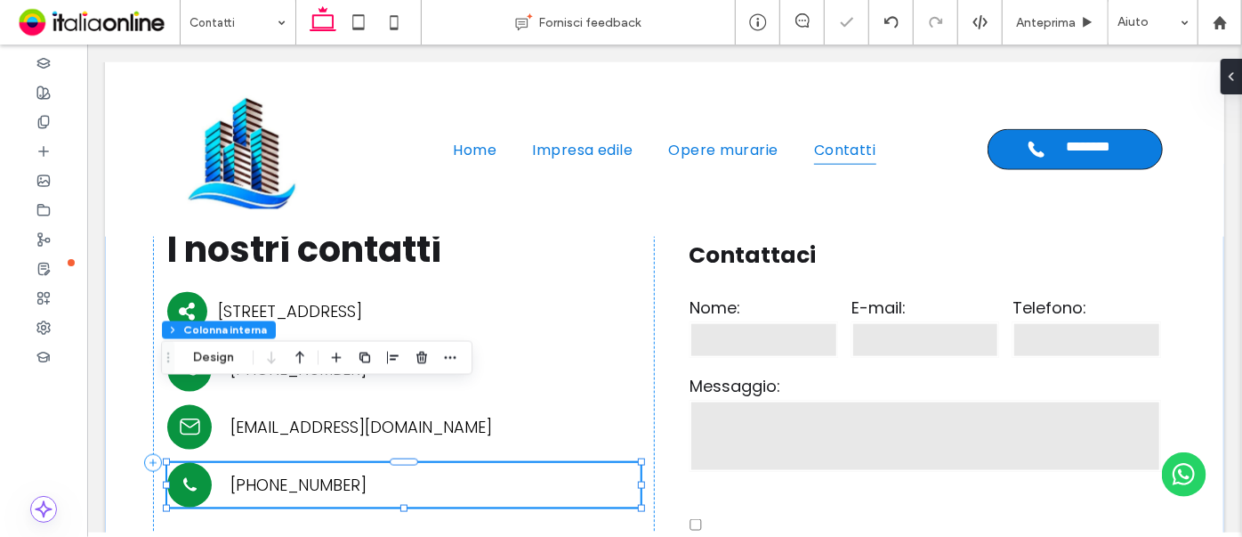
click at [255, 473] on div "[PHONE_NUMBER]" at bounding box center [395, 483] width 368 height 21
click at [257, 473] on div "[PHONE_NUMBER]" at bounding box center [395, 483] width 368 height 21
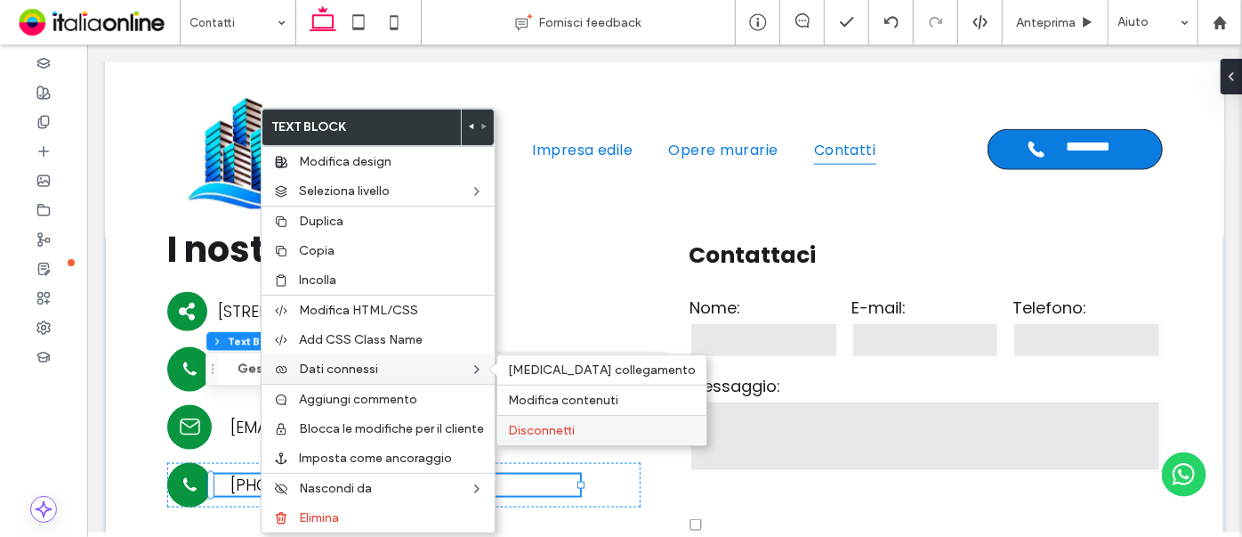
click at [573, 424] on label "Disconnetti" at bounding box center [602, 430] width 188 height 15
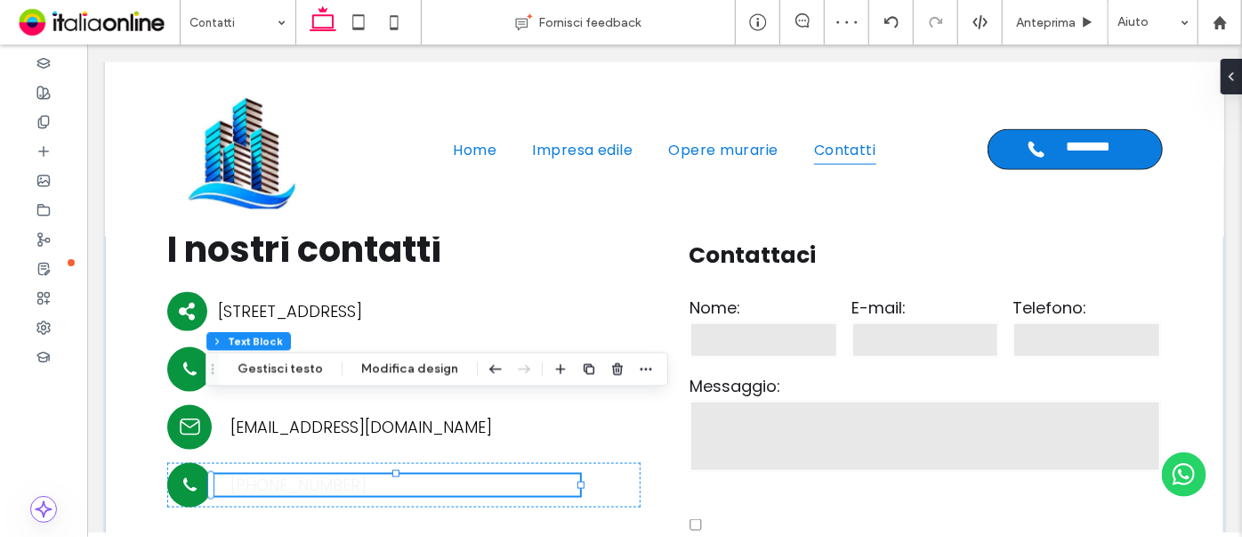
click at [369, 473] on p "(555) 555-5555" at bounding box center [405, 483] width 350 height 21
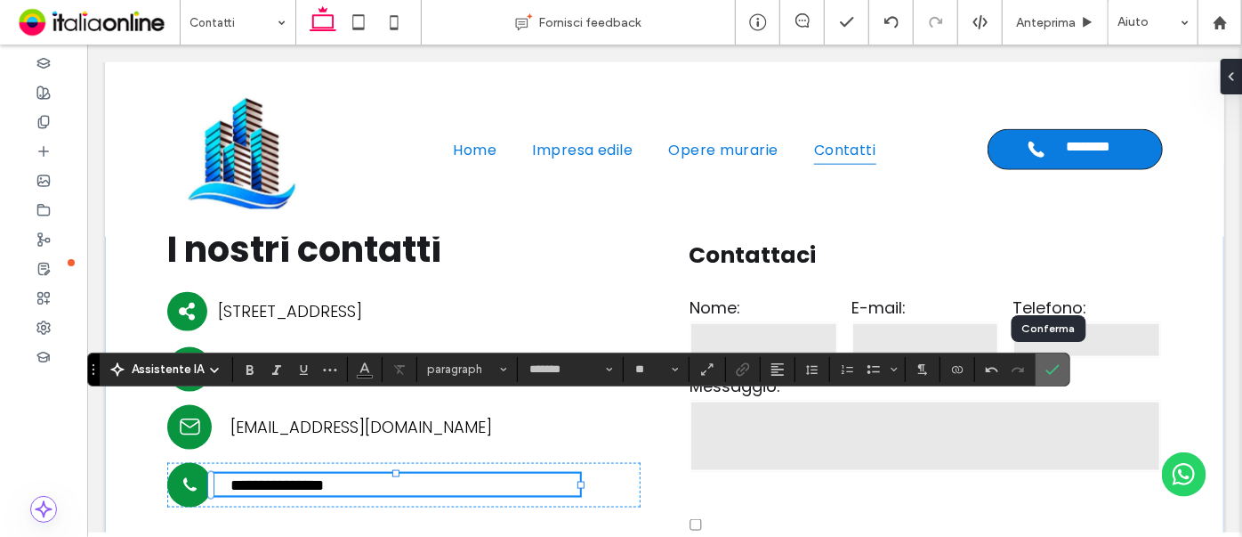
click at [1048, 376] on icon "Conferma" at bounding box center [1053, 369] width 14 height 14
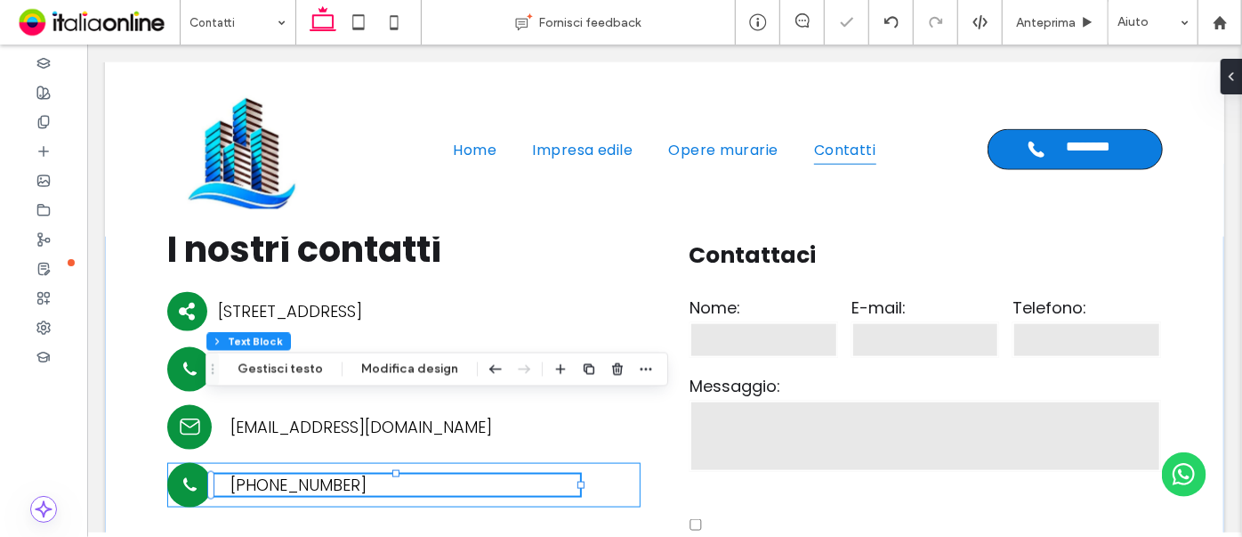
drag, startPoint x: 611, startPoint y: 410, endPoint x: 602, endPoint y: 411, distance: 9.8
click at [611, 462] on div "KAT ART +39 389 4416168" at bounding box center [402, 484] width 473 height 44
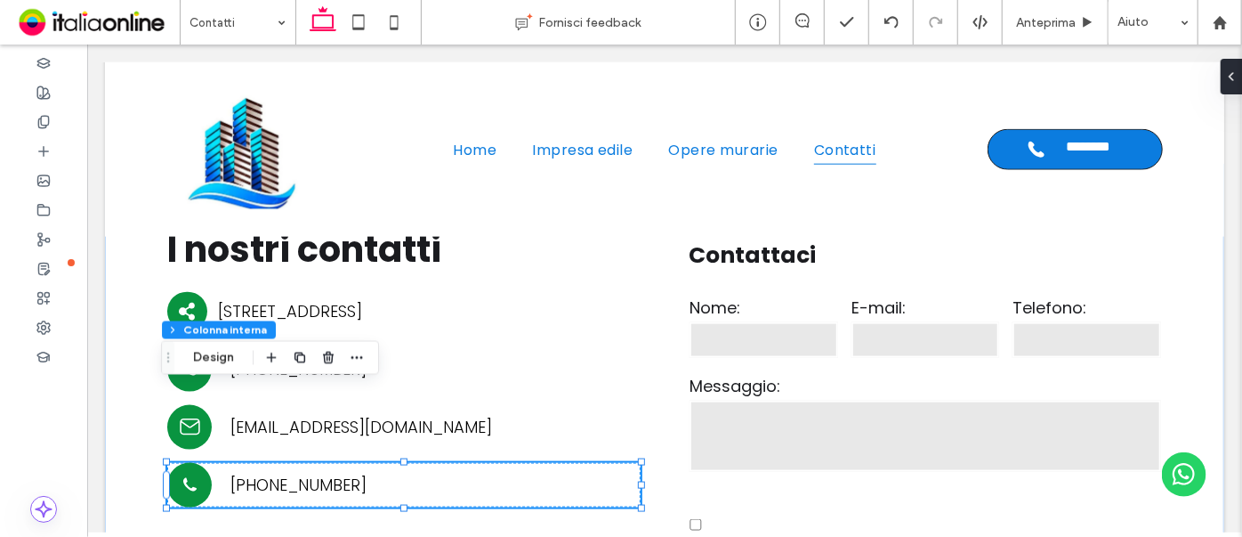
click at [558, 462] on div "KAT ART +39 389 4416168" at bounding box center [402, 484] width 473 height 44
click at [559, 462] on div "KAT ART +39 389 4416168" at bounding box center [402, 484] width 473 height 44
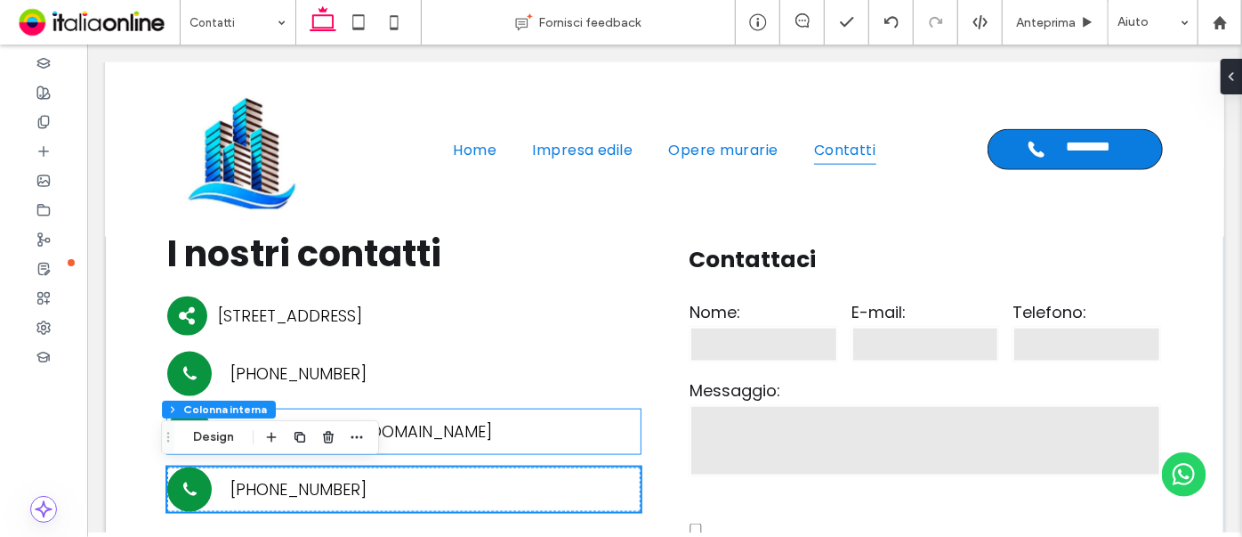
scroll to position [1115, 0]
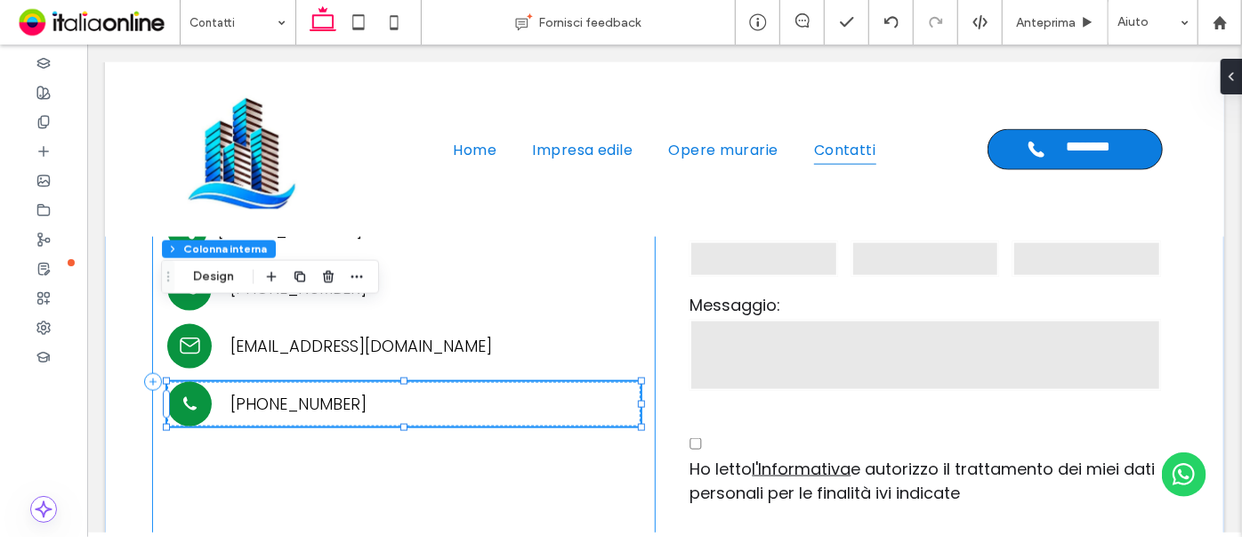
click at [578, 411] on div "I nostri contatti KAT ART Via Derna, 6 - 20037 PADERNO DUGNANO (MI) KAT ART +39…" at bounding box center [402, 380] width 501 height 509
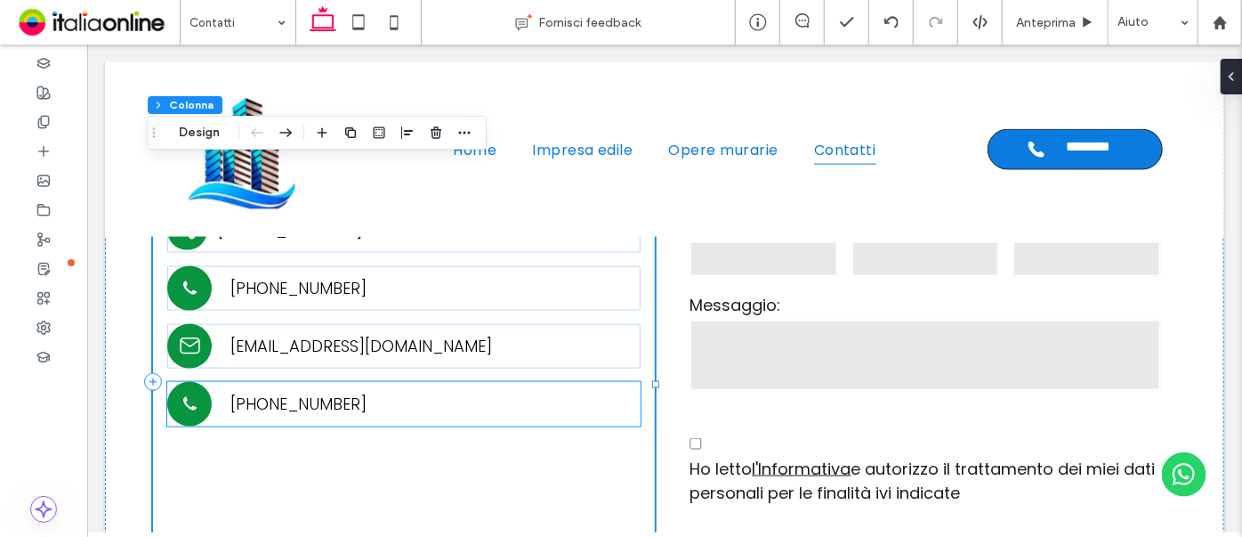
click at [615, 381] on div "KAT ART +39 389 4416168" at bounding box center [402, 403] width 473 height 44
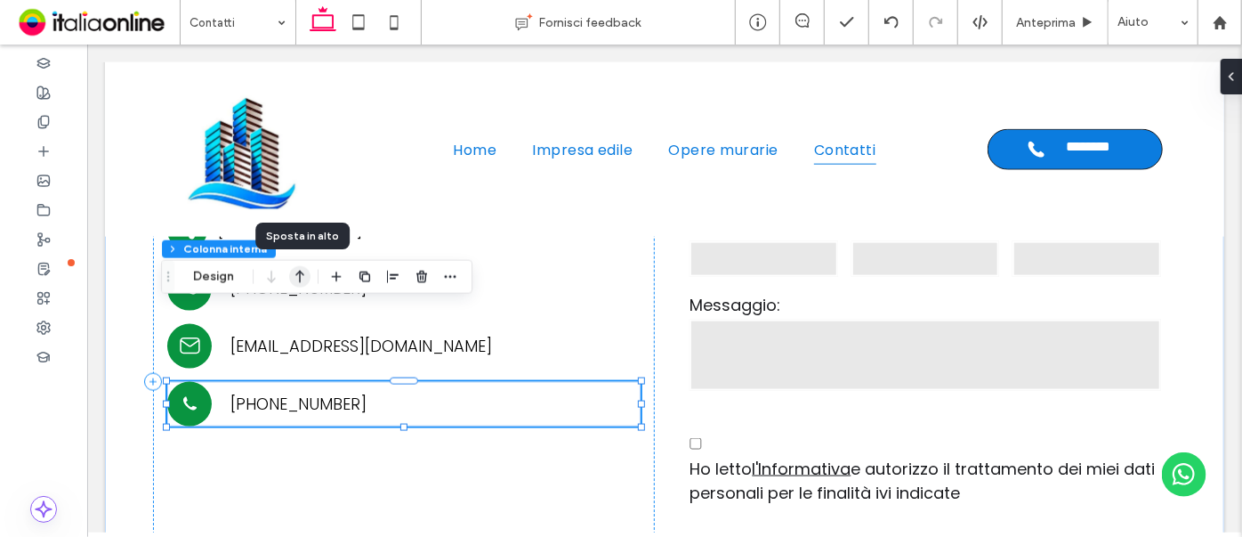
click at [301, 269] on icon "button" at bounding box center [299, 277] width 21 height 32
type input "**"
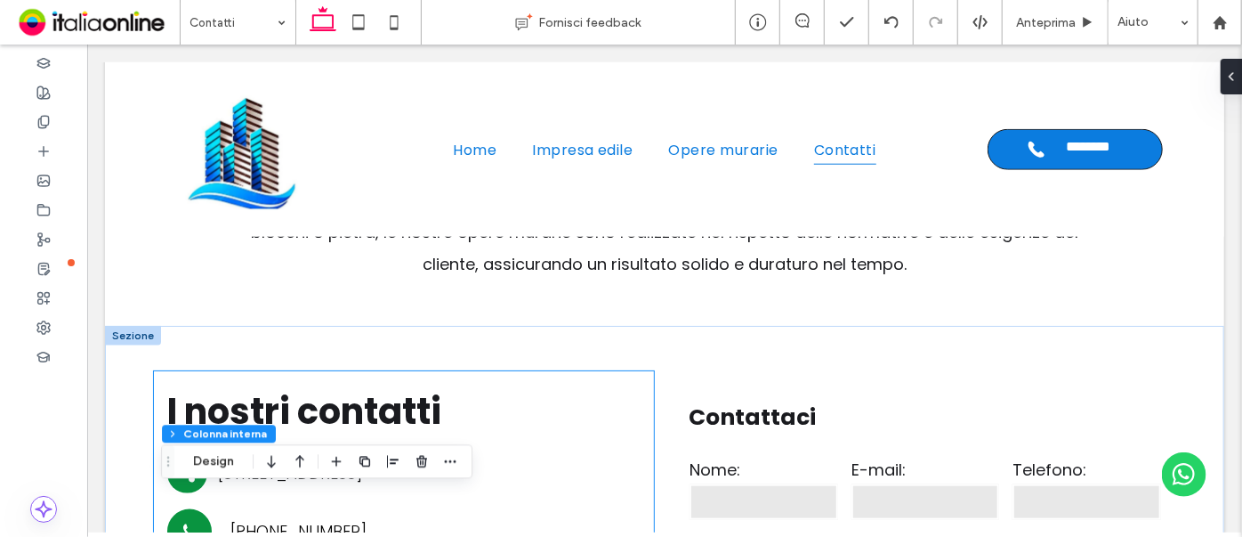
scroll to position [953, 0]
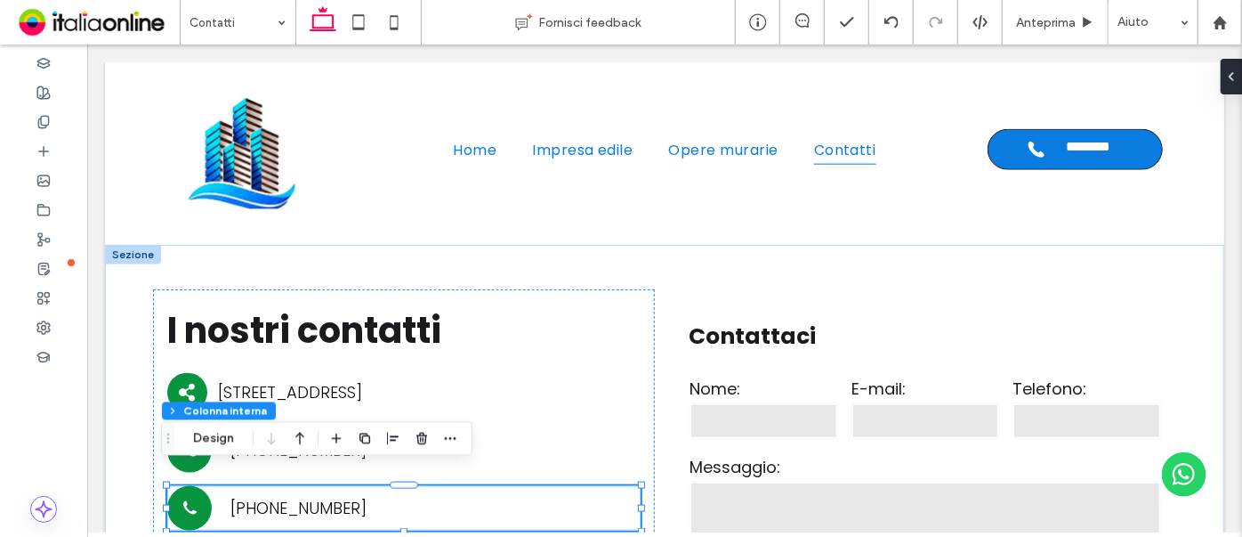
type input "**"
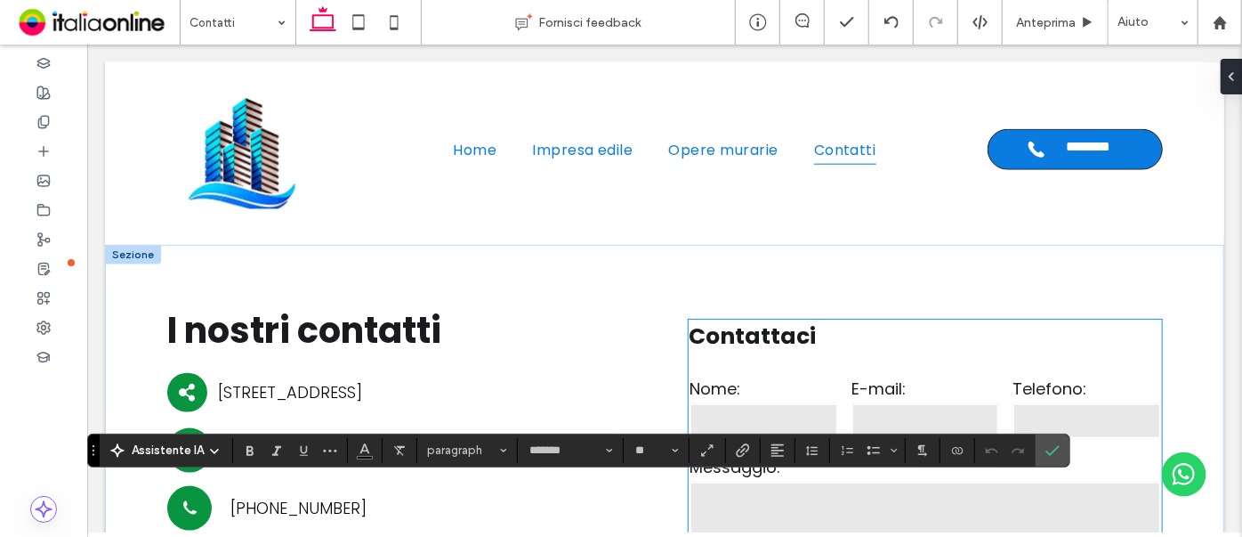
click at [806, 402] on input "text" at bounding box center [763, 420] width 148 height 36
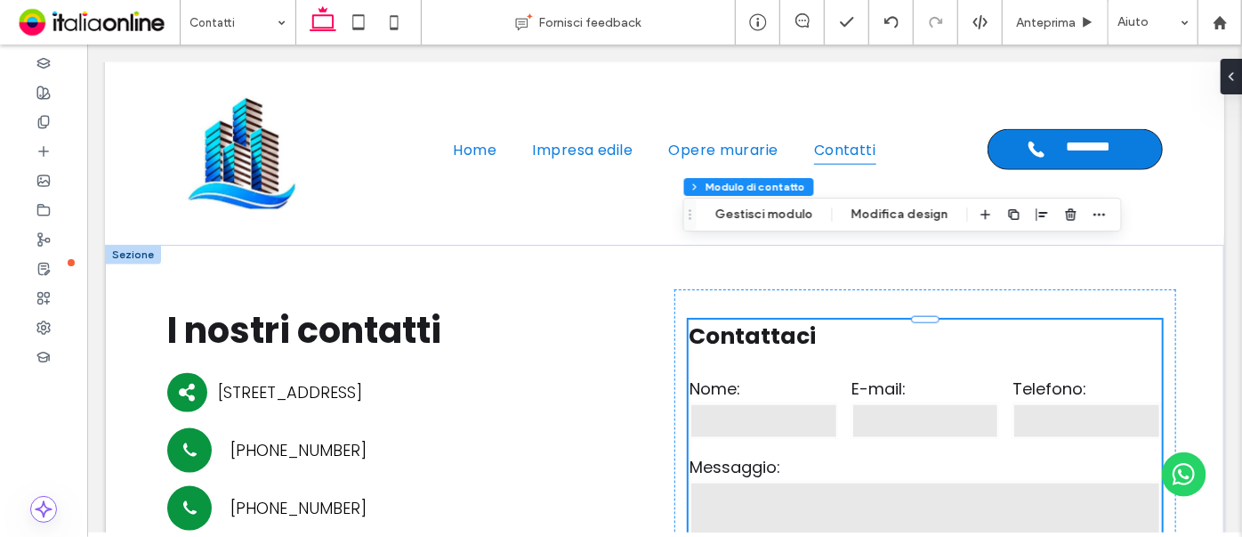
type input "*"
type input "***"
type input "*"
type input "***"
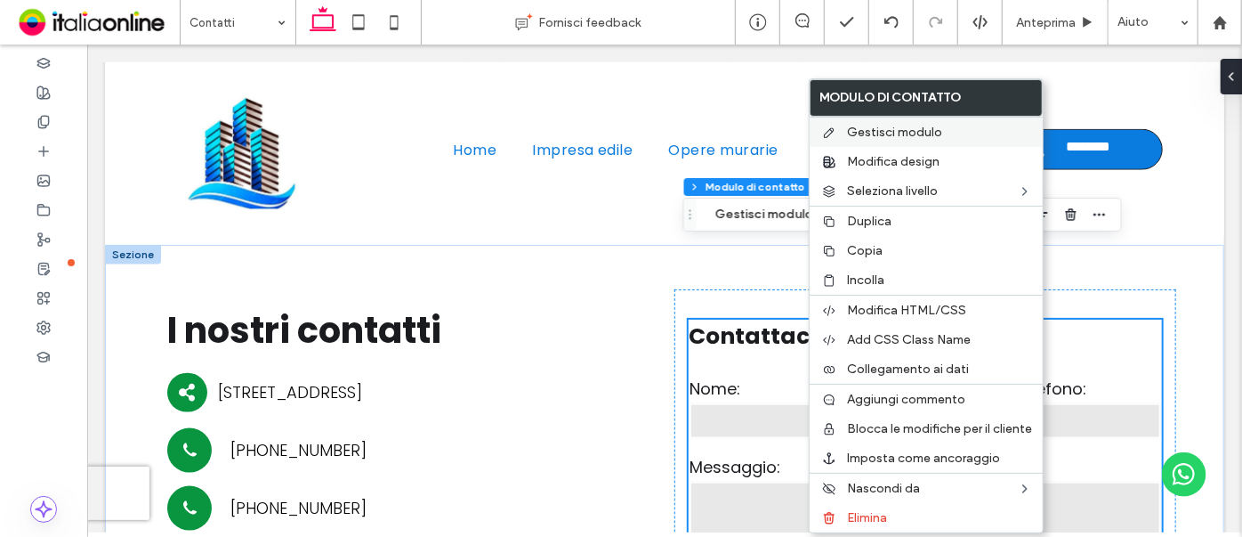
click at [987, 128] on label "Gestisci modulo" at bounding box center [939, 132] width 185 height 15
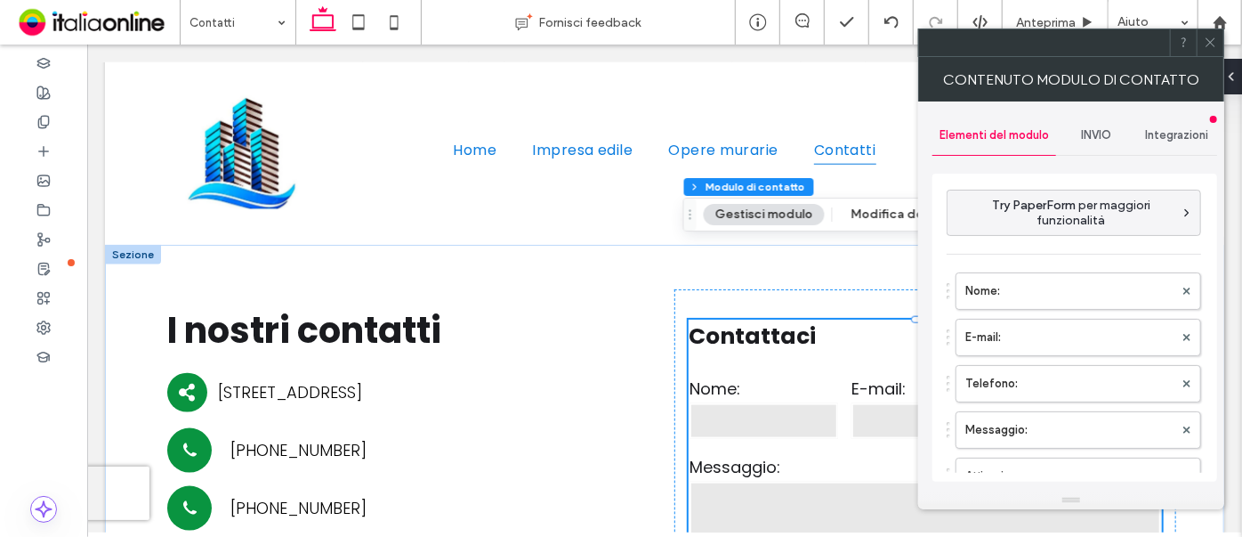
click at [1084, 132] on span "INVIO" at bounding box center [1096, 135] width 30 height 14
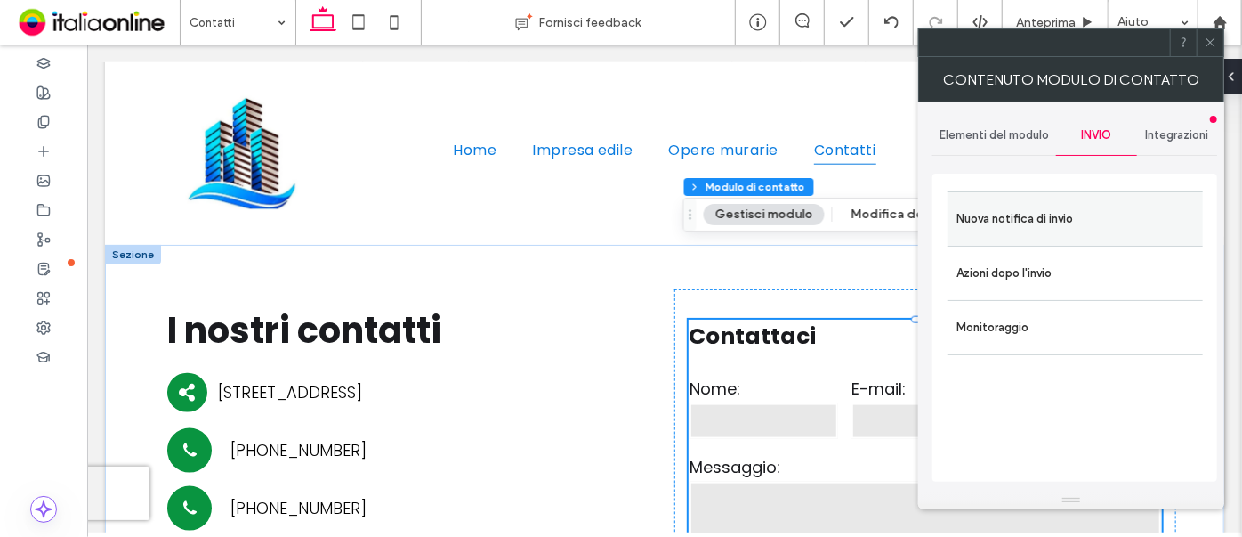
click at [1082, 218] on label "Nuova notifica di invio" at bounding box center [1076, 219] width 238 height 36
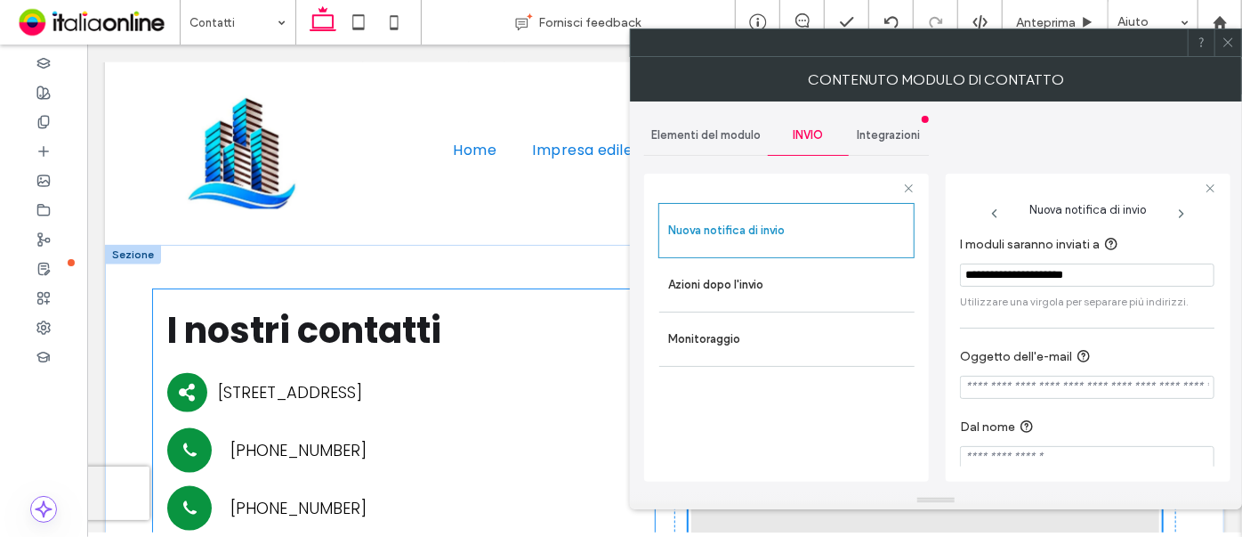
drag, startPoint x: 1205, startPoint y: 319, endPoint x: 611, endPoint y: 281, distance: 594.7
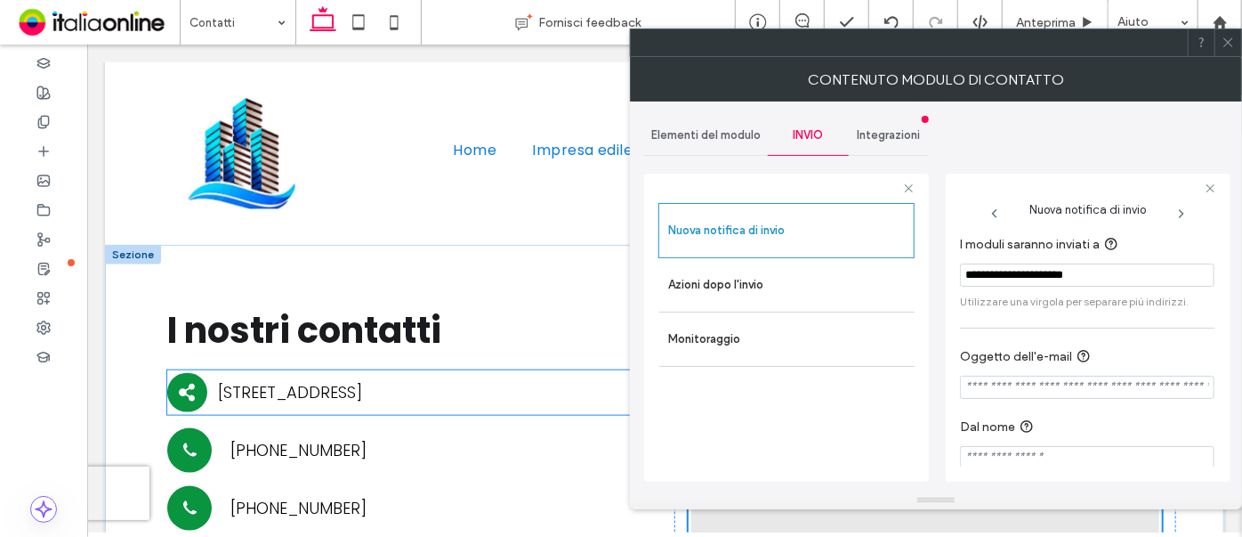
paste input "******"
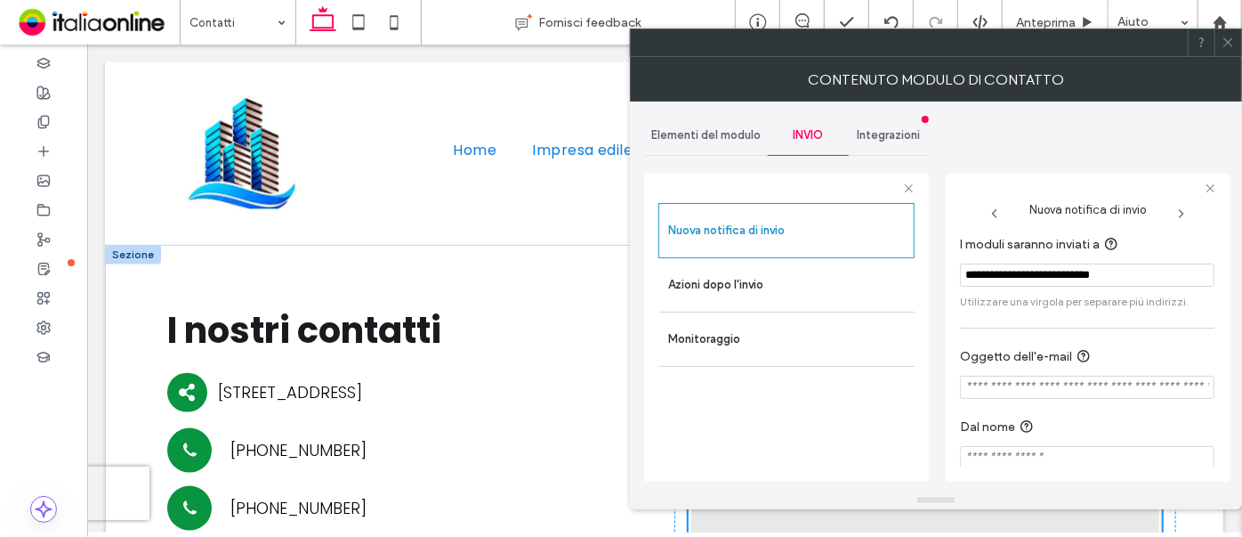
type input "**********"
click at [1224, 43] on icon at bounding box center [1228, 42] width 13 height 13
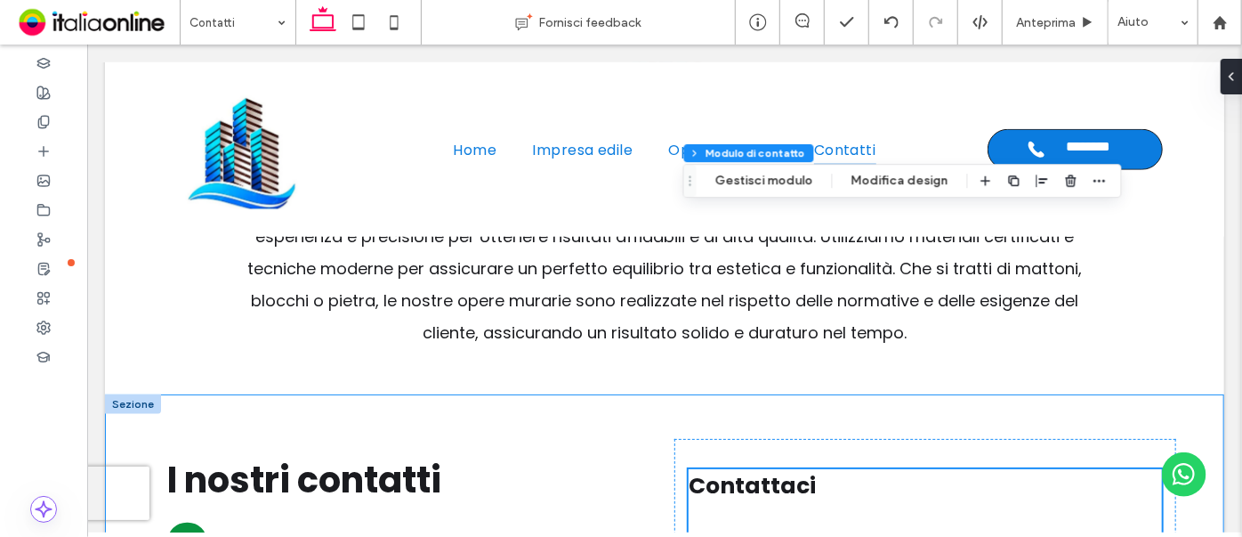
scroll to position [791, 0]
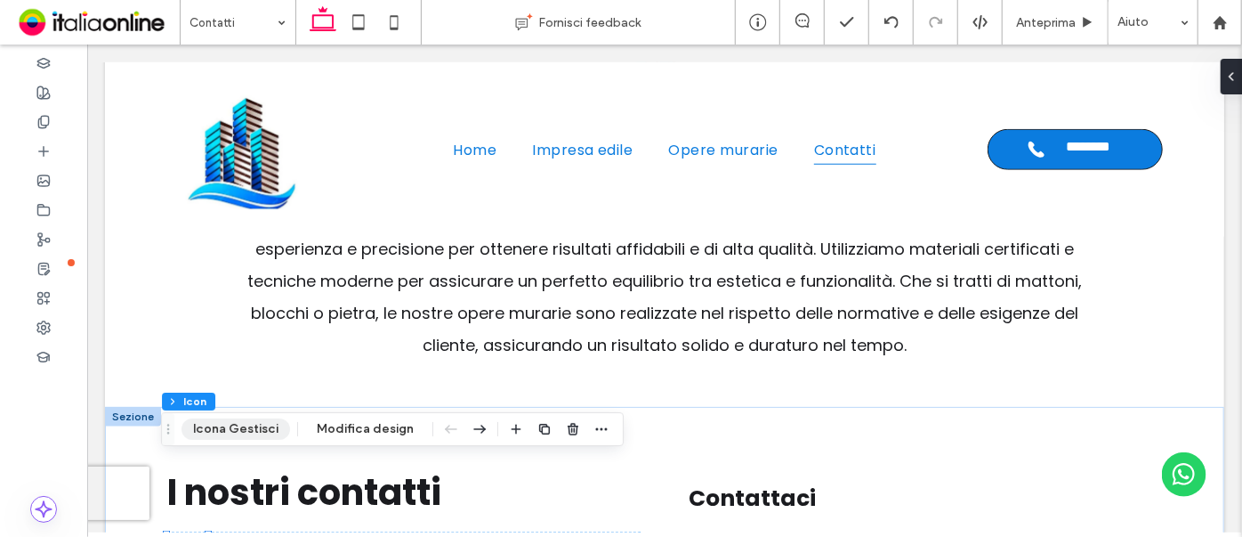
click at [231, 431] on button "Icona Gestisci" at bounding box center [236, 428] width 109 height 21
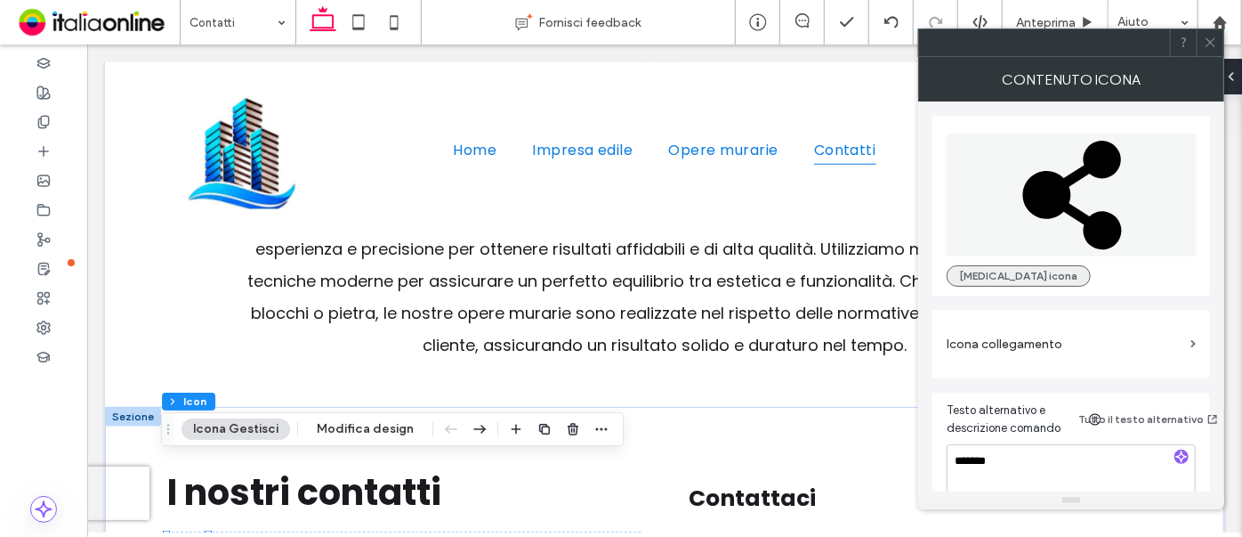
click at [1006, 274] on button "Cambia icona" at bounding box center [1019, 275] width 144 height 21
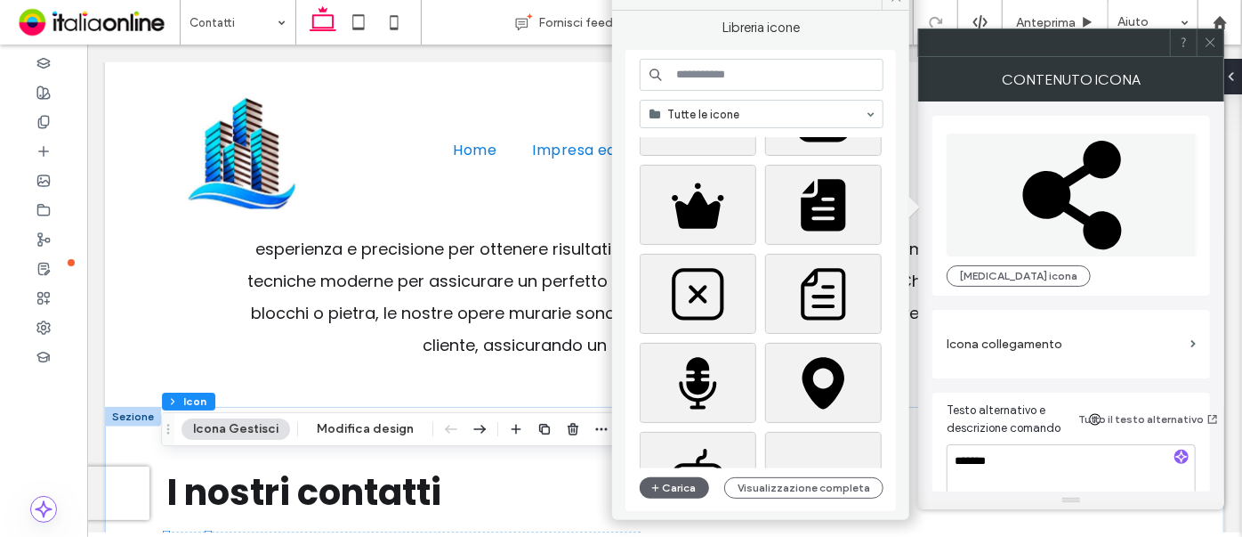
scroll to position [242, 0]
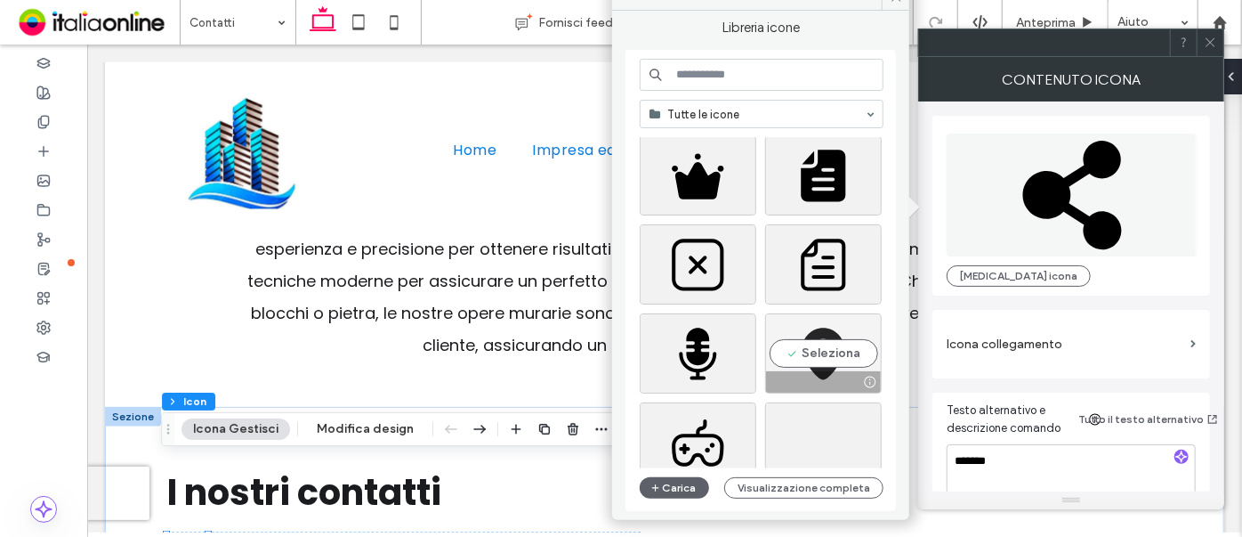
click at [828, 346] on div "Seleziona" at bounding box center [823, 353] width 117 height 80
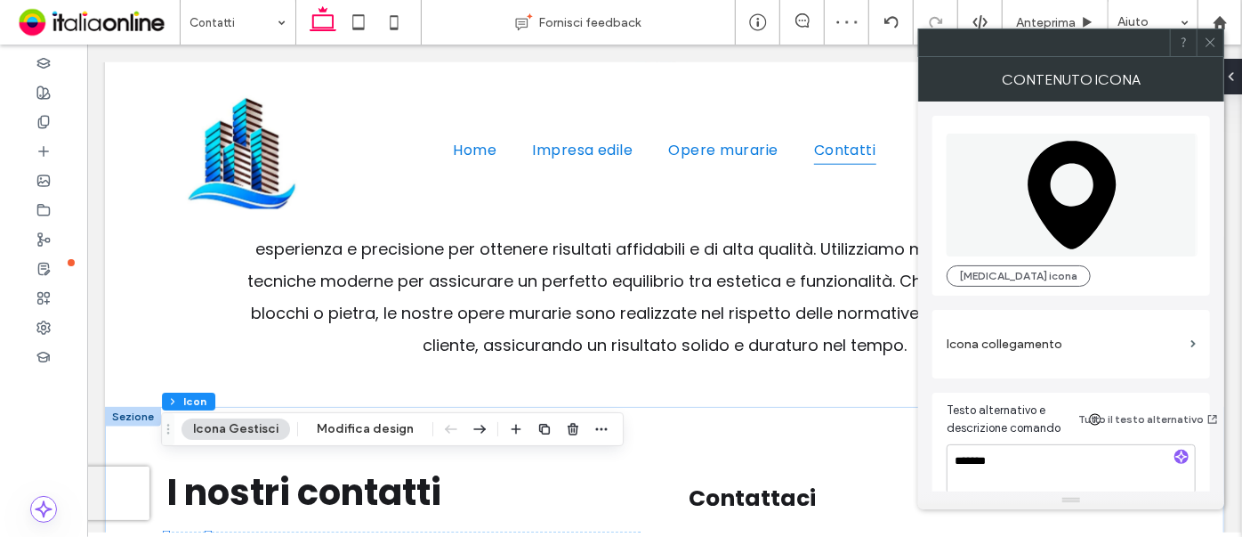
click at [1212, 37] on icon at bounding box center [1210, 42] width 13 height 13
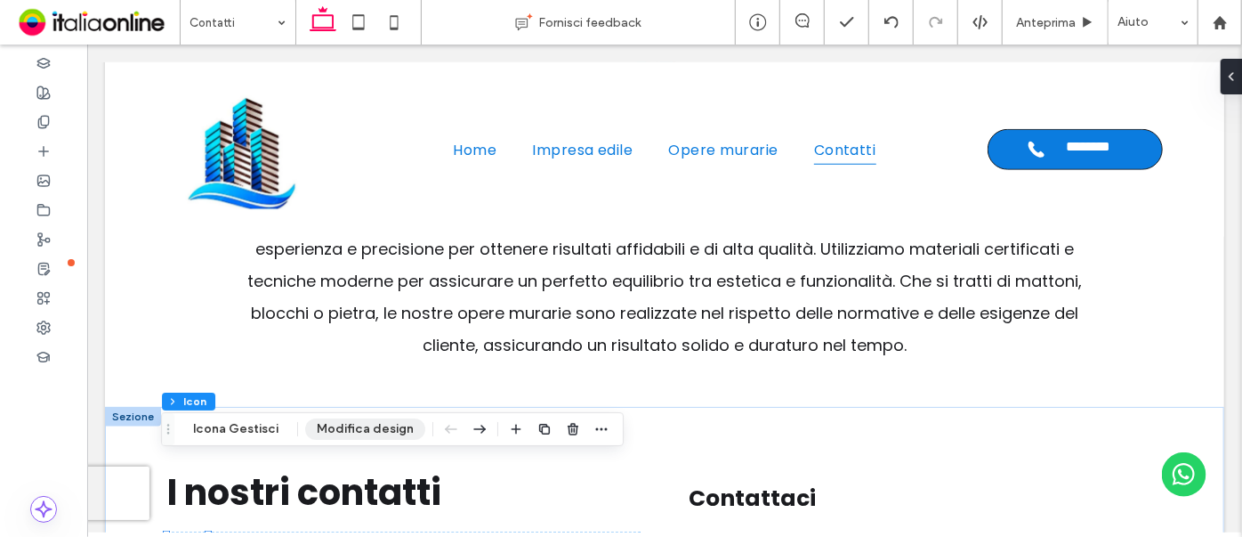
click at [367, 432] on button "Modifica design" at bounding box center [365, 428] width 120 height 21
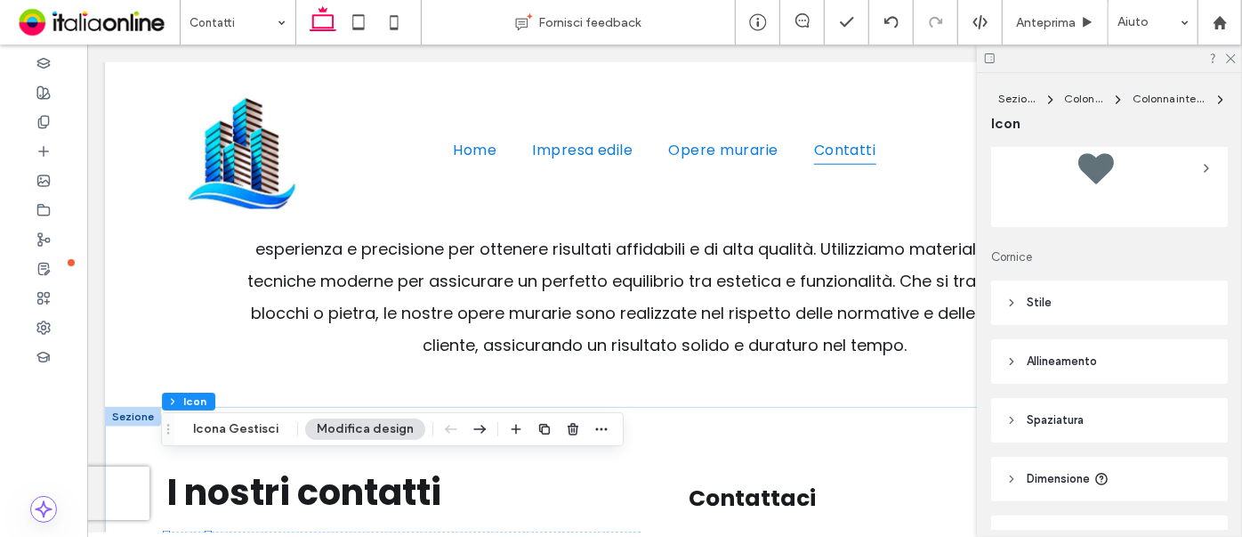
scroll to position [73, 0]
click at [1065, 310] on header "Stile" at bounding box center [1109, 305] width 237 height 44
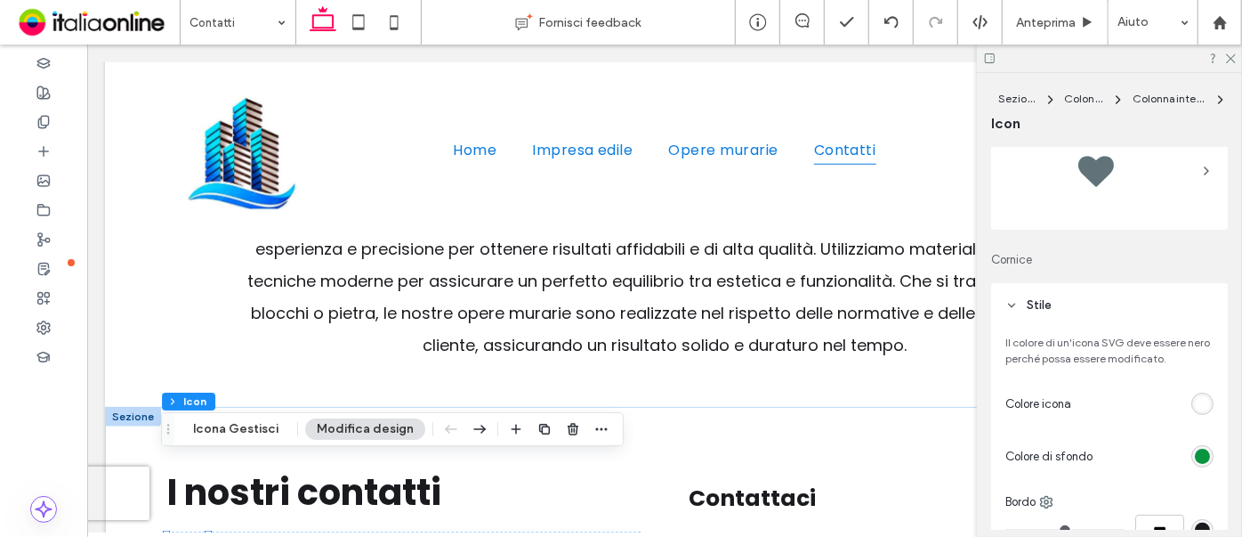
click at [1195, 457] on div "rgb(9, 148, 64)" at bounding box center [1202, 456] width 15 height 15
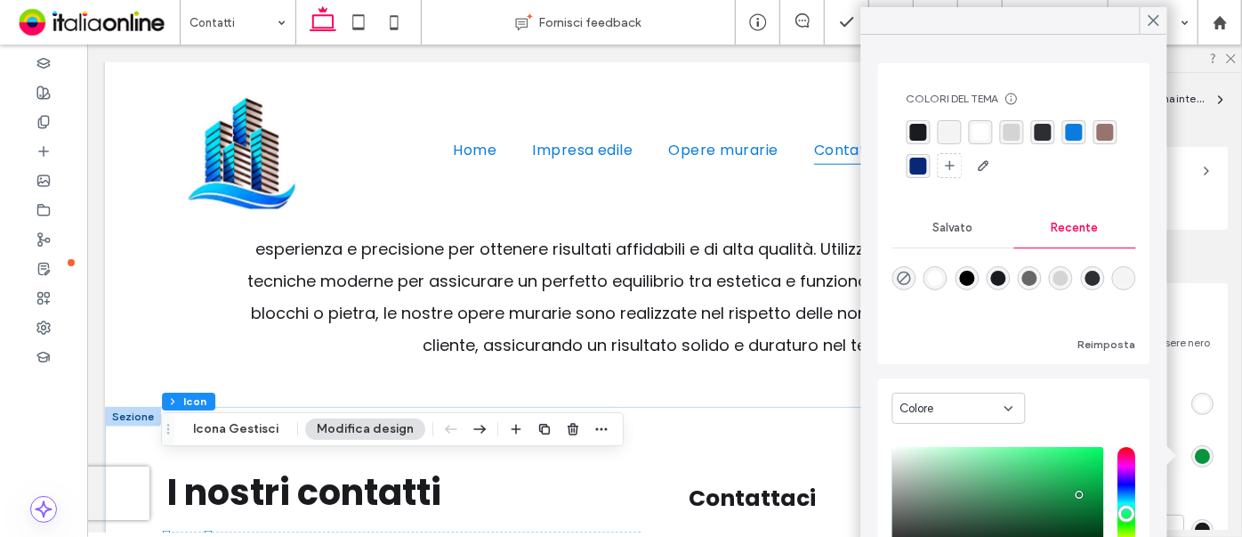
click at [1074, 132] on div "rgba(11,124,223,1)" at bounding box center [1074, 132] width 17 height 17
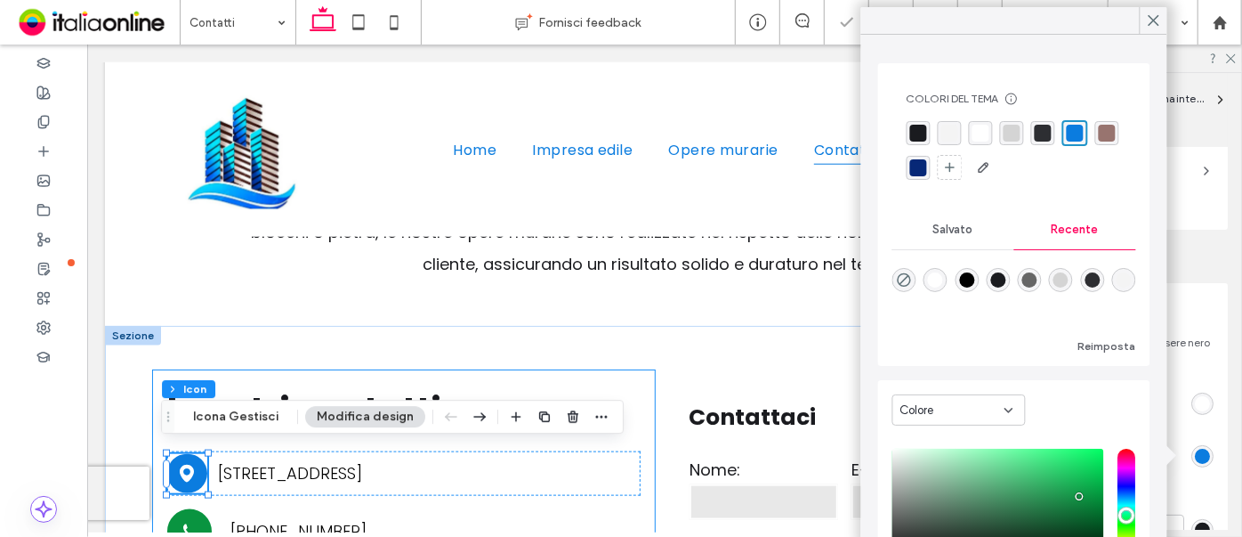
scroll to position [953, 0]
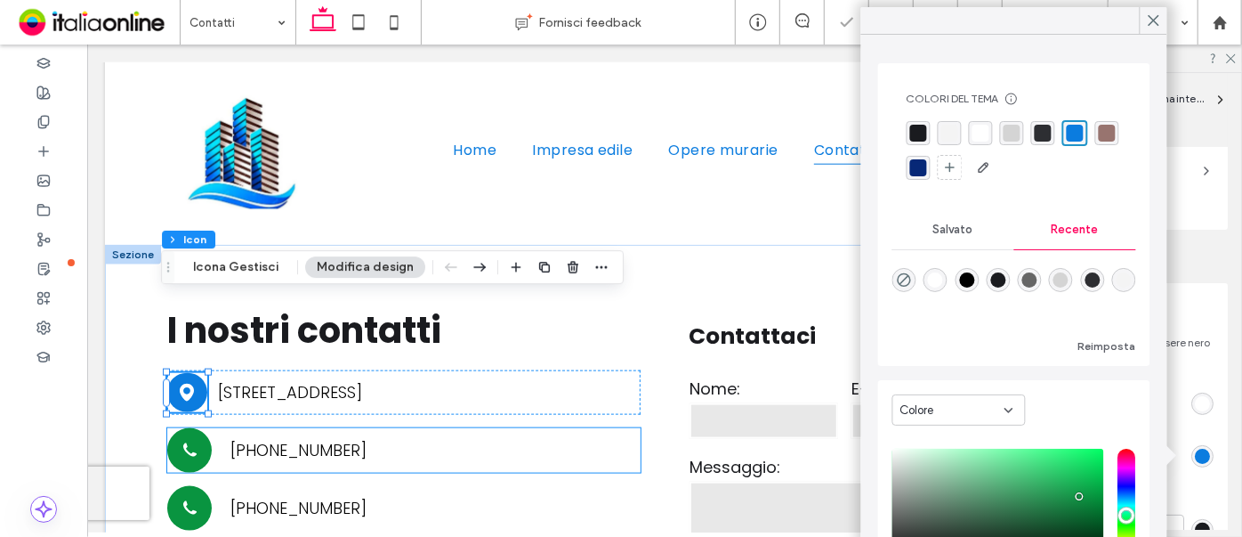
click at [181, 438] on icon "KAT ART" at bounding box center [189, 449] width 22 height 22
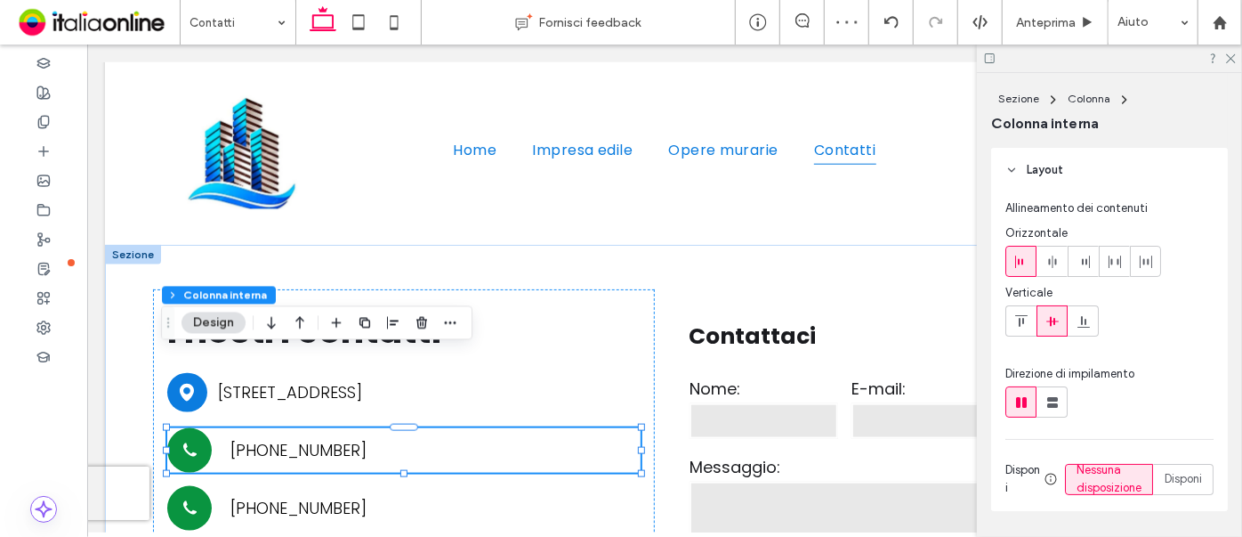
click at [182, 438] on icon "KAT ART" at bounding box center [189, 449] width 22 height 22
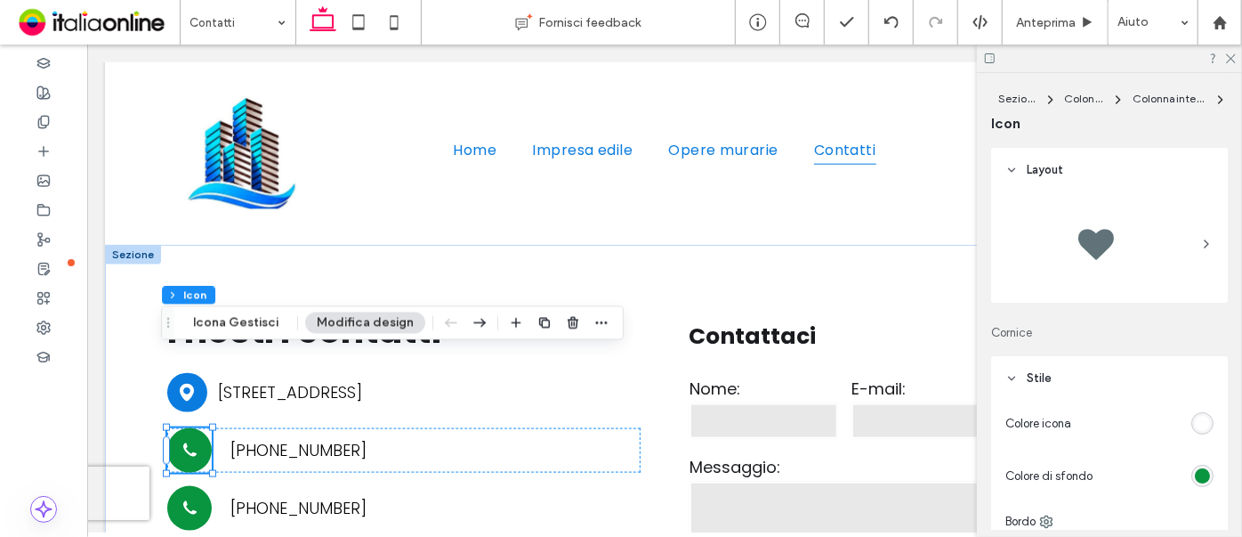
click at [1200, 474] on div "rgb(9, 148, 64)" at bounding box center [1202, 475] width 15 height 15
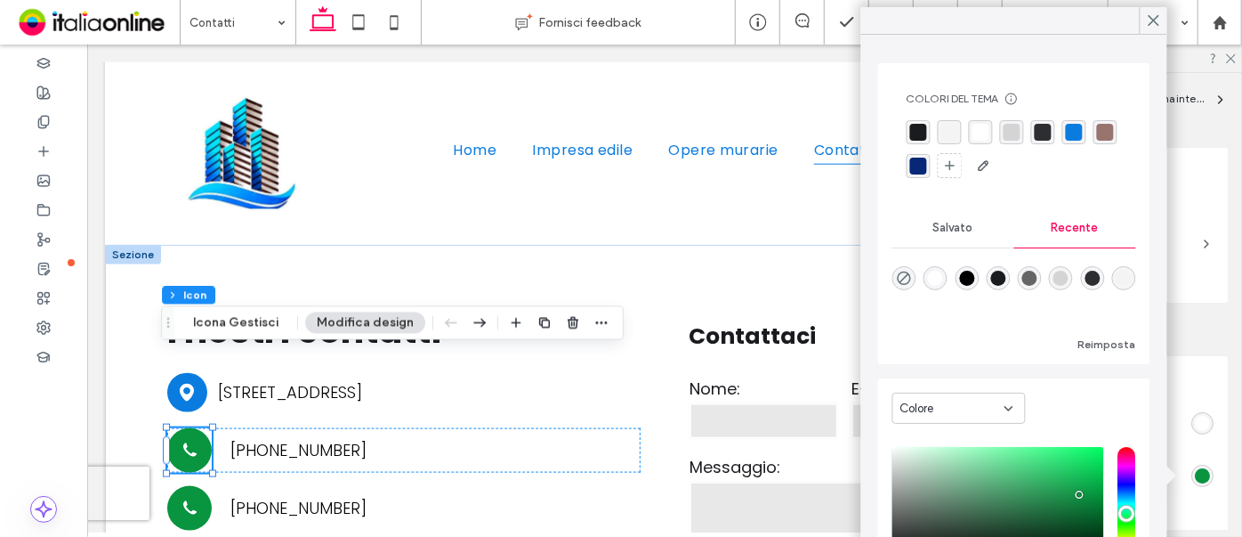
click at [1066, 135] on div "rgba(11,124,223,1)" at bounding box center [1074, 132] width 17 height 17
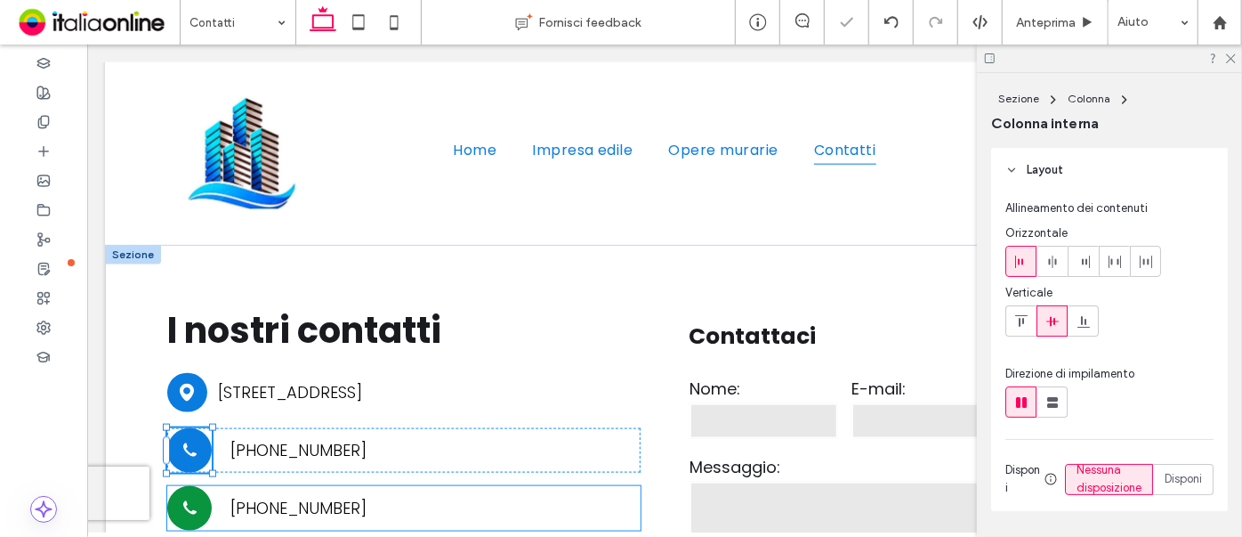
type input "**"
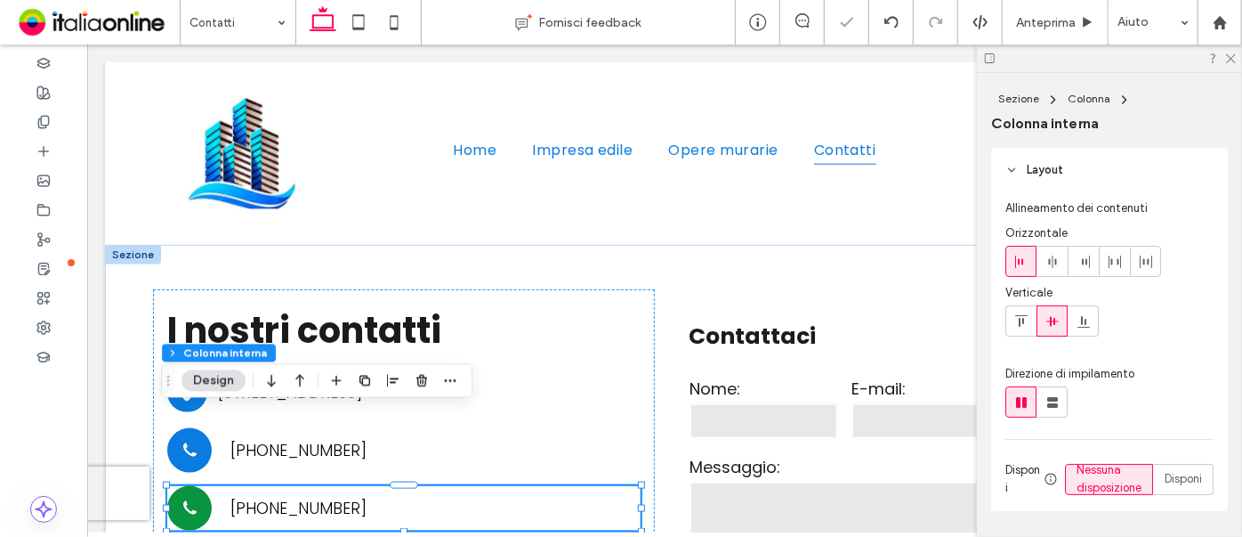
click at [189, 496] on icon "KAT ART" at bounding box center [189, 507] width 22 height 22
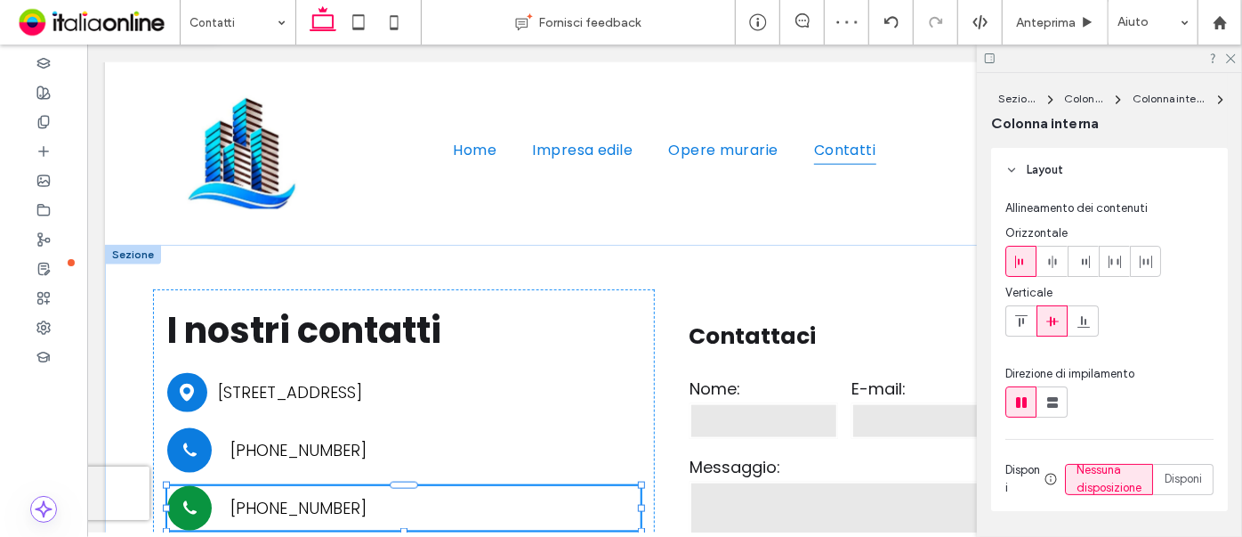
type input "**"
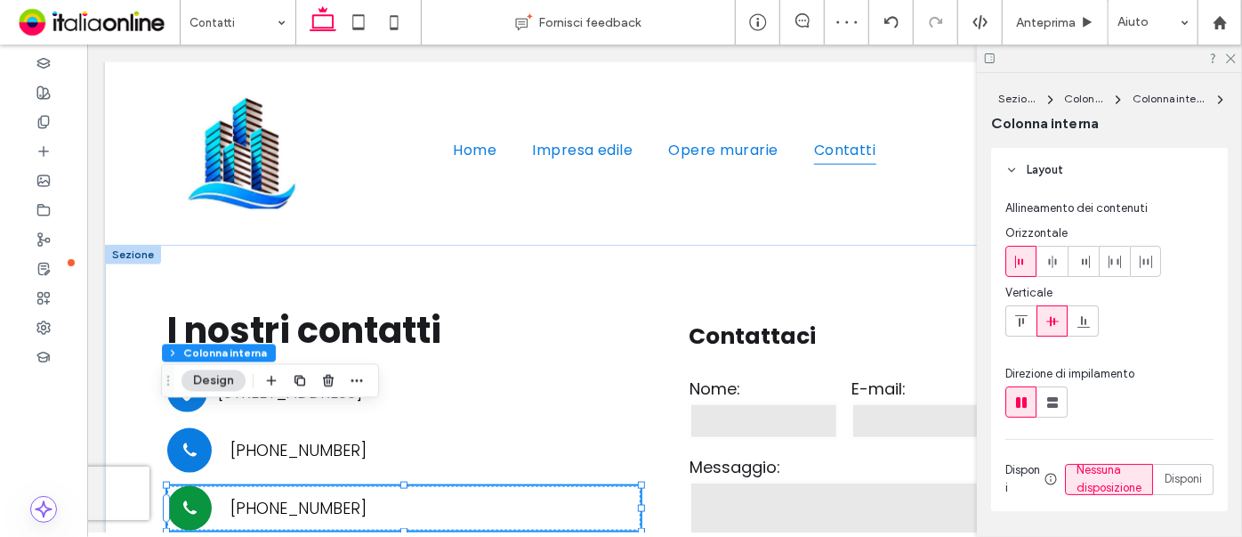
click at [187, 496] on icon "KAT ART" at bounding box center [189, 507] width 22 height 22
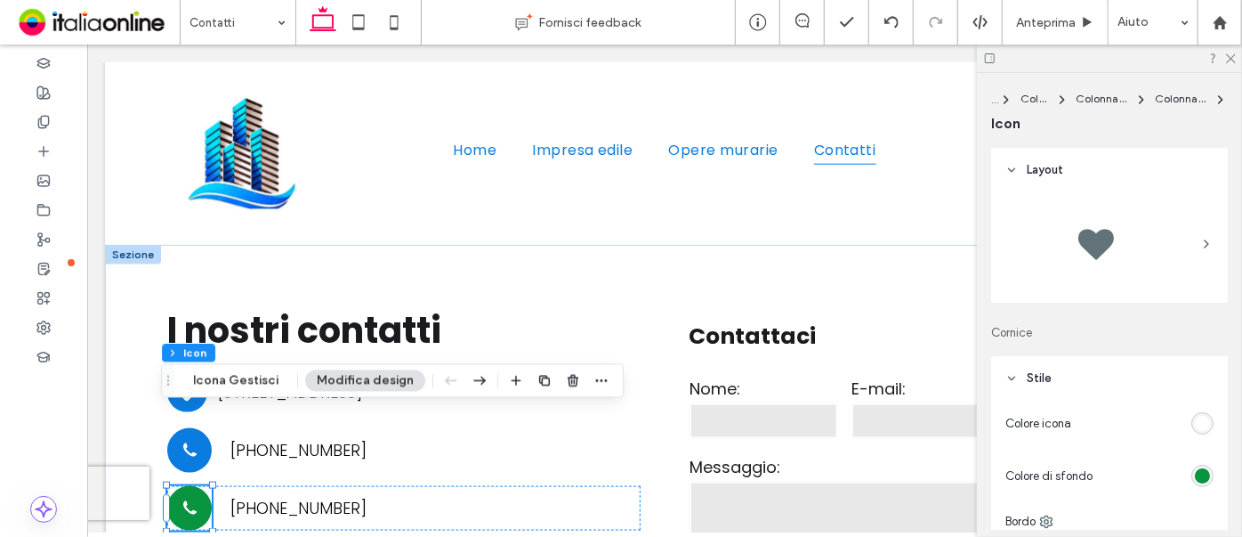
click at [1195, 476] on div "rgb(9, 148, 64)" at bounding box center [1202, 475] width 15 height 15
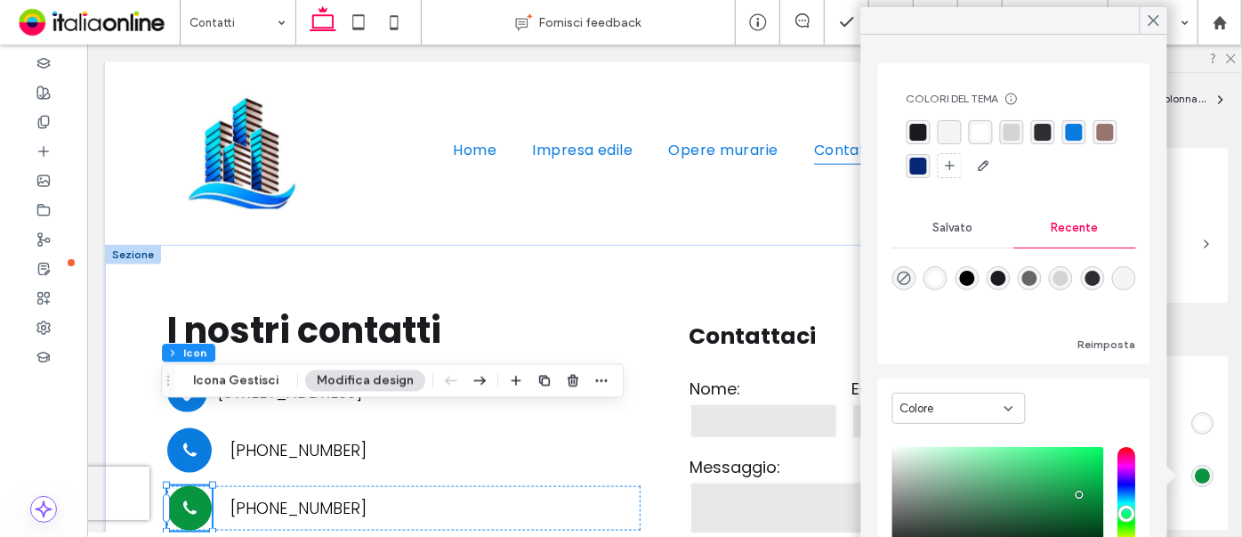
click at [1071, 130] on div "rgba(11,124,223,1)" at bounding box center [1074, 132] width 17 height 17
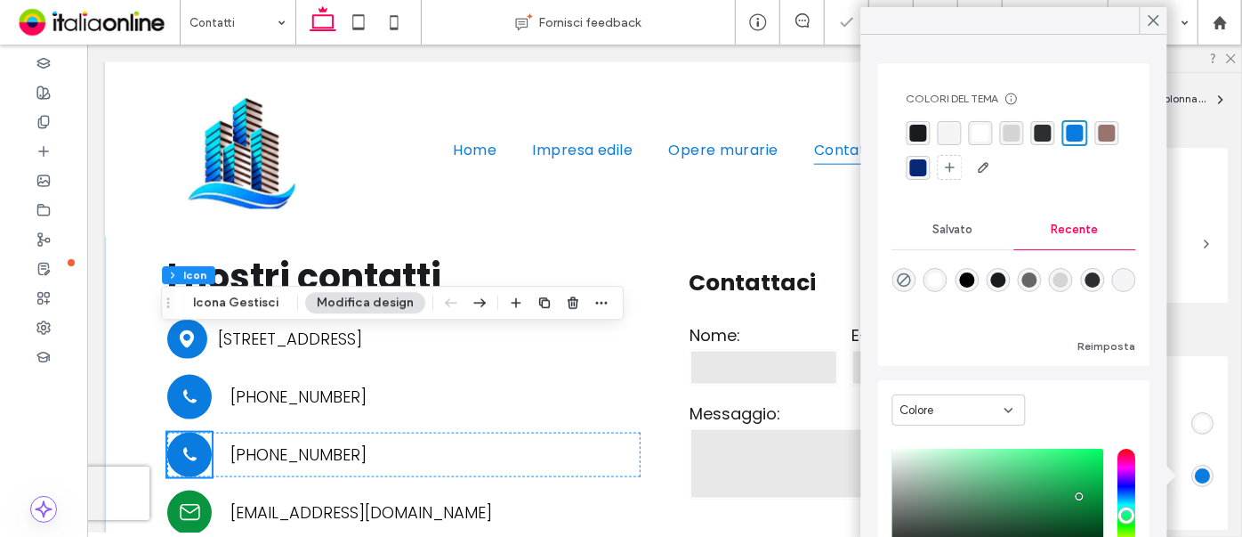
scroll to position [1034, 0]
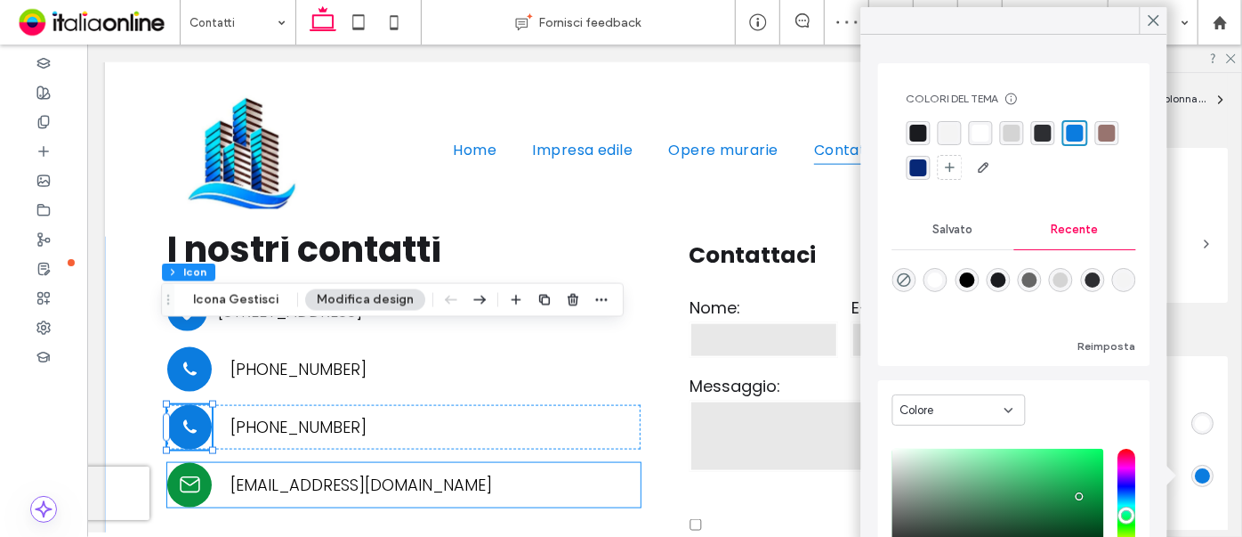
click at [178, 473] on icon at bounding box center [189, 484] width 22 height 22
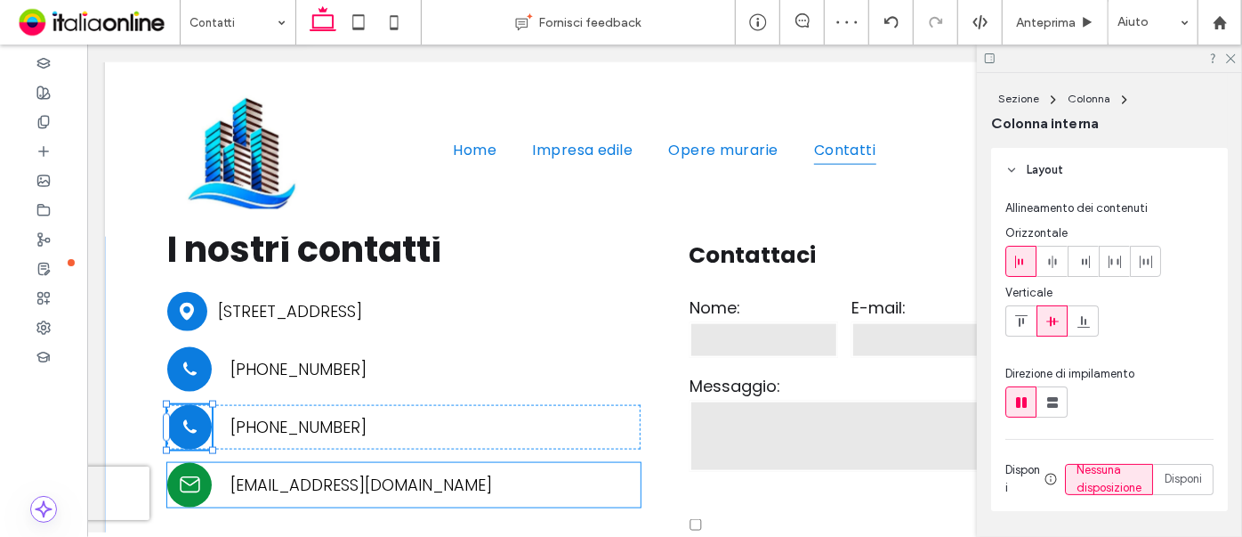
type input "**"
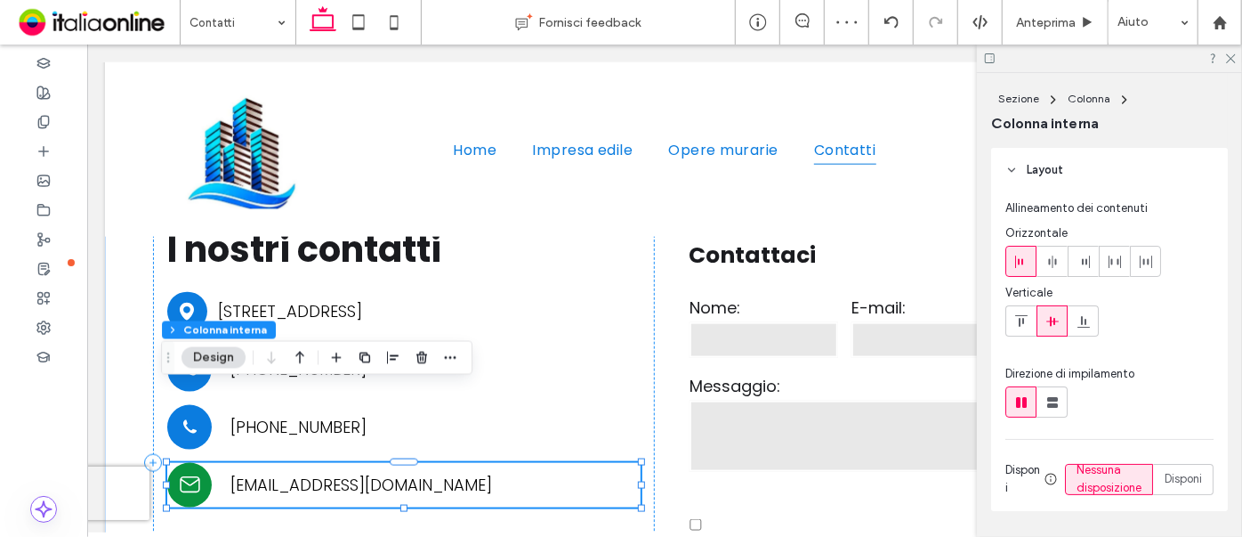
click at [178, 473] on icon at bounding box center [189, 484] width 22 height 22
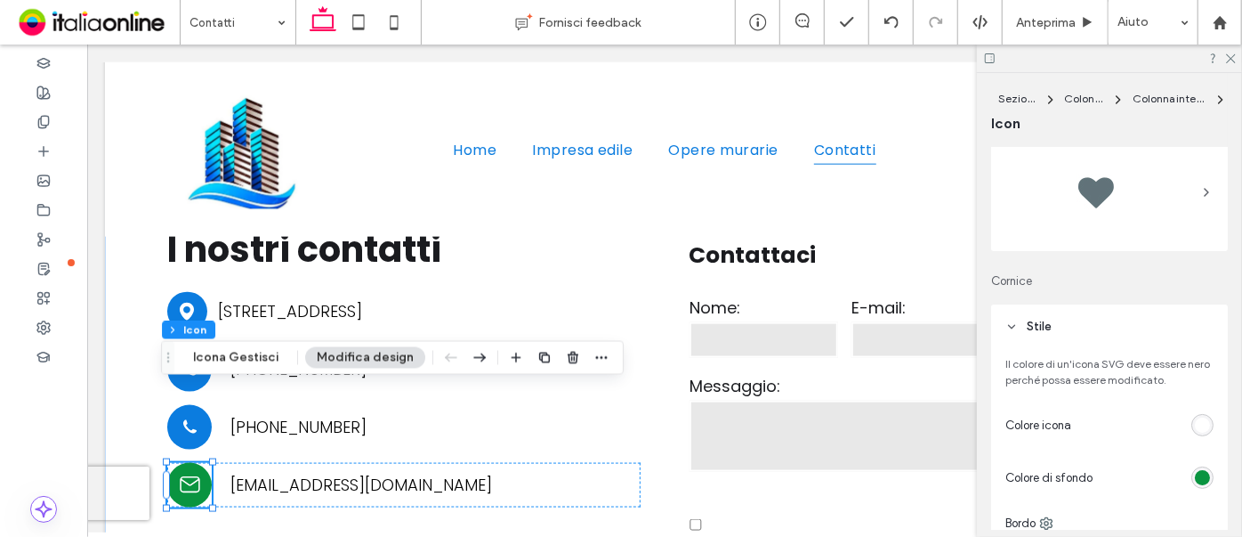
scroll to position [80, 0]
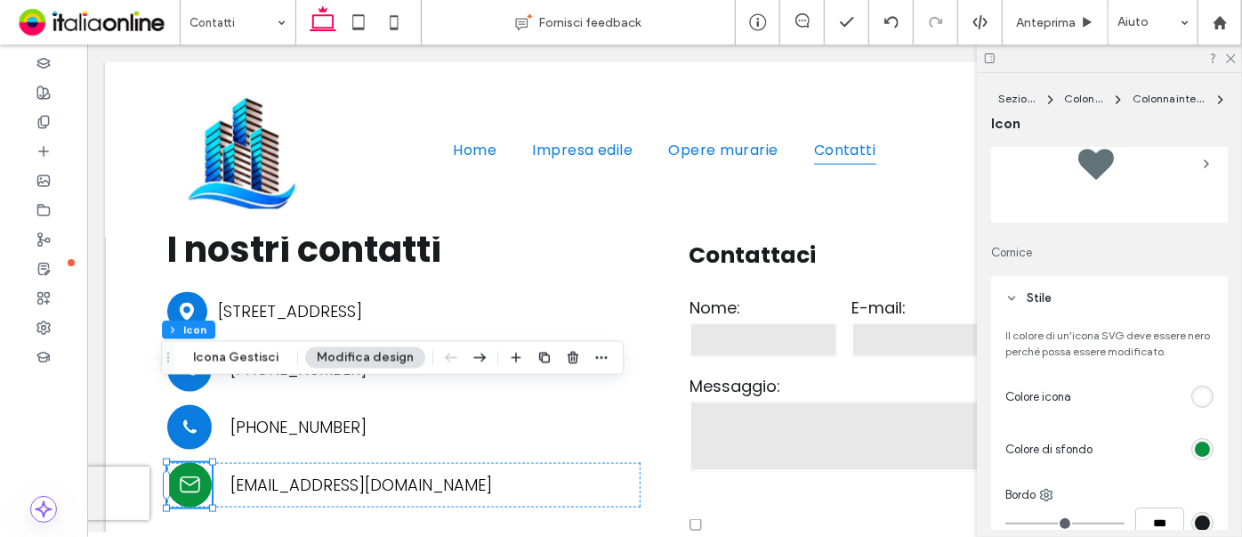
click at [1200, 448] on div "rgb(9, 148, 64)" at bounding box center [1202, 448] width 15 height 15
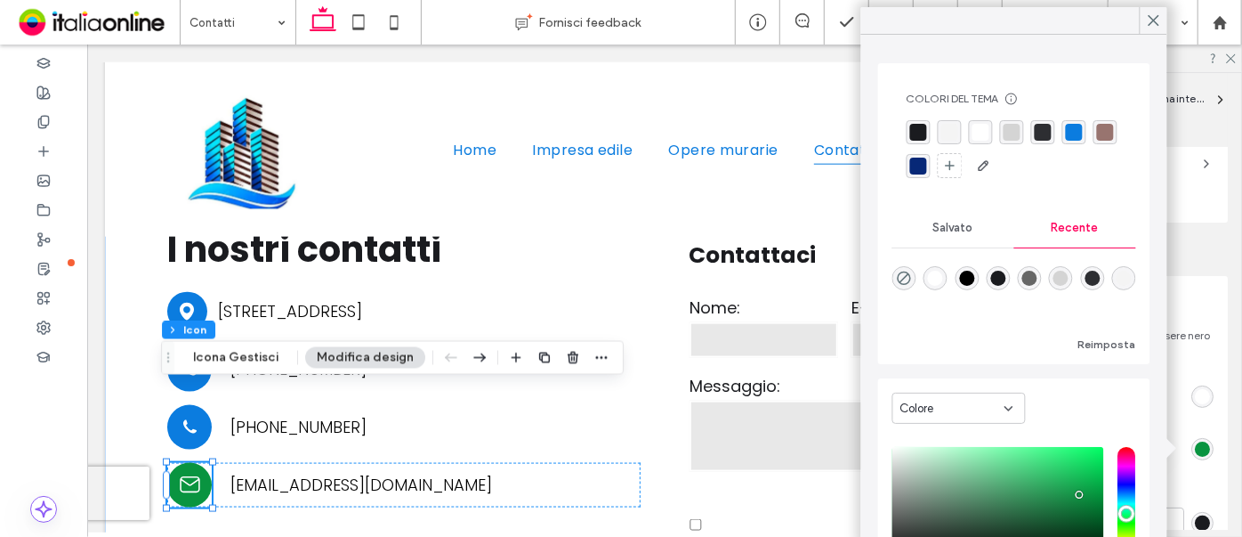
click at [1073, 132] on div "rgba(11,124,223,1)" at bounding box center [1074, 132] width 17 height 17
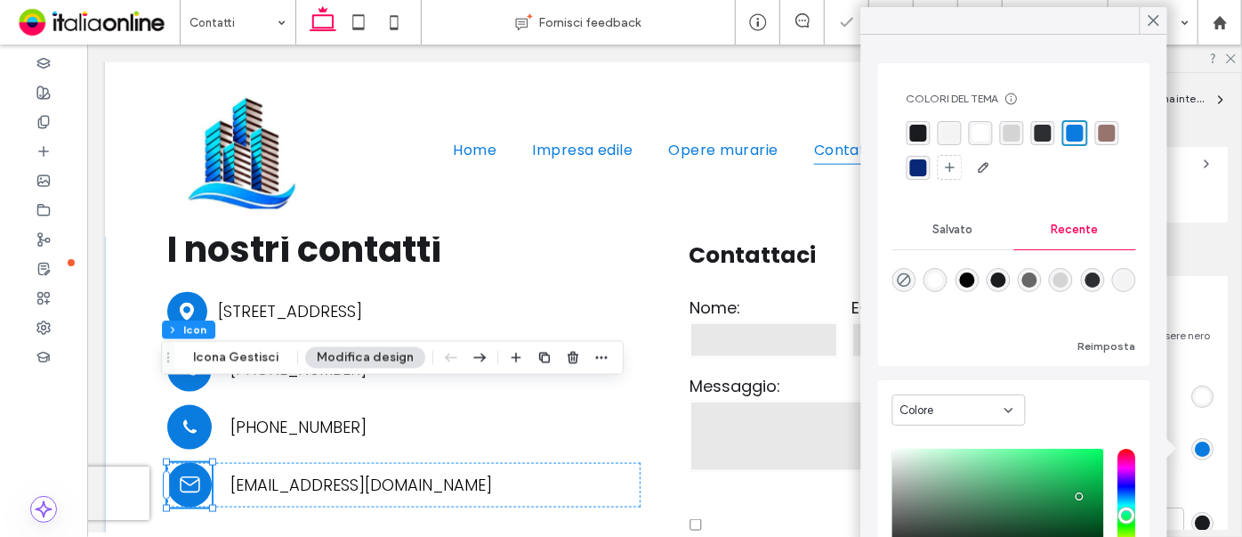
drag, startPoint x: 1154, startPoint y: 22, endPoint x: 1128, endPoint y: 55, distance: 41.8
click at [1153, 22] on icon at bounding box center [1154, 20] width 16 height 16
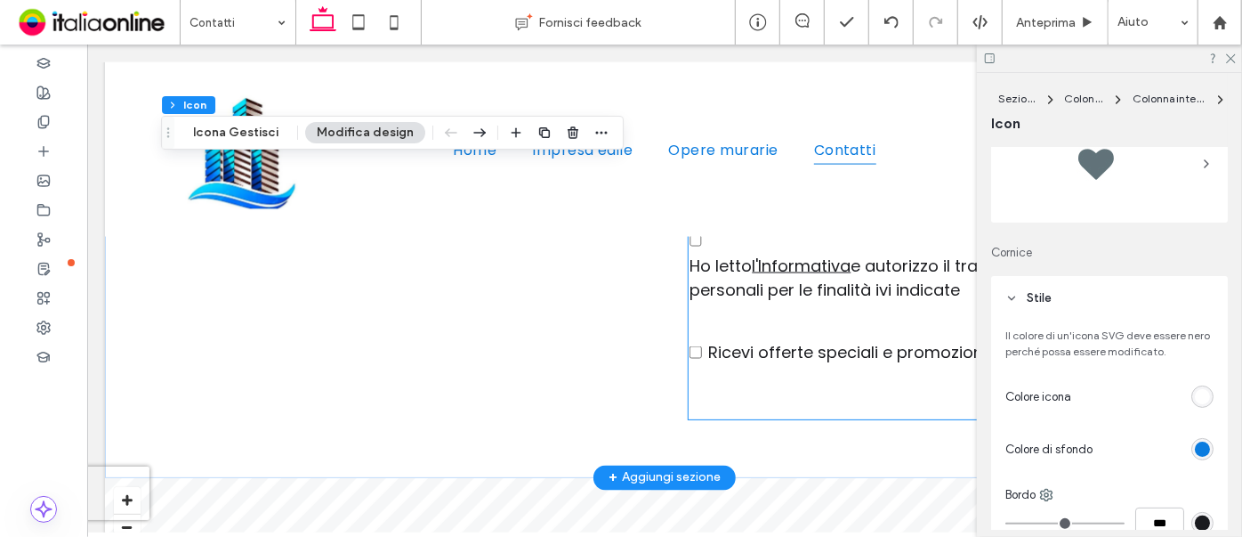
scroll to position [1357, 0]
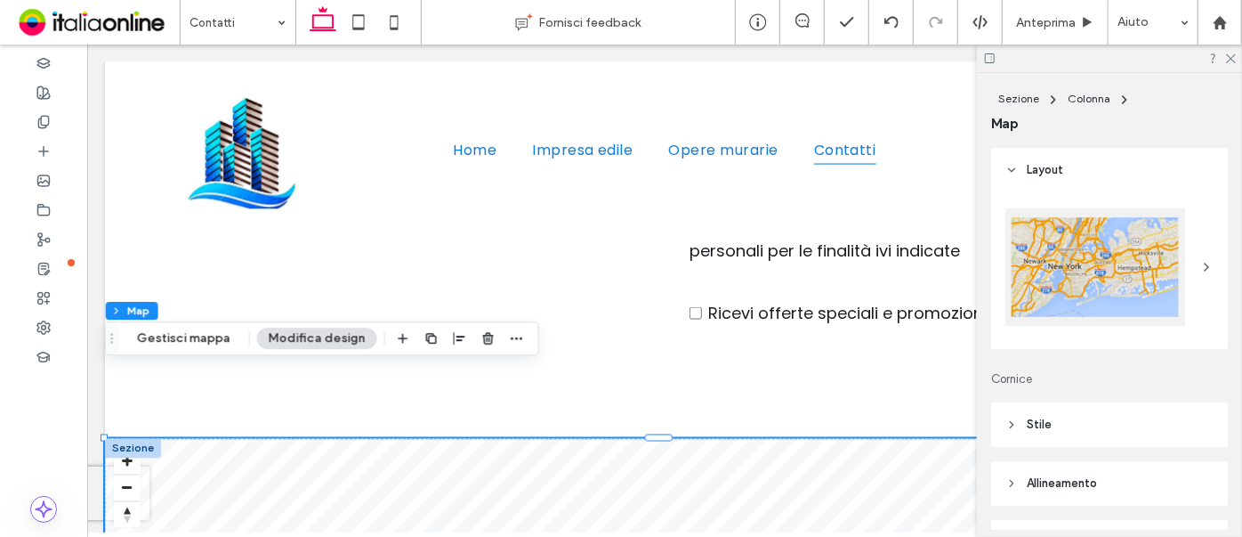
click at [320, 335] on button "Modifica design" at bounding box center [317, 337] width 120 height 21
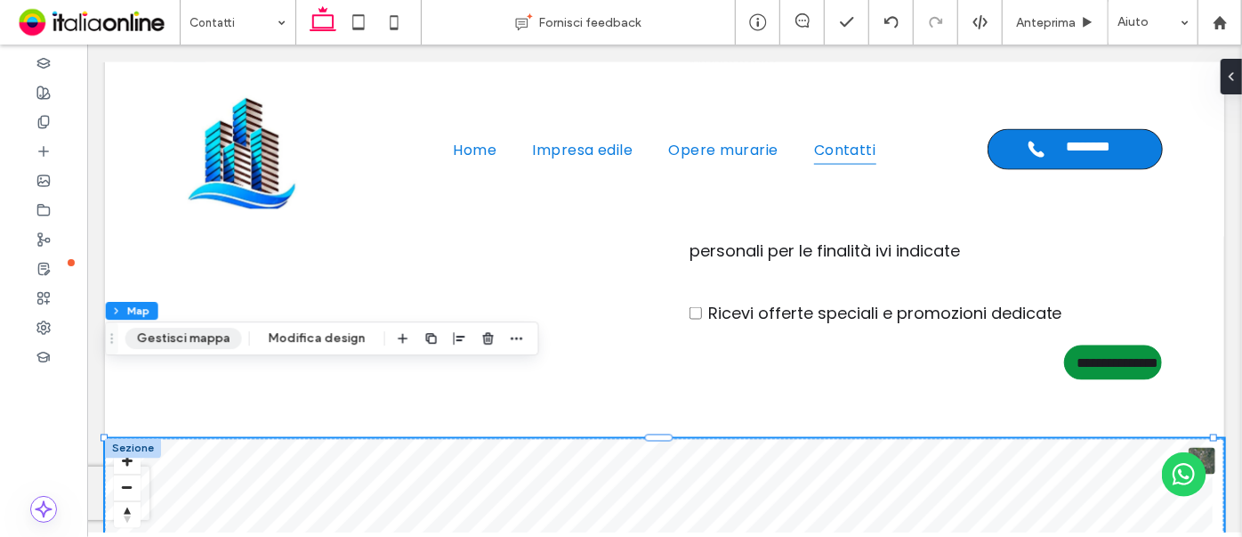
click at [211, 340] on button "Gestisci mappa" at bounding box center [183, 337] width 117 height 21
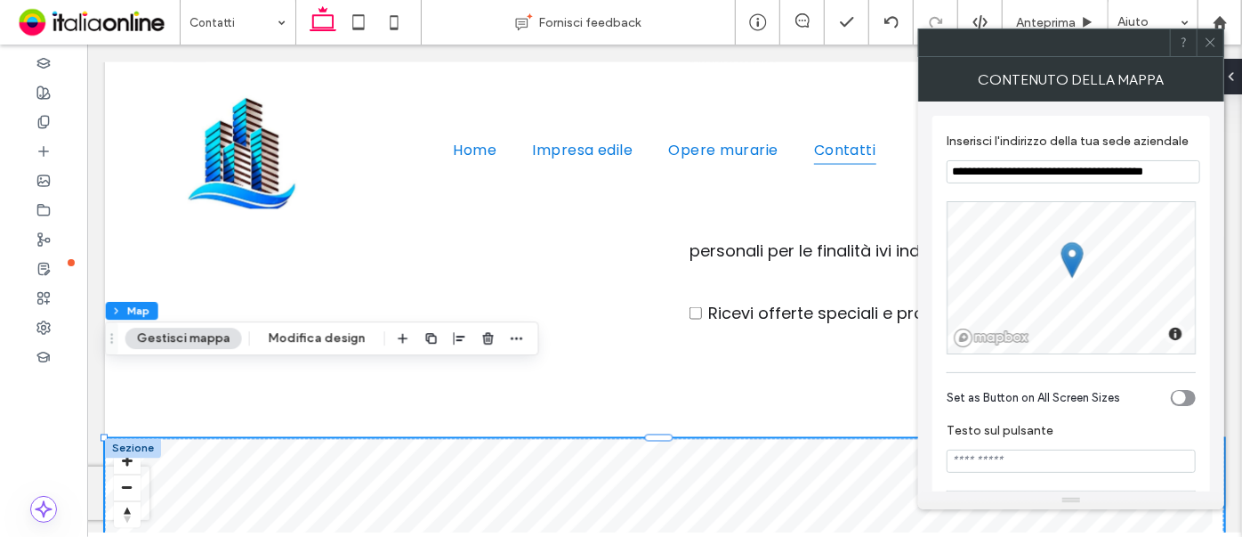
click at [1210, 36] on icon at bounding box center [1210, 42] width 13 height 13
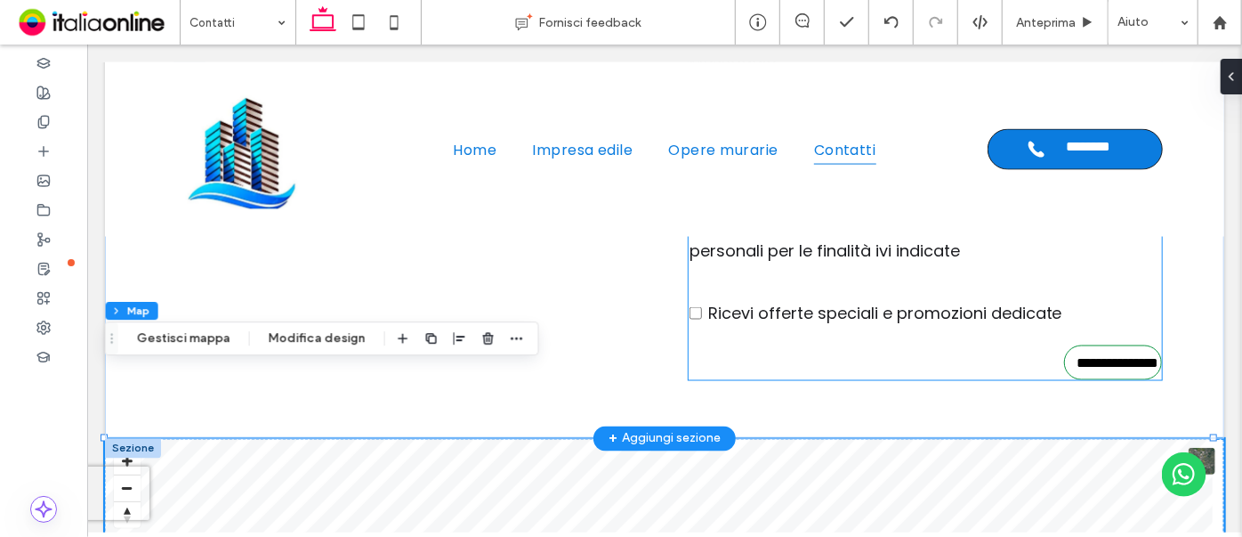
click at [1068, 345] on input "**********" at bounding box center [1114, 361] width 93 height 33
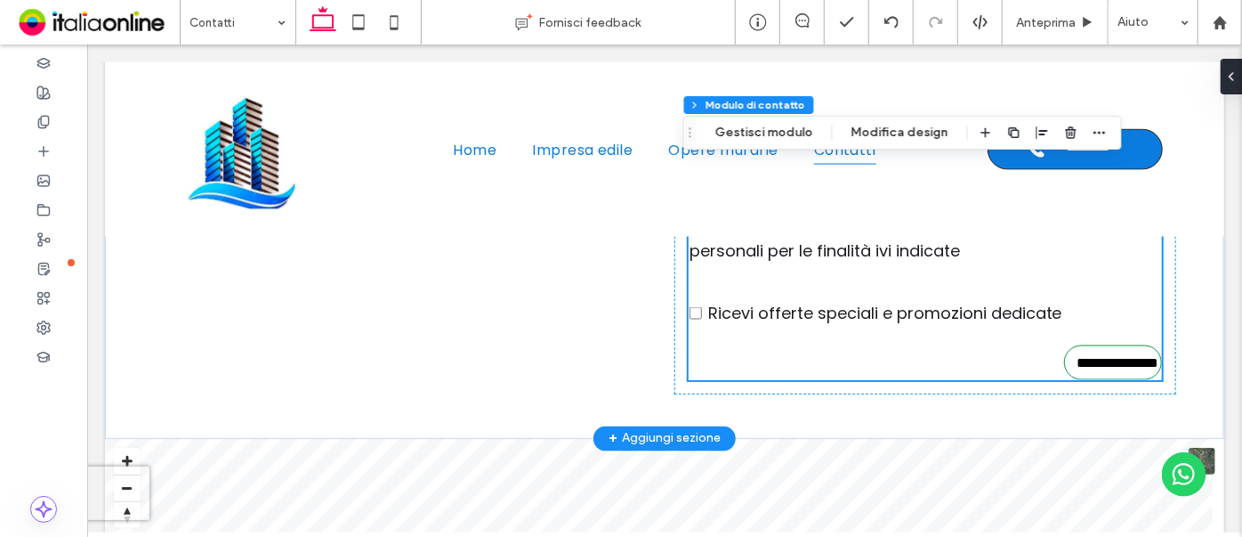
type input "*"
type input "***"
type input "*"
type input "***"
click at [829, 276] on form "**********" at bounding box center [924, 175] width 473 height 408
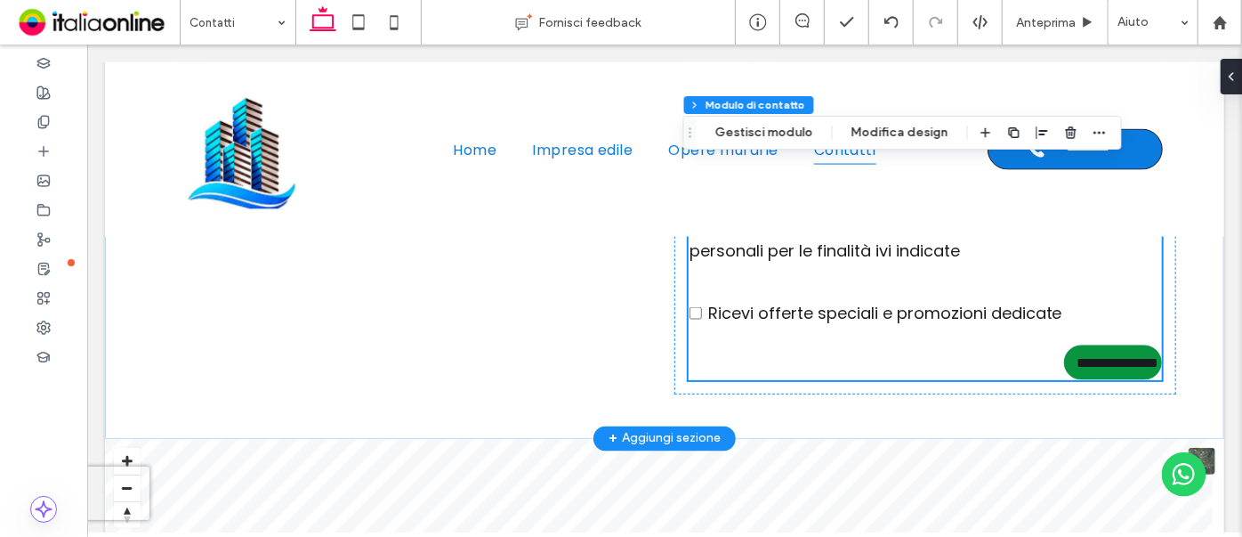
type input "*"
click at [828, 273] on form "**********" at bounding box center [924, 175] width 473 height 408
type input "*"
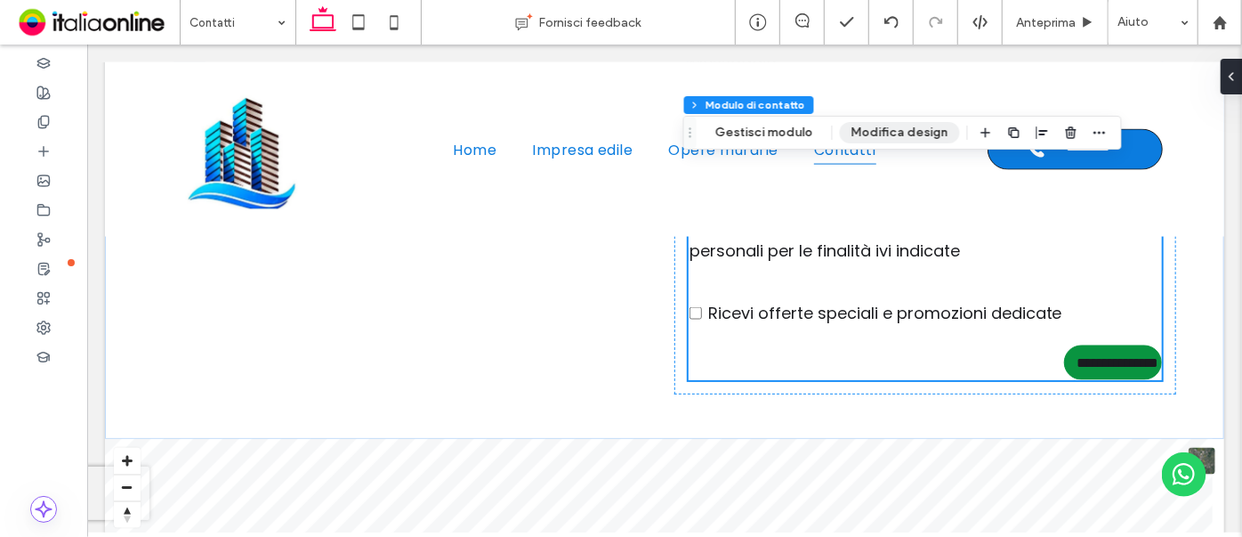
click at [890, 133] on button "Modifica design" at bounding box center [900, 132] width 120 height 21
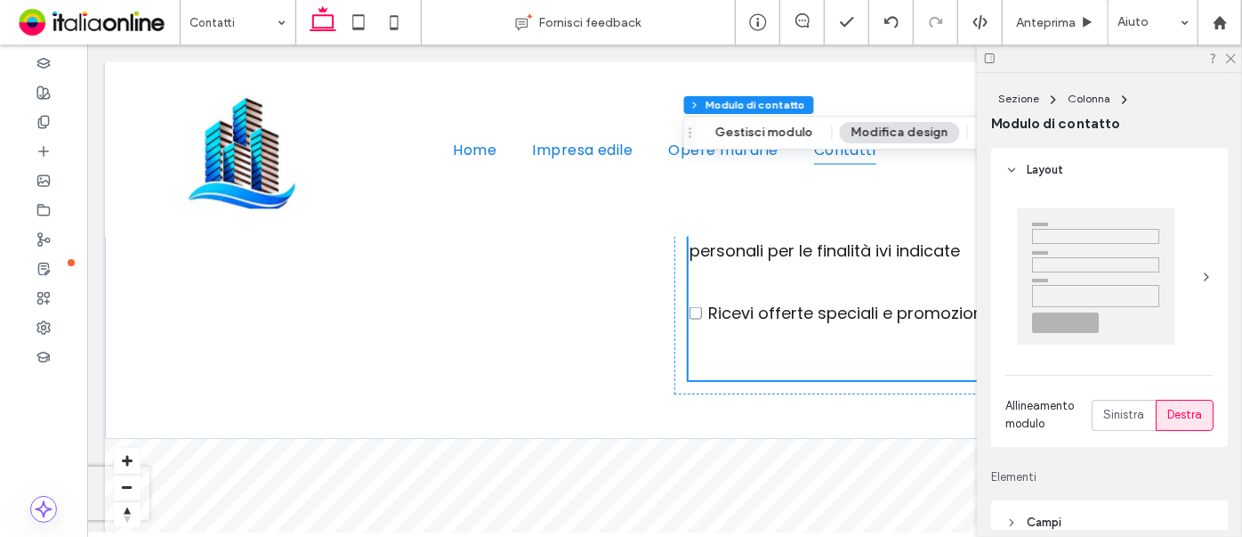
scroll to position [323, 0]
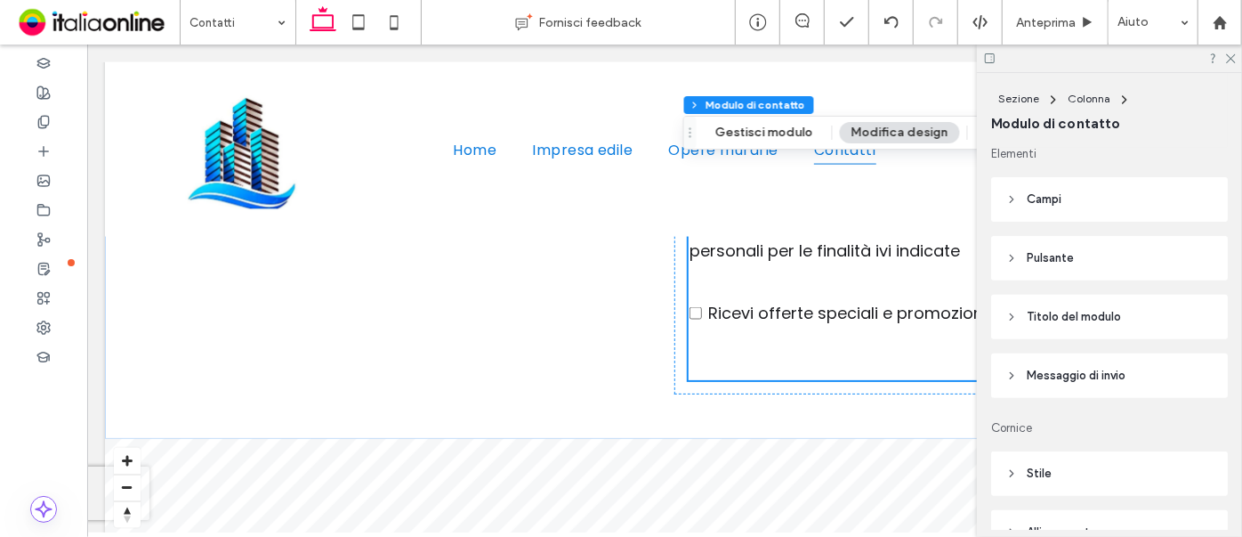
click at [1093, 253] on header "Pulsante" at bounding box center [1109, 258] width 237 height 44
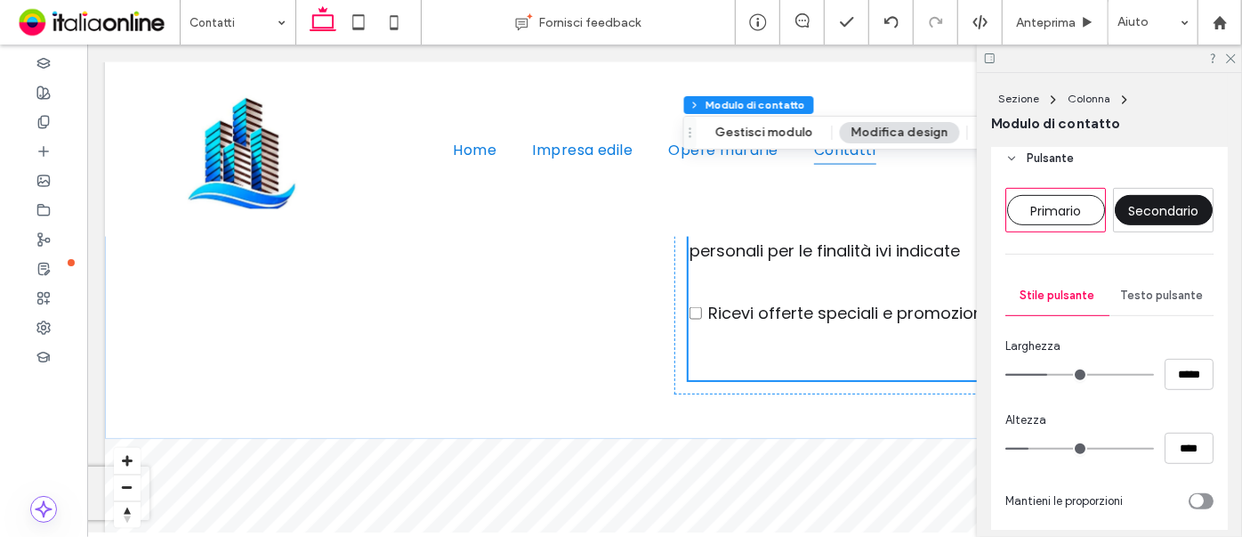
scroll to position [566, 0]
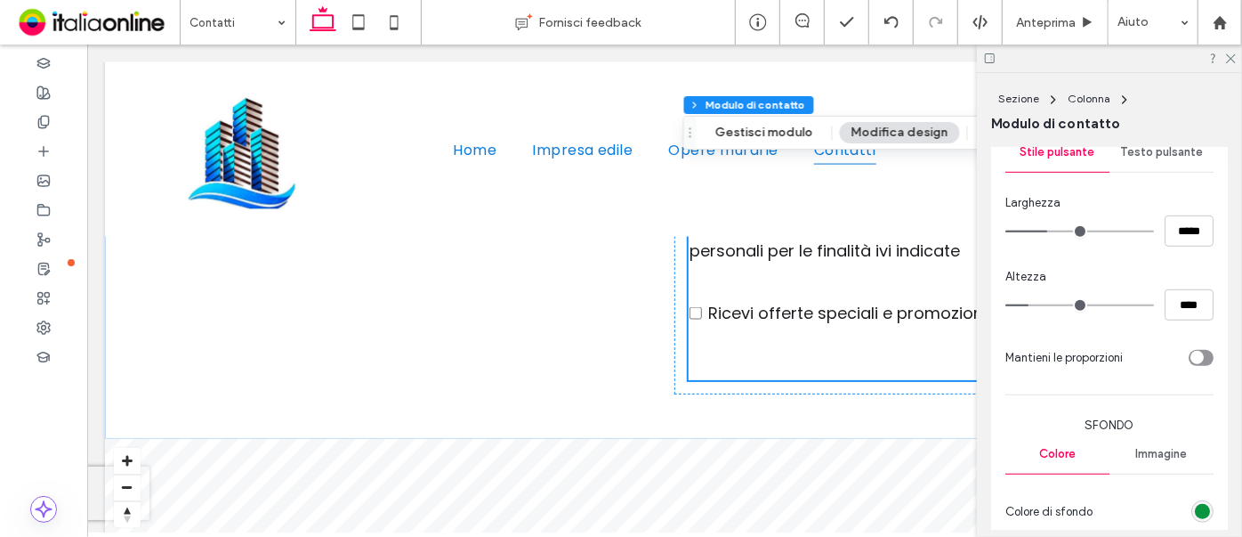
click at [1199, 505] on div "rgb(9, 148, 64)" at bounding box center [1202, 511] width 15 height 15
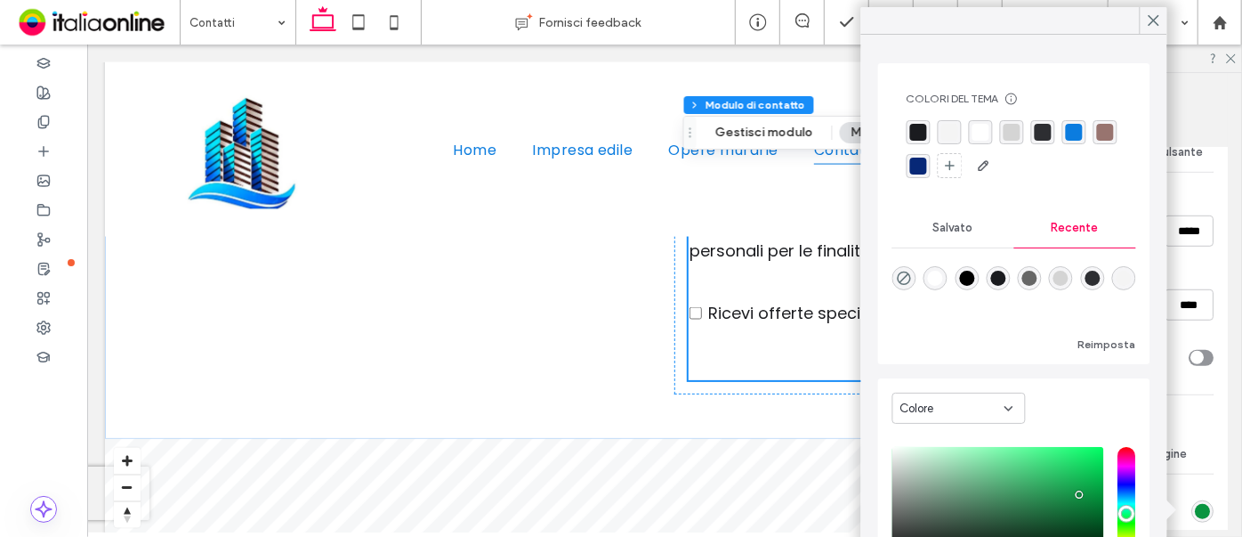
click at [1075, 126] on div "rgba(11,124,223,1)" at bounding box center [1074, 132] width 17 height 17
type input "*"
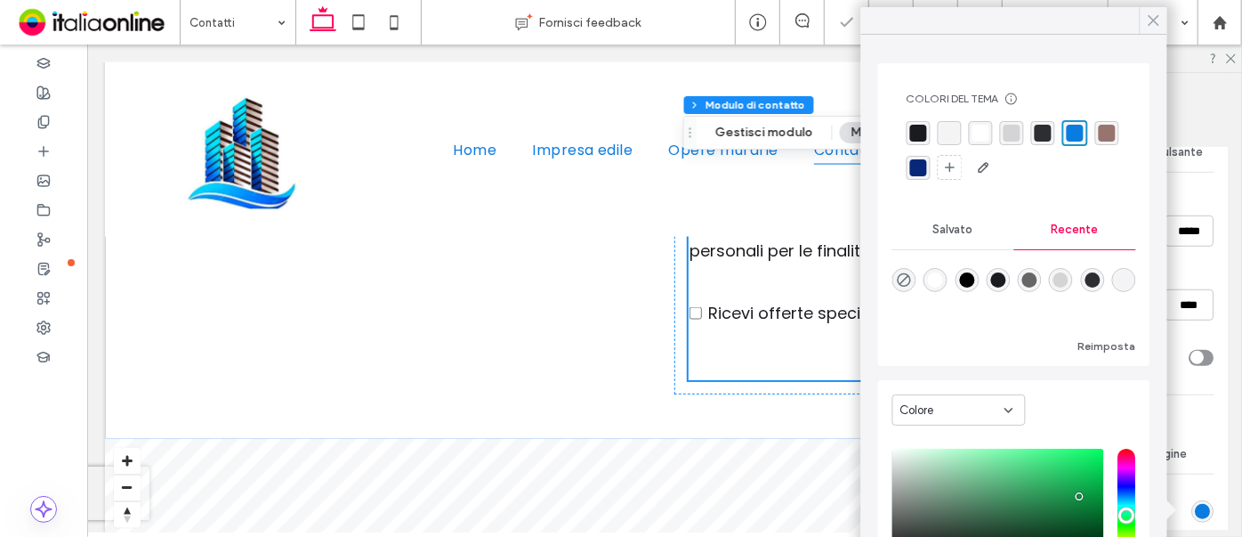
click at [1157, 23] on use at bounding box center [1154, 21] width 10 height 10
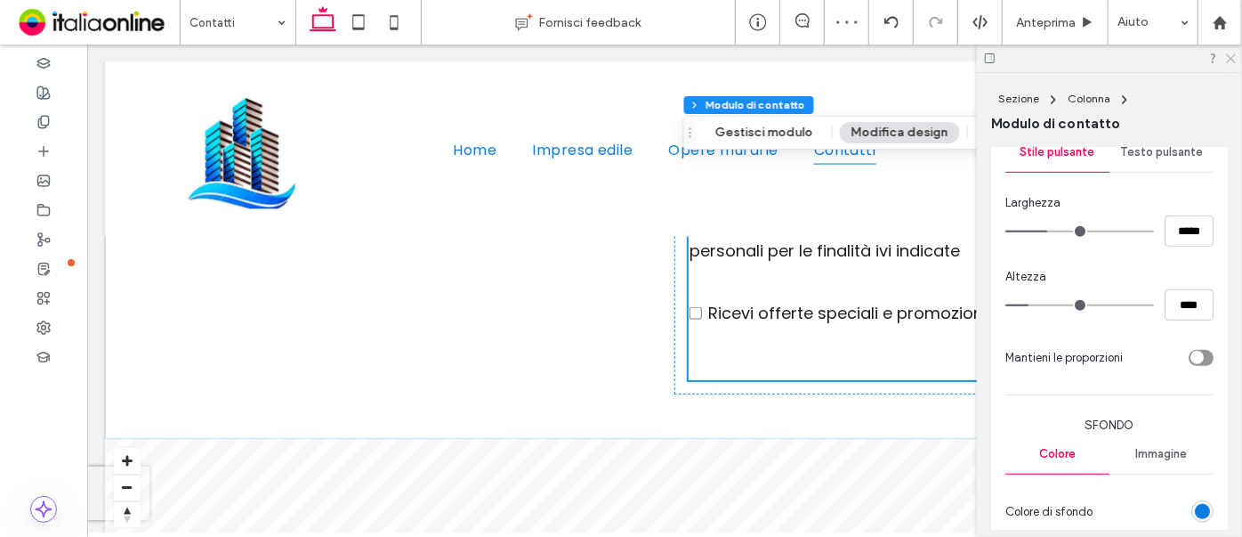
click at [1235, 54] on use at bounding box center [1231, 59] width 10 height 10
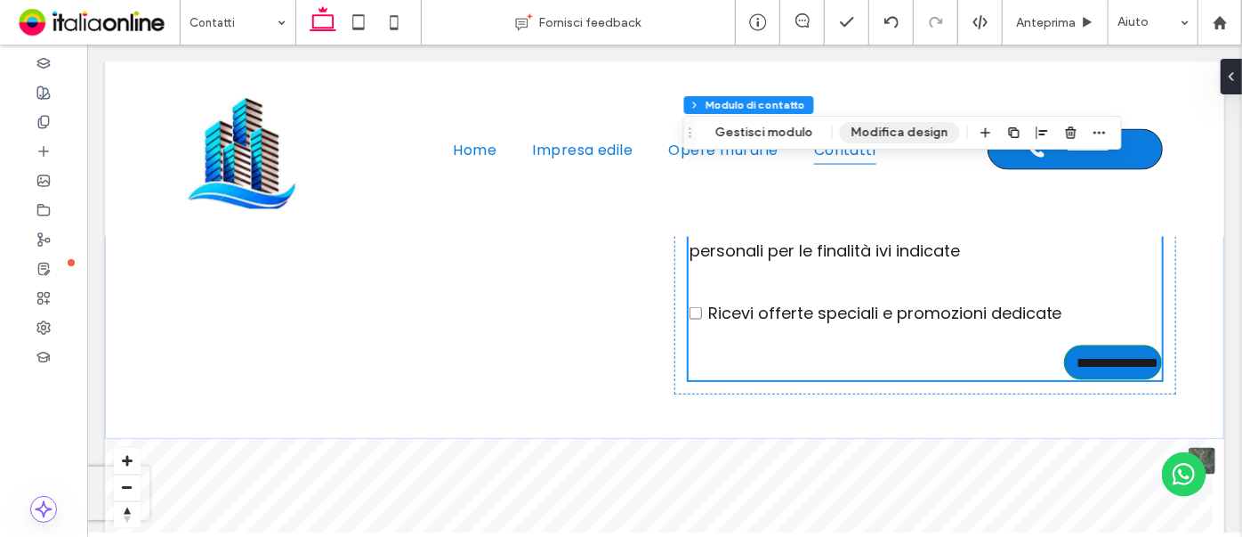
click at [906, 131] on button "Modifica design" at bounding box center [900, 132] width 120 height 21
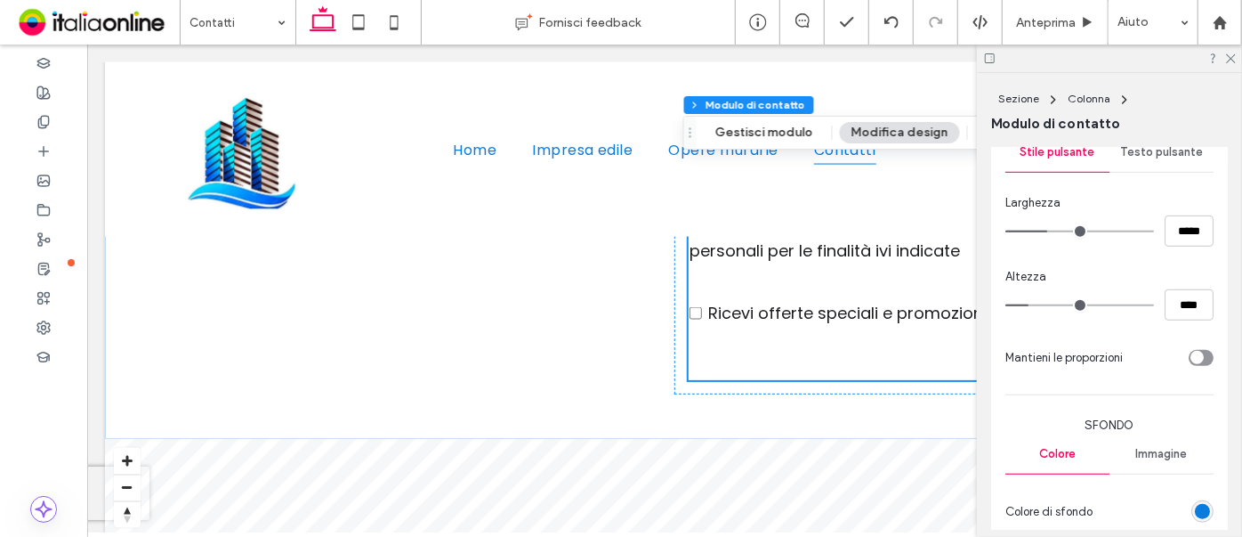
scroll to position [809, 0]
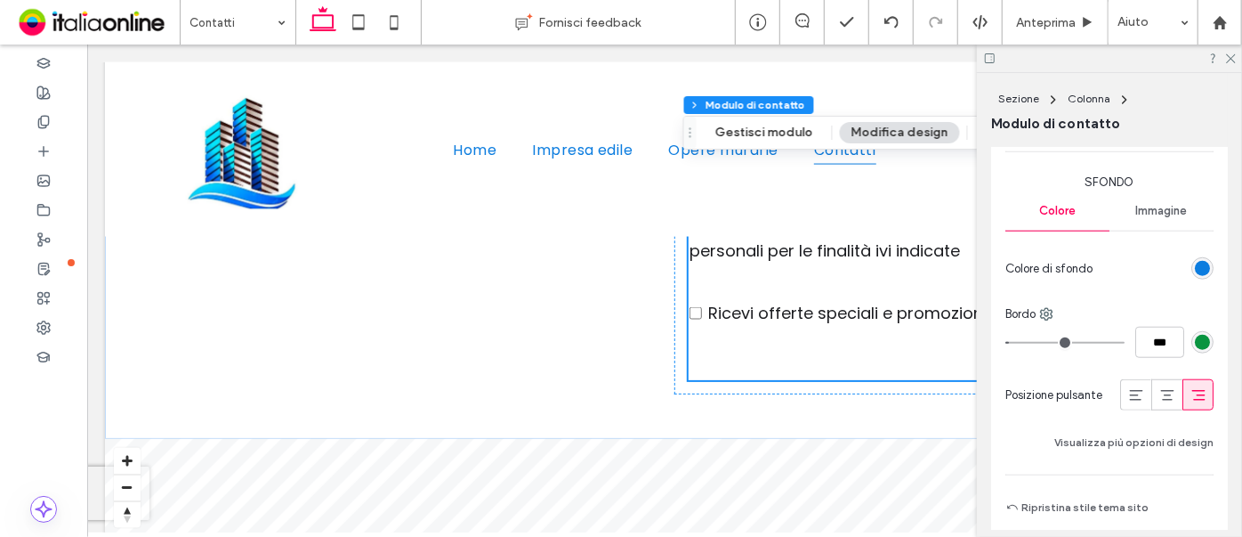
click at [1195, 345] on div "rgb(9, 148, 64)" at bounding box center [1202, 342] width 15 height 15
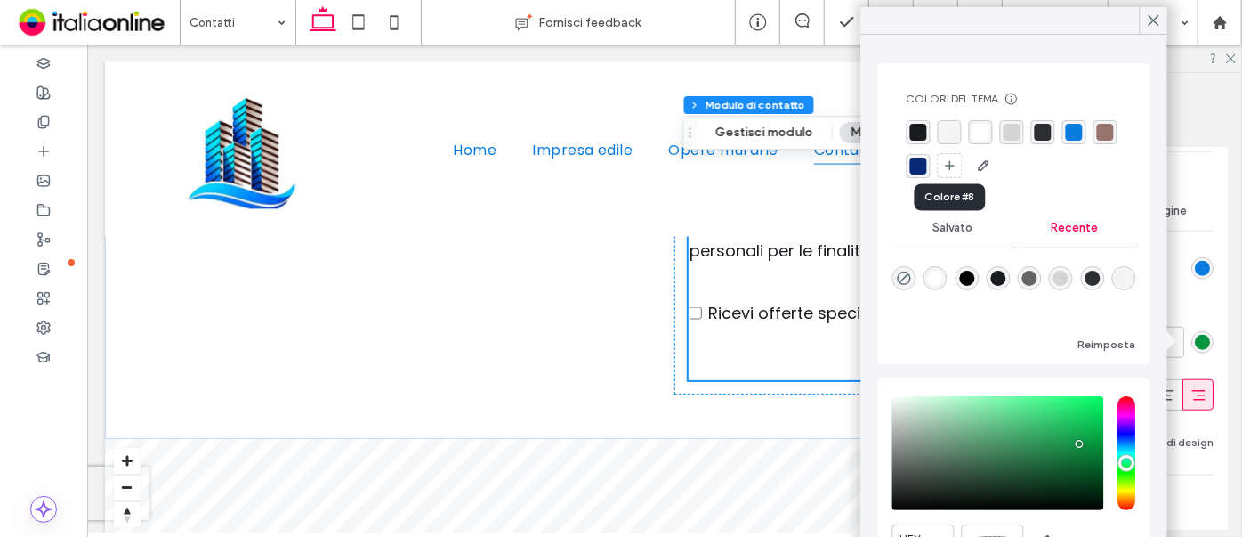
click at [927, 159] on div "rgba(7,40,119,1)" at bounding box center [918, 166] width 17 height 17
type input "*"
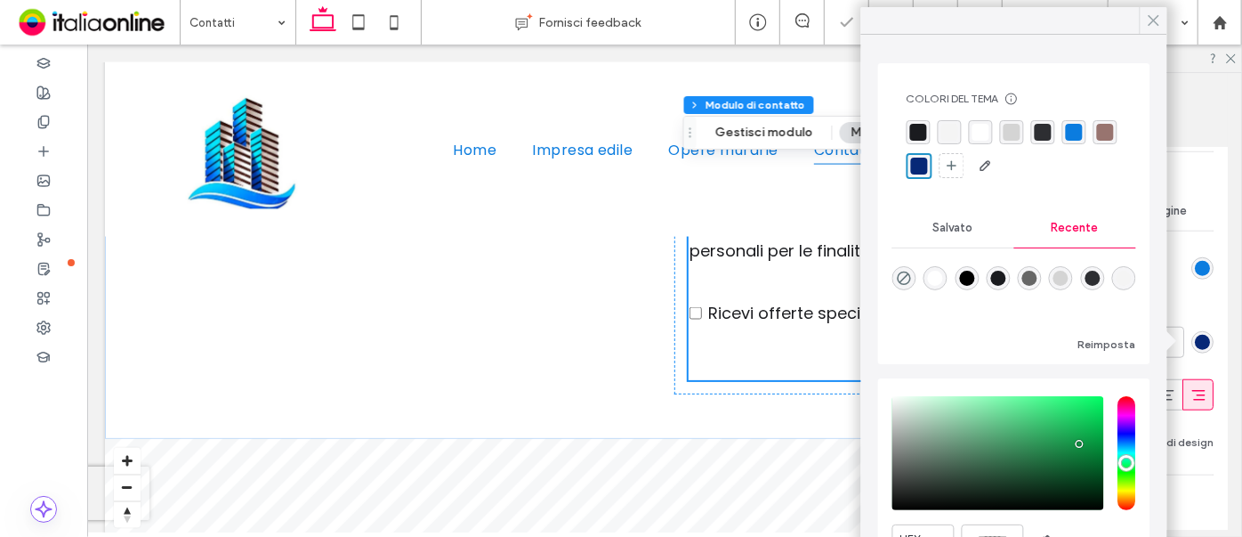
click at [1158, 21] on icon at bounding box center [1154, 20] width 16 height 16
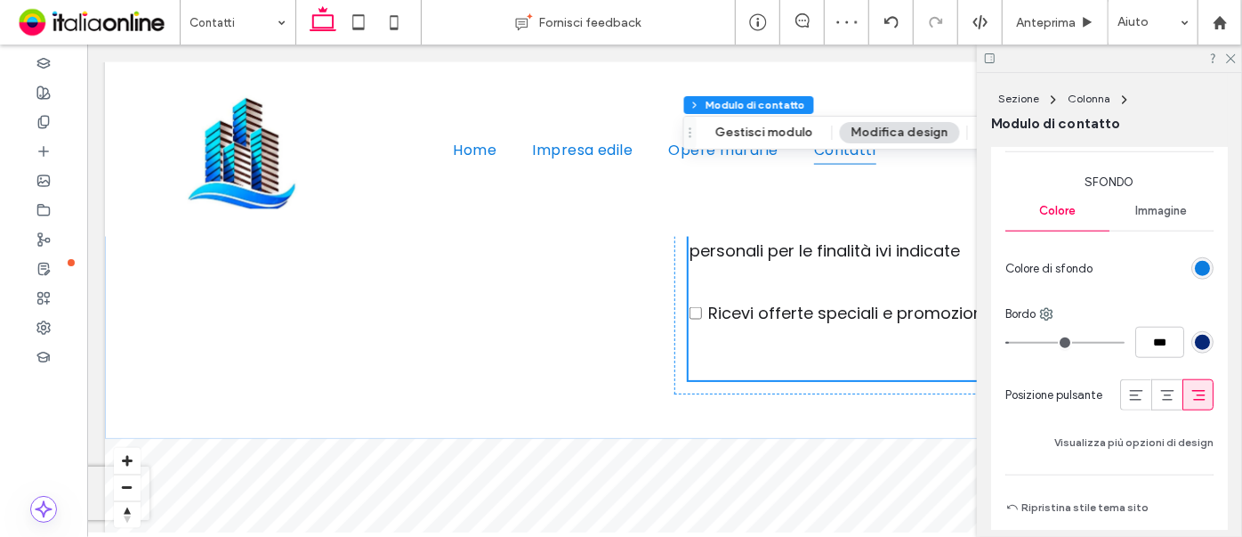
scroll to position [890, 0]
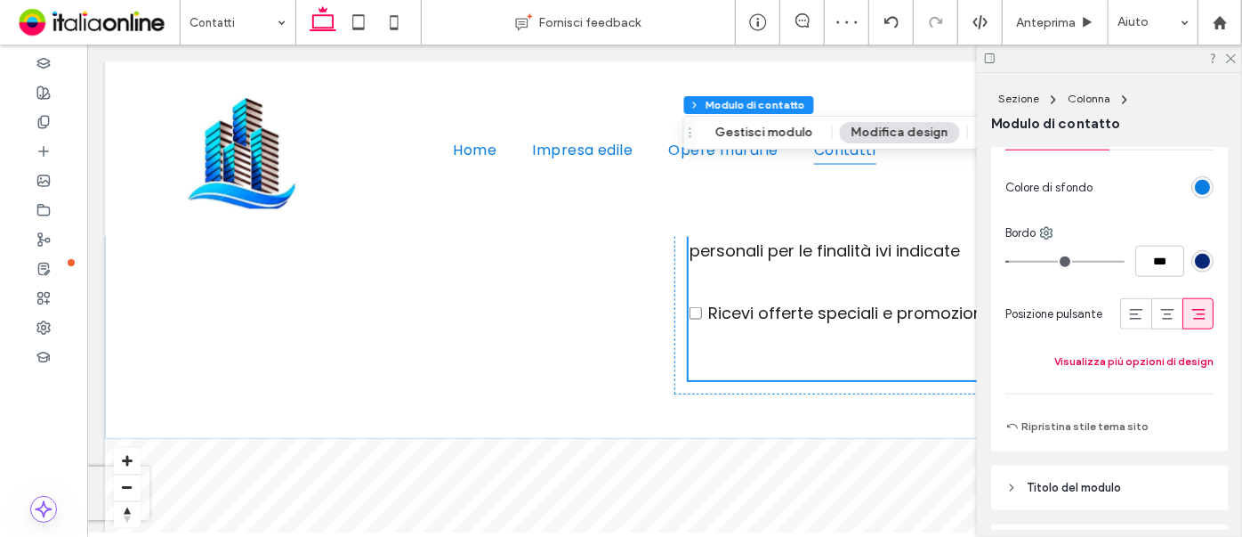
click at [1080, 358] on button "Visualizza più opzioni di design" at bounding box center [1134, 361] width 159 height 21
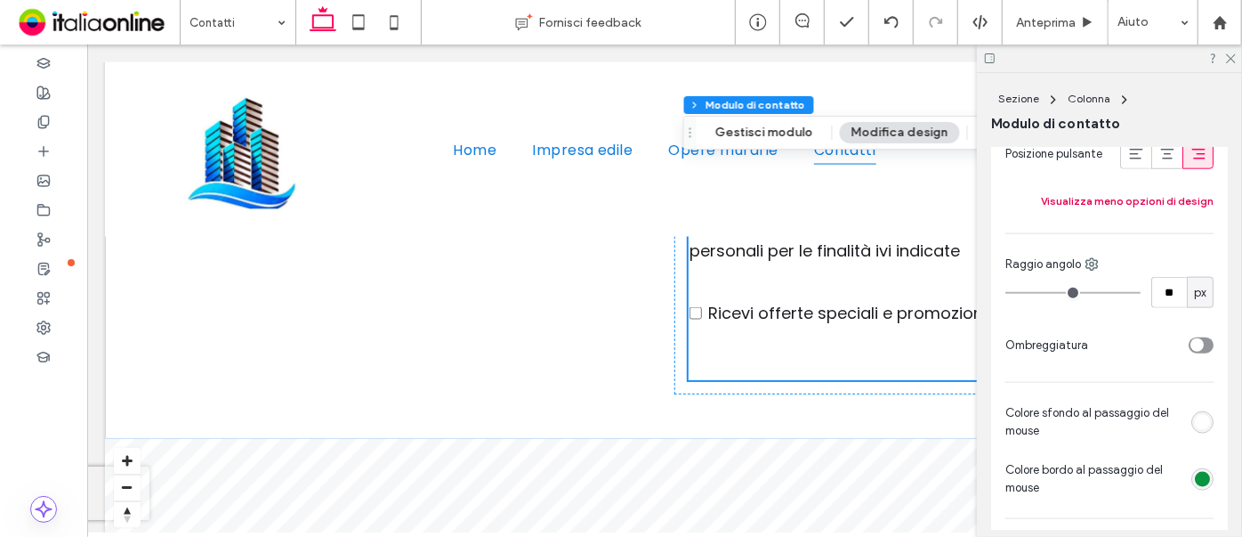
scroll to position [1051, 0]
click at [1195, 473] on div "rgb(9, 148, 64)" at bounding box center [1202, 478] width 15 height 15
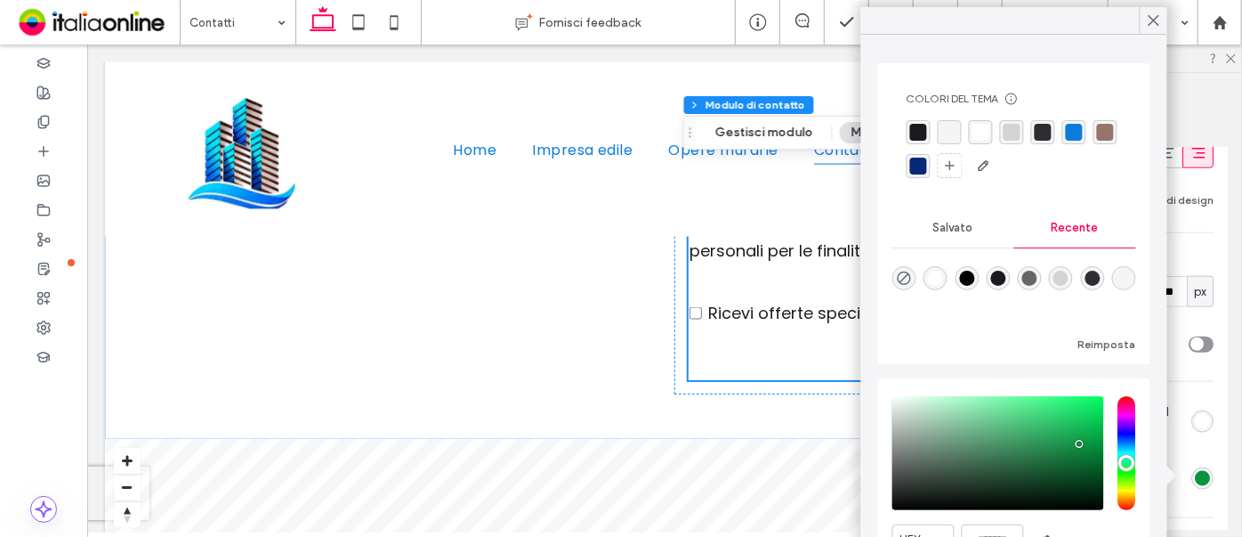
click at [1075, 138] on div "rgba(11,124,223,1)" at bounding box center [1074, 132] width 17 height 17
type input "*"
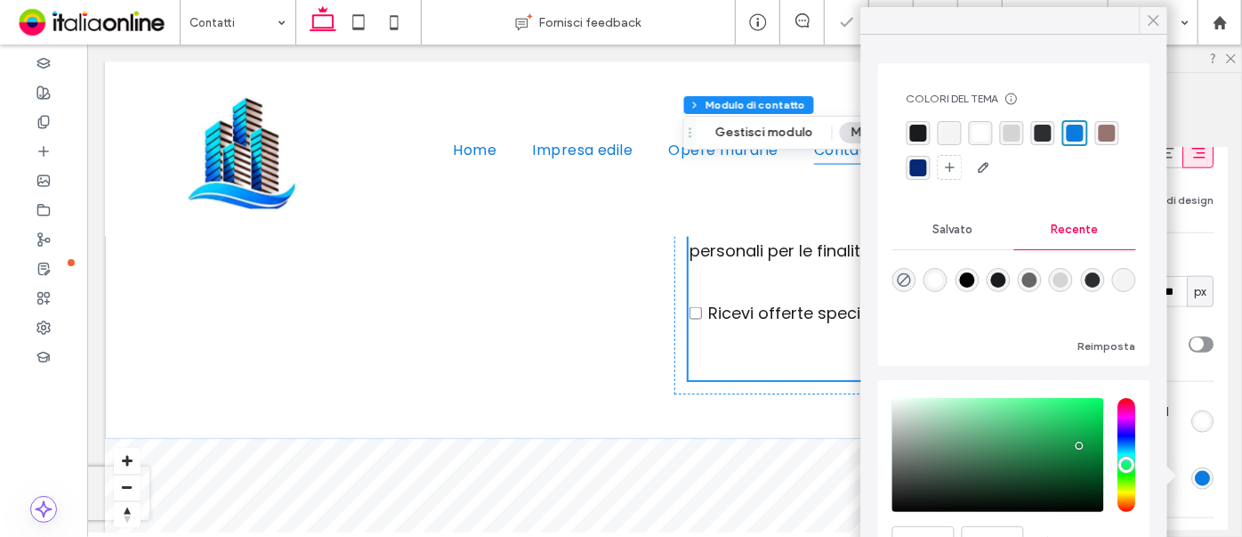
type input "*"
drag, startPoint x: 984, startPoint y: 134, endPoint x: 1033, endPoint y: 89, distance: 66.7
click at [984, 135] on div "rgba(255, 255, 255, 1)" at bounding box center [981, 133] width 17 height 17
type input "*"
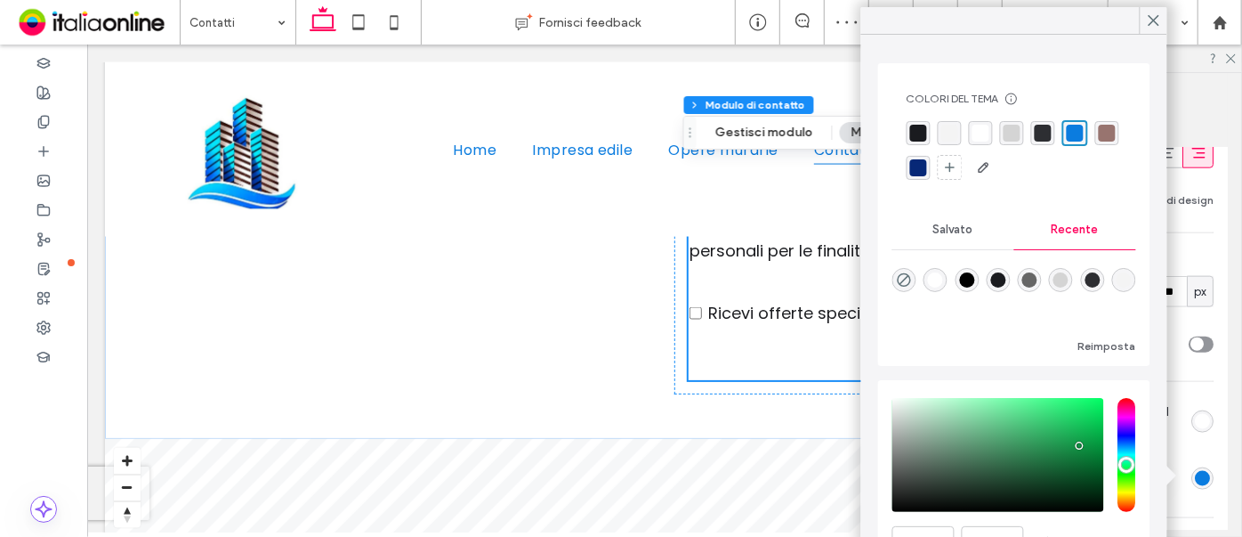
type input "*"
click at [1148, 25] on icon at bounding box center [1154, 20] width 16 height 16
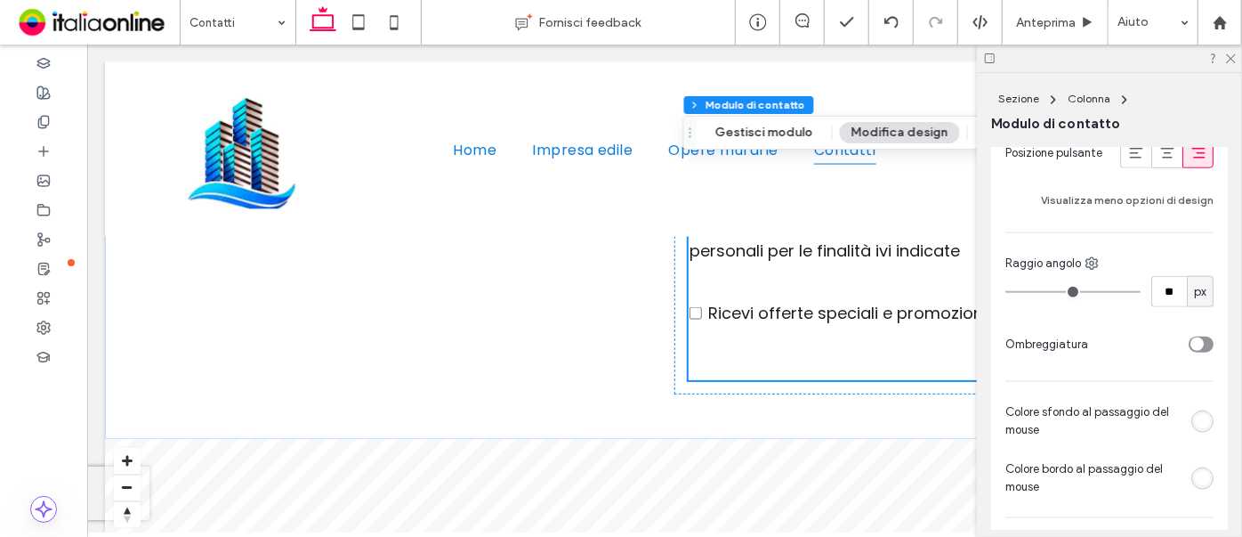
drag, startPoint x: 1231, startPoint y: 58, endPoint x: 1217, endPoint y: 77, distance: 24.2
click at [1231, 59] on use at bounding box center [1231, 59] width 10 height 10
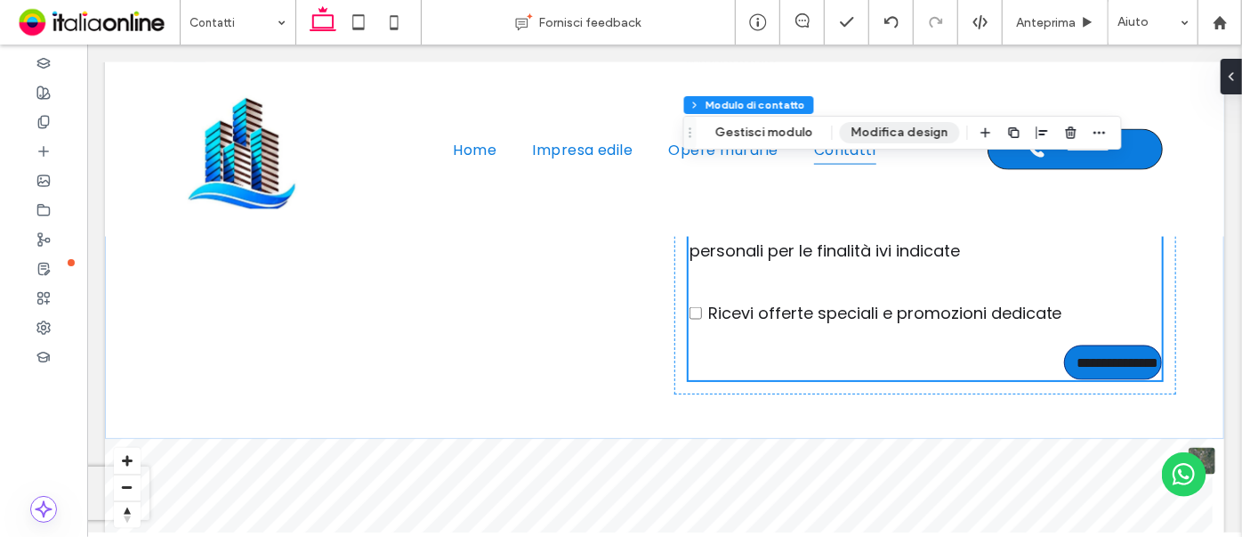
click at [910, 133] on button "Modifica design" at bounding box center [900, 132] width 120 height 21
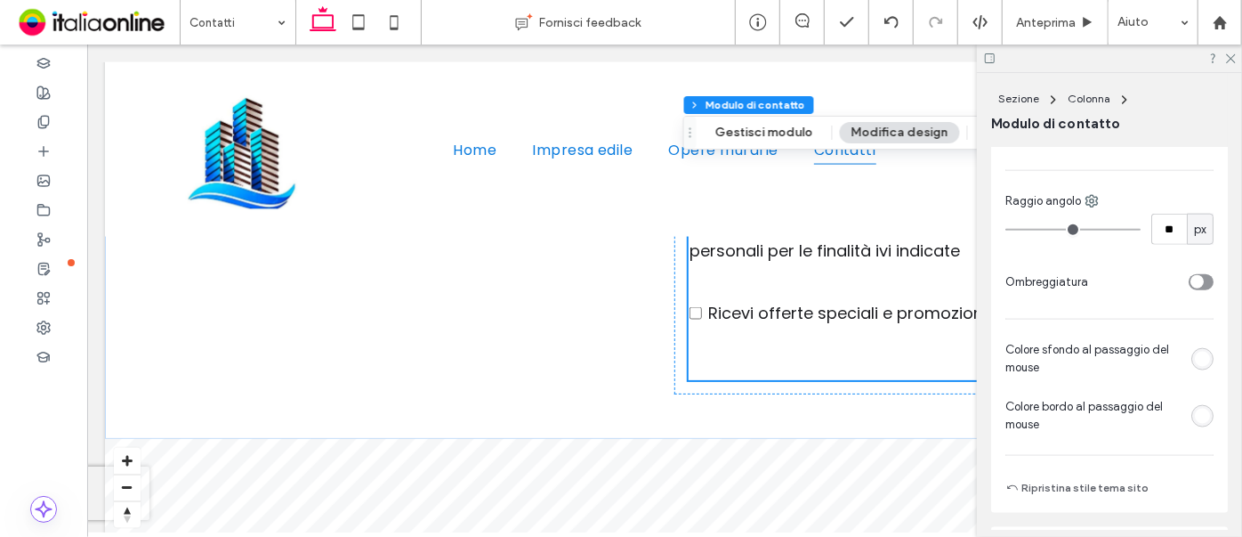
scroll to position [1213, 0]
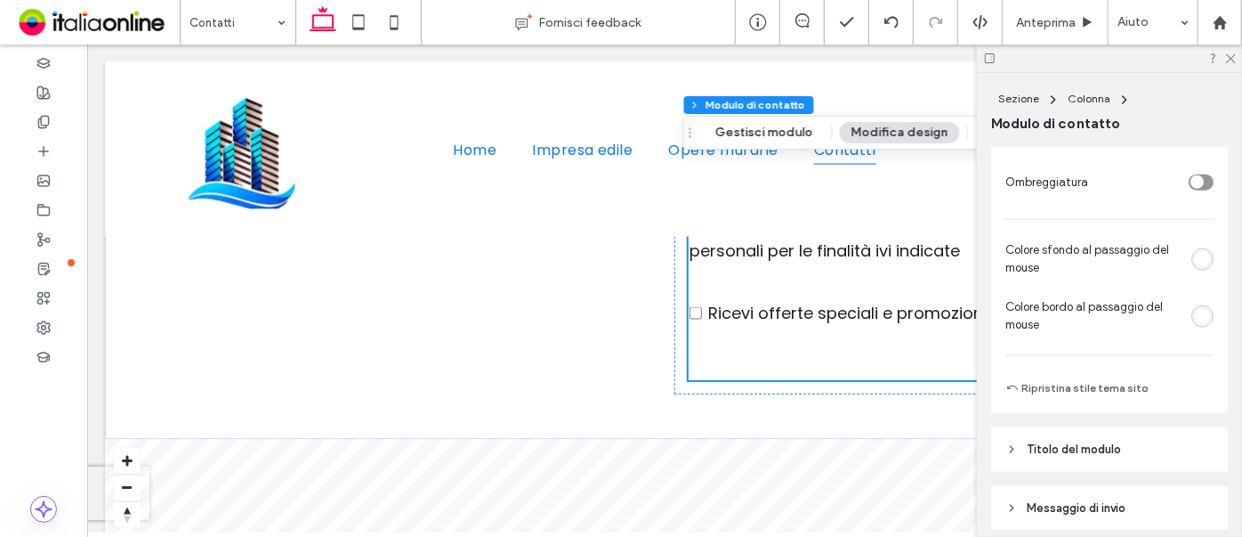
click at [1197, 315] on div "rgb(255, 255, 255)" at bounding box center [1202, 316] width 15 height 15
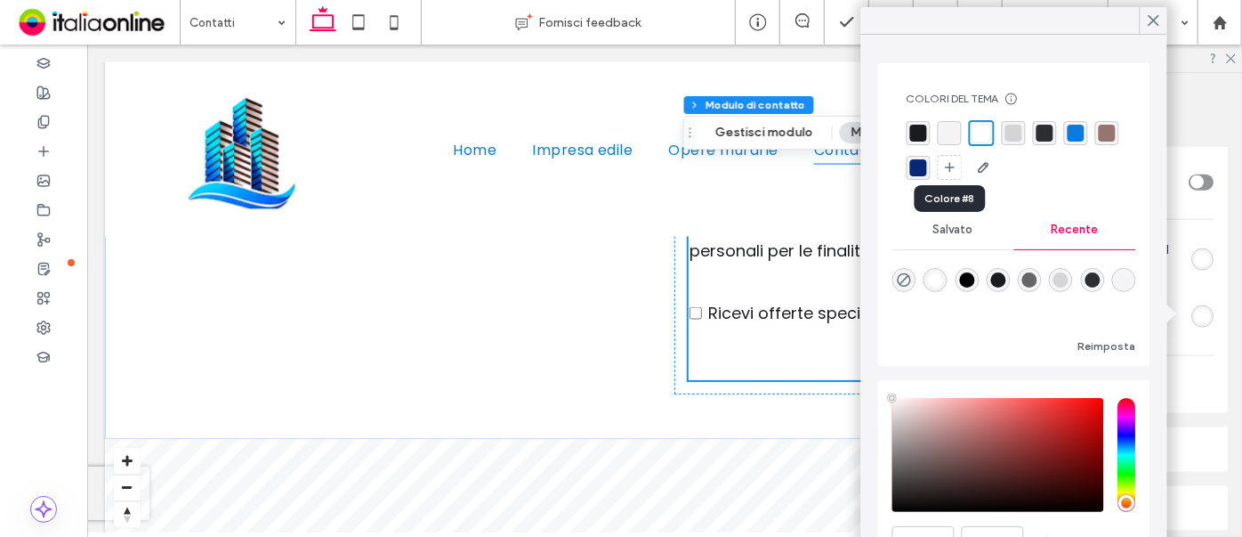
click at [927, 168] on div "rgba(7,40,119,1)" at bounding box center [918, 167] width 17 height 17
type input "*"
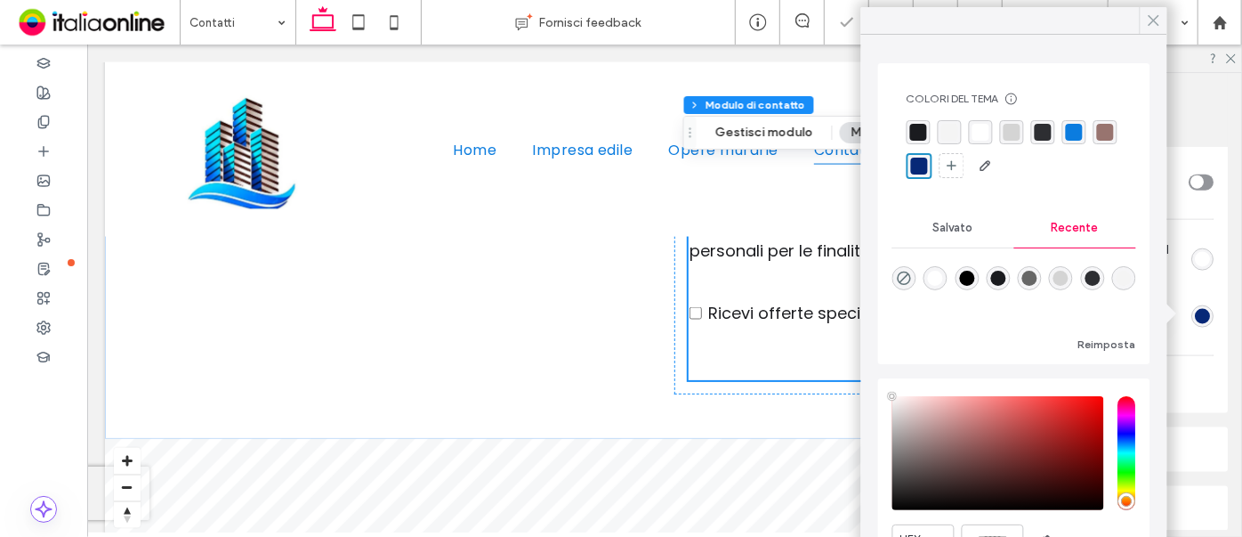
type input "*"
click at [1149, 24] on icon at bounding box center [1154, 20] width 16 height 16
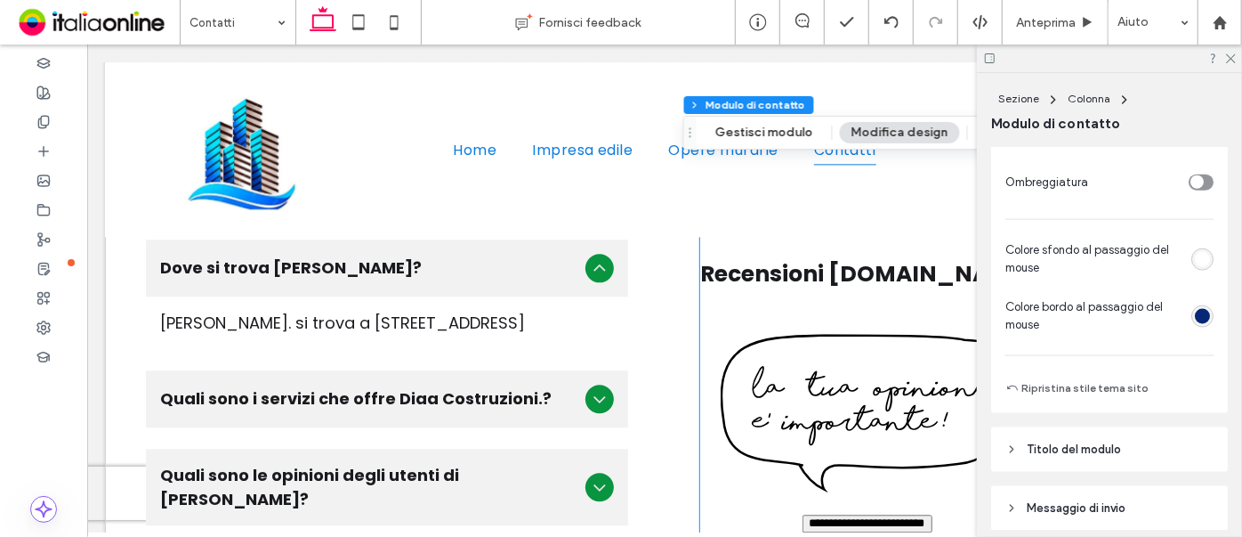
scroll to position [2166, 0]
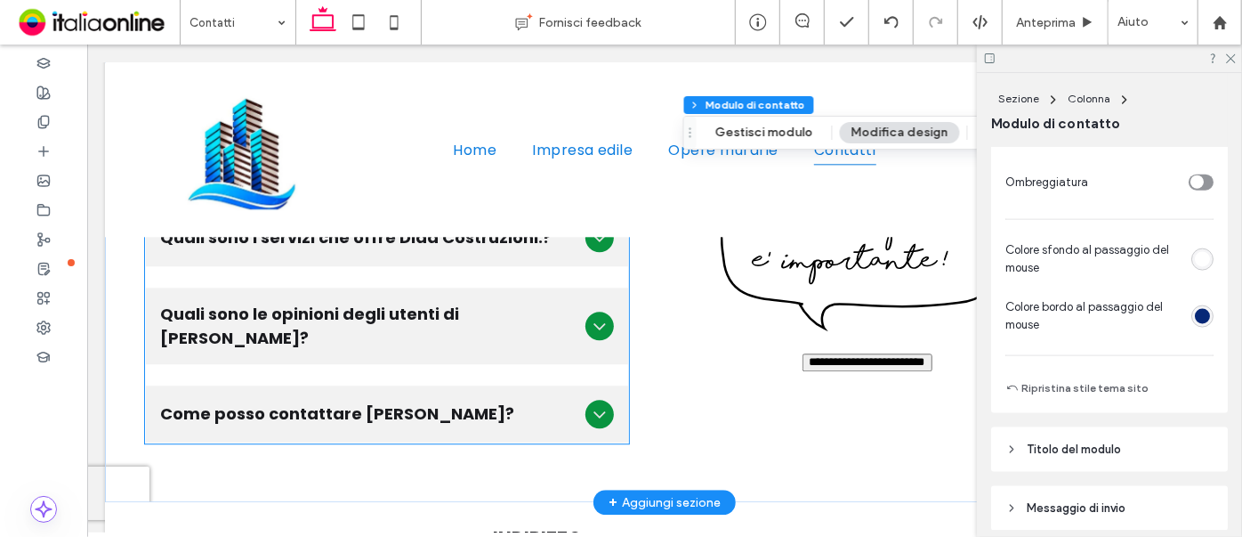
click at [486, 400] on span "Come posso contattare [PERSON_NAME]?" at bounding box center [368, 412] width 418 height 24
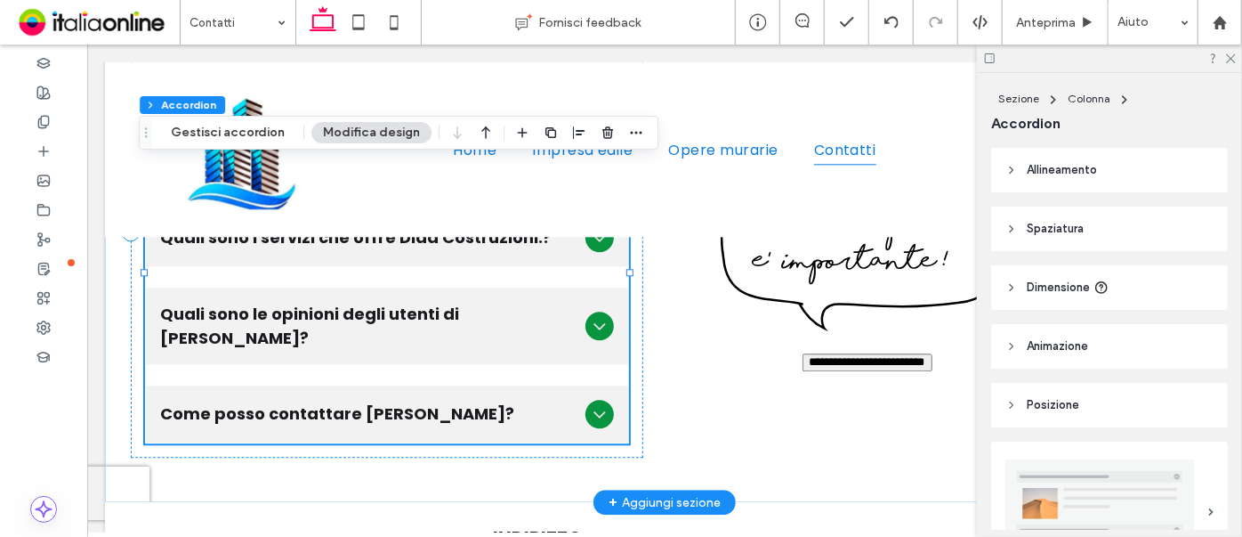
click at [486, 400] on span "Come posso contattare [PERSON_NAME]?" at bounding box center [368, 412] width 418 height 24
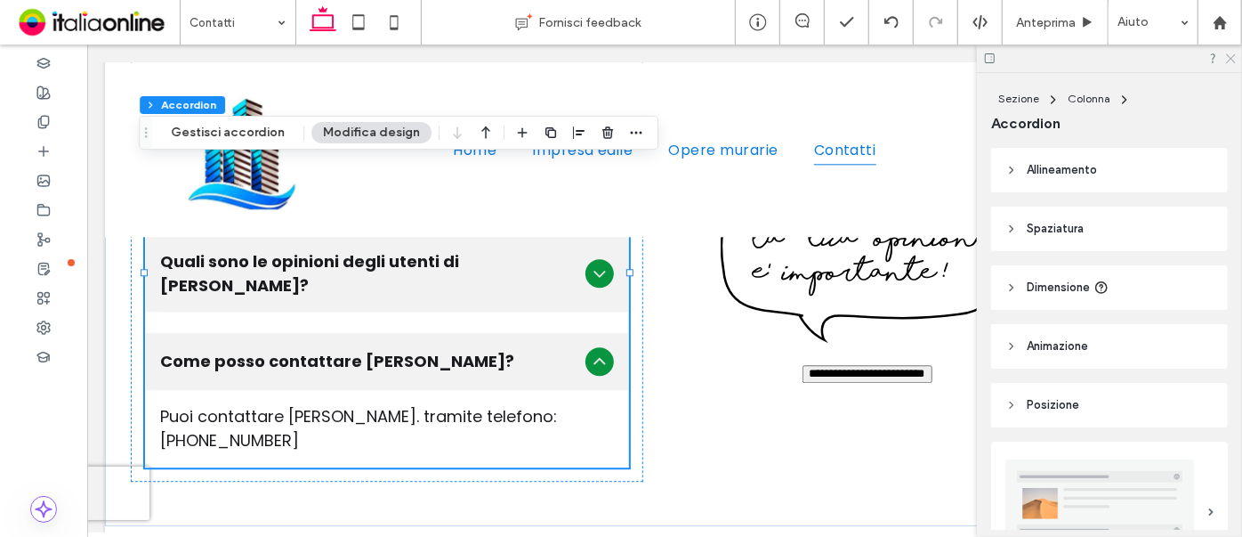
click at [1232, 62] on icon at bounding box center [1231, 58] width 12 height 12
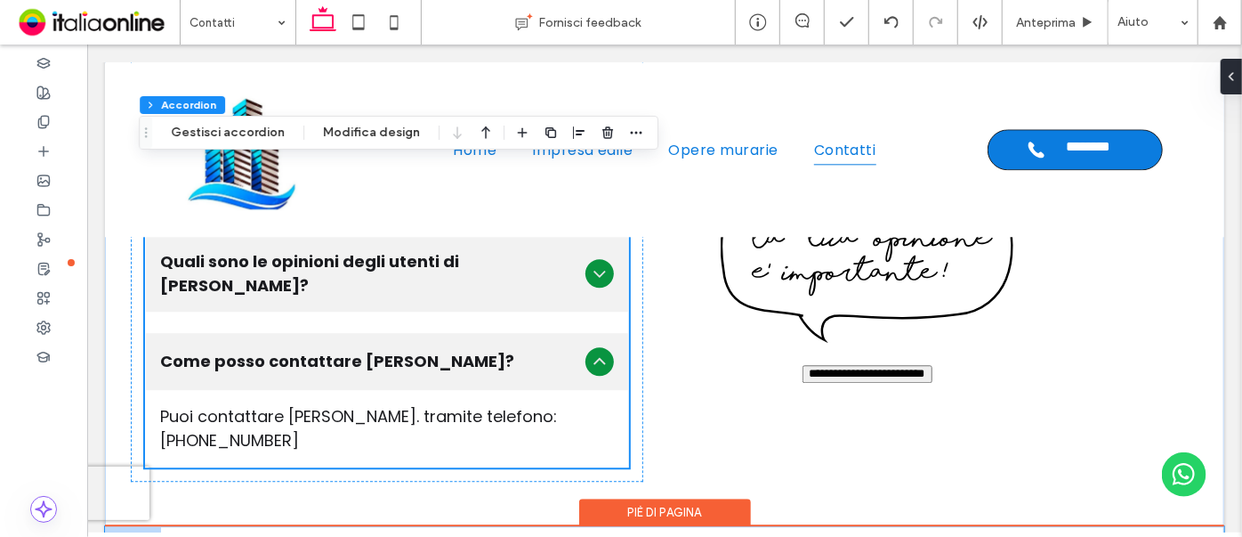
scroll to position [2328, 0]
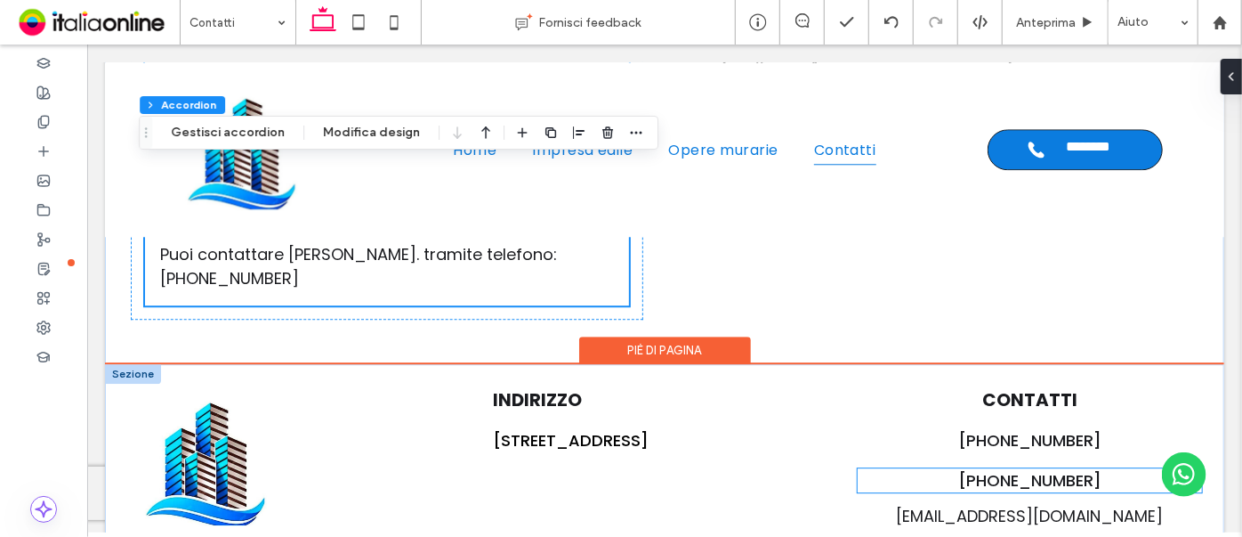
click at [1023, 468] on span "[PHONE_NUMBER]" at bounding box center [1029, 479] width 143 height 22
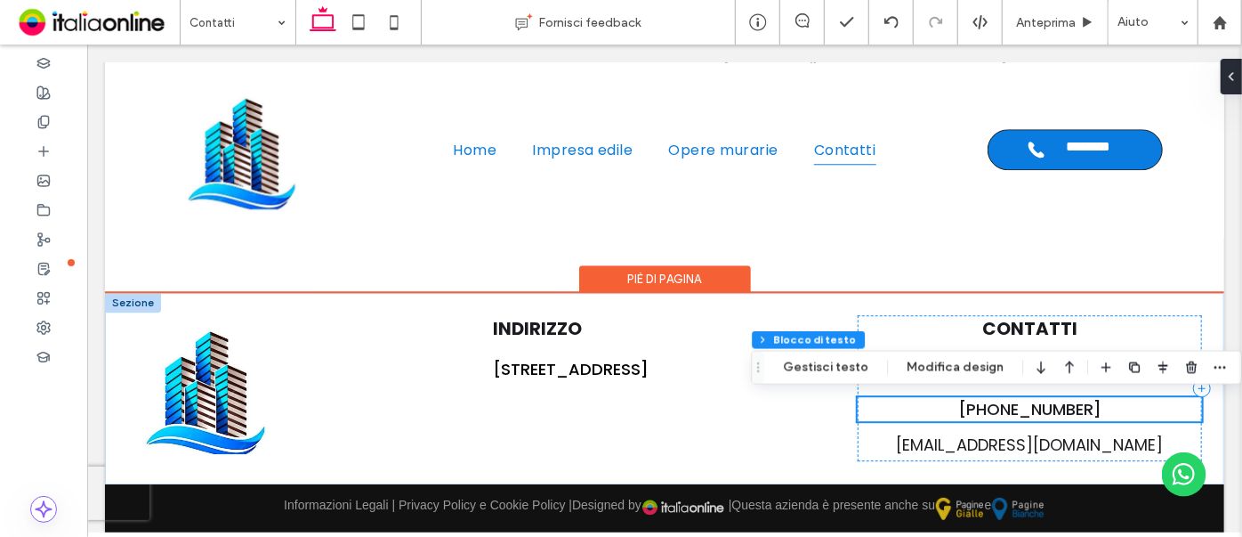
scroll to position [2333, 0]
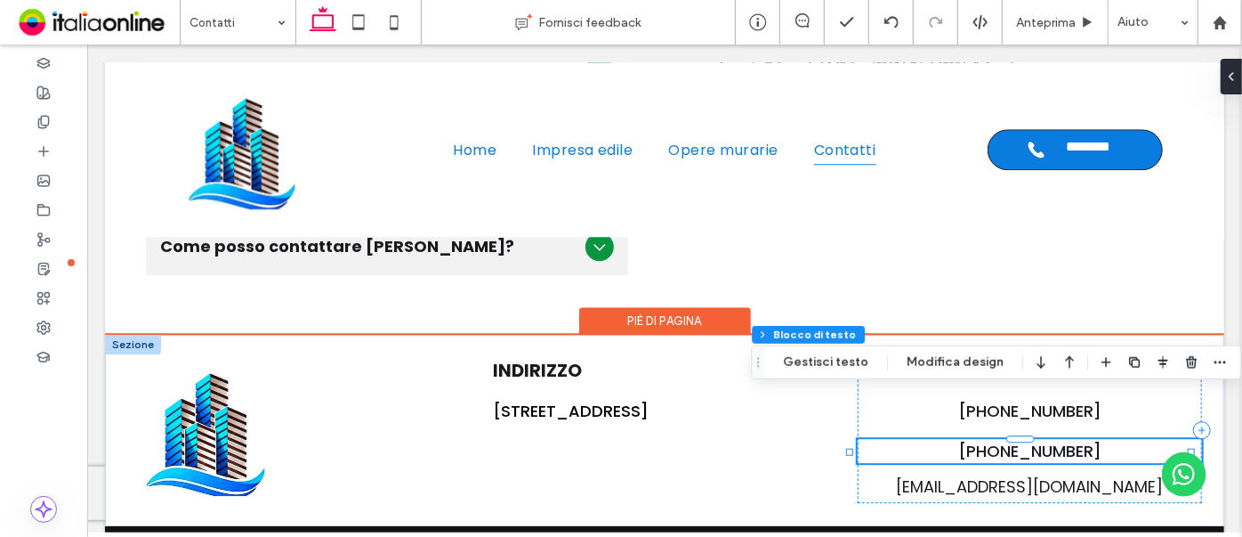
click at [1023, 439] on span "[PHONE_NUMBER]" at bounding box center [1029, 450] width 143 height 22
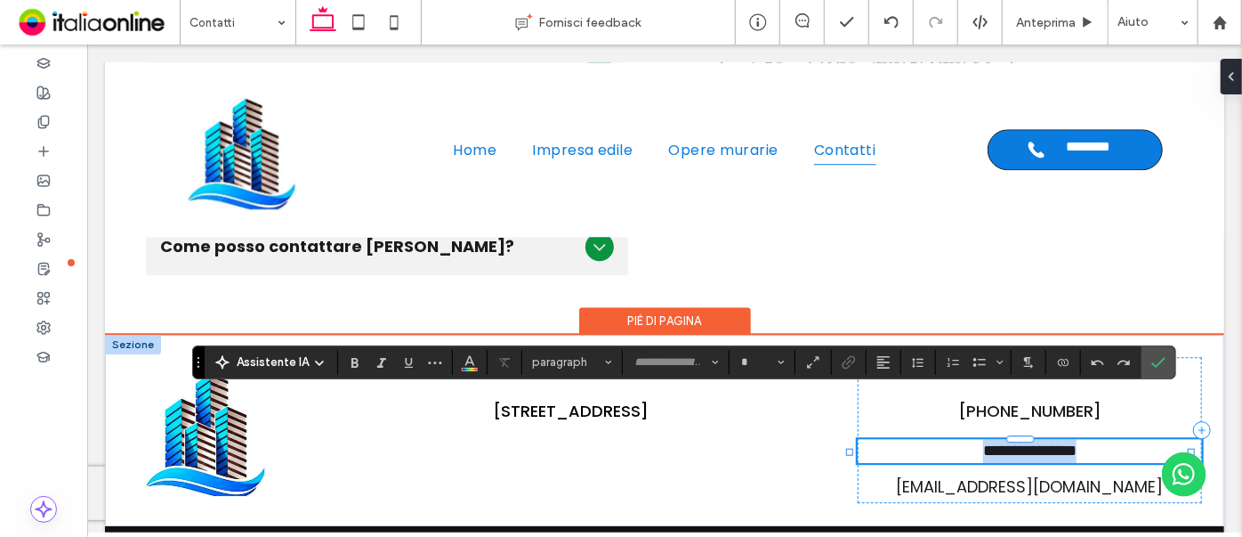
type input "*******"
type input "**"
copy span "**********"
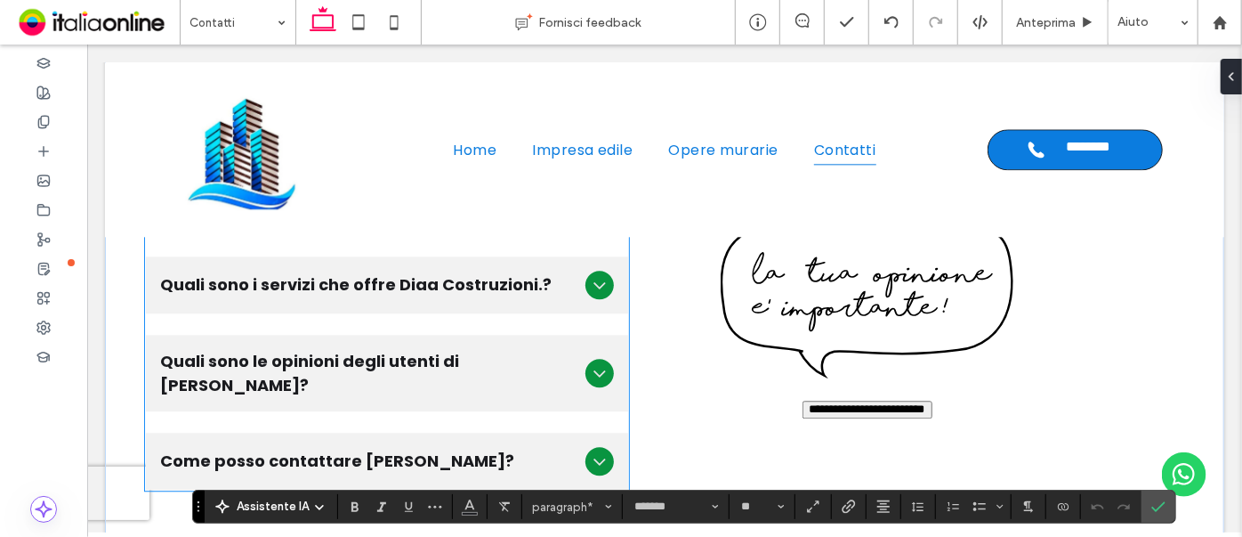
scroll to position [2090, 0]
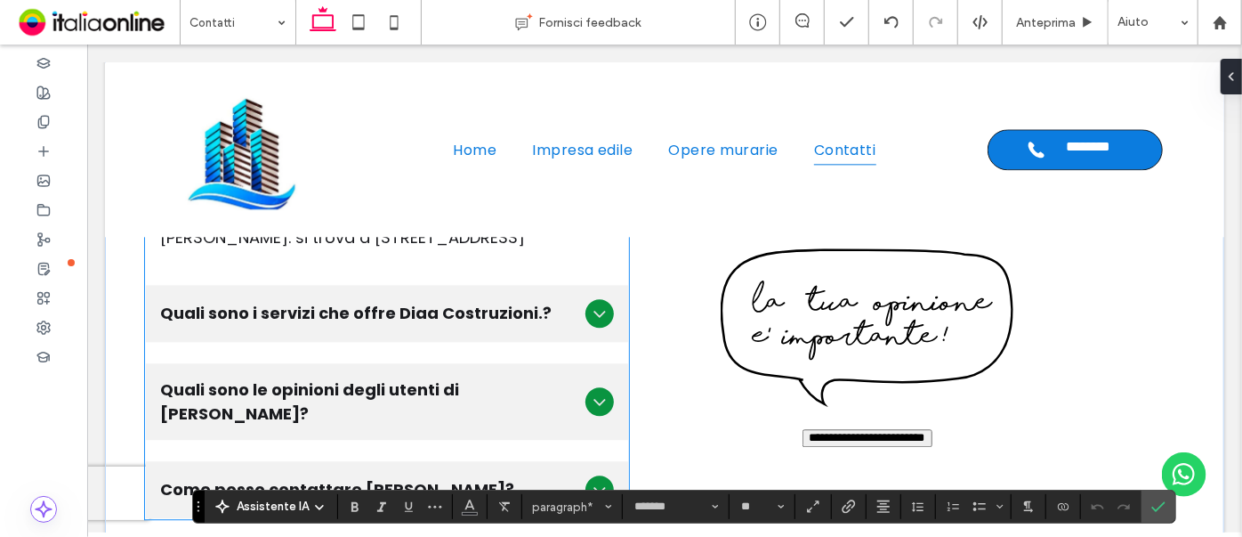
click at [445, 476] on span "Come posso contattare [PERSON_NAME]?" at bounding box center [368, 488] width 418 height 24
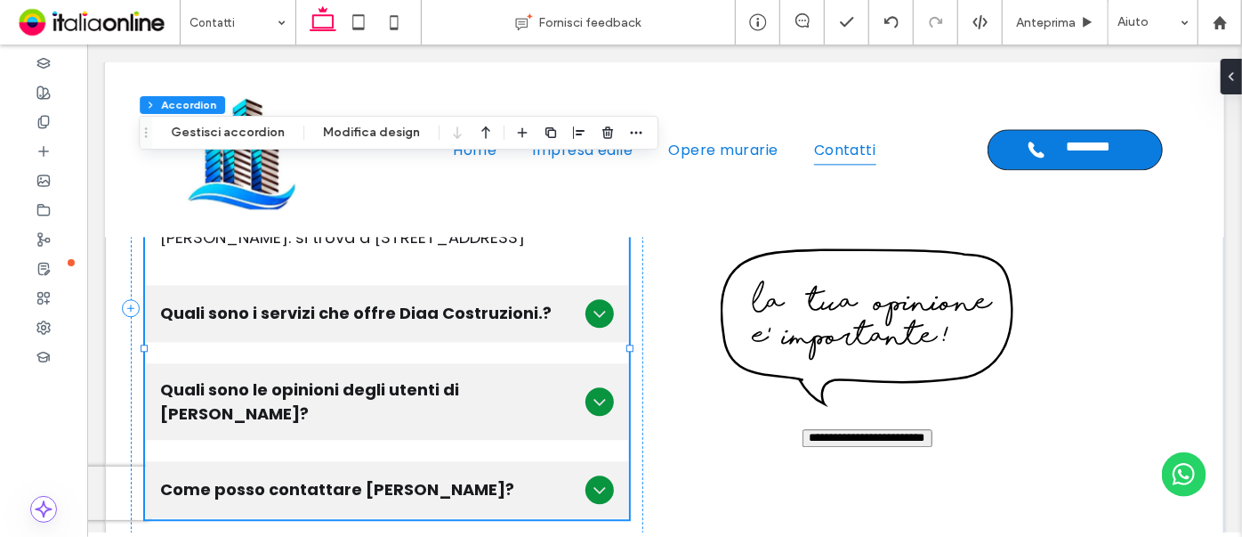
click at [445, 476] on span "Come posso contattare [PERSON_NAME]?" at bounding box center [368, 488] width 418 height 24
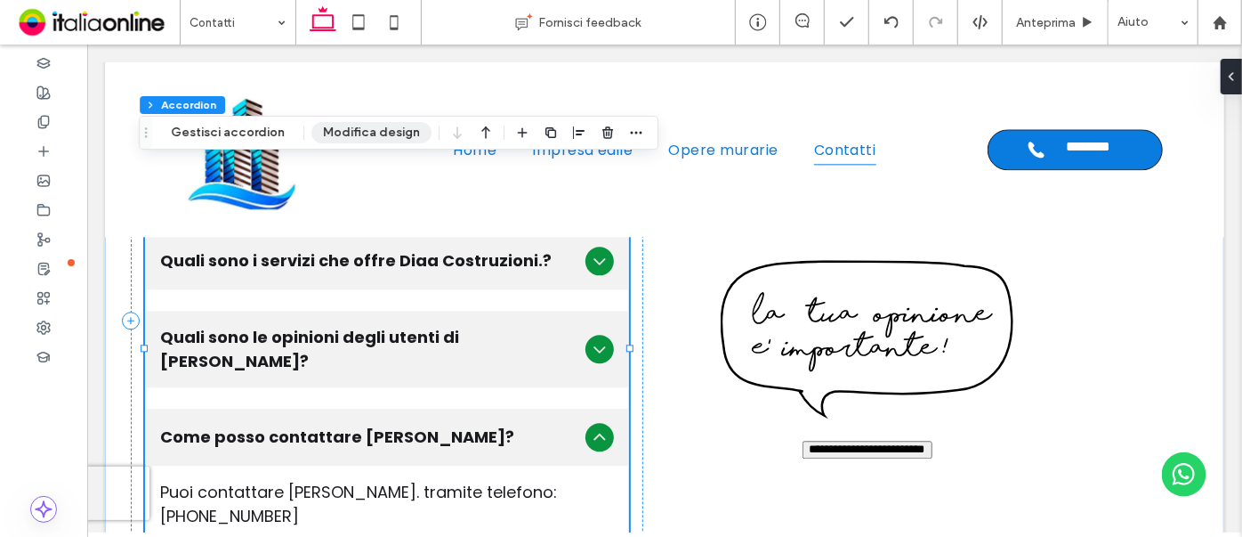
click at [366, 130] on button "Modifica design" at bounding box center [371, 132] width 120 height 21
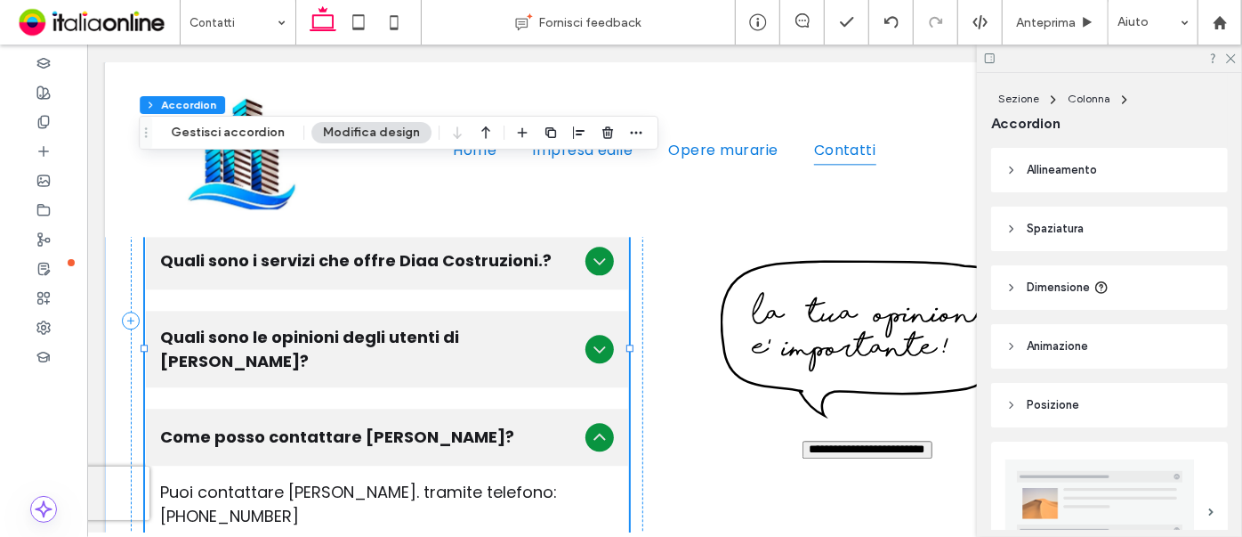
click at [363, 130] on button "Modifica design" at bounding box center [371, 132] width 120 height 21
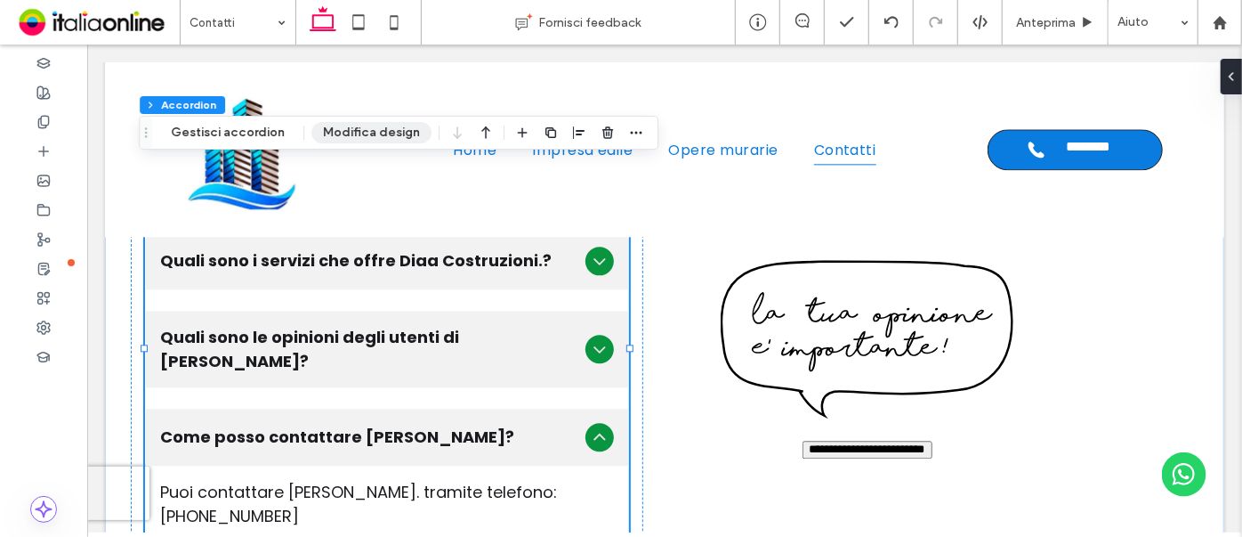
click at [377, 133] on button "Modifica design" at bounding box center [371, 132] width 120 height 21
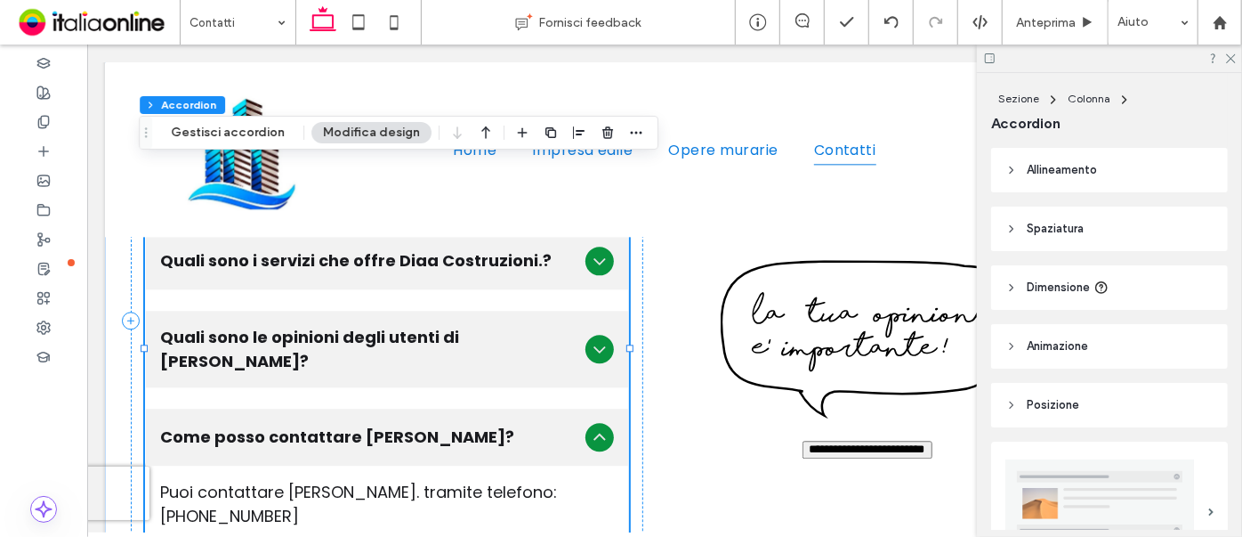
click at [360, 127] on button "Modifica design" at bounding box center [371, 132] width 120 height 21
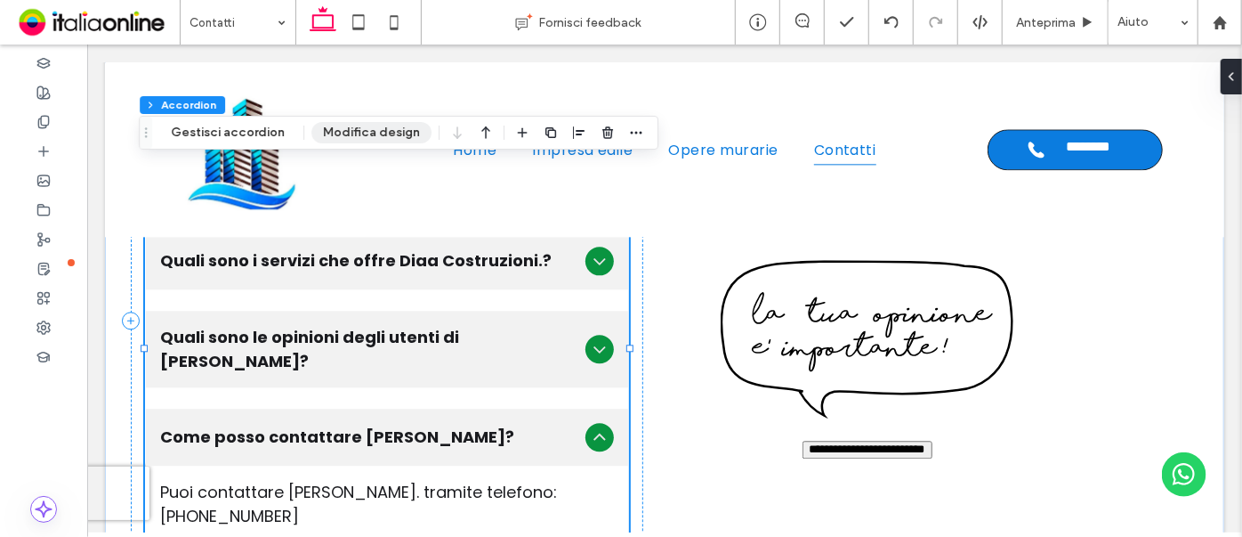
click at [360, 127] on button "Modifica design" at bounding box center [371, 132] width 120 height 21
click at [362, 127] on button "Modifica design" at bounding box center [371, 132] width 120 height 21
click at [363, 128] on button "Modifica design" at bounding box center [371, 132] width 120 height 21
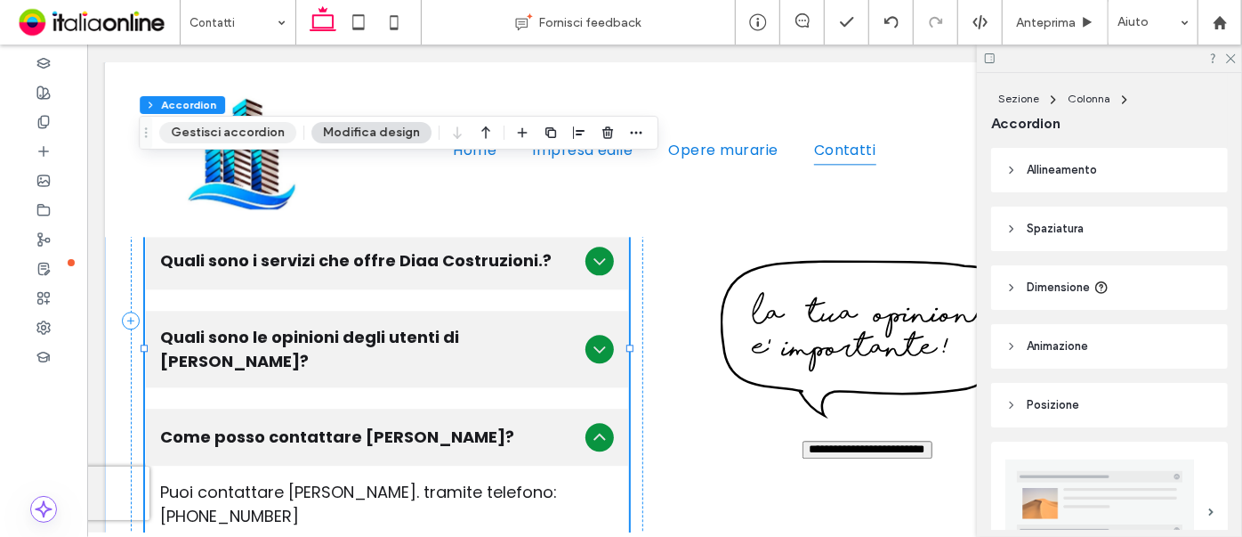
click at [221, 128] on button "Gestisci accordion" at bounding box center [227, 132] width 137 height 21
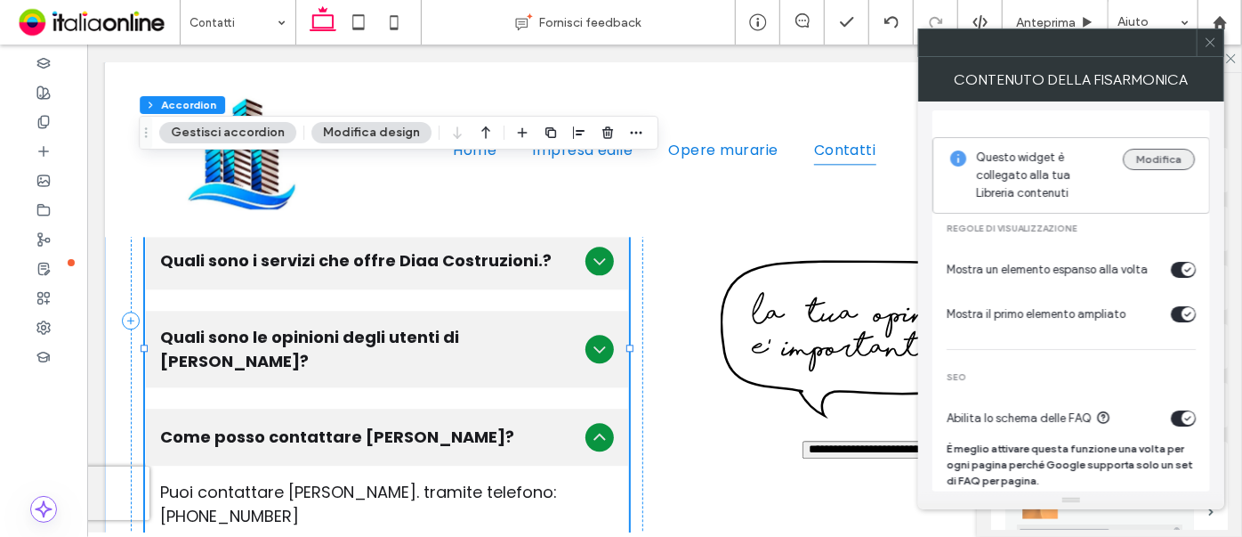
click at [1164, 161] on button "Modifica" at bounding box center [1159, 159] width 72 height 21
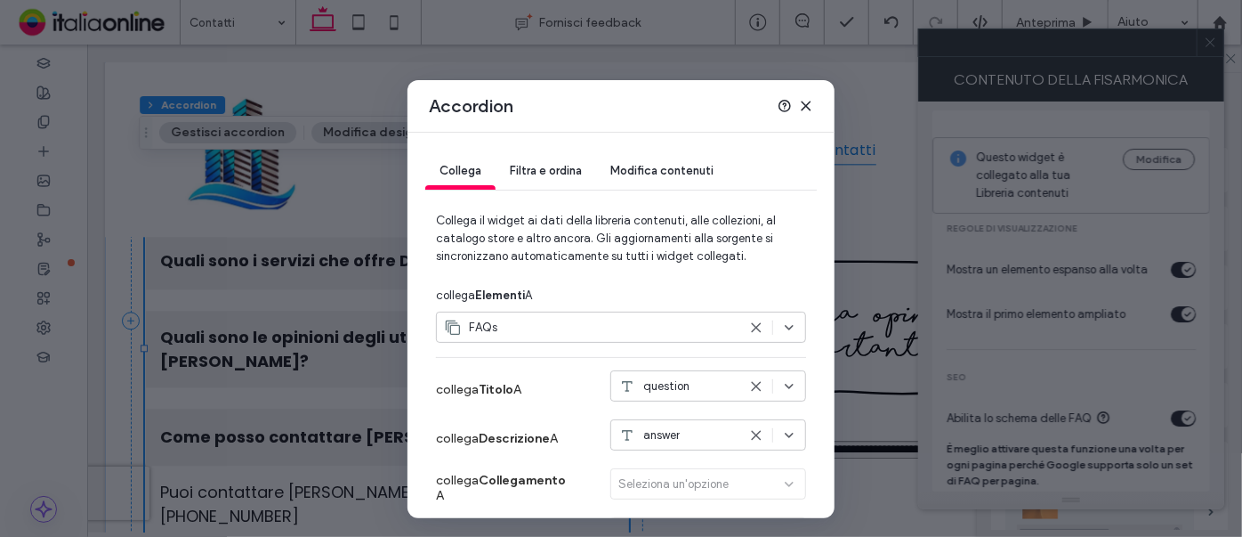
click at [678, 174] on span "Modifica contenuti" at bounding box center [661, 170] width 103 height 13
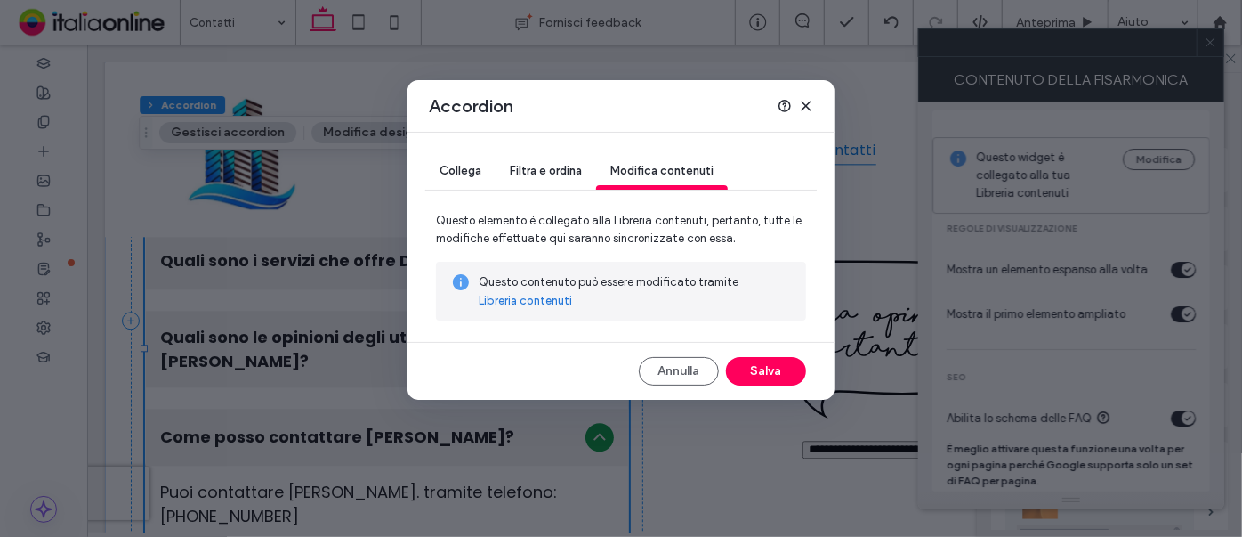
click at [538, 301] on link "Libreria contenuti" at bounding box center [525, 301] width 93 height 18
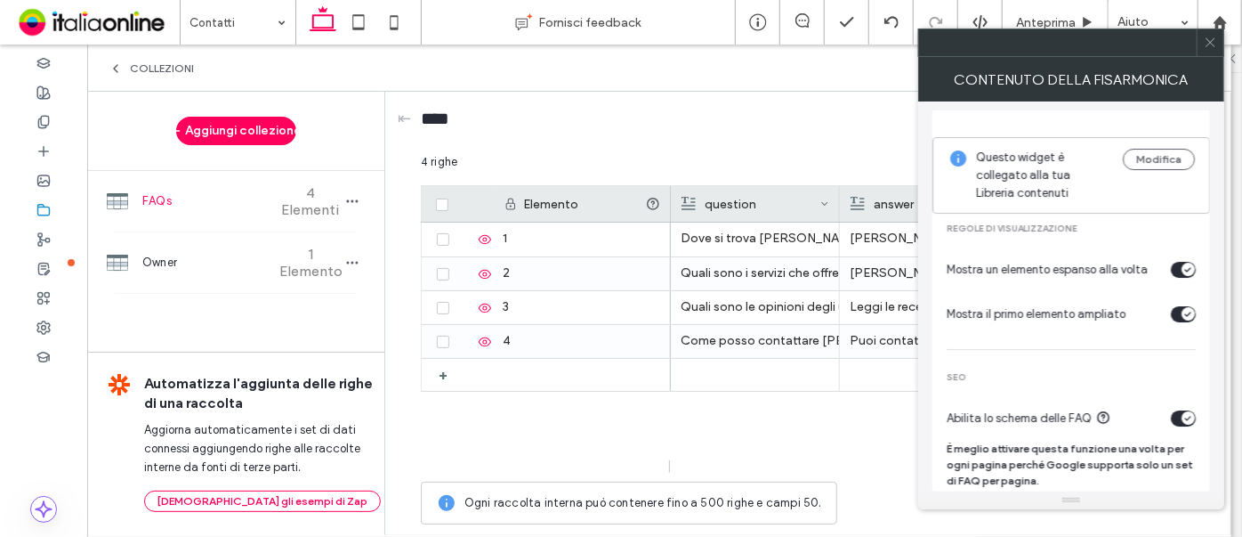
click at [1215, 40] on icon at bounding box center [1210, 42] width 13 height 13
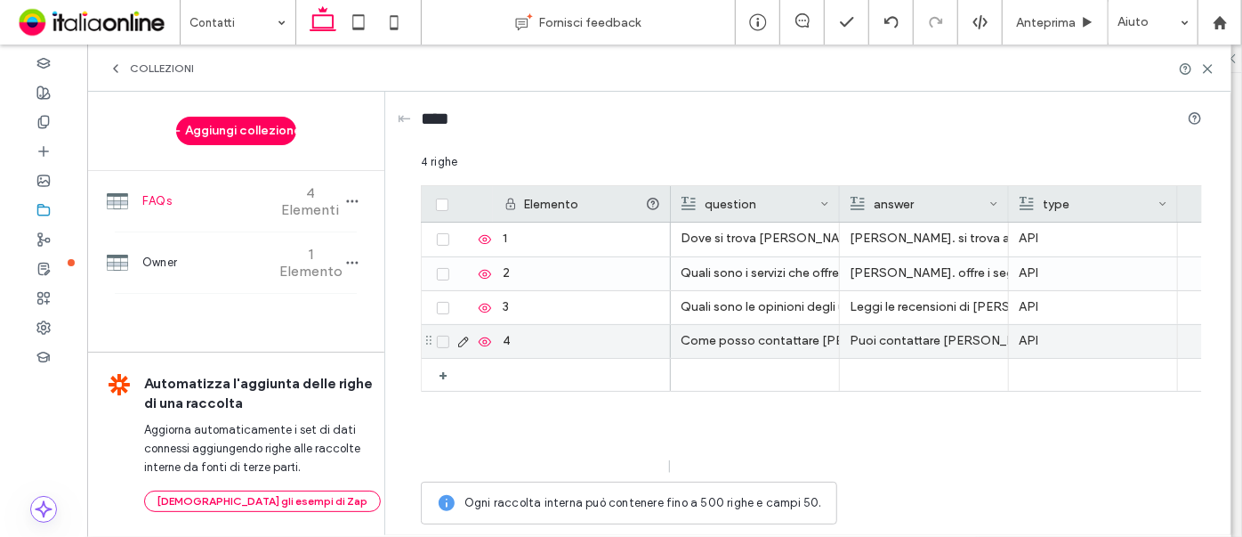
click at [927, 347] on div "Puoi contattare Diaa Costruzioni. tramite telefono: 388 7978889" at bounding box center [924, 341] width 149 height 32
click at [920, 341] on div "Puoi contattare Diaa Costruzioni. tramite telefono: 388 7978889" at bounding box center [925, 342] width 148 height 32
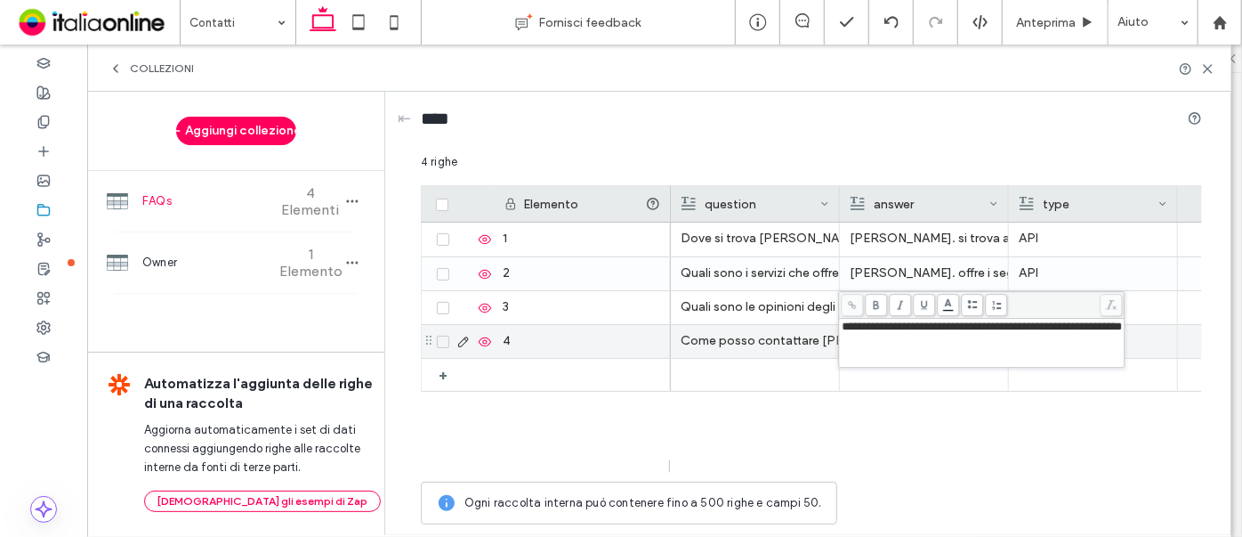
click at [918, 343] on div "**********" at bounding box center [982, 342] width 280 height 44
click at [912, 348] on div "**********" at bounding box center [982, 342] width 280 height 44
click at [878, 344] on div "**********" at bounding box center [982, 342] width 280 height 44
click at [1122, 330] on span "**********" at bounding box center [982, 326] width 280 height 12
click at [1122, 332] on span "**********" at bounding box center [982, 326] width 280 height 12
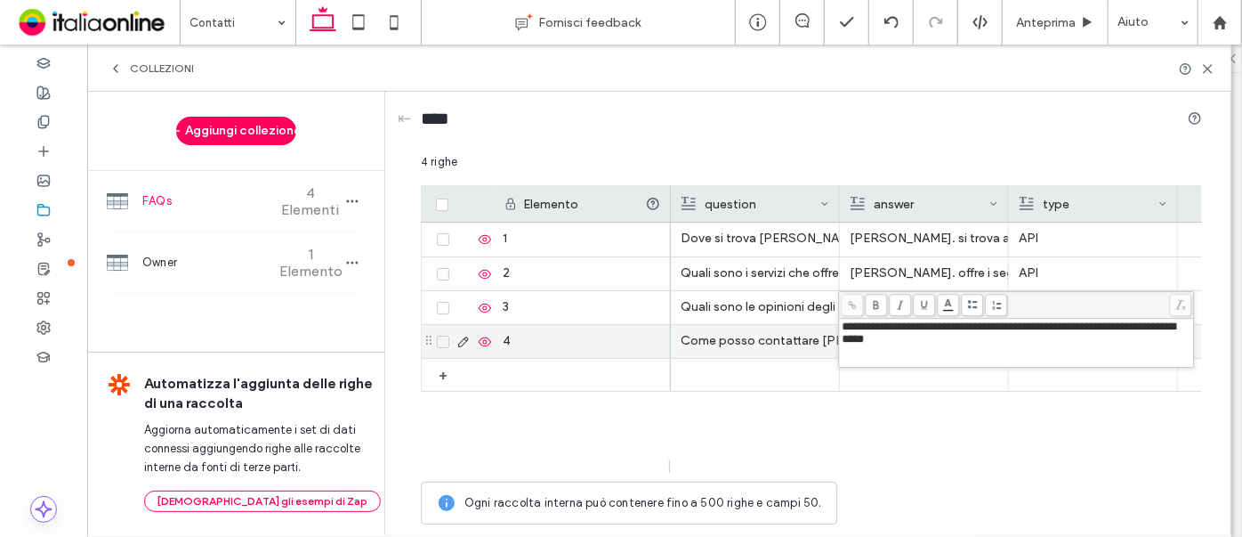
click at [1112, 331] on span "**********" at bounding box center [1009, 332] width 334 height 24
drag, startPoint x: 1168, startPoint y: 313, endPoint x: 797, endPoint y: 117, distance: 419.2
click at [797, 117] on div "****" at bounding box center [811, 122] width 781 height 33
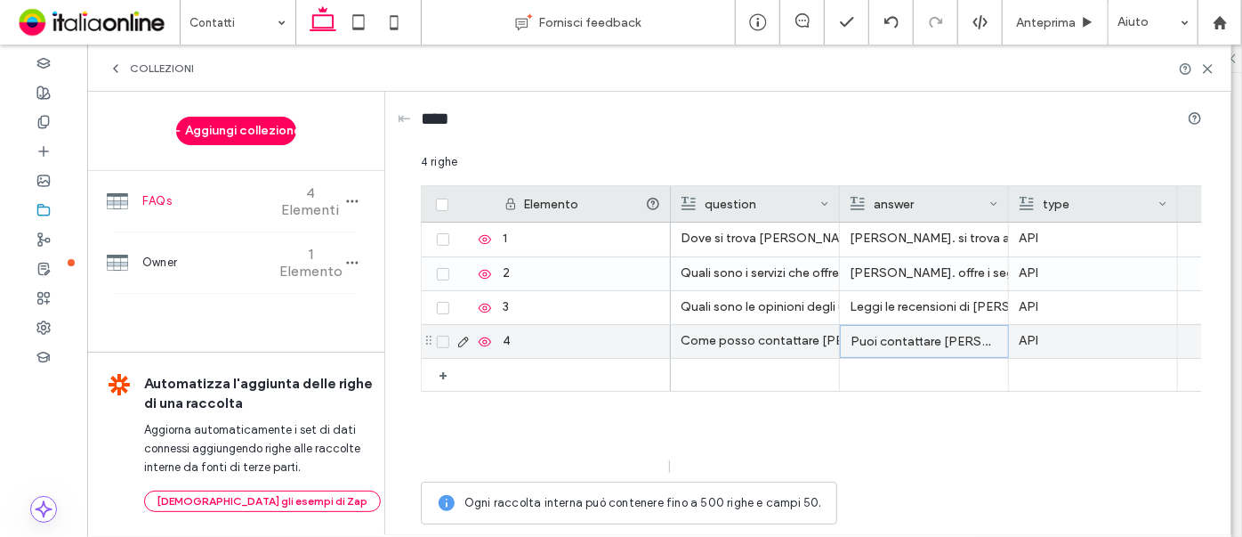
click at [901, 332] on p "Puoi contattare Diaa Costruzioni. tramite telefono: +39388 7978889, +39 389 441…" at bounding box center [925, 342] width 148 height 32
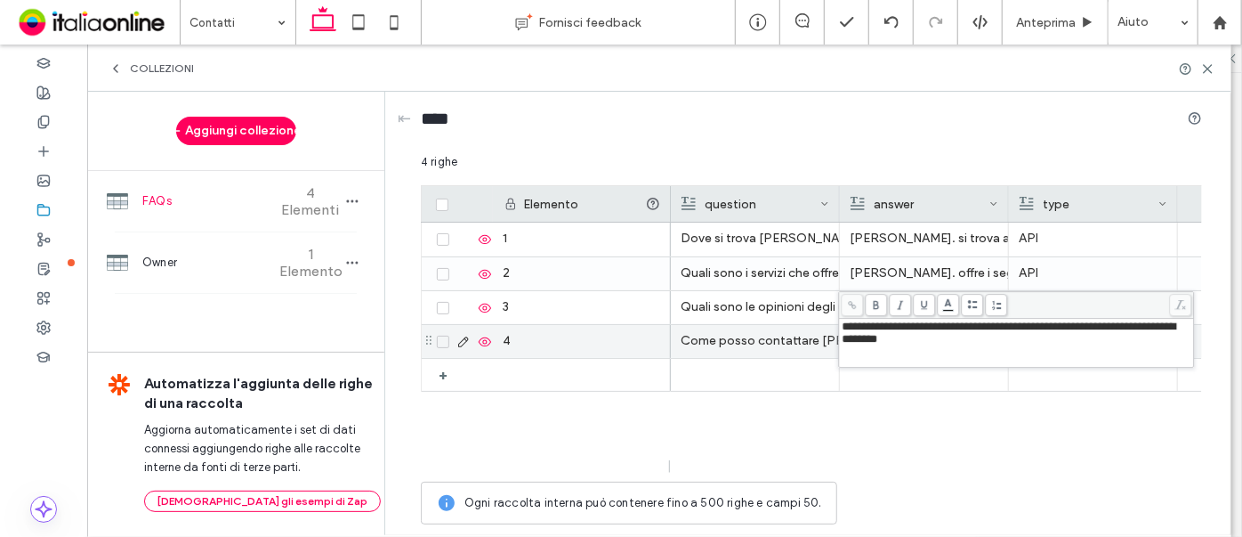
click at [1129, 324] on span "**********" at bounding box center [1009, 332] width 334 height 24
click at [1129, 360] on div "**********" at bounding box center [1017, 342] width 350 height 44
click at [1129, 322] on span "**********" at bounding box center [1009, 332] width 334 height 24
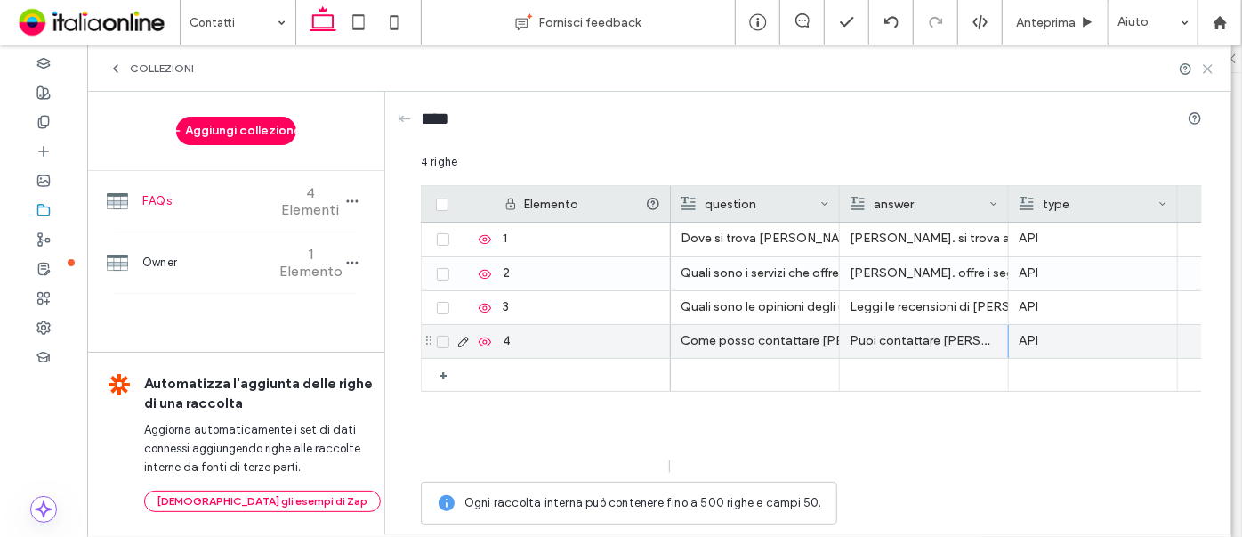
click at [1205, 72] on icon at bounding box center [1207, 68] width 13 height 13
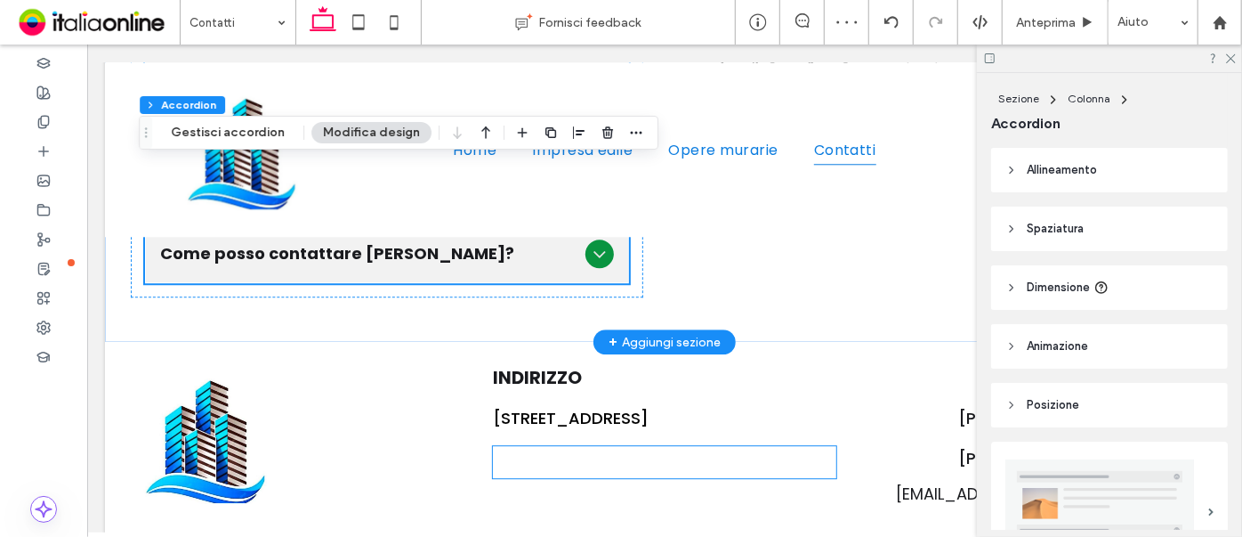
scroll to position [2346, 0]
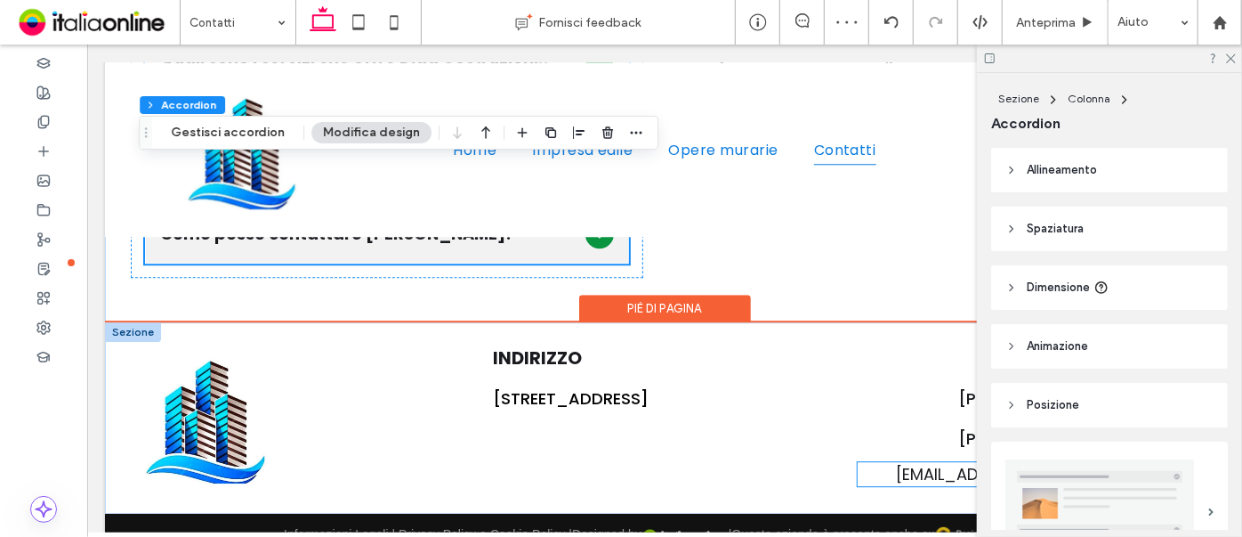
click at [947, 462] on span "[EMAIL_ADDRESS][DOMAIN_NAME]" at bounding box center [1029, 473] width 267 height 22
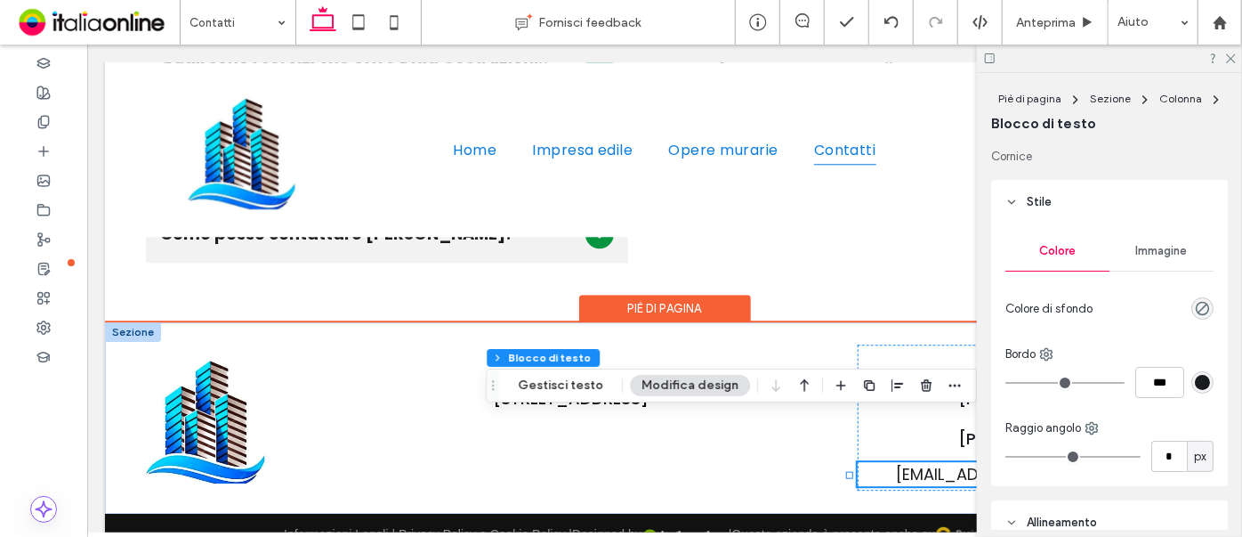
click at [947, 462] on span "[EMAIL_ADDRESS][DOMAIN_NAME]" at bounding box center [1029, 473] width 267 height 22
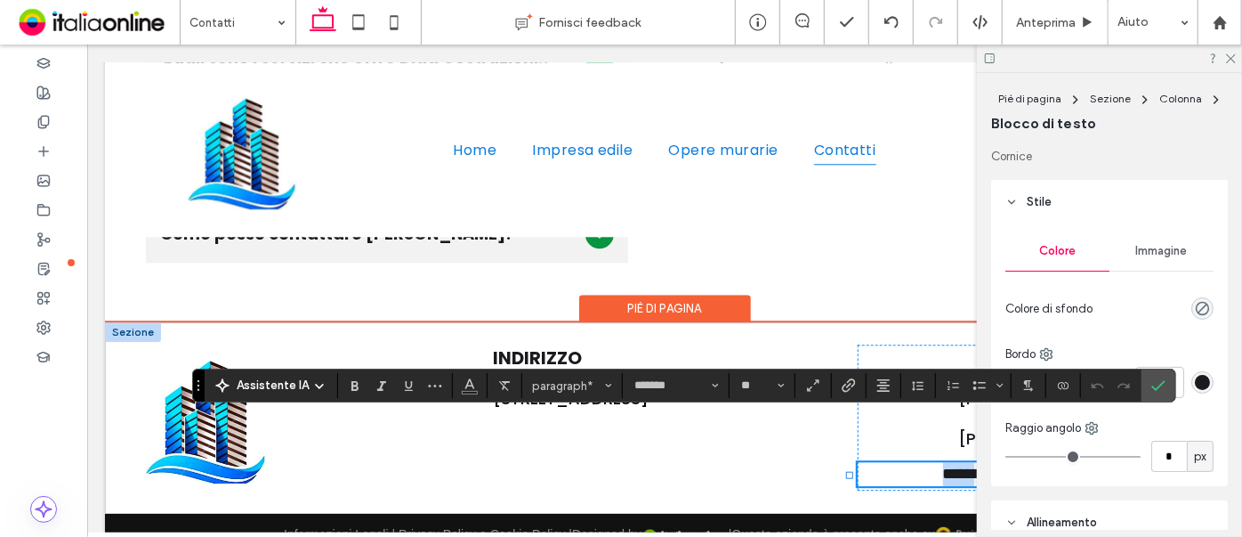
click at [947, 465] on span "**********" at bounding box center [1029, 473] width 174 height 16
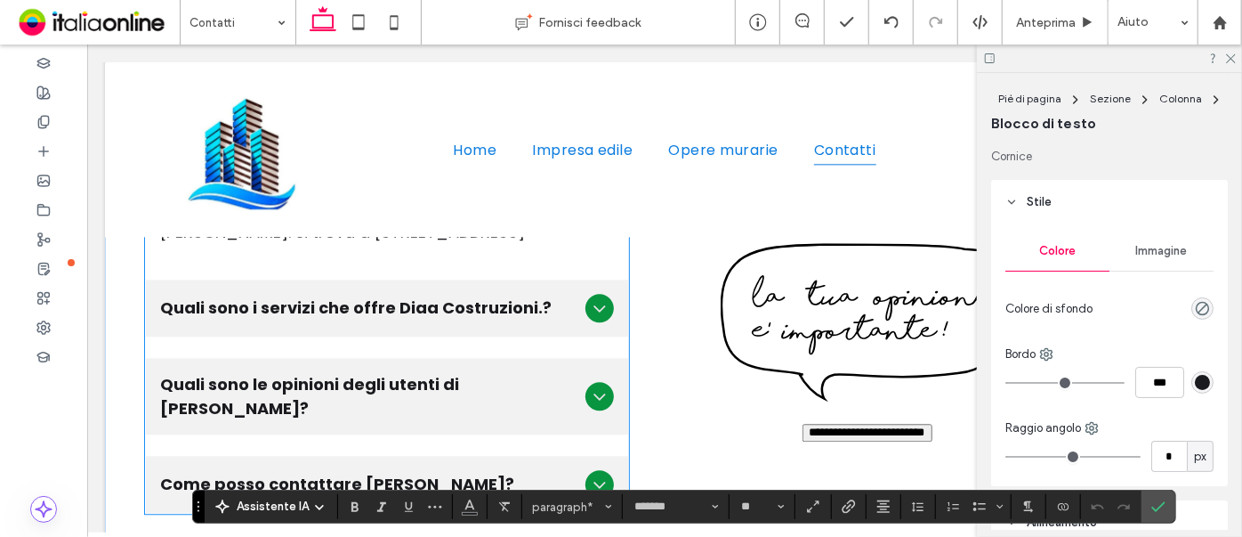
scroll to position [2184, 0]
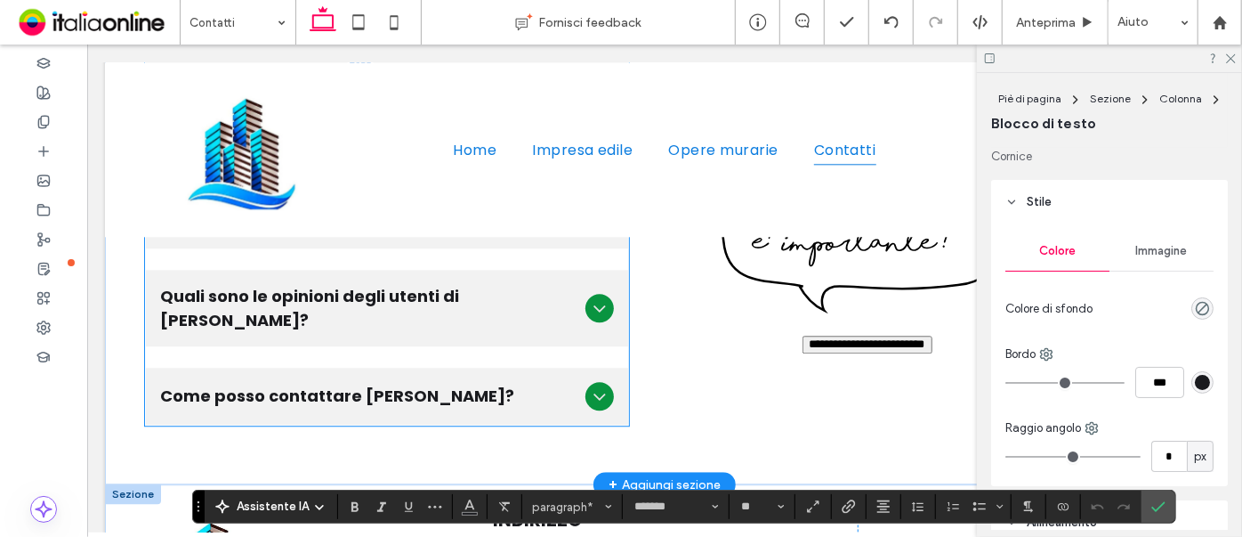
click at [439, 383] on span "Come posso contattare [PERSON_NAME]?" at bounding box center [368, 395] width 418 height 24
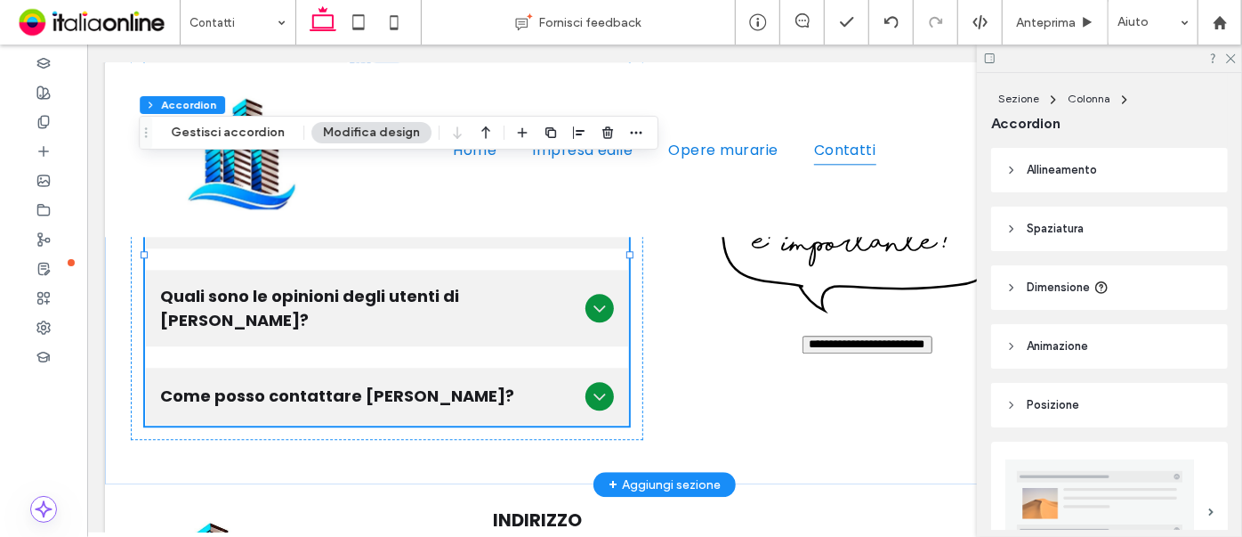
click at [439, 383] on span "Come posso contattare [PERSON_NAME]?" at bounding box center [368, 395] width 418 height 24
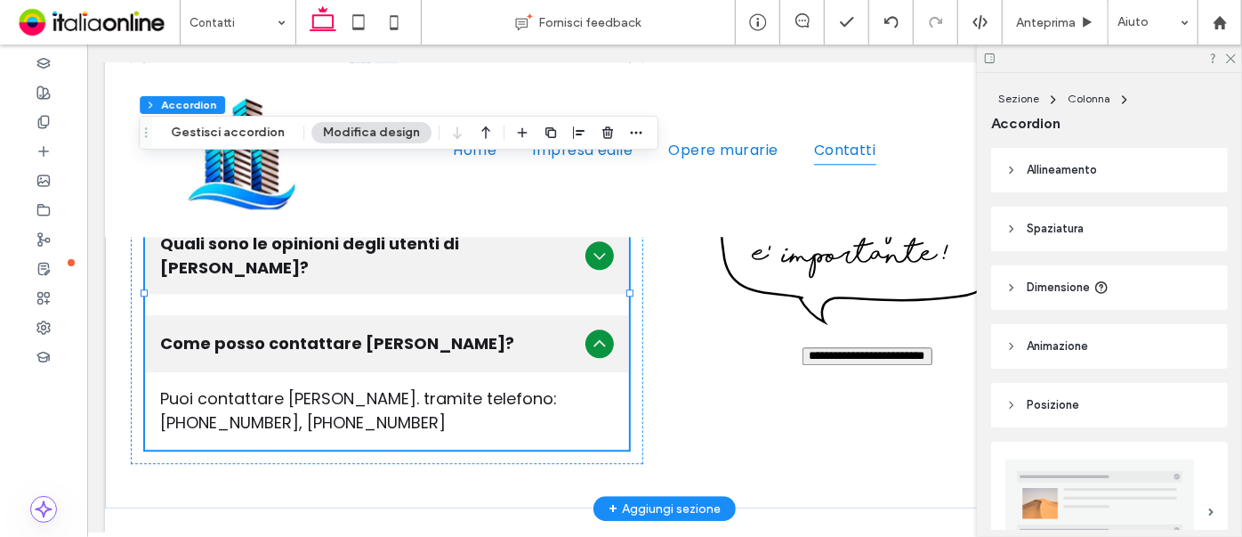
click at [439, 353] on span "Come posso contattare [PERSON_NAME]?" at bounding box center [368, 342] width 418 height 24
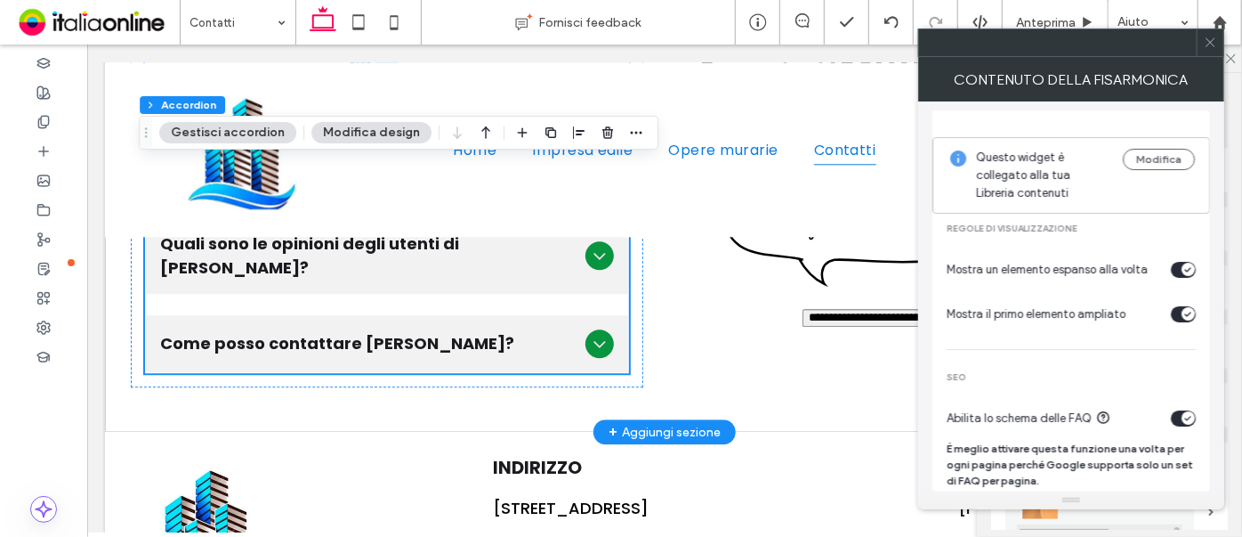
click at [506, 330] on span "Come posso contattare [PERSON_NAME]?" at bounding box center [368, 342] width 418 height 24
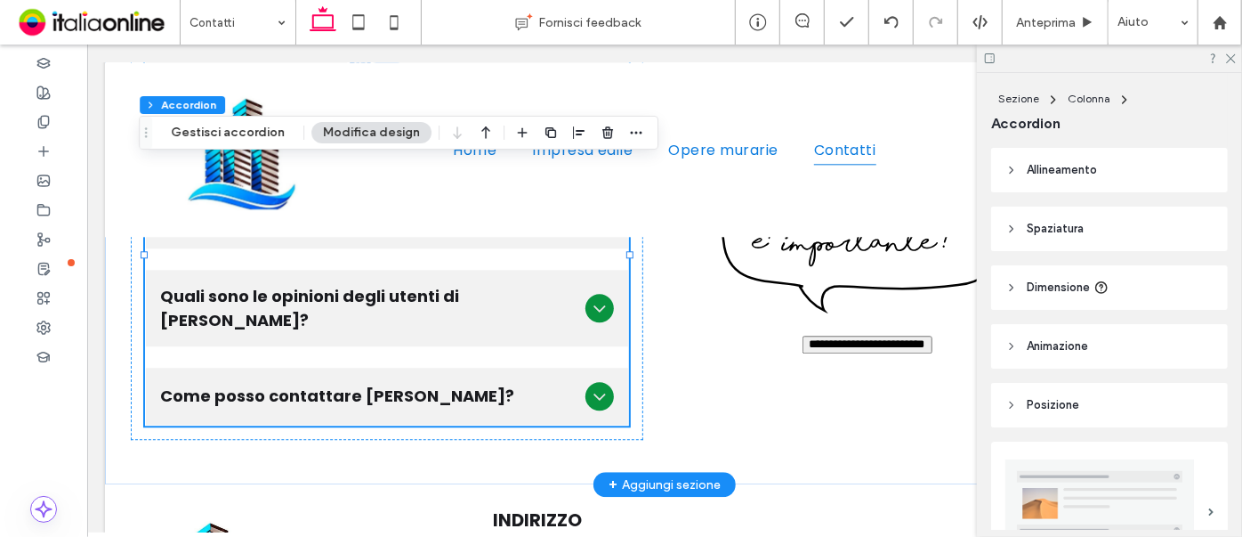
click at [509, 383] on span "Come posso contattare [PERSON_NAME]?" at bounding box center [368, 395] width 418 height 24
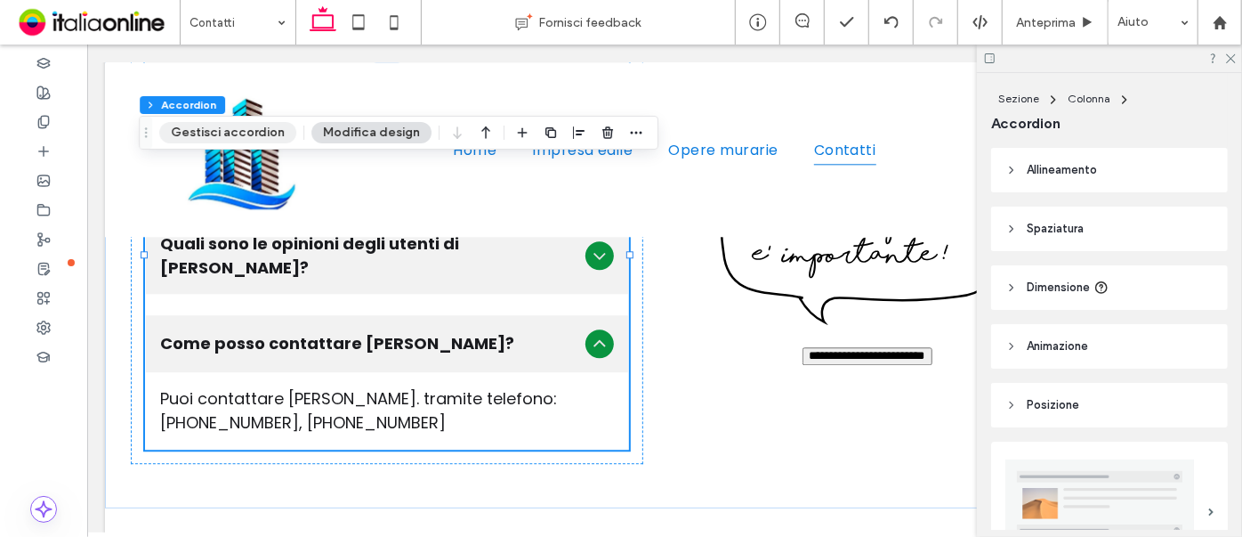
click at [263, 132] on button "Gestisci accordion" at bounding box center [227, 132] width 137 height 21
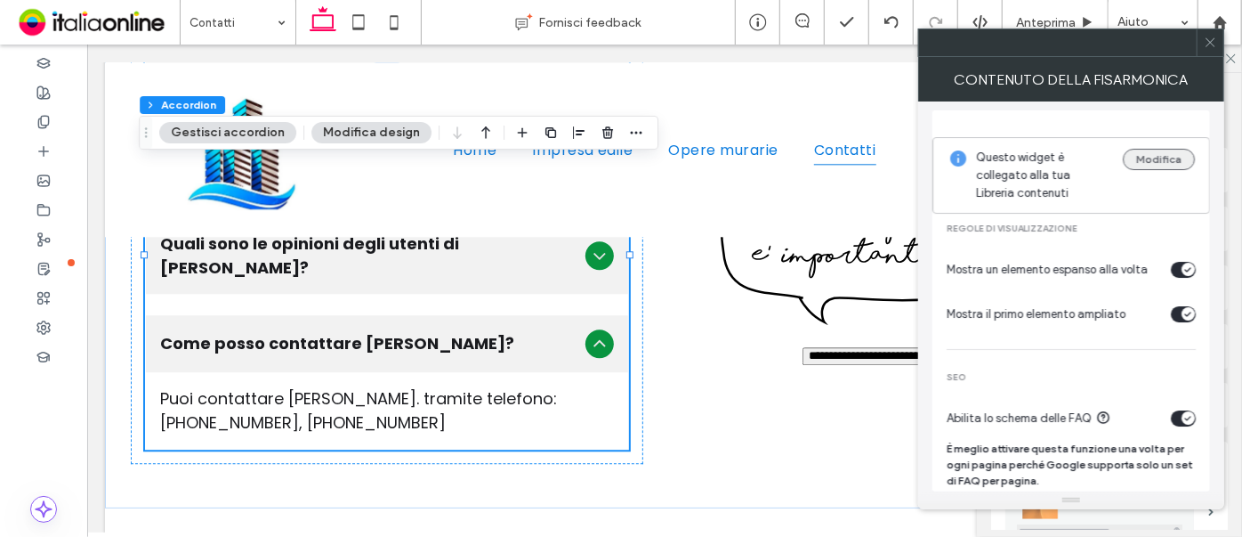
click at [1148, 157] on button "Modifica" at bounding box center [1159, 159] width 72 height 21
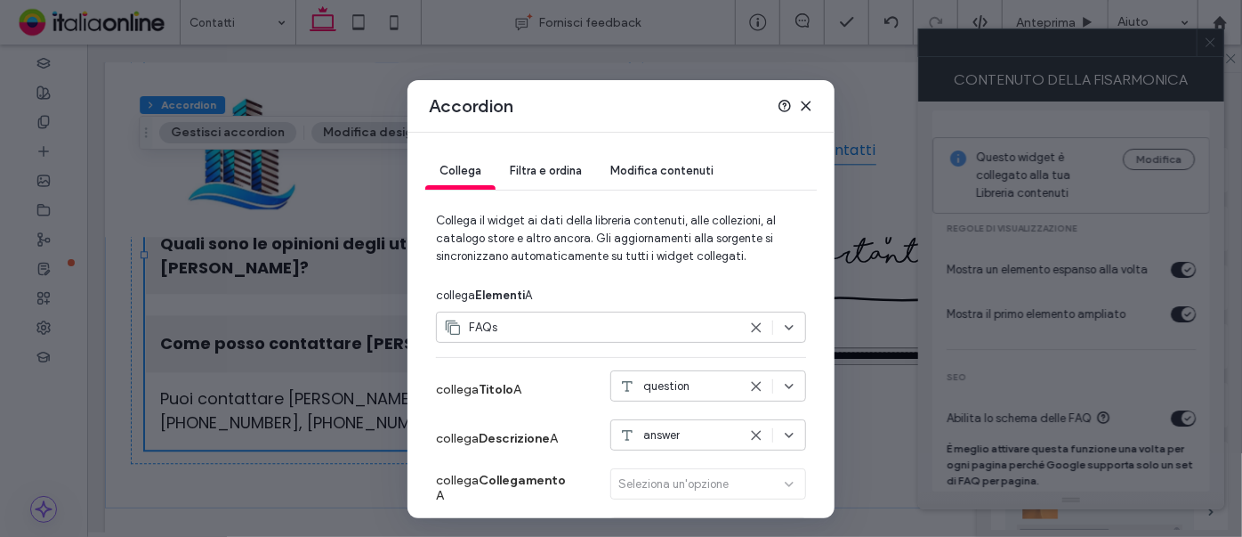
click at [678, 165] on span "Modifica contenuti" at bounding box center [661, 170] width 103 height 13
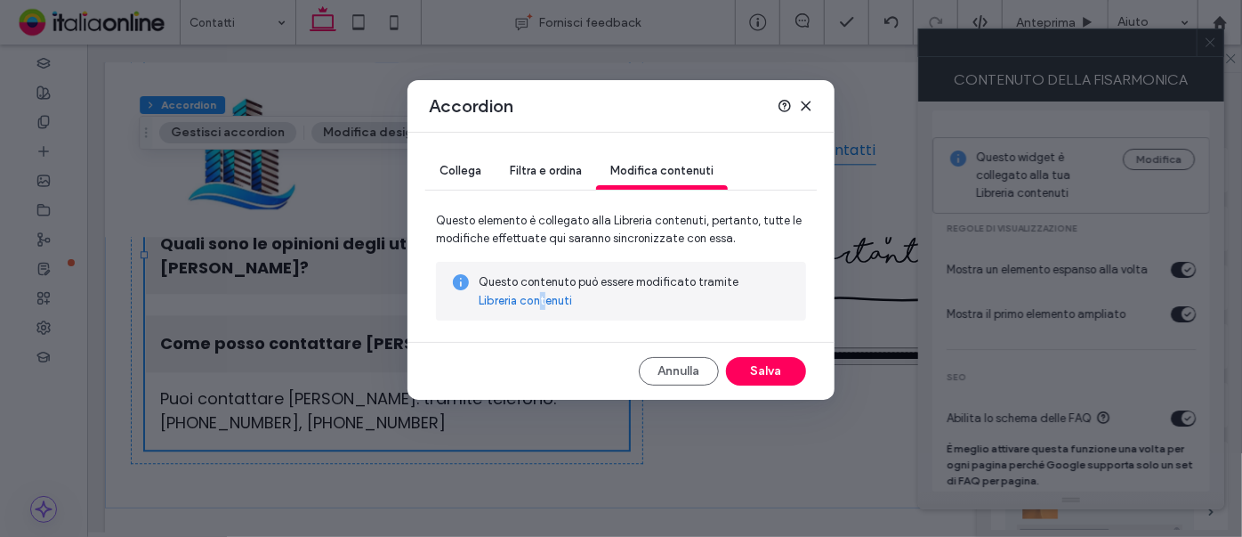
click at [543, 300] on link "Libreria contenuti" at bounding box center [525, 301] width 93 height 18
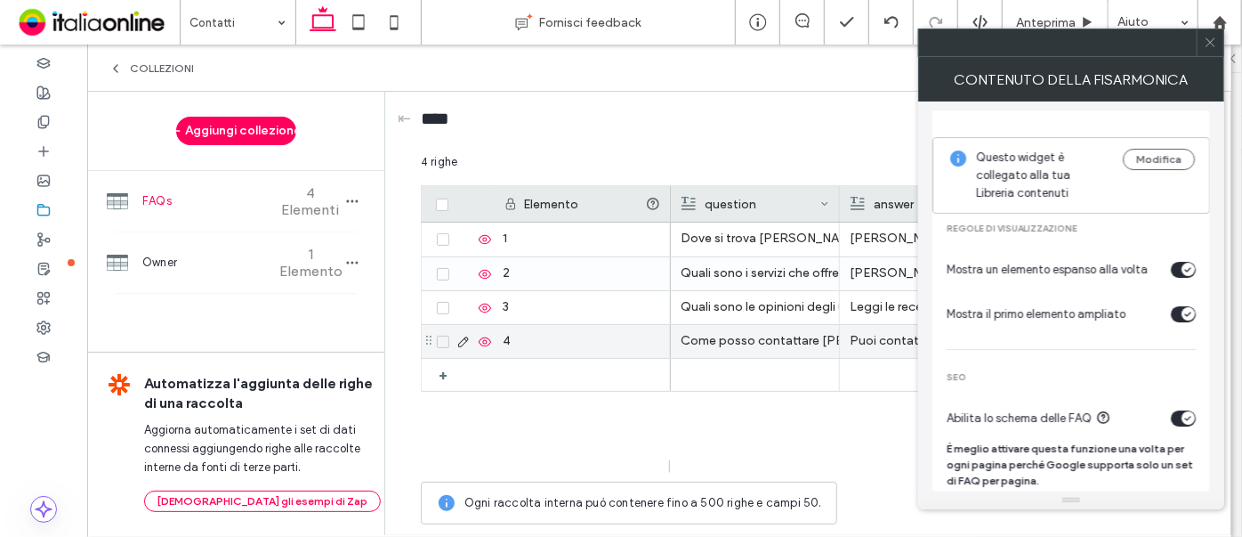
click at [885, 341] on p "Puoi contattare [PERSON_NAME]. tramite telefono: [PHONE_NUMBER], [PHONE_NUMBER]" at bounding box center [924, 341] width 149 height 32
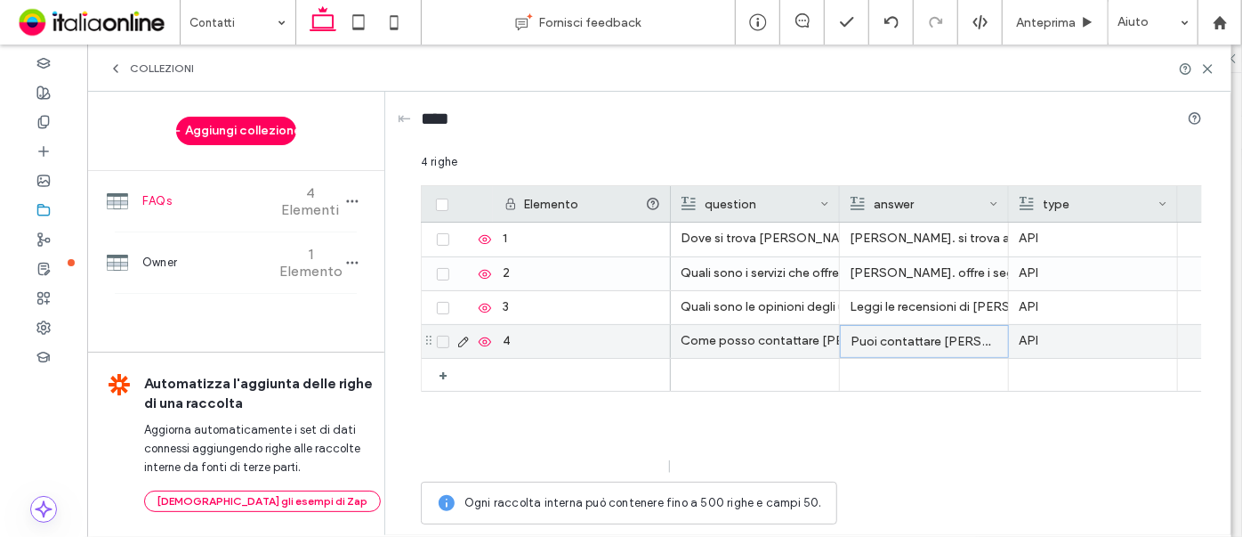
click at [887, 338] on p "Puoi contattare [PERSON_NAME]. tramite telefono: [PHONE_NUMBER], [PHONE_NUMBER]" at bounding box center [925, 342] width 148 height 32
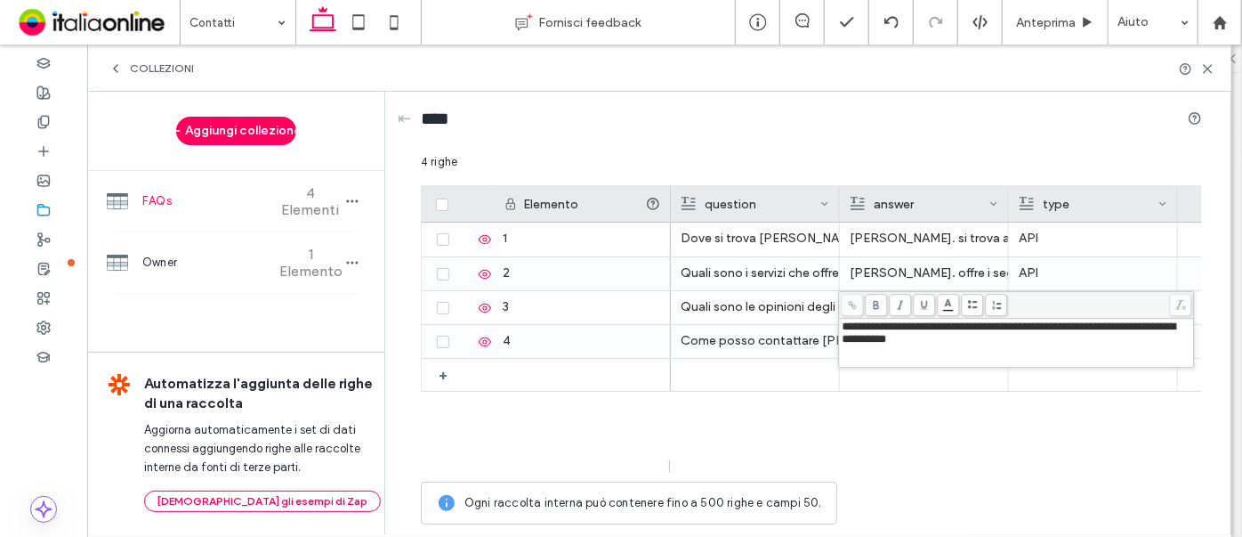
click at [985, 344] on div "**********" at bounding box center [1017, 332] width 350 height 25
drag, startPoint x: 1086, startPoint y: 343, endPoint x: 985, endPoint y: 338, distance: 100.7
click at [985, 338] on div "**********" at bounding box center [1017, 332] width 350 height 25
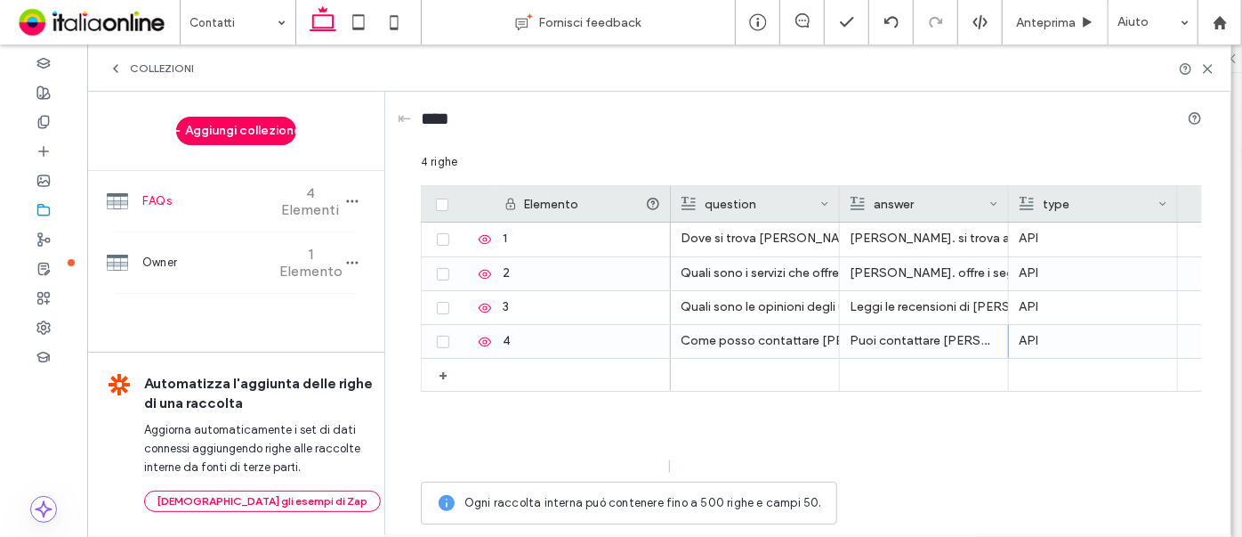
click at [1208, 65] on icon at bounding box center [1207, 68] width 13 height 13
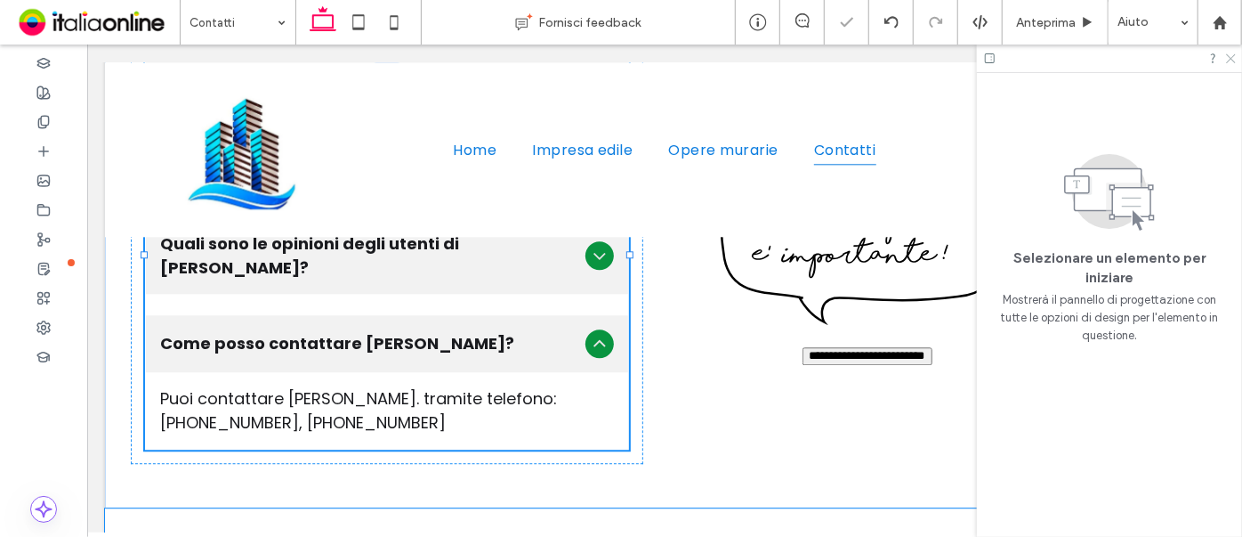
click at [1231, 57] on use at bounding box center [1231, 59] width 10 height 10
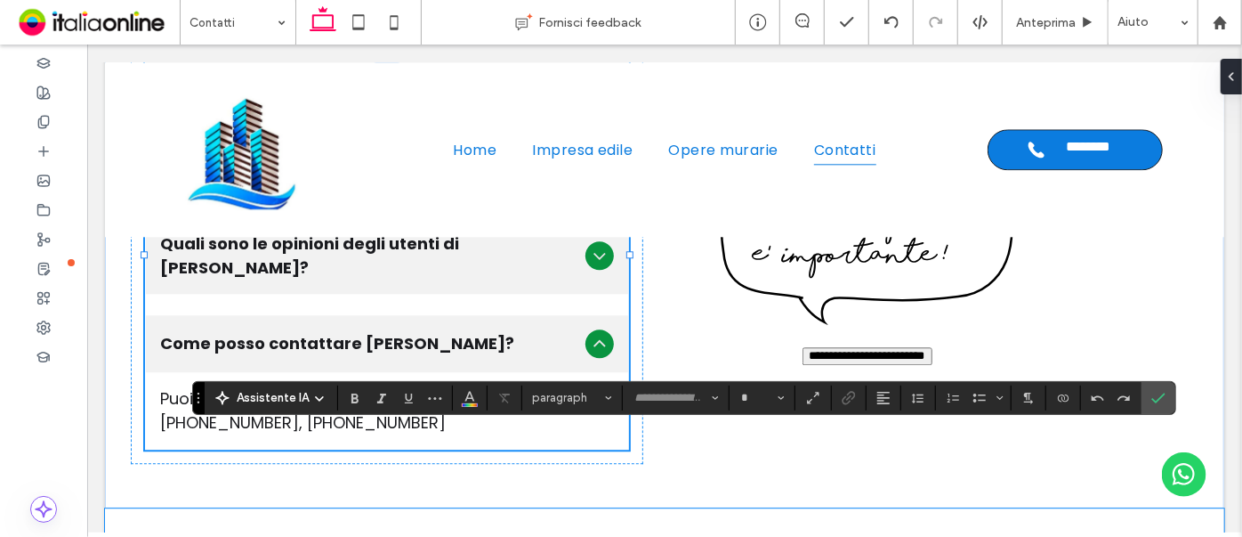
type input "*******"
type input "**"
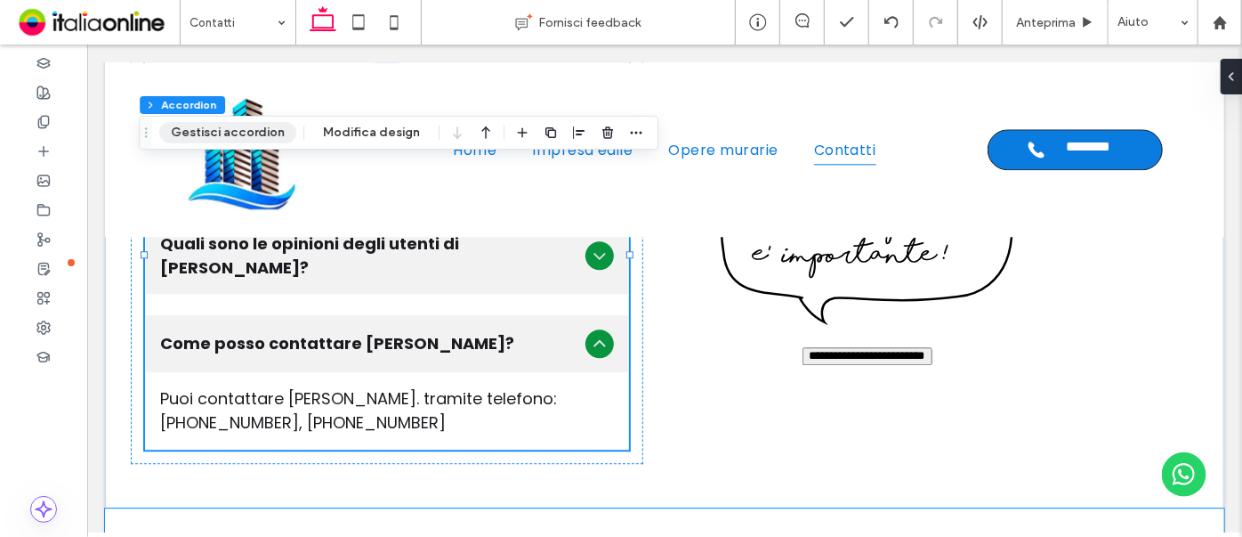
click at [196, 132] on button "Gestisci accordion" at bounding box center [227, 132] width 137 height 21
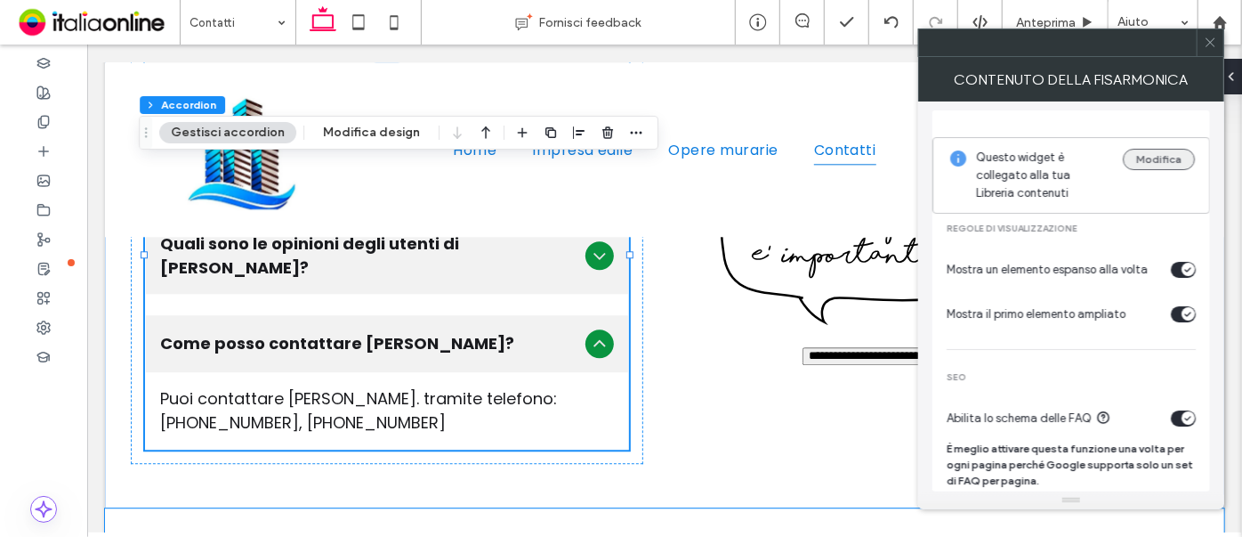
click at [1144, 156] on button "Modifica" at bounding box center [1159, 159] width 72 height 21
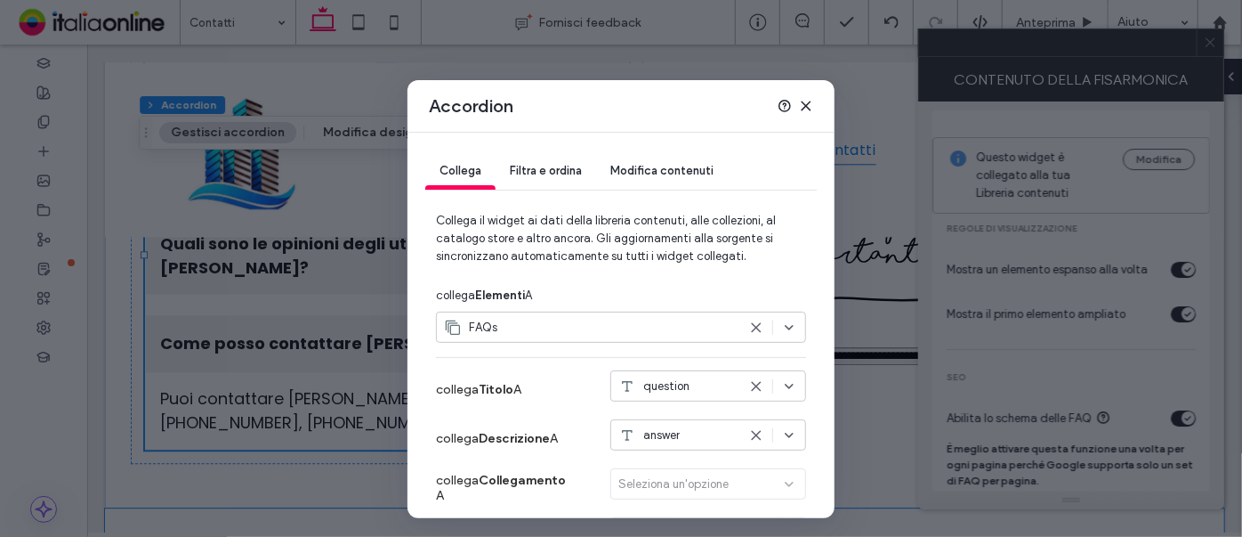
click at [612, 171] on span "Modifica contenuti" at bounding box center [661, 170] width 103 height 13
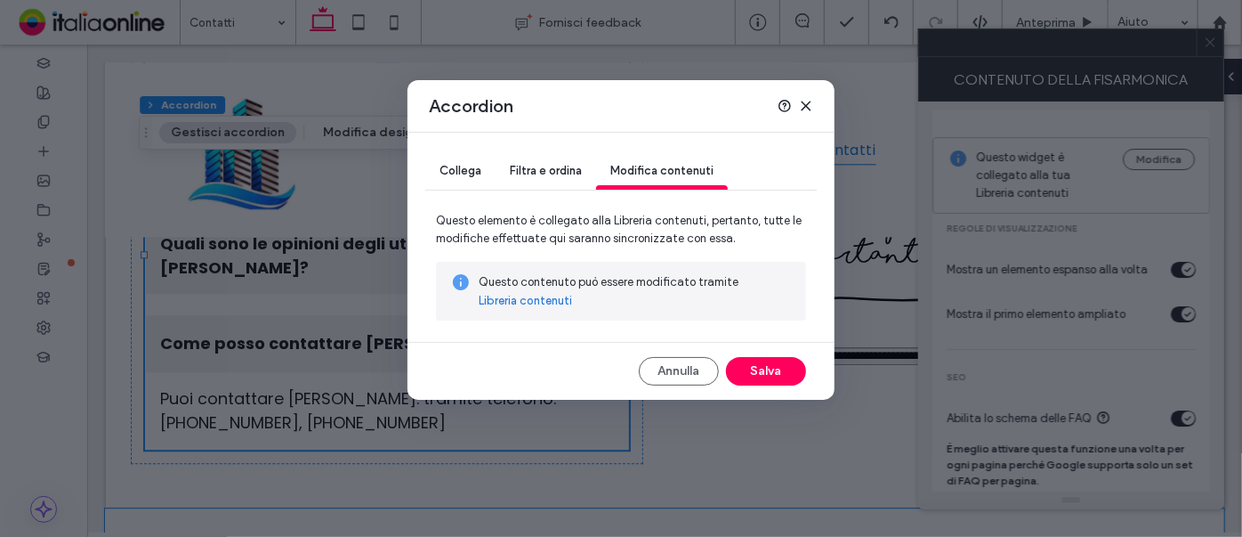
click at [555, 301] on link "Libreria contenuti" at bounding box center [525, 301] width 93 height 18
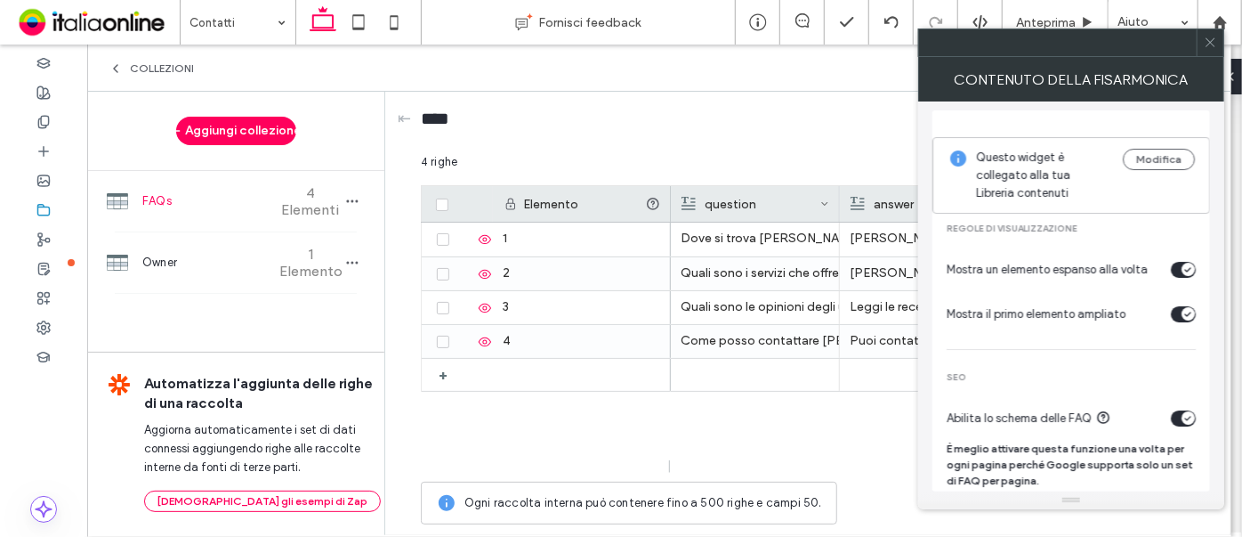
click at [1214, 40] on icon at bounding box center [1210, 42] width 13 height 13
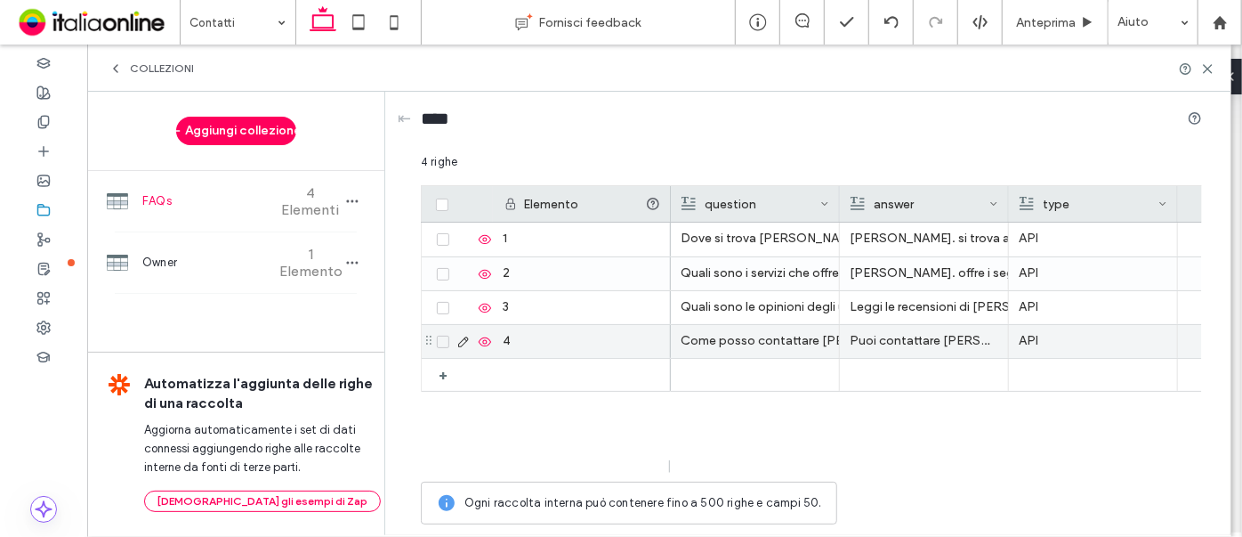
click at [930, 337] on p "Puoi contattare [PERSON_NAME]. tramite telefono: [PHONE_NUMBER], [PHONE_NUMBER]," at bounding box center [924, 341] width 149 height 32
click at [930, 337] on p "Puoi contattare [PERSON_NAME]. tramite telefono: [PHONE_NUMBER], [PHONE_NUMBER]," at bounding box center [925, 342] width 148 height 32
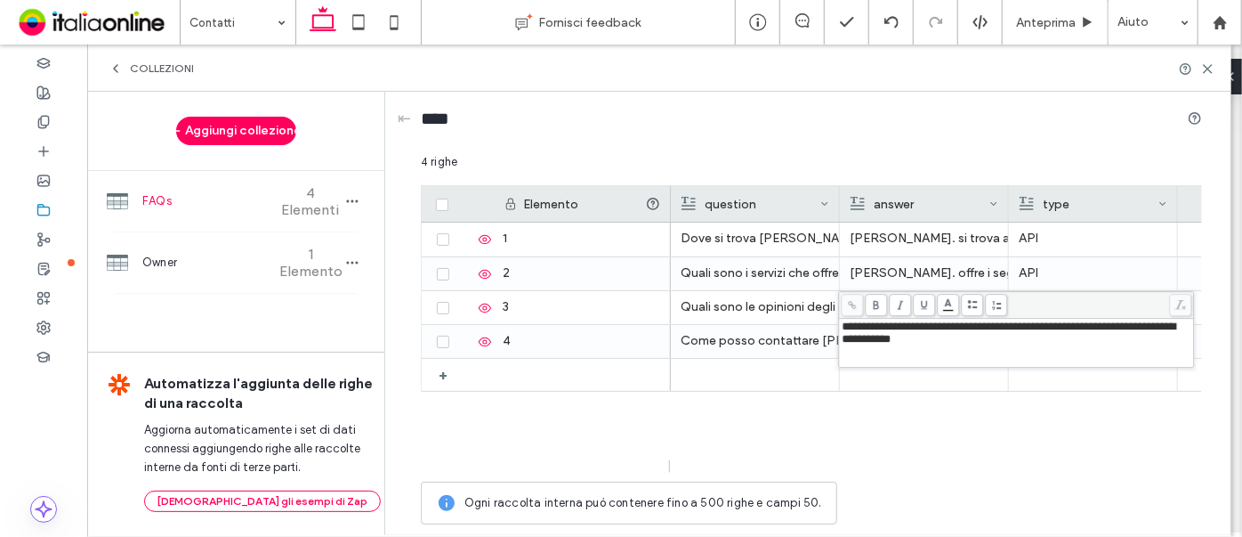
click at [993, 345] on div "**********" at bounding box center [1017, 332] width 350 height 25
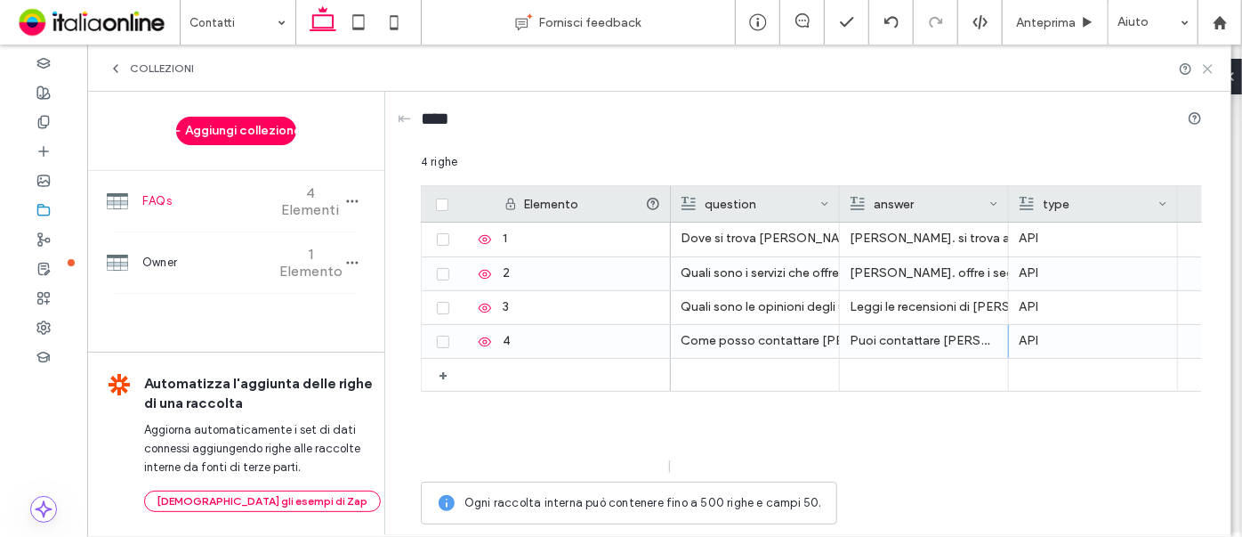
click at [1205, 73] on icon at bounding box center [1207, 68] width 13 height 13
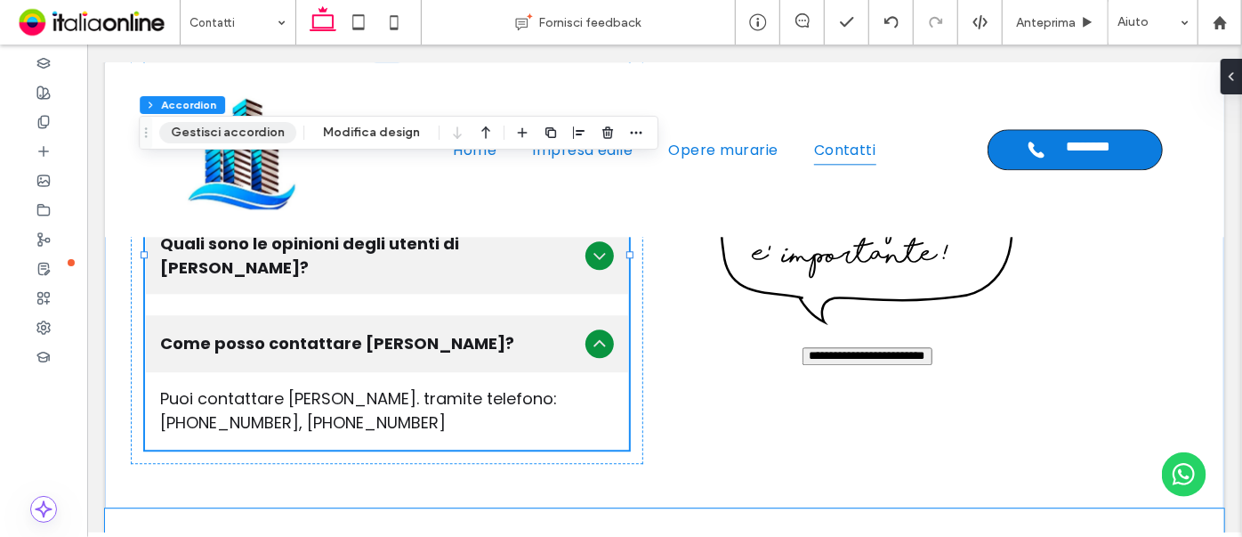
click at [198, 136] on button "Gestisci accordion" at bounding box center [227, 132] width 137 height 21
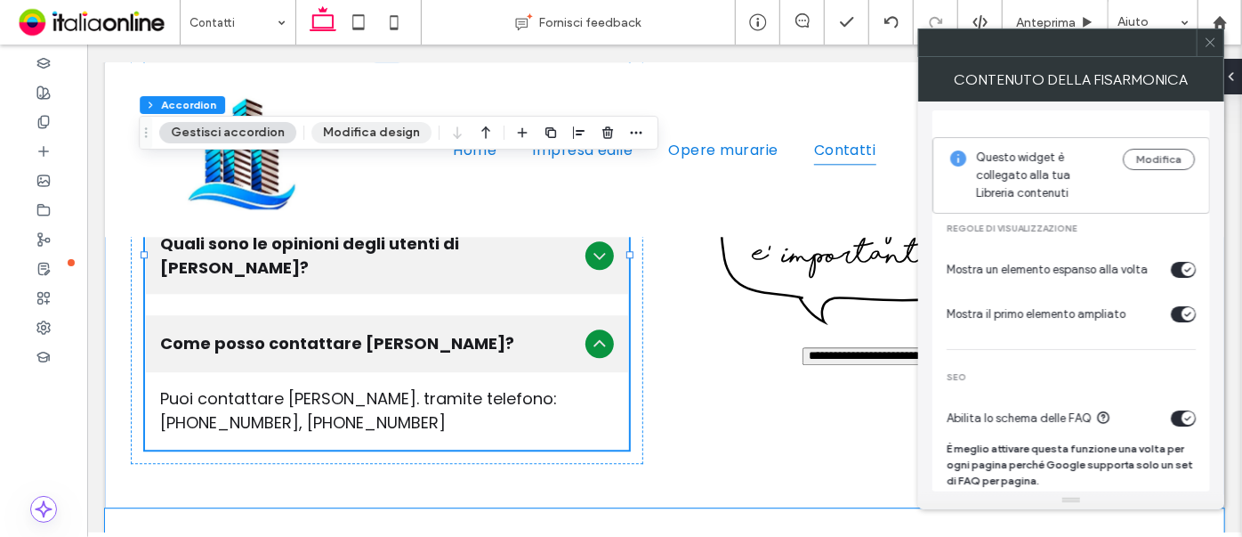
click at [347, 131] on button "Modifica design" at bounding box center [371, 132] width 120 height 21
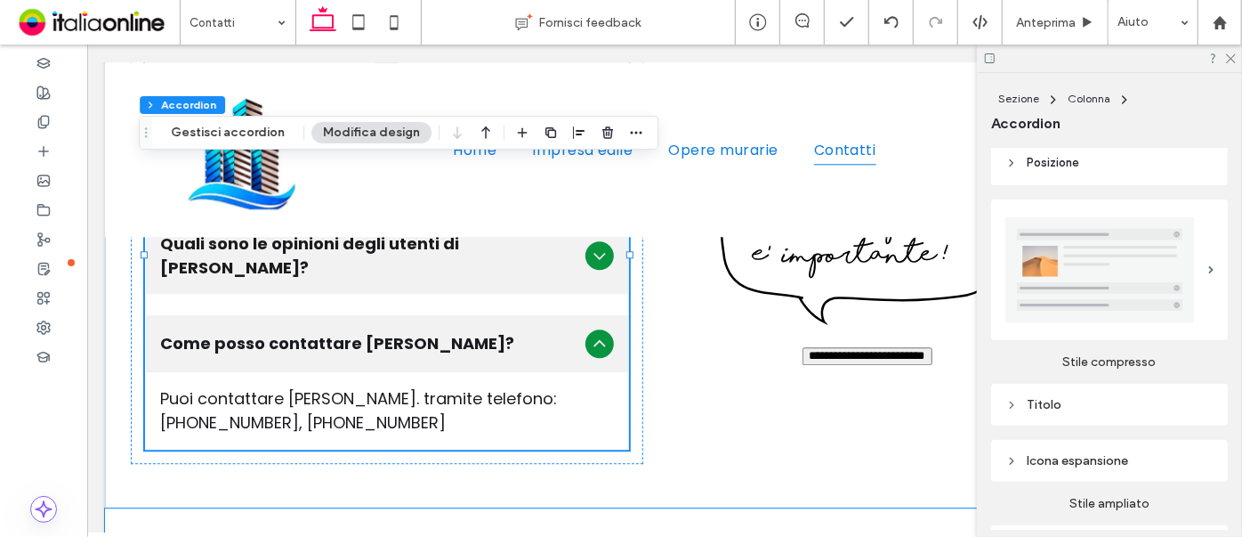
scroll to position [323, 0]
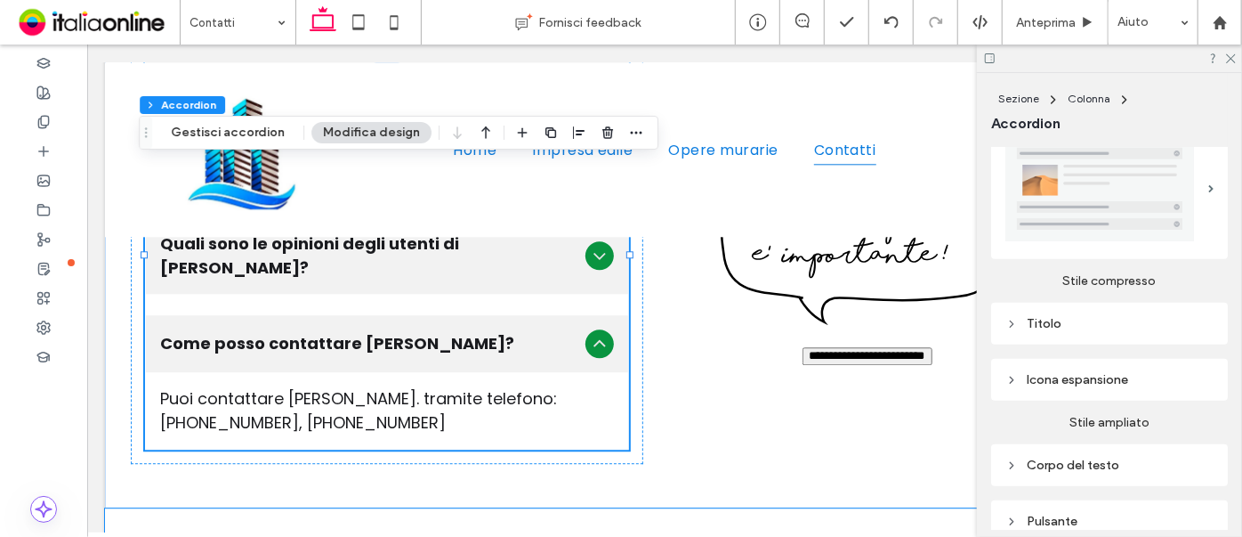
click at [1099, 374] on div "Icona espansione" at bounding box center [1110, 379] width 208 height 15
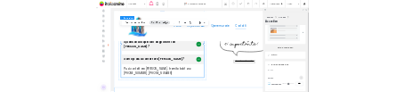
scroll to position [485, 0]
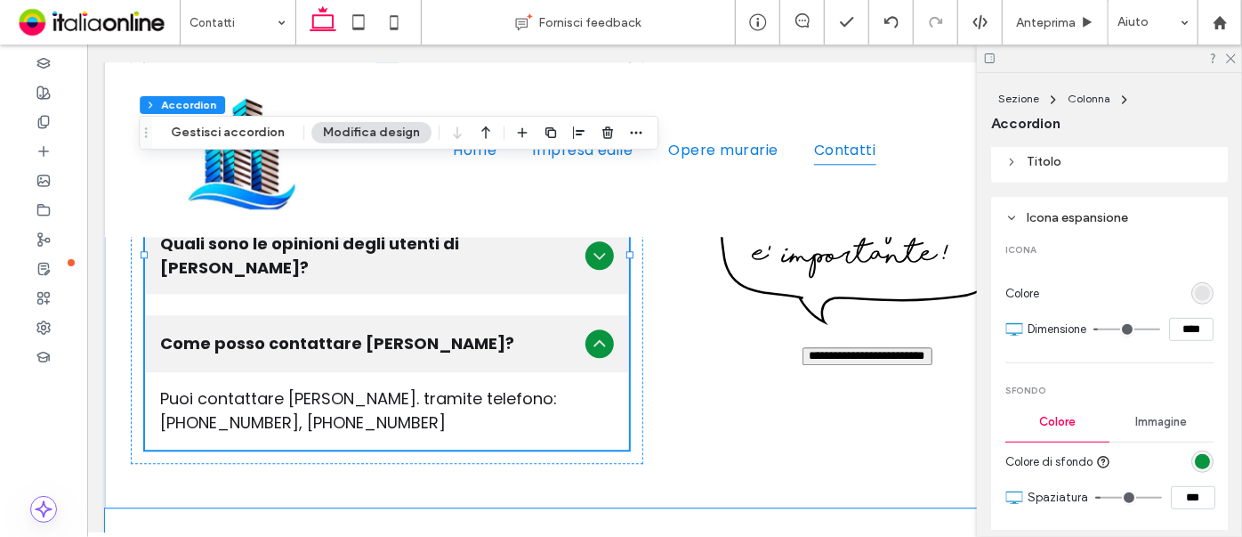
click at [1201, 462] on div "rgb(9, 148, 64)" at bounding box center [1202, 461] width 15 height 15
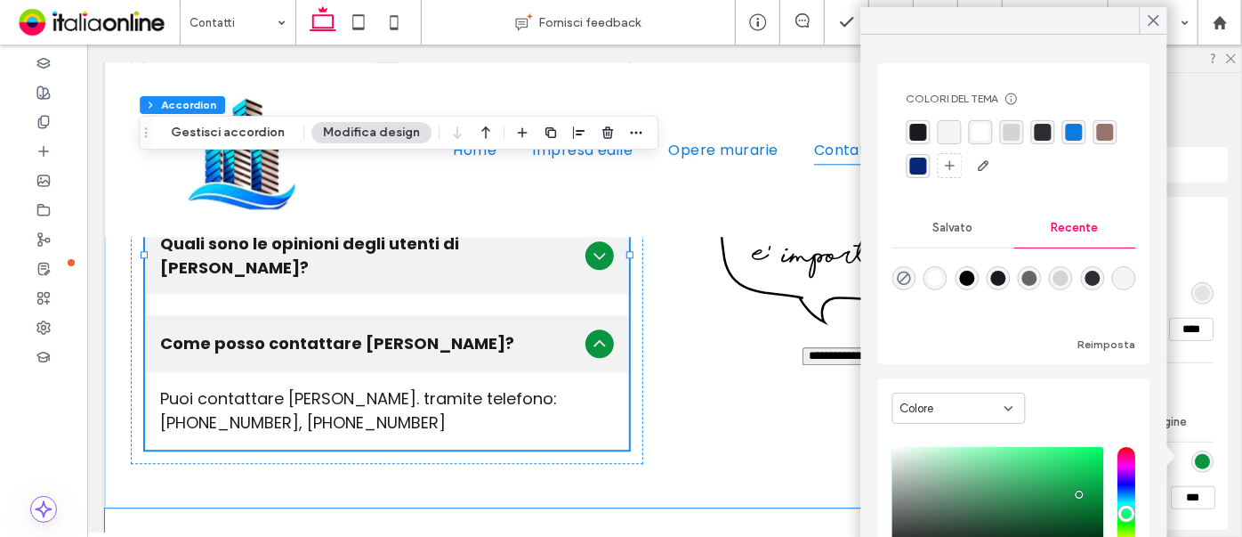
click at [1074, 127] on div "rgba(11,124,223,1)" at bounding box center [1074, 132] width 17 height 17
click at [1148, 20] on icon at bounding box center [1154, 20] width 16 height 16
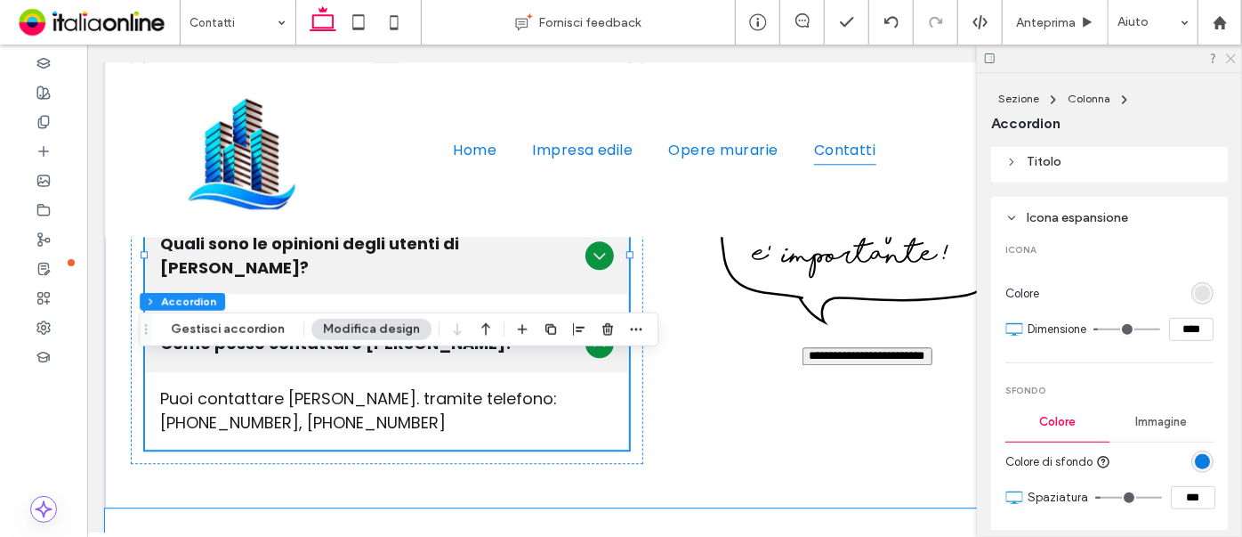
click at [1230, 53] on icon at bounding box center [1231, 58] width 12 height 12
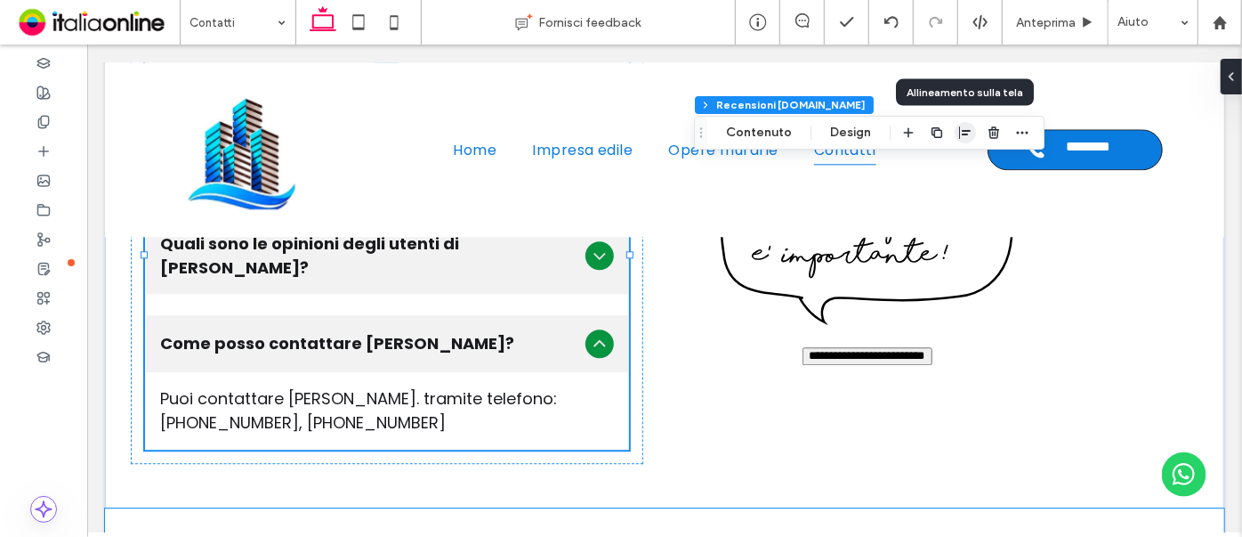
click at [960, 127] on icon "button" at bounding box center [965, 132] width 14 height 14
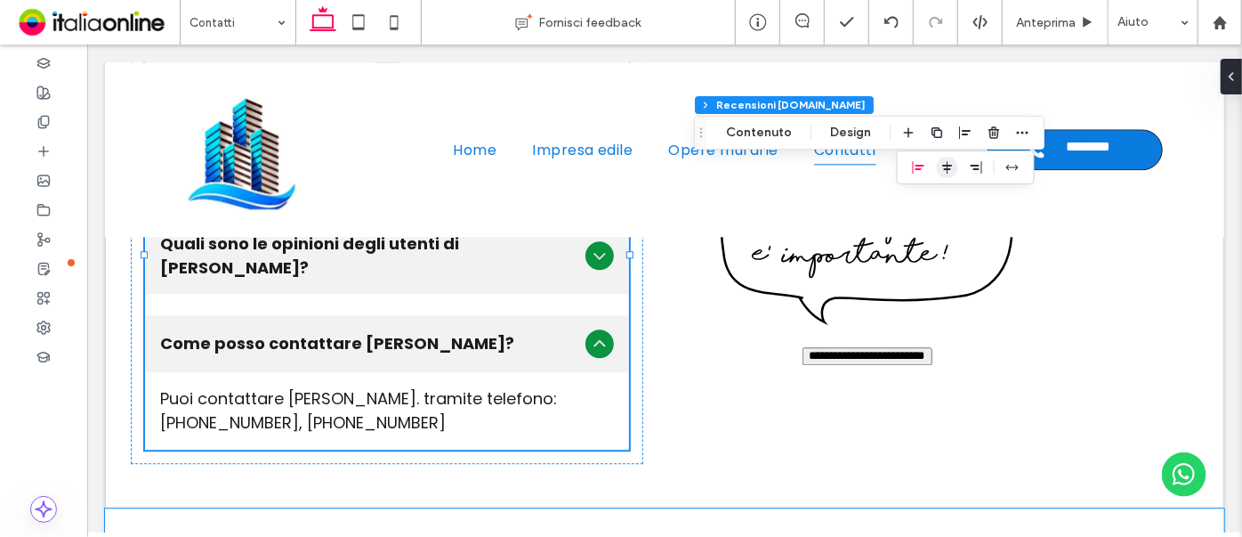
click at [949, 166] on use "center" at bounding box center [947, 167] width 10 height 12
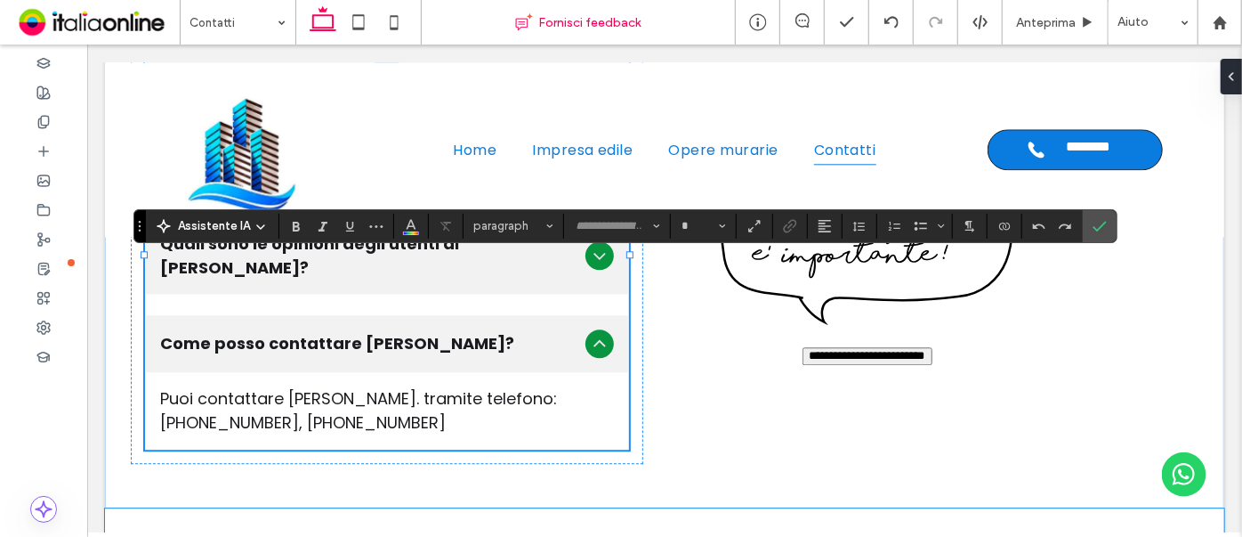
type input "*******"
type input "**"
click at [1093, 226] on icon "Conferma" at bounding box center [1100, 226] width 14 height 14
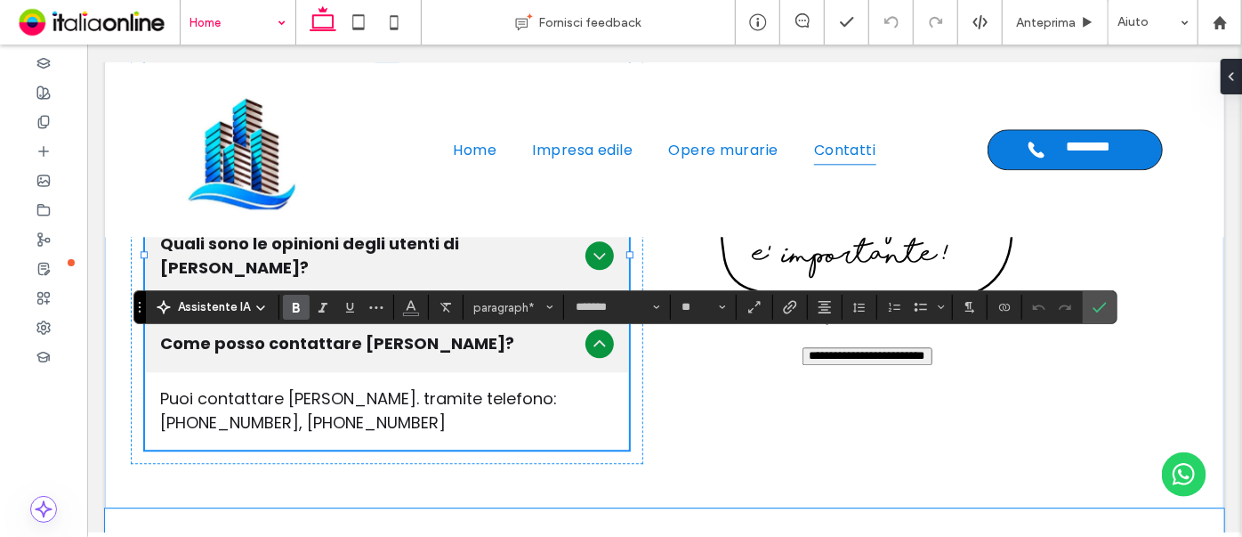
click at [294, 302] on icon "Grassetto" at bounding box center [296, 307] width 14 height 14
